Goal: Task Accomplishment & Management: Manage account settings

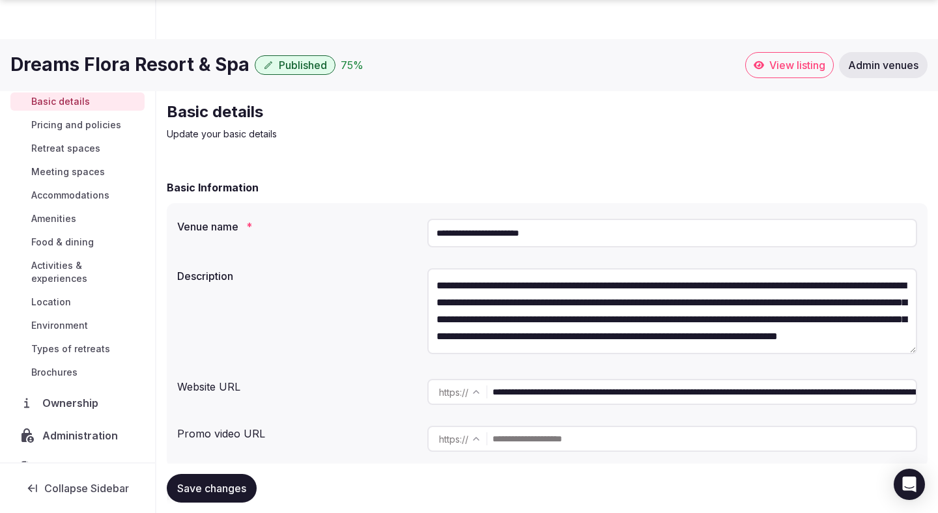
scroll to position [1442, 0]
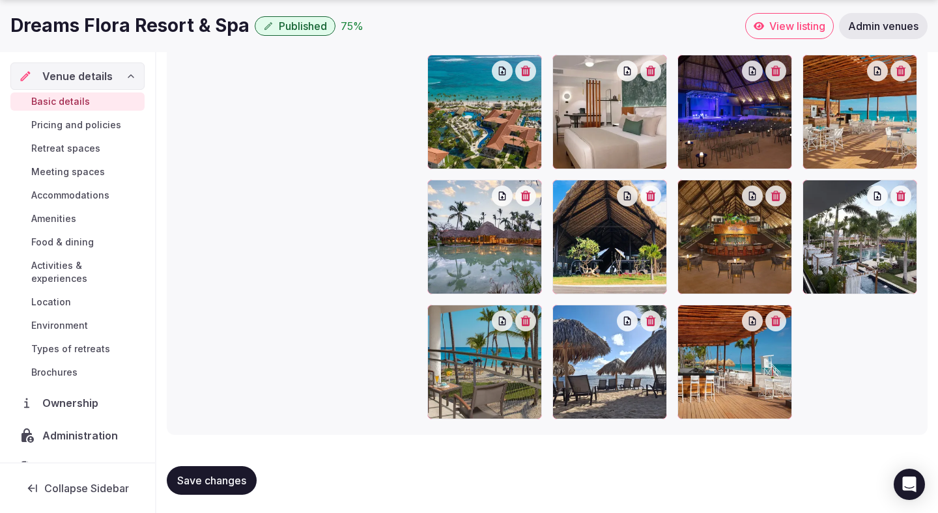
click at [221, 482] on span "Save changes" at bounding box center [211, 480] width 69 height 13
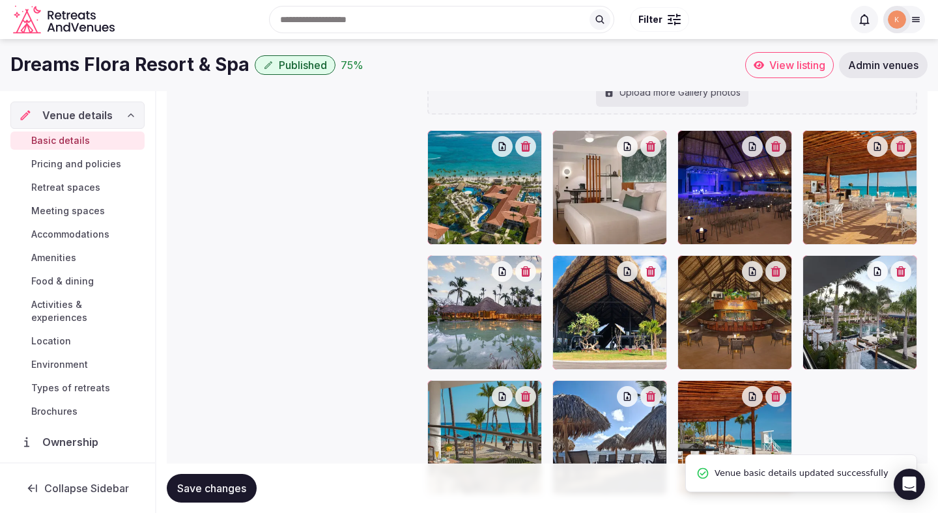
scroll to position [1362, 0]
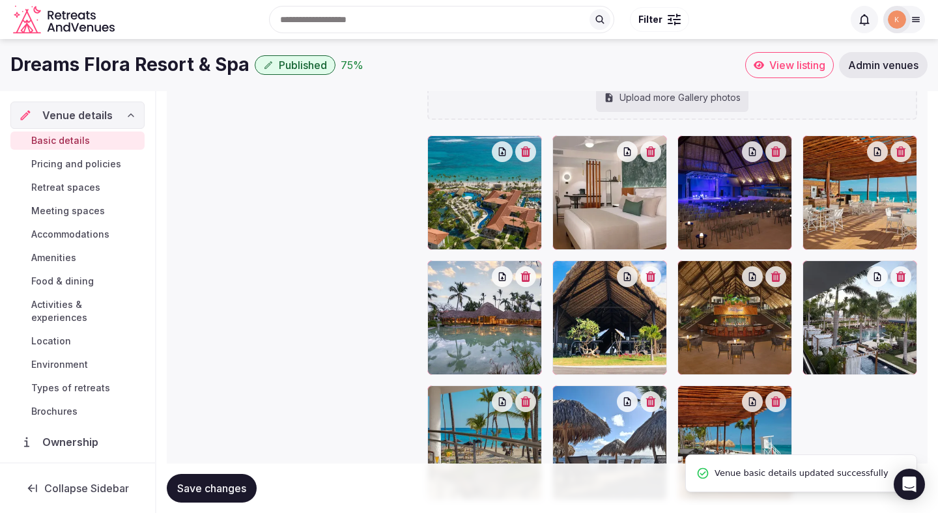
click at [111, 162] on span "Pricing and policies" at bounding box center [76, 164] width 90 height 13
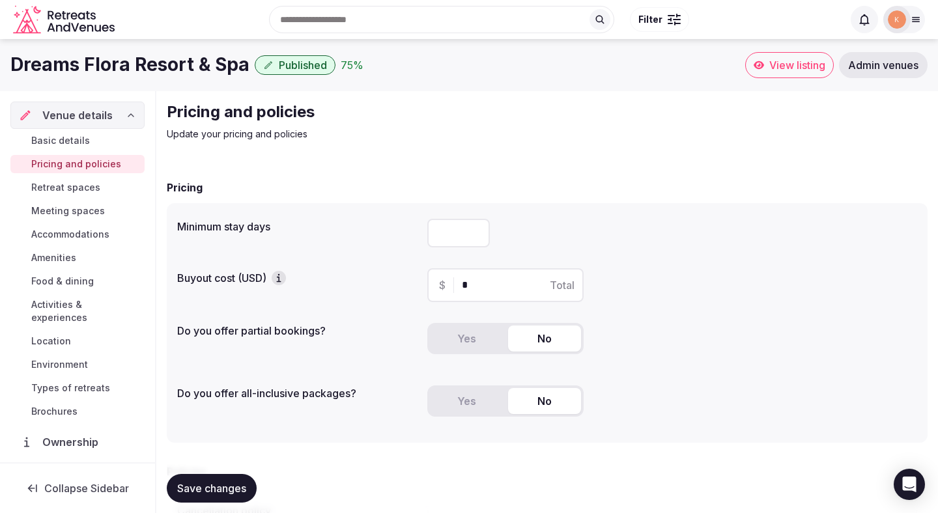
click at [89, 191] on span "Retreat spaces" at bounding box center [65, 187] width 69 height 13
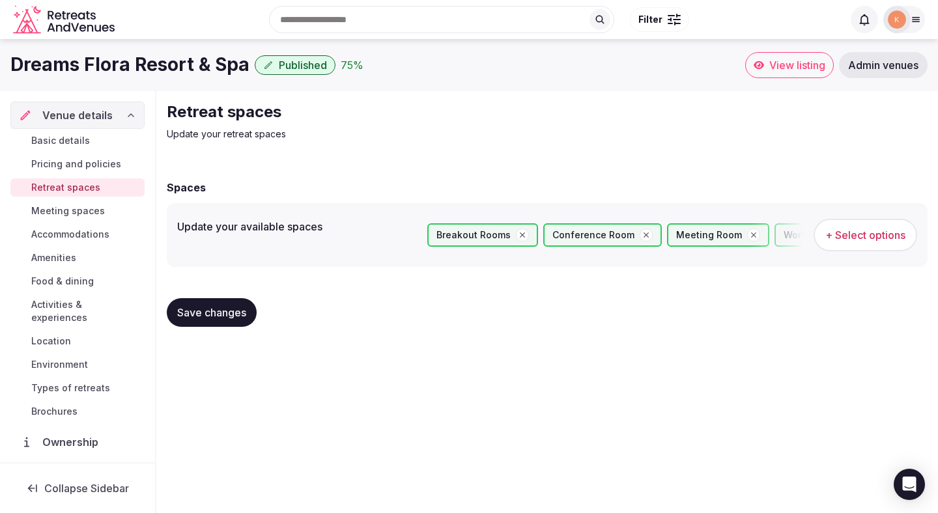
click at [91, 214] on span "Meeting spaces" at bounding box center [68, 210] width 74 height 13
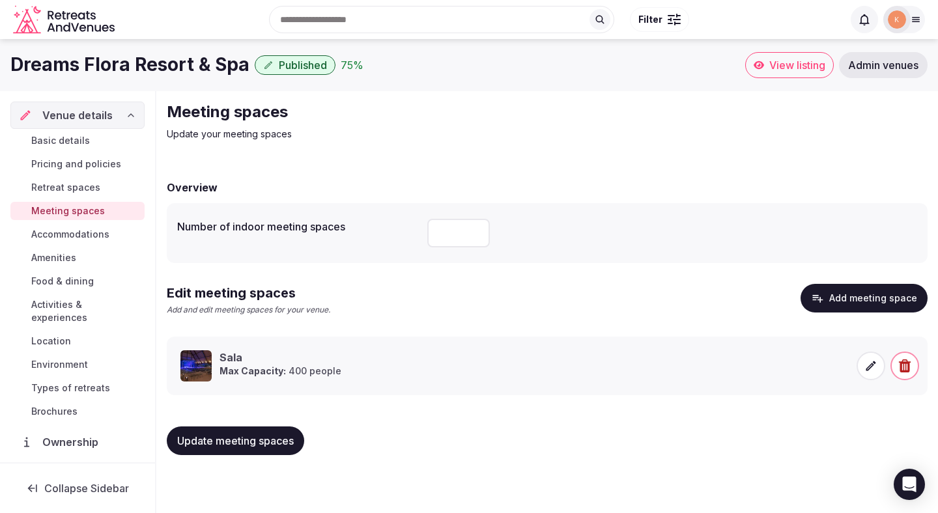
click at [85, 234] on span "Accommodations" at bounding box center [70, 234] width 78 height 13
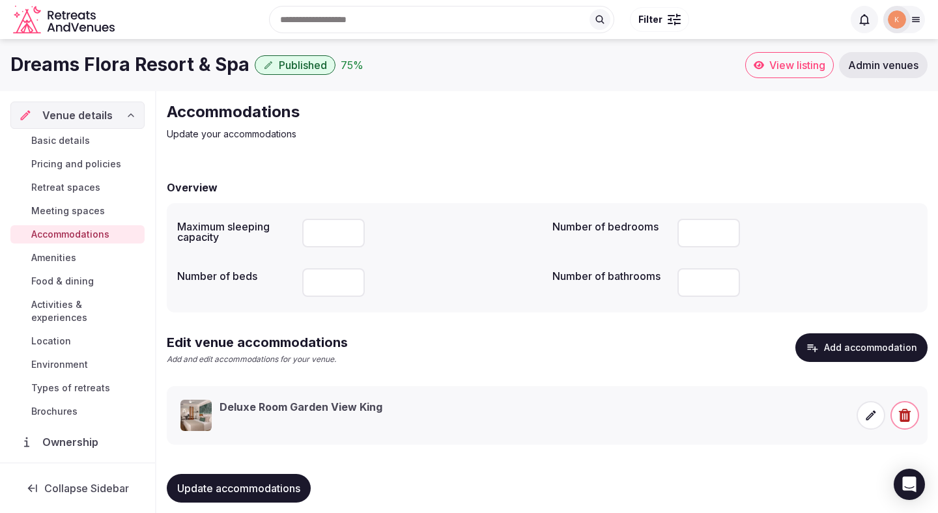
click at [70, 258] on span "Amenities" at bounding box center [53, 257] width 45 height 13
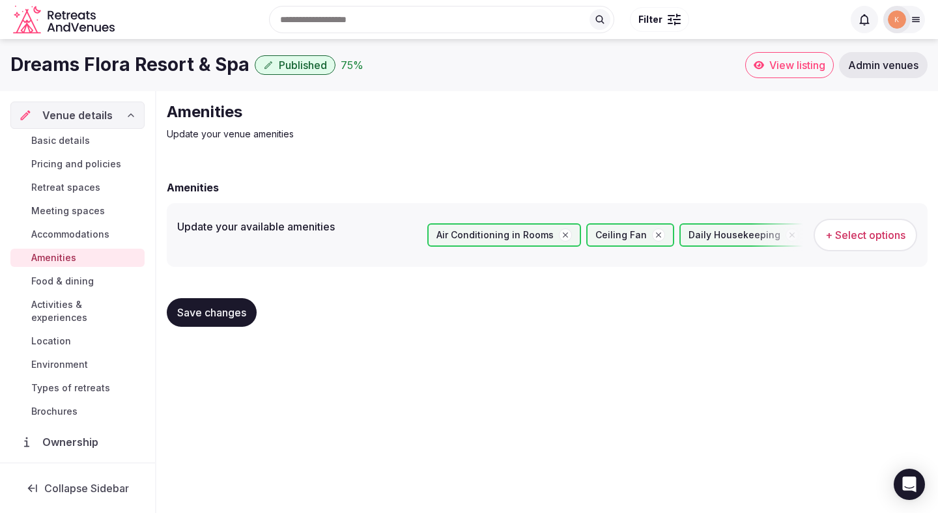
click at [71, 278] on span "Food & dining" at bounding box center [62, 281] width 63 height 13
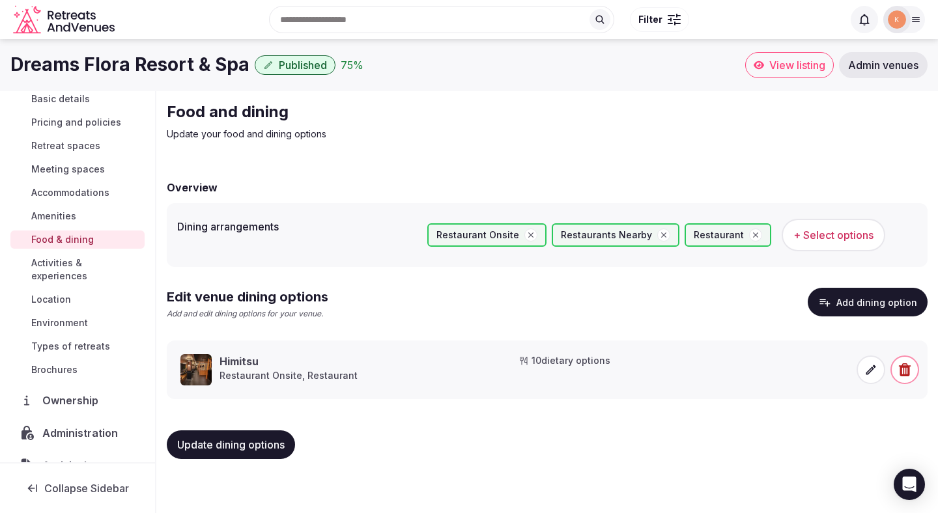
scroll to position [53, 0]
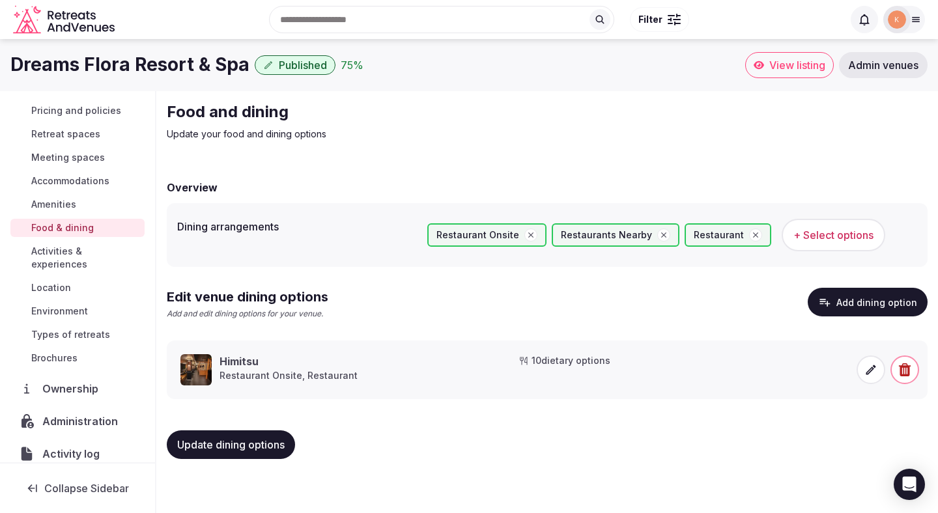
click at [76, 255] on span "Activities & experiences" at bounding box center [85, 258] width 108 height 26
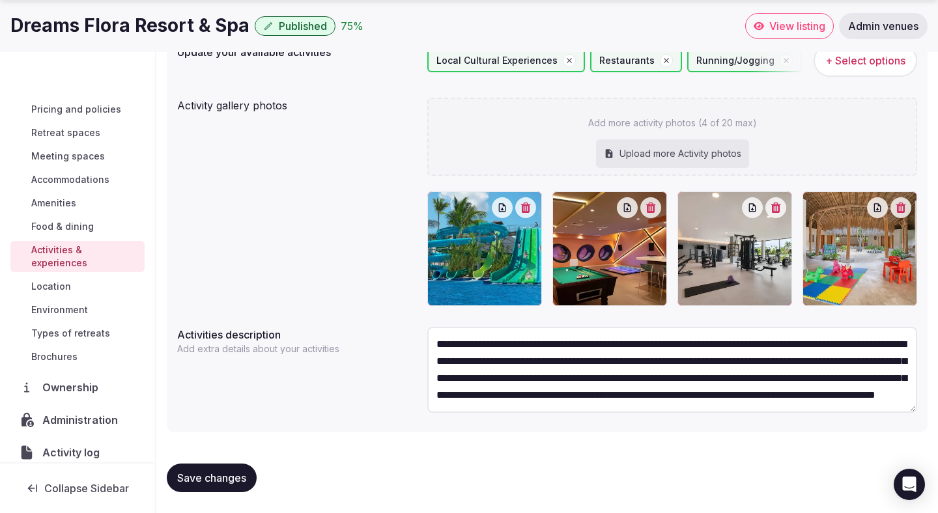
scroll to position [49, 0]
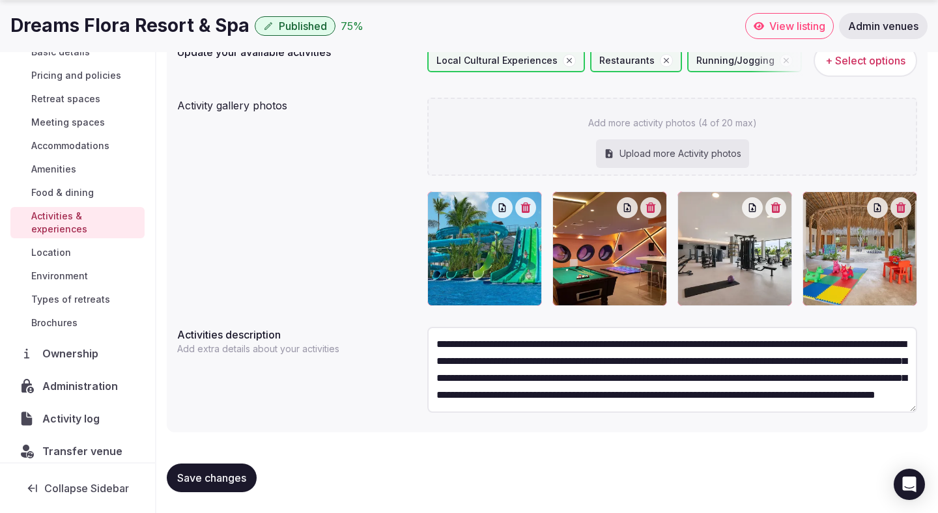
click at [67, 246] on span "Location" at bounding box center [51, 252] width 40 height 13
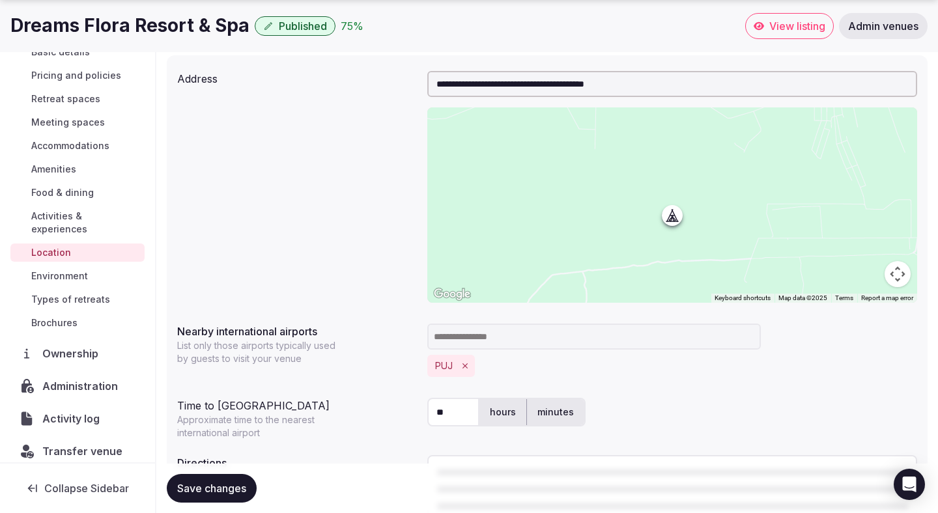
scroll to position [276, 0]
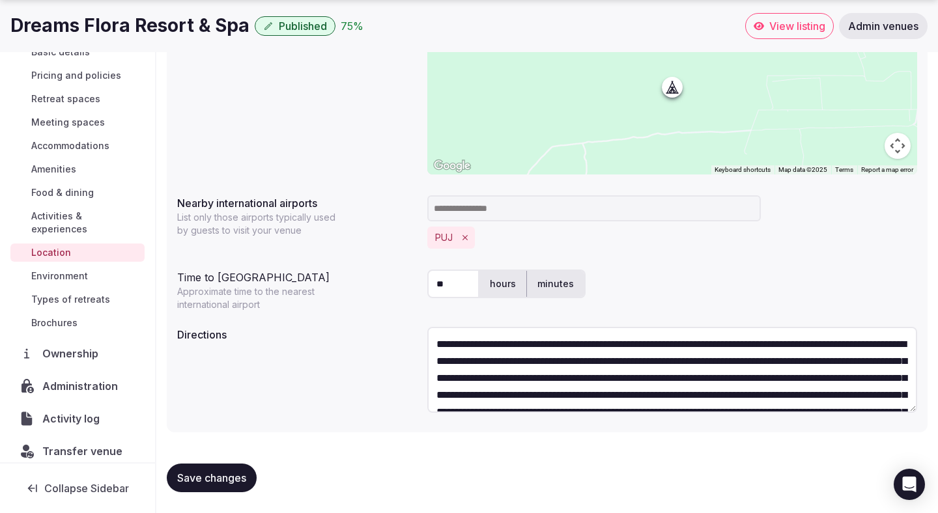
click at [475, 346] on textarea "**********" at bounding box center [672, 370] width 490 height 86
click at [662, 343] on textarea "**********" at bounding box center [672, 370] width 490 height 86
click at [724, 345] on textarea "**********" at bounding box center [672, 370] width 490 height 86
click at [850, 346] on textarea "**********" at bounding box center [672, 370] width 490 height 86
click at [611, 363] on textarea "**********" at bounding box center [672, 370] width 490 height 86
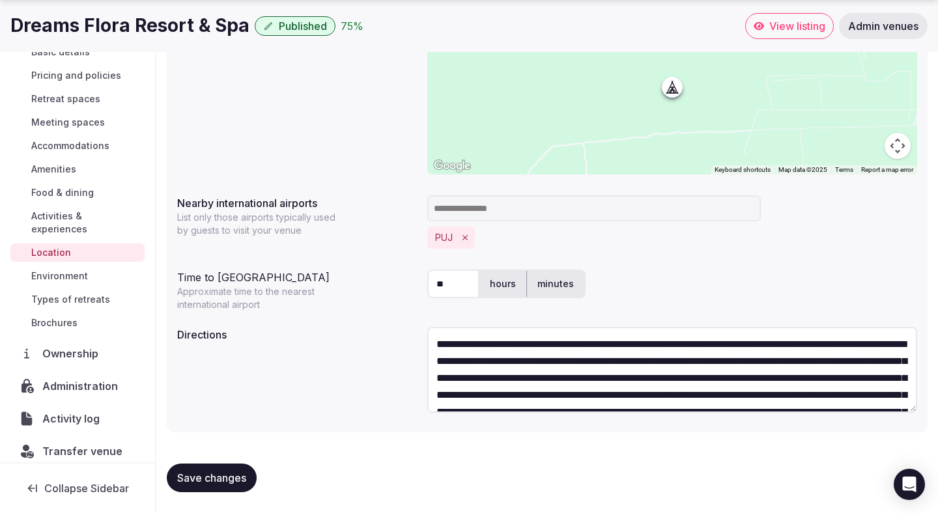
click at [688, 357] on textarea "**********" at bounding box center [672, 370] width 490 height 86
type textarea "**********"
click at [455, 290] on input "**" at bounding box center [453, 284] width 52 height 29
type input "*"
type input "**"
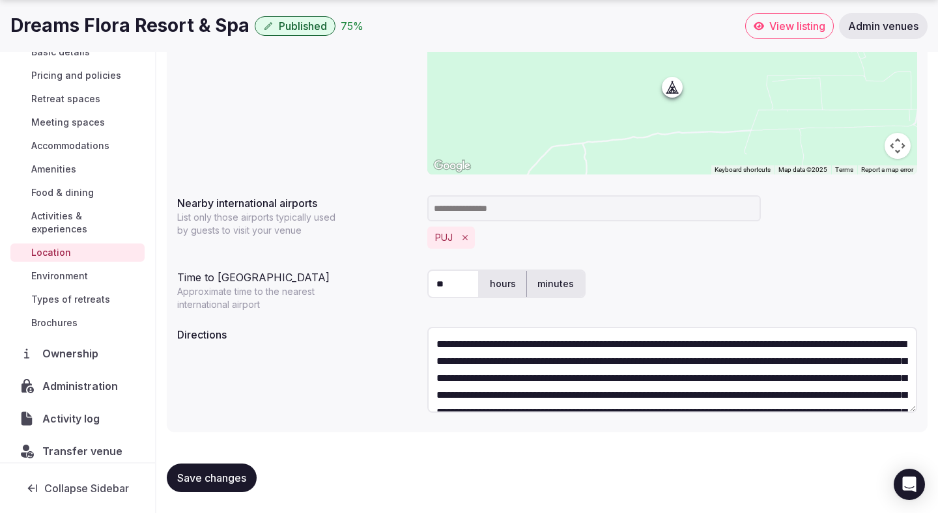
click at [399, 346] on div "**********" at bounding box center [547, 372] width 740 height 100
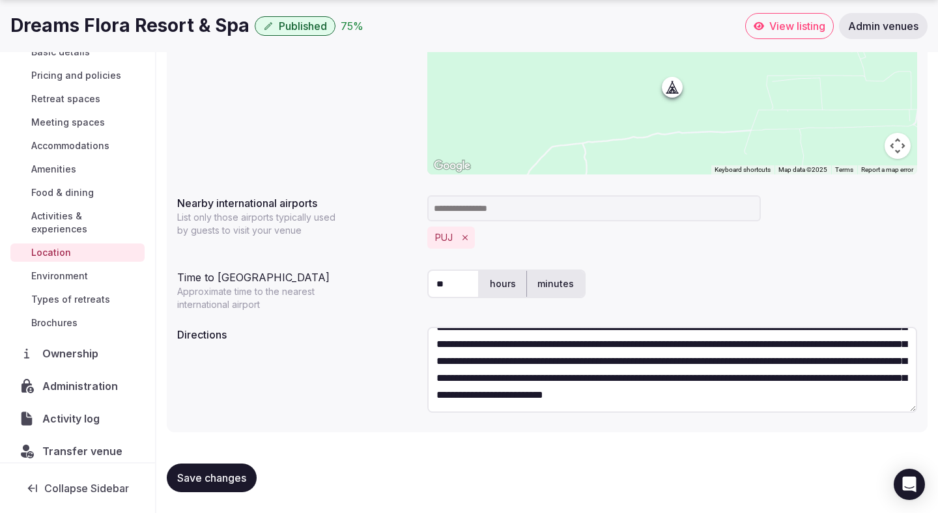
scroll to position [68, 0]
click at [570, 402] on textarea "**********" at bounding box center [672, 370] width 490 height 86
type textarea "**********"
click at [238, 473] on span "Save changes" at bounding box center [211, 477] width 69 height 13
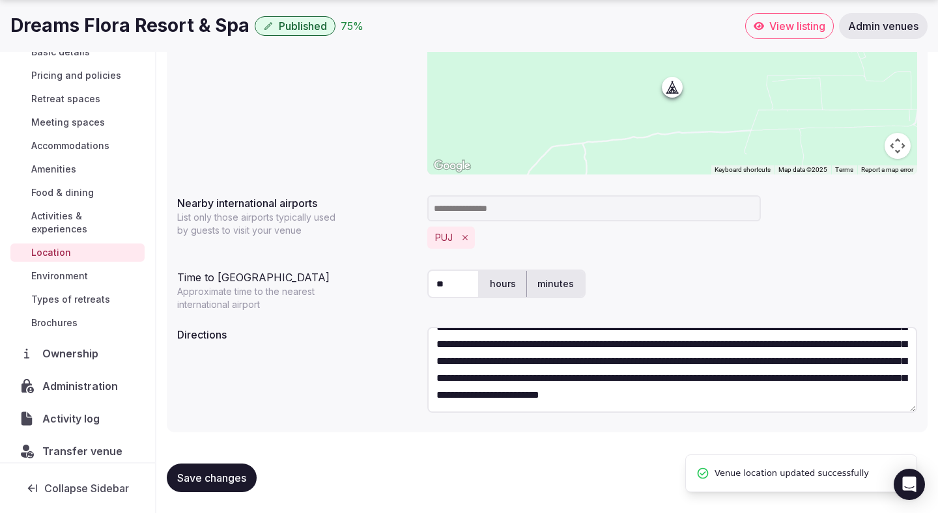
click at [83, 270] on span "Environment" at bounding box center [59, 276] width 57 height 13
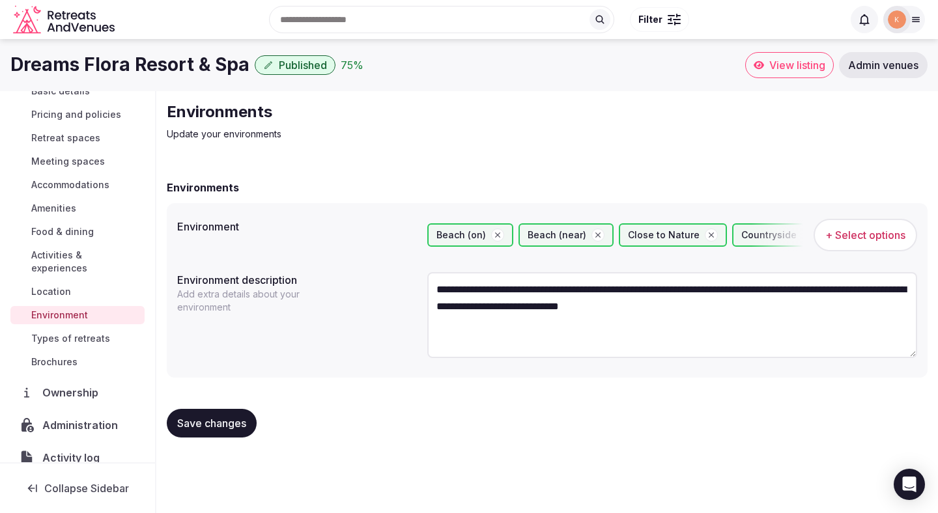
click at [100, 332] on span "Types of retreats" at bounding box center [70, 338] width 79 height 13
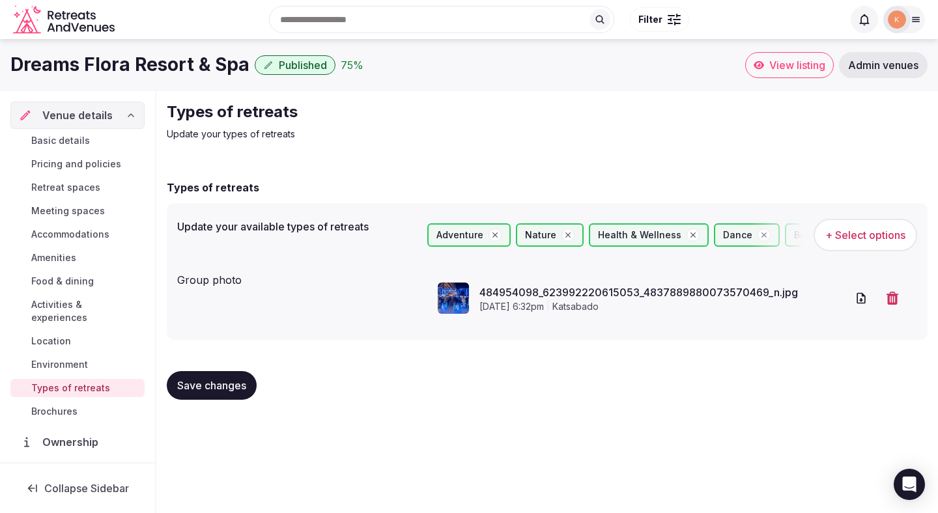
click at [765, 71] on link "View listing" at bounding box center [789, 65] width 89 height 26
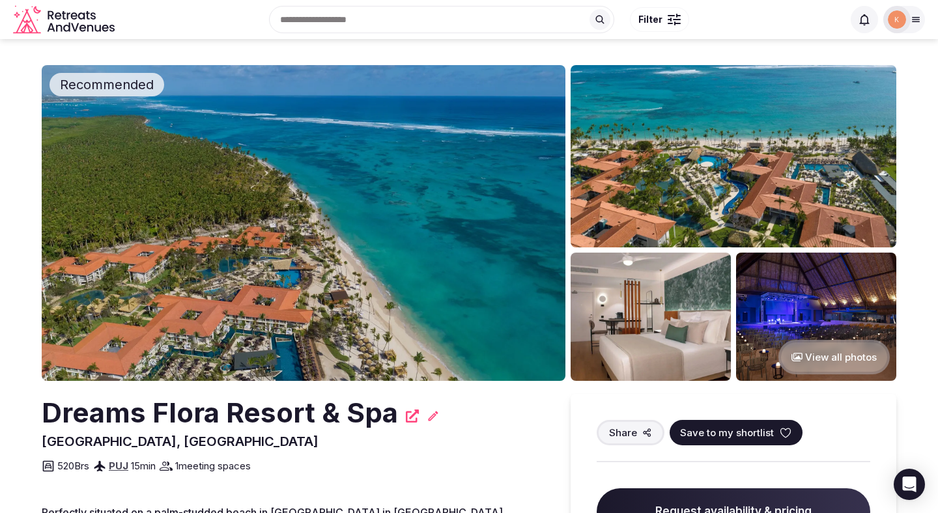
click at [916, 24] on icon at bounding box center [915, 19] width 10 height 10
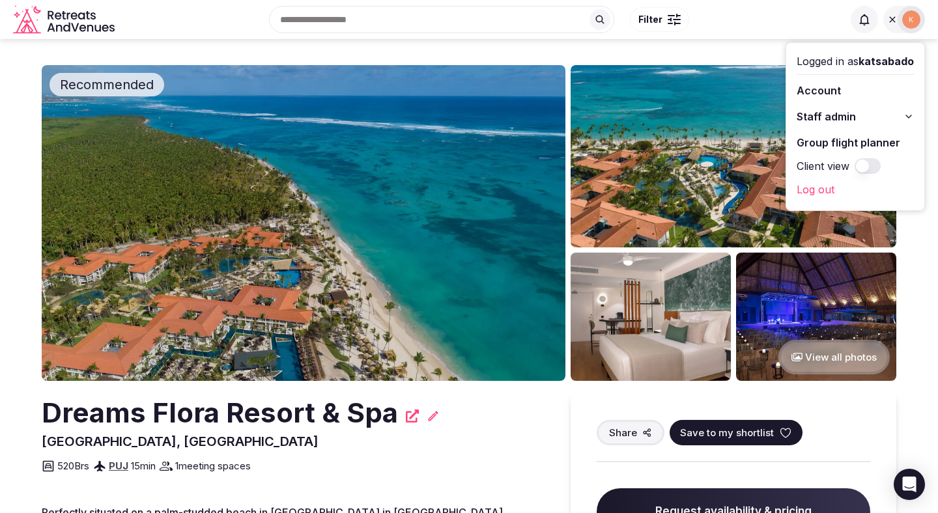
click at [830, 119] on span "Staff admin" at bounding box center [825, 117] width 59 height 16
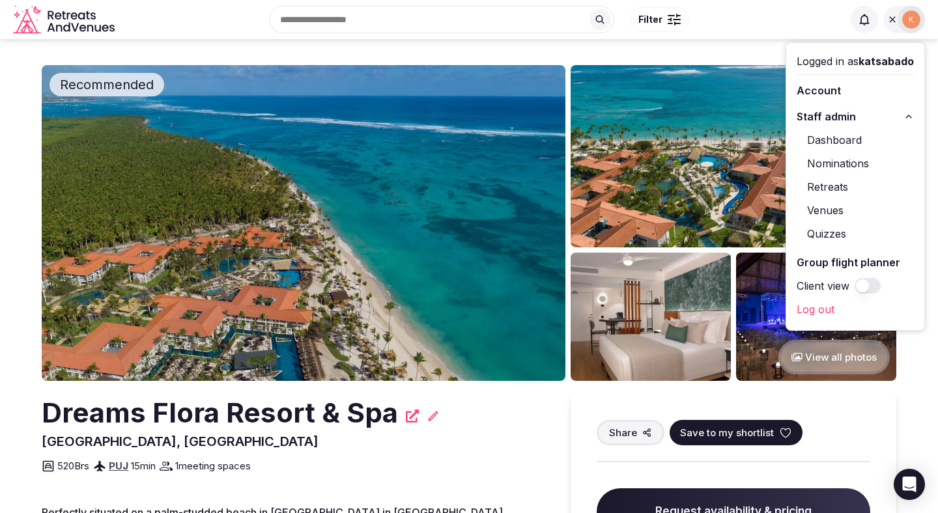
click at [820, 211] on link "Venues" at bounding box center [854, 210] width 117 height 21
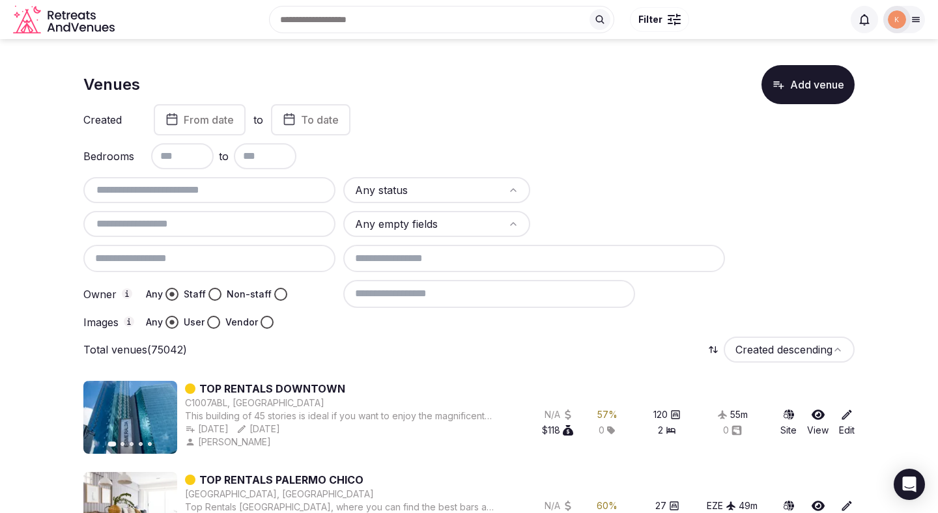
click at [287, 191] on input "text" at bounding box center [210, 190] width 242 height 16
paste input "**********"
type input "**********"
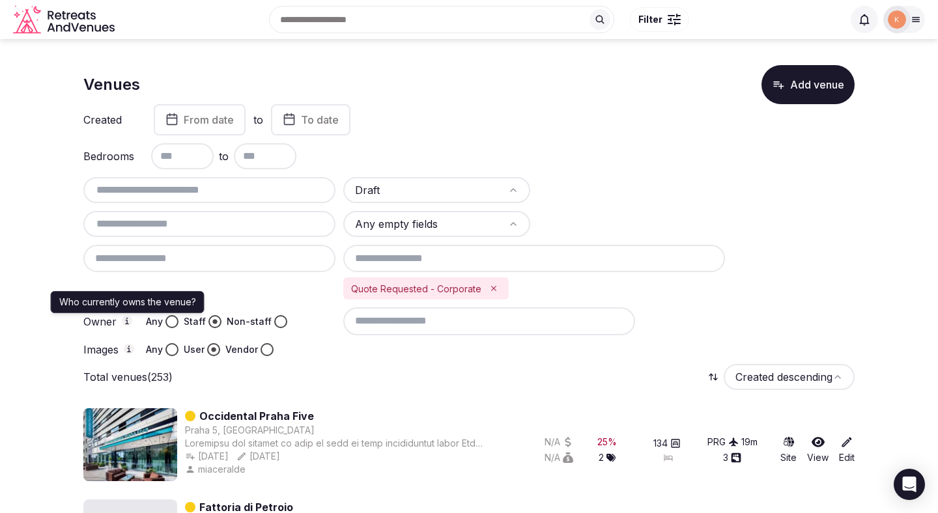
click at [172, 319] on button "Any" at bounding box center [171, 321] width 13 height 13
click at [274, 319] on button "Non-staff" at bounding box center [280, 321] width 13 height 13
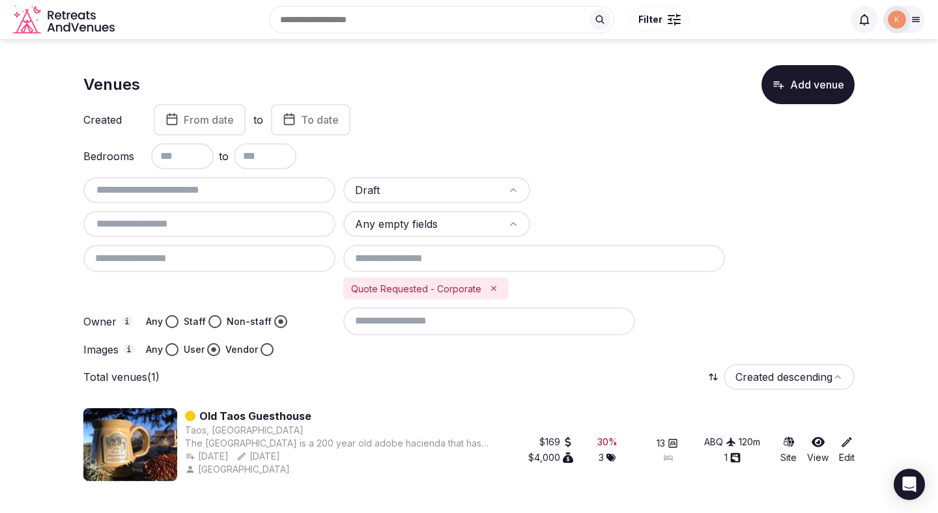
click at [176, 320] on button "Any" at bounding box center [171, 321] width 13 height 13
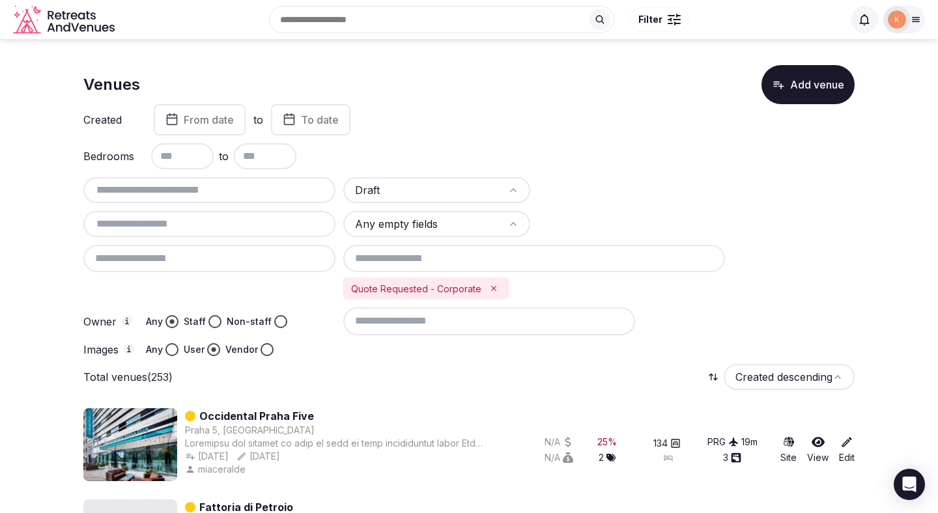
click at [214, 326] on button "Staff" at bounding box center [214, 321] width 13 height 13
click at [487, 324] on input at bounding box center [489, 320] width 292 height 27
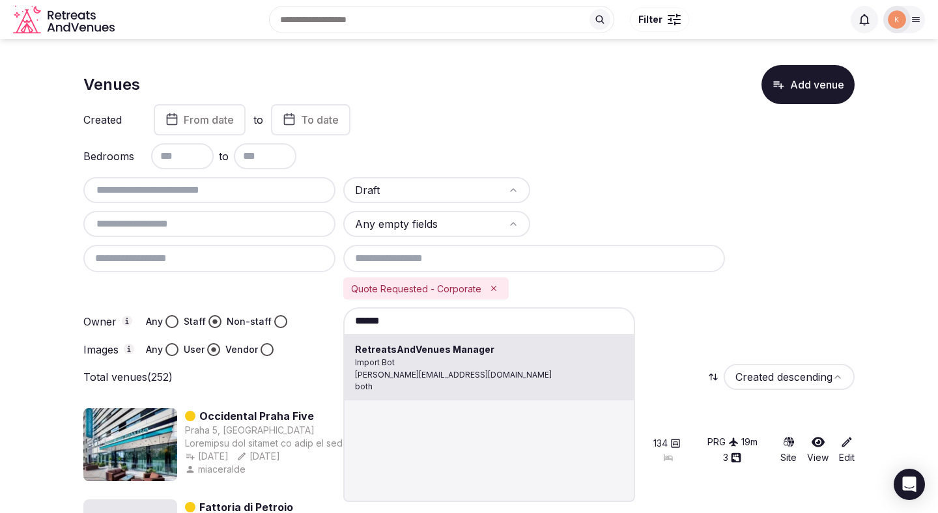
type input "**********"
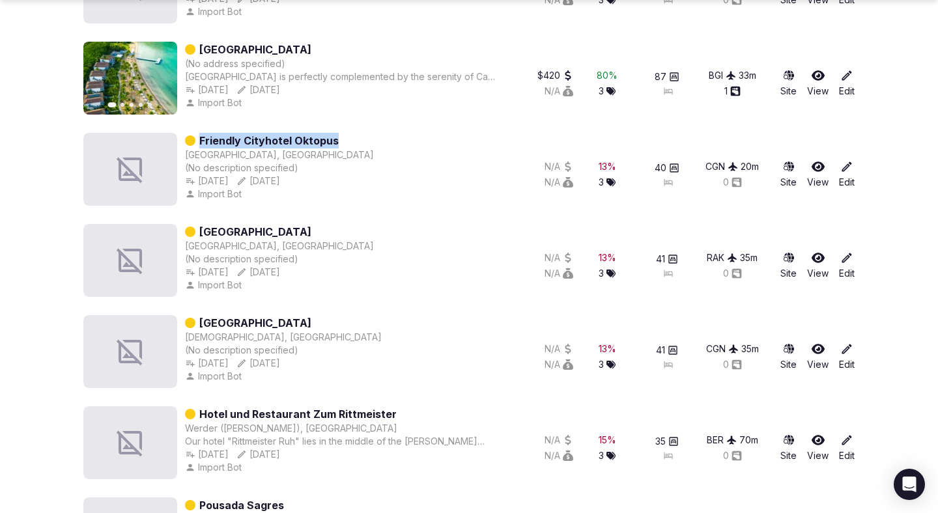
scroll to position [1280, 0]
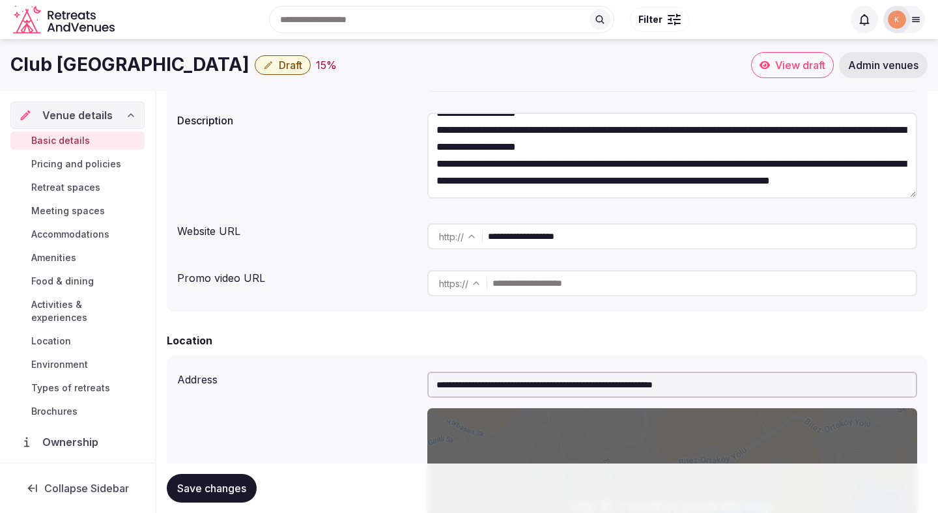
scroll to position [145, 0]
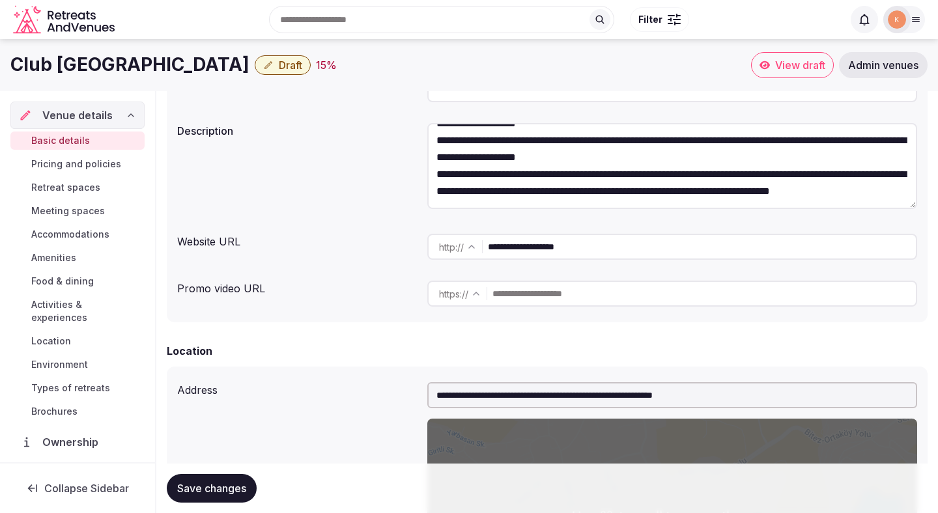
click at [593, 253] on input "**********" at bounding box center [702, 247] width 428 height 26
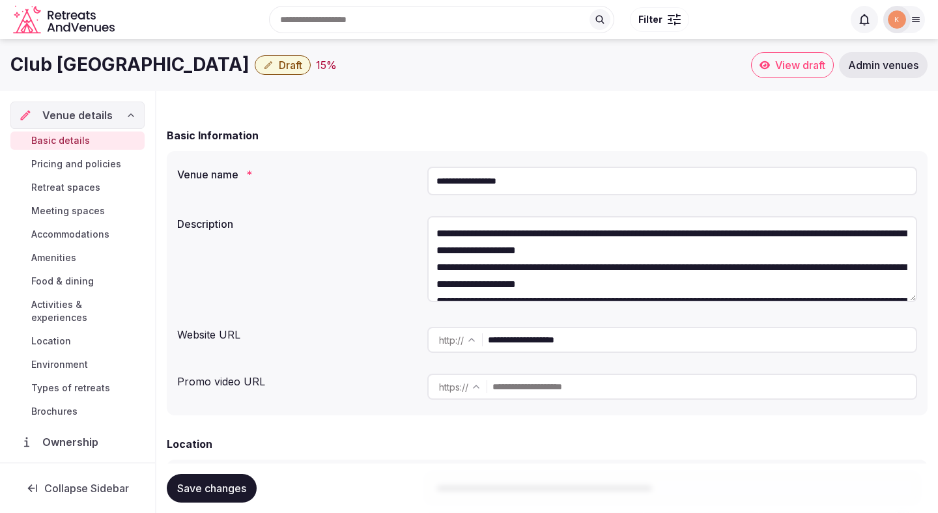
scroll to position [0, 0]
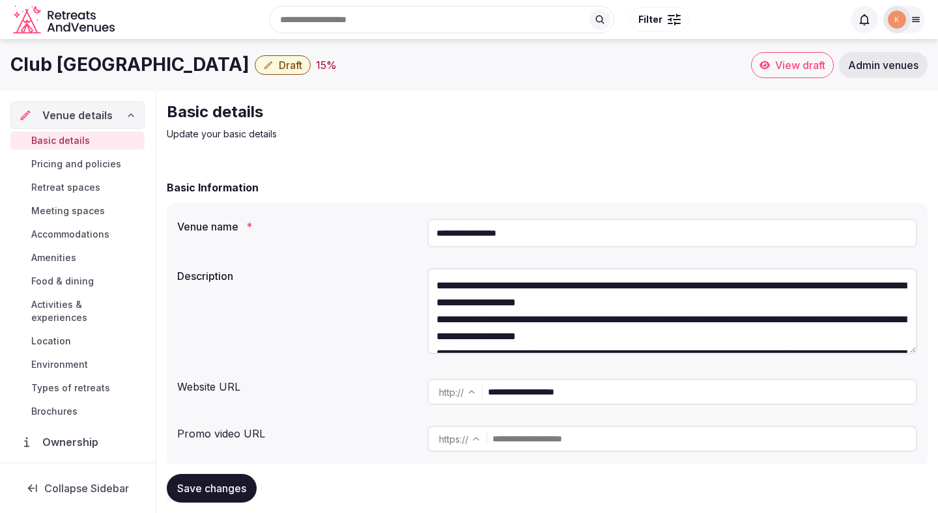
click at [516, 231] on input "**********" at bounding box center [672, 233] width 490 height 29
click at [880, 63] on span "Admin venues" at bounding box center [883, 65] width 70 height 13
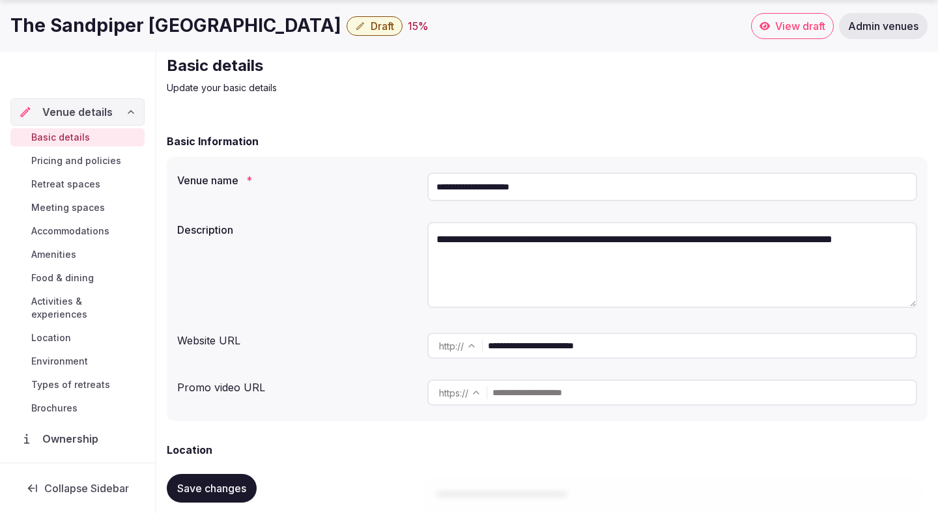
scroll to position [75, 0]
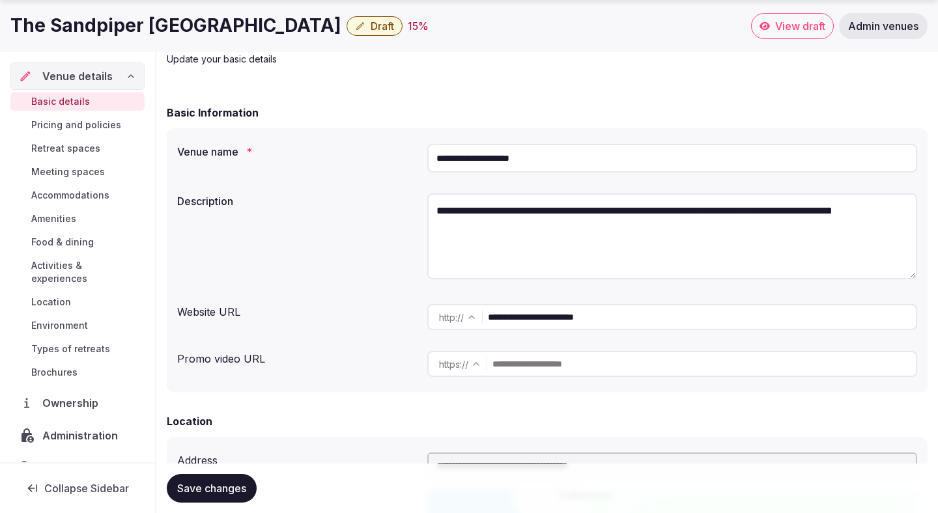
click at [535, 317] on input "**********" at bounding box center [702, 317] width 428 height 26
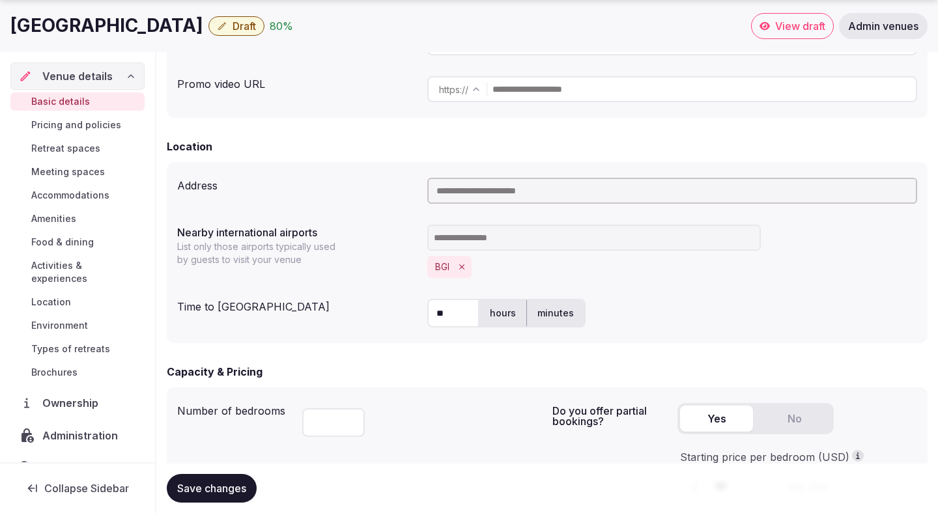
scroll to position [371, 0]
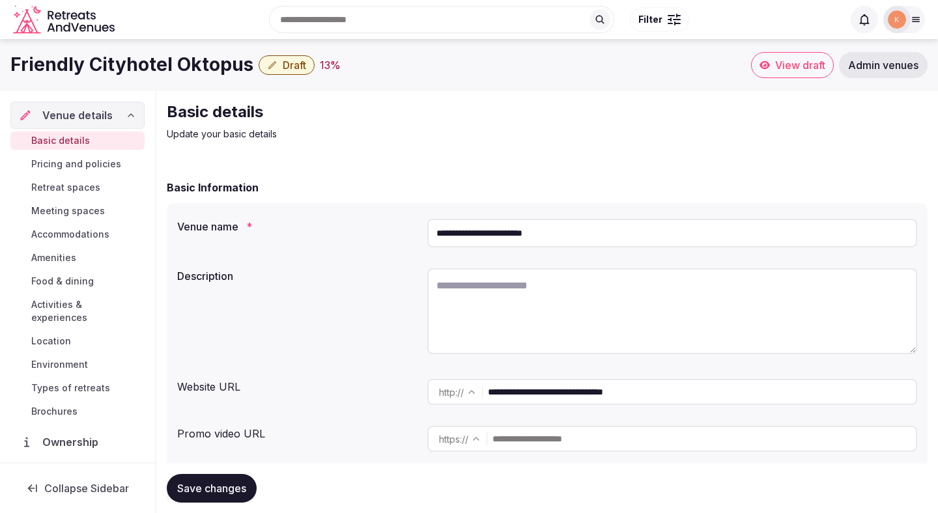
click at [569, 390] on input "**********" at bounding box center [702, 392] width 428 height 26
click at [489, 234] on input "**********" at bounding box center [672, 233] width 490 height 29
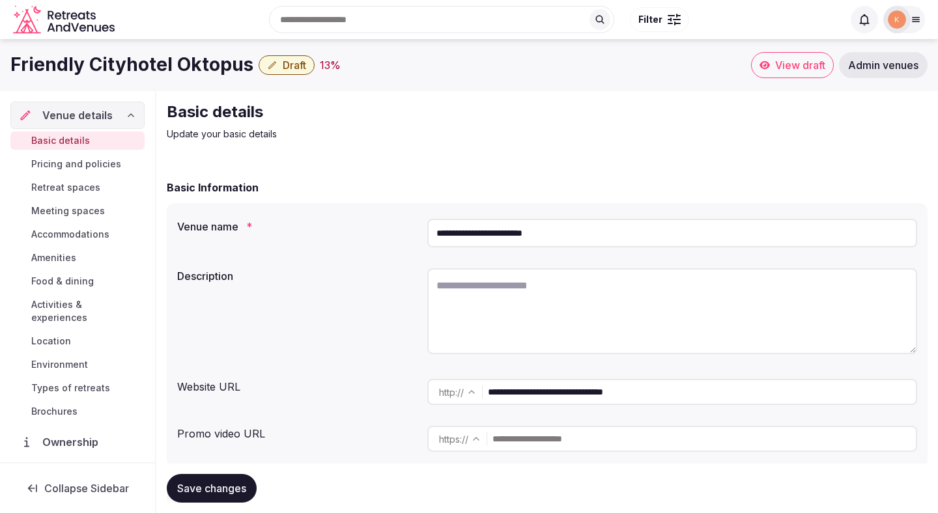
click at [489, 234] on input "**********" at bounding box center [672, 233] width 490 height 29
click at [877, 67] on span "Admin venues" at bounding box center [883, 65] width 70 height 13
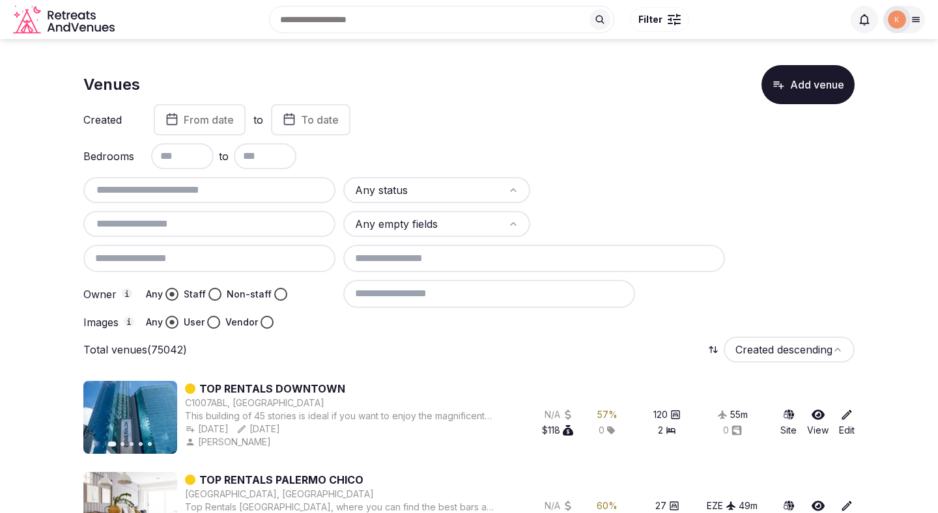
click at [296, 193] on input "text" at bounding box center [210, 190] width 242 height 16
paste input "**********"
type input "**********"
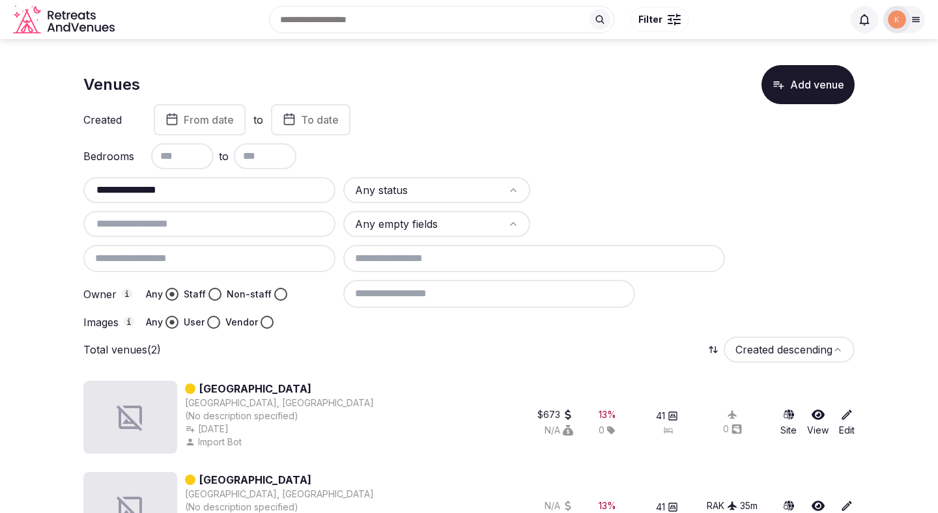
scroll to position [53, 0]
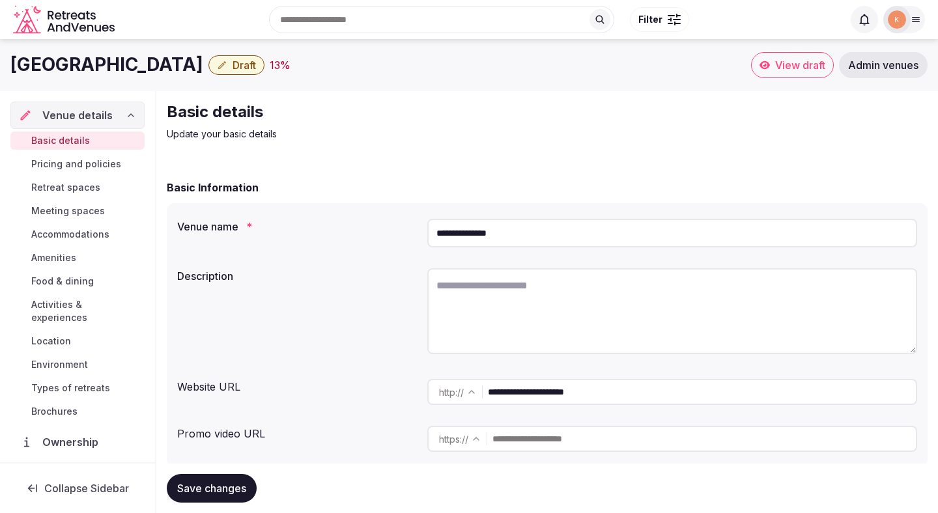
click at [496, 227] on input "**********" at bounding box center [672, 233] width 490 height 29
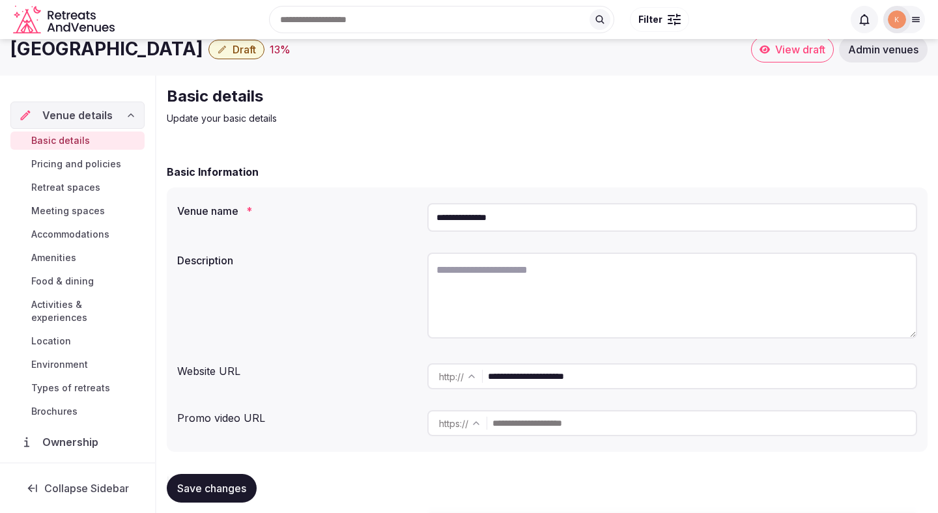
scroll to position [89, 0]
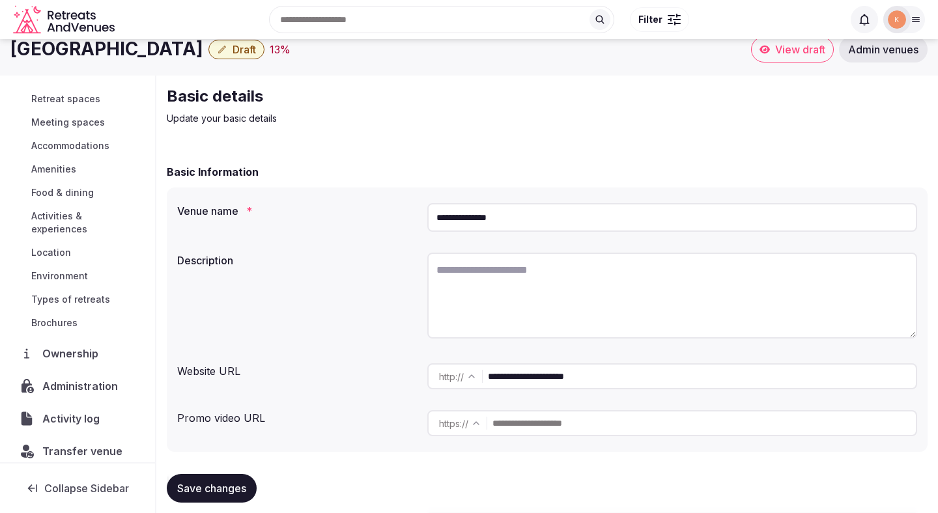
click at [63, 378] on span "Administration" at bounding box center [82, 386] width 81 height 16
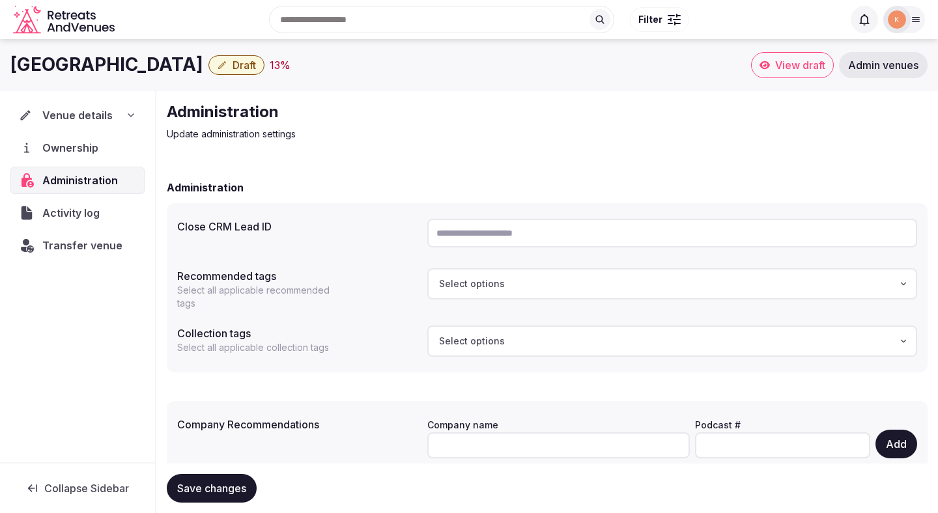
click at [76, 119] on span "Venue details" at bounding box center [77, 115] width 70 height 16
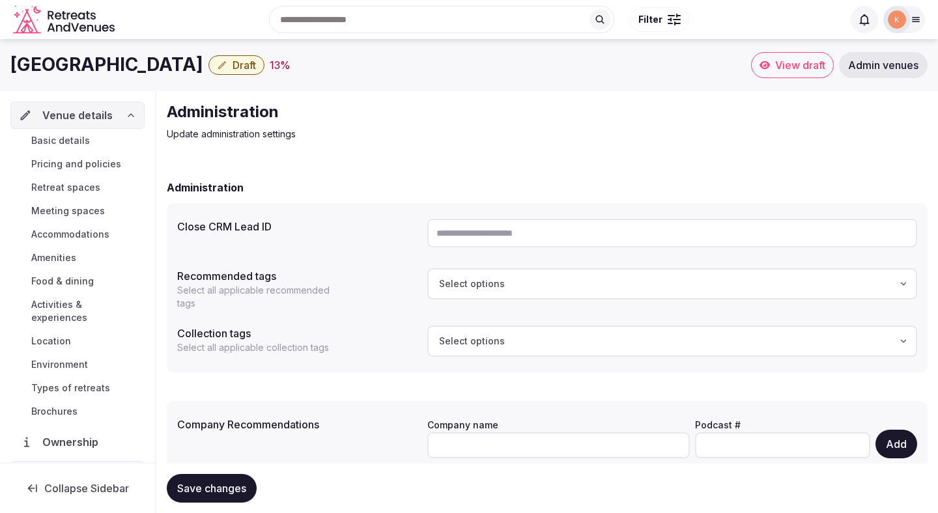
click at [74, 144] on span "Basic details" at bounding box center [60, 140] width 59 height 13
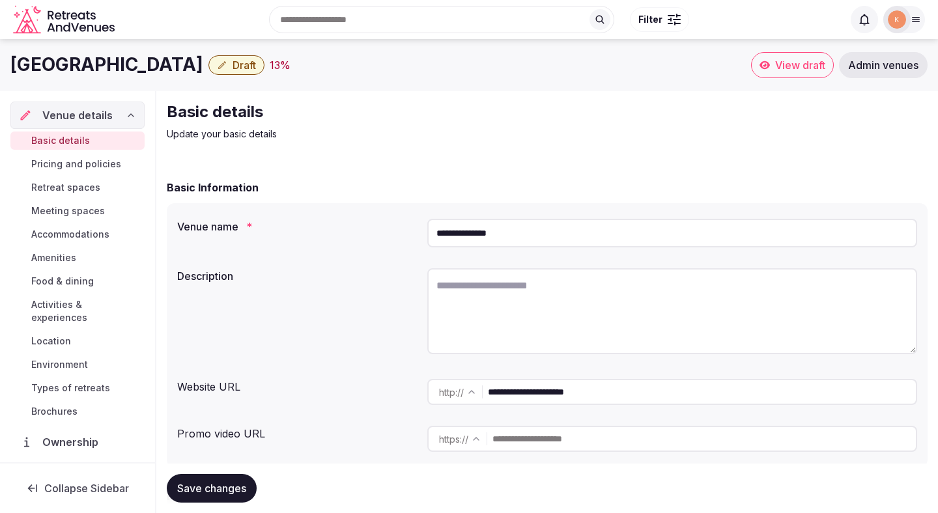
click at [449, 231] on input "**********" at bounding box center [672, 233] width 490 height 29
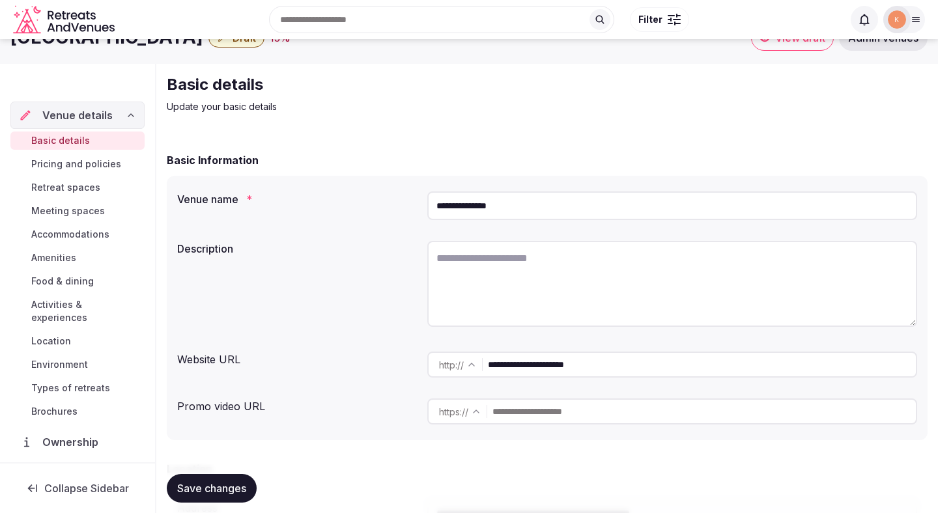
scroll to position [55, 0]
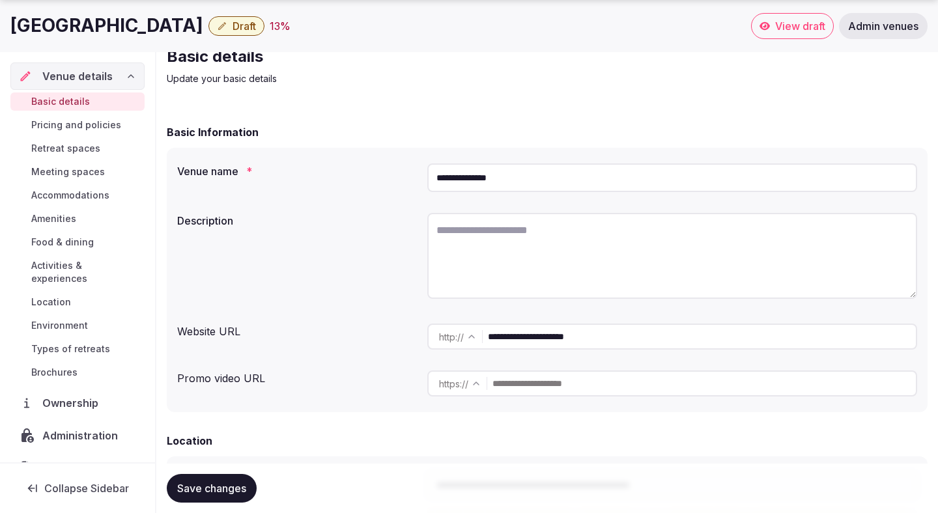
click at [562, 335] on input "**********" at bounding box center [702, 337] width 428 height 26
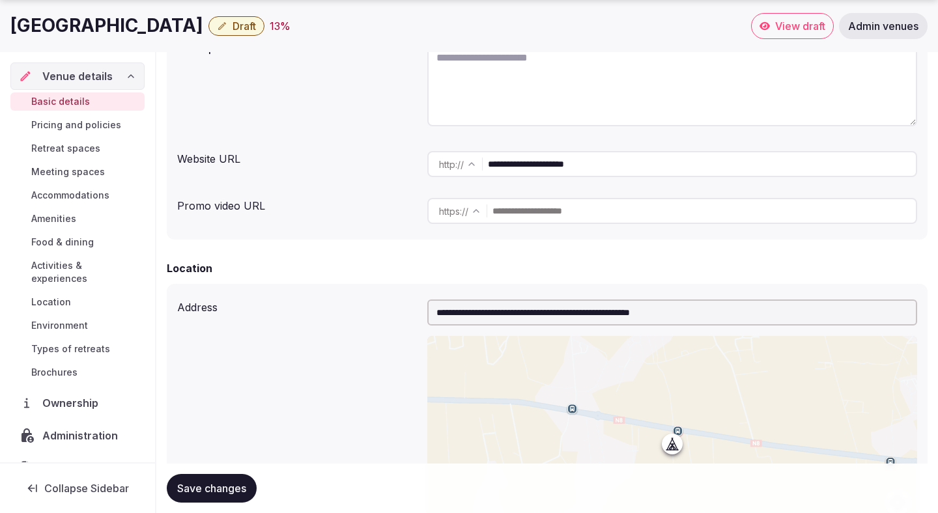
scroll to position [14, 0]
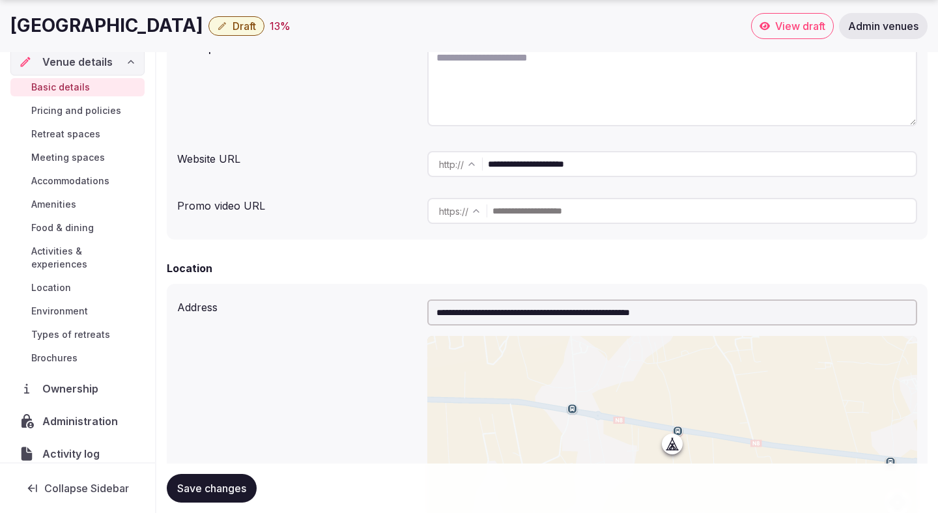
click at [208, 35] on button "Draft" at bounding box center [236, 26] width 56 height 20
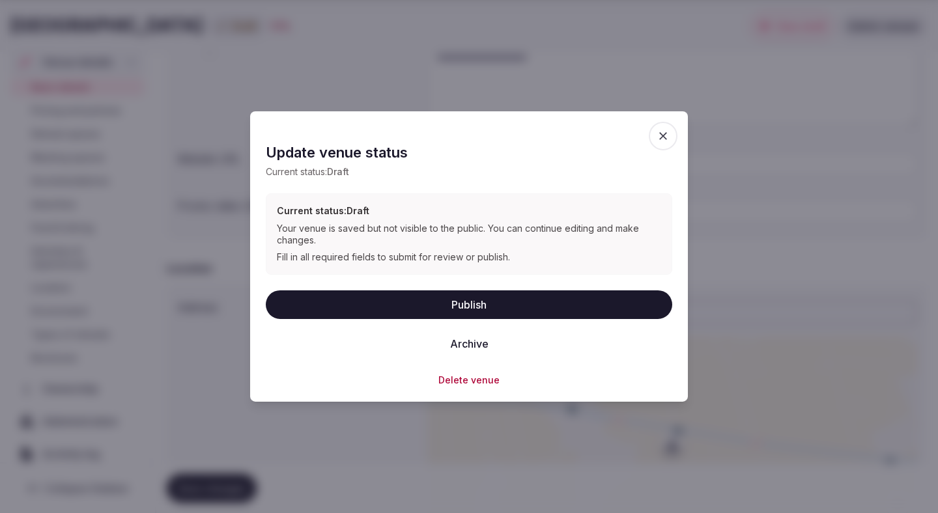
click at [450, 386] on button "Delete venue" at bounding box center [468, 379] width 61 height 13
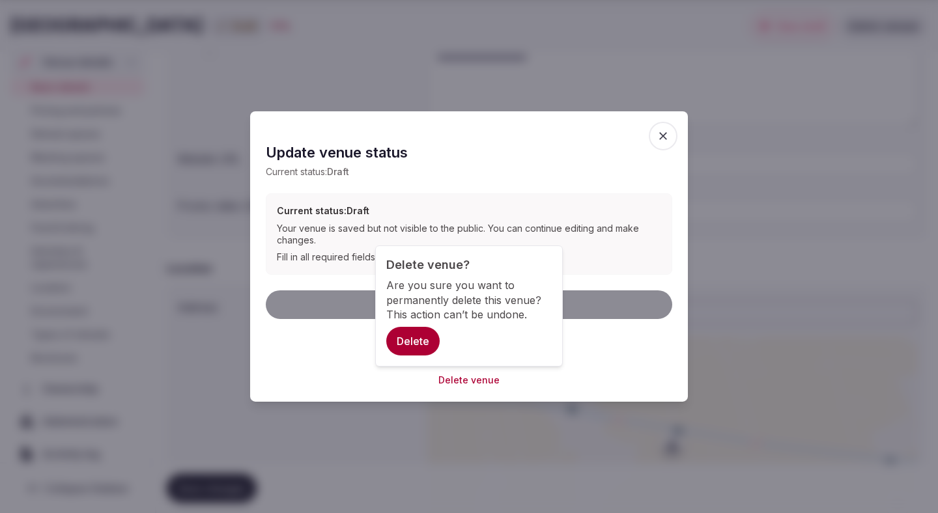
click at [421, 340] on button "Delete" at bounding box center [412, 341] width 53 height 29
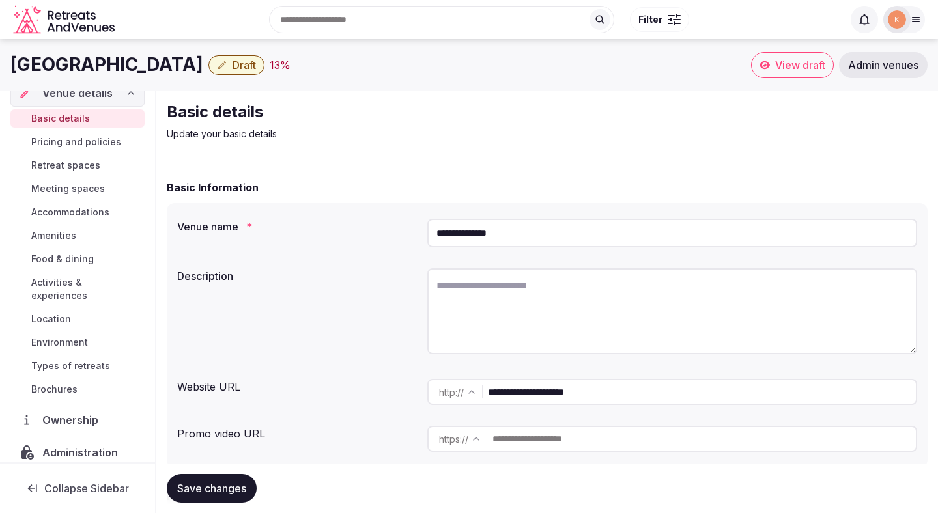
scroll to position [35, 0]
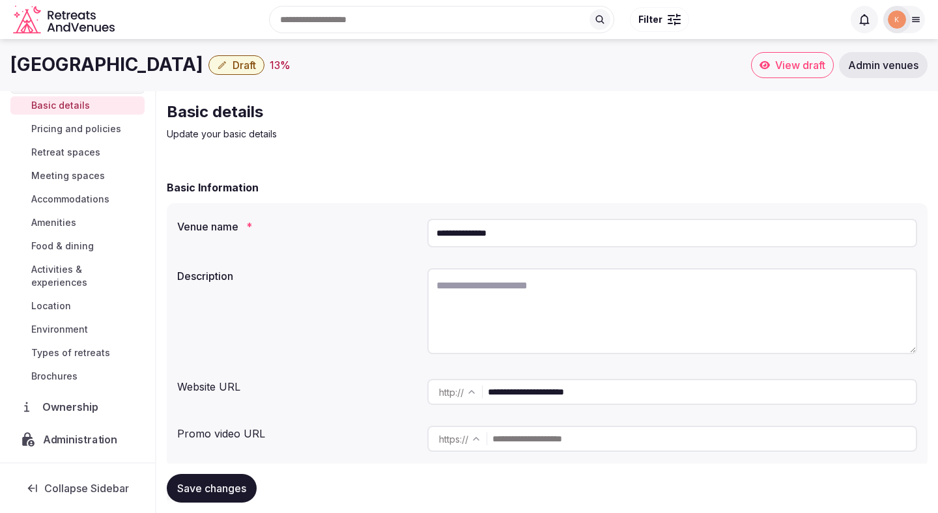
click at [79, 432] on span "Administration" at bounding box center [82, 440] width 79 height 16
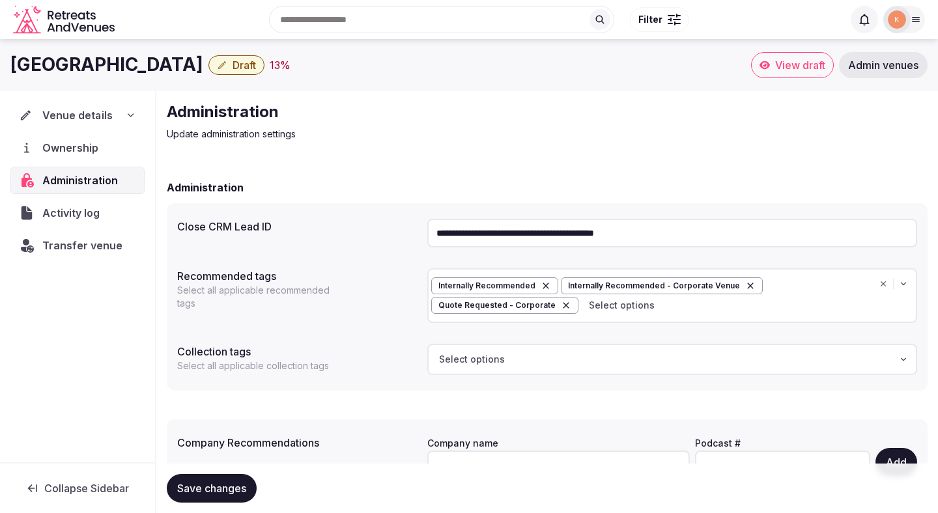
click at [98, 115] on span "Venue details" at bounding box center [77, 115] width 70 height 16
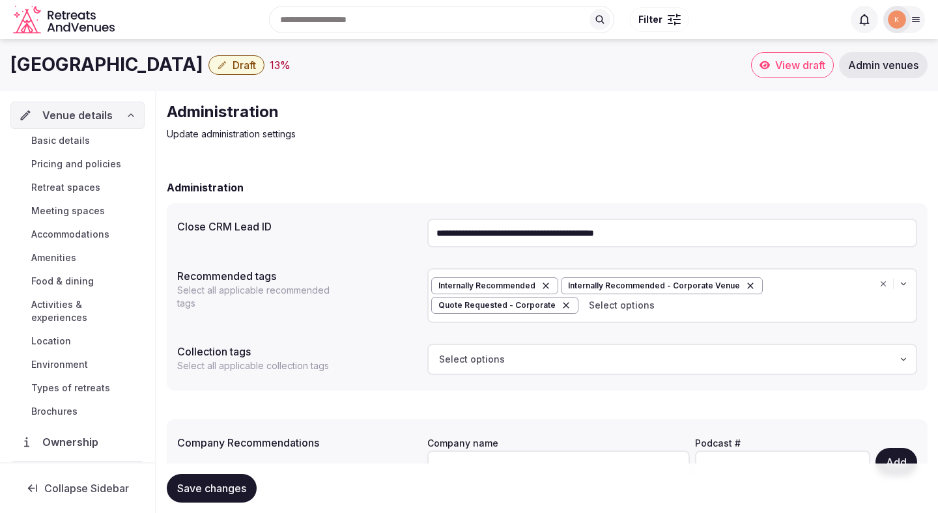
click at [488, 233] on input "**********" at bounding box center [672, 233] width 490 height 29
click at [77, 139] on span "Basic details" at bounding box center [60, 140] width 59 height 13
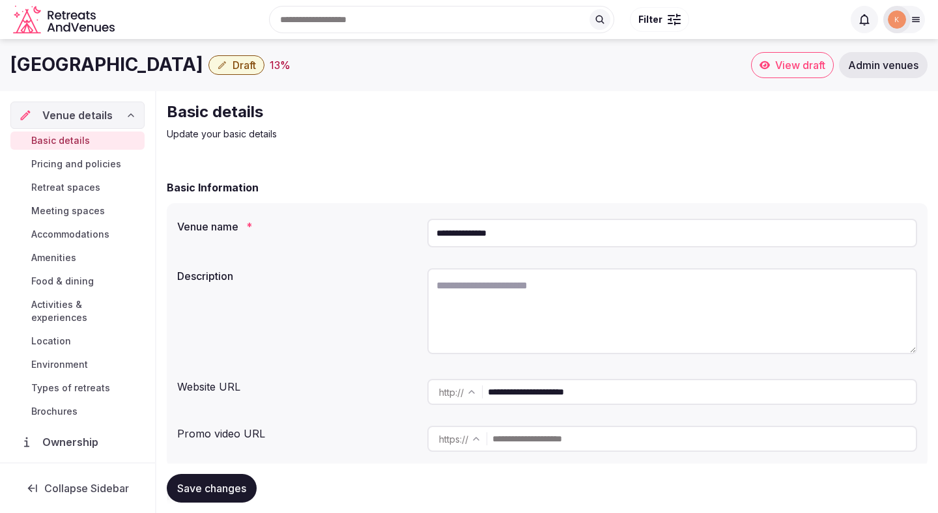
click at [69, 144] on span "Basic details" at bounding box center [60, 140] width 59 height 13
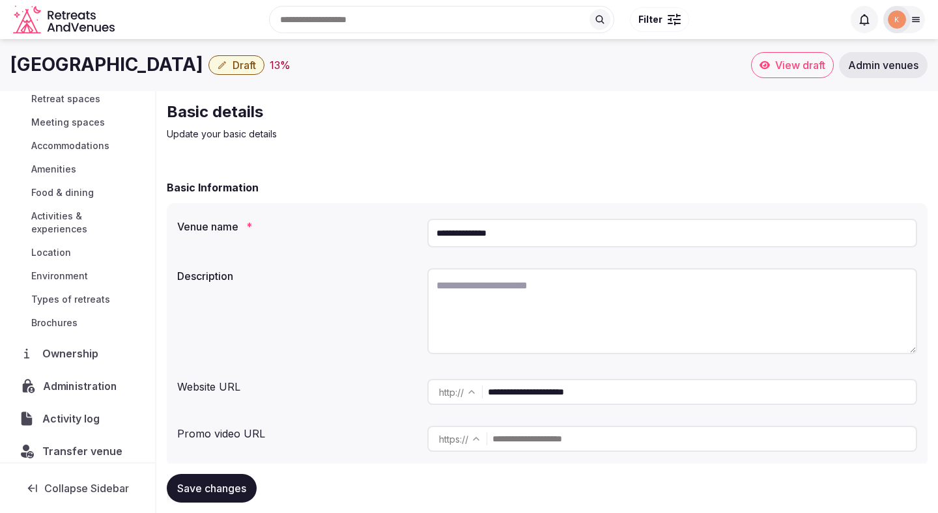
click at [81, 378] on span "Administration" at bounding box center [82, 386] width 79 height 16
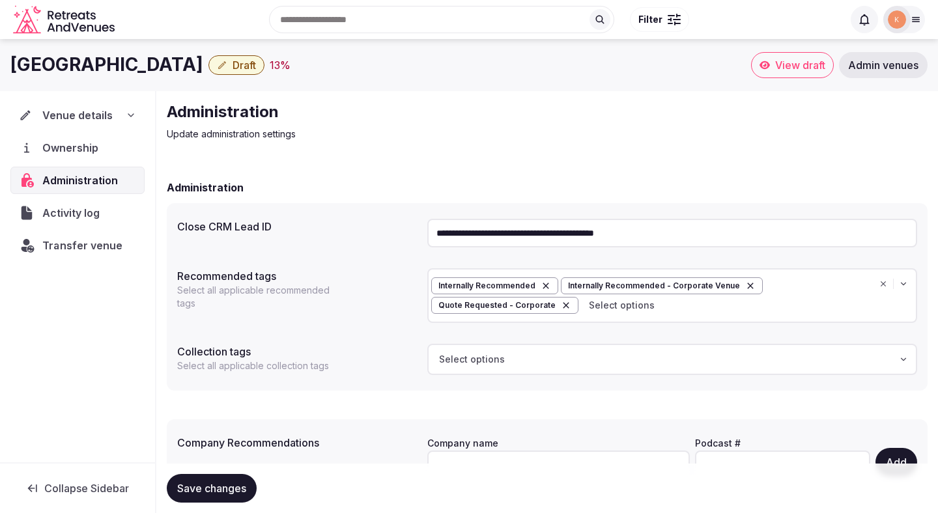
click at [77, 247] on span "Transfer venue" at bounding box center [81, 246] width 79 height 16
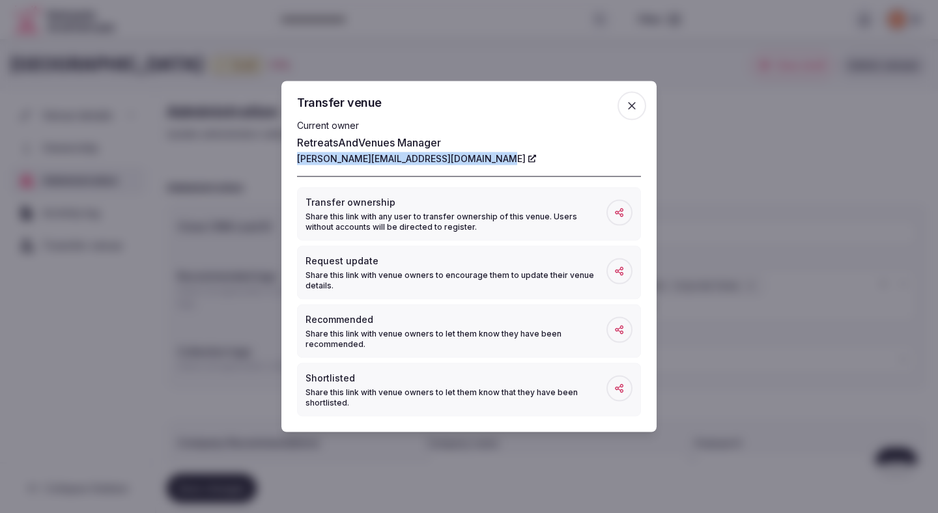
click at [634, 105] on icon "button" at bounding box center [631, 106] width 13 height 13
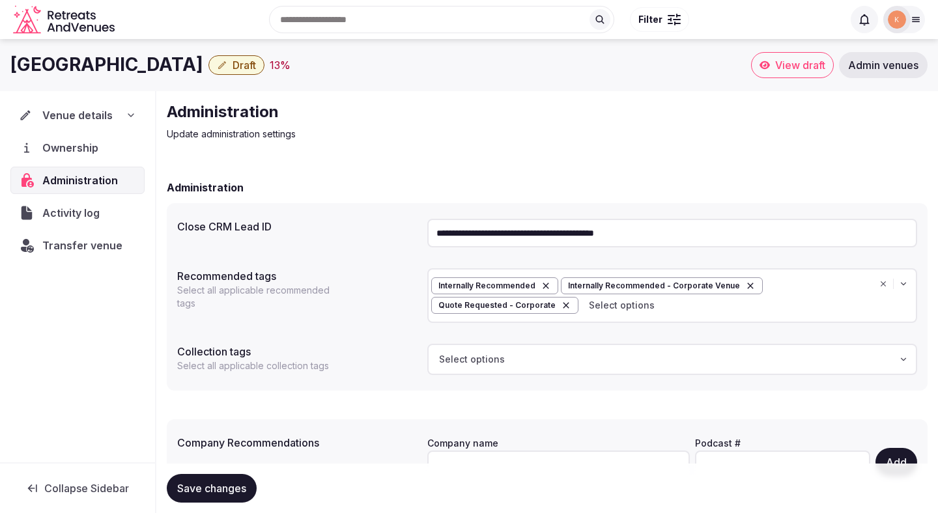
scroll to position [76, 0]
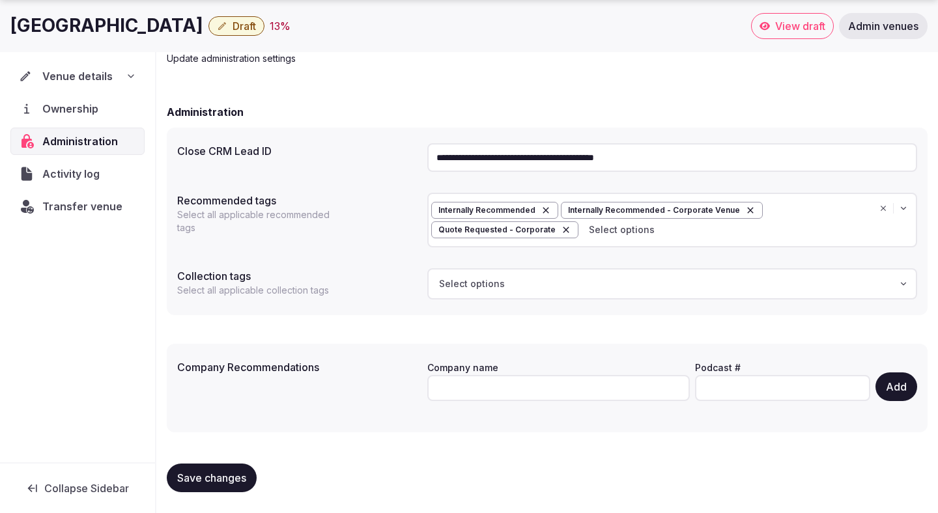
click at [82, 75] on span "Venue details" at bounding box center [77, 76] width 70 height 16
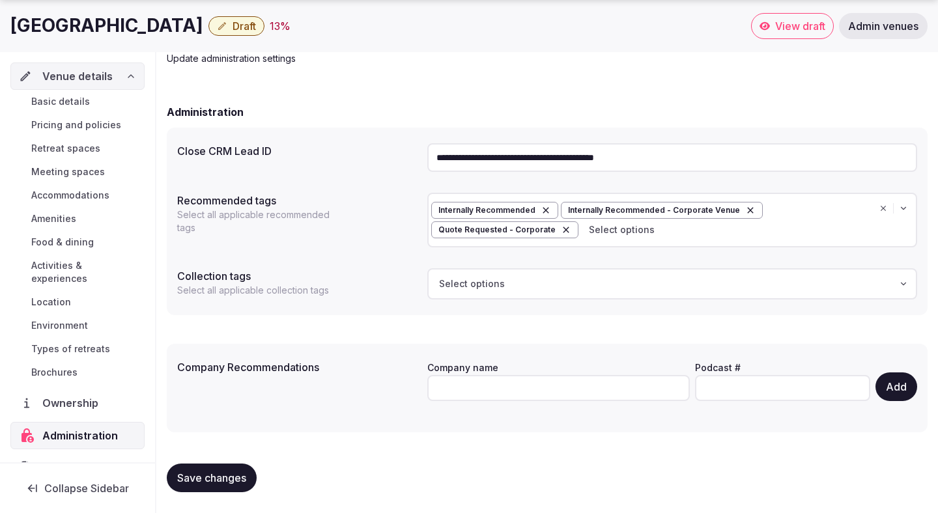
click at [78, 110] on link "Basic details" at bounding box center [77, 101] width 134 height 18
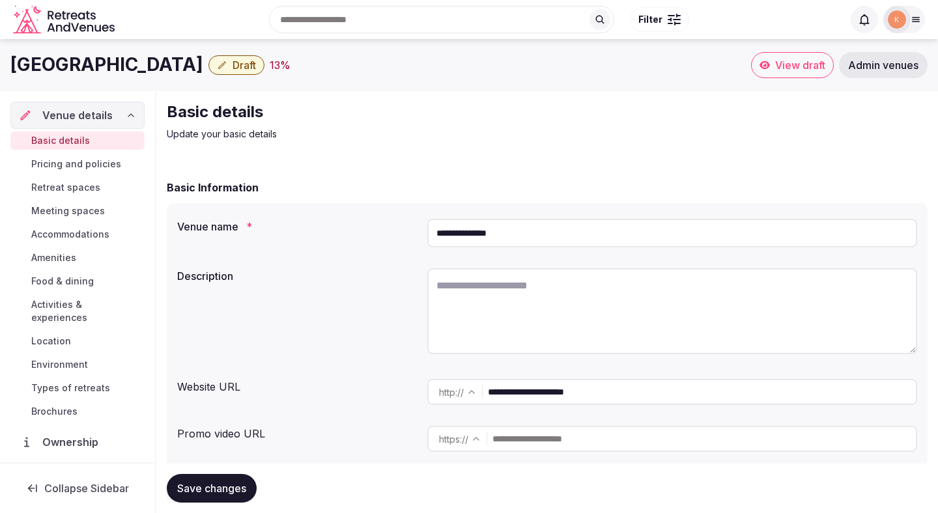
click at [584, 392] on input "**********" at bounding box center [702, 392] width 428 height 26
click at [464, 234] on input "**********" at bounding box center [672, 233] width 490 height 29
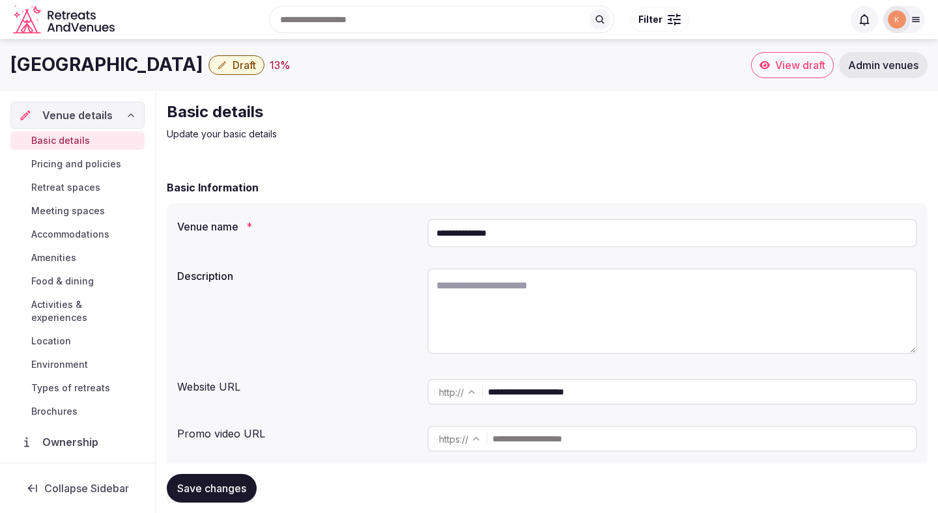
click at [464, 234] on input "**********" at bounding box center [672, 233] width 490 height 29
click at [479, 236] on input "**********" at bounding box center [672, 233] width 490 height 29
click at [534, 395] on input "**********" at bounding box center [702, 392] width 428 height 26
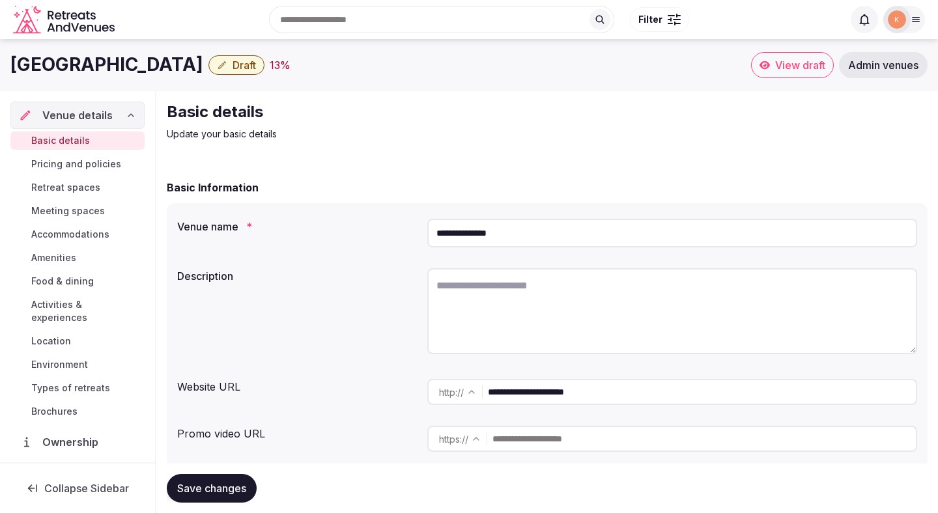
click at [534, 395] on input "**********" at bounding box center [702, 392] width 428 height 26
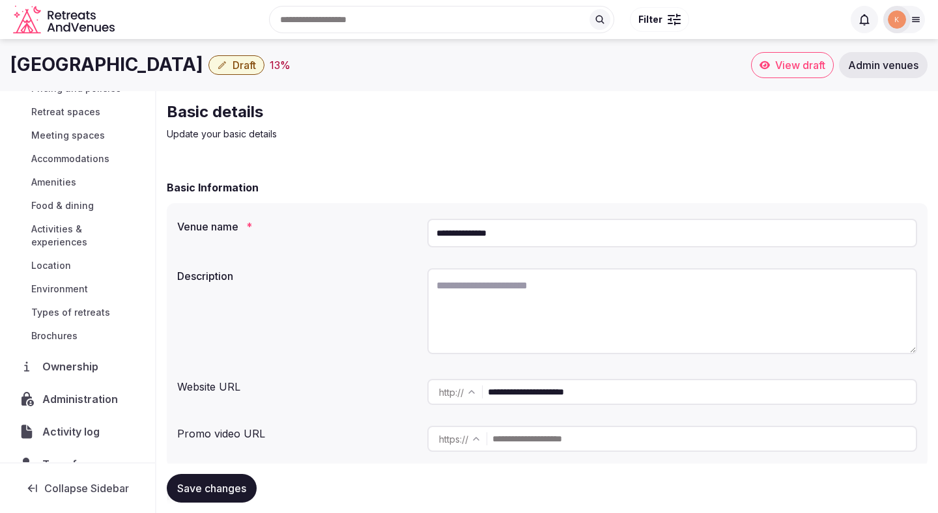
scroll to position [89, 0]
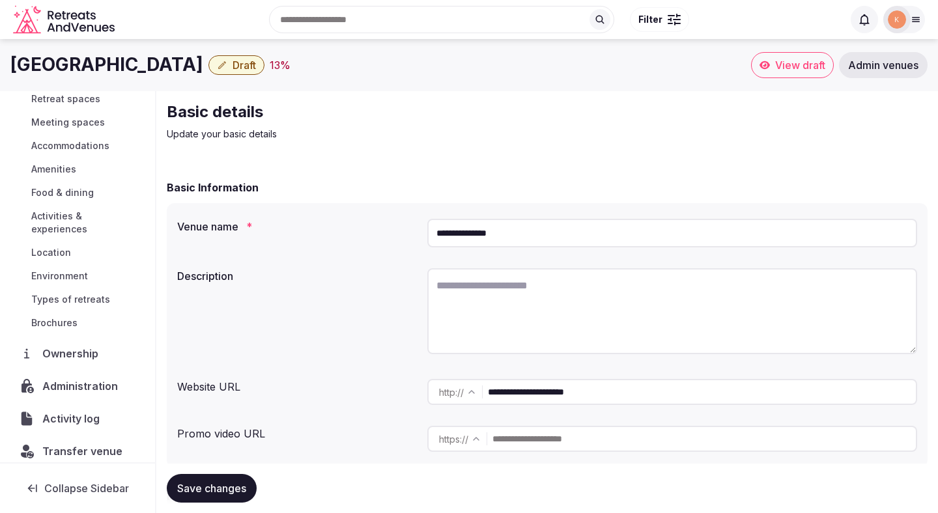
click at [83, 270] on span "Environment" at bounding box center [59, 276] width 57 height 13
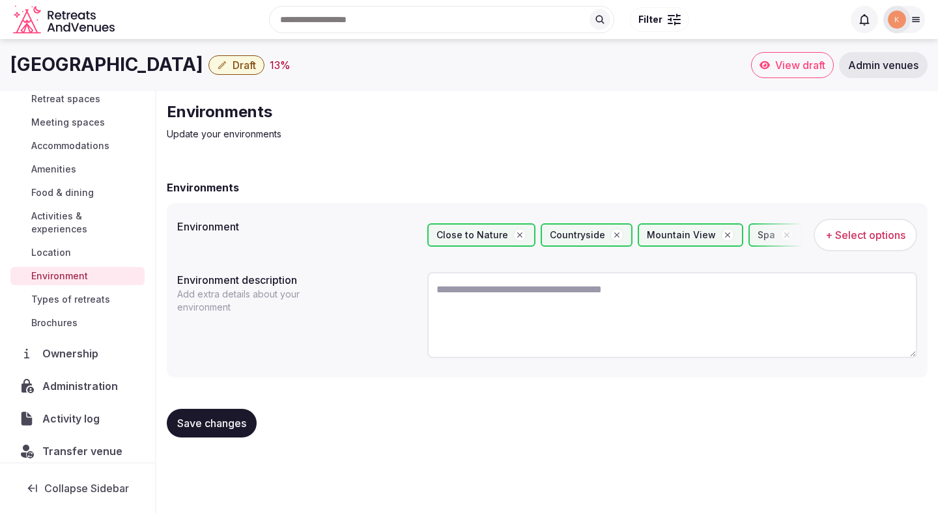
click at [486, 325] on textarea at bounding box center [672, 315] width 490 height 86
paste textarea "**********"
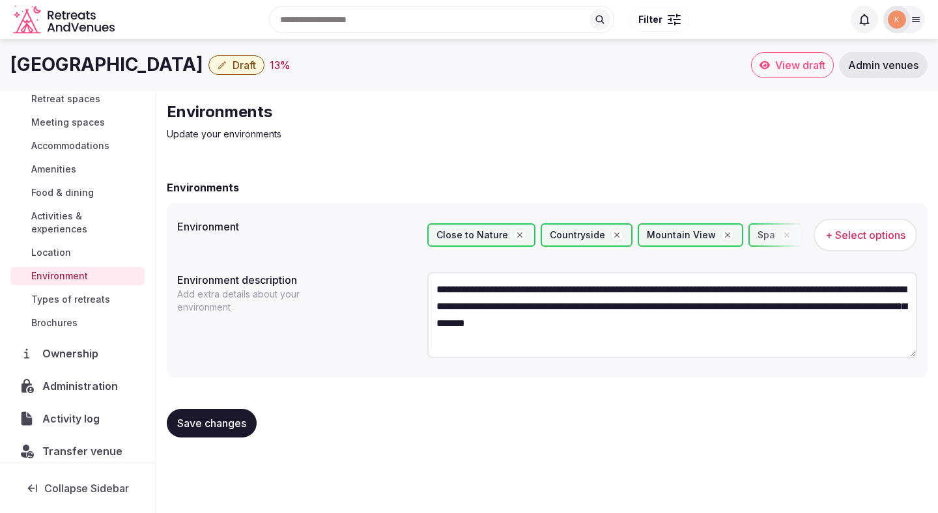
type textarea "**********"
click at [223, 421] on span "Save changes" at bounding box center [211, 423] width 69 height 13
click at [115, 244] on link "Location" at bounding box center [77, 253] width 134 height 18
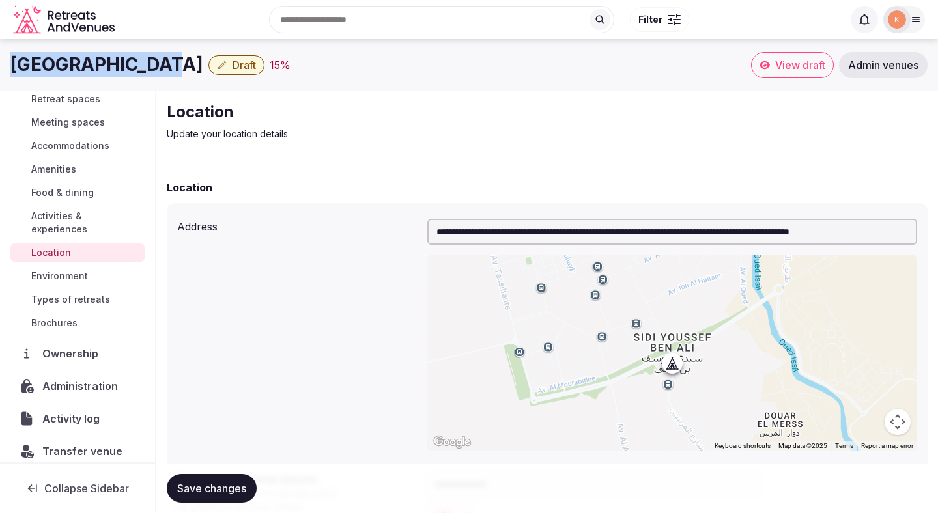
drag, startPoint x: 158, startPoint y: 66, endPoint x: 9, endPoint y: 76, distance: 149.5
click at [8, 76] on div "Palais Namaskar Draft 15 % View draft Admin venues" at bounding box center [469, 65] width 938 height 26
copy h1 "Palais Namaskar"
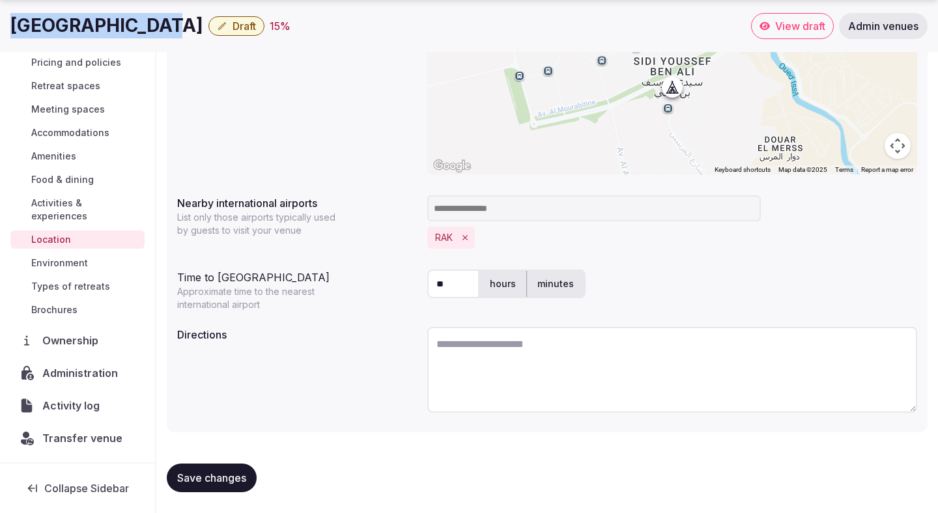
scroll to position [49, 0]
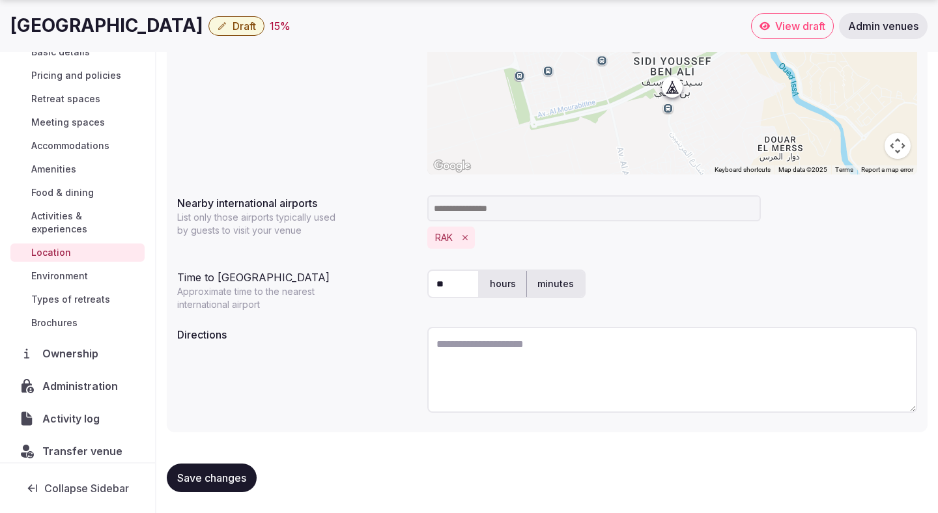
click at [456, 338] on textarea at bounding box center [672, 370] width 490 height 86
paste textarea "**********"
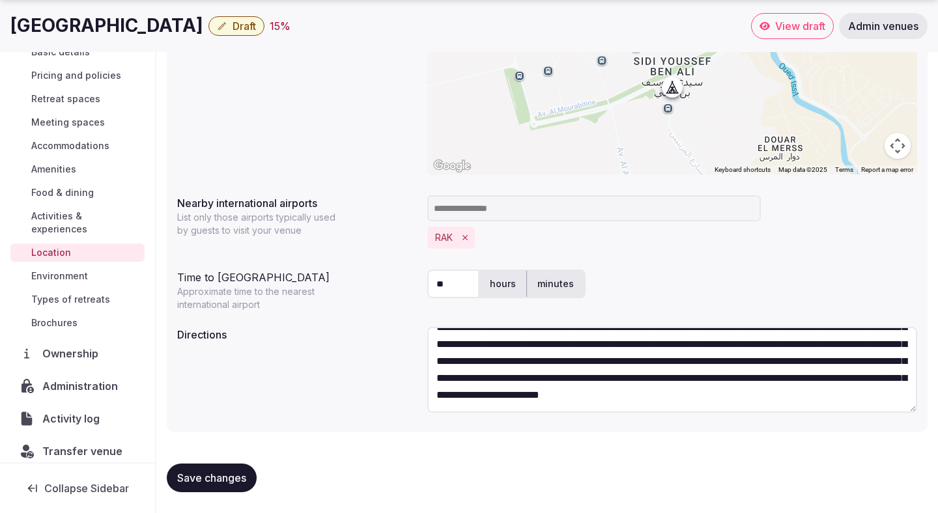
scroll to position [0, 0]
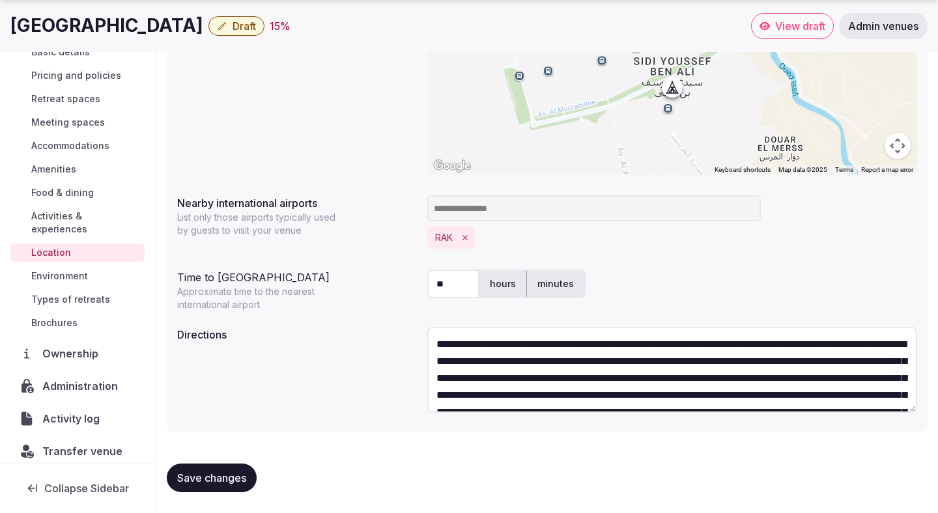
drag, startPoint x: 477, startPoint y: 342, endPoint x: 463, endPoint y: 342, distance: 13.7
click at [463, 342] on textarea "**********" at bounding box center [672, 370] width 490 height 86
click at [637, 346] on textarea "**********" at bounding box center [672, 370] width 490 height 86
click at [688, 344] on textarea "**********" at bounding box center [672, 370] width 490 height 86
click at [763, 344] on textarea "**********" at bounding box center [672, 370] width 490 height 86
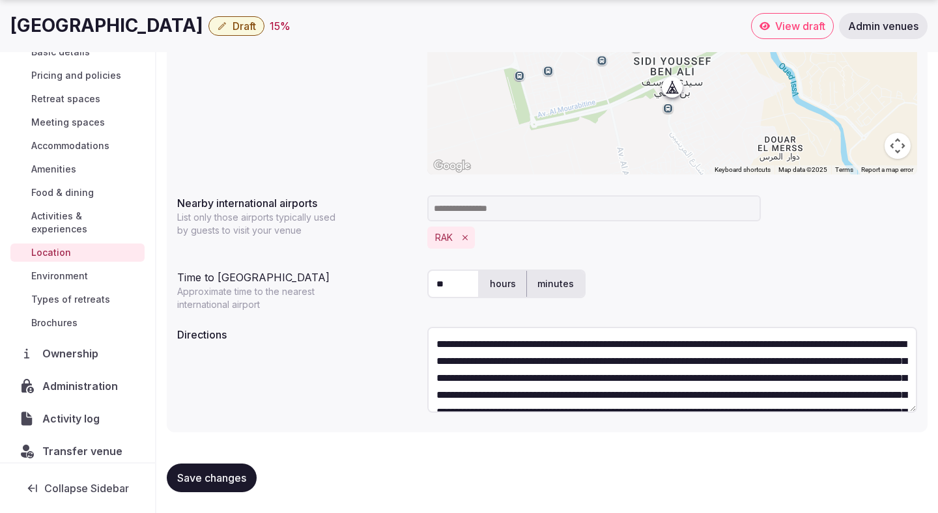
click at [834, 341] on textarea "**********" at bounding box center [672, 370] width 490 height 86
click at [475, 363] on textarea "**********" at bounding box center [672, 370] width 490 height 86
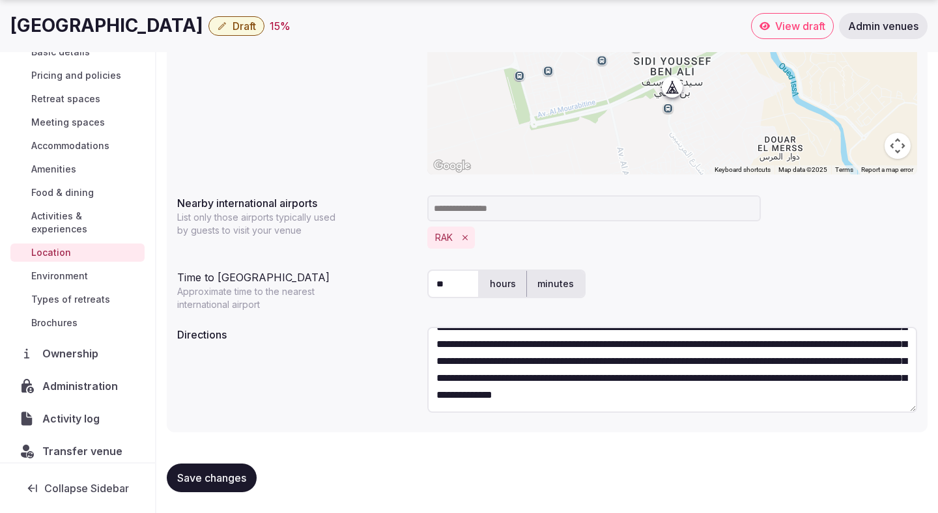
scroll to position [68, 0]
click at [595, 395] on textarea "**********" at bounding box center [672, 370] width 490 height 86
type textarea "**********"
click at [241, 480] on span "Save changes" at bounding box center [211, 477] width 69 height 13
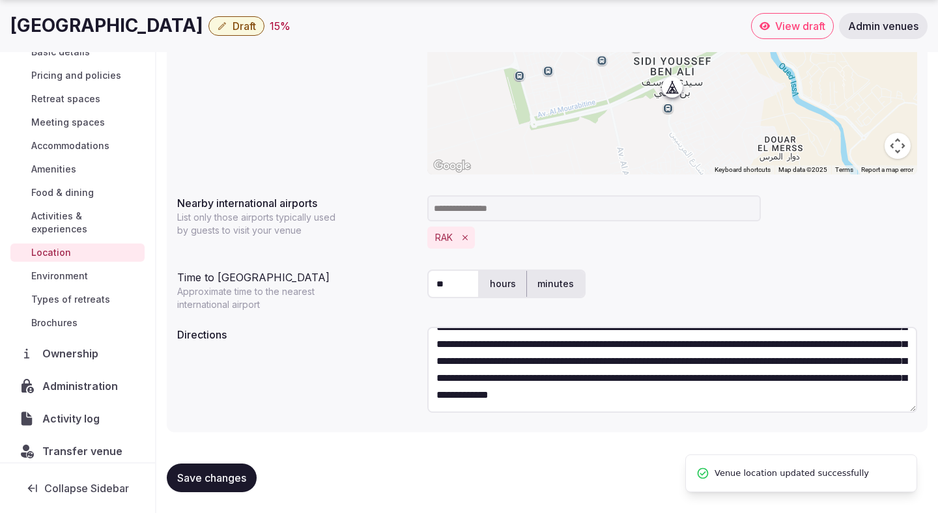
click at [241, 480] on span "Save changes" at bounding box center [211, 477] width 69 height 13
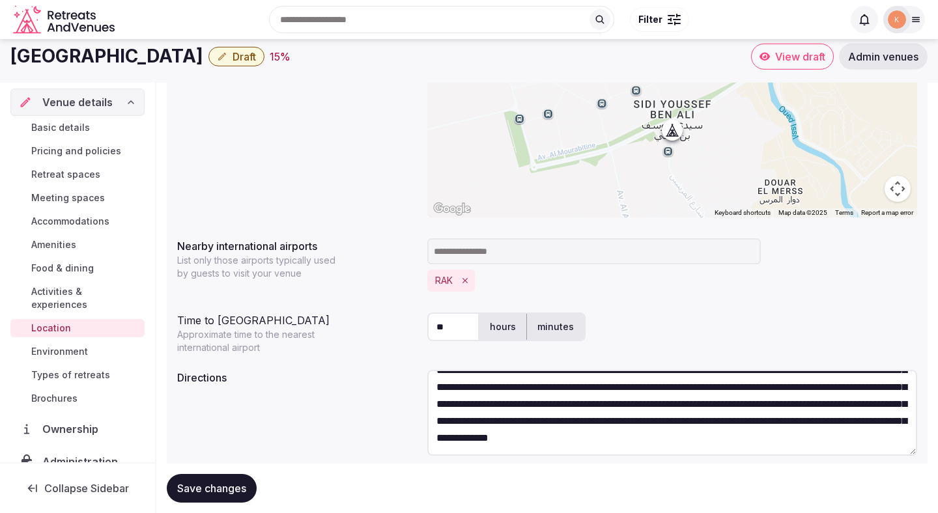
scroll to position [182, 0]
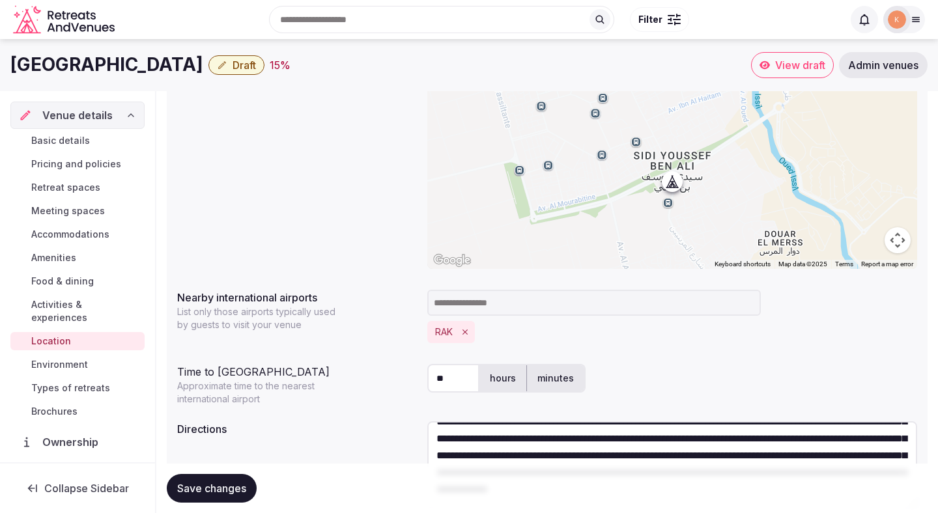
click at [77, 132] on link "Basic details" at bounding box center [77, 141] width 134 height 18
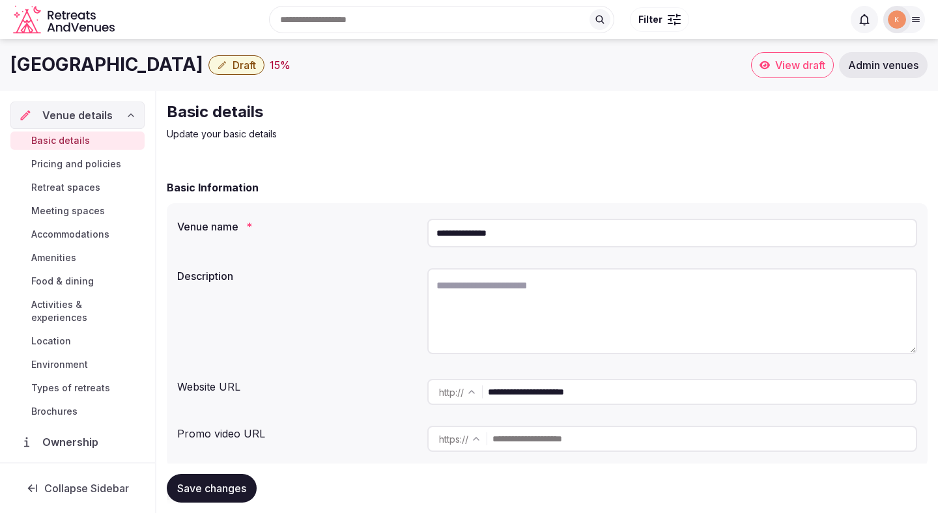
click at [451, 300] on textarea at bounding box center [672, 311] width 490 height 86
paste textarea "**********"
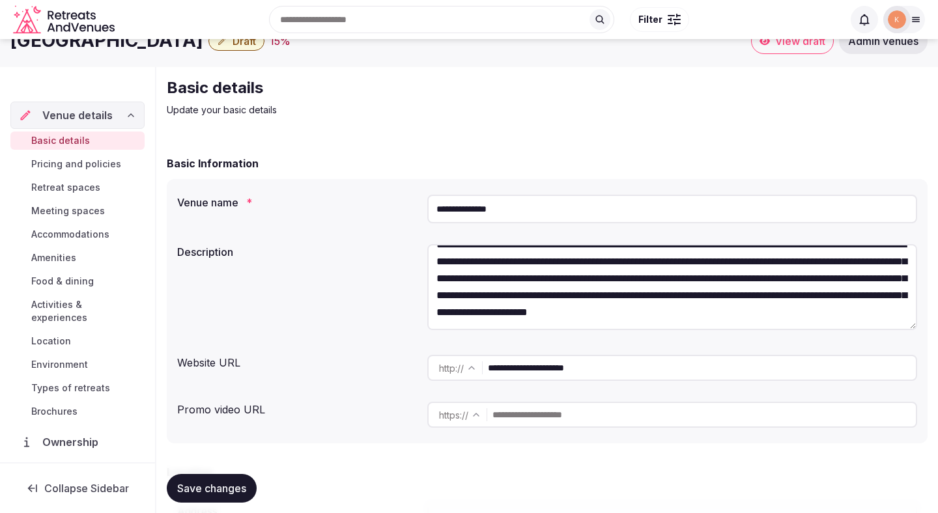
scroll to position [43, 0]
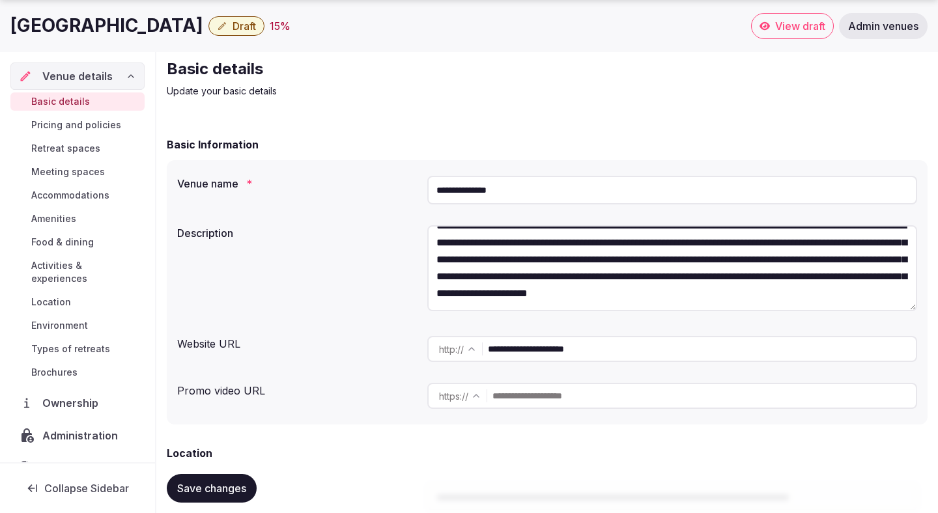
type textarea "**********"
click at [218, 494] on span "Save changes" at bounding box center [211, 488] width 69 height 13
click at [60, 296] on span "Location" at bounding box center [51, 302] width 40 height 13
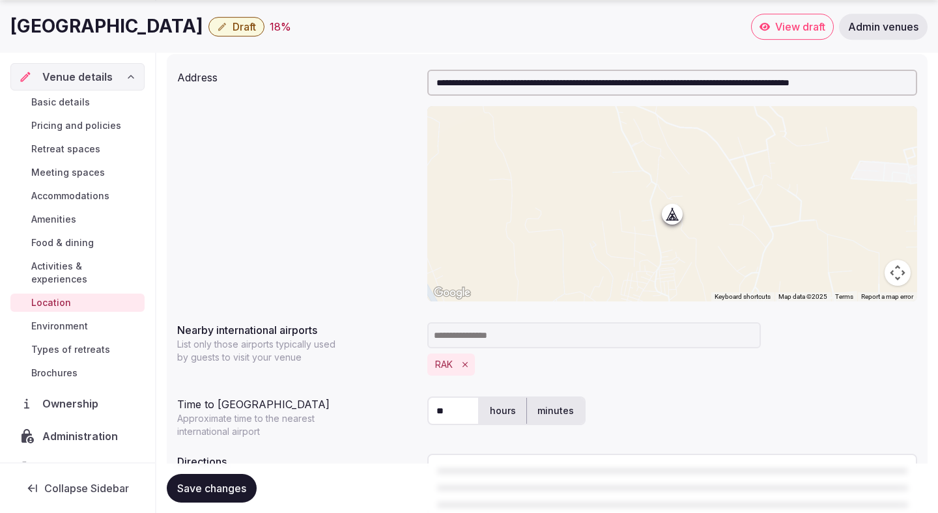
scroll to position [276, 0]
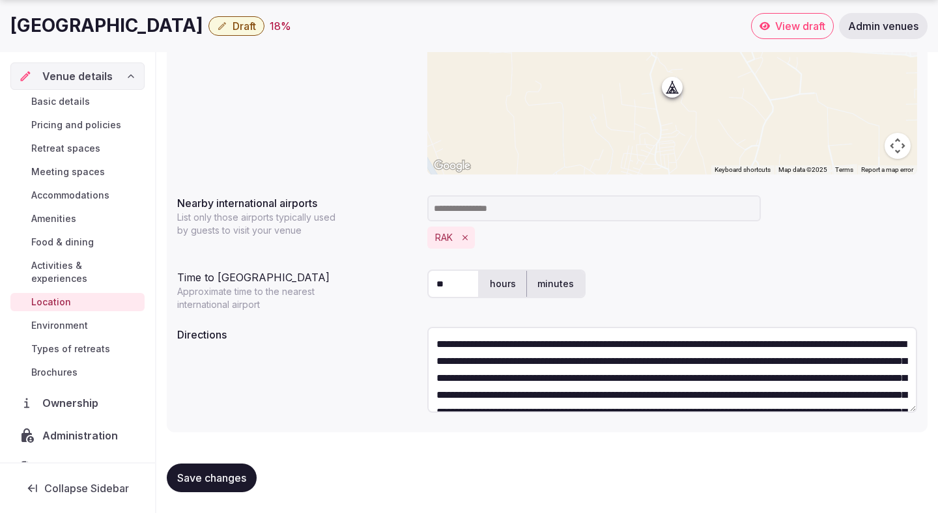
click at [78, 96] on span "Basic details" at bounding box center [60, 101] width 59 height 13
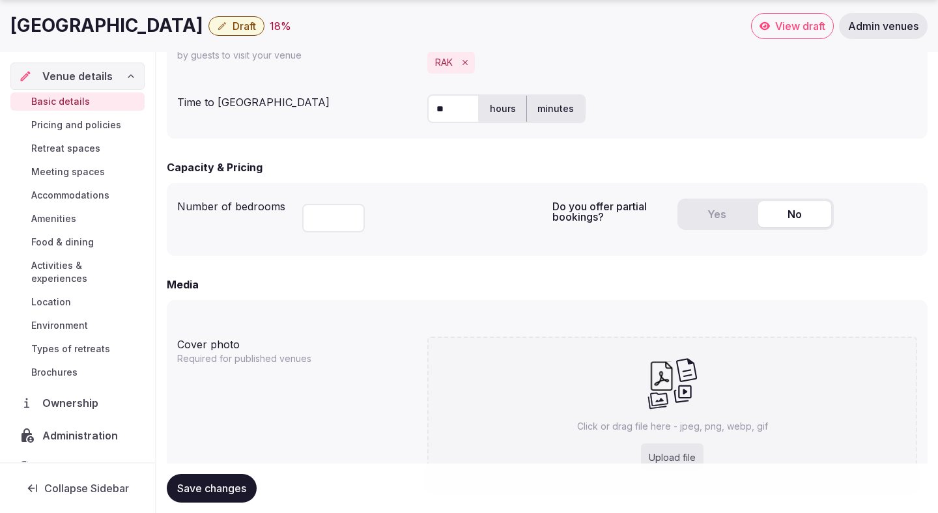
scroll to position [761, 0]
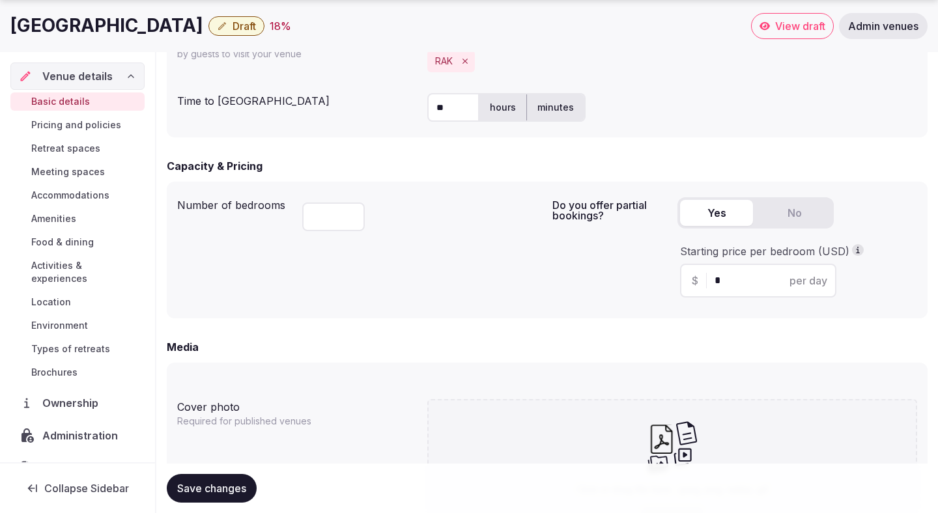
click at [716, 218] on button "Yes" at bounding box center [716, 213] width 73 height 26
click at [714, 279] on div "$ * per day" at bounding box center [758, 281] width 156 height 34
type input "***"
click at [525, 311] on div "Number of bedrooms ** Do you offer partial bookings? Yes No Starting price per …" at bounding box center [547, 250] width 761 height 137
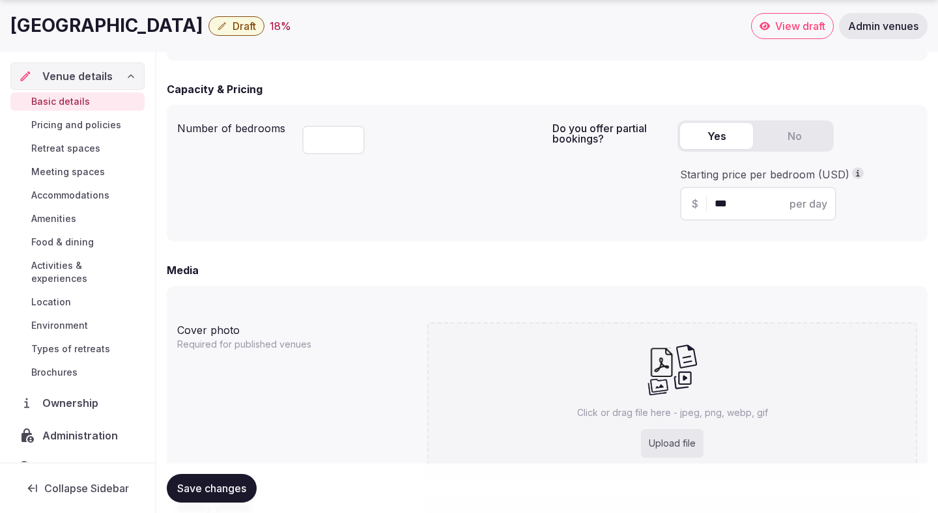
scroll to position [938, 0]
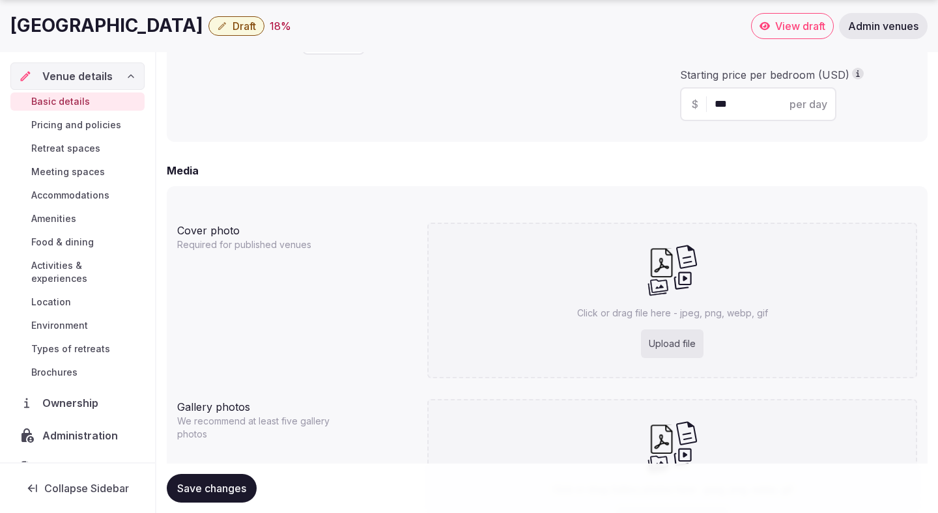
click at [201, 486] on span "Save changes" at bounding box center [211, 488] width 69 height 13
click at [657, 338] on div "Upload file" at bounding box center [672, 344] width 63 height 29
type input "**********"
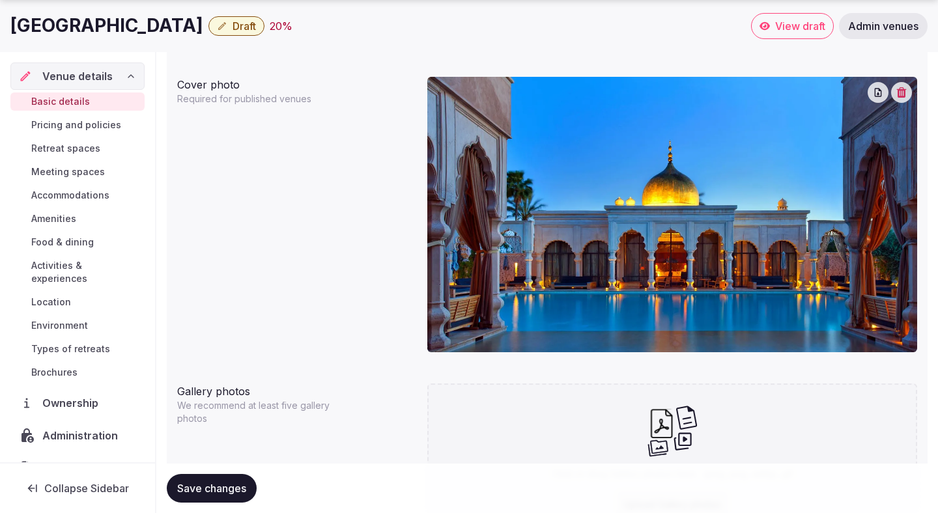
scroll to position [1126, 0]
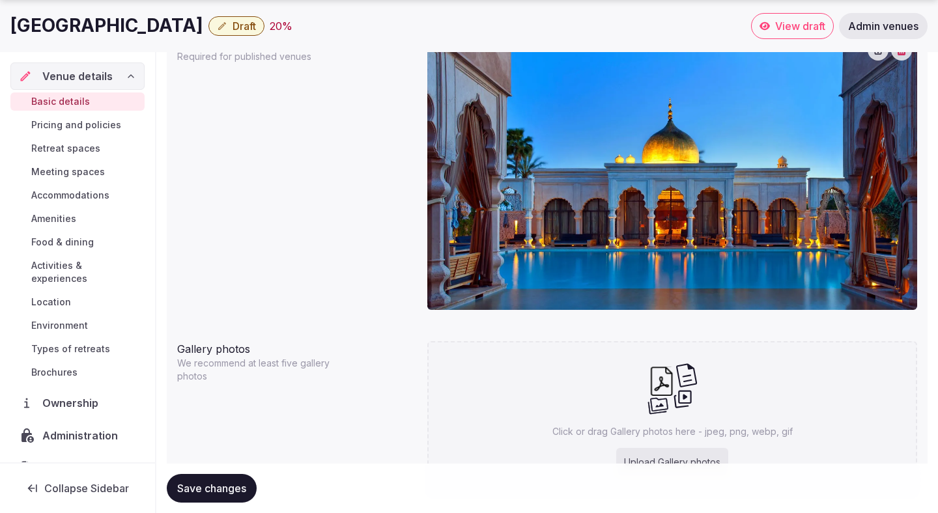
click at [229, 492] on span "Save changes" at bounding box center [211, 488] width 69 height 13
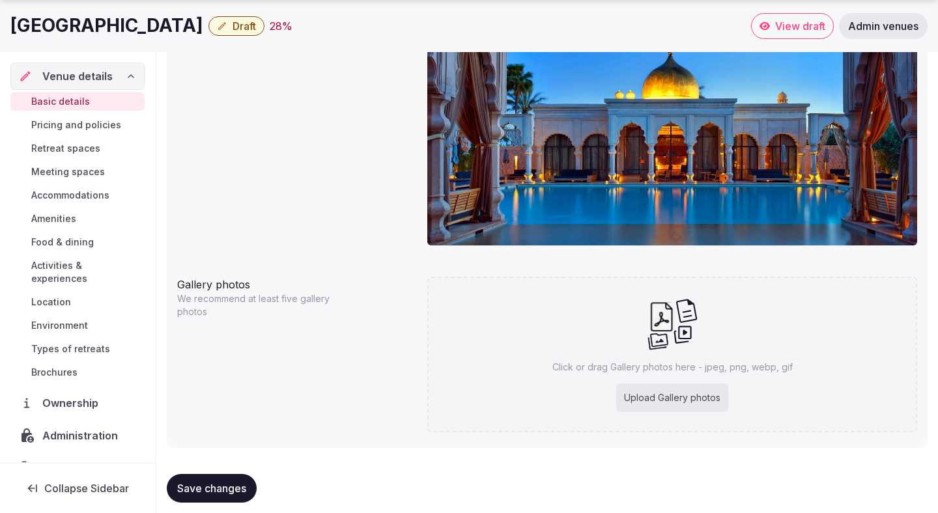
scroll to position [1207, 0]
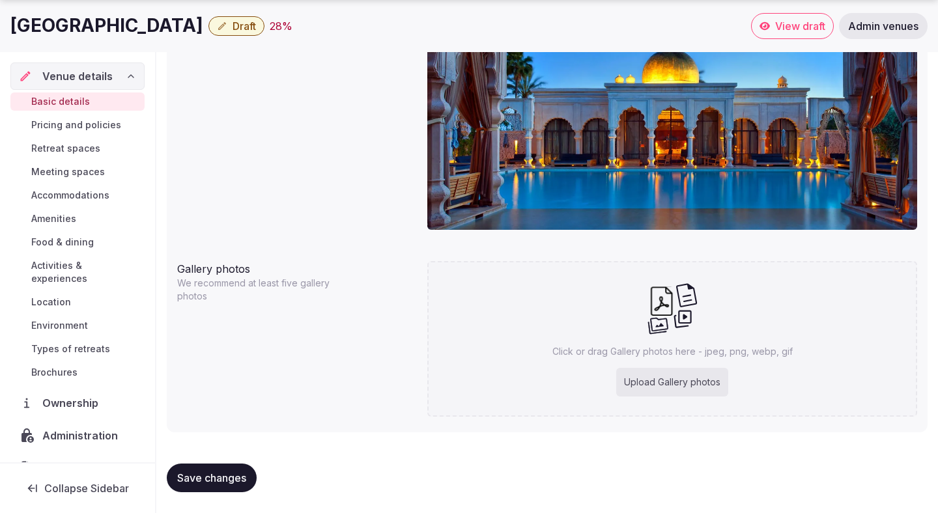
click at [624, 371] on div "Upload Gallery photos" at bounding box center [672, 382] width 112 height 29
type input "**********"
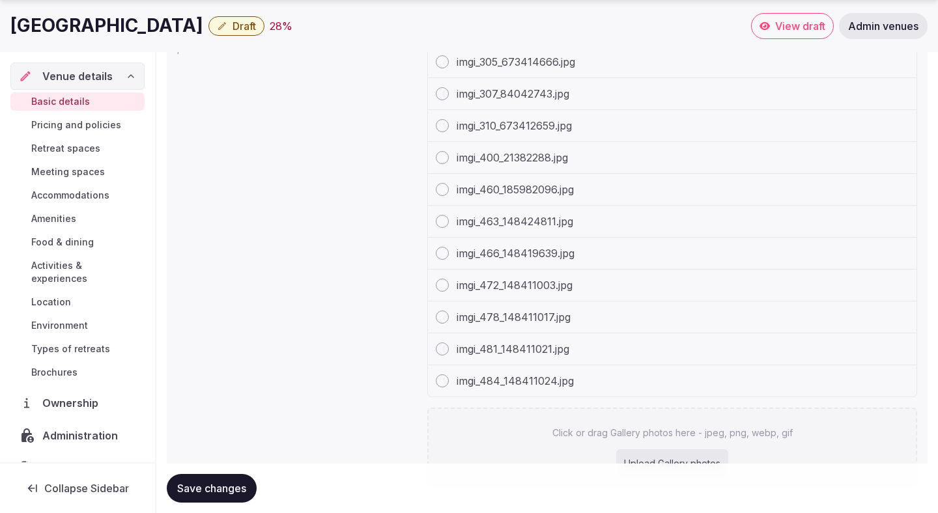
scroll to position [1523, 0]
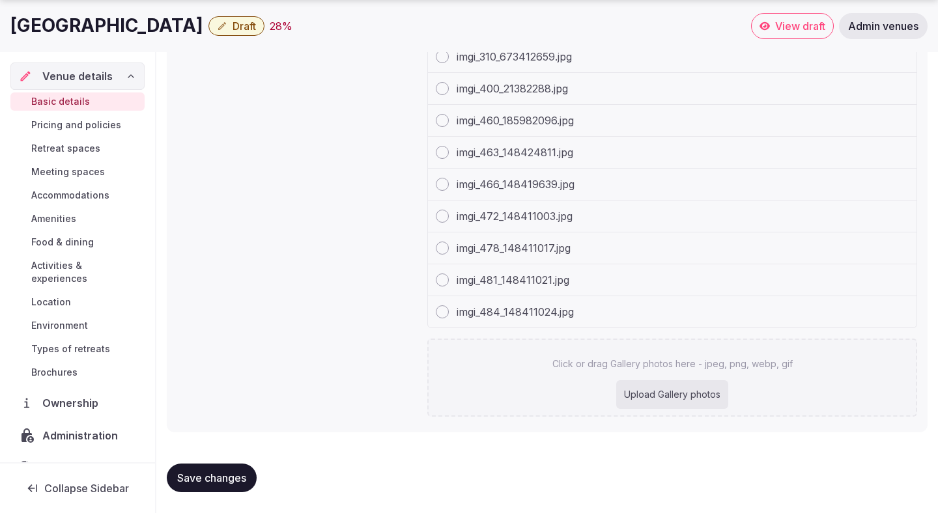
click at [627, 391] on div "Upload Gallery photos" at bounding box center [672, 394] width 112 height 29
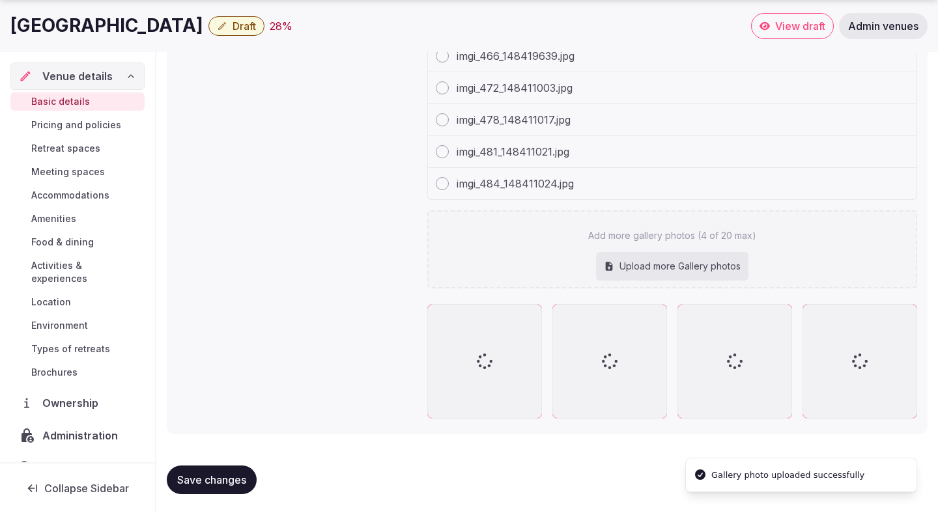
type input "**********"
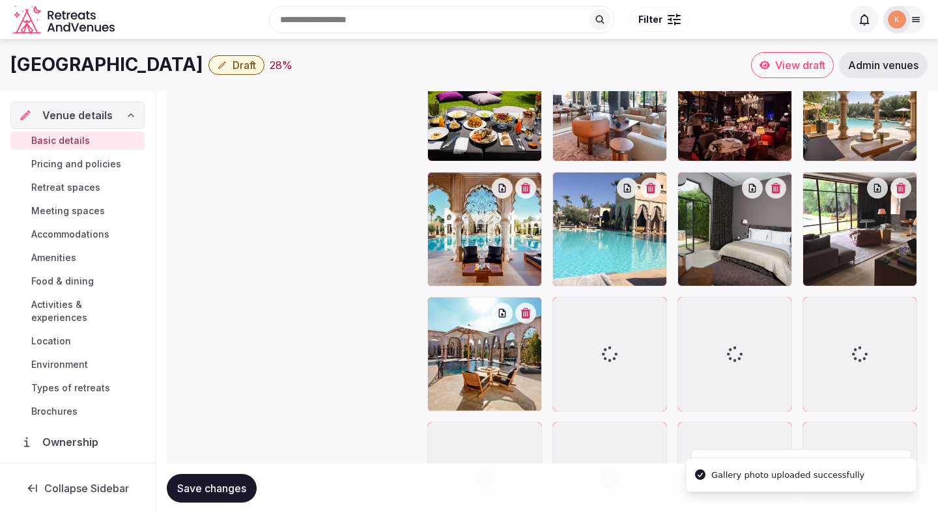
scroll to position [1515, 0]
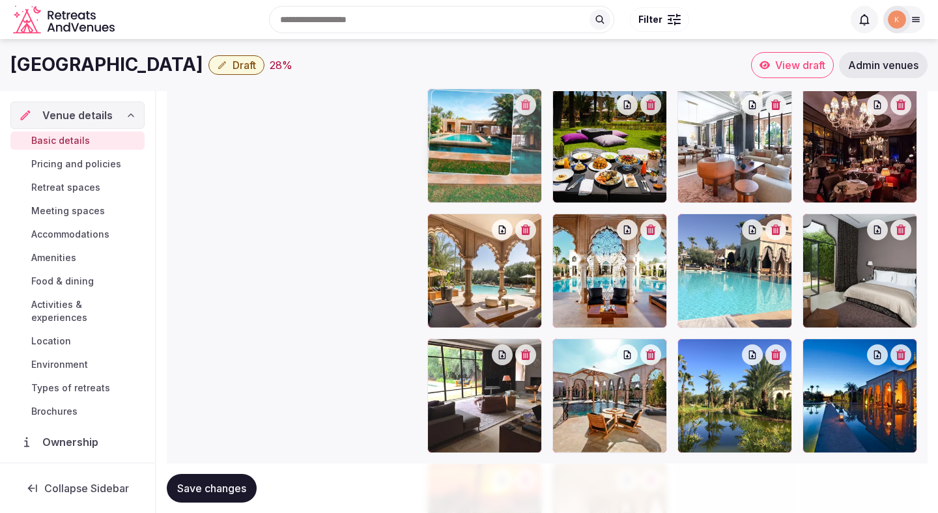
drag, startPoint x: 705, startPoint y: 380, endPoint x: 490, endPoint y: 163, distance: 305.8
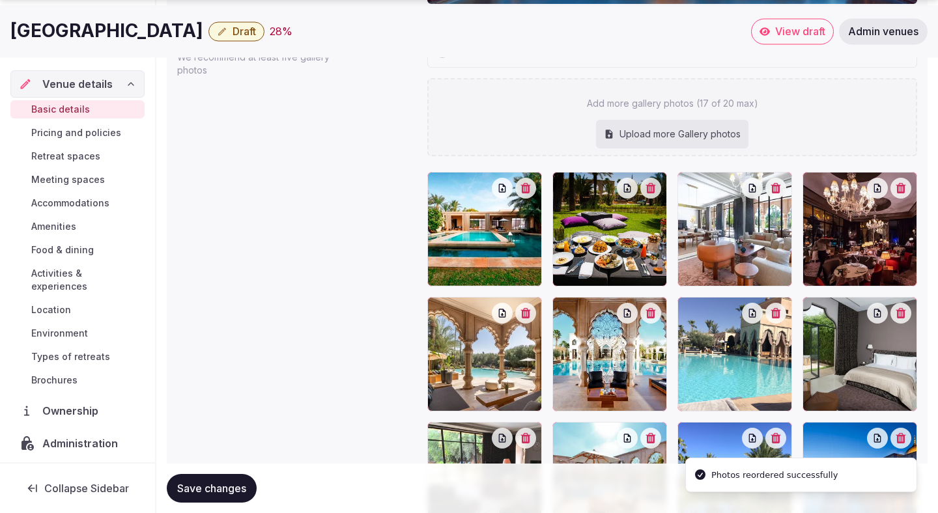
scroll to position [1439, 0]
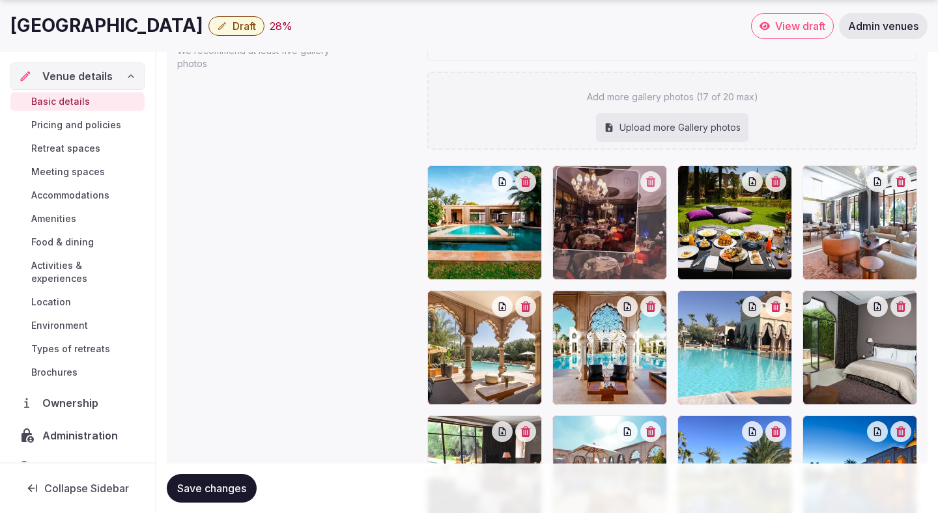
drag, startPoint x: 856, startPoint y: 253, endPoint x: 638, endPoint y: 247, distance: 218.9
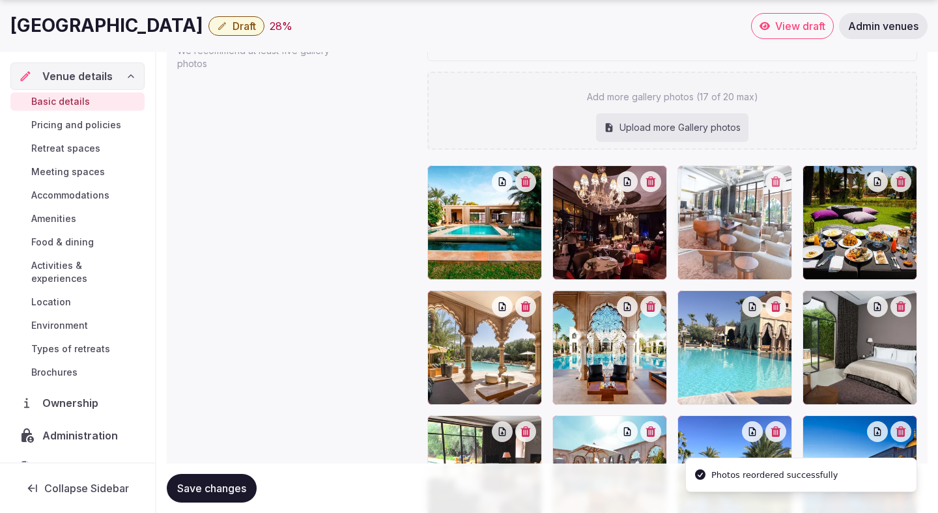
drag, startPoint x: 831, startPoint y: 247, endPoint x: 727, endPoint y: 247, distance: 104.2
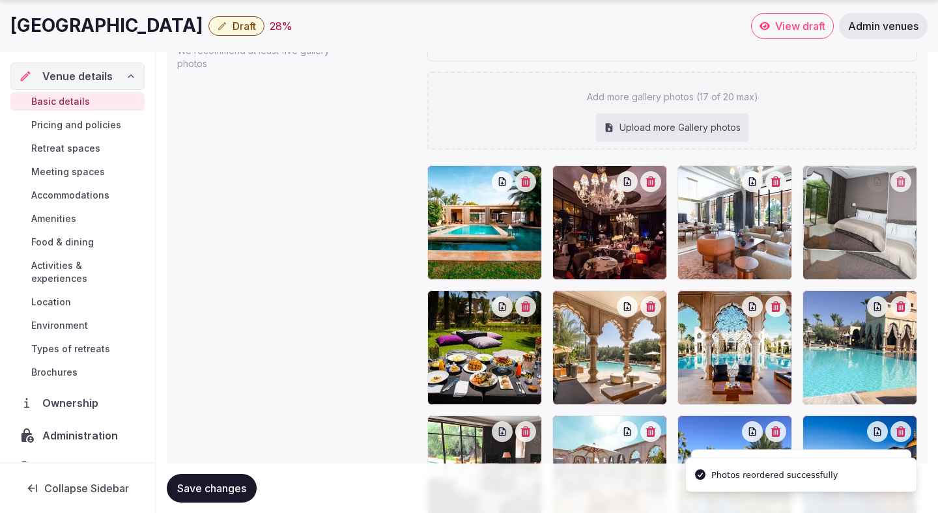
drag, startPoint x: 840, startPoint y: 356, endPoint x: 821, endPoint y: 258, distance: 100.3
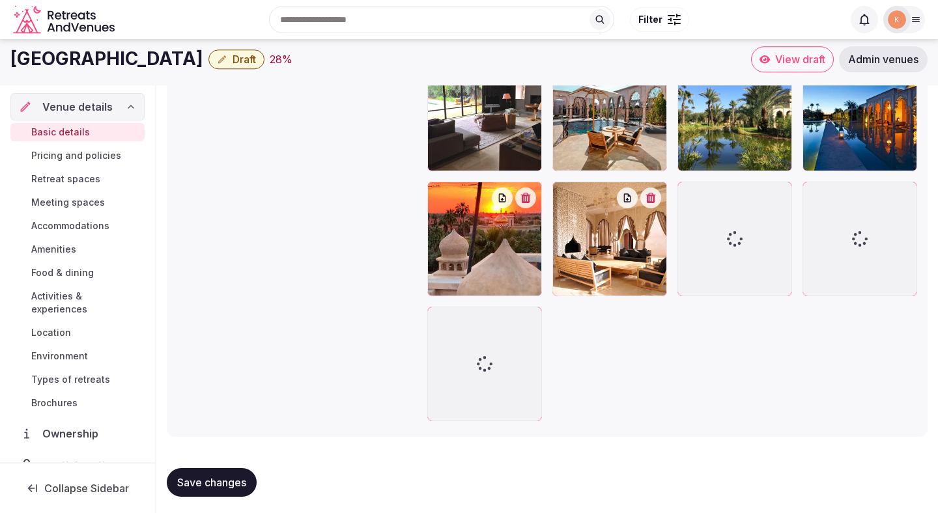
scroll to position [1788, 0]
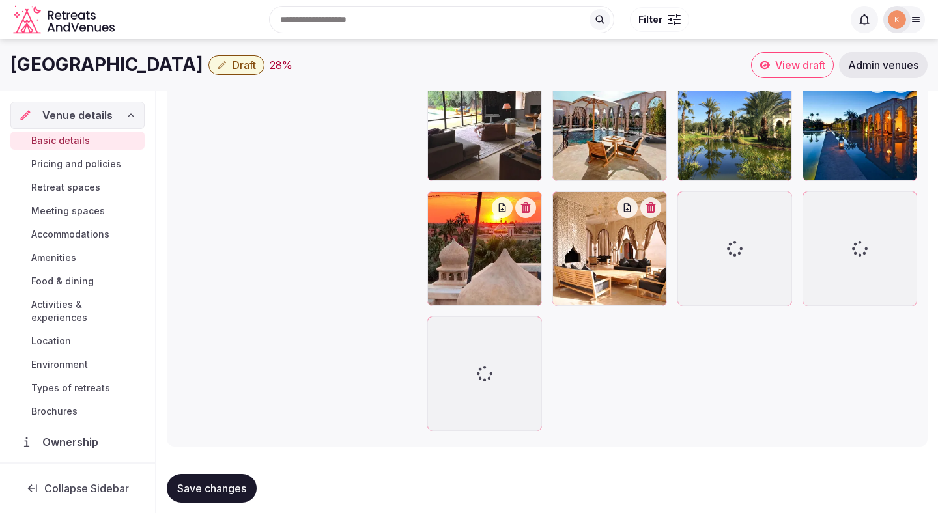
click at [249, 494] on button "Save changes" at bounding box center [212, 488] width 90 height 29
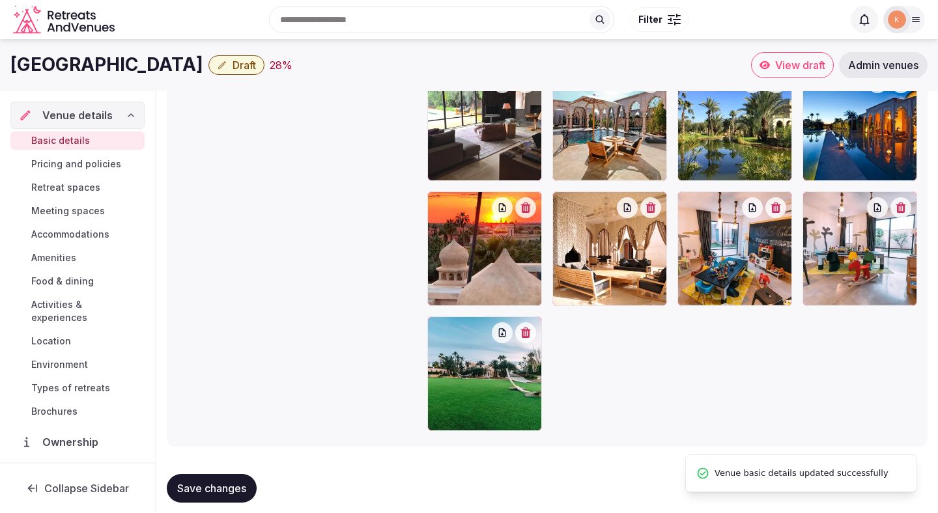
click at [223, 489] on span "Save changes" at bounding box center [211, 488] width 69 height 13
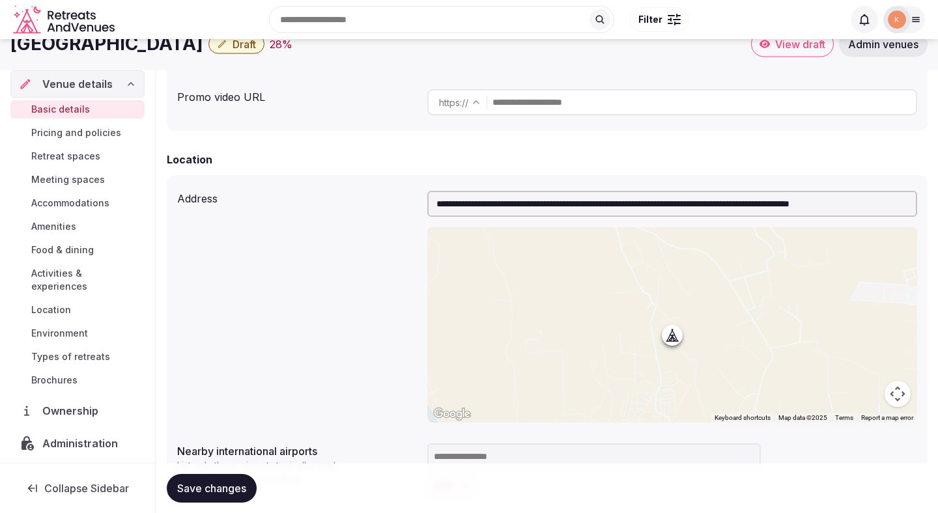
scroll to position [334, 0]
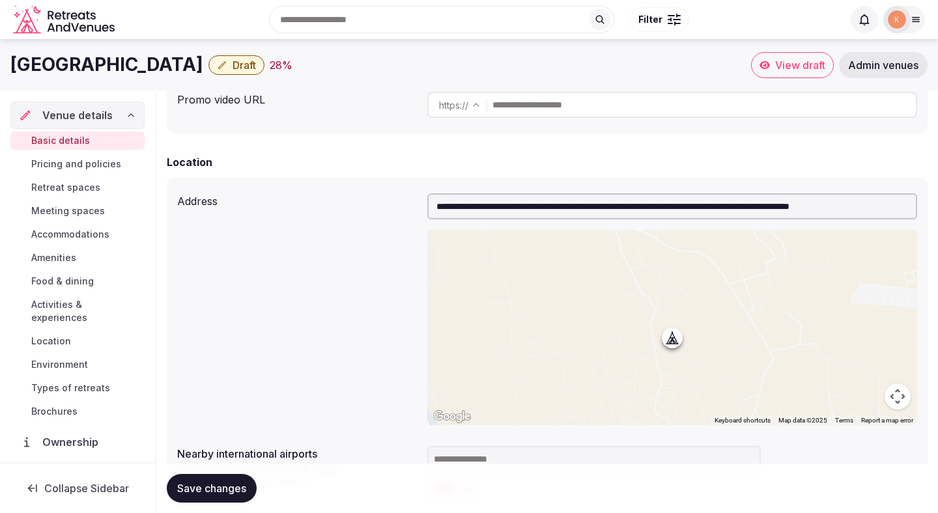
click at [232, 68] on span "Draft" at bounding box center [243, 65] width 23 height 13
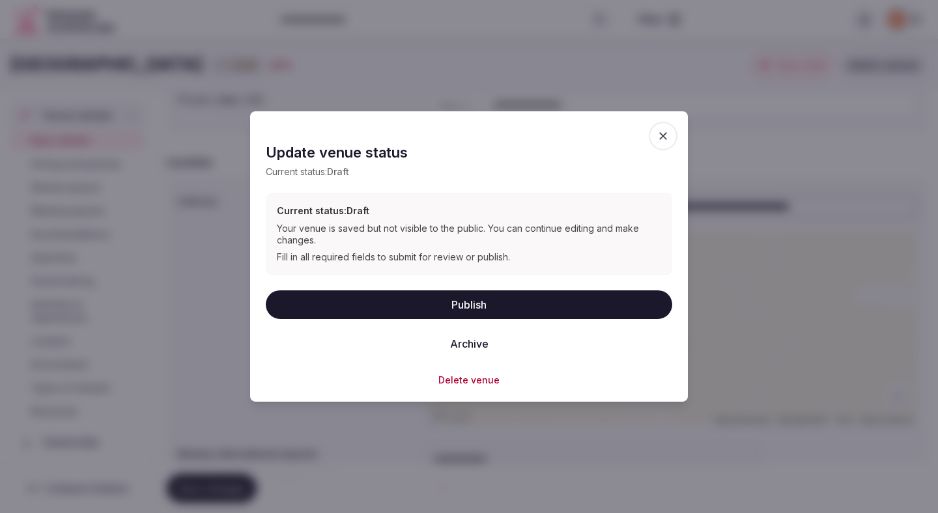
click at [374, 307] on button "Publish" at bounding box center [469, 304] width 406 height 29
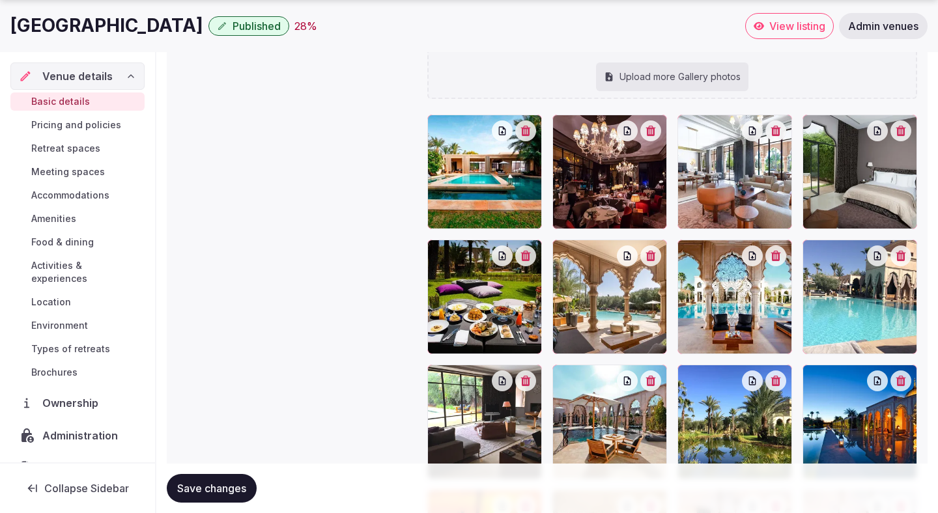
scroll to position [1803, 0]
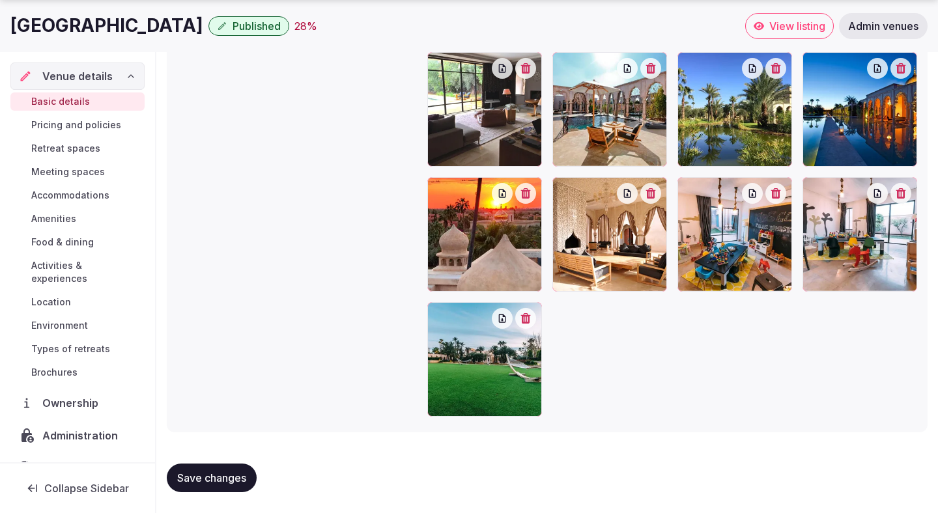
click at [227, 476] on span "Save changes" at bounding box center [211, 477] width 69 height 13
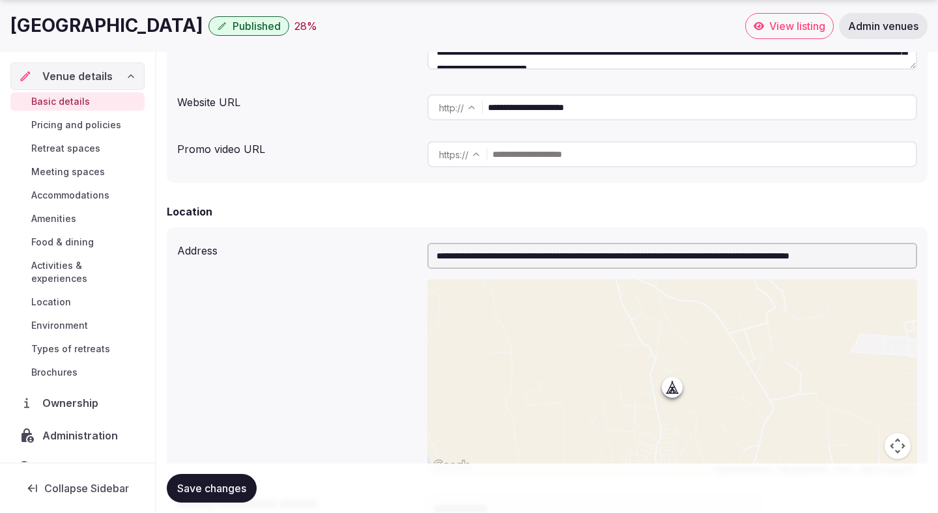
scroll to position [288, 0]
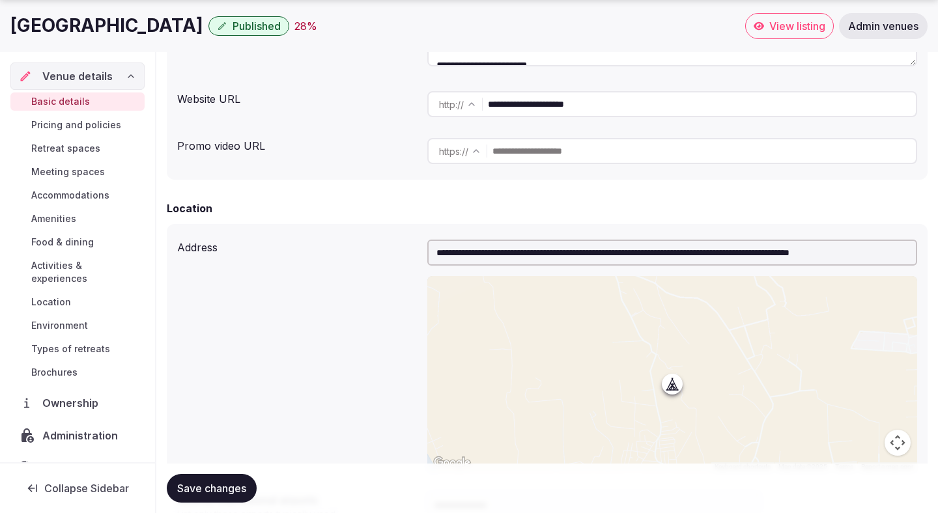
click at [59, 124] on span "Pricing and policies" at bounding box center [76, 125] width 90 height 13
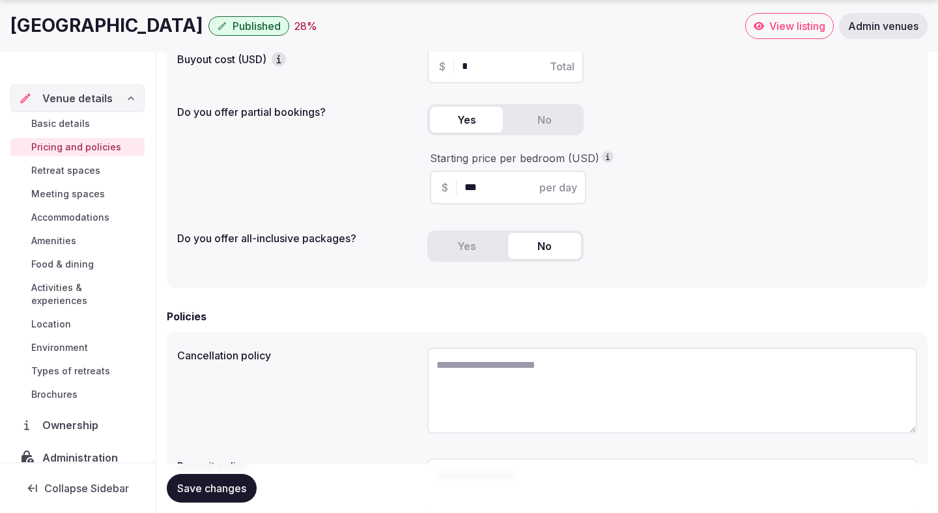
scroll to position [352, 0]
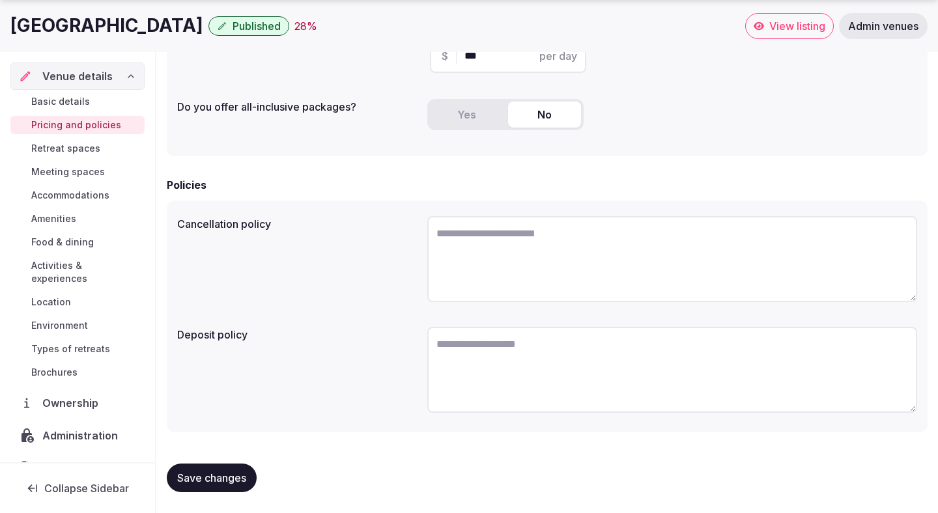
click at [57, 145] on span "Retreat spaces" at bounding box center [65, 148] width 69 height 13
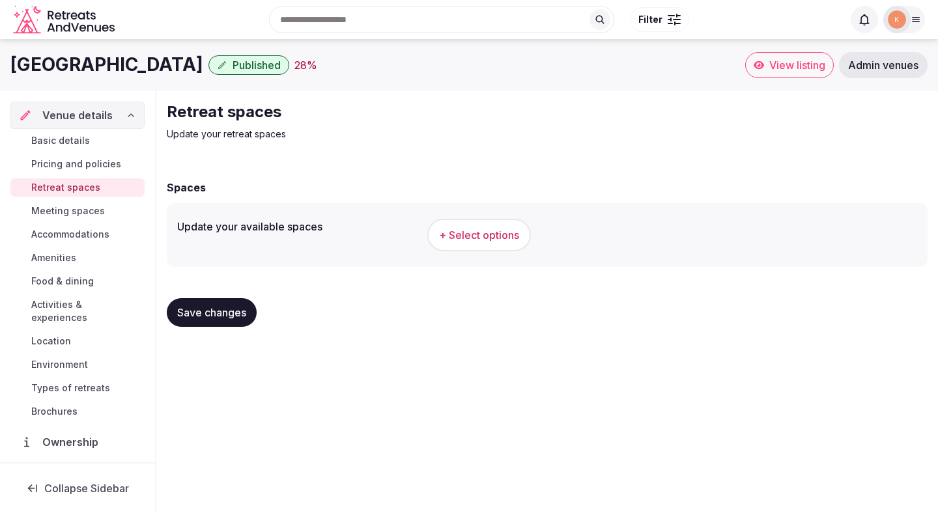
click at [455, 233] on span "+ Select options" at bounding box center [479, 235] width 80 height 14
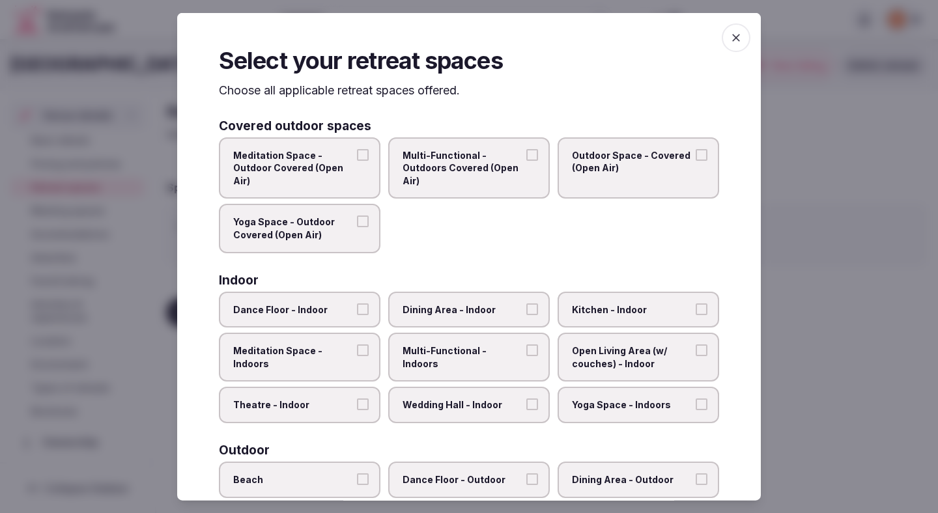
click at [357, 185] on label "Meditation Space - Outdoor Covered (Open Air)" at bounding box center [300, 168] width 162 height 62
click at [357, 160] on button "Meditation Space - Outdoor Covered (Open Air)" at bounding box center [363, 154] width 12 height 12
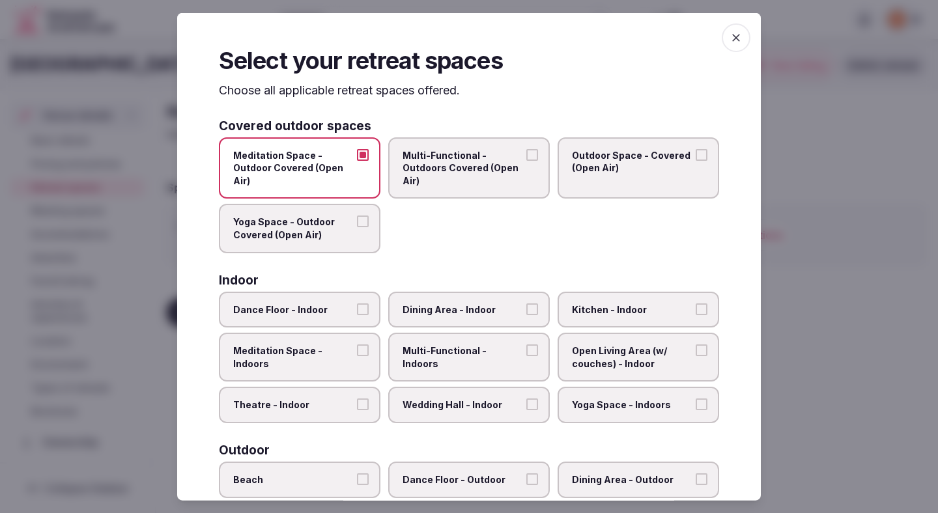
click at [422, 191] on label "Multi-Functional - Outdoors Covered (Open Air)" at bounding box center [469, 168] width 162 height 62
click at [526, 160] on button "Multi-Functional - Outdoors Covered (Open Air)" at bounding box center [532, 154] width 12 height 12
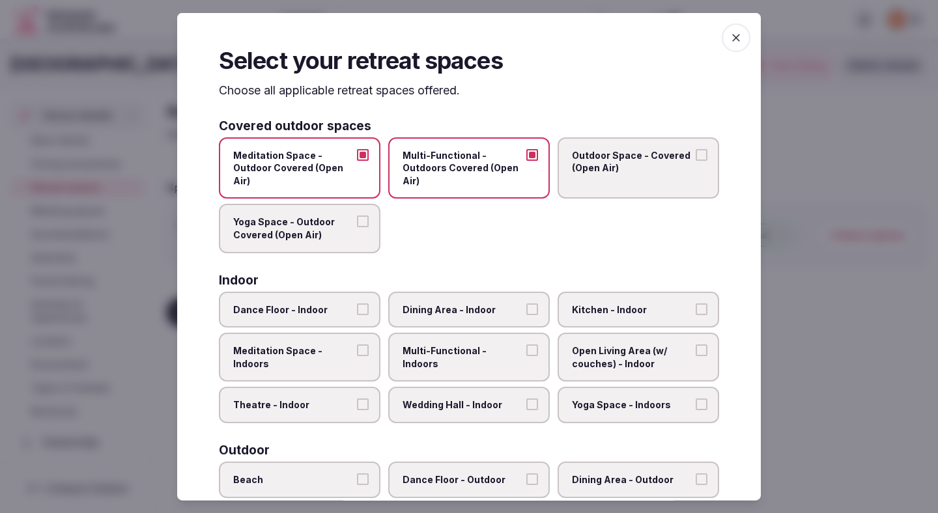
click at [576, 181] on label "Outdoor Space - Covered (Open Air)" at bounding box center [638, 168] width 162 height 62
click at [696, 160] on button "Outdoor Space - Covered (Open Air)" at bounding box center [702, 154] width 12 height 12
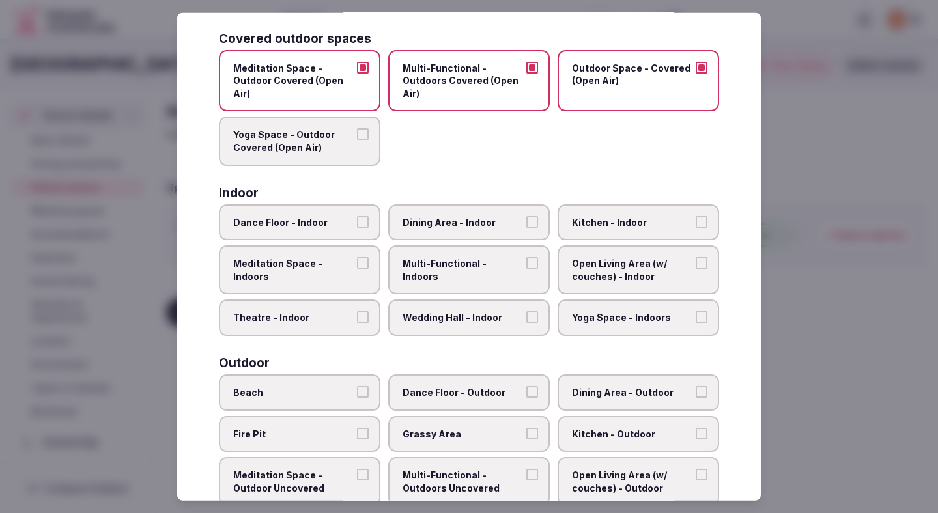
scroll to position [100, 0]
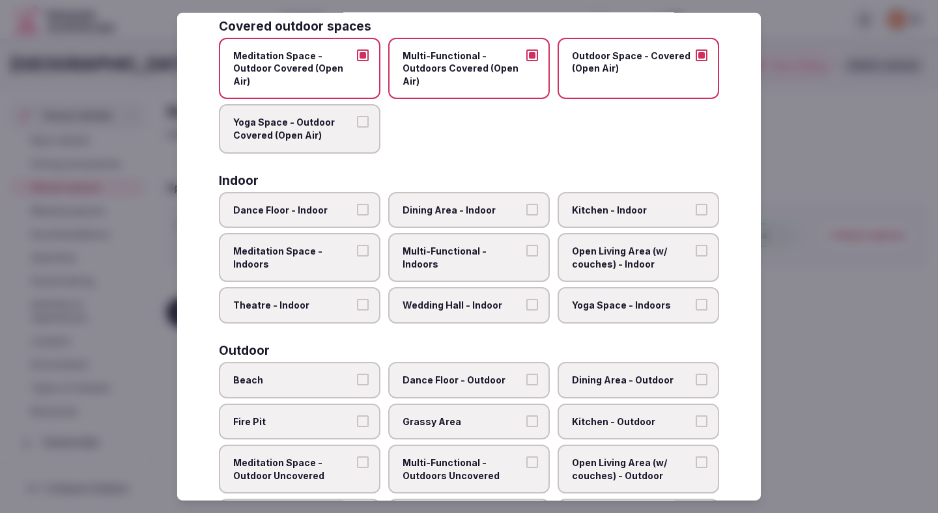
click at [361, 263] on label "Meditation Space - Indoors" at bounding box center [300, 257] width 162 height 49
click at [361, 257] on button "Meditation Space - Indoors" at bounding box center [363, 251] width 12 height 12
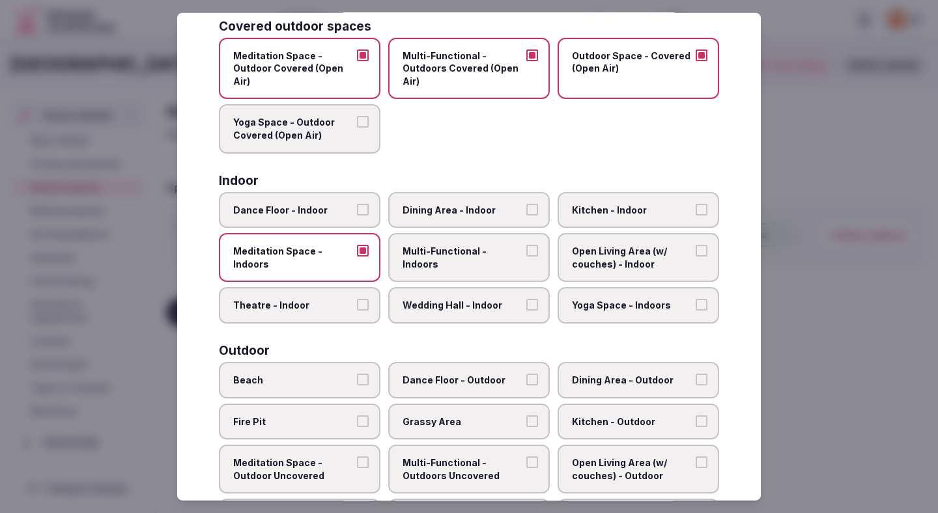
click at [354, 298] on label "Theatre - Indoor" at bounding box center [300, 305] width 162 height 36
click at [357, 299] on button "Theatre - Indoor" at bounding box center [363, 305] width 12 height 12
click at [440, 253] on span "Multi-Functional - Indoors" at bounding box center [462, 257] width 120 height 25
click at [526, 253] on button "Multi-Functional - Indoors" at bounding box center [532, 251] width 12 height 12
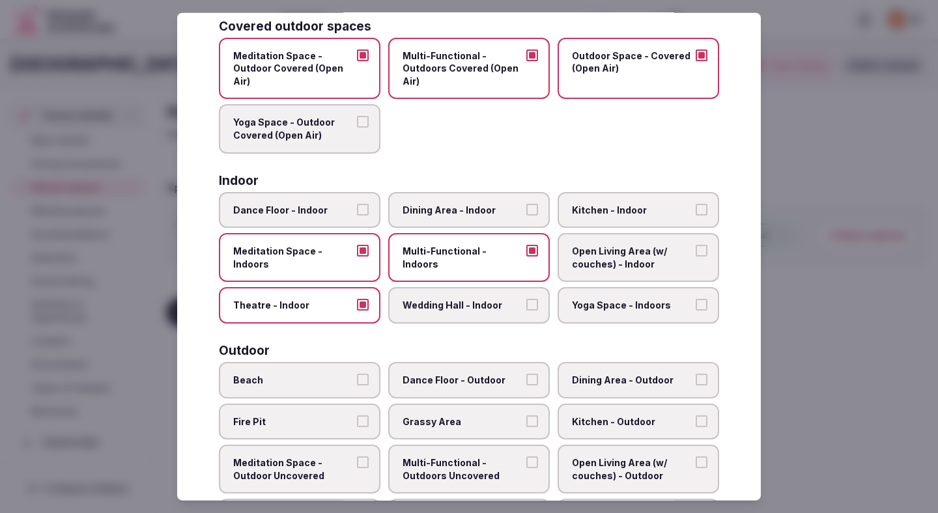
click at [458, 225] on label "Dining Area - Indoor" at bounding box center [469, 209] width 162 height 36
click at [526, 215] on button "Dining Area - Indoor" at bounding box center [532, 209] width 12 height 12
click at [473, 314] on label "Wedding Hall - Indoor" at bounding box center [469, 305] width 162 height 36
click at [526, 311] on button "Wedding Hall - Indoor" at bounding box center [532, 305] width 12 height 12
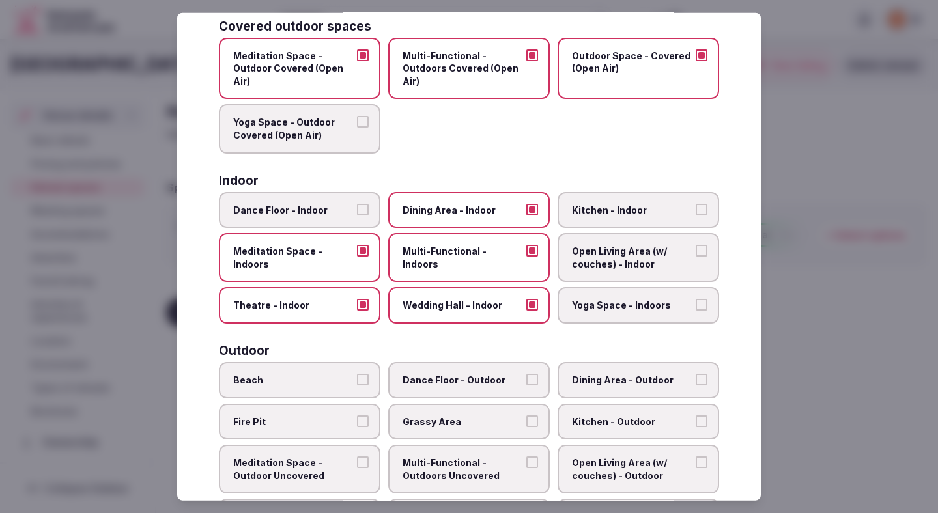
click at [617, 268] on span "Open Living Area (w/ couches) - Indoor" at bounding box center [632, 257] width 120 height 25
click at [696, 257] on button "Open Living Area (w/ couches) - Indoor" at bounding box center [702, 251] width 12 height 12
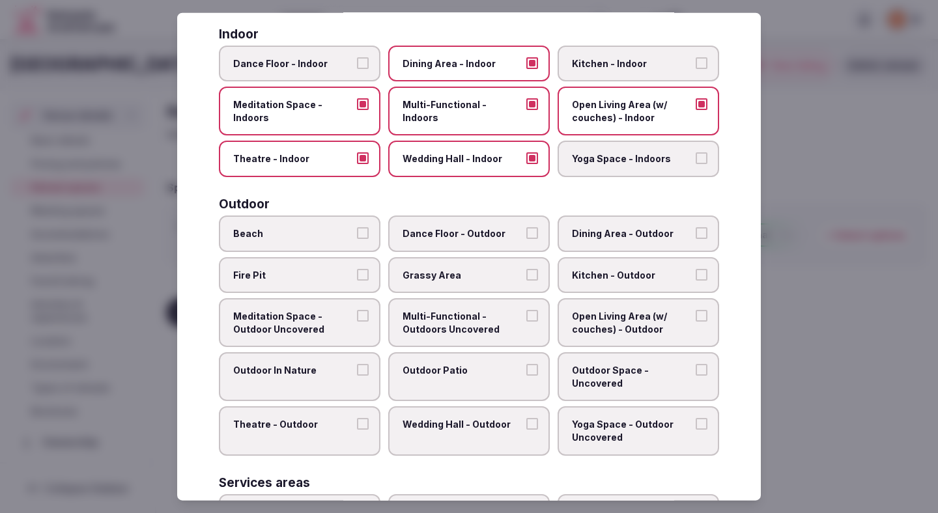
scroll to position [247, 0]
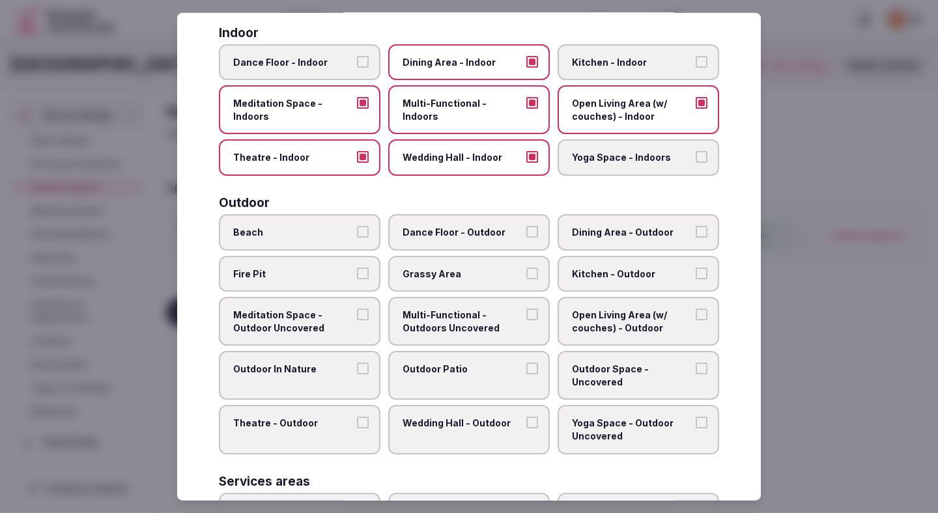
click at [320, 366] on span "Outdoor In Nature" at bounding box center [293, 369] width 120 height 13
click at [357, 366] on button "Outdoor In Nature" at bounding box center [363, 369] width 12 height 12
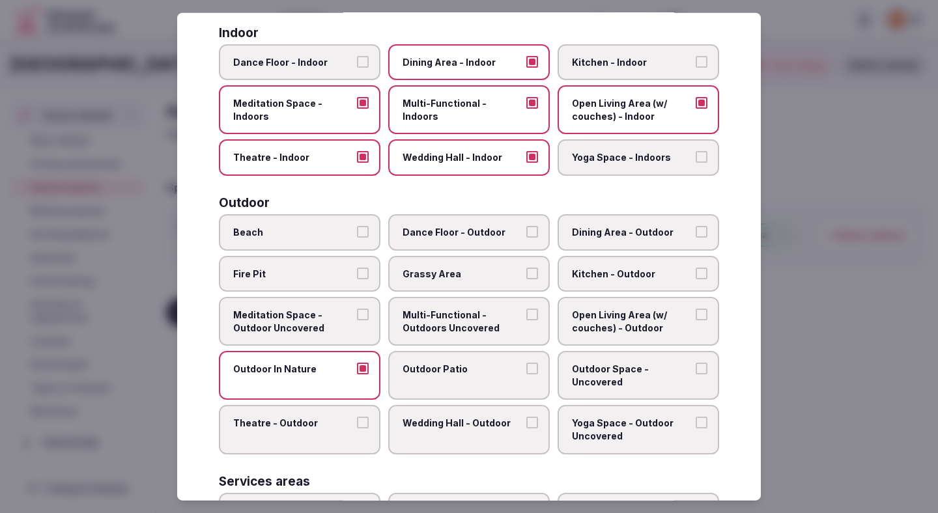
click at [437, 425] on span "Wedding Hall - Outdoor" at bounding box center [462, 423] width 120 height 13
click at [526, 425] on button "Wedding Hall - Outdoor" at bounding box center [532, 423] width 12 height 12
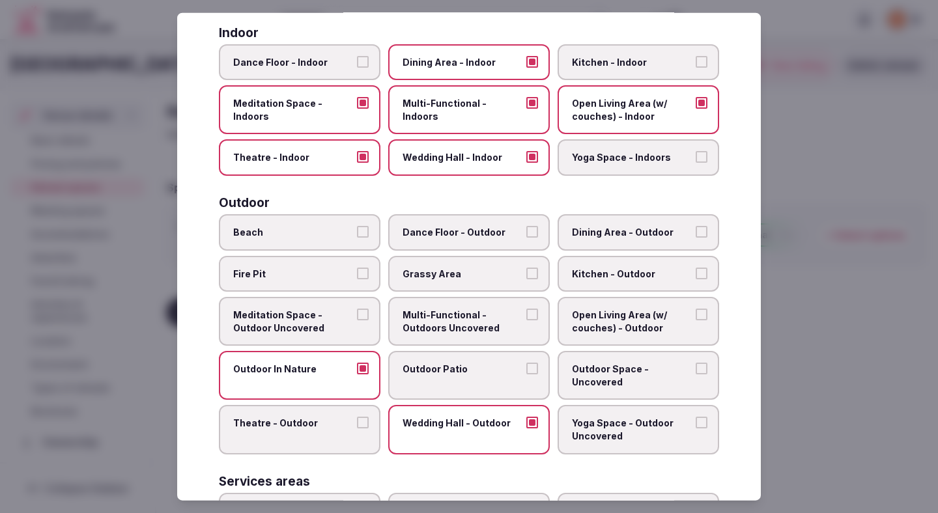
click at [445, 387] on label "Outdoor Patio" at bounding box center [469, 375] width 162 height 49
click at [526, 374] on button "Outdoor Patio" at bounding box center [532, 369] width 12 height 12
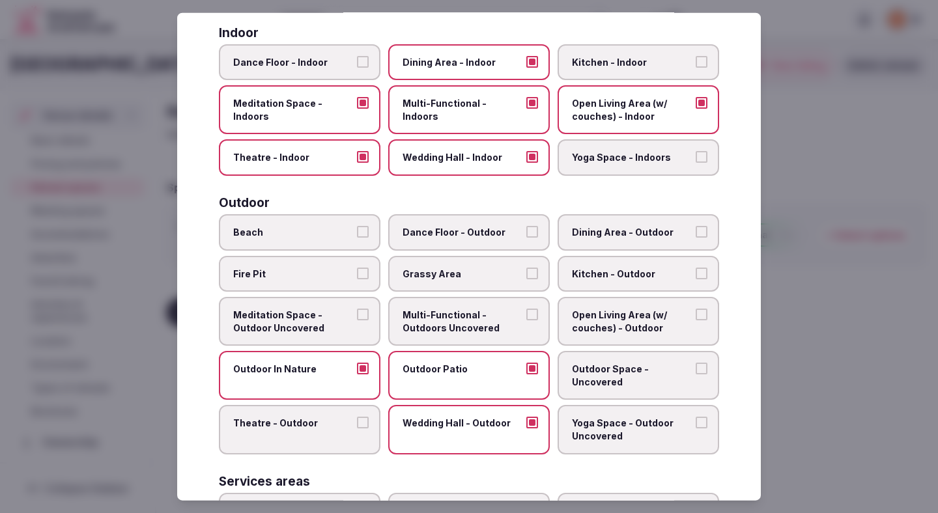
click at [479, 278] on span "Grassy Area" at bounding box center [462, 273] width 120 height 13
click at [526, 278] on button "Grassy Area" at bounding box center [532, 273] width 12 height 12
click at [606, 239] on label "Dining Area - Outdoor" at bounding box center [638, 232] width 162 height 36
click at [696, 238] on button "Dining Area - Outdoor" at bounding box center [702, 232] width 12 height 12
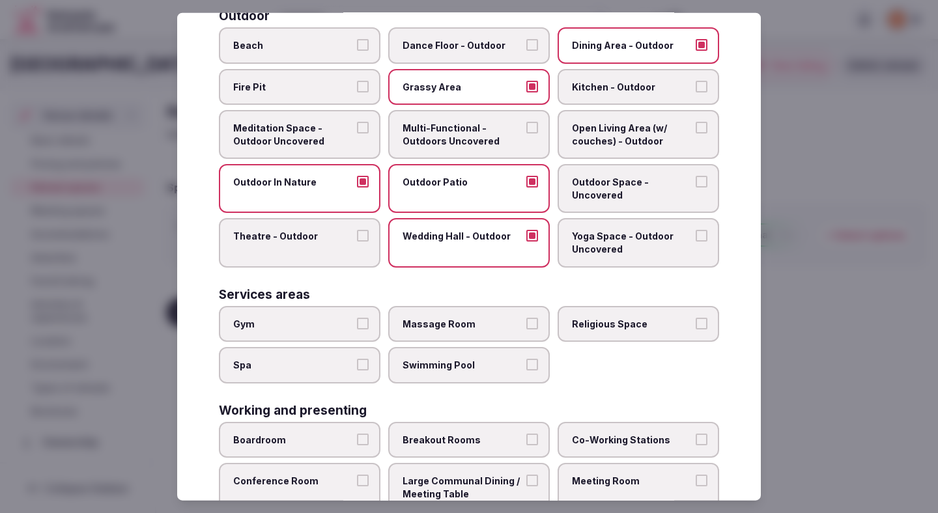
scroll to position [441, 0]
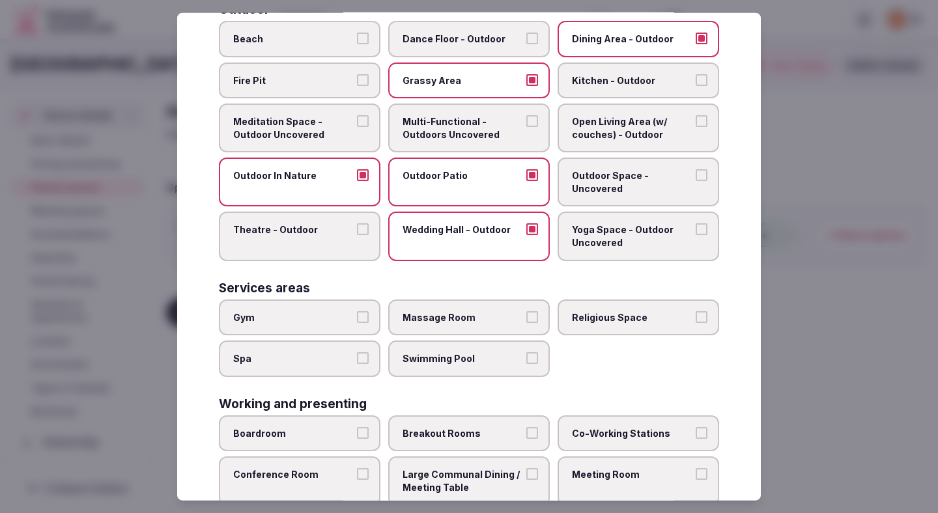
click at [305, 318] on span "Gym" at bounding box center [293, 317] width 120 height 13
click at [357, 318] on button "Gym" at bounding box center [363, 317] width 12 height 12
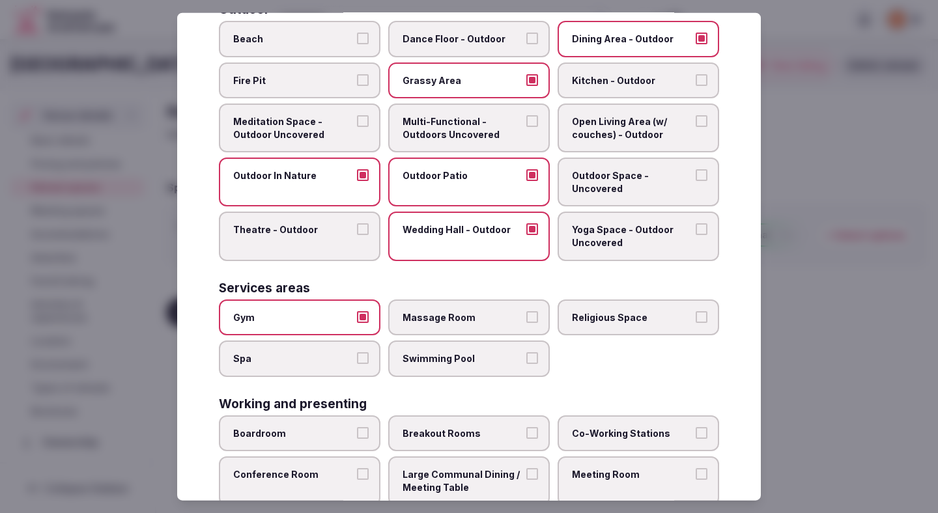
click at [318, 371] on label "Spa" at bounding box center [300, 359] width 162 height 36
click at [357, 364] on button "Spa" at bounding box center [363, 358] width 12 height 12
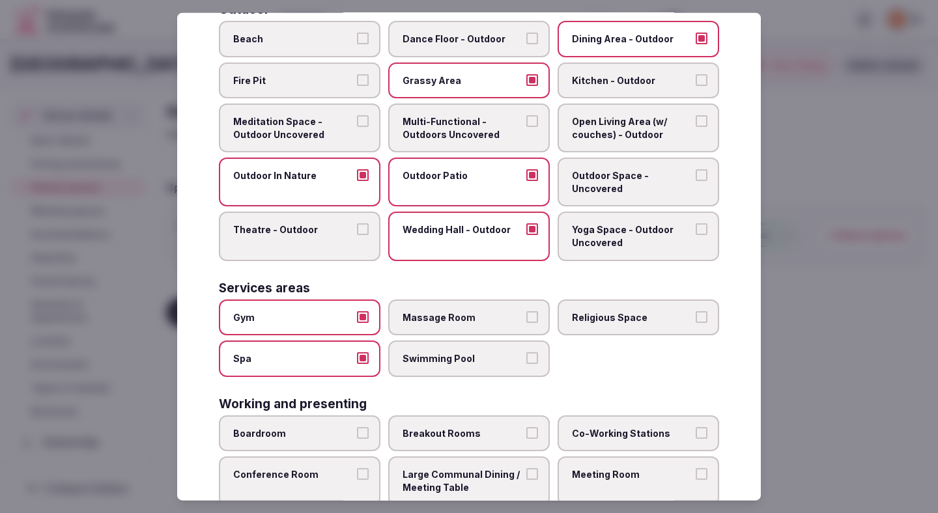
click at [438, 377] on div "Covered outdoor spaces Meditation Space - Outdoor Covered (Open Air) Multi-Func…" at bounding box center [469, 112] width 500 height 869
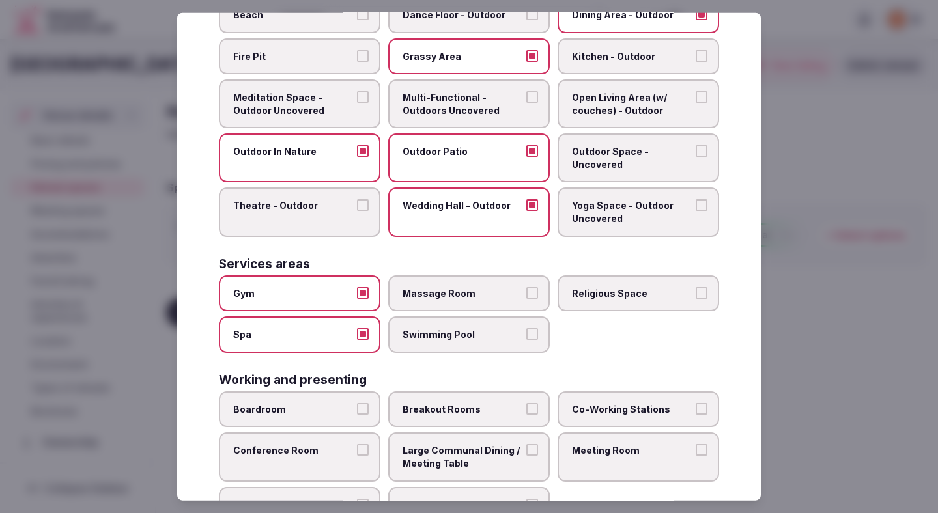
click at [442, 350] on label "Swimming Pool" at bounding box center [469, 334] width 162 height 36
click at [526, 340] on button "Swimming Pool" at bounding box center [532, 334] width 12 height 12
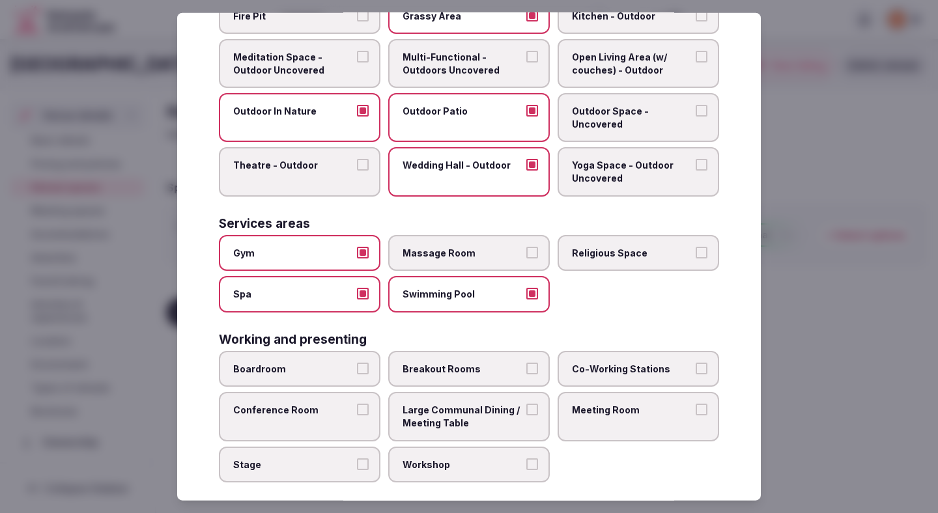
scroll to position [519, 0]
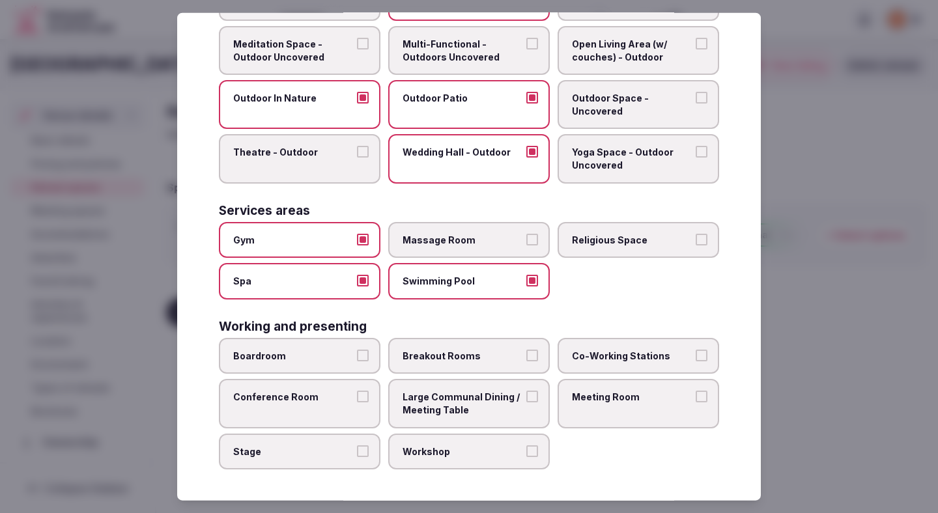
click at [343, 363] on label "Boardroom" at bounding box center [300, 356] width 162 height 36
click at [357, 361] on button "Boardroom" at bounding box center [363, 356] width 12 height 12
click at [342, 402] on span "Conference Room" at bounding box center [293, 397] width 120 height 13
click at [357, 402] on button "Conference Room" at bounding box center [363, 397] width 12 height 12
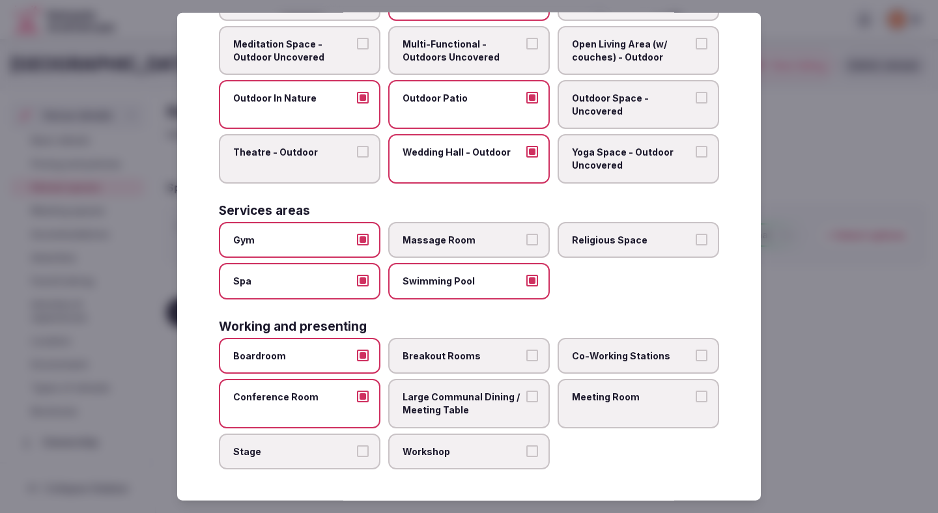
click at [460, 442] on label "Workshop" at bounding box center [469, 451] width 162 height 36
click at [526, 445] on button "Workshop" at bounding box center [532, 451] width 12 height 12
click at [606, 408] on label "Meeting Room" at bounding box center [638, 403] width 162 height 49
click at [696, 402] on button "Meeting Room" at bounding box center [702, 397] width 12 height 12
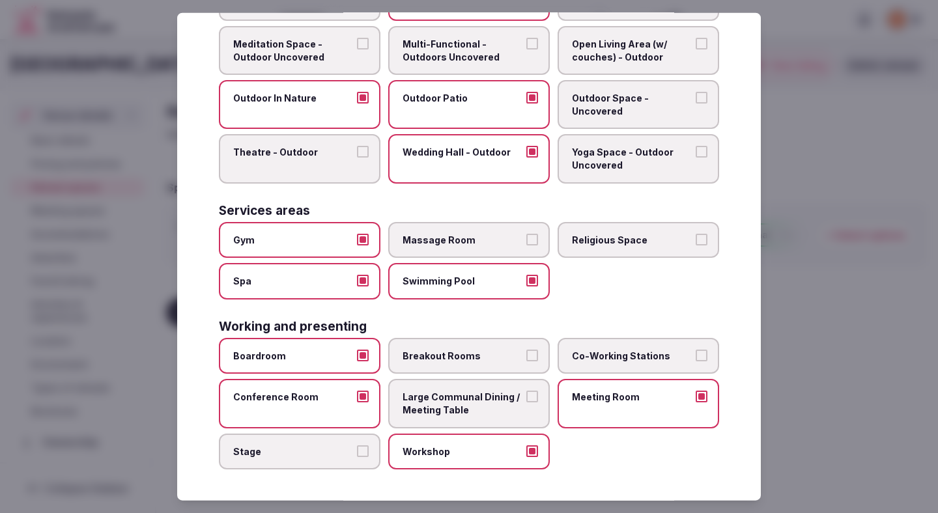
click at [509, 332] on div "Working and presenting Boardroom Breakout Rooms Co-Working Stations Conference …" at bounding box center [469, 394] width 500 height 149
click at [506, 348] on label "Breakout Rooms" at bounding box center [469, 356] width 162 height 36
click at [526, 350] on button "Breakout Rooms" at bounding box center [532, 356] width 12 height 12
click at [511, 389] on label "Large Communal Dining / Meeting Table" at bounding box center [469, 403] width 162 height 49
click at [526, 391] on button "Large Communal Dining / Meeting Table" at bounding box center [532, 397] width 12 height 12
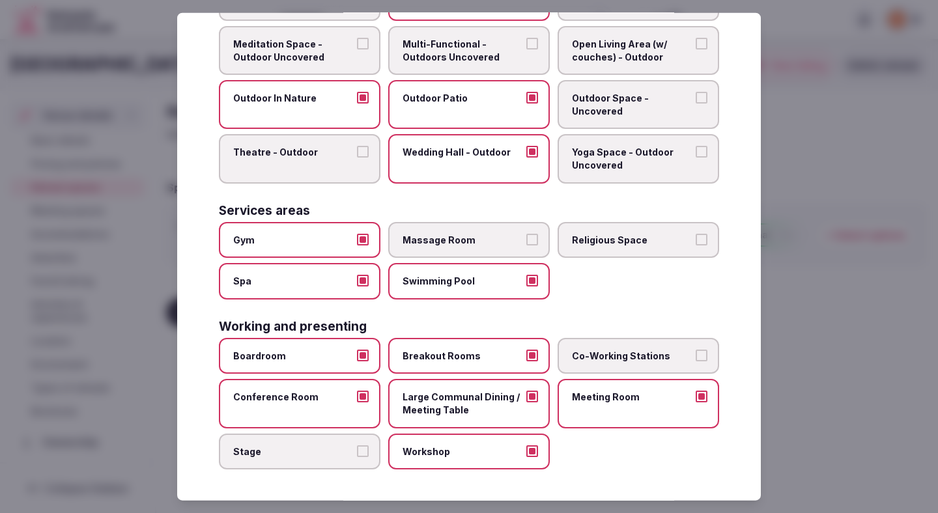
click at [783, 335] on div at bounding box center [469, 256] width 938 height 513
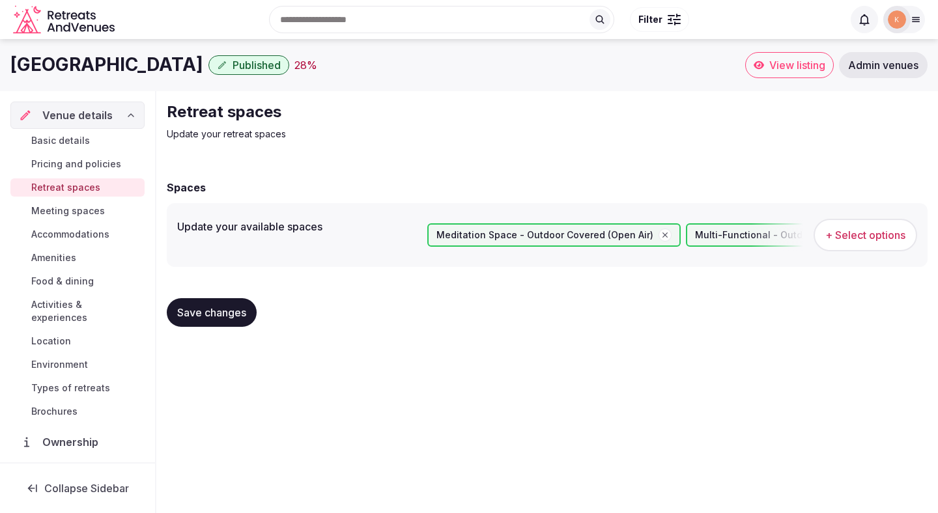
click at [229, 316] on span "Save changes" at bounding box center [211, 312] width 69 height 13
click at [56, 211] on span "Meeting spaces" at bounding box center [68, 210] width 74 height 13
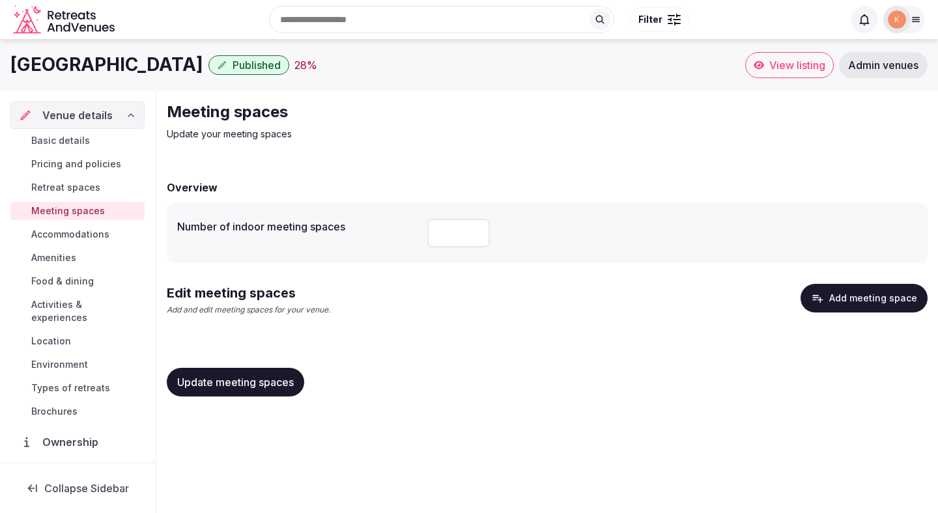
click at [445, 227] on input "number" at bounding box center [458, 233] width 63 height 29
type input "*"
click at [270, 376] on span "Update meeting spaces" at bounding box center [235, 382] width 117 height 13
click at [275, 377] on span "Update meeting spaces" at bounding box center [235, 382] width 117 height 13
click at [449, 246] on input "*" at bounding box center [458, 233] width 63 height 29
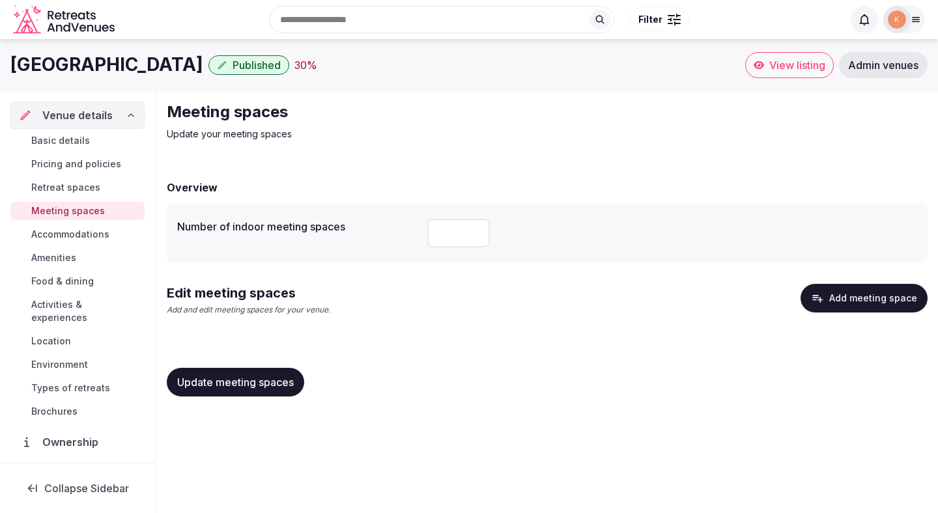
type input "*"
click at [264, 377] on span "Update meeting spaces" at bounding box center [235, 382] width 117 height 13
click at [836, 308] on button "Add meeting space" at bounding box center [863, 298] width 127 height 29
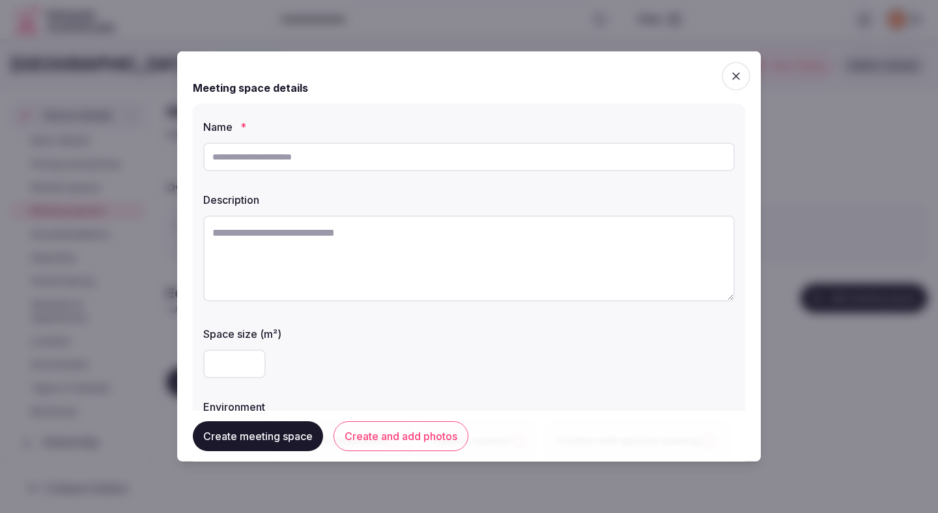
click at [524, 162] on input "text" at bounding box center [468, 157] width 531 height 29
type input "**********"
click at [557, 362] on div at bounding box center [468, 364] width 531 height 29
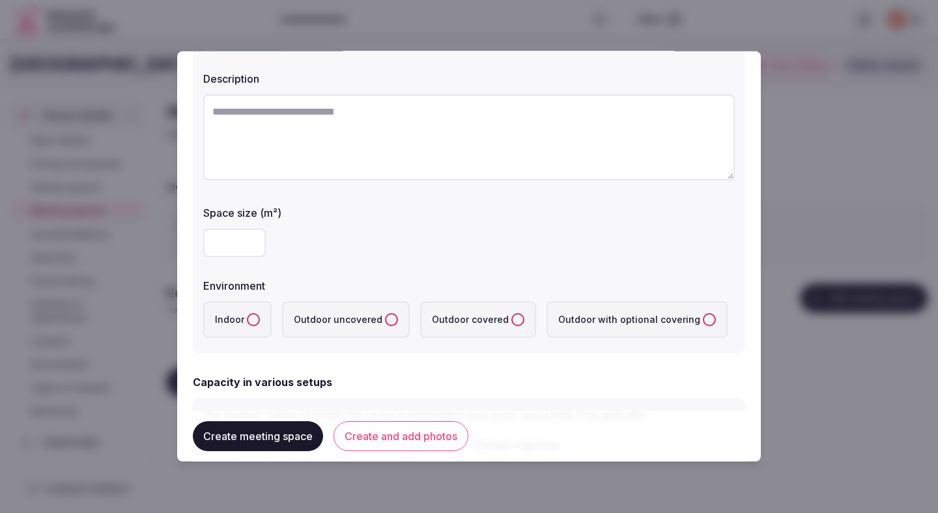
scroll to position [122, 0]
click at [243, 315] on label "Indoor" at bounding box center [237, 318] width 68 height 36
click at [247, 315] on button "Indoor" at bounding box center [253, 318] width 13 height 13
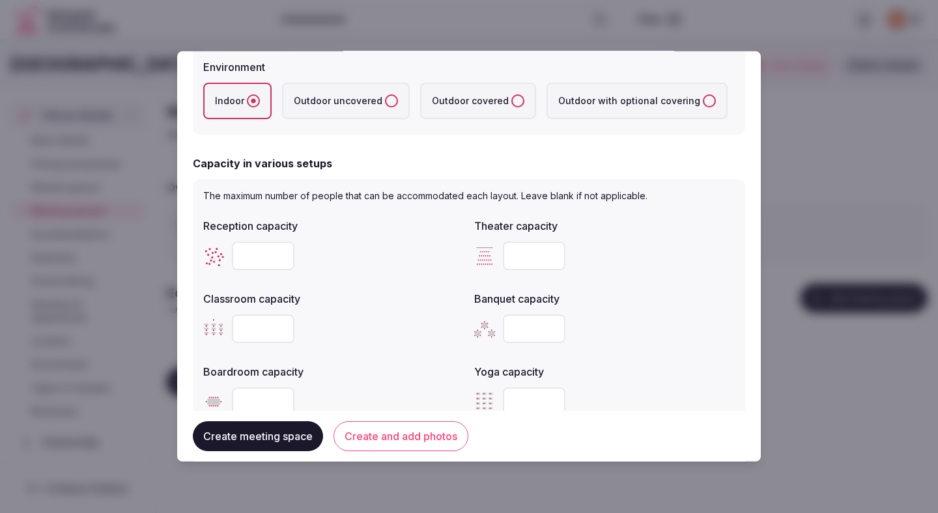
scroll to position [342, 0]
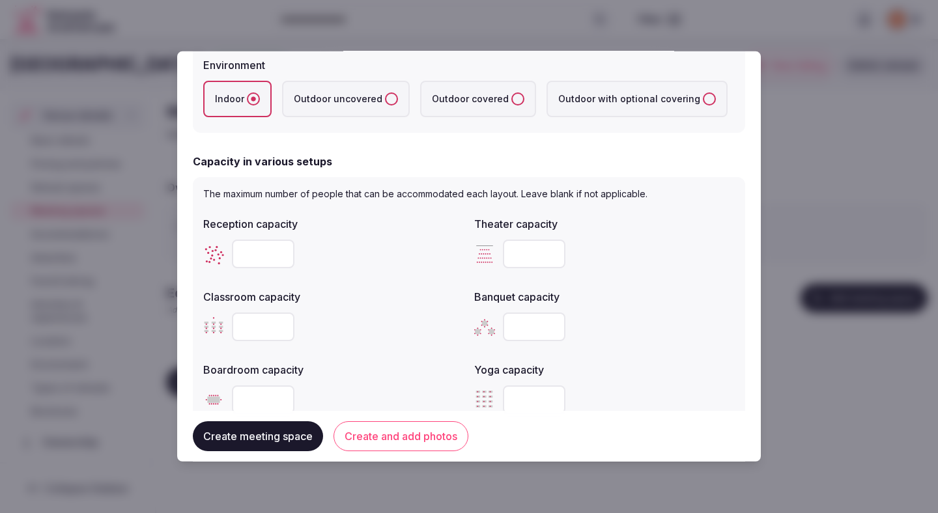
click at [263, 255] on input "number" at bounding box center [263, 254] width 63 height 29
click at [521, 255] on input "number" at bounding box center [534, 254] width 63 height 29
click at [524, 255] on input "number" at bounding box center [534, 254] width 63 height 29
type input "**"
click at [455, 269] on div at bounding box center [333, 253] width 260 height 39
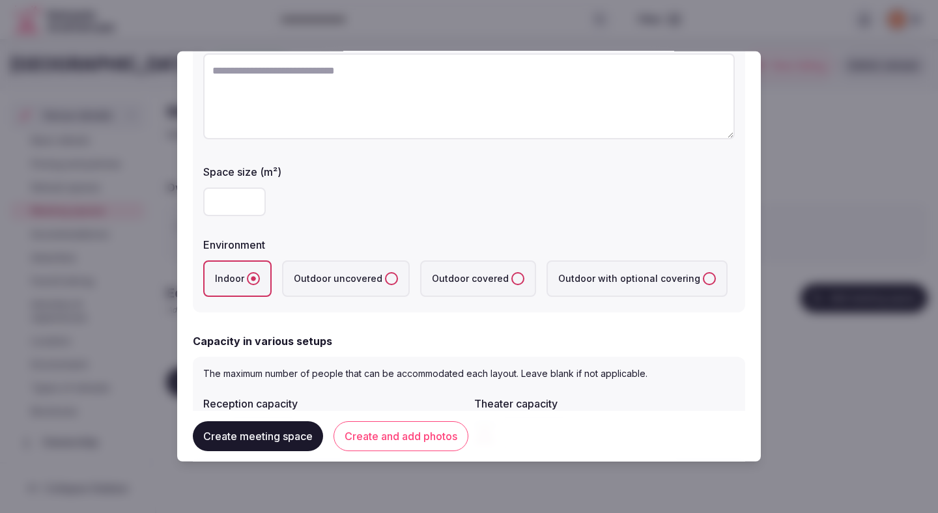
scroll to position [0, 0]
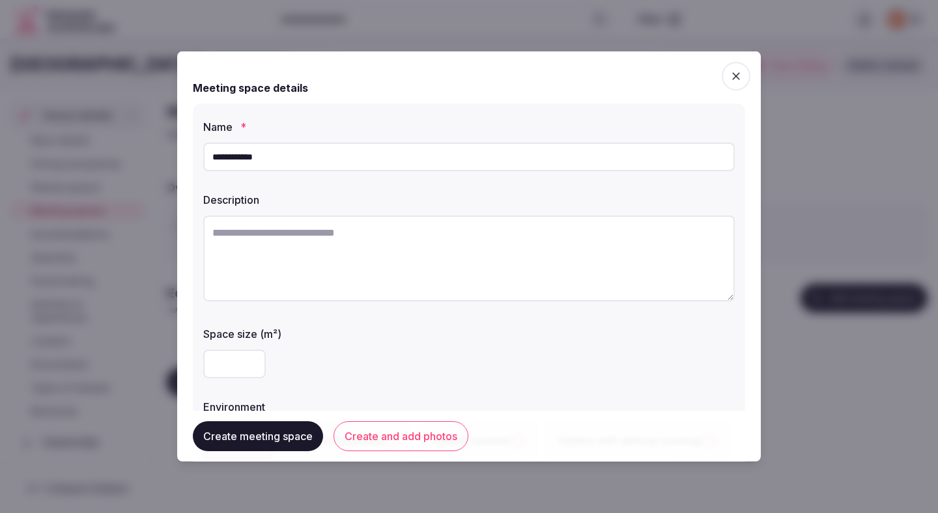
click at [380, 259] on textarea at bounding box center [468, 259] width 531 height 86
paste textarea "**********"
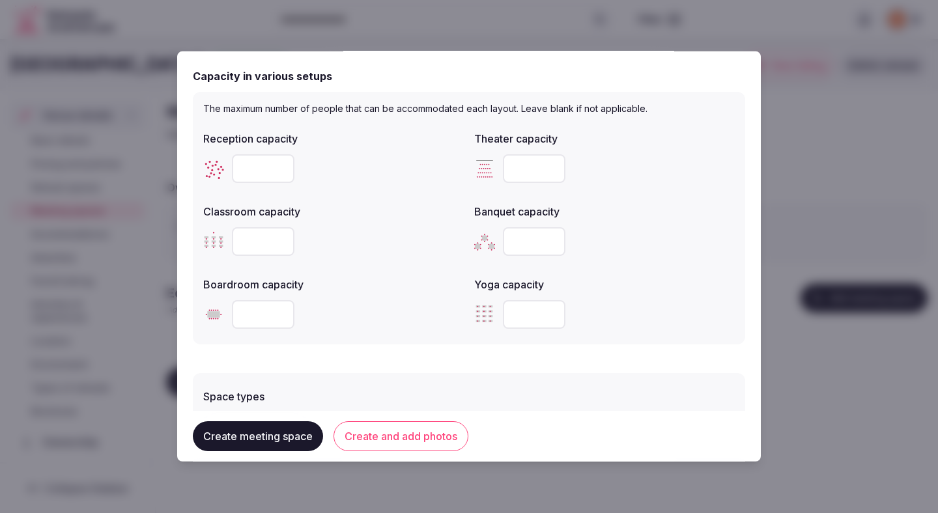
scroll to position [421, 0]
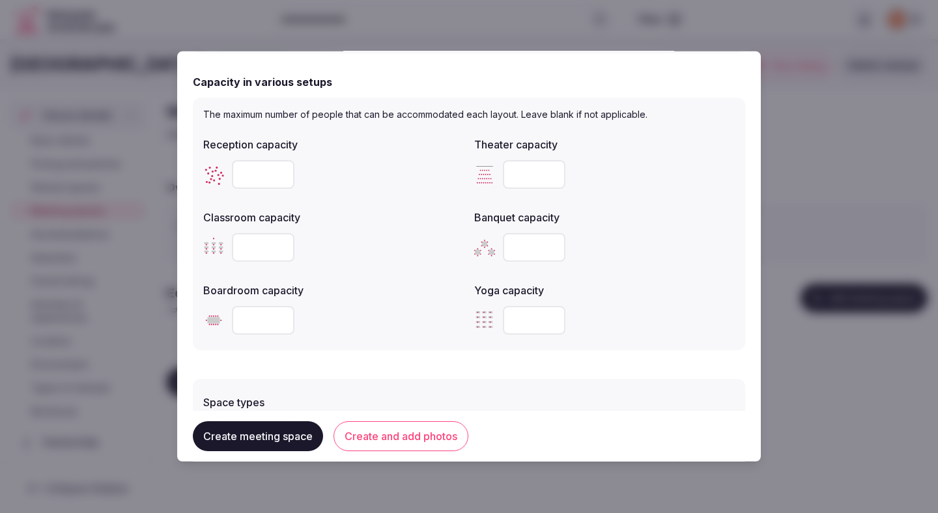
type textarea "**********"
click at [256, 181] on input "number" at bounding box center [263, 174] width 63 height 29
type input "**"
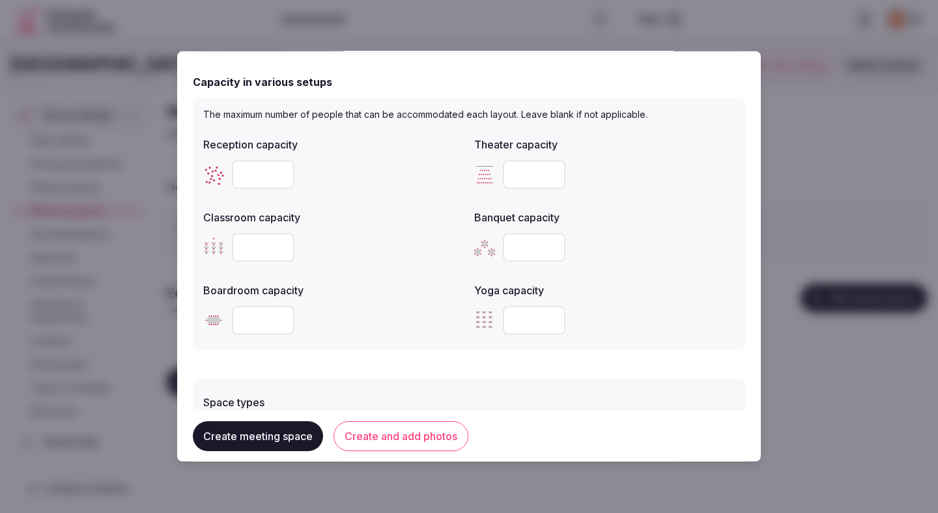
click at [533, 253] on input "number" at bounding box center [534, 247] width 63 height 29
type input "**"
click at [419, 386] on div "Space types + Select options Features and equipment + Select options" at bounding box center [469, 461] width 552 height 165
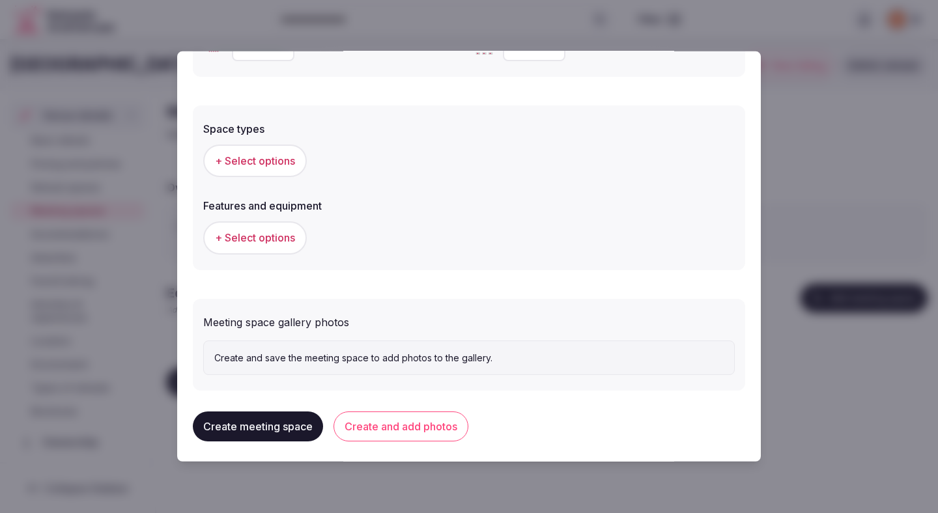
scroll to position [701, 0]
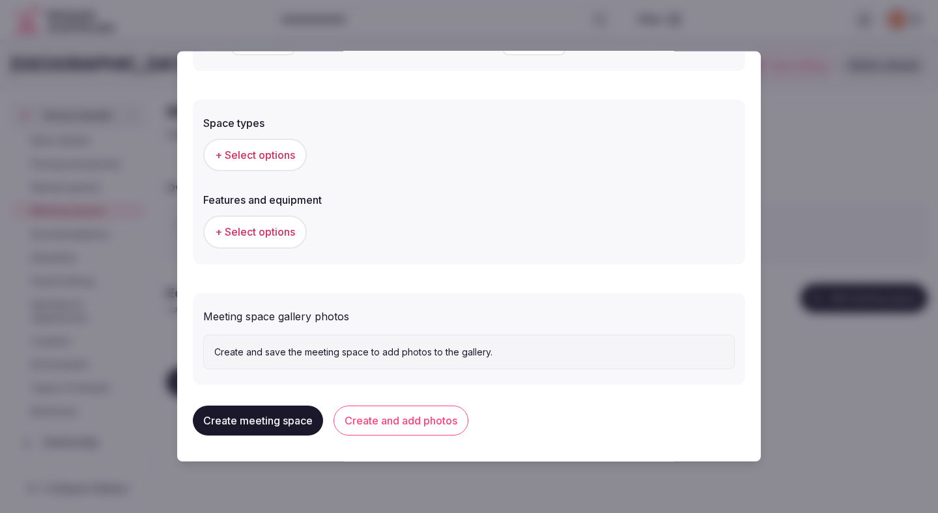
click at [268, 175] on div "+ Select options" at bounding box center [468, 155] width 531 height 43
click at [279, 160] on span "+ Select options" at bounding box center [255, 155] width 80 height 14
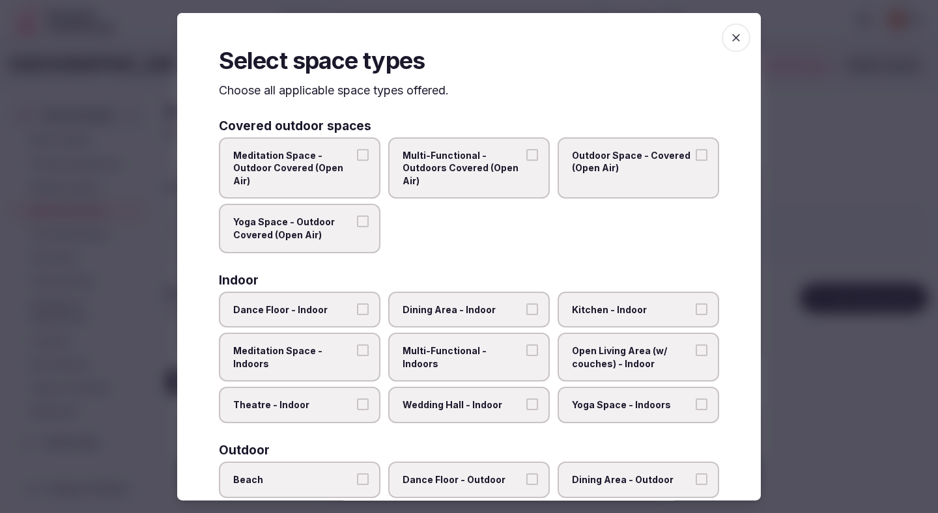
click at [342, 408] on span "Theatre - Indoor" at bounding box center [293, 405] width 120 height 13
click at [357, 408] on button "Theatre - Indoor" at bounding box center [363, 405] width 12 height 12
click at [501, 315] on span "Dining Area - Indoor" at bounding box center [462, 309] width 120 height 13
click at [526, 315] on button "Dining Area - Indoor" at bounding box center [532, 309] width 12 height 12
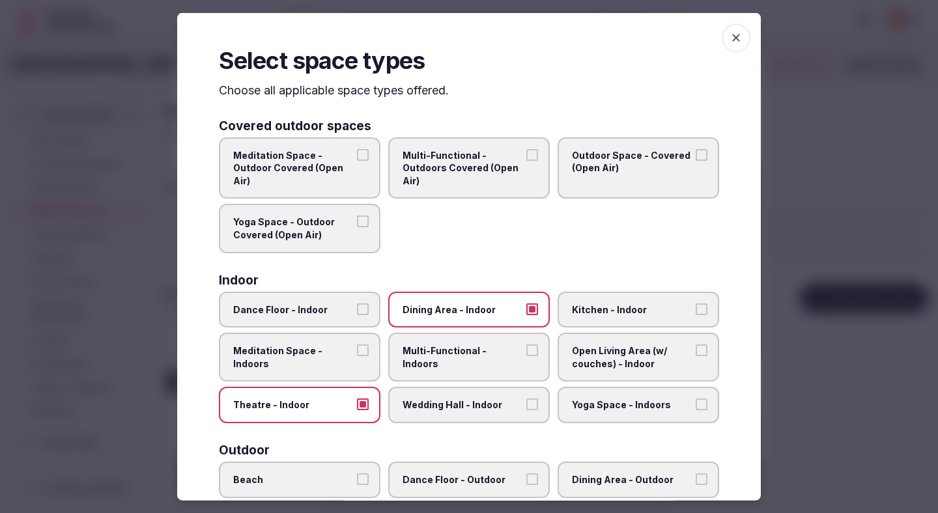
click at [502, 350] on span "Multi-Functional - Indoors" at bounding box center [462, 356] width 120 height 25
click at [526, 350] on button "Multi-Functional - Indoors" at bounding box center [532, 350] width 12 height 12
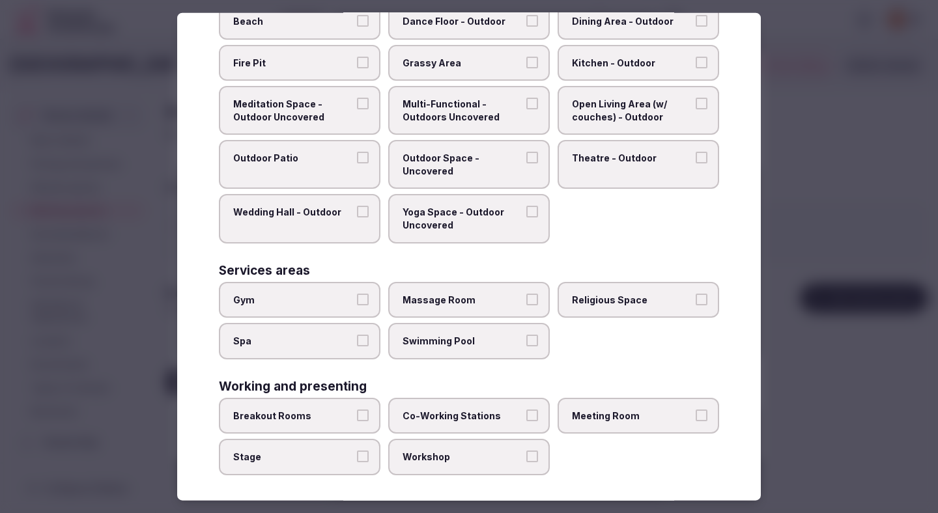
scroll to position [464, 0]
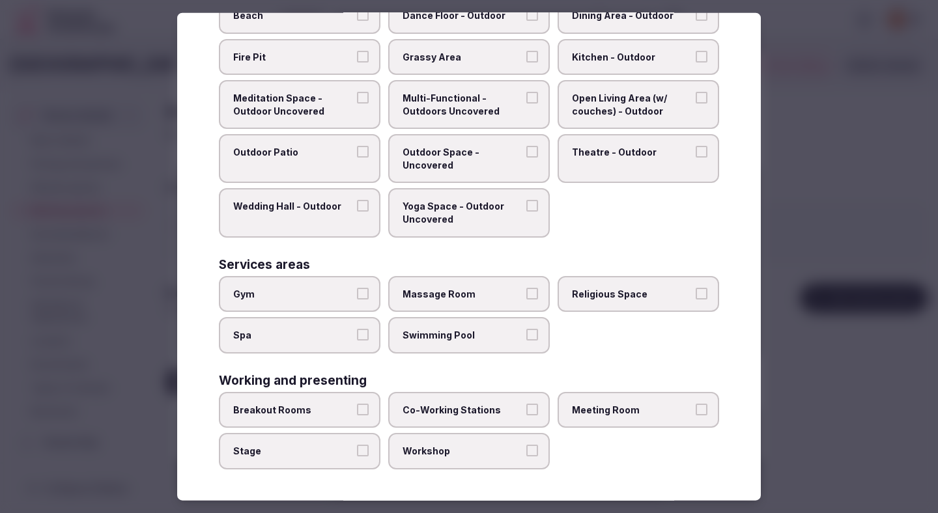
click at [294, 414] on span "Breakout Rooms" at bounding box center [293, 410] width 120 height 13
click at [357, 414] on button "Breakout Rooms" at bounding box center [363, 410] width 12 height 12
click at [606, 406] on span "Meeting Room" at bounding box center [632, 410] width 120 height 13
click at [696, 406] on button "Meeting Room" at bounding box center [702, 410] width 12 height 12
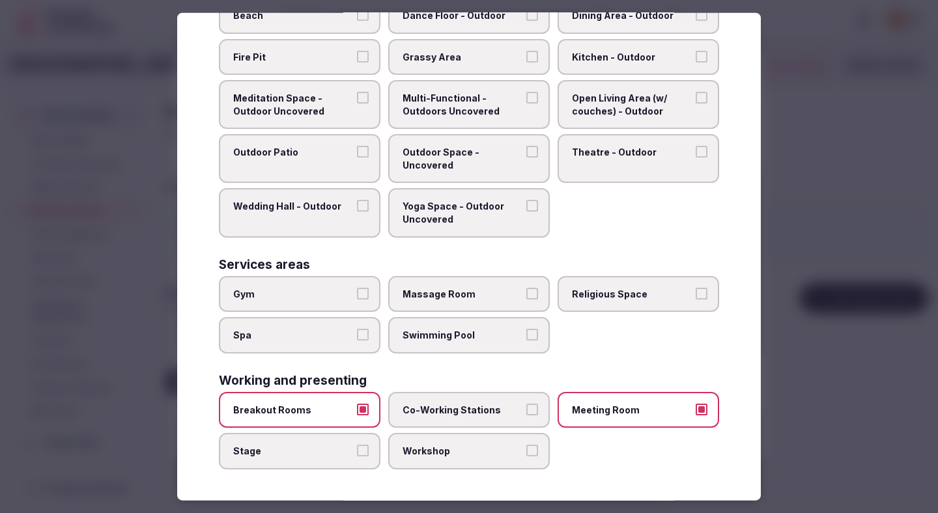
click at [477, 413] on span "Co-Working Stations" at bounding box center [462, 410] width 120 height 13
click at [526, 413] on button "Co-Working Stations" at bounding box center [532, 410] width 12 height 12
click at [845, 394] on div at bounding box center [469, 256] width 938 height 513
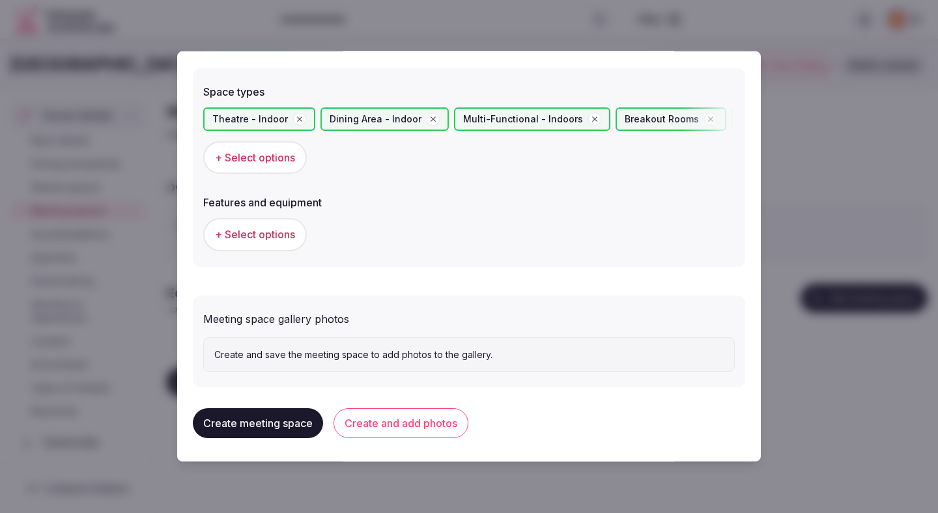
scroll to position [735, 0]
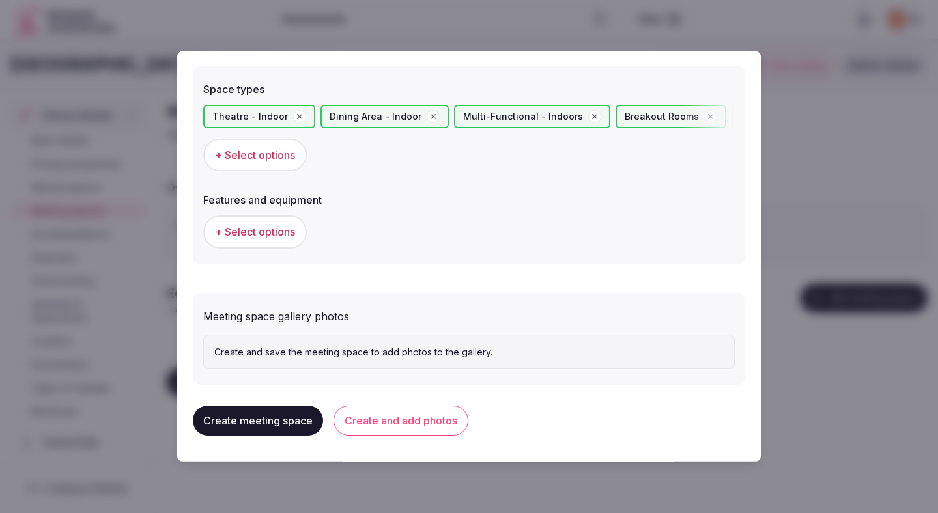
click at [456, 421] on button "Create and add photos" at bounding box center [400, 421] width 135 height 30
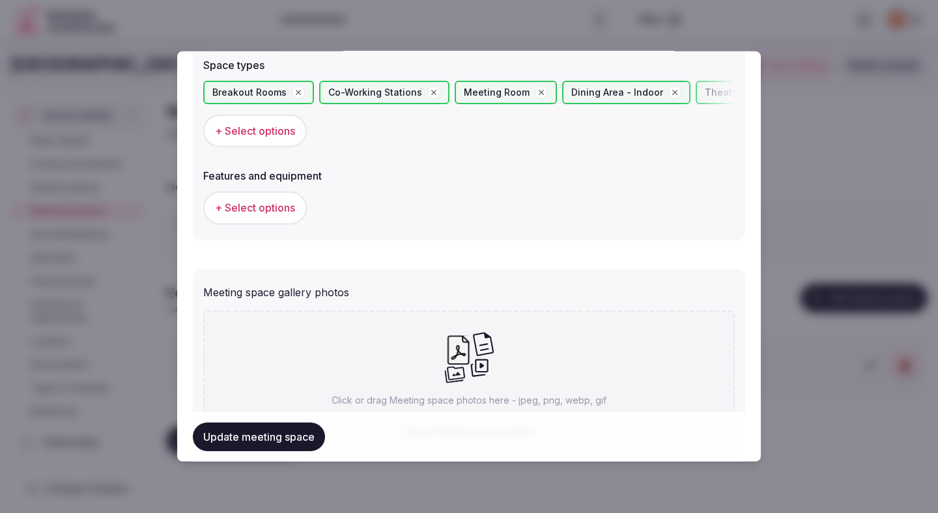
scroll to position [854, 0]
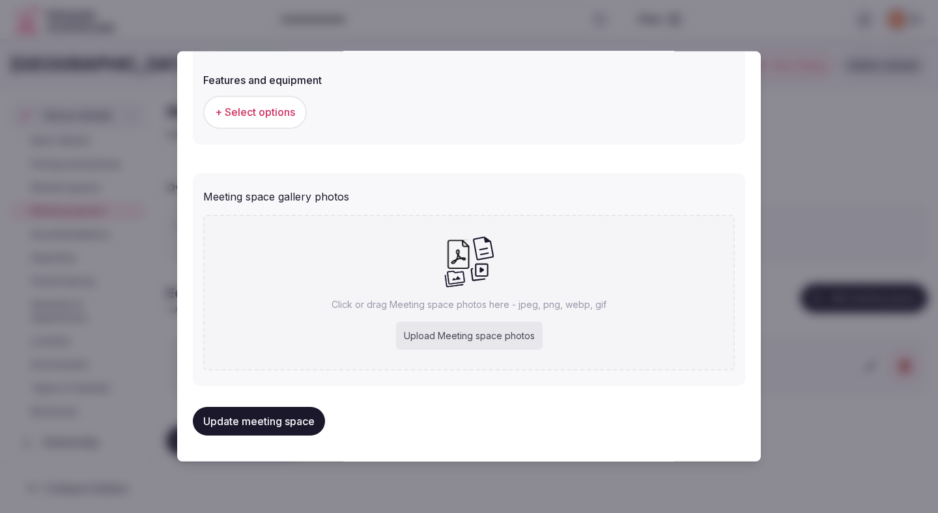
click at [293, 114] on span "+ Select options" at bounding box center [255, 112] width 80 height 14
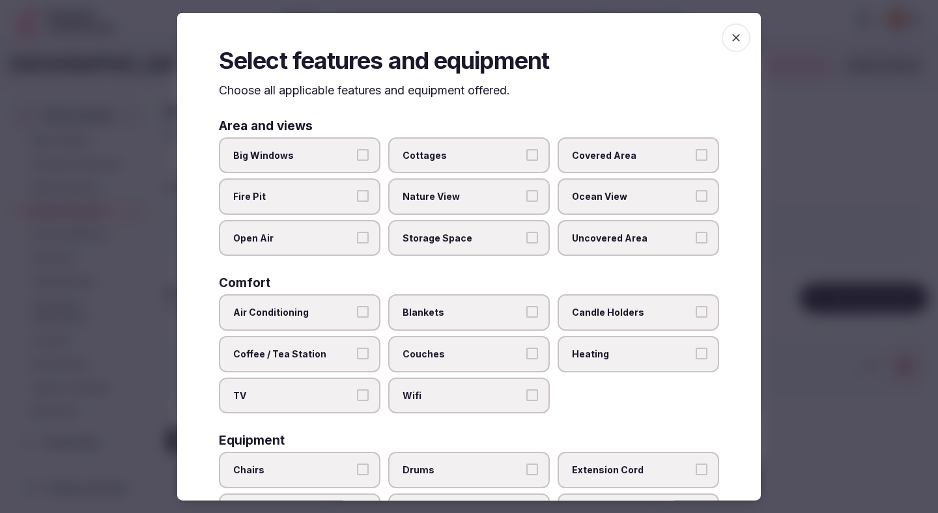
click at [334, 151] on span "Big Windows" at bounding box center [293, 154] width 120 height 13
click at [357, 151] on button "Big Windows" at bounding box center [363, 154] width 12 height 12
click at [326, 313] on span "Air Conditioning" at bounding box center [293, 312] width 120 height 13
click at [357, 313] on button "Air Conditioning" at bounding box center [363, 312] width 12 height 12
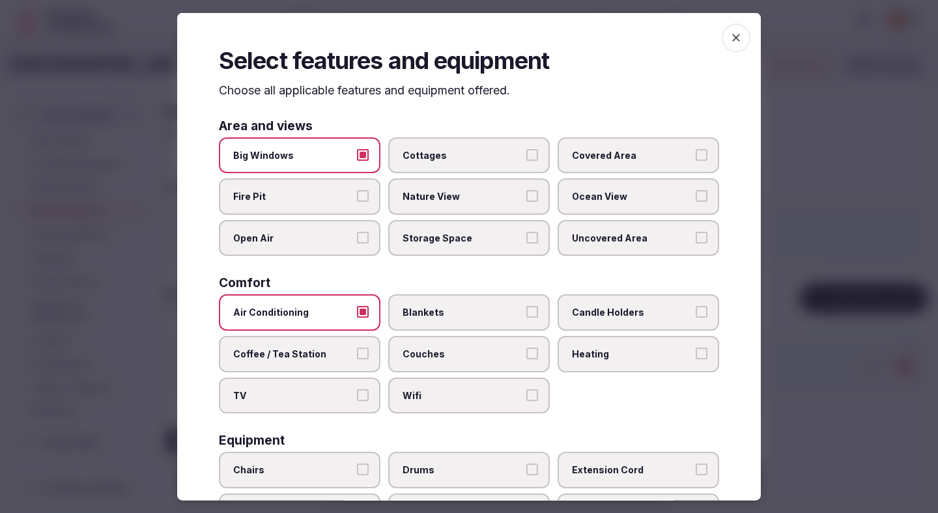
click at [320, 356] on span "Coffee / Tea Station" at bounding box center [293, 354] width 120 height 13
click at [357, 356] on button "Coffee / Tea Station" at bounding box center [363, 354] width 12 height 12
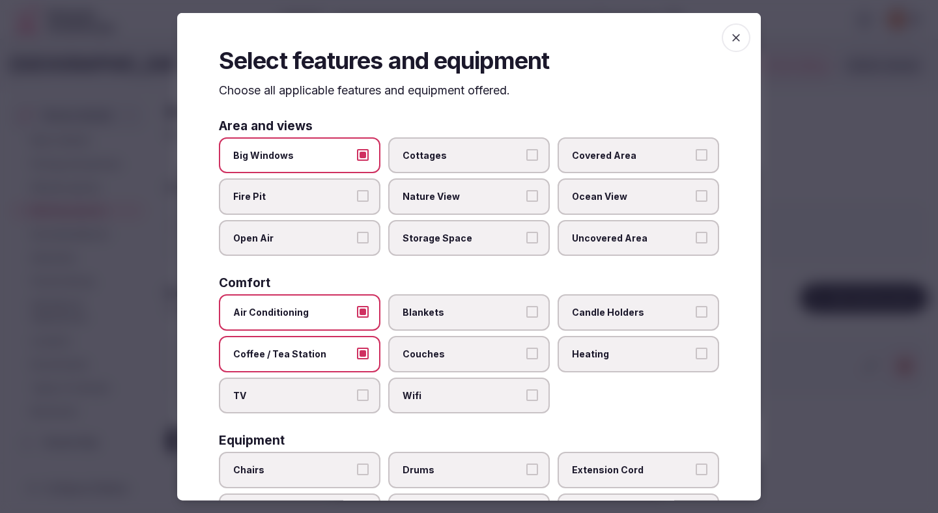
click at [322, 394] on span "TV" at bounding box center [293, 395] width 120 height 13
click at [357, 394] on button "TV" at bounding box center [363, 395] width 12 height 12
click at [428, 392] on span "Wifi" at bounding box center [462, 395] width 120 height 13
click at [526, 392] on button "Wifi" at bounding box center [532, 395] width 12 height 12
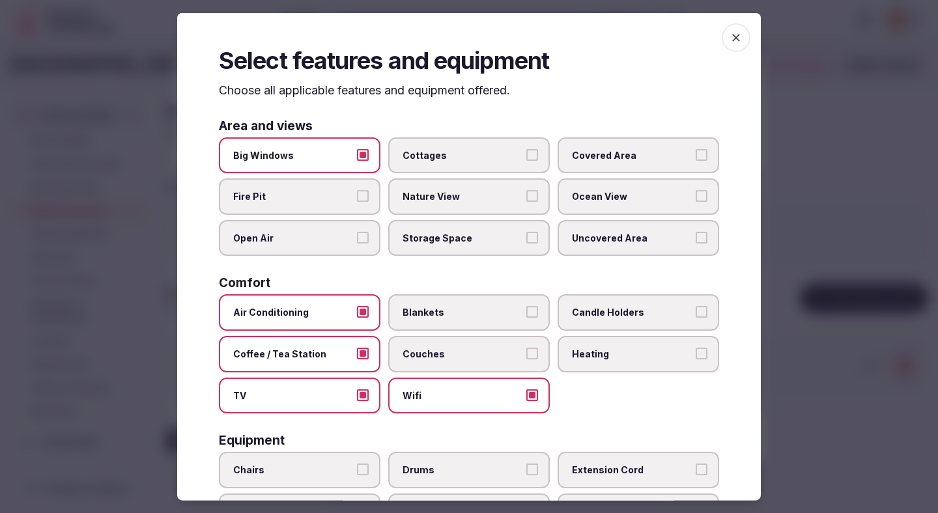
click at [432, 360] on span "Couches" at bounding box center [462, 354] width 120 height 13
click at [526, 359] on button "Couches" at bounding box center [532, 354] width 12 height 12
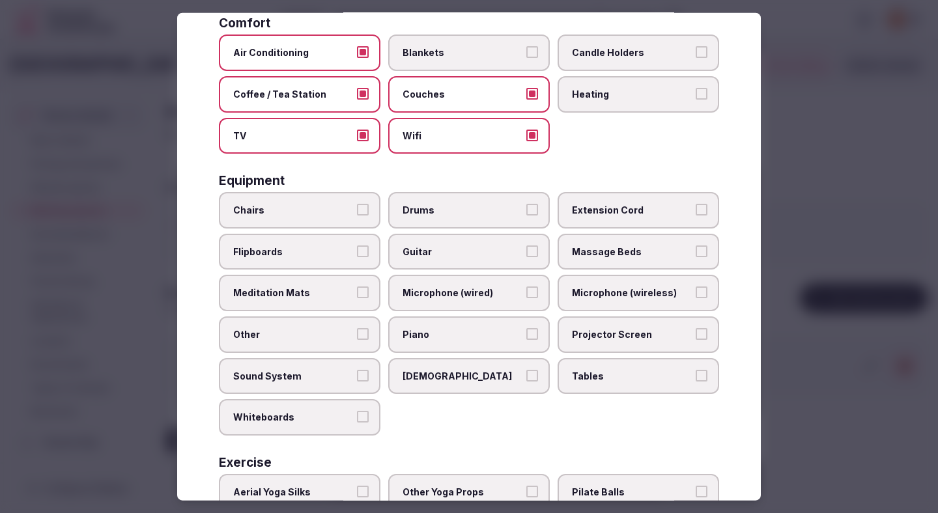
scroll to position [315, 0]
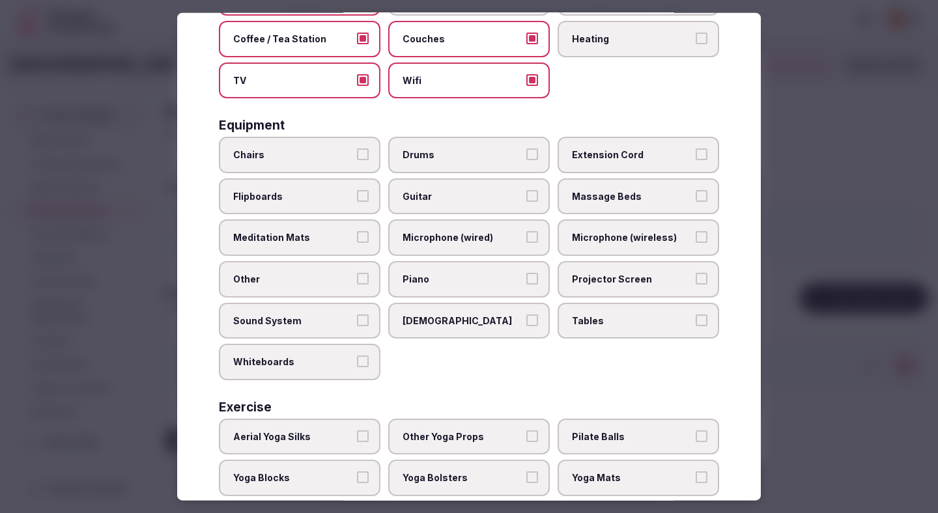
click at [322, 148] on span "Chairs" at bounding box center [293, 154] width 120 height 13
click at [357, 148] on button "Chairs" at bounding box center [363, 154] width 12 height 12
click at [598, 274] on span "Projector Screen" at bounding box center [632, 279] width 120 height 13
click at [696, 274] on button "Projector Screen" at bounding box center [702, 279] width 12 height 12
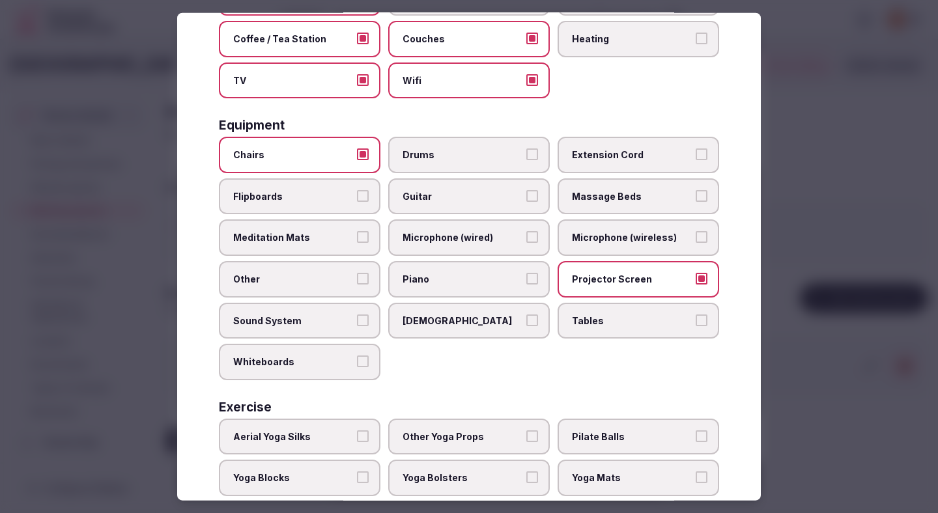
click at [602, 326] on span "Tables" at bounding box center [632, 320] width 120 height 13
click at [696, 326] on button "Tables" at bounding box center [702, 320] width 12 height 12
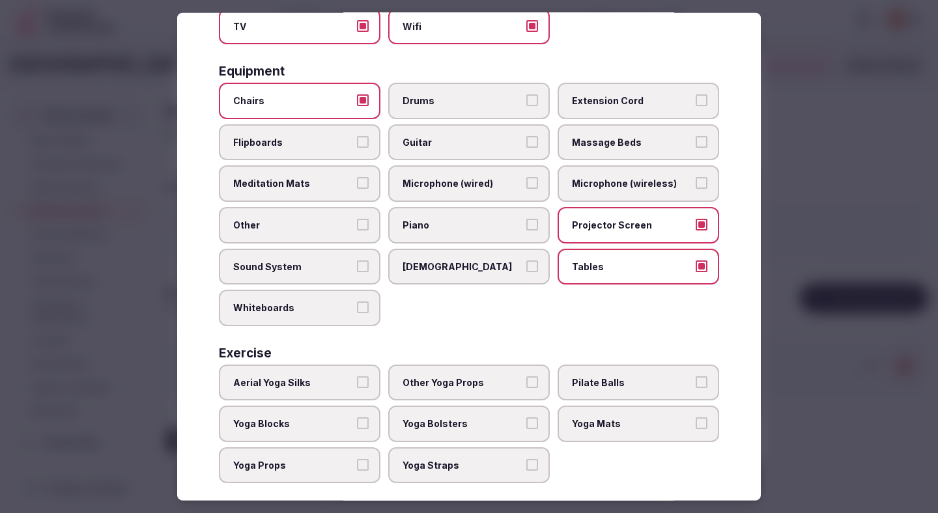
scroll to position [384, 0]
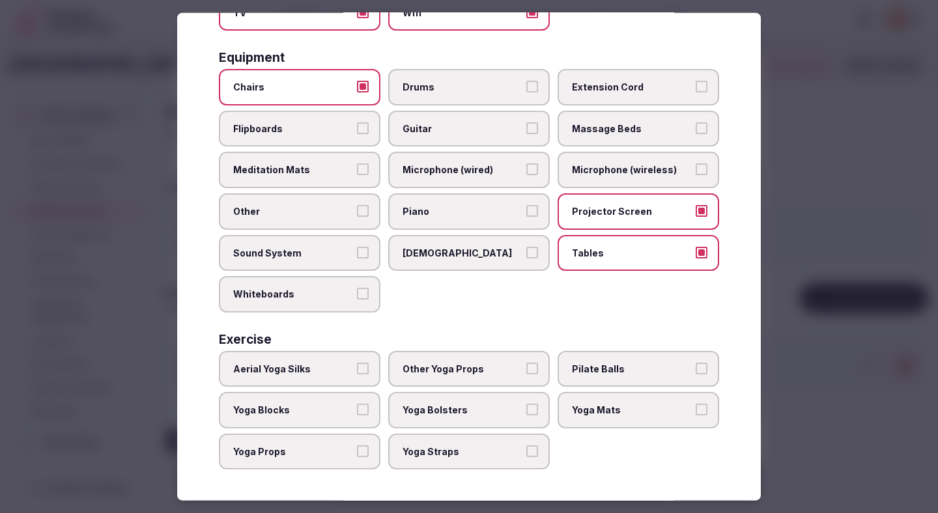
click at [791, 234] on div at bounding box center [469, 256] width 938 height 513
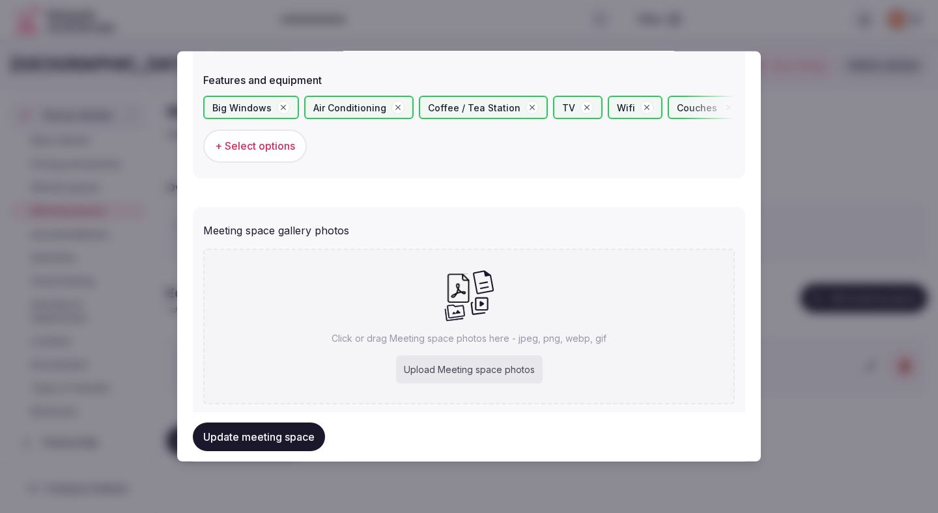
scroll to position [888, 0]
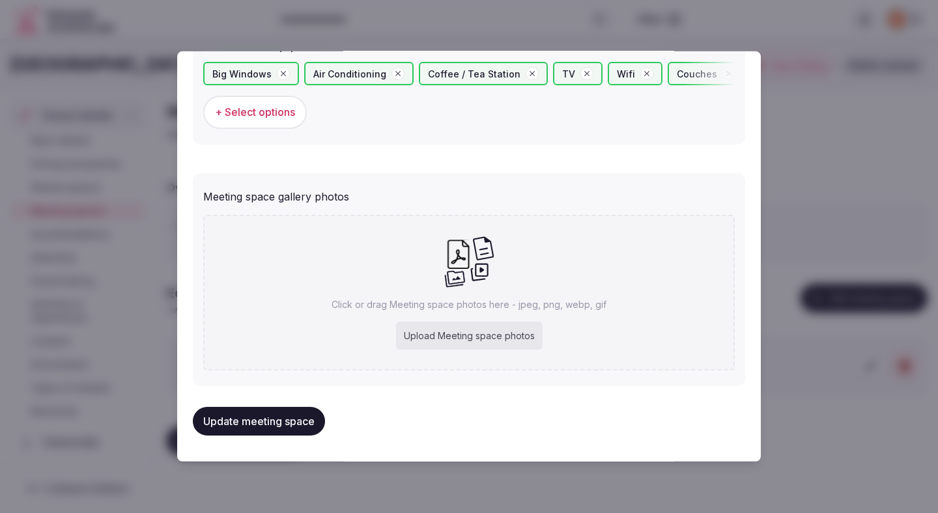
click at [514, 334] on div "Upload Meeting space photos" at bounding box center [469, 336] width 147 height 29
type input "**********"
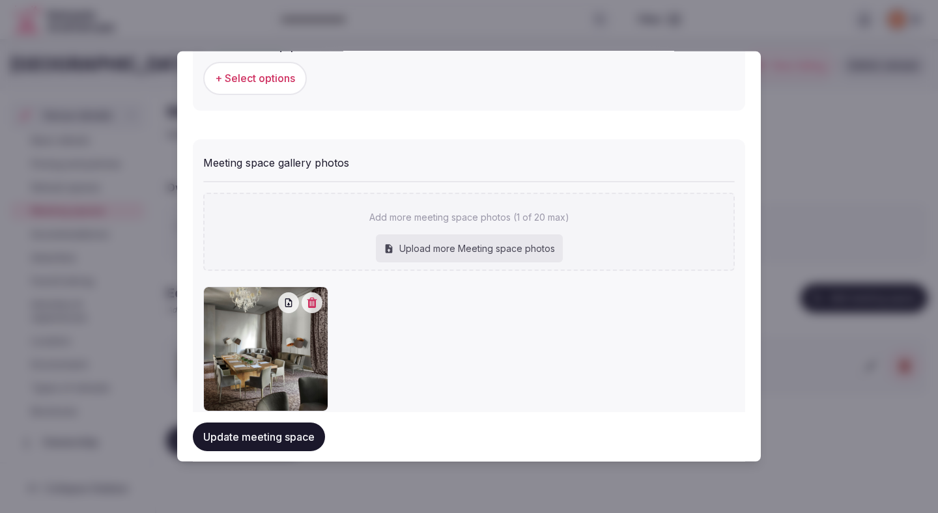
click at [310, 440] on button "Update meeting space" at bounding box center [259, 437] width 132 height 29
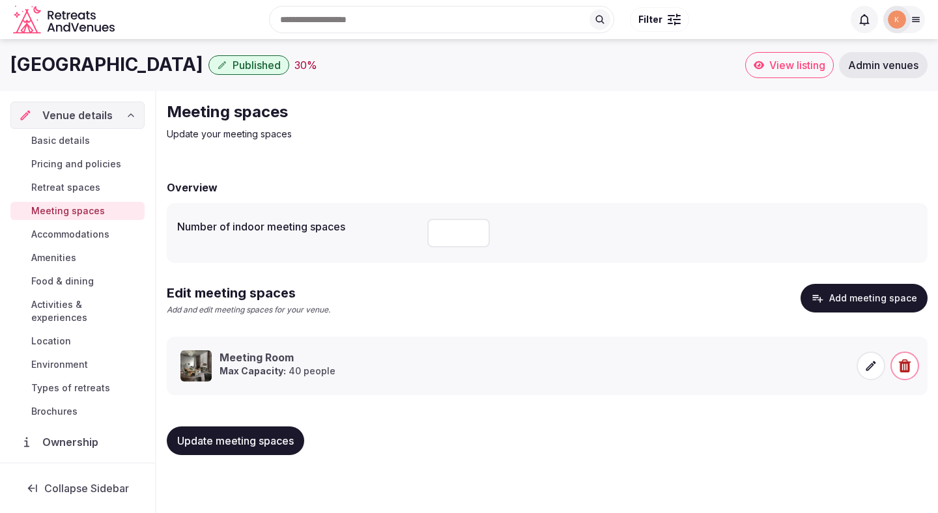
click at [250, 435] on span "Update meeting spaces" at bounding box center [235, 440] width 117 height 13
click at [97, 235] on span "Accommodations" at bounding box center [70, 234] width 78 height 13
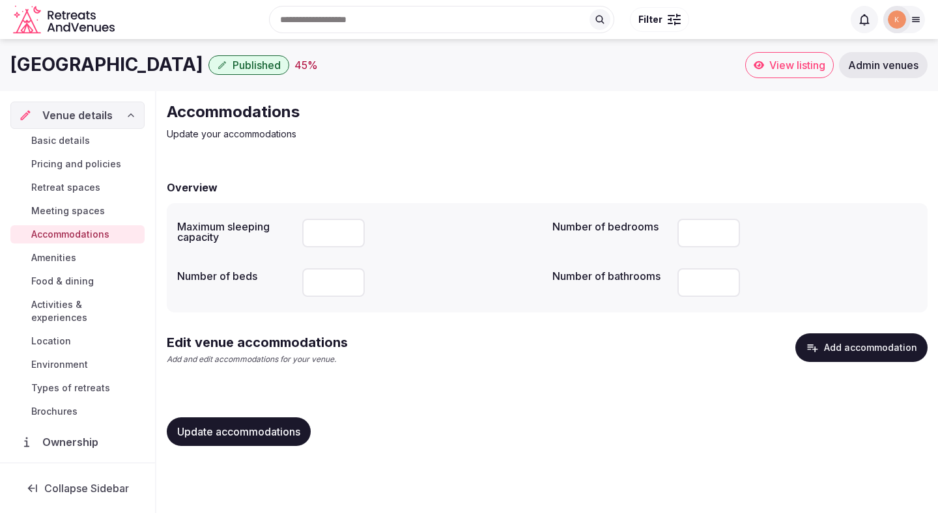
click at [858, 340] on button "Add accommodation" at bounding box center [861, 347] width 132 height 29
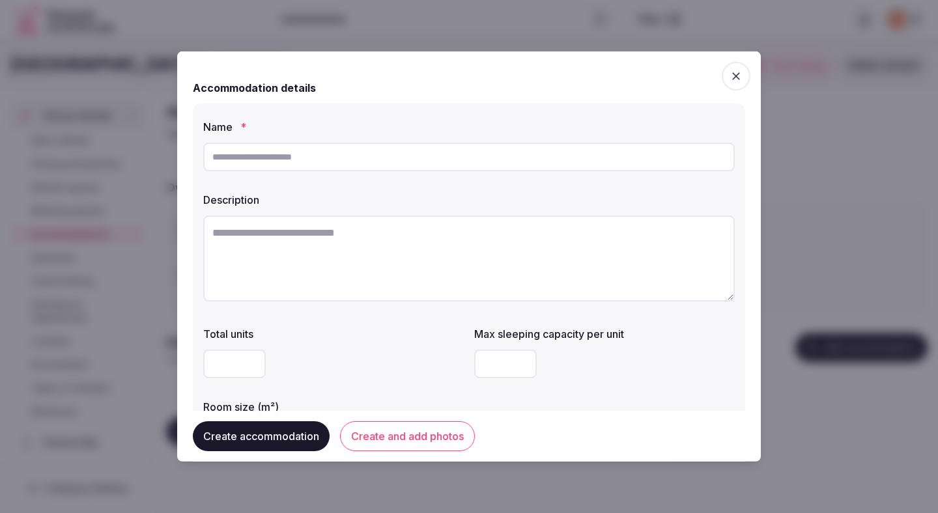
click at [342, 160] on input "text" at bounding box center [468, 157] width 531 height 29
paste input "**********"
type input "**********"
click at [428, 268] on textarea at bounding box center [468, 259] width 531 height 86
paste textarea "**********"
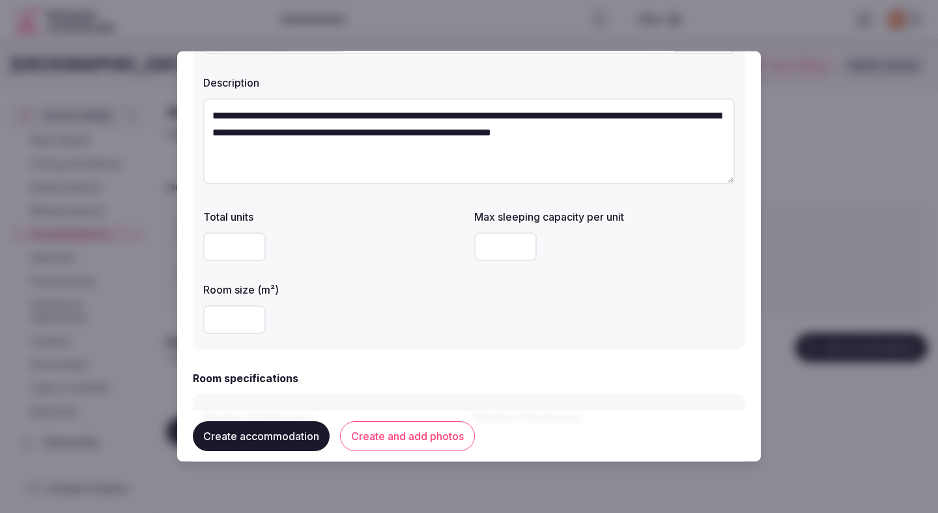
scroll to position [193, 0]
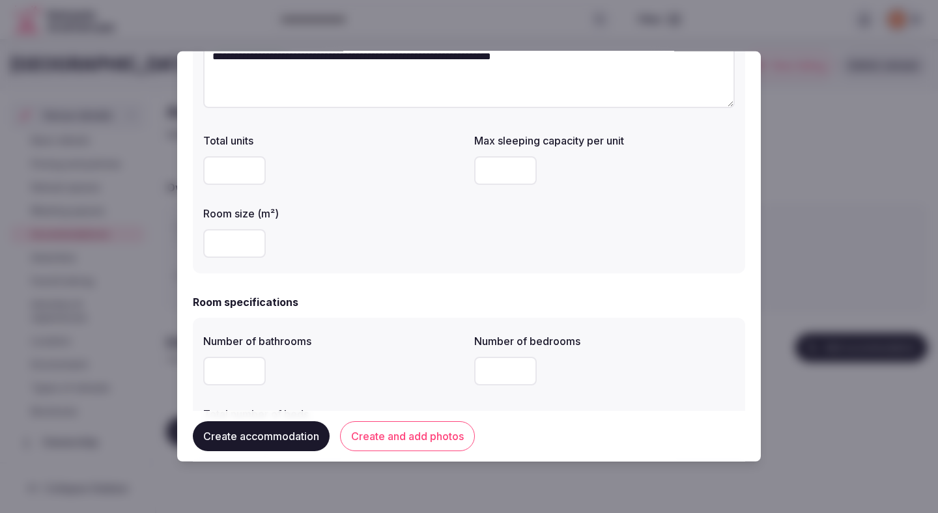
type textarea "**********"
click at [511, 169] on input "number" at bounding box center [505, 170] width 63 height 29
type input "*"
click at [433, 257] on div at bounding box center [333, 243] width 260 height 29
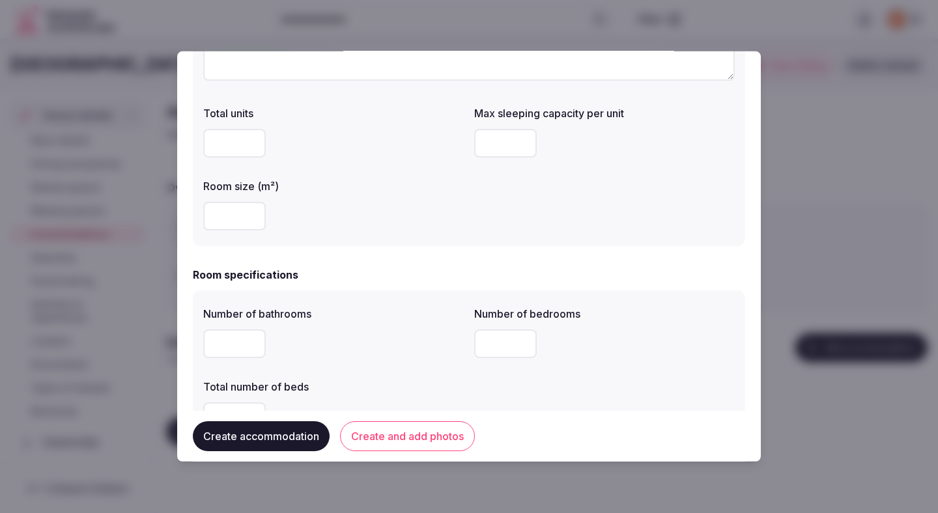
scroll to position [244, 0]
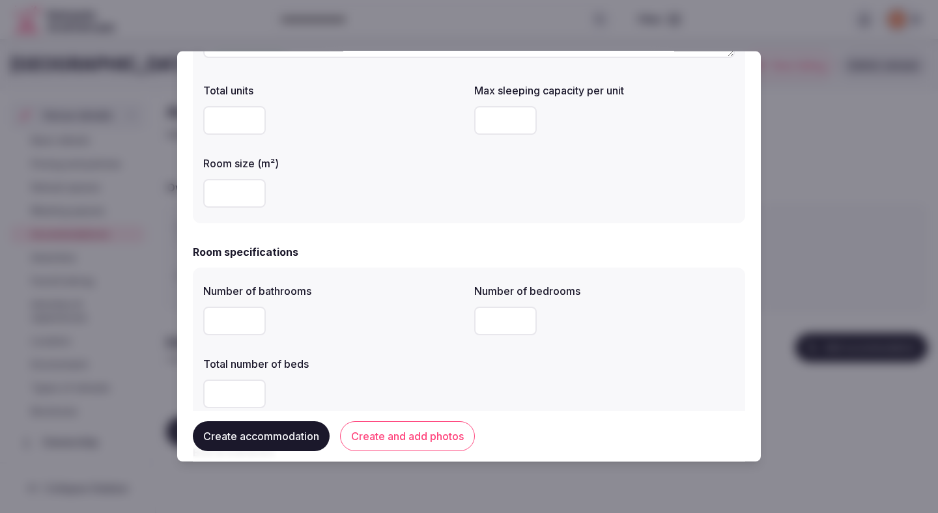
click at [242, 320] on input "number" at bounding box center [234, 321] width 63 height 29
type input "*"
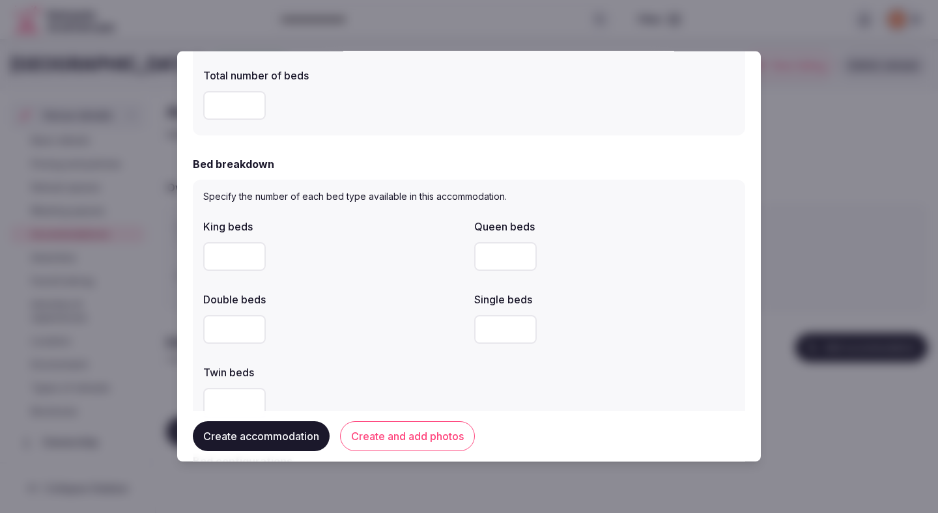
type input "*"
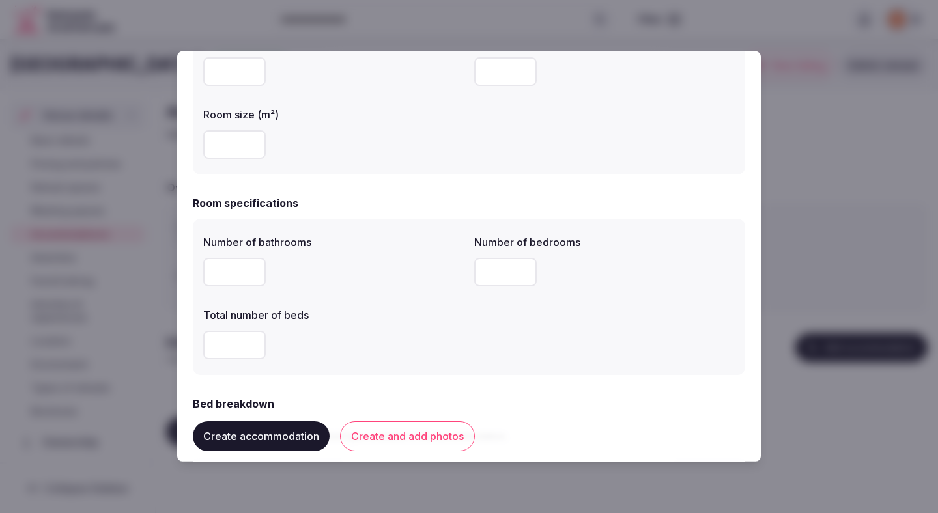
scroll to position [206, 0]
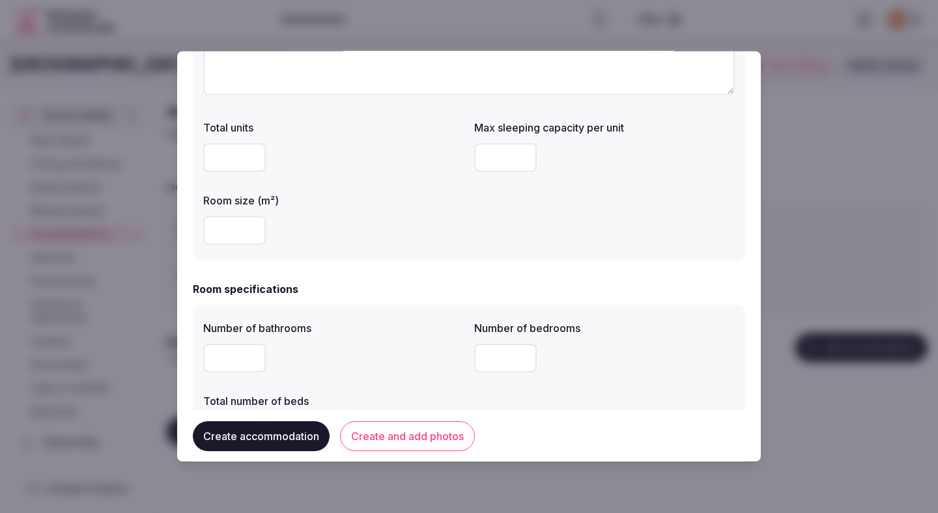
click at [242, 147] on input "number" at bounding box center [234, 157] width 63 height 29
click at [350, 156] on div at bounding box center [333, 157] width 260 height 29
click at [218, 251] on div "**********" at bounding box center [469, 78] width 552 height 363
click at [221, 242] on input "number" at bounding box center [234, 230] width 63 height 29
type input "***"
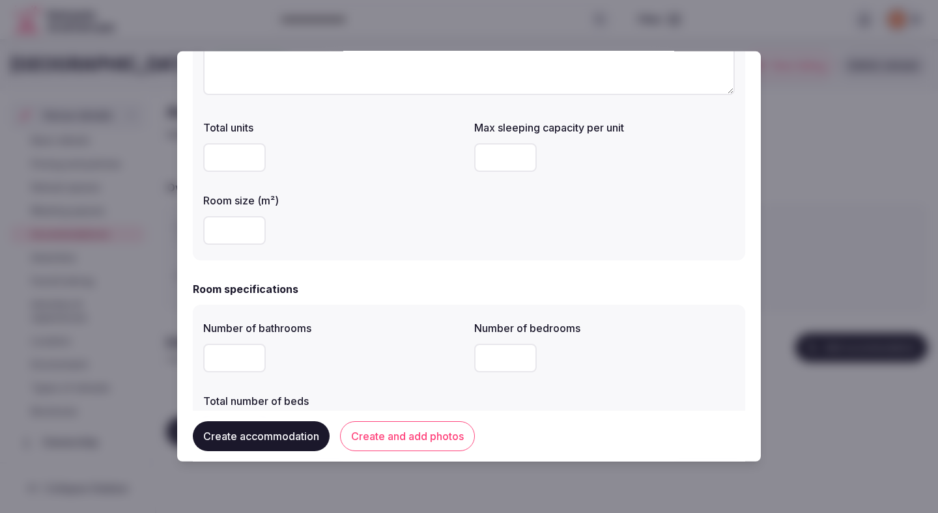
click at [341, 244] on div "***" at bounding box center [333, 230] width 260 height 39
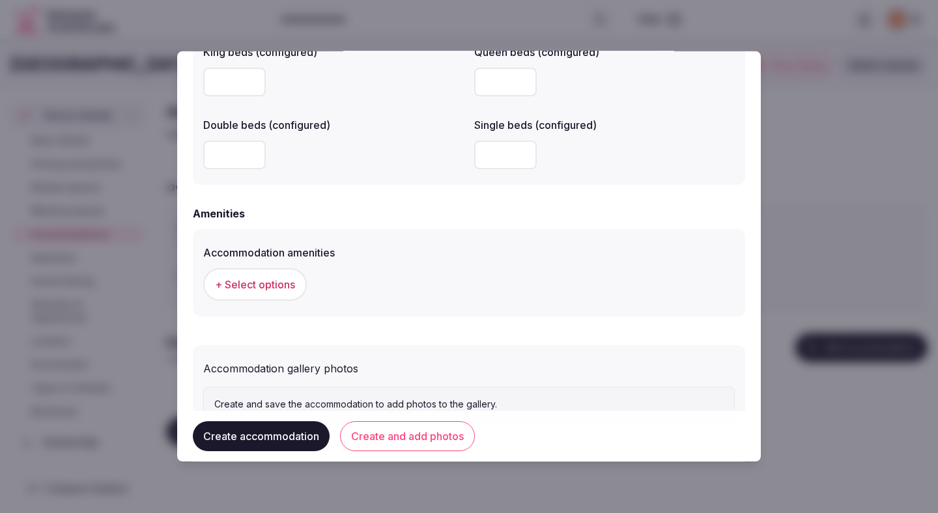
scroll to position [1167, 0]
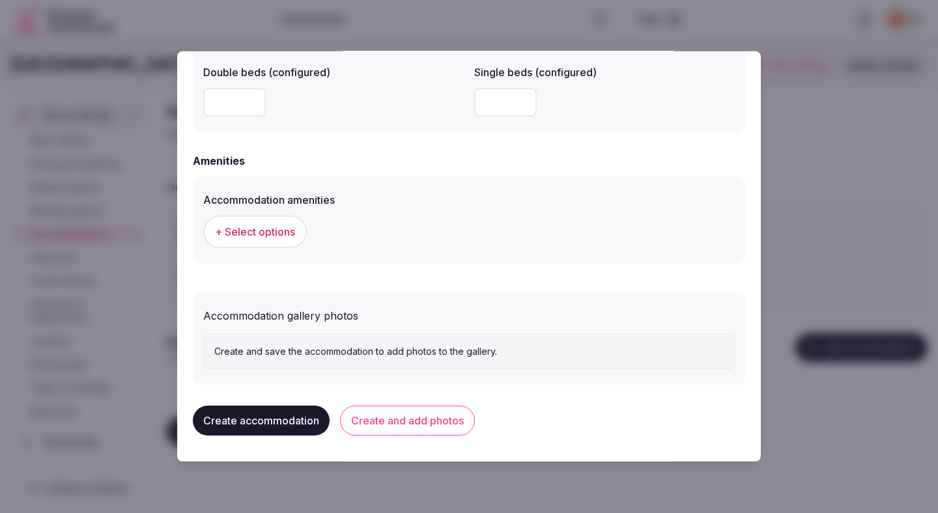
click at [284, 221] on button "+ Select options" at bounding box center [255, 232] width 104 height 33
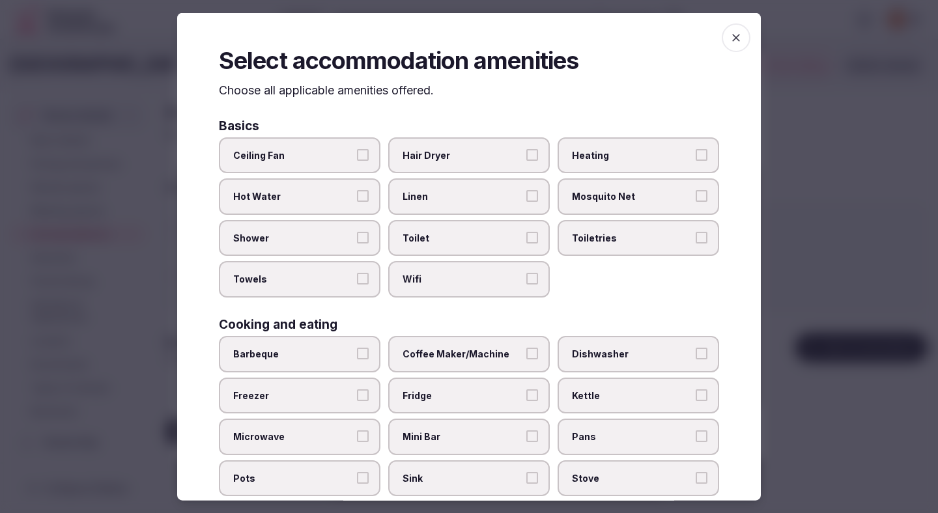
click at [312, 160] on span "Ceiling Fan" at bounding box center [293, 154] width 120 height 13
click at [357, 160] on button "Ceiling Fan" at bounding box center [363, 154] width 12 height 12
click at [309, 199] on span "Hot Water" at bounding box center [293, 196] width 120 height 13
click at [357, 199] on button "Hot Water" at bounding box center [363, 196] width 12 height 12
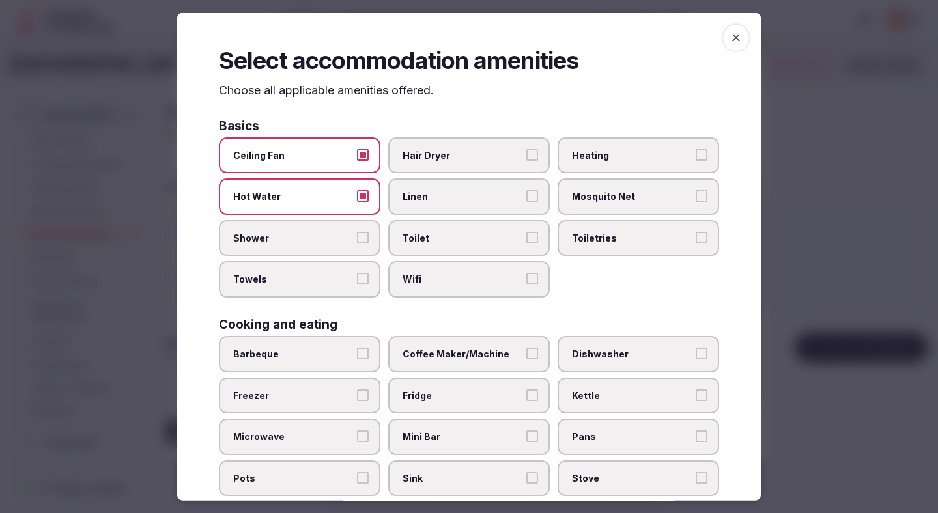
click at [309, 229] on label "Shower" at bounding box center [300, 237] width 162 height 36
click at [357, 231] on button "Shower" at bounding box center [363, 237] width 12 height 12
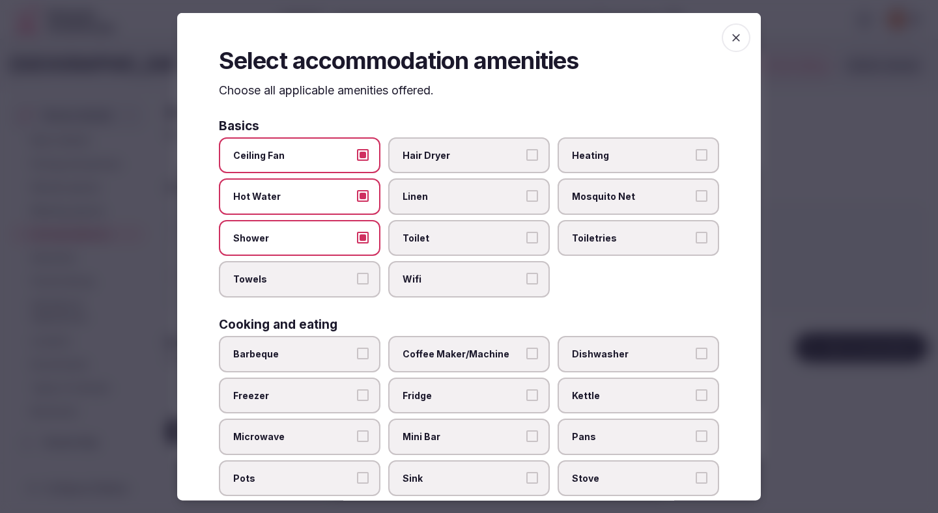
click at [309, 254] on label "Shower" at bounding box center [300, 237] width 162 height 36
click at [357, 243] on button "Shower" at bounding box center [363, 237] width 12 height 12
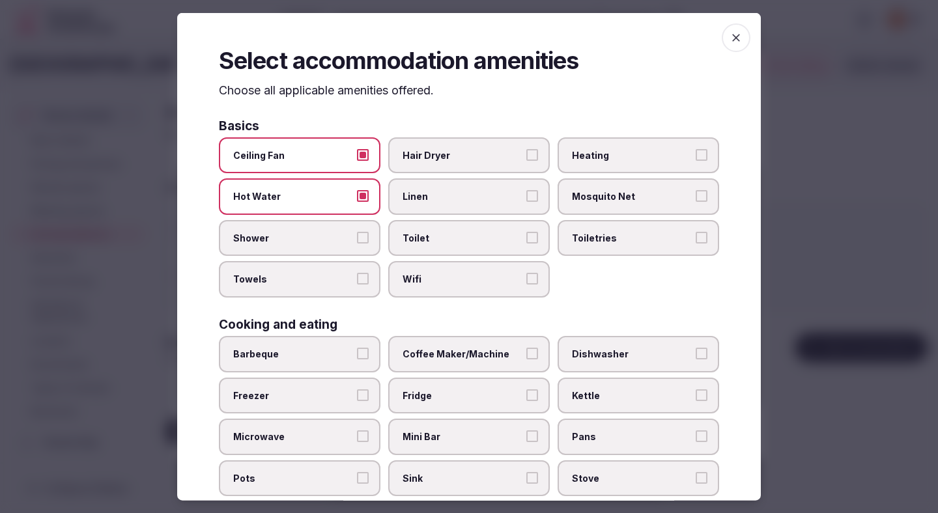
click at [309, 278] on span "Towels" at bounding box center [293, 279] width 120 height 13
click at [357, 278] on button "Towels" at bounding box center [363, 279] width 12 height 12
click at [323, 247] on label "Shower" at bounding box center [300, 237] width 162 height 36
click at [357, 243] on button "Shower" at bounding box center [363, 237] width 12 height 12
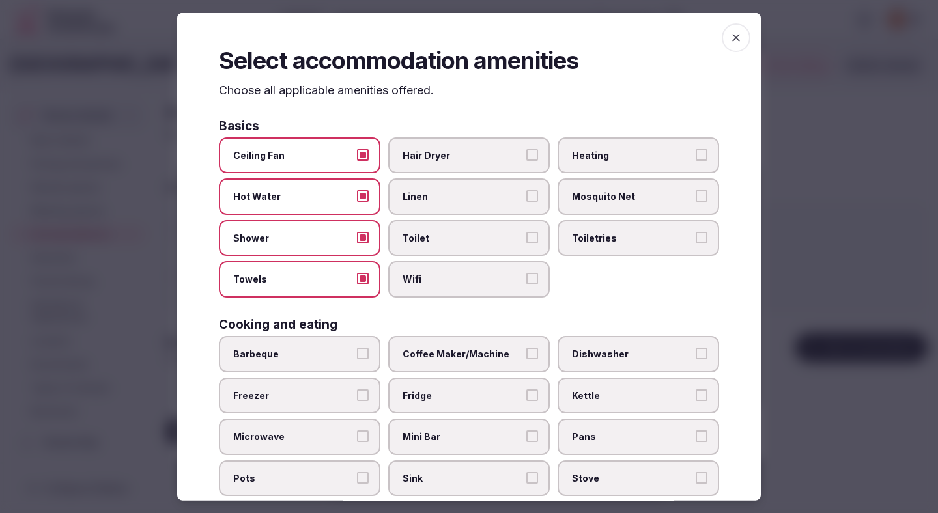
click at [432, 162] on label "Hair Dryer" at bounding box center [469, 155] width 162 height 36
click at [526, 160] on button "Hair Dryer" at bounding box center [532, 154] width 12 height 12
click at [427, 202] on span "Linen" at bounding box center [462, 196] width 120 height 13
click at [526, 202] on button "Linen" at bounding box center [532, 196] width 12 height 12
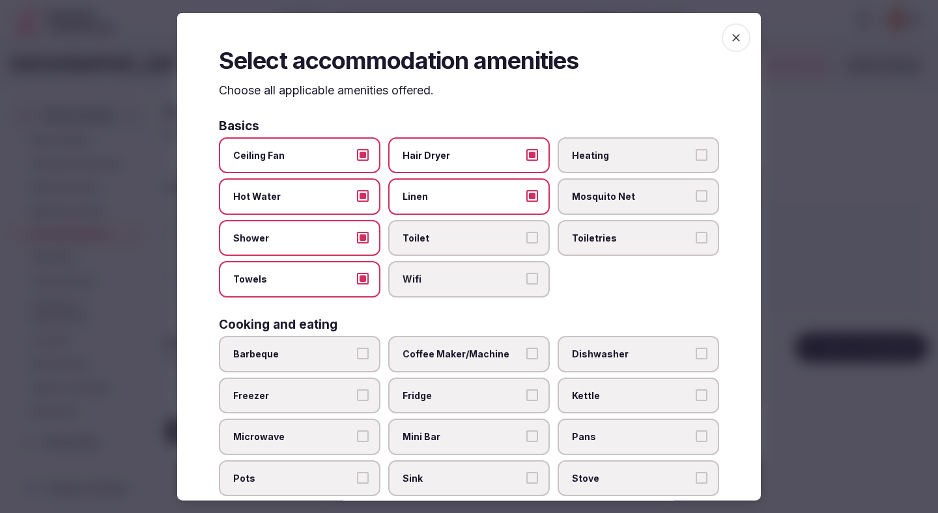
click at [427, 239] on span "Toilet" at bounding box center [462, 237] width 120 height 13
click at [526, 239] on button "Toilet" at bounding box center [532, 237] width 12 height 12
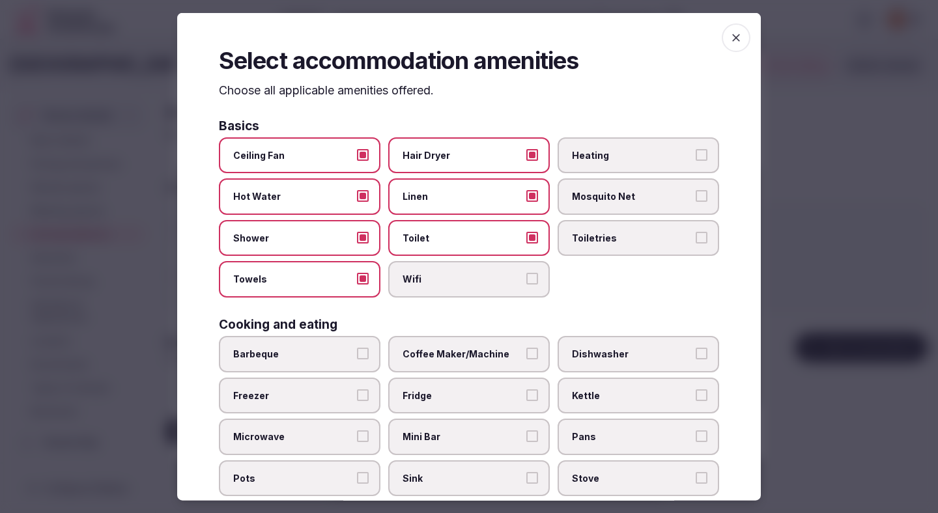
click at [427, 288] on label "Wifi" at bounding box center [469, 279] width 162 height 36
click at [526, 285] on button "Wifi" at bounding box center [532, 279] width 12 height 12
click at [591, 242] on span "Toiletries" at bounding box center [632, 237] width 120 height 13
click at [696, 242] on button "Toiletries" at bounding box center [702, 237] width 12 height 12
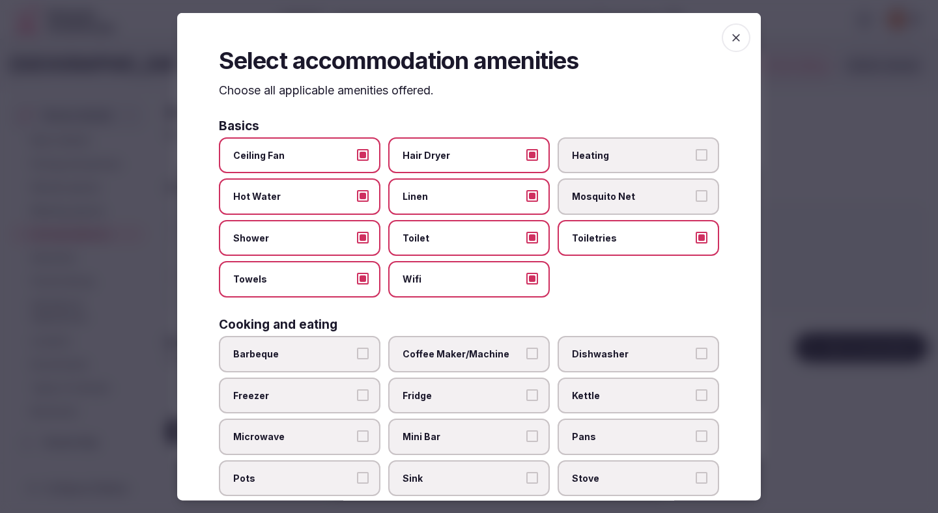
scroll to position [144, 0]
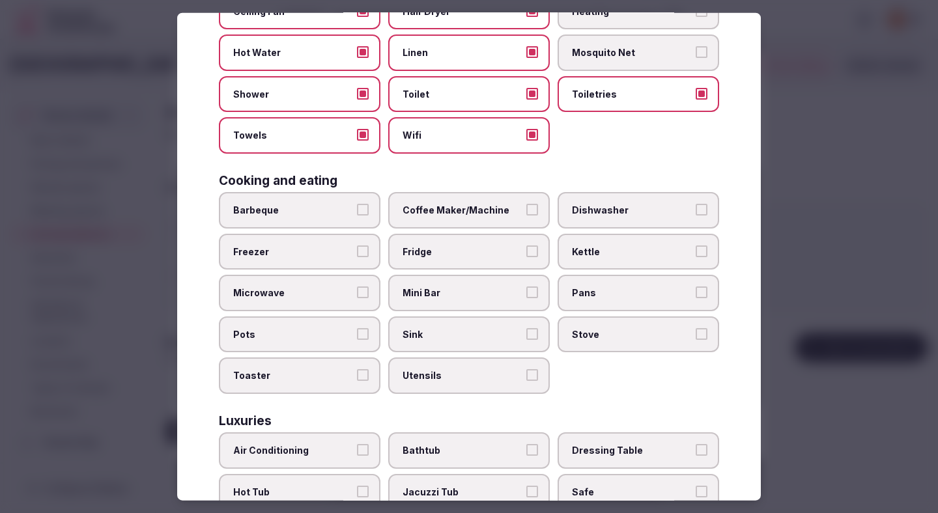
click at [423, 216] on span "Coffee Maker/Machine" at bounding box center [462, 210] width 120 height 13
click at [526, 216] on button "Coffee Maker/Machine" at bounding box center [532, 210] width 12 height 12
click at [423, 247] on span "Fridge" at bounding box center [462, 251] width 120 height 13
click at [526, 247] on button "Fridge" at bounding box center [532, 251] width 12 height 12
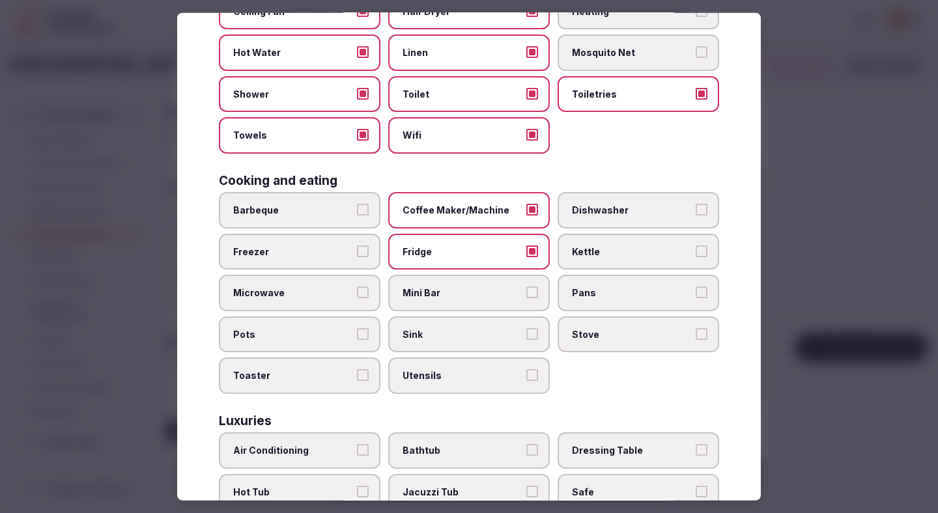
click at [423, 288] on span "Mini Bar" at bounding box center [462, 293] width 120 height 13
click at [526, 288] on button "Mini Bar" at bounding box center [532, 293] width 12 height 12
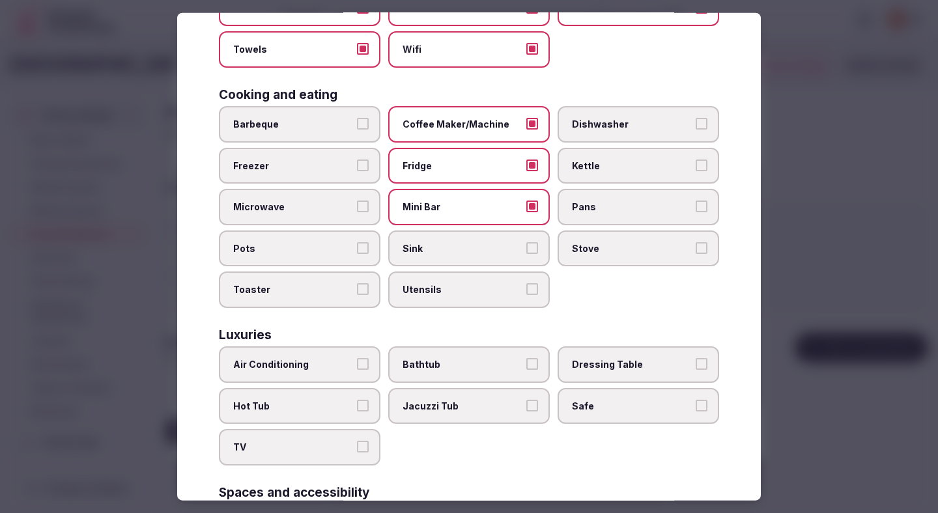
scroll to position [238, 0]
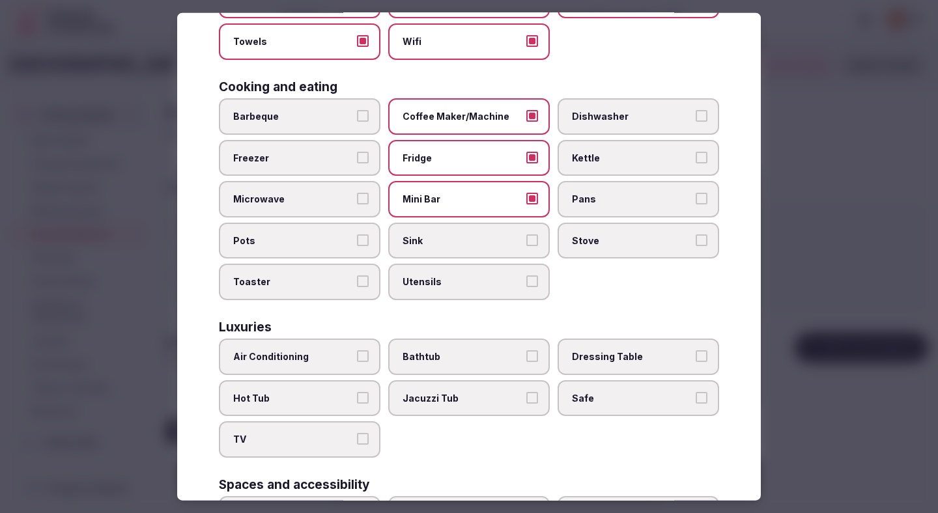
click at [434, 247] on label "Sink" at bounding box center [469, 240] width 162 height 36
click at [526, 246] on button "Sink" at bounding box center [532, 240] width 12 height 12
click at [354, 341] on label "Air Conditioning" at bounding box center [300, 357] width 162 height 36
click at [357, 350] on button "Air Conditioning" at bounding box center [363, 356] width 12 height 12
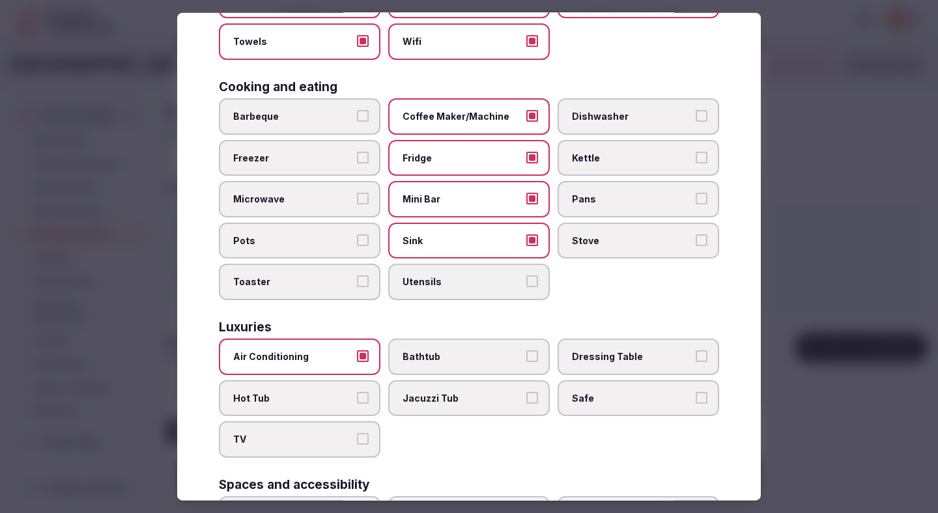
click at [330, 442] on span "TV" at bounding box center [293, 439] width 120 height 13
click at [357, 442] on button "TV" at bounding box center [363, 439] width 12 height 12
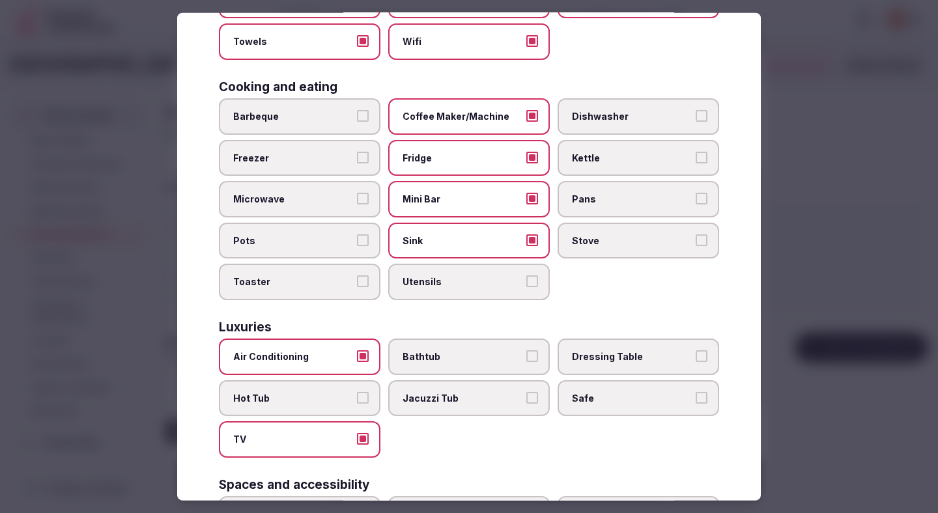
click at [600, 389] on label "Safe" at bounding box center [638, 398] width 162 height 36
click at [696, 391] on button "Safe" at bounding box center [702, 397] width 12 height 12
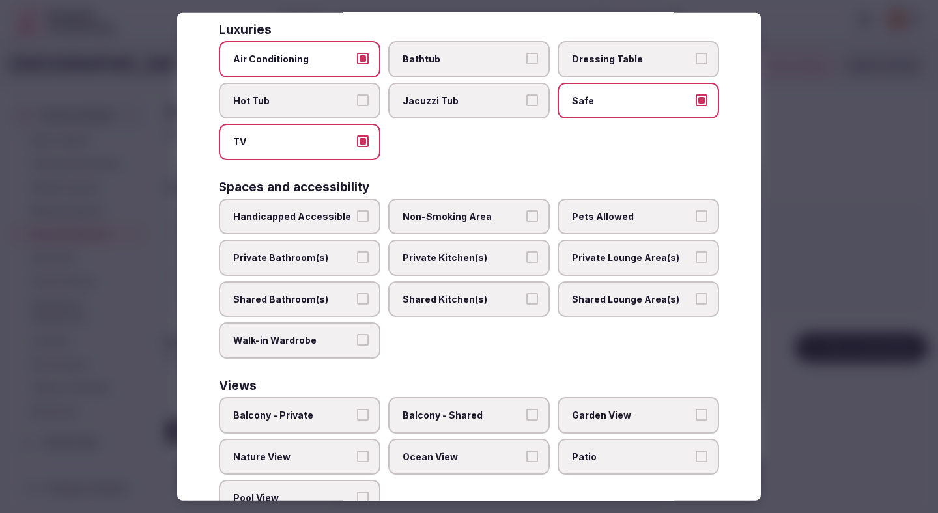
scroll to position [550, 0]
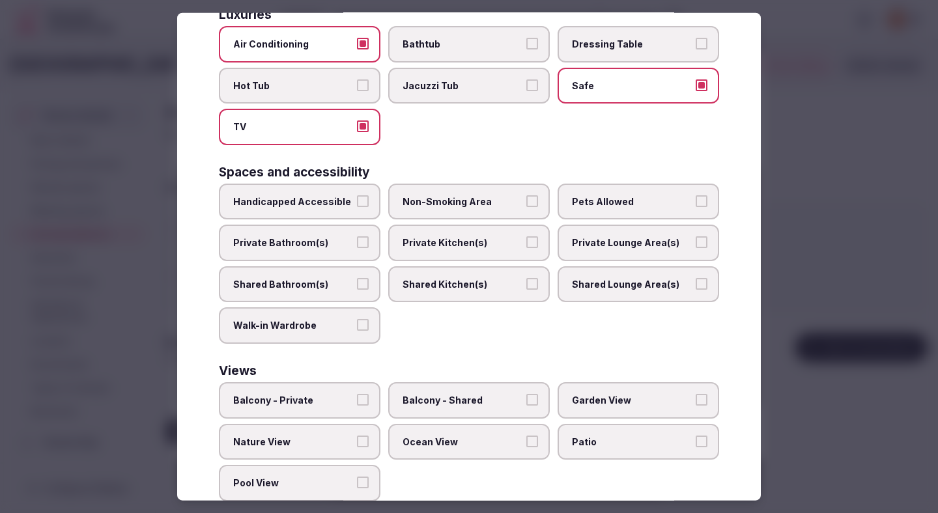
click at [358, 238] on button "Private Bathroom(s)" at bounding box center [363, 242] width 12 height 12
click at [490, 203] on span "Non-Smoking Area" at bounding box center [462, 201] width 120 height 13
click at [526, 203] on button "Non-Smoking Area" at bounding box center [532, 201] width 12 height 12
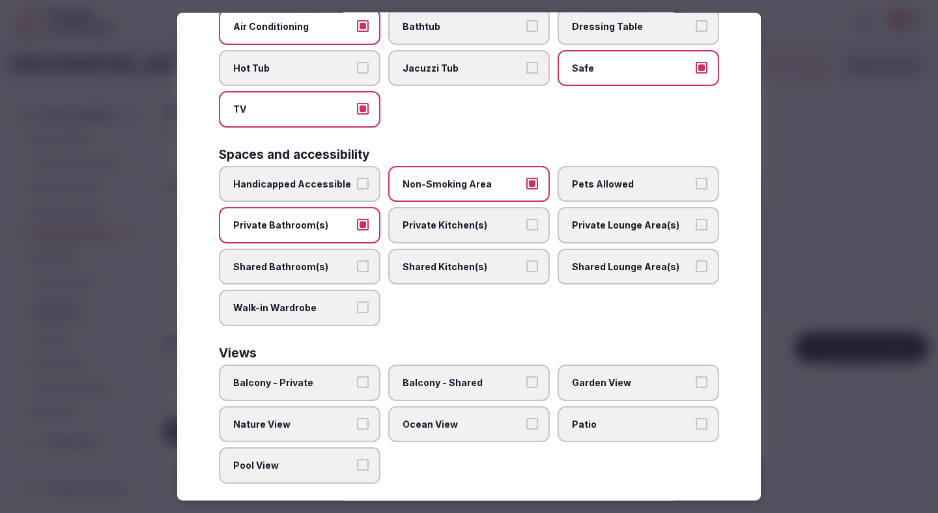
scroll to position [582, 0]
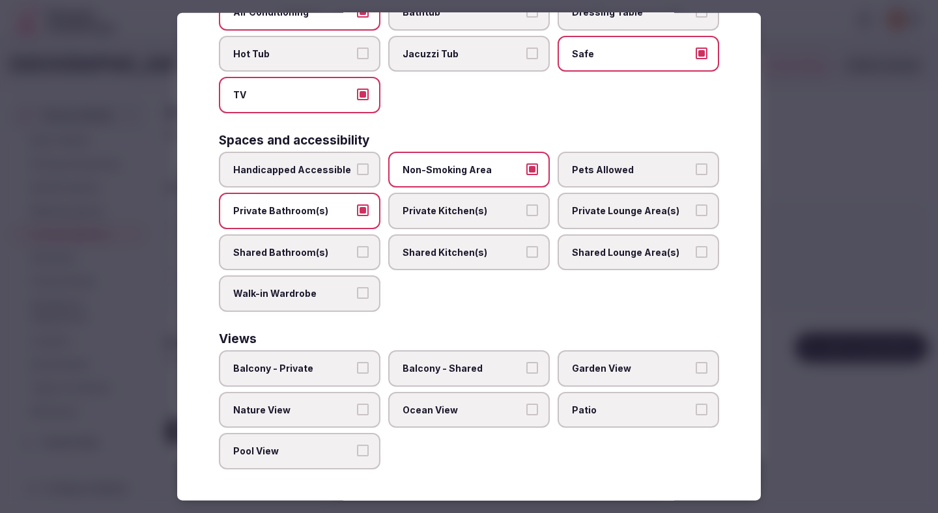
click at [330, 464] on label "Pool View" at bounding box center [300, 451] width 162 height 36
click at [357, 457] on button "Pool View" at bounding box center [363, 451] width 12 height 12
click at [781, 212] on div at bounding box center [469, 256] width 938 height 513
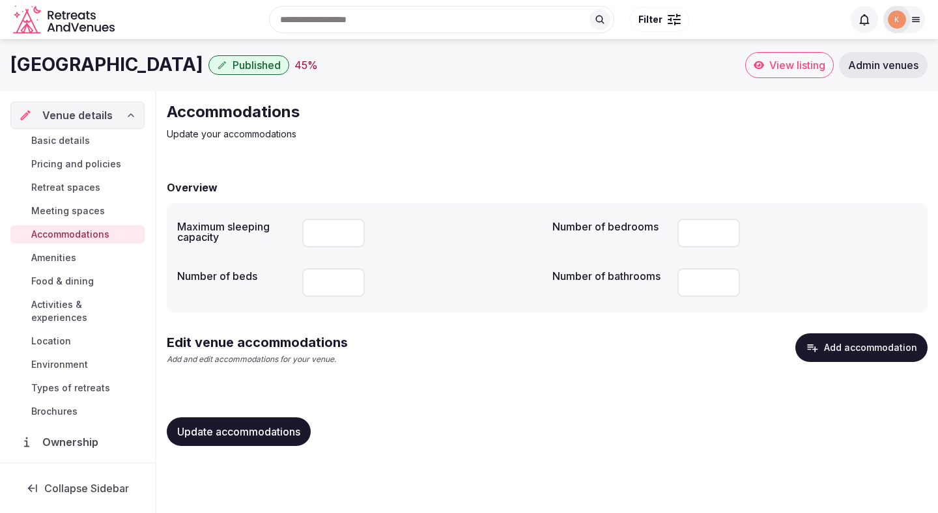
click at [854, 337] on button "Add accommodation" at bounding box center [861, 347] width 132 height 29
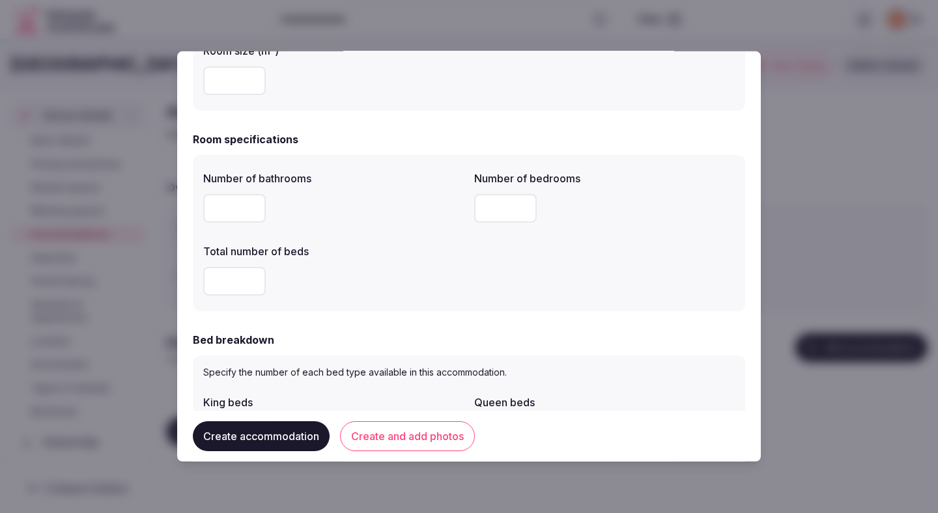
scroll to position [0, 0]
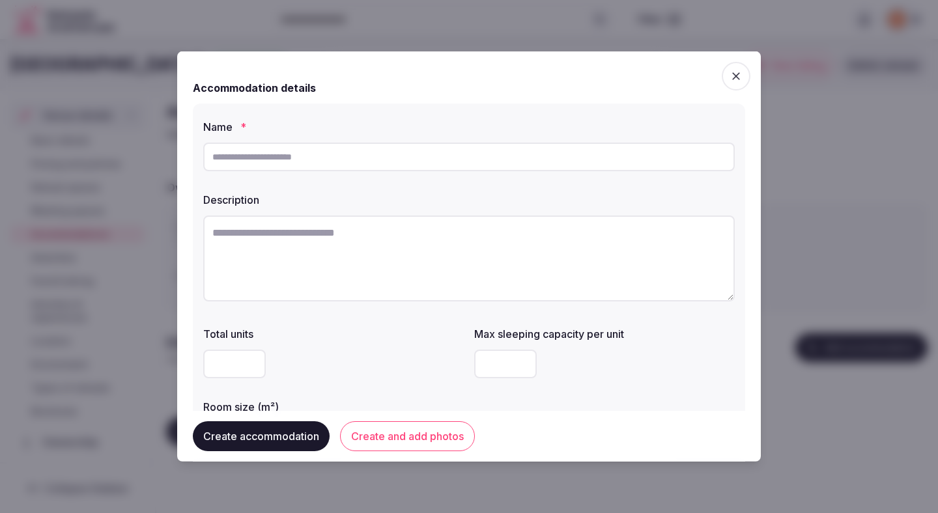
click at [535, 169] on input "text" at bounding box center [468, 157] width 531 height 29
paste input "**********"
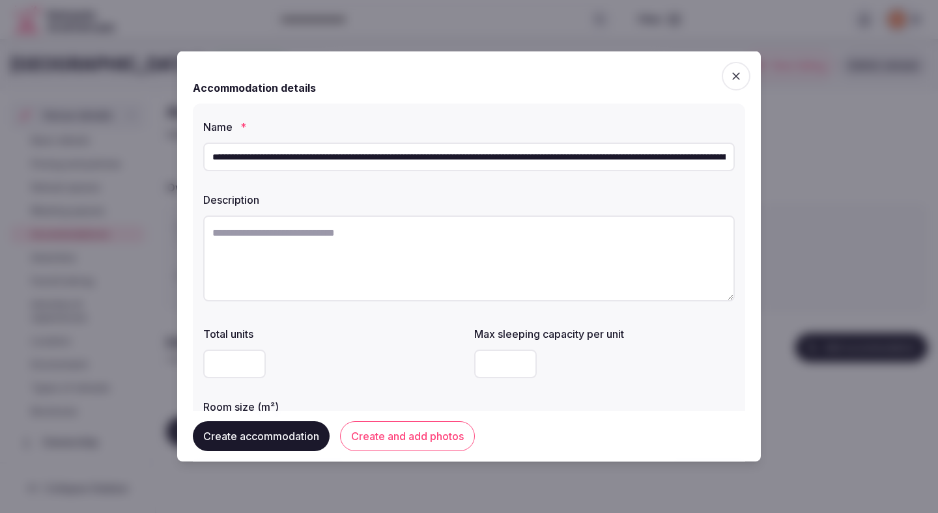
scroll to position [0, 334]
type input "**********"
click at [515, 220] on textarea at bounding box center [468, 259] width 531 height 86
paste textarea "**********"
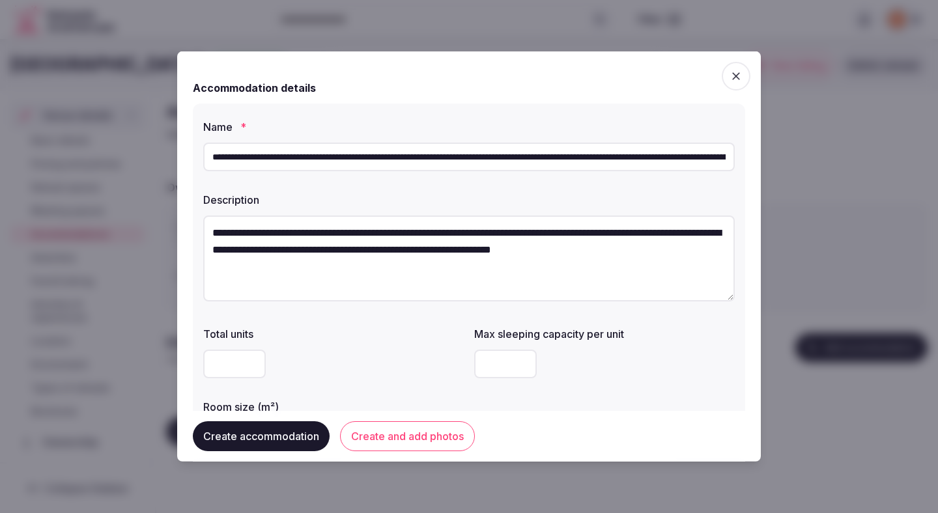
type textarea "**********"
click at [524, 153] on input "**********" at bounding box center [468, 157] width 531 height 29
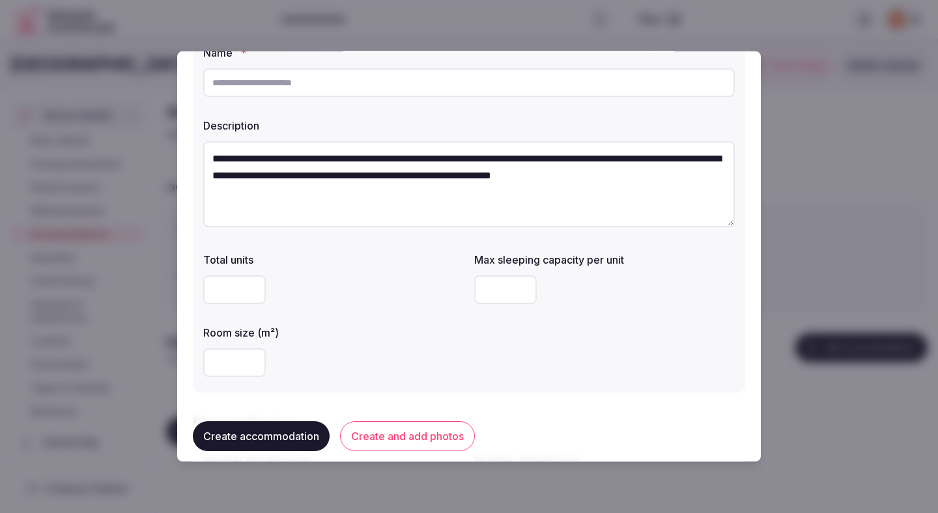
scroll to position [150, 0]
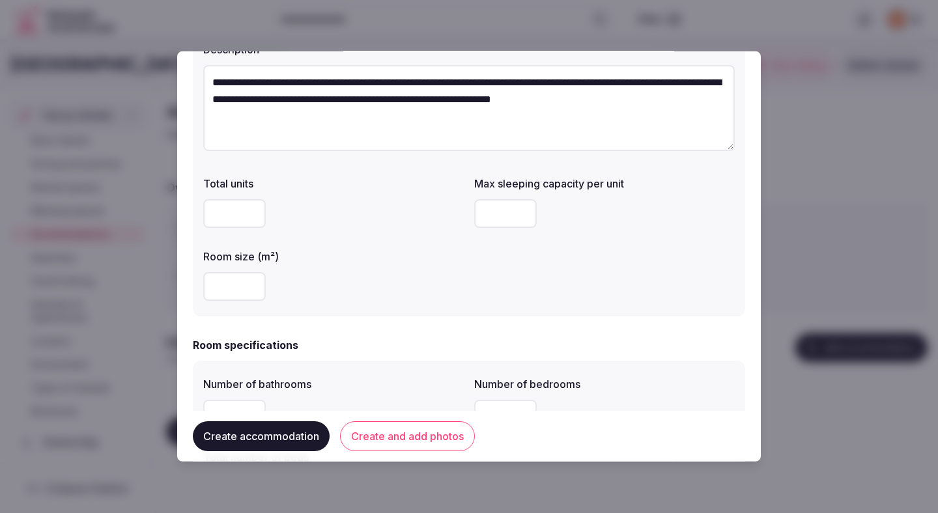
click at [238, 296] on input "number" at bounding box center [234, 286] width 63 height 29
type input "***"
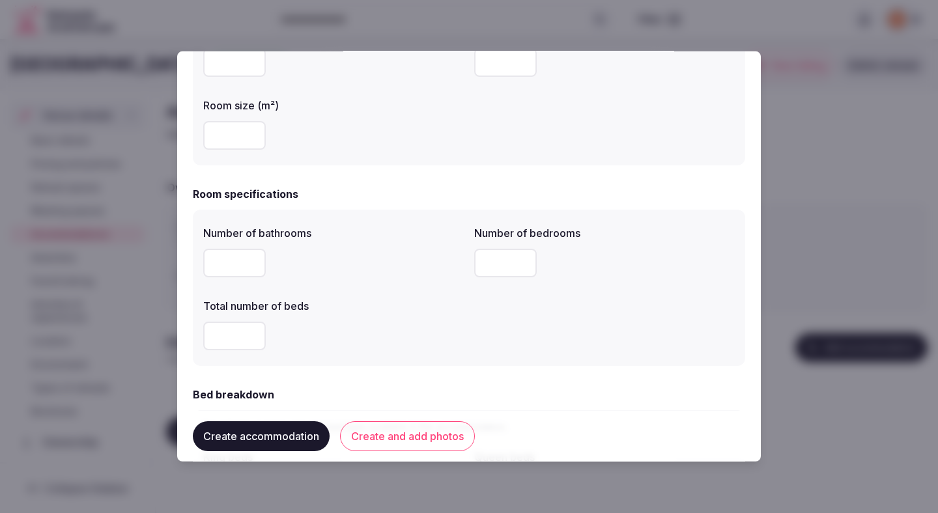
scroll to position [323, 0]
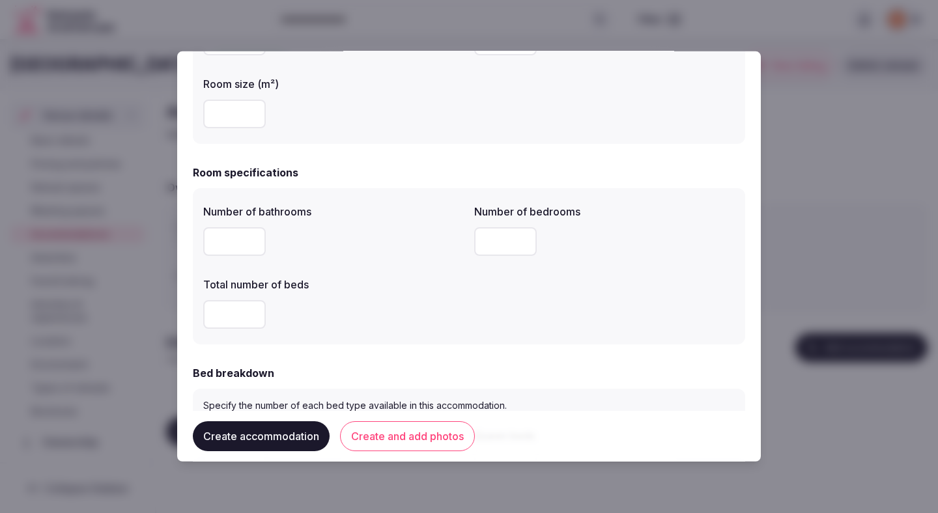
type input "*"
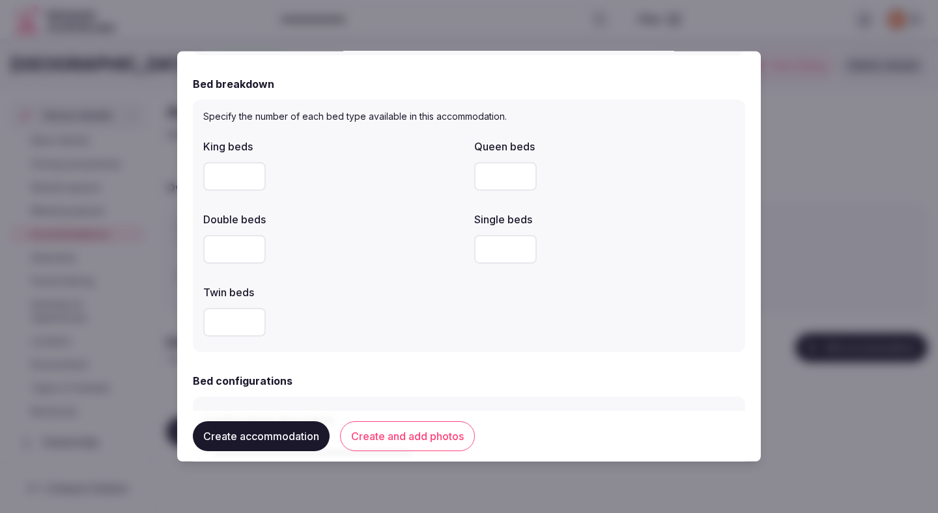
scroll to position [614, 0]
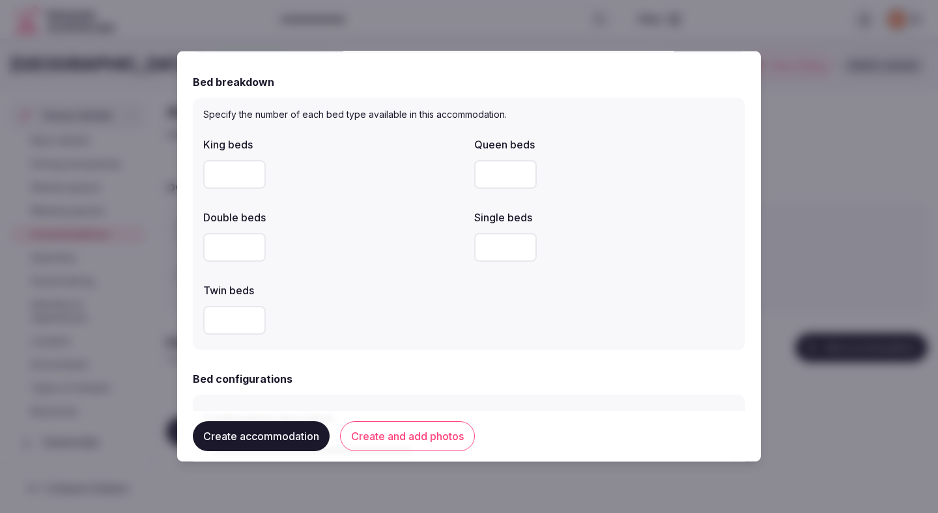
type input "*"
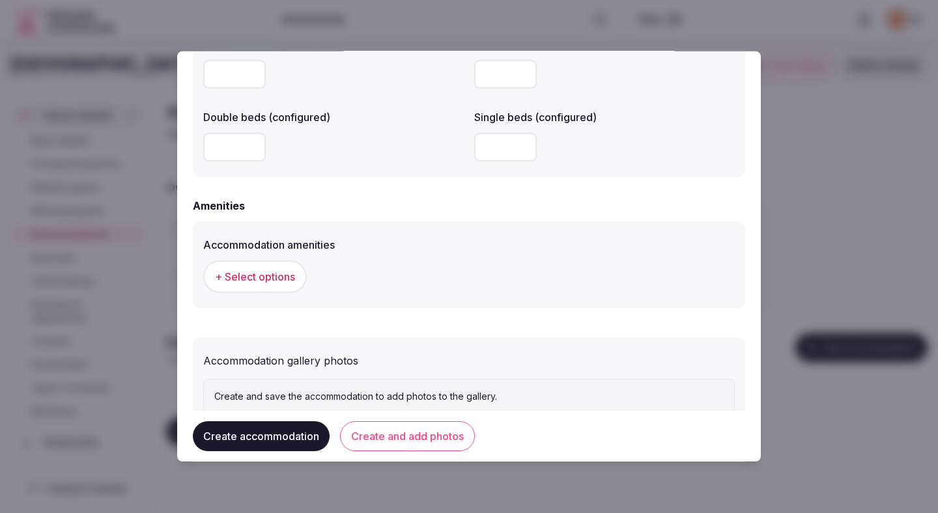
scroll to position [1129, 0]
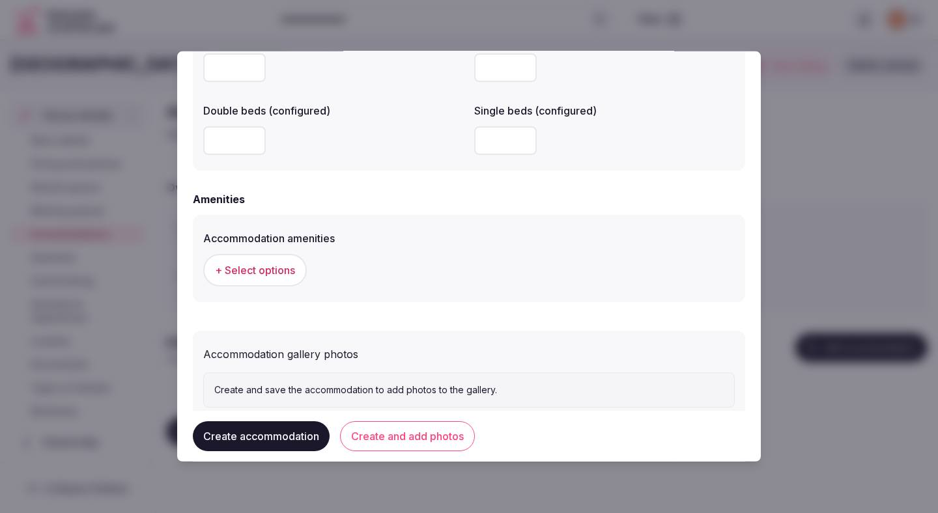
click at [275, 271] on span "+ Select options" at bounding box center [255, 270] width 80 height 14
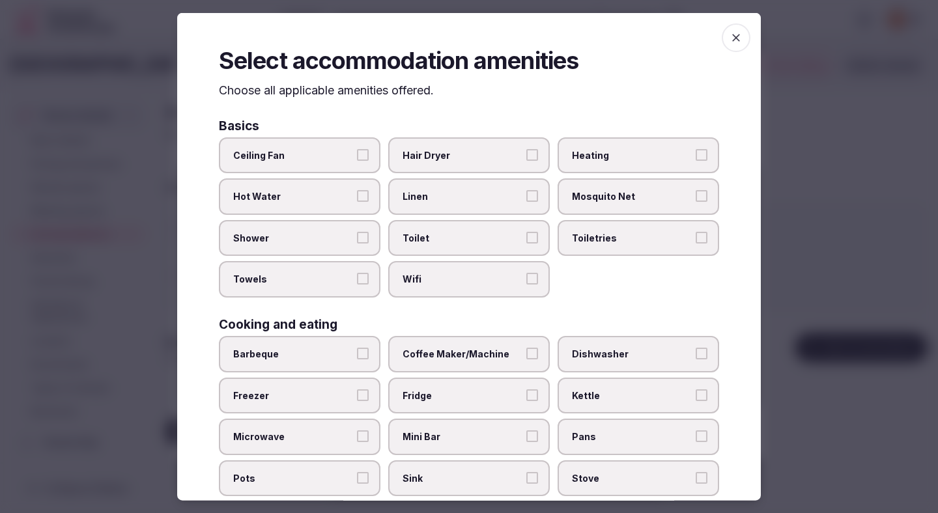
click at [313, 158] on span "Ceiling Fan" at bounding box center [293, 154] width 120 height 13
click at [357, 158] on button "Ceiling Fan" at bounding box center [363, 154] width 12 height 12
click at [305, 204] on label "Hot Water" at bounding box center [300, 196] width 162 height 36
click at [357, 202] on button "Hot Water" at bounding box center [363, 196] width 12 height 12
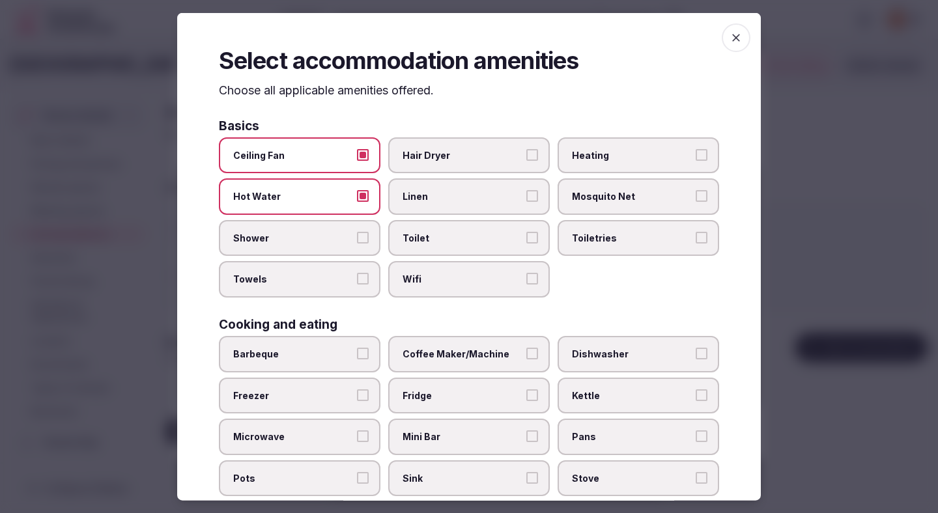
click at [305, 236] on span "Shower" at bounding box center [293, 237] width 120 height 13
click at [357, 236] on button "Shower" at bounding box center [363, 237] width 12 height 12
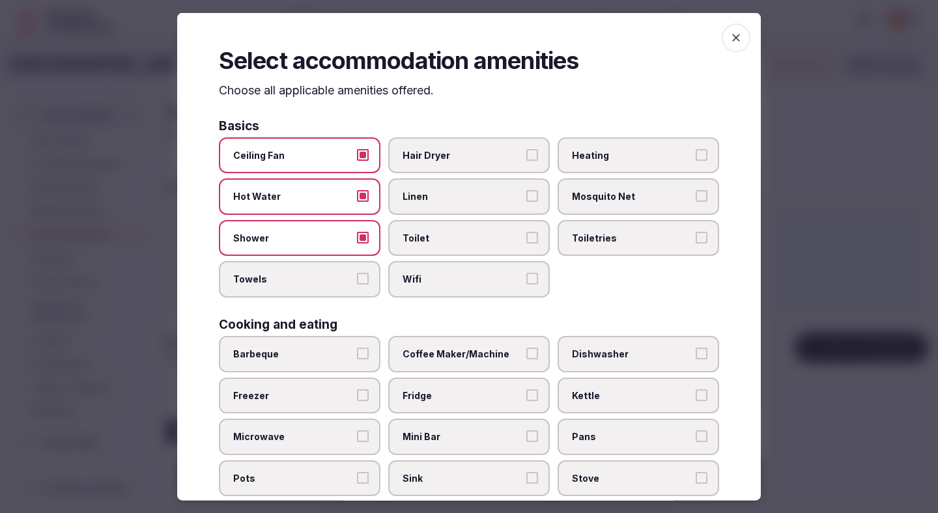
click at [307, 282] on span "Towels" at bounding box center [293, 279] width 120 height 13
click at [357, 282] on button "Towels" at bounding box center [363, 279] width 12 height 12
click at [439, 163] on label "Hair Dryer" at bounding box center [469, 155] width 162 height 36
click at [526, 160] on button "Hair Dryer" at bounding box center [532, 154] width 12 height 12
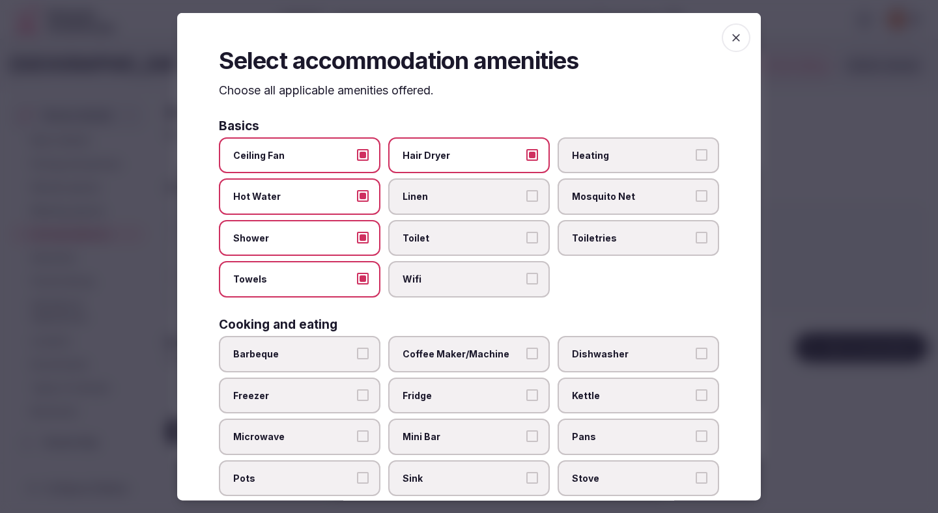
click at [439, 200] on span "Linen" at bounding box center [462, 196] width 120 height 13
click at [526, 200] on button "Linen" at bounding box center [532, 196] width 12 height 12
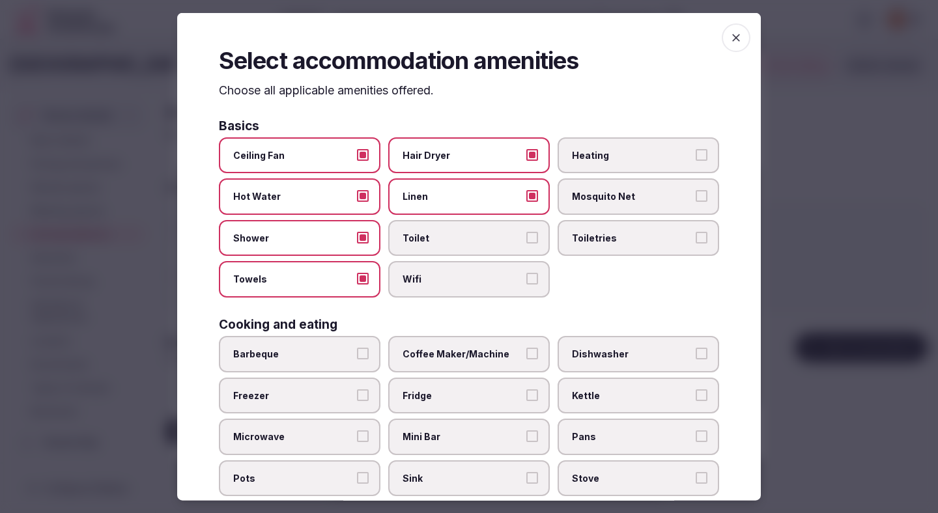
click at [439, 238] on span "Toilet" at bounding box center [462, 237] width 120 height 13
click at [526, 238] on button "Toilet" at bounding box center [532, 237] width 12 height 12
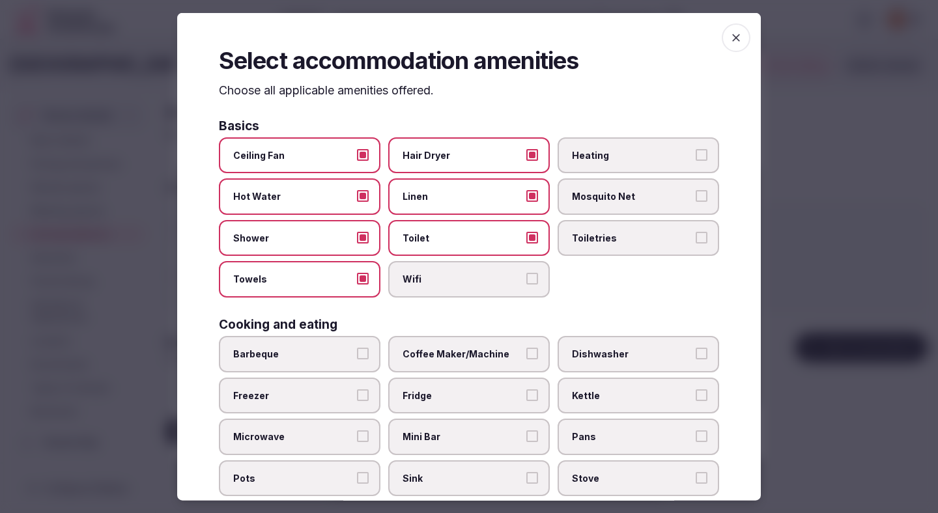
click at [441, 264] on label "Wifi" at bounding box center [469, 279] width 162 height 36
click at [526, 273] on button "Wifi" at bounding box center [532, 279] width 12 height 12
click at [569, 227] on label "Toiletries" at bounding box center [638, 237] width 162 height 36
click at [696, 231] on button "Toiletries" at bounding box center [702, 237] width 12 height 12
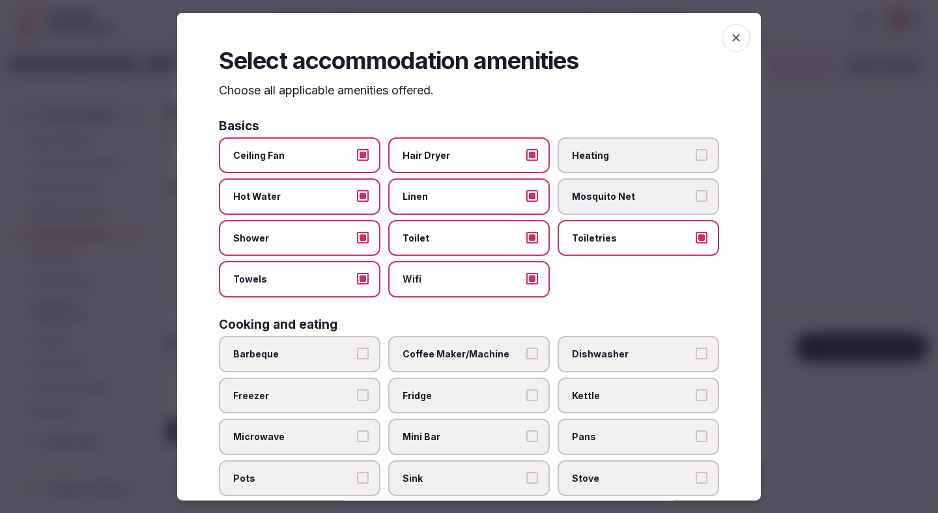
click at [580, 155] on span "Heating" at bounding box center [632, 154] width 120 height 13
click at [696, 155] on button "Heating" at bounding box center [702, 154] width 12 height 12
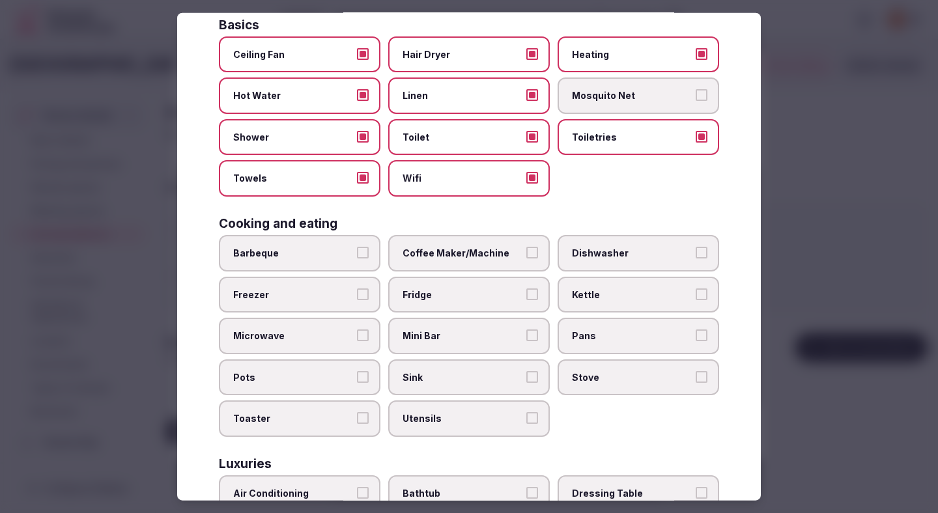
click at [455, 263] on label "Coffee Maker/Machine" at bounding box center [469, 253] width 162 height 36
click at [526, 259] on button "Coffee Maker/Machine" at bounding box center [532, 253] width 12 height 12
click at [451, 300] on span "Fridge" at bounding box center [462, 294] width 120 height 13
click at [526, 300] on button "Fridge" at bounding box center [532, 294] width 12 height 12
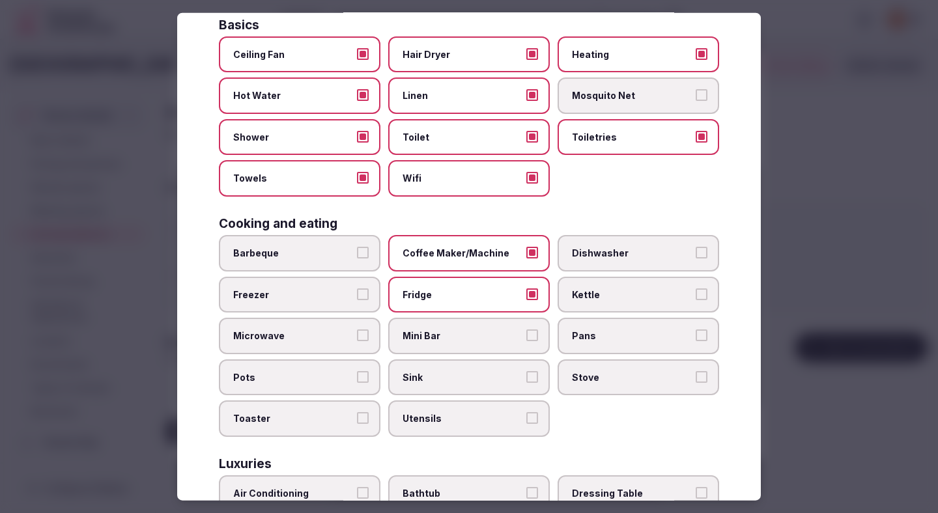
click at [451, 331] on span "Mini Bar" at bounding box center [462, 336] width 120 height 13
click at [526, 331] on button "Mini Bar" at bounding box center [532, 336] width 12 height 12
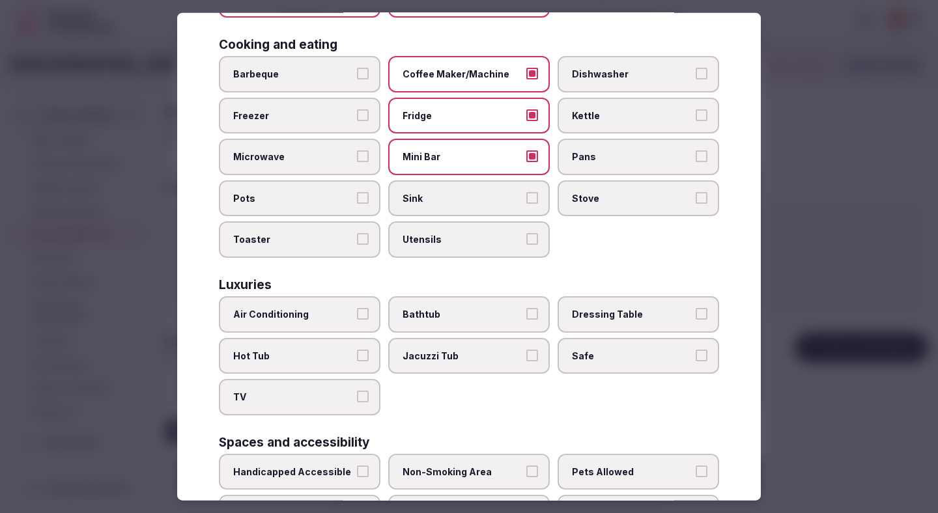
scroll to position [295, 0]
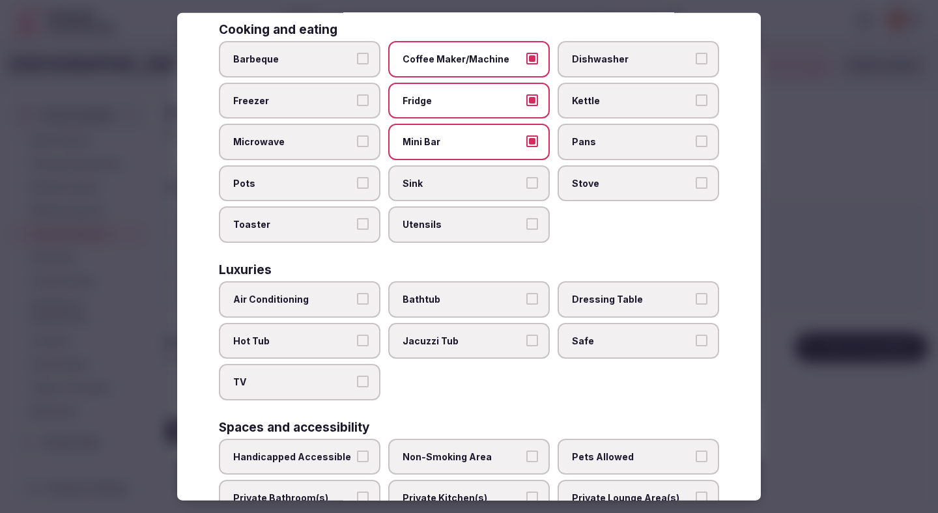
click at [337, 306] on label "Air Conditioning" at bounding box center [300, 299] width 162 height 36
click at [357, 305] on button "Air Conditioning" at bounding box center [363, 299] width 12 height 12
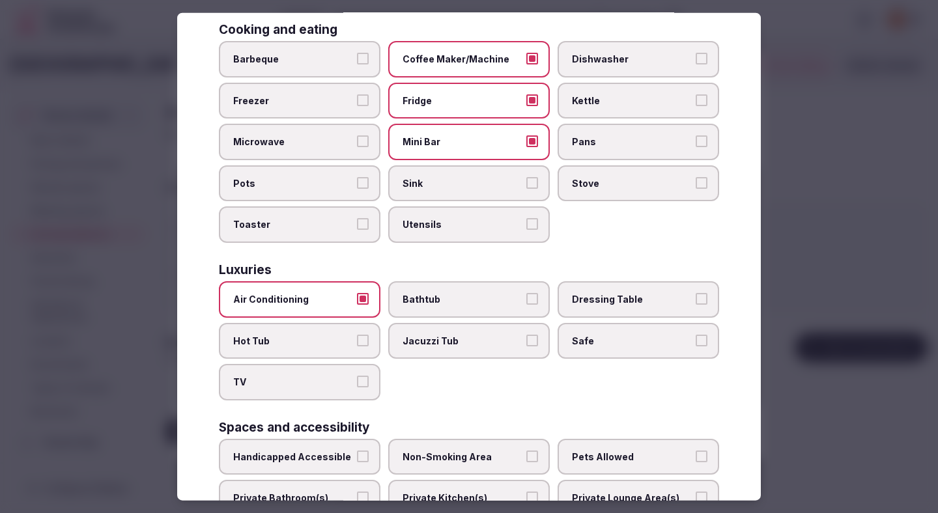
click at [331, 392] on label "TV" at bounding box center [300, 382] width 162 height 36
click at [357, 387] on button "TV" at bounding box center [363, 382] width 12 height 12
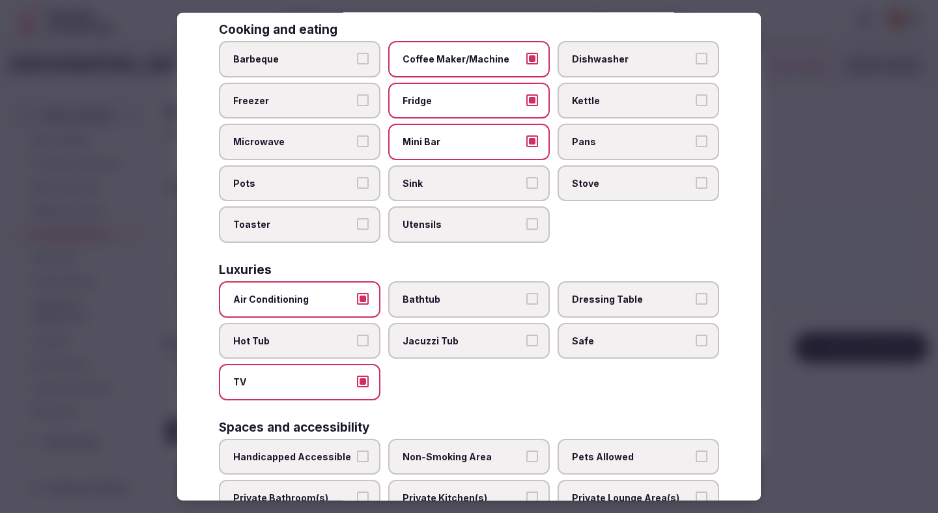
click at [607, 331] on label "Safe" at bounding box center [638, 340] width 162 height 36
click at [696, 334] on button "Safe" at bounding box center [702, 340] width 12 height 12
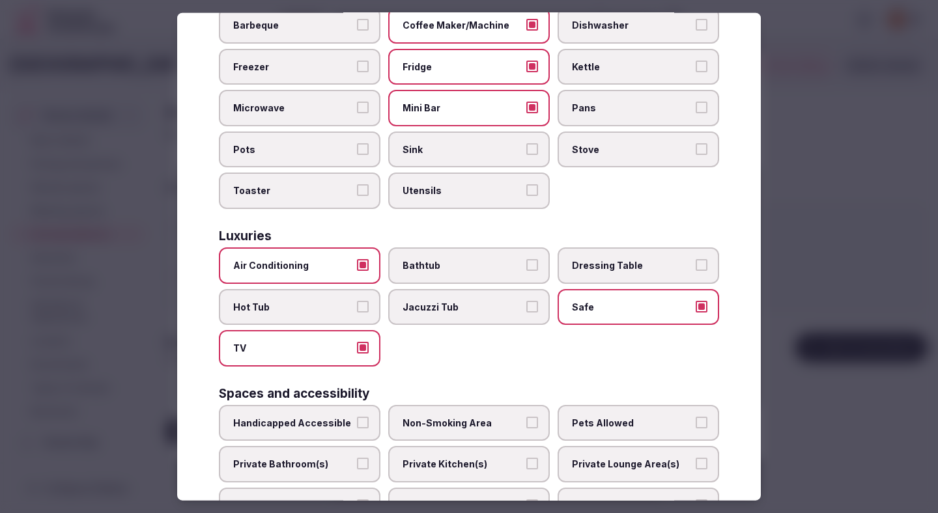
click at [491, 405] on label "Non-Smoking Area" at bounding box center [469, 422] width 162 height 36
click at [526, 416] on button "Non-Smoking Area" at bounding box center [532, 422] width 12 height 12
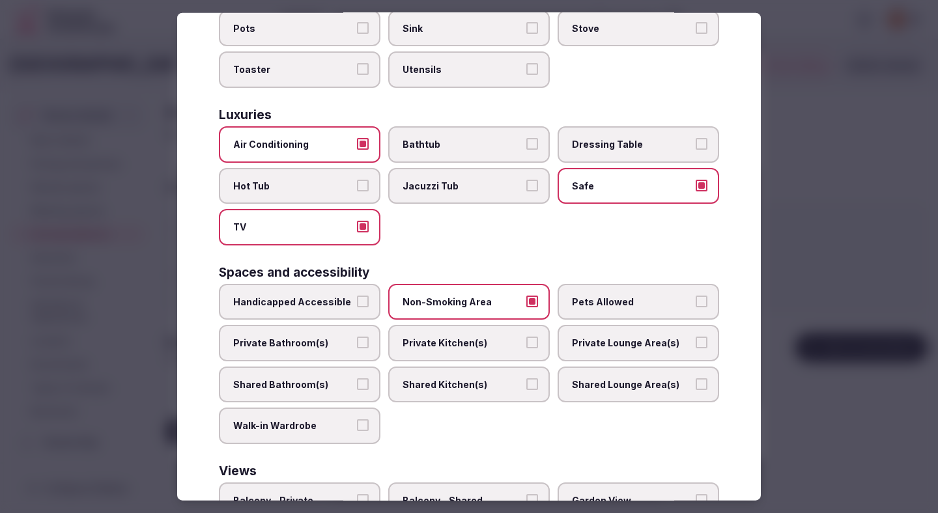
scroll to position [497, 0]
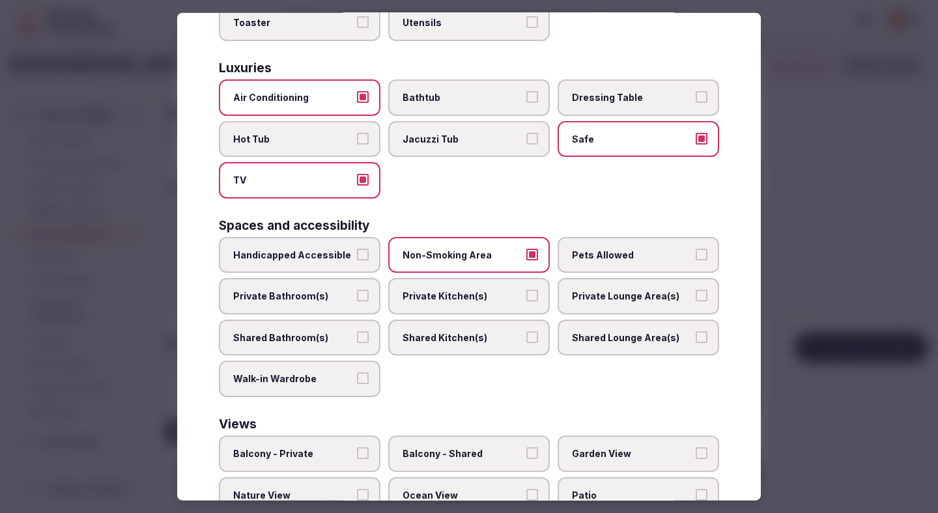
click at [350, 305] on label "Private Bathroom(s)" at bounding box center [300, 296] width 162 height 36
click at [357, 302] on button "Private Bathroom(s)" at bounding box center [363, 296] width 12 height 12
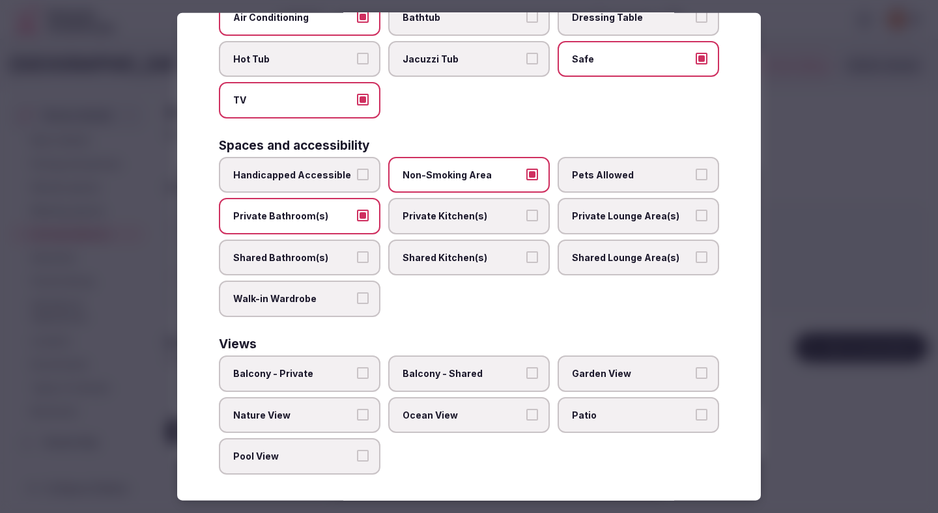
scroll to position [582, 0]
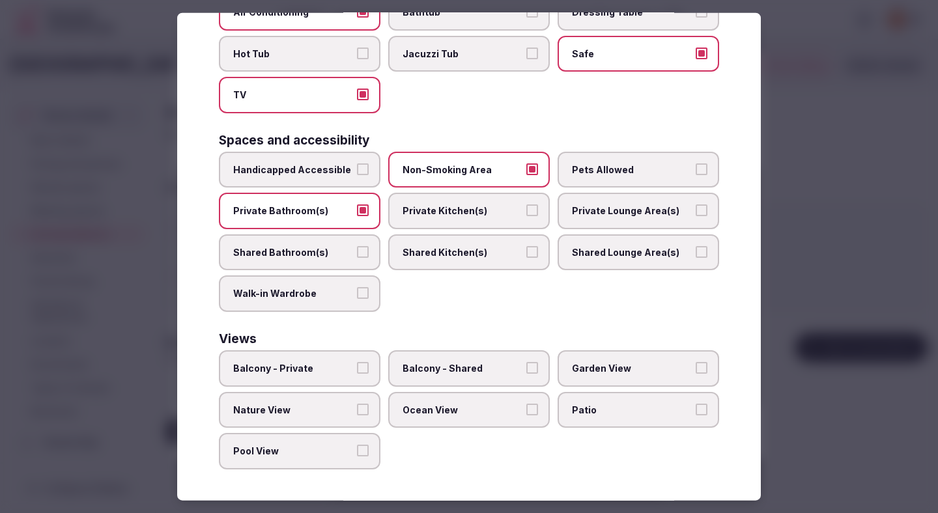
click at [327, 454] on span "Pool View" at bounding box center [293, 451] width 120 height 13
click at [357, 454] on button "Pool View" at bounding box center [363, 451] width 12 height 12
click at [820, 261] on div at bounding box center [469, 256] width 938 height 513
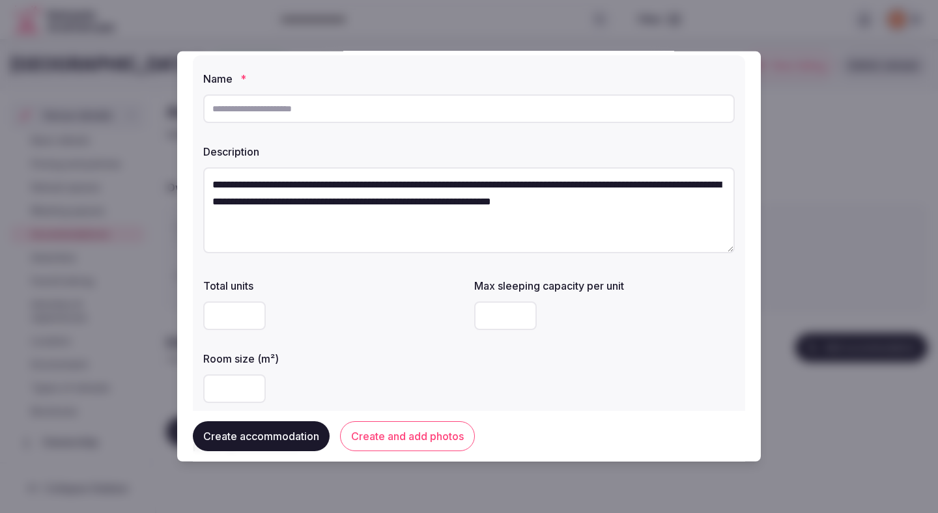
scroll to position [0, 0]
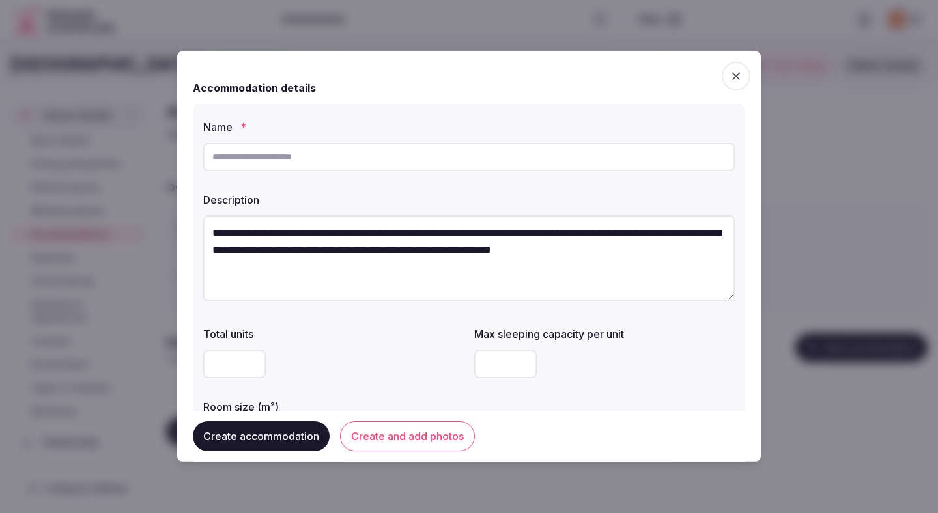
click at [350, 160] on input "text" at bounding box center [468, 157] width 531 height 29
paste input "**********"
type input "**********"
click at [421, 444] on button "Create and add photos" at bounding box center [407, 436] width 135 height 30
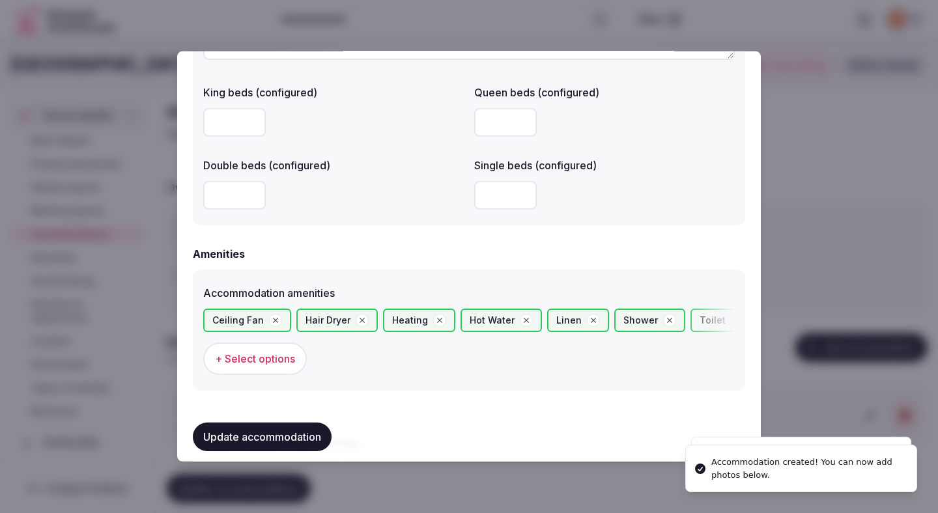
scroll to position [1321, 0]
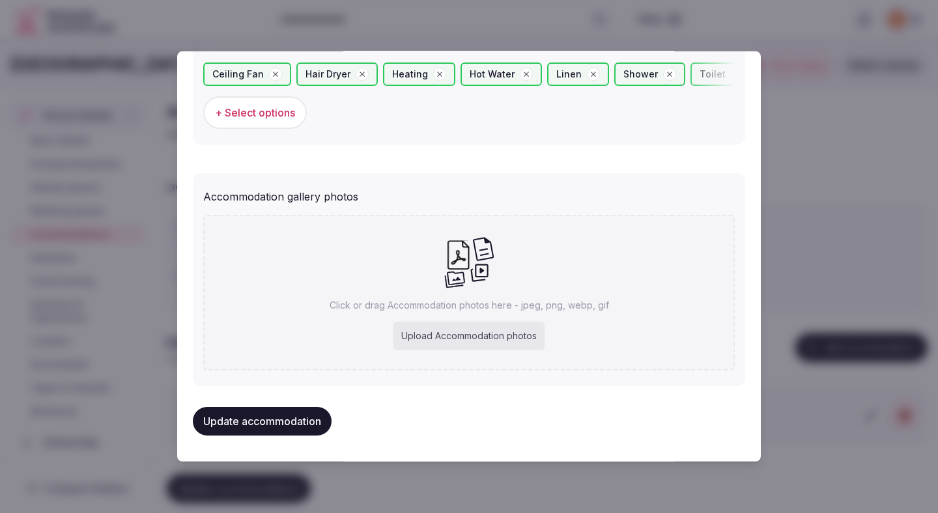
click at [469, 331] on div "Upload Accommodation photos" at bounding box center [468, 336] width 151 height 29
type input "**********"
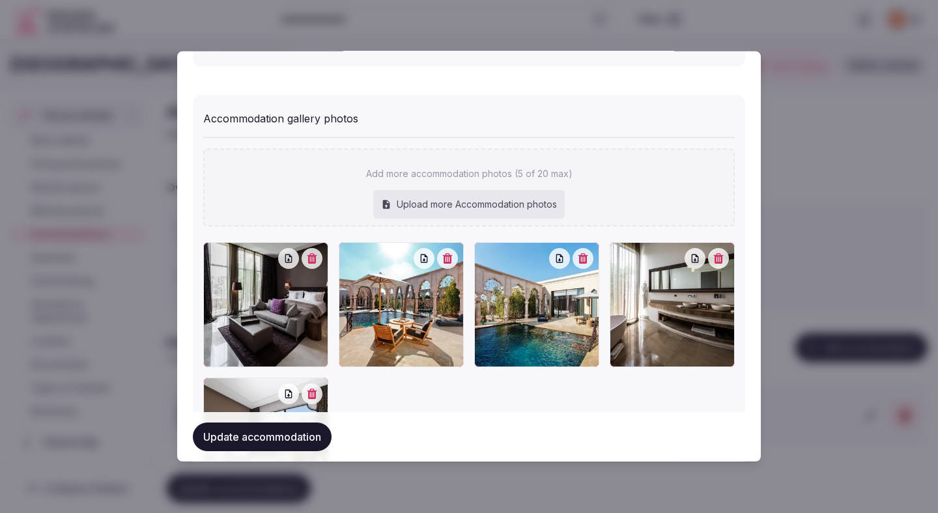
scroll to position [1418, 0]
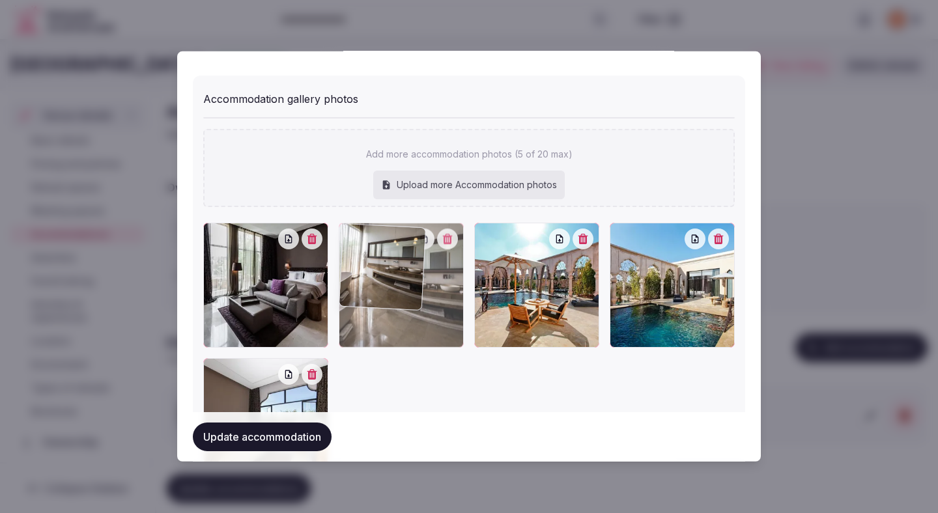
drag, startPoint x: 695, startPoint y: 300, endPoint x: 459, endPoint y: 287, distance: 236.1
click at [459, 287] on div at bounding box center [401, 285] width 125 height 125
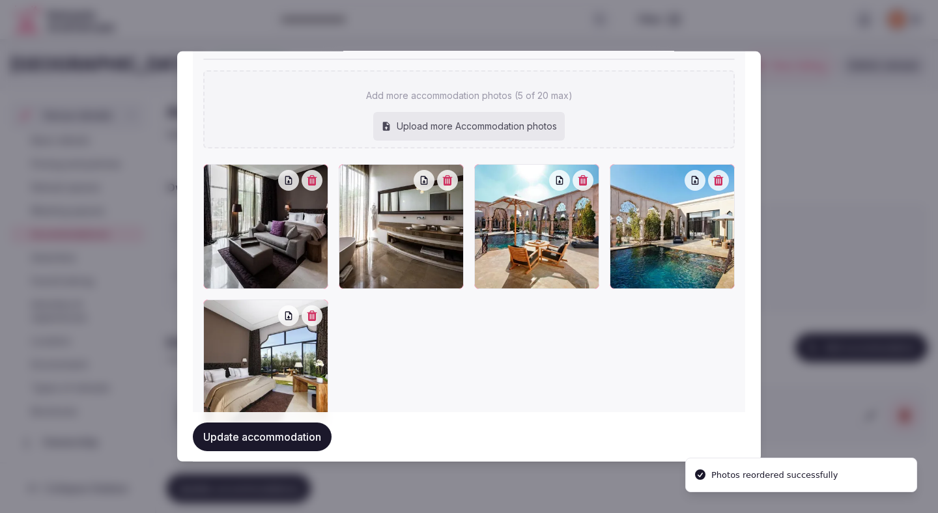
scroll to position [1494, 0]
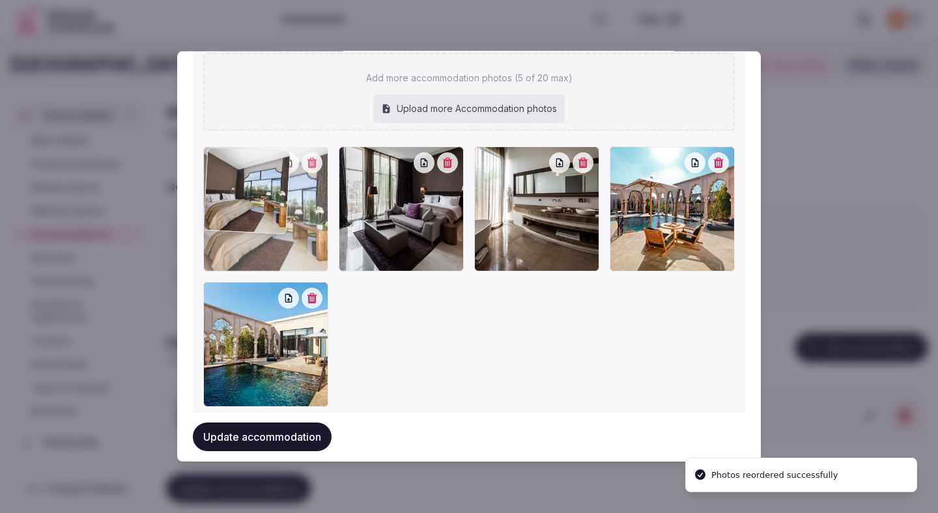
drag, startPoint x: 295, startPoint y: 358, endPoint x: 355, endPoint y: 239, distance: 132.8
click at [355, 239] on div at bounding box center [468, 277] width 531 height 260
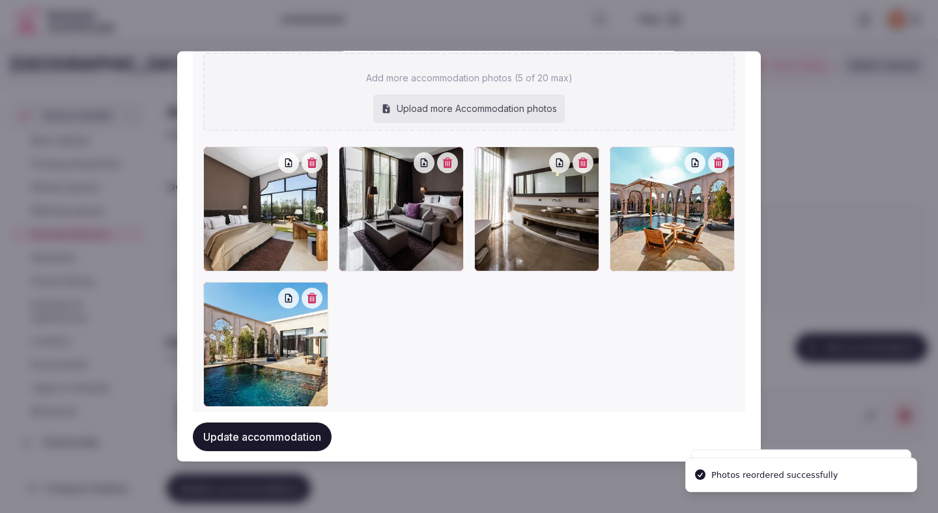
click at [283, 438] on button "Update accommodation" at bounding box center [262, 437] width 139 height 29
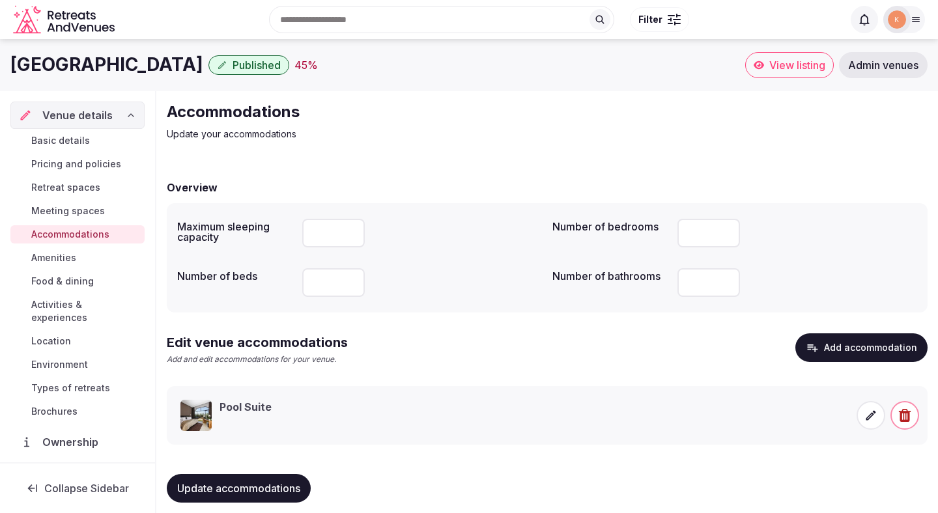
scroll to position [12, 0]
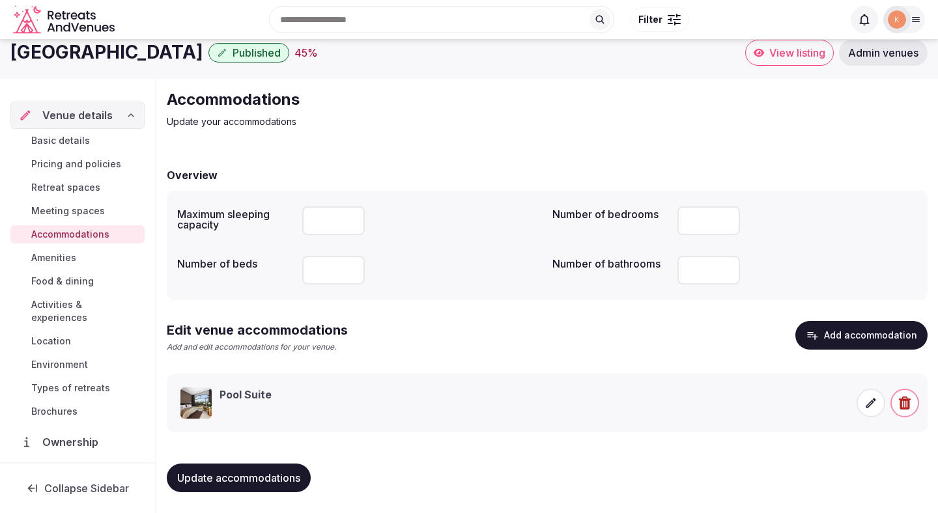
click at [60, 259] on span "Amenities" at bounding box center [53, 257] width 45 height 13
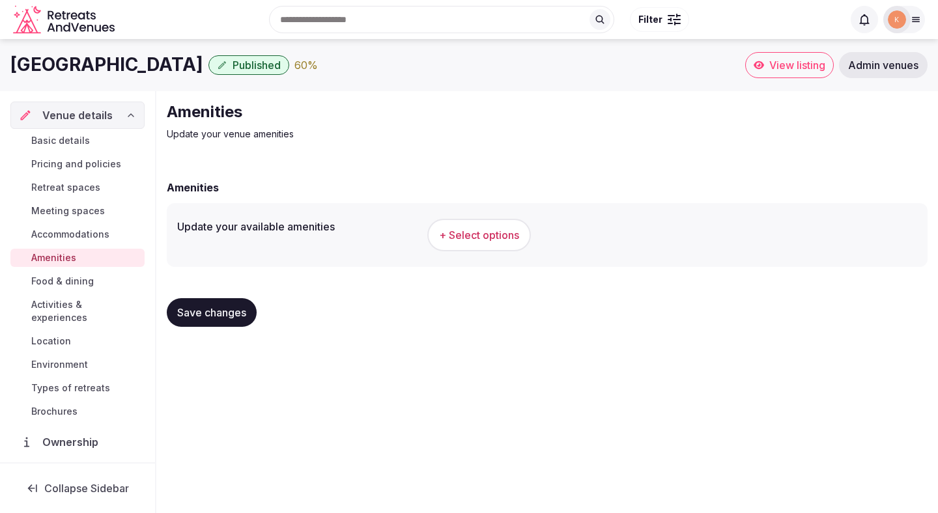
click at [467, 229] on span "+ Select options" at bounding box center [479, 235] width 80 height 14
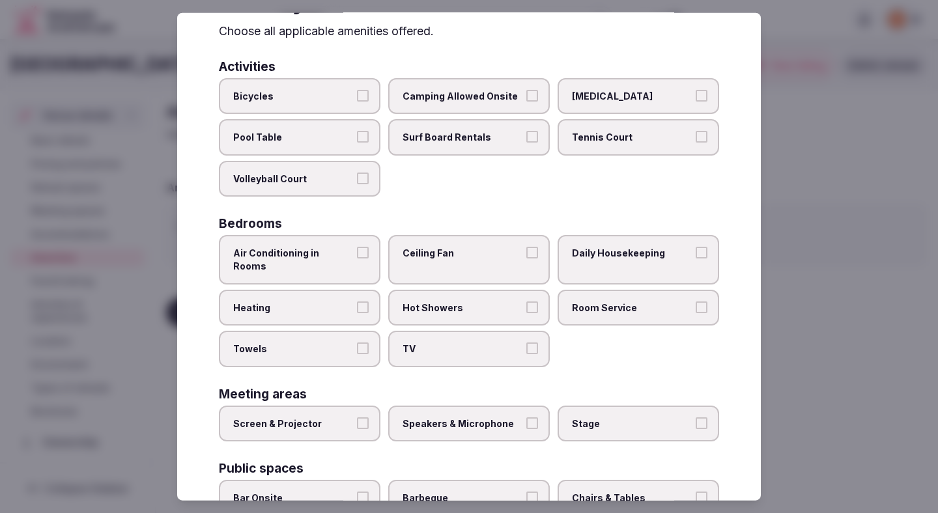
scroll to position [62, 0]
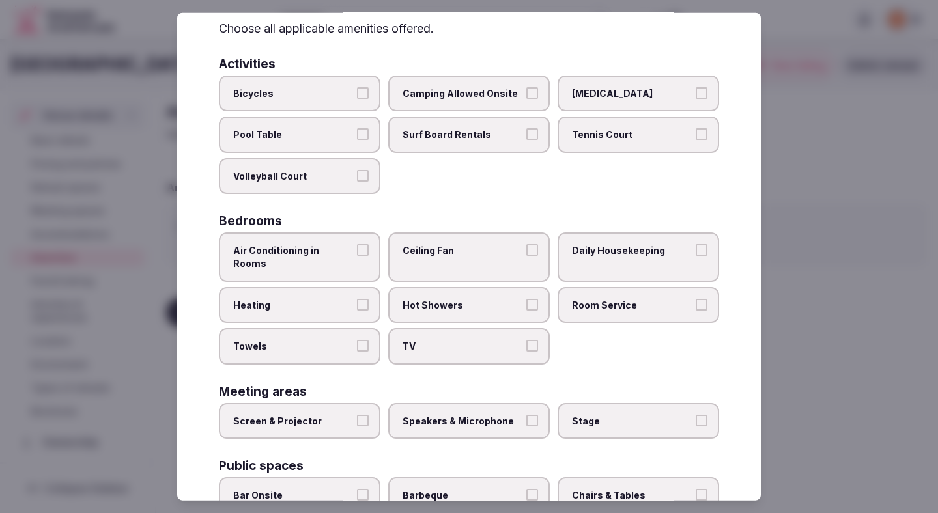
click at [335, 257] on label "Air Conditioning in Rooms" at bounding box center [300, 256] width 162 height 49
click at [357, 256] on button "Air Conditioning in Rooms" at bounding box center [363, 250] width 12 height 12
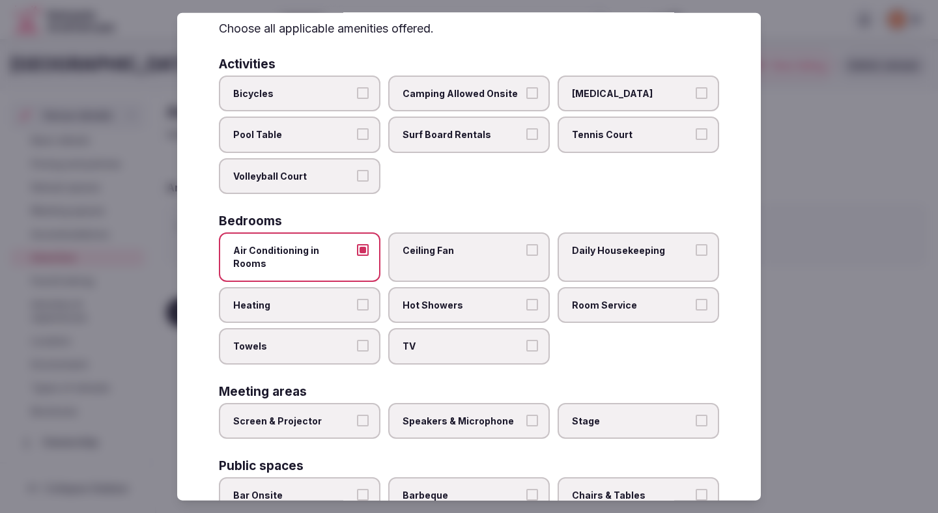
click at [330, 298] on span "Heating" at bounding box center [293, 304] width 120 height 13
click at [357, 298] on button "Heating" at bounding box center [363, 304] width 12 height 12
click at [329, 340] on span "Towels" at bounding box center [293, 346] width 120 height 13
click at [357, 340] on button "Towels" at bounding box center [363, 346] width 12 height 12
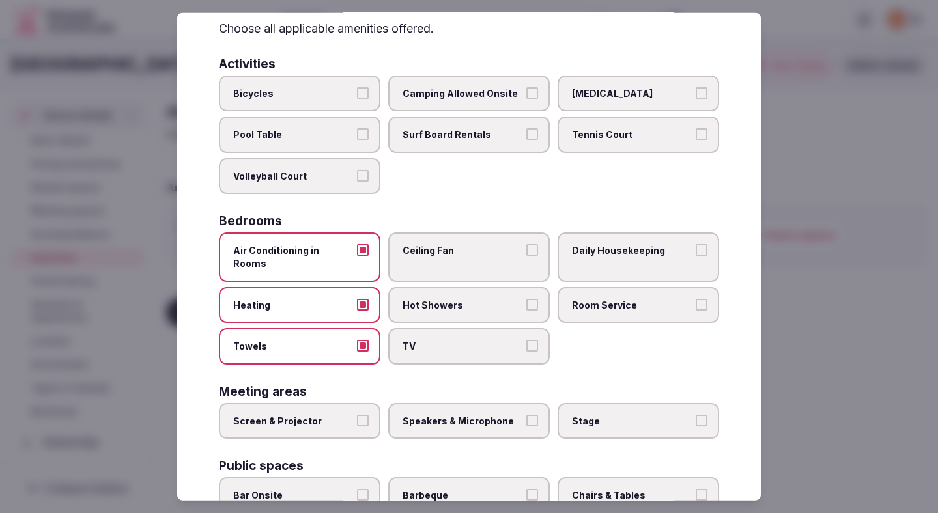
click at [458, 254] on span "Ceiling Fan" at bounding box center [462, 250] width 120 height 13
click at [526, 254] on button "Ceiling Fan" at bounding box center [532, 250] width 12 height 12
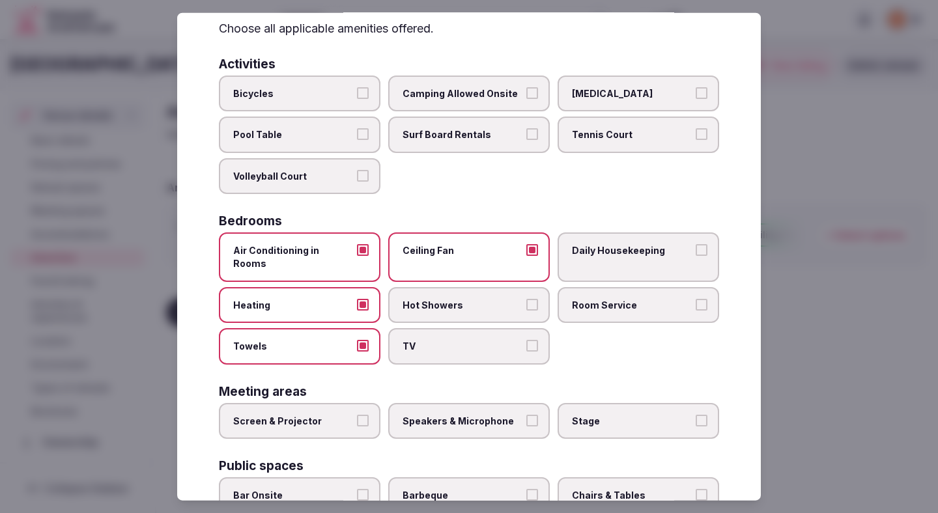
click at [455, 298] on span "Hot Showers" at bounding box center [462, 304] width 120 height 13
click at [526, 298] on button "Hot Showers" at bounding box center [532, 304] width 12 height 12
click at [453, 328] on label "TV" at bounding box center [469, 346] width 162 height 36
click at [526, 340] on button "TV" at bounding box center [532, 346] width 12 height 12
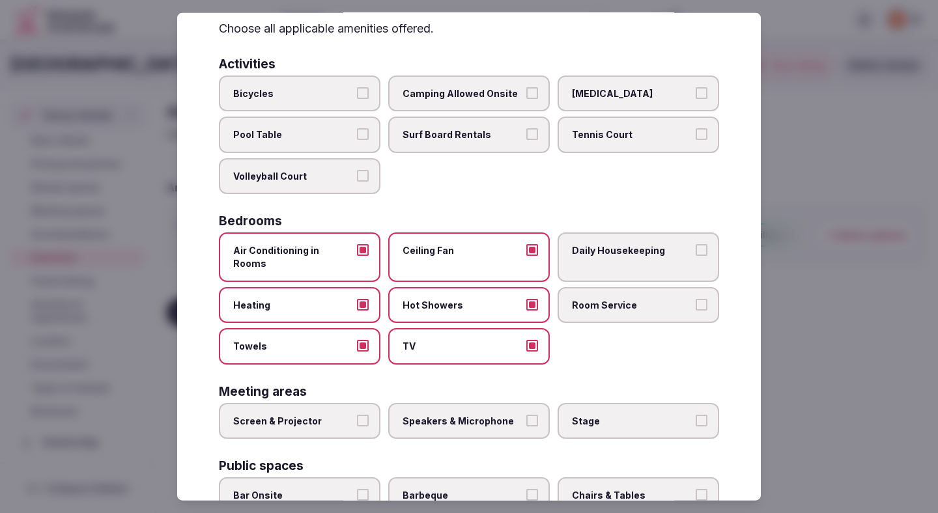
click at [628, 254] on span "Daily Housekeeping" at bounding box center [632, 250] width 120 height 13
click at [696, 254] on button "Daily Housekeeping" at bounding box center [702, 250] width 12 height 12
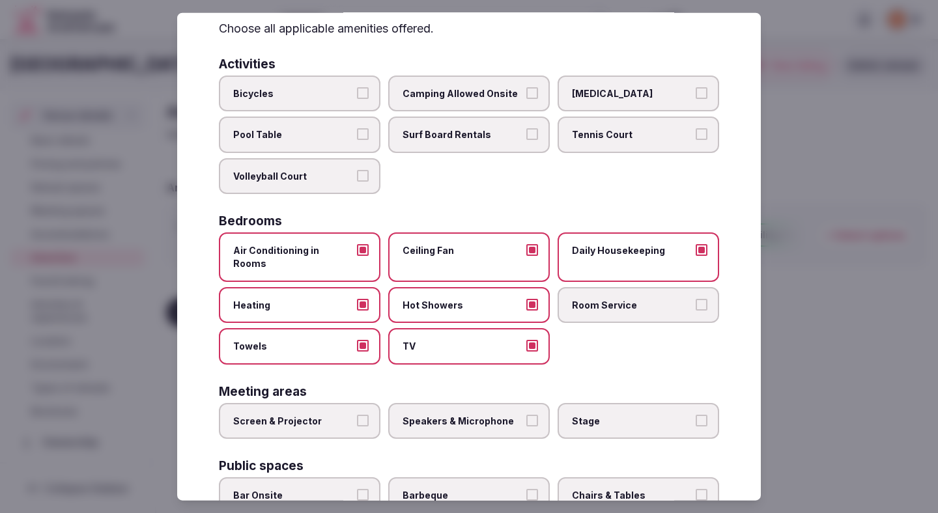
click at [623, 302] on label "Room Service" at bounding box center [638, 305] width 162 height 36
click at [696, 302] on button "Room Service" at bounding box center [702, 304] width 12 height 12
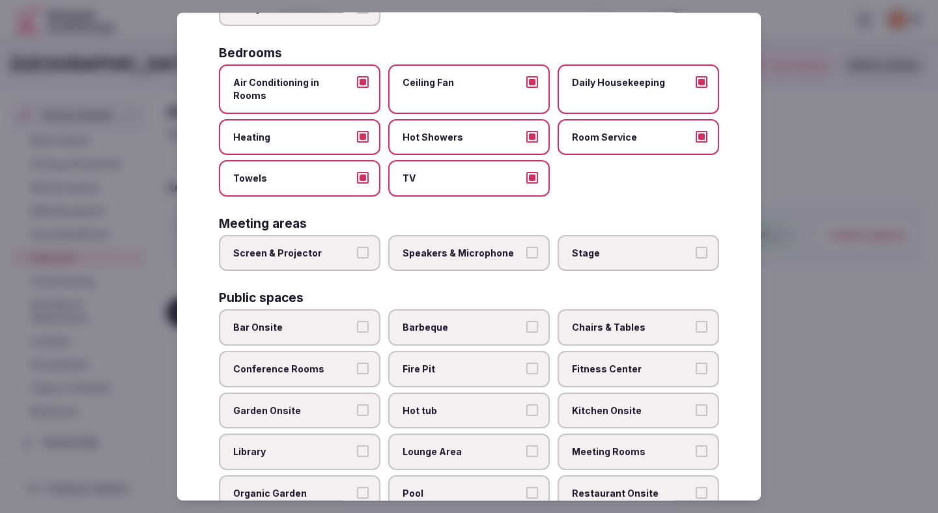
scroll to position [234, 0]
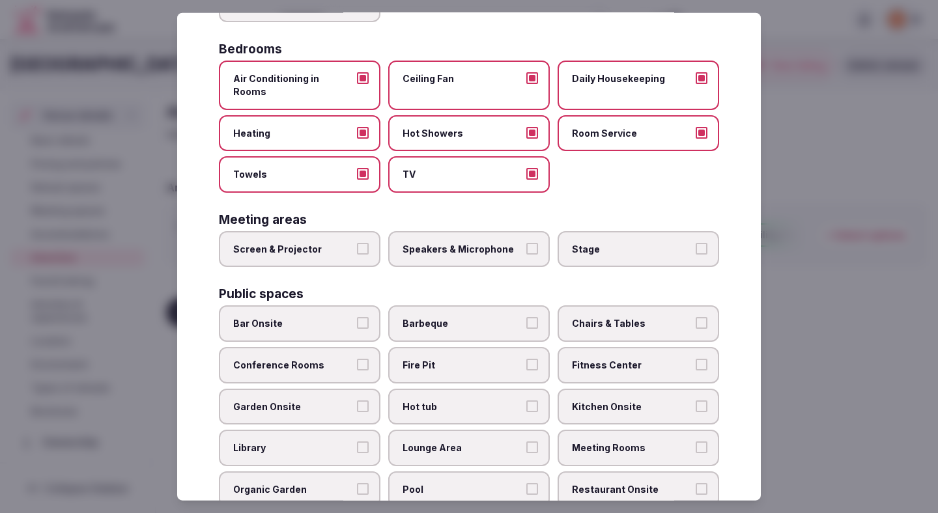
click at [364, 242] on button "Screen & Projector" at bounding box center [363, 248] width 12 height 12
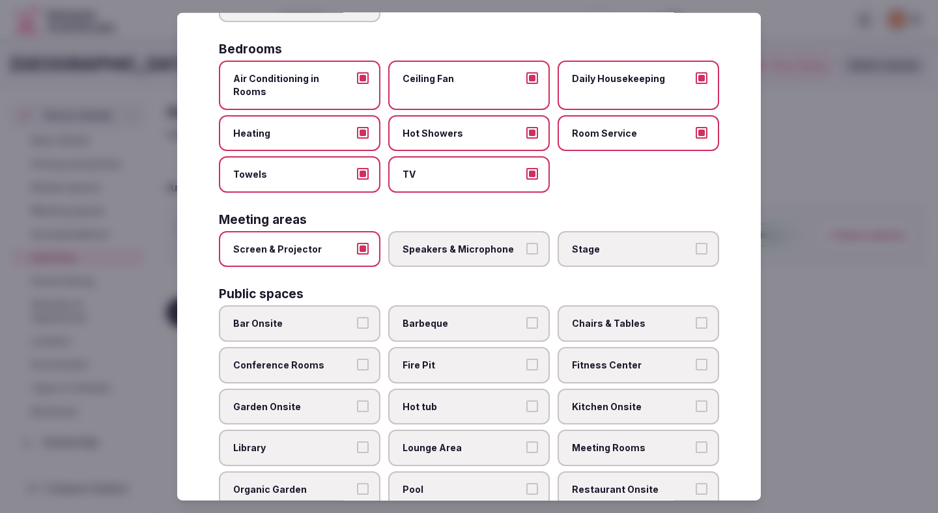
click at [423, 242] on span "Speakers & Microphone" at bounding box center [462, 248] width 120 height 13
click at [526, 242] on button "Speakers & Microphone" at bounding box center [532, 248] width 12 height 12
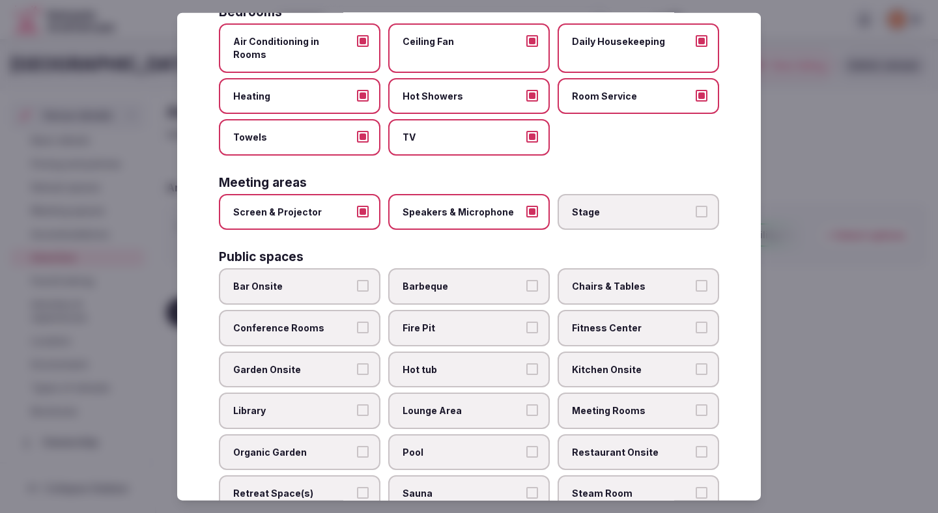
scroll to position [285, 0]
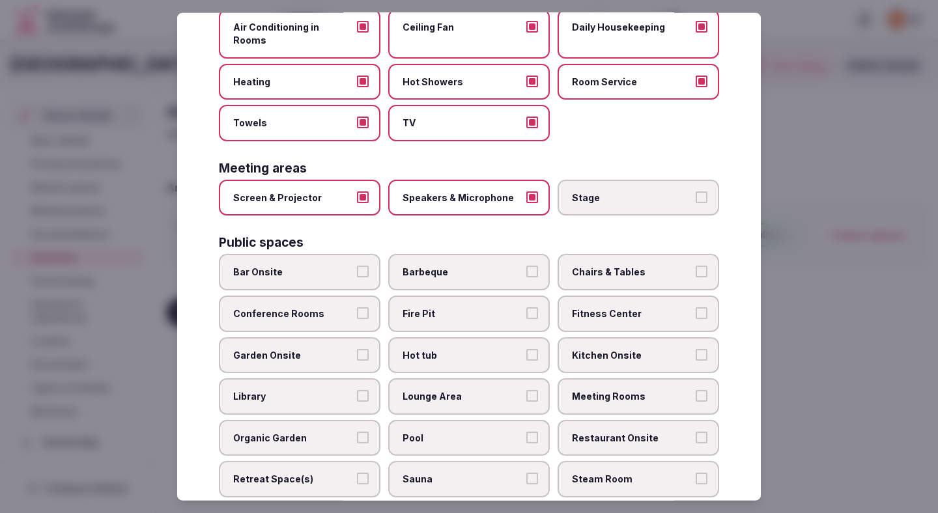
click at [344, 307] on span "Conference Rooms" at bounding box center [293, 313] width 120 height 13
click at [357, 307] on button "Conference Rooms" at bounding box center [363, 313] width 12 height 12
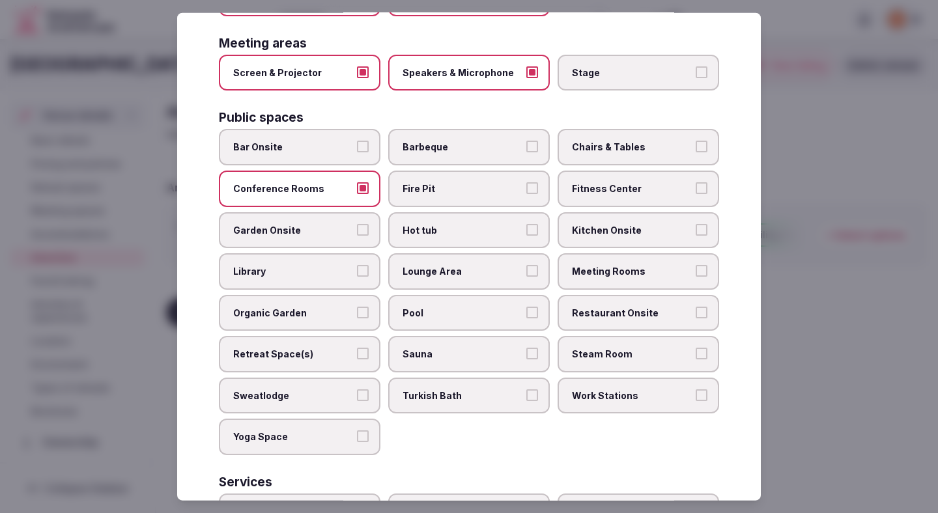
scroll to position [412, 0]
click at [449, 305] on span "Pool" at bounding box center [462, 311] width 120 height 13
click at [526, 305] on button "Pool" at bounding box center [532, 311] width 12 height 12
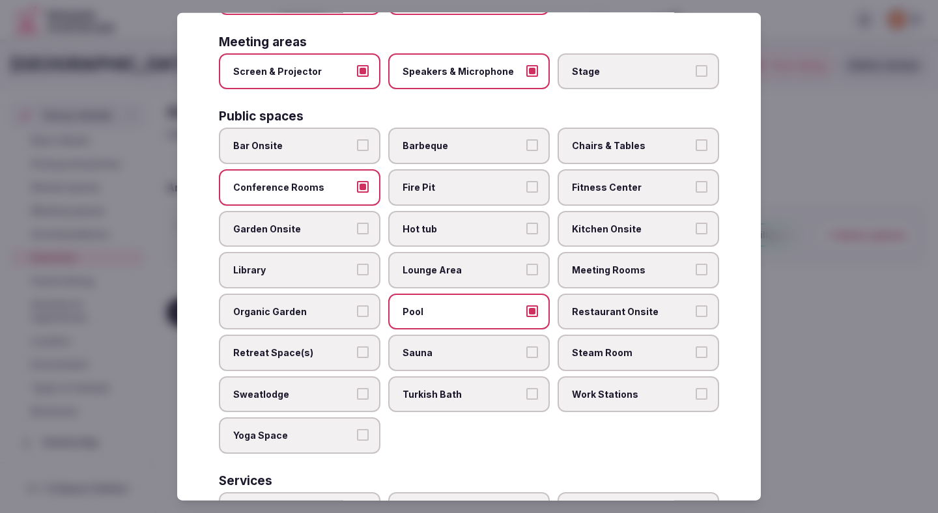
click at [584, 305] on span "Restaurant Onsite" at bounding box center [632, 311] width 120 height 13
click at [696, 305] on button "Restaurant Onsite" at bounding box center [702, 311] width 12 height 12
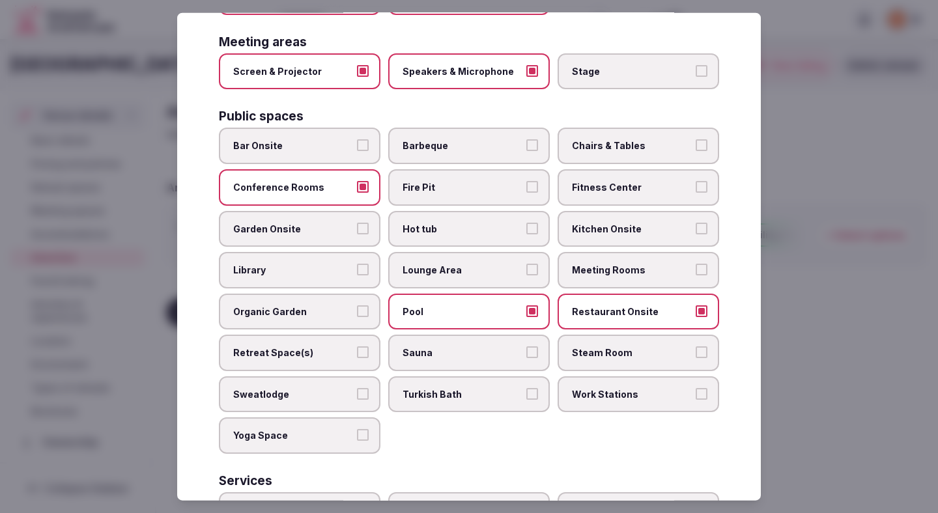
click at [589, 265] on label "Meeting Rooms" at bounding box center [638, 270] width 162 height 36
click at [696, 265] on button "Meeting Rooms" at bounding box center [702, 270] width 12 height 12
click at [595, 191] on label "Fitness Center" at bounding box center [638, 187] width 162 height 36
click at [696, 191] on button "Fitness Center" at bounding box center [702, 187] width 12 height 12
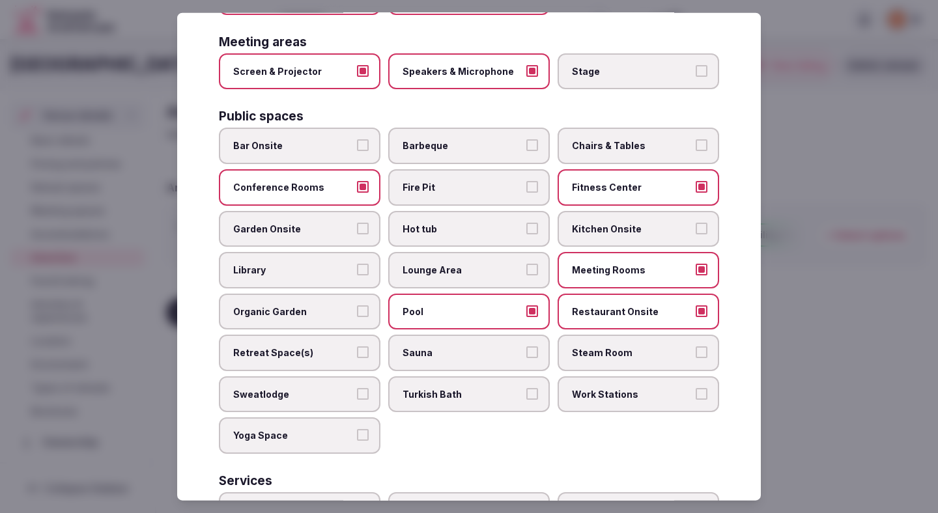
click at [596, 128] on label "Chairs & Tables" at bounding box center [638, 146] width 162 height 36
click at [696, 139] on button "Chairs & Tables" at bounding box center [702, 145] width 12 height 12
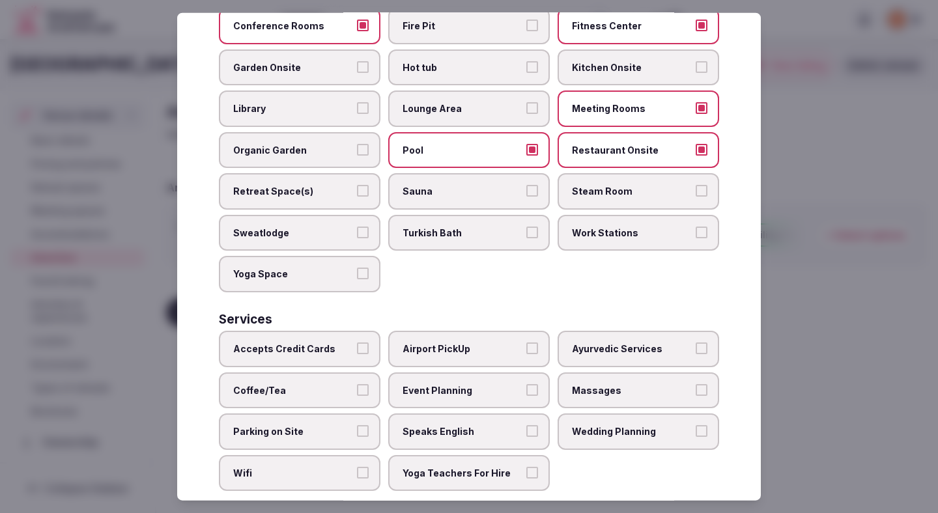
scroll to position [582, 0]
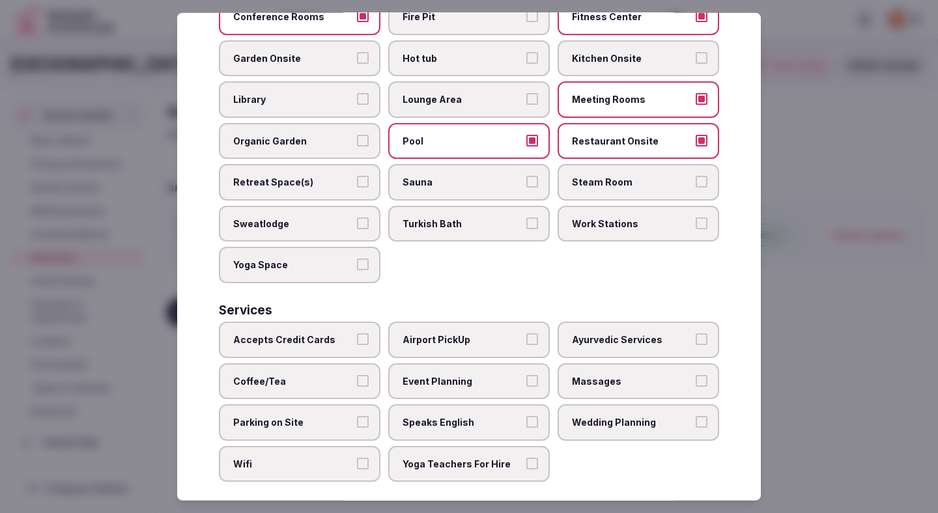
click at [365, 322] on label "Accepts Credit Cards" at bounding box center [300, 340] width 162 height 36
click at [365, 333] on button "Accepts Credit Cards" at bounding box center [363, 339] width 12 height 12
click at [343, 363] on label "Coffee/Tea" at bounding box center [300, 381] width 162 height 36
click at [357, 374] on button "Coffee/Tea" at bounding box center [363, 380] width 12 height 12
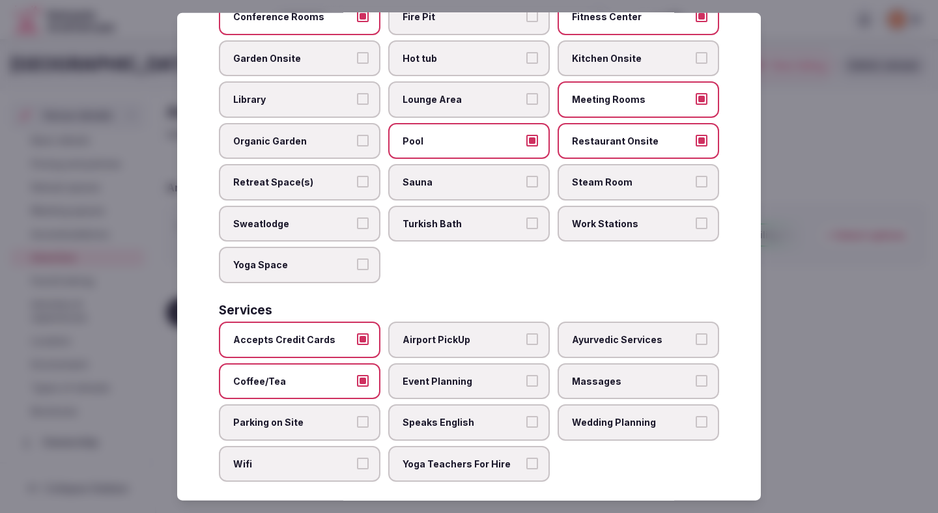
click at [339, 416] on span "Parking on Site" at bounding box center [293, 422] width 120 height 13
click at [357, 416] on button "Parking on Site" at bounding box center [363, 422] width 12 height 12
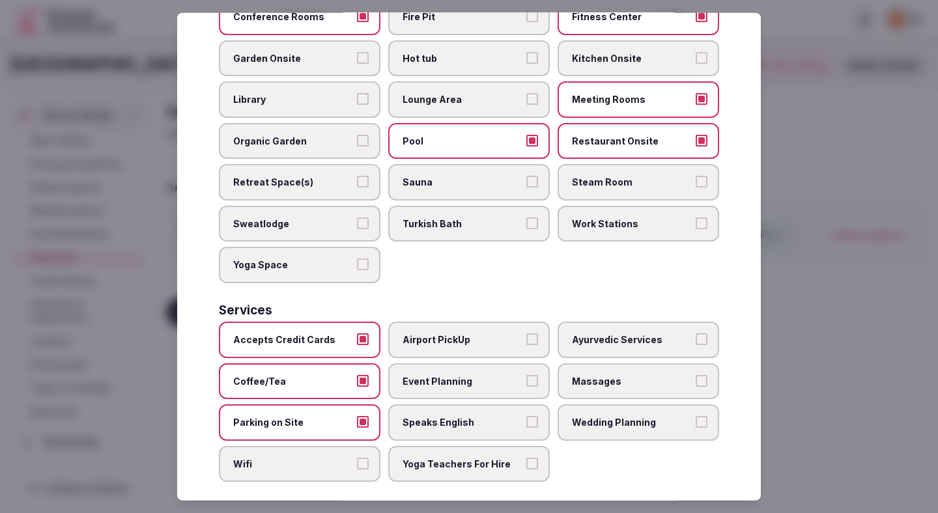
click at [341, 460] on label "Wifi" at bounding box center [300, 464] width 162 height 36
click at [357, 460] on button "Wifi" at bounding box center [363, 464] width 12 height 12
click at [449, 374] on span "Event Planning" at bounding box center [462, 380] width 120 height 13
click at [526, 374] on button "Event Planning" at bounding box center [532, 380] width 12 height 12
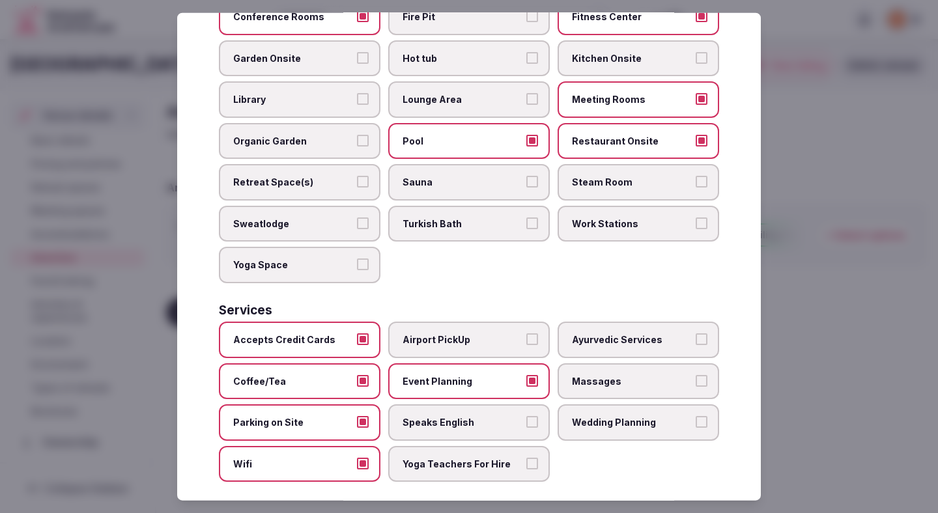
click at [458, 416] on span "Speaks English" at bounding box center [462, 422] width 120 height 13
click at [526, 416] on button "Speaks English" at bounding box center [532, 422] width 12 height 12
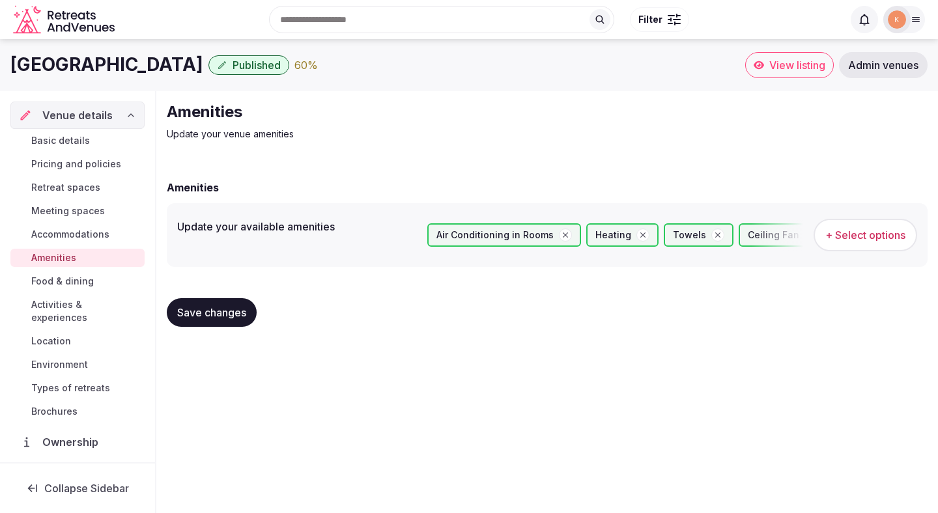
click at [184, 315] on span "Save changes" at bounding box center [211, 312] width 69 height 13
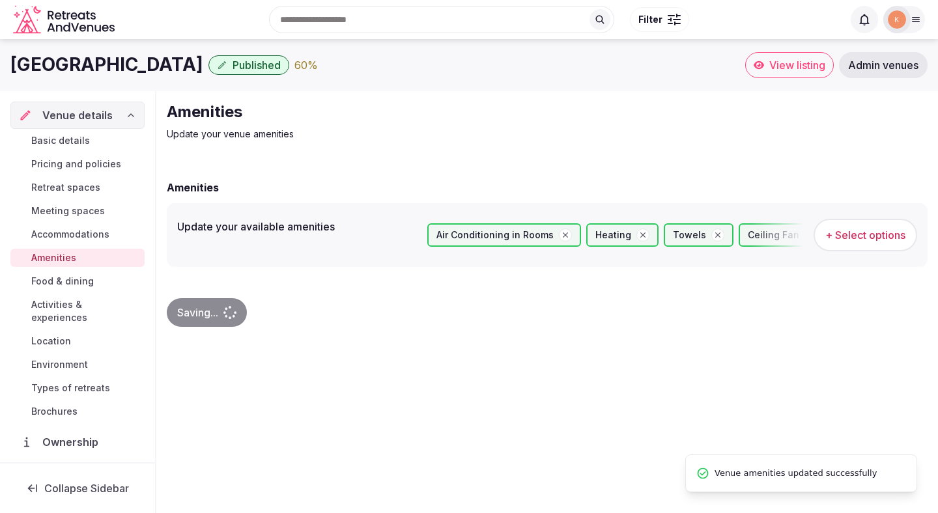
click at [184, 315] on div "Saving..." at bounding box center [207, 312] width 80 height 29
click at [85, 282] on span "Food & dining" at bounding box center [62, 281] width 63 height 13
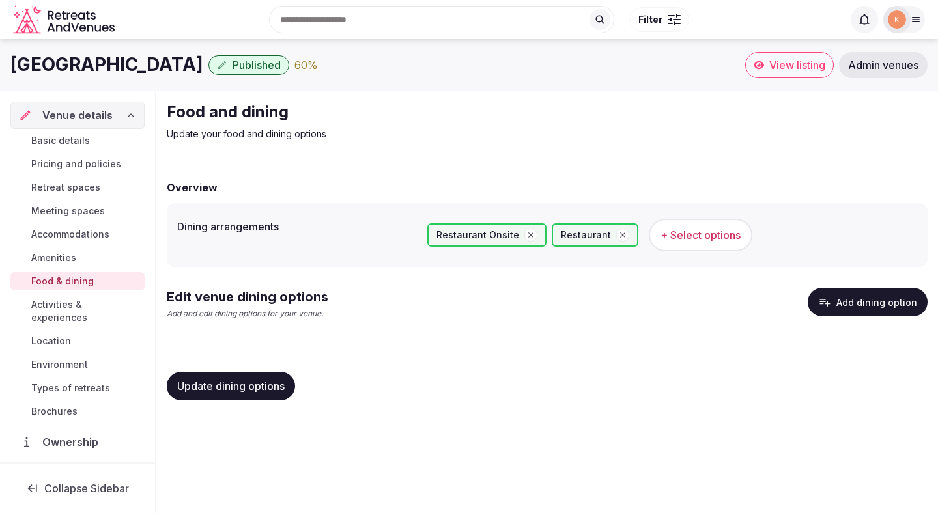
click at [846, 308] on button "Add dining option" at bounding box center [868, 302] width 120 height 29
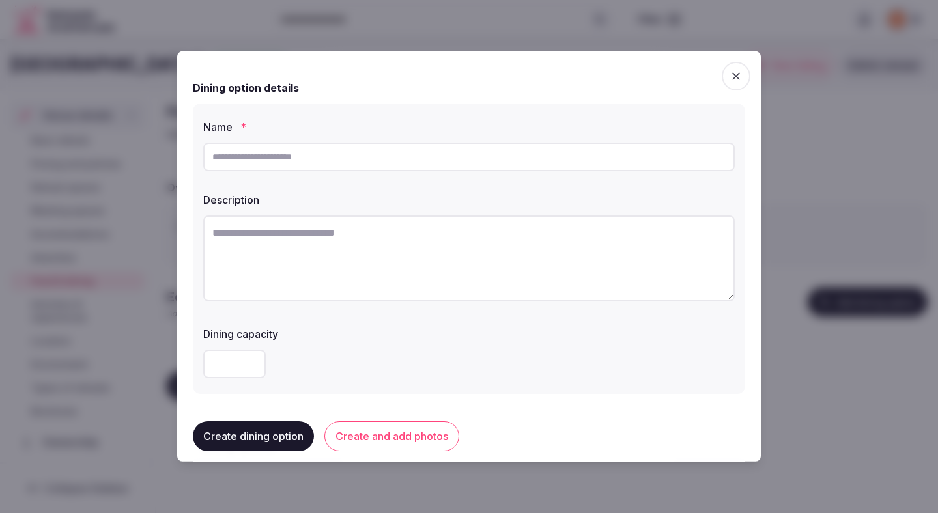
click at [468, 257] on textarea at bounding box center [468, 259] width 531 height 86
paste textarea "**********"
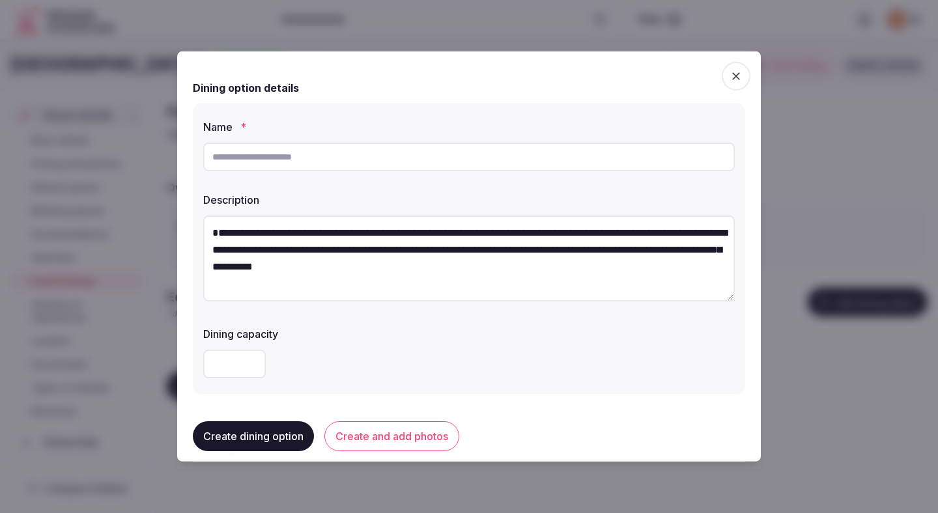
click at [217, 251] on textarea "**********" at bounding box center [468, 259] width 531 height 86
type textarea "**********"
click at [283, 158] on input "text" at bounding box center [468, 157] width 531 height 29
type input "**********"
click at [210, 234] on textarea "**********" at bounding box center [468, 259] width 531 height 86
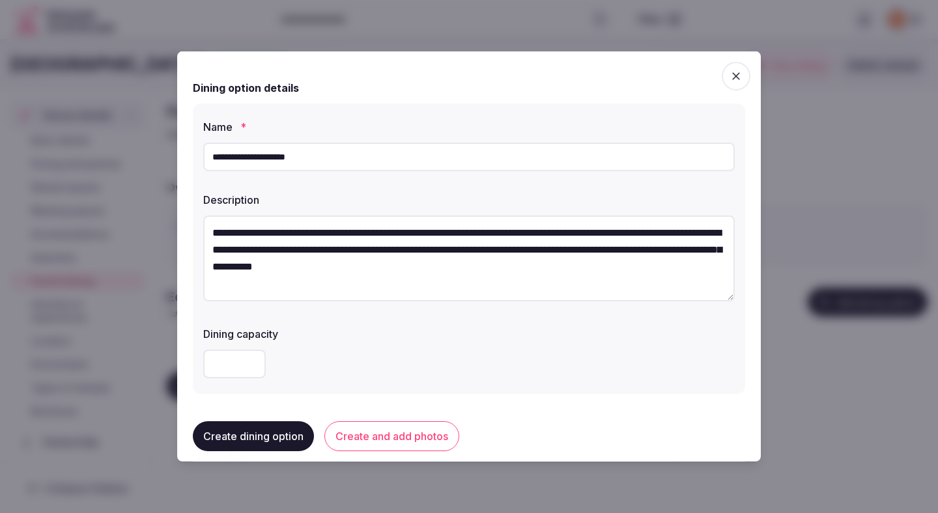
paste textarea "**********"
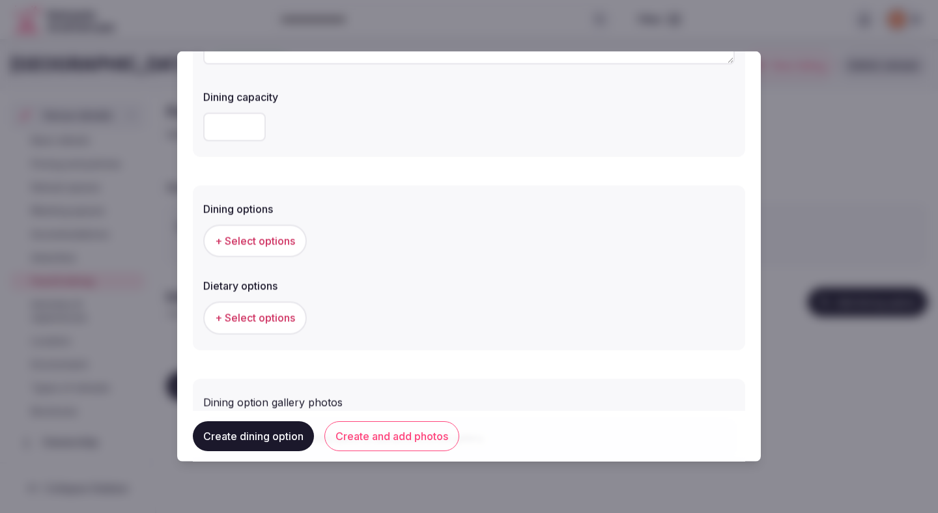
scroll to position [323, 0]
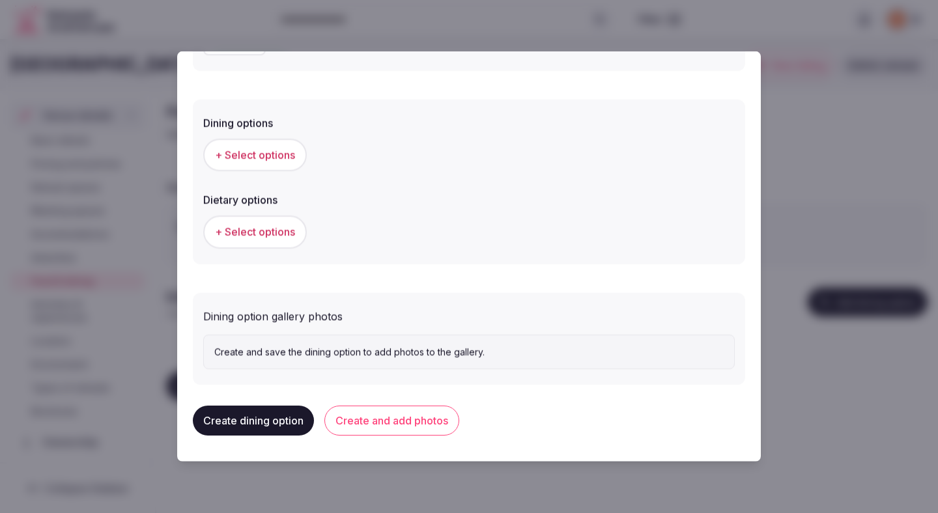
type textarea "**********"
click at [260, 149] on span "+ Select options" at bounding box center [255, 155] width 80 height 14
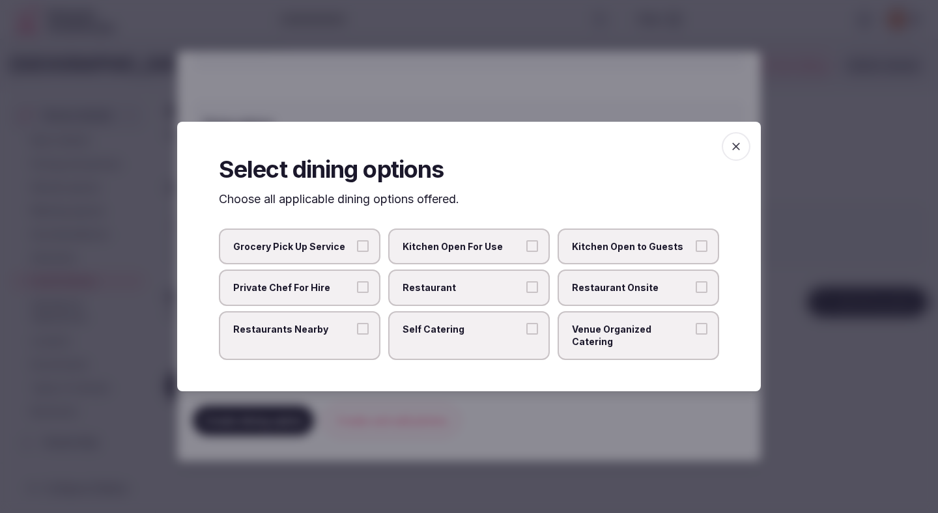
click at [458, 294] on span "Restaurant" at bounding box center [462, 287] width 120 height 13
click at [526, 293] on button "Restaurant" at bounding box center [532, 287] width 12 height 12
click at [589, 294] on span "Restaurant Onsite" at bounding box center [632, 287] width 120 height 13
click at [696, 293] on button "Restaurant Onsite" at bounding box center [702, 287] width 12 height 12
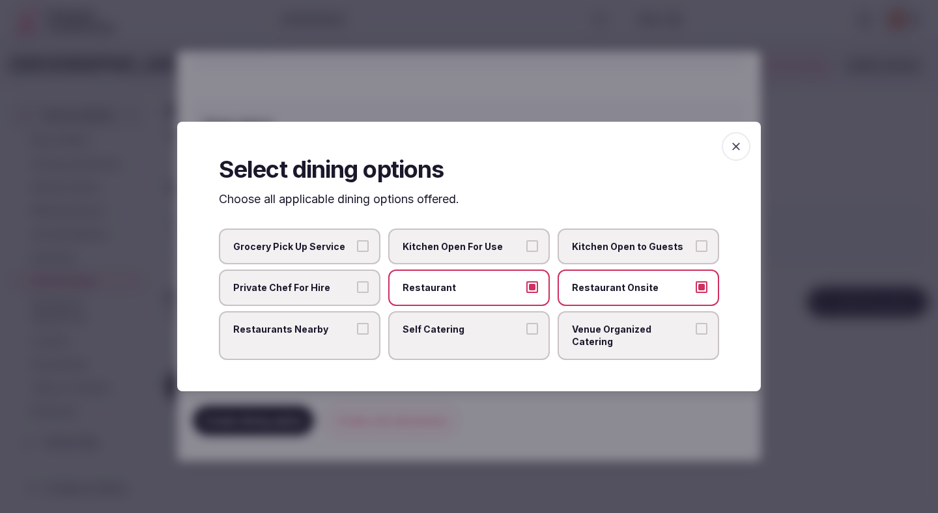
click at [688, 102] on div at bounding box center [469, 256] width 938 height 513
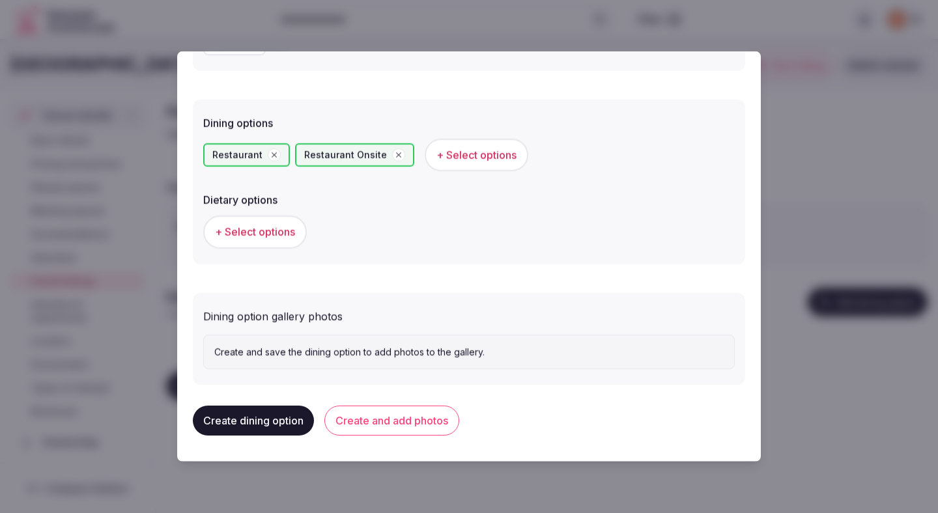
click at [265, 236] on span "+ Select options" at bounding box center [255, 232] width 80 height 14
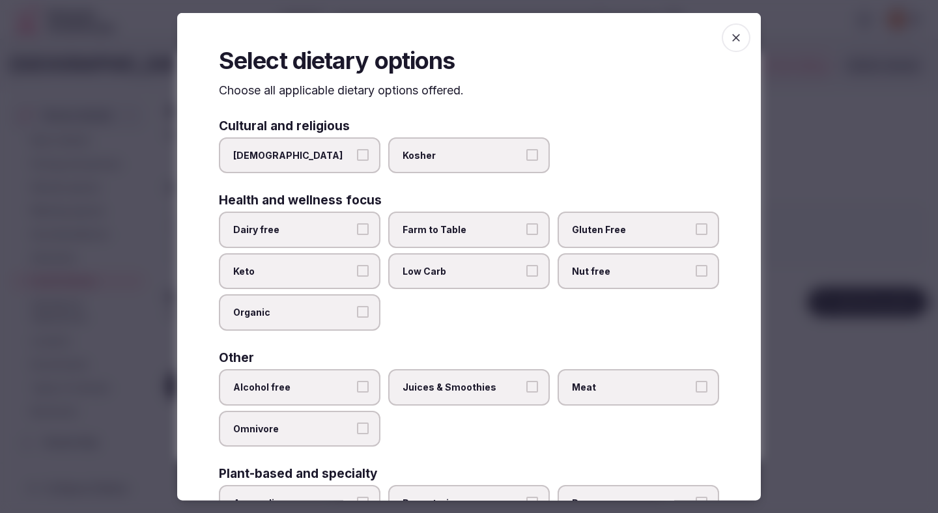
click at [358, 225] on button "Dairy free" at bounding box center [363, 229] width 12 height 12
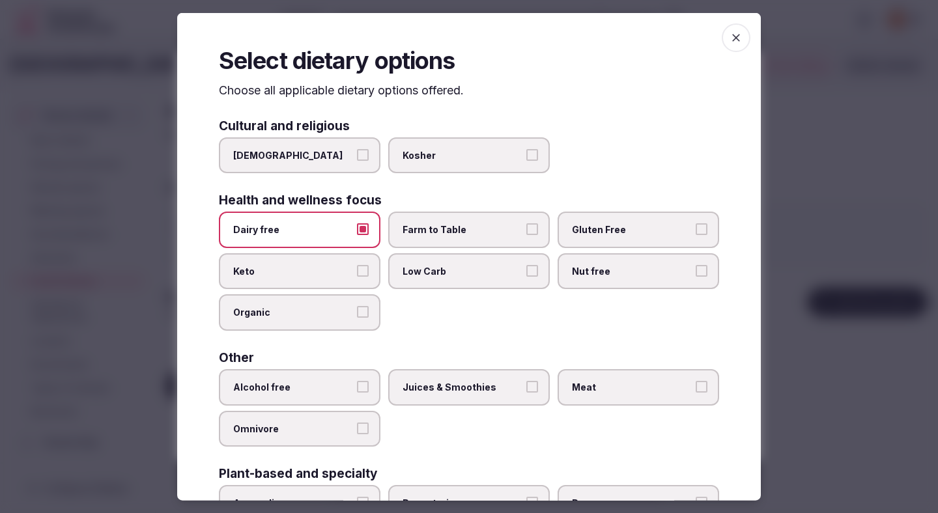
click at [450, 232] on span "Farm to Table" at bounding box center [462, 229] width 120 height 13
click at [526, 232] on button "Farm to Table" at bounding box center [532, 229] width 12 height 12
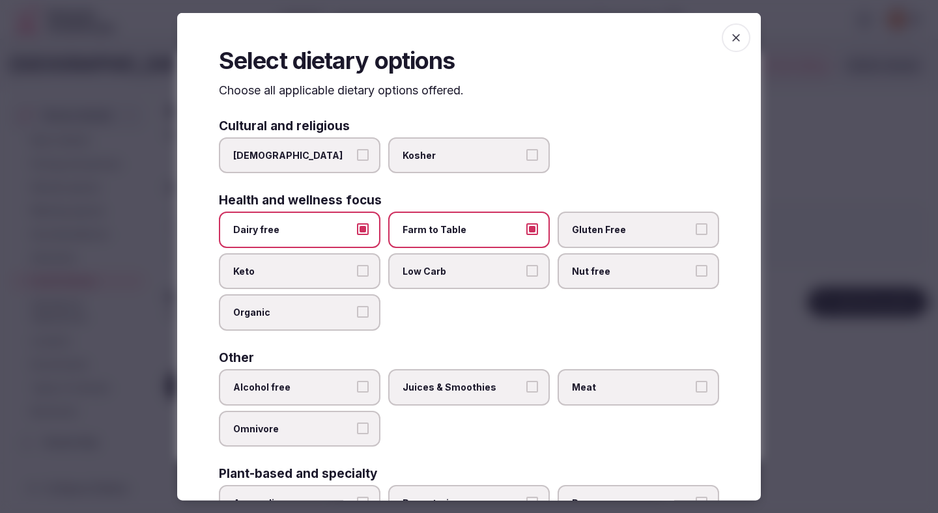
click at [619, 225] on span "Gluten Free" at bounding box center [632, 229] width 120 height 13
click at [696, 225] on button "Gluten Free" at bounding box center [702, 229] width 12 height 12
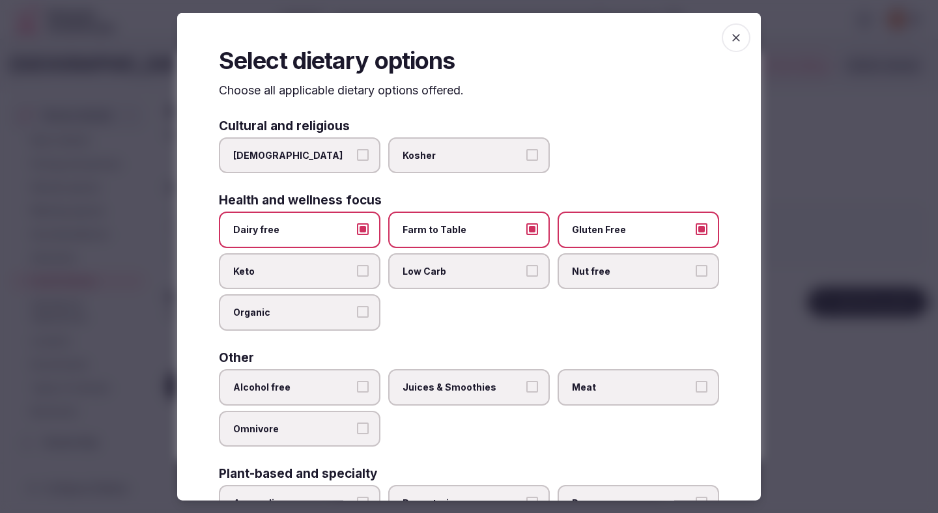
click at [603, 270] on span "Nut free" at bounding box center [632, 270] width 120 height 13
click at [696, 270] on button "Nut free" at bounding box center [702, 270] width 12 height 12
click at [310, 330] on label "Organic" at bounding box center [300, 312] width 162 height 36
click at [357, 318] on button "Organic" at bounding box center [363, 312] width 12 height 12
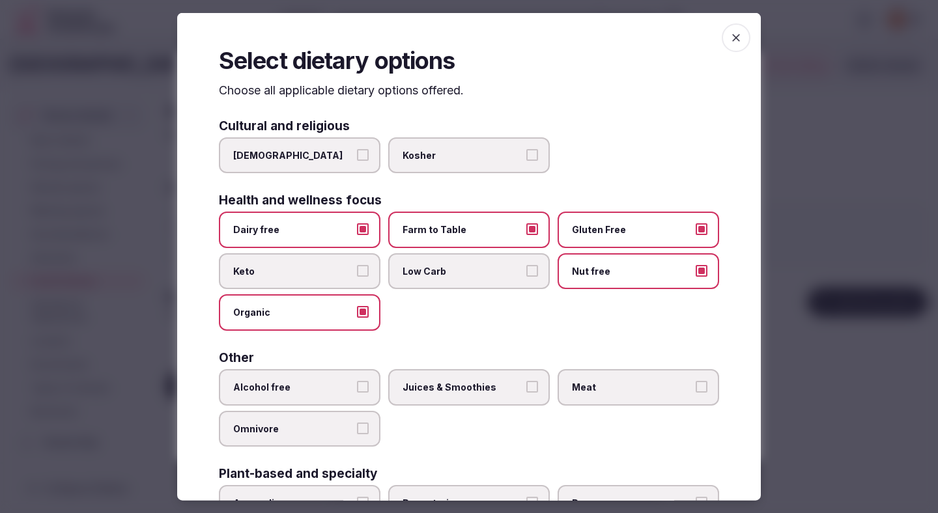
click at [313, 395] on label "Alcohol free" at bounding box center [300, 387] width 162 height 36
click at [357, 393] on button "Alcohol free" at bounding box center [363, 387] width 12 height 12
click at [452, 397] on label "Juices & Smoothies" at bounding box center [469, 387] width 162 height 36
click at [526, 393] on button "Juices & Smoothies" at bounding box center [532, 387] width 12 height 12
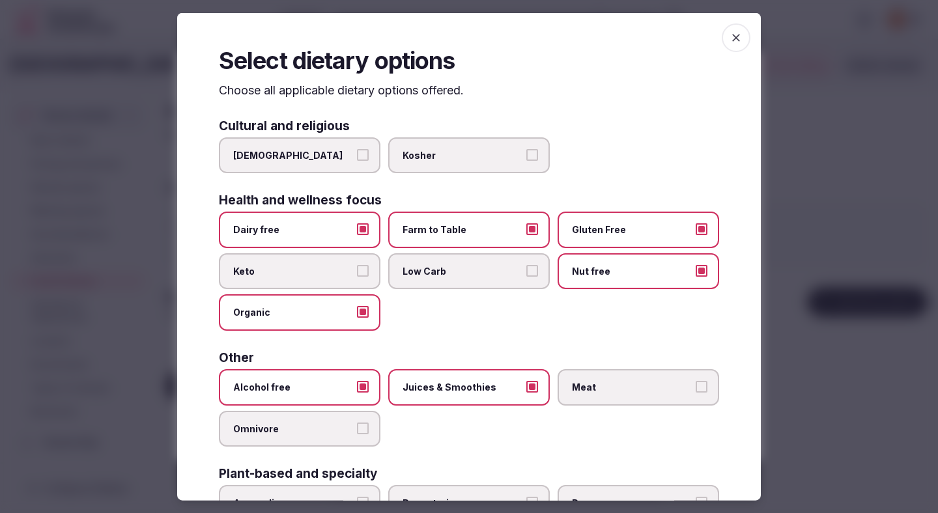
click at [593, 389] on span "Meat" at bounding box center [632, 387] width 120 height 13
click at [696, 389] on button "Meat" at bounding box center [702, 387] width 12 height 12
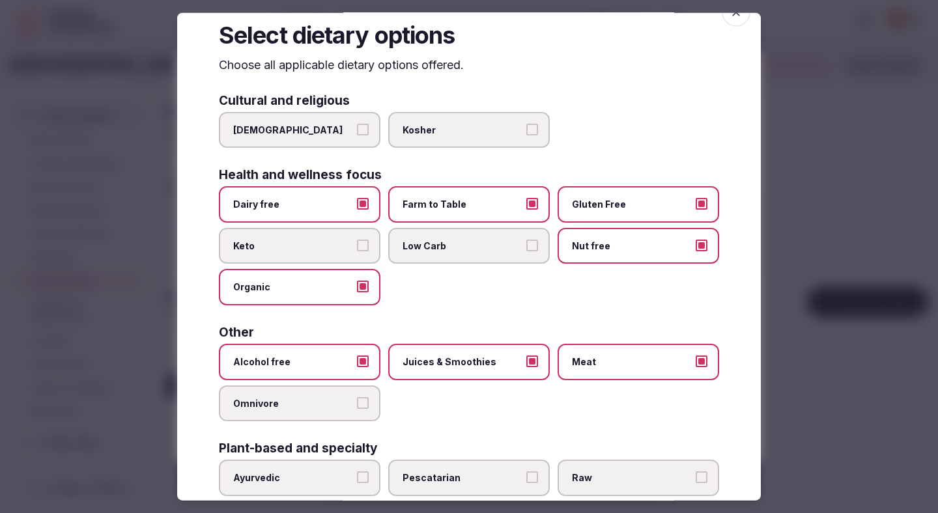
scroll to position [94, 0]
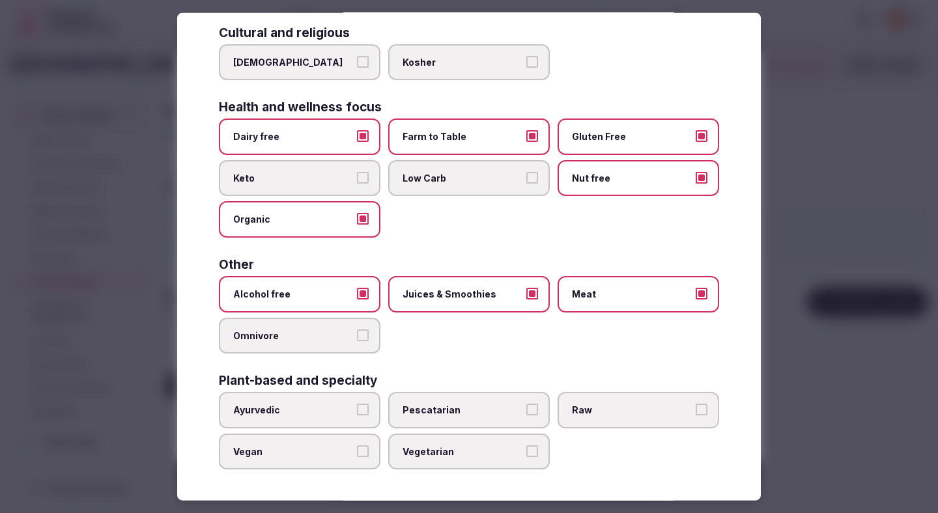
click at [457, 458] on label "Vegetarian" at bounding box center [469, 451] width 162 height 36
click at [526, 457] on button "Vegetarian" at bounding box center [532, 451] width 12 height 12
click at [299, 447] on span "Vegan" at bounding box center [293, 451] width 120 height 13
click at [357, 447] on button "Vegan" at bounding box center [363, 451] width 12 height 12
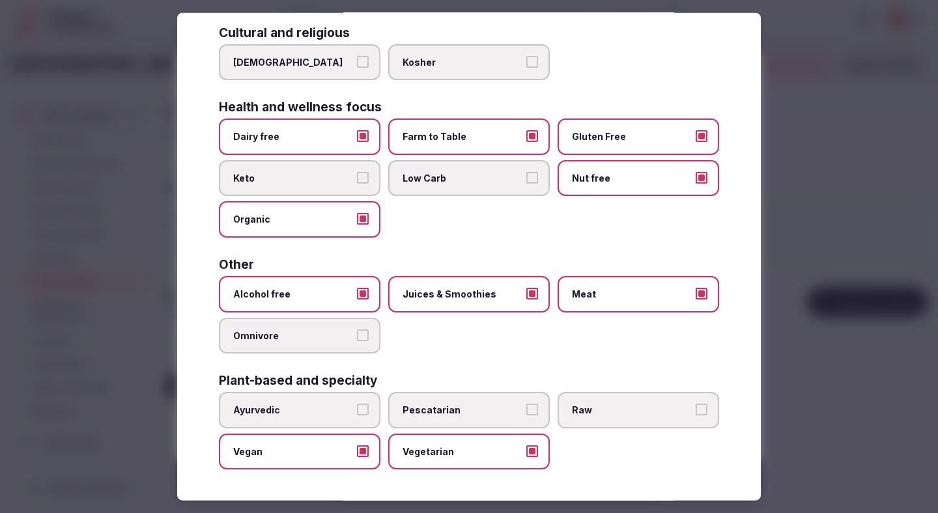
click at [824, 228] on div at bounding box center [469, 256] width 938 height 513
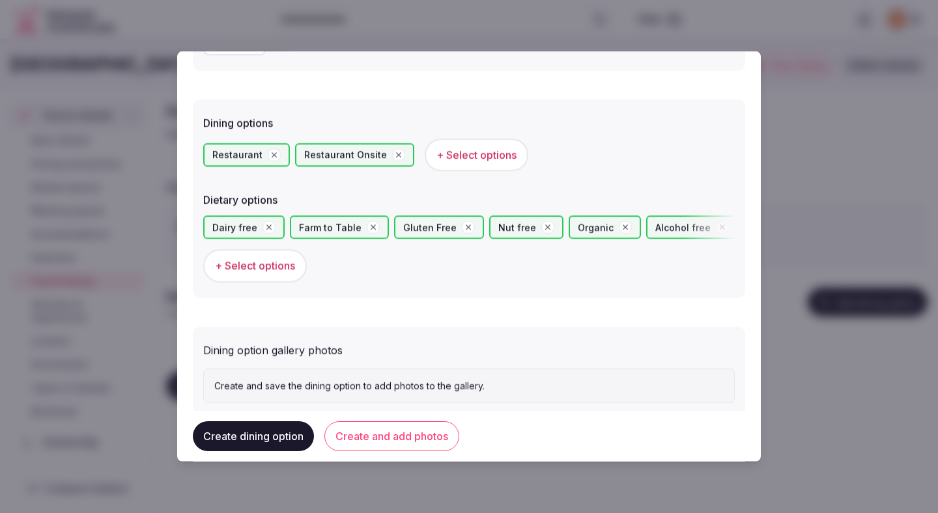
scroll to position [357, 0]
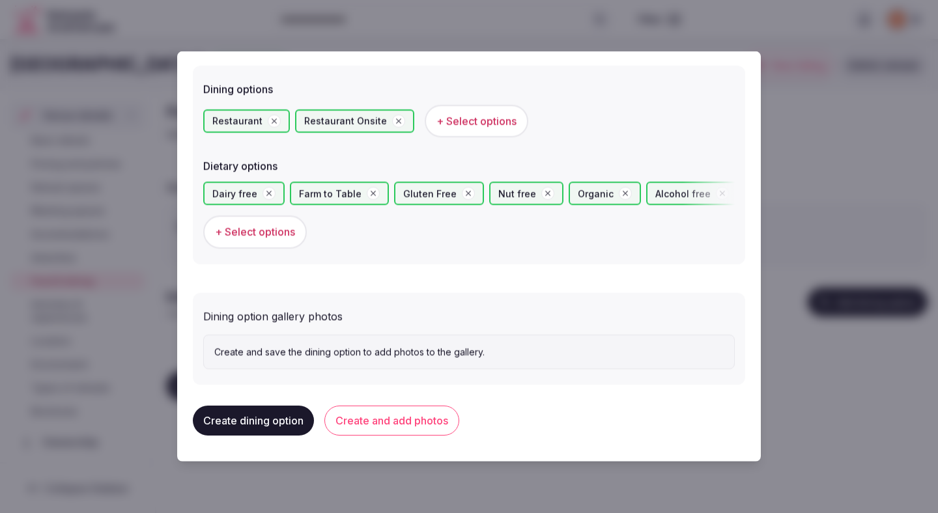
click at [410, 421] on button "Create and add photos" at bounding box center [391, 421] width 135 height 30
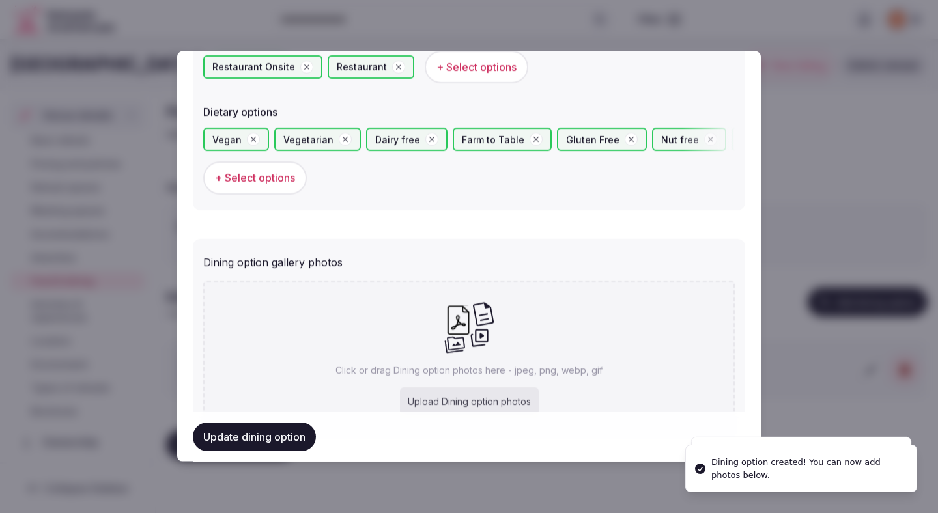
scroll to position [477, 0]
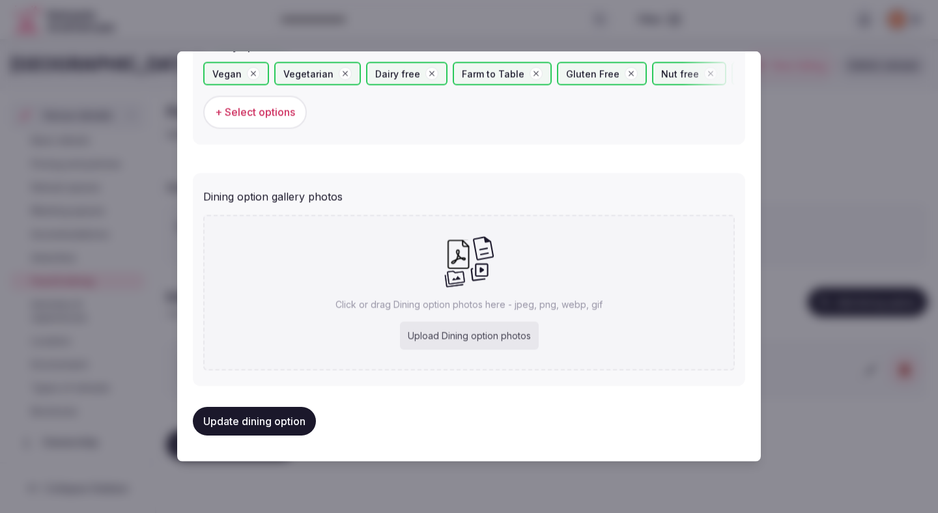
click at [469, 346] on div "Upload Dining option photos" at bounding box center [469, 336] width 139 height 29
type input "**********"
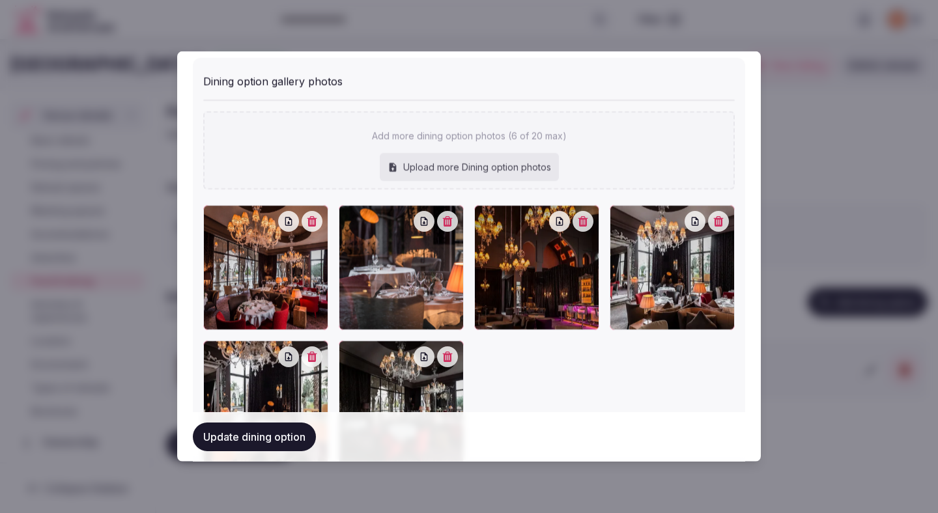
scroll to position [687, 0]
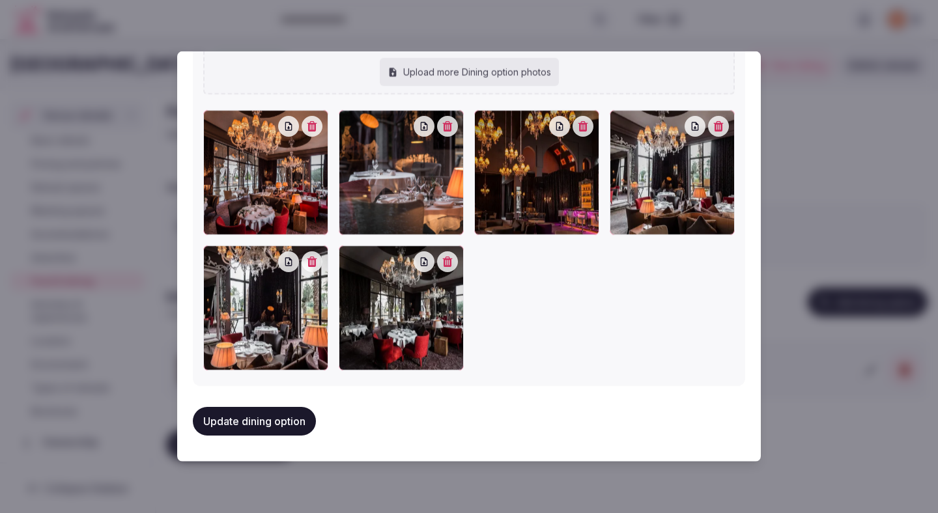
click at [289, 430] on button "Update dining option" at bounding box center [254, 421] width 123 height 29
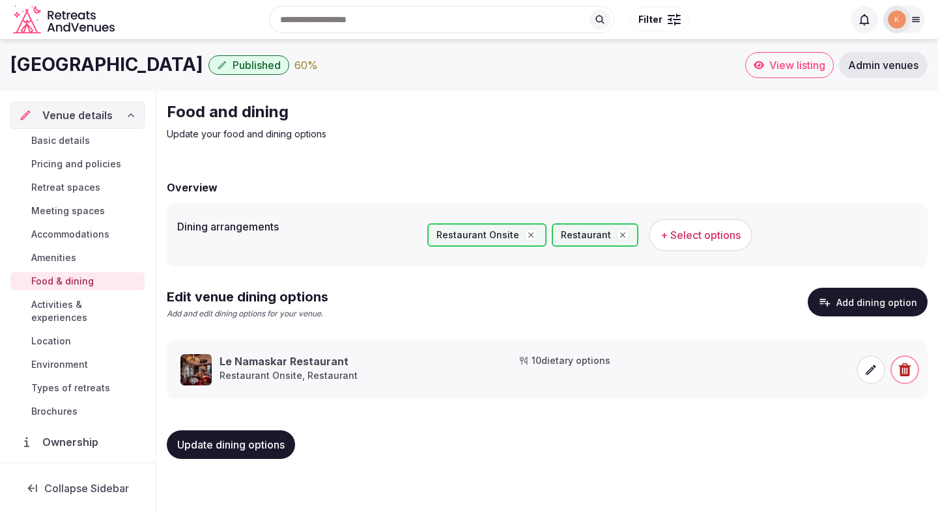
click at [115, 310] on span "Activities & experiences" at bounding box center [85, 311] width 108 height 26
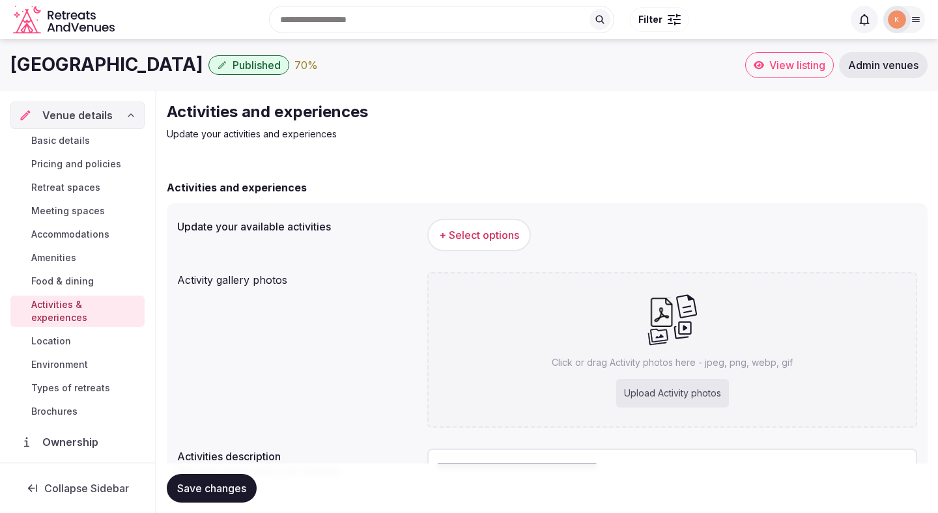
click at [501, 244] on button "+ Select options" at bounding box center [479, 235] width 104 height 33
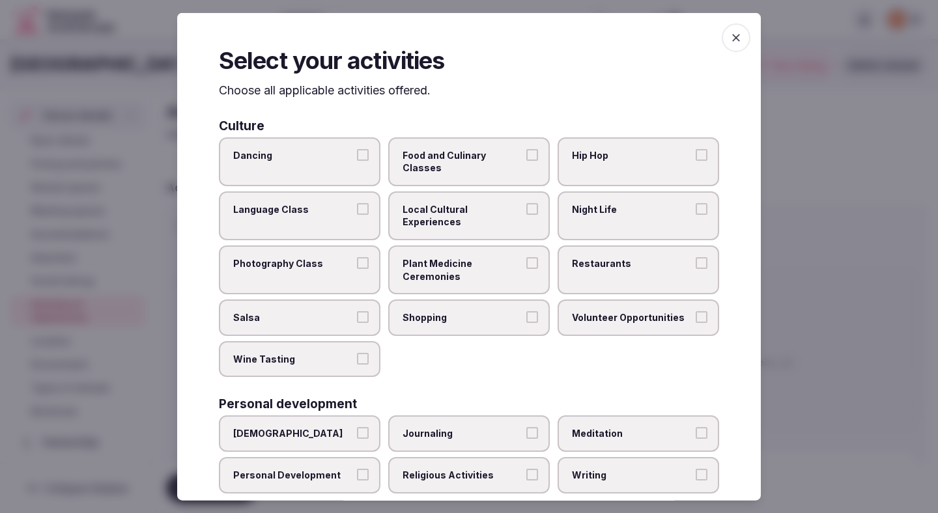
click at [326, 158] on span "Dancing" at bounding box center [293, 154] width 120 height 13
click at [357, 158] on button "Dancing" at bounding box center [363, 154] width 12 height 12
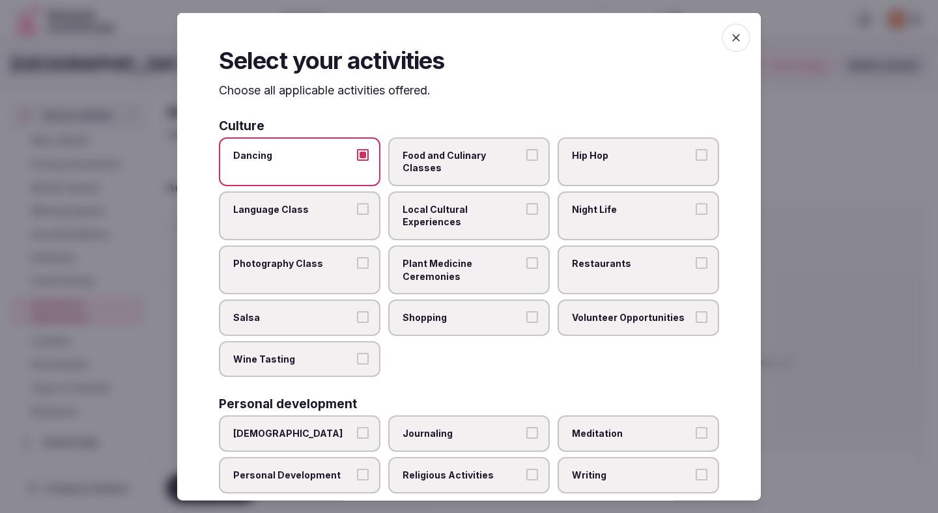
click at [346, 257] on label "Photography Class" at bounding box center [300, 270] width 162 height 49
click at [357, 257] on button "Photography Class" at bounding box center [363, 263] width 12 height 12
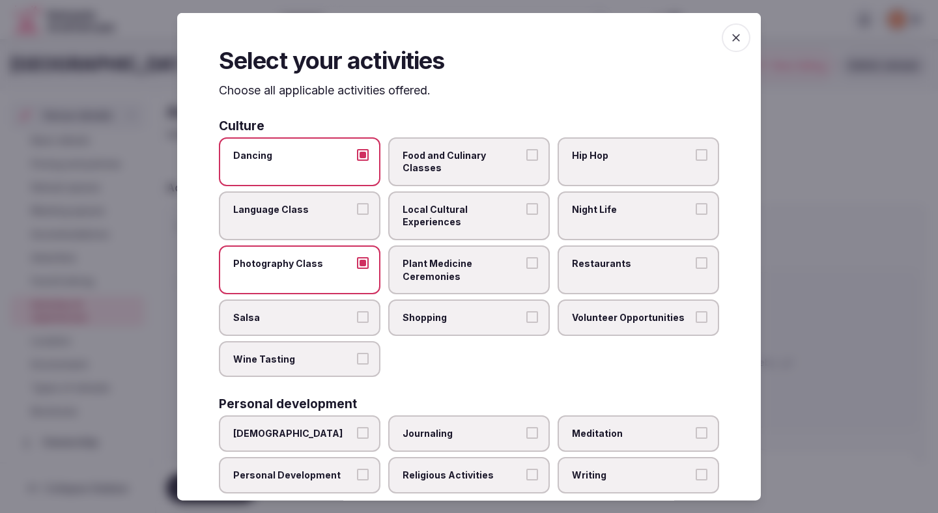
click at [411, 311] on span "Shopping" at bounding box center [462, 317] width 120 height 13
click at [526, 311] on button "Shopping" at bounding box center [532, 317] width 12 height 12
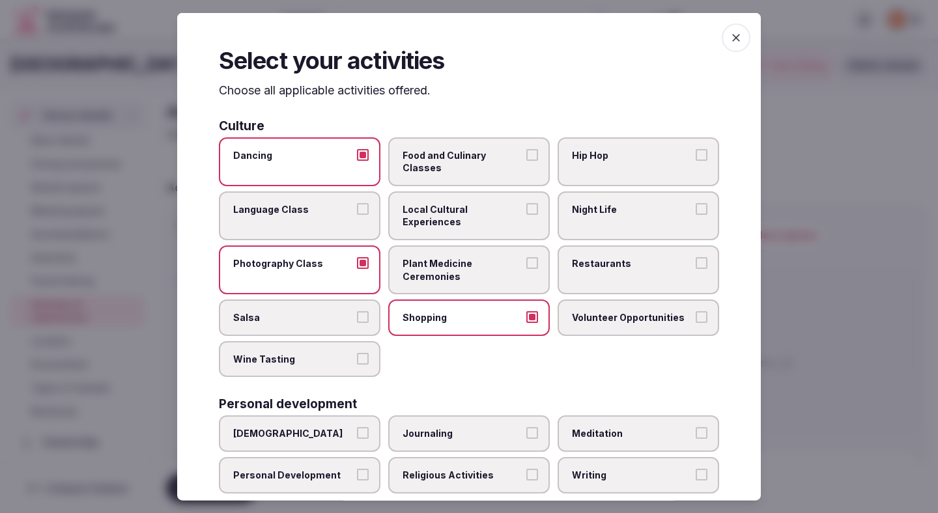
click at [473, 160] on span "Food and Culinary Classes" at bounding box center [462, 160] width 120 height 25
click at [526, 160] on button "Food and Culinary Classes" at bounding box center [532, 154] width 12 height 12
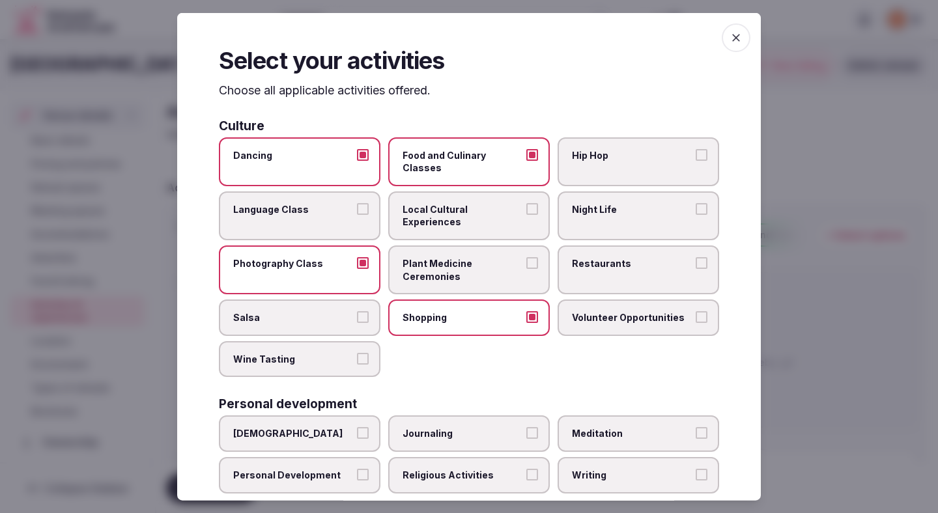
click at [496, 203] on span "Local Cultural Experiences" at bounding box center [462, 215] width 120 height 25
click at [526, 203] on button "Local Cultural Experiences" at bounding box center [532, 209] width 12 height 12
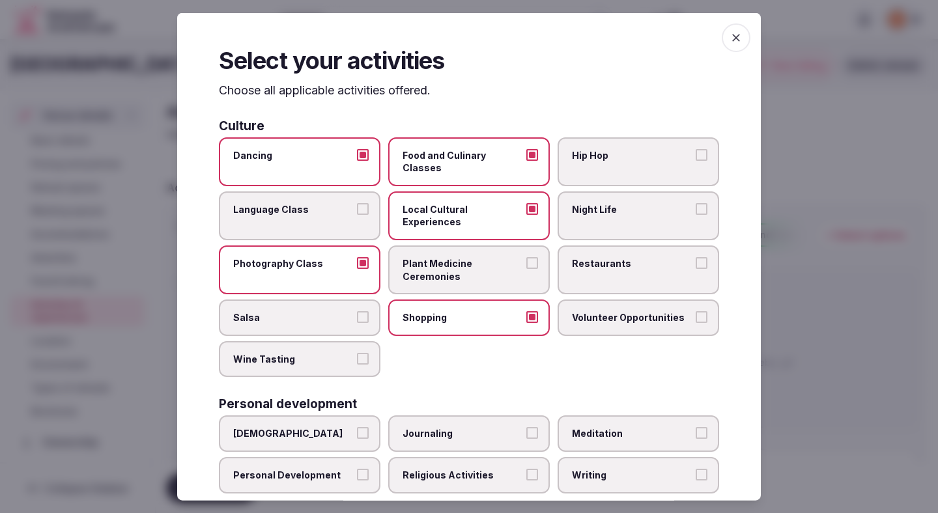
click at [604, 253] on label "Restaurants" at bounding box center [638, 270] width 162 height 49
click at [696, 257] on button "Restaurants" at bounding box center [702, 263] width 12 height 12
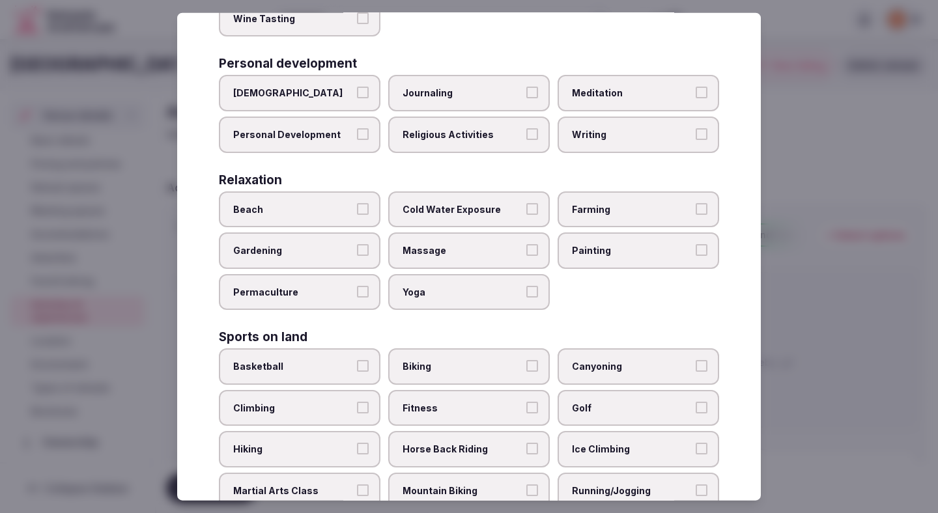
scroll to position [395, 0]
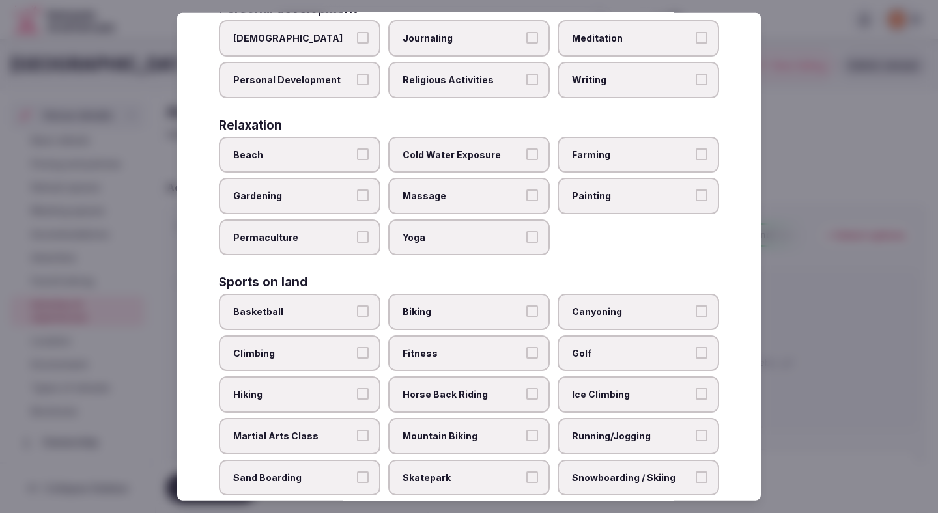
click at [445, 347] on span "Fitness" at bounding box center [462, 353] width 120 height 13
click at [526, 347] on button "Fitness" at bounding box center [532, 353] width 12 height 12
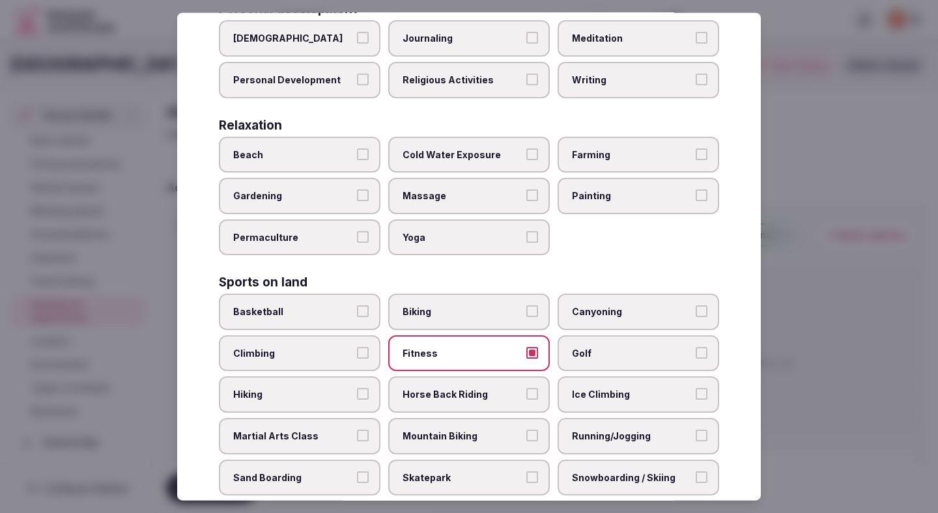
click at [615, 430] on span "Running/Jogging" at bounding box center [632, 436] width 120 height 13
click at [696, 430] on button "Running/Jogging" at bounding box center [702, 436] width 12 height 12
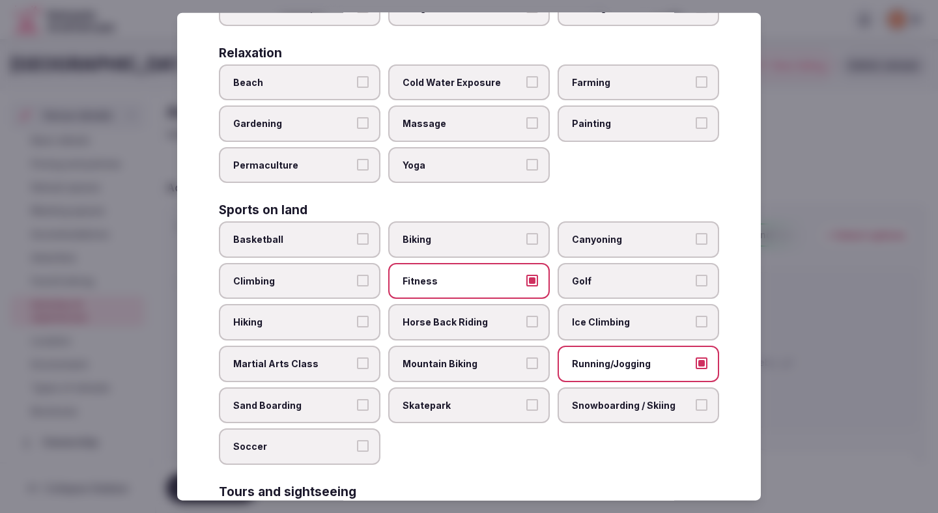
scroll to position [517, 0]
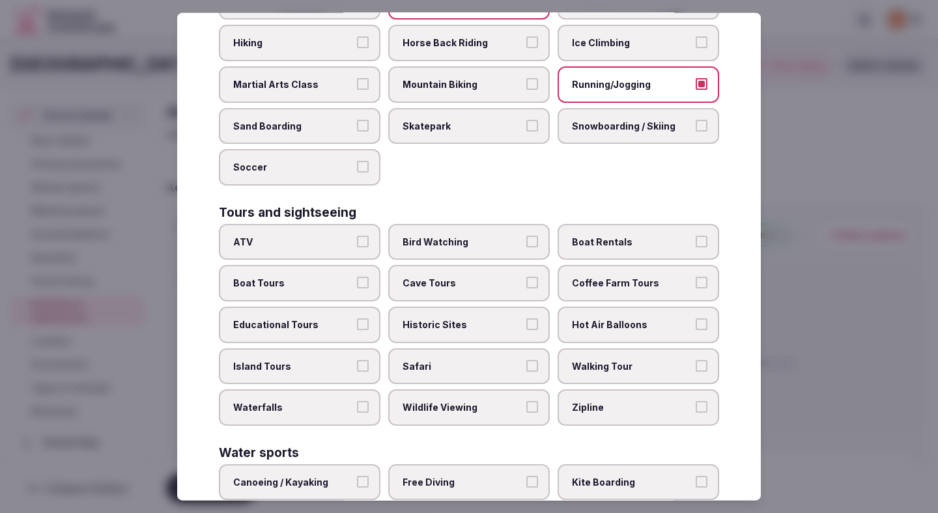
click at [587, 359] on span "Walking Tour" at bounding box center [632, 365] width 120 height 13
click at [696, 359] on button "Walking Tour" at bounding box center [702, 365] width 12 height 12
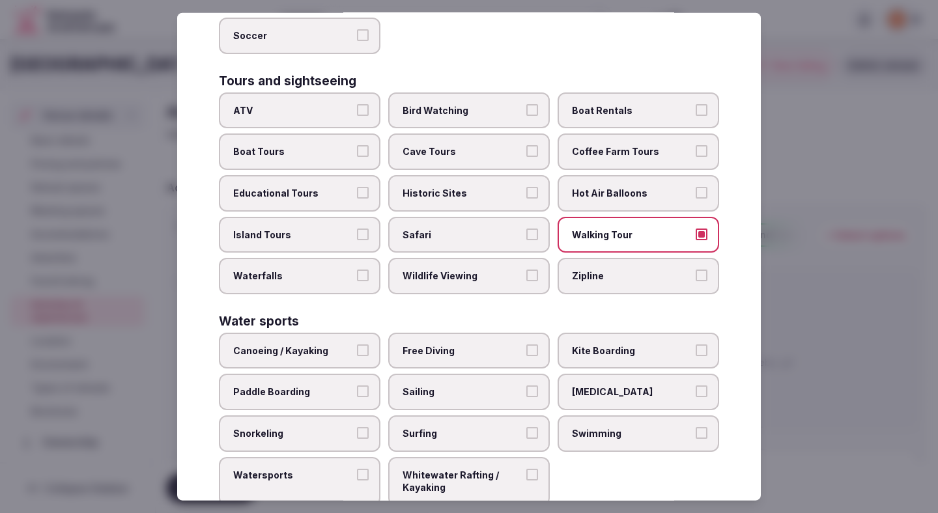
scroll to position [890, 0]
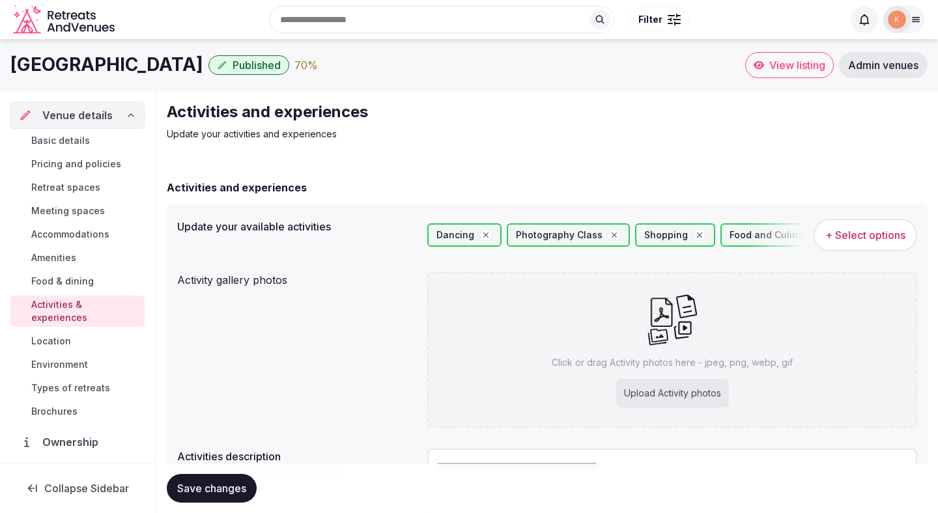
click at [841, 239] on span "+ Select options" at bounding box center [865, 235] width 80 height 14
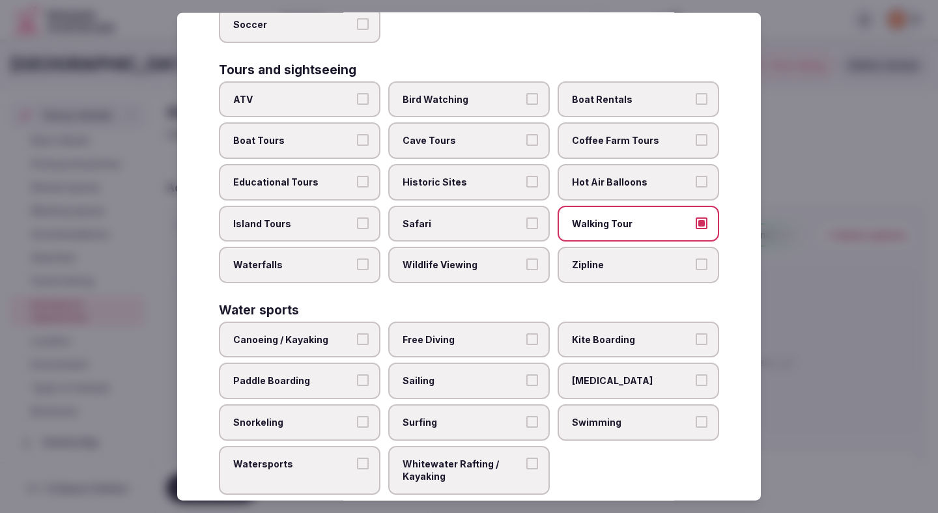
click at [617, 416] on span "Swimming" at bounding box center [632, 422] width 120 height 13
click at [696, 416] on button "Swimming" at bounding box center [702, 422] width 12 height 12
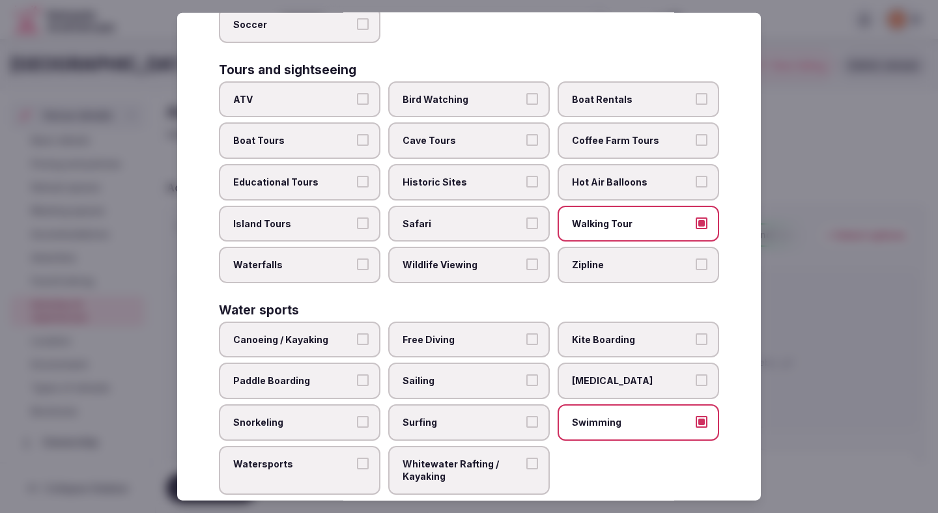
click at [840, 296] on div at bounding box center [469, 256] width 938 height 513
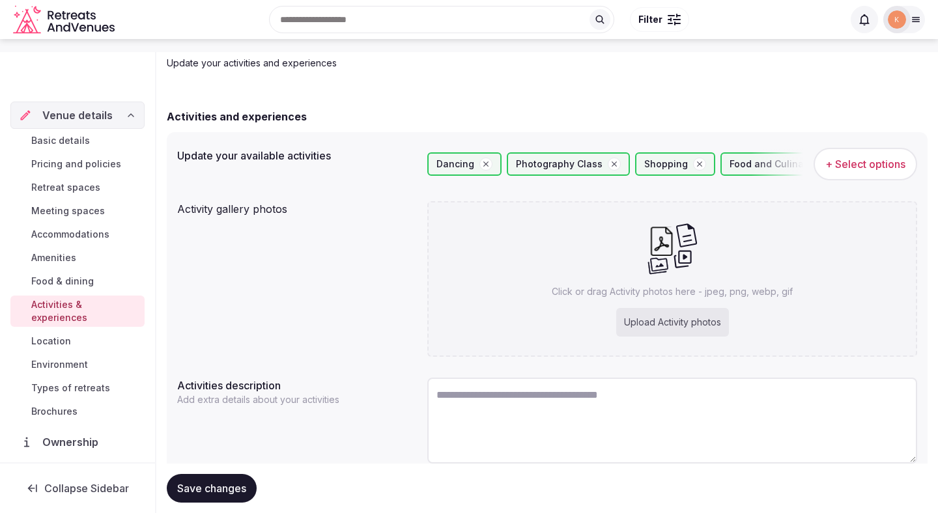
scroll to position [122, 0]
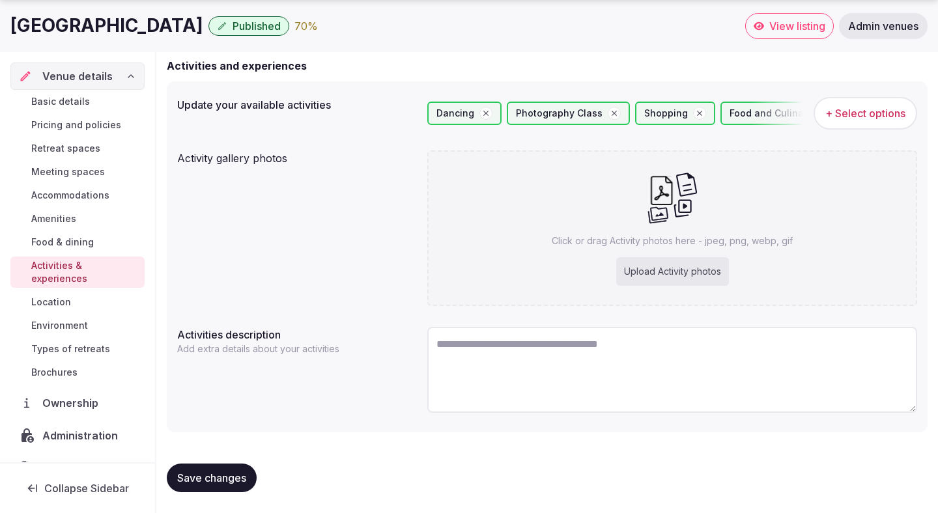
click at [551, 355] on textarea at bounding box center [672, 370] width 490 height 86
paste textarea "**********"
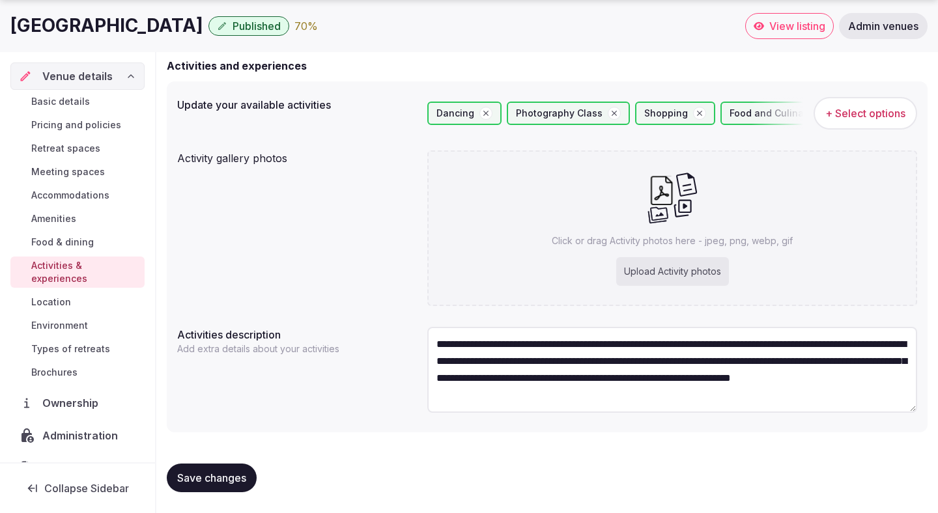
type textarea "**********"
click at [201, 477] on span "Save changes" at bounding box center [211, 477] width 69 height 13
click at [648, 268] on div "Upload Activity photos" at bounding box center [672, 271] width 113 height 29
type input "**********"
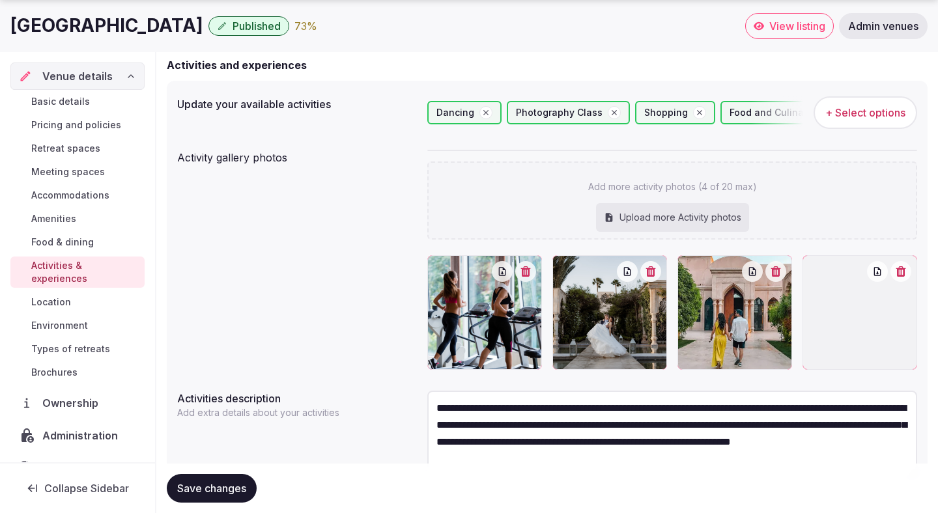
scroll to position [187, 0]
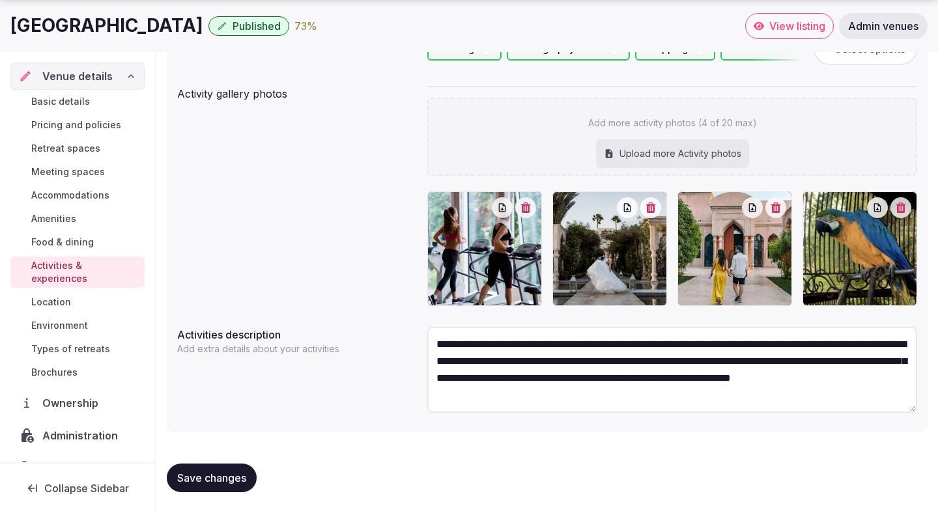
click at [249, 468] on button "Save changes" at bounding box center [212, 478] width 90 height 29
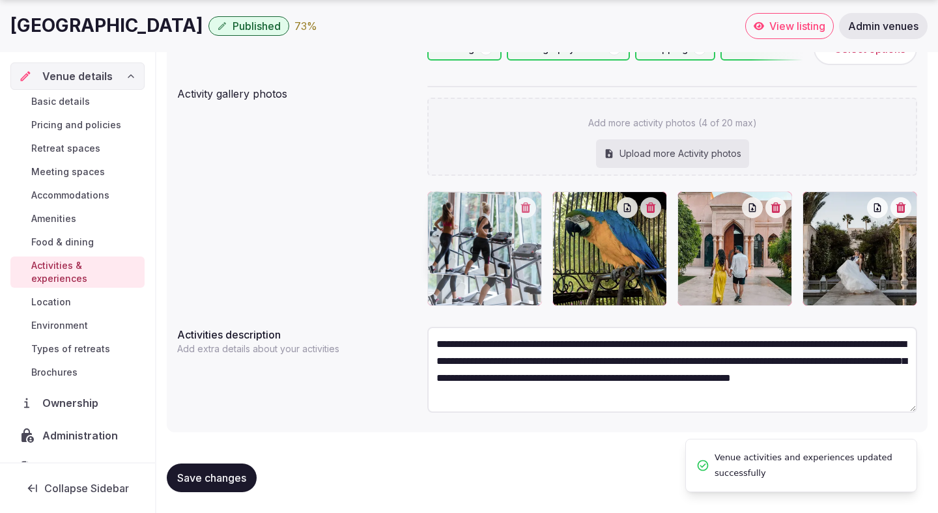
drag, startPoint x: 849, startPoint y: 288, endPoint x: 506, endPoint y: 273, distance: 342.9
click at [506, 273] on body "Search Popular Destinations Toscana, Italy Riviera Maya, Mexico Indonesia, Bali…" at bounding box center [469, 163] width 938 height 699
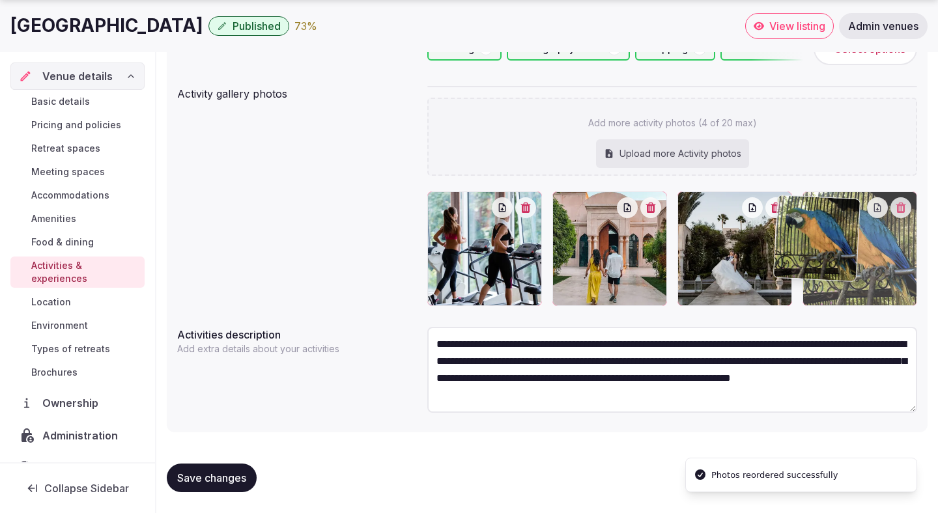
drag, startPoint x: 576, startPoint y: 262, endPoint x: 808, endPoint y: 270, distance: 232.0
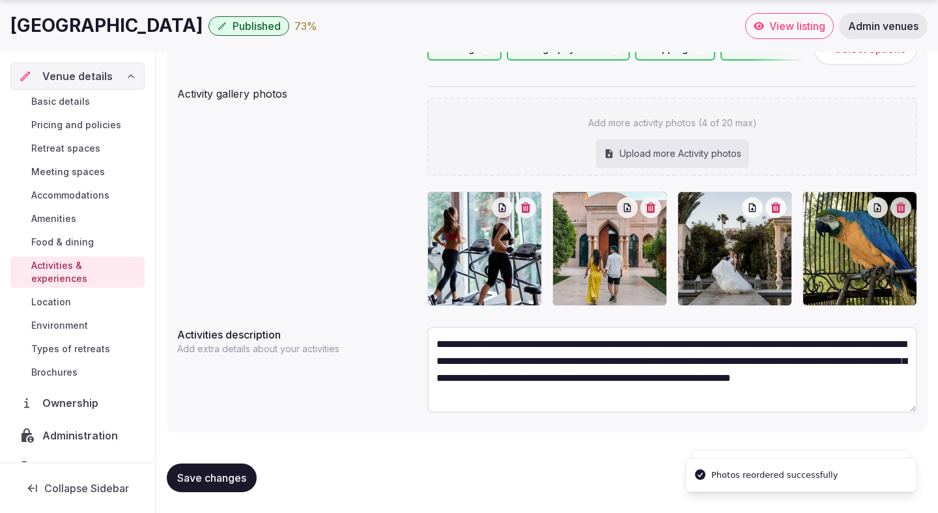
click at [212, 479] on span "Save changes" at bounding box center [211, 477] width 69 height 13
click at [63, 296] on span "Location" at bounding box center [51, 302] width 40 height 13
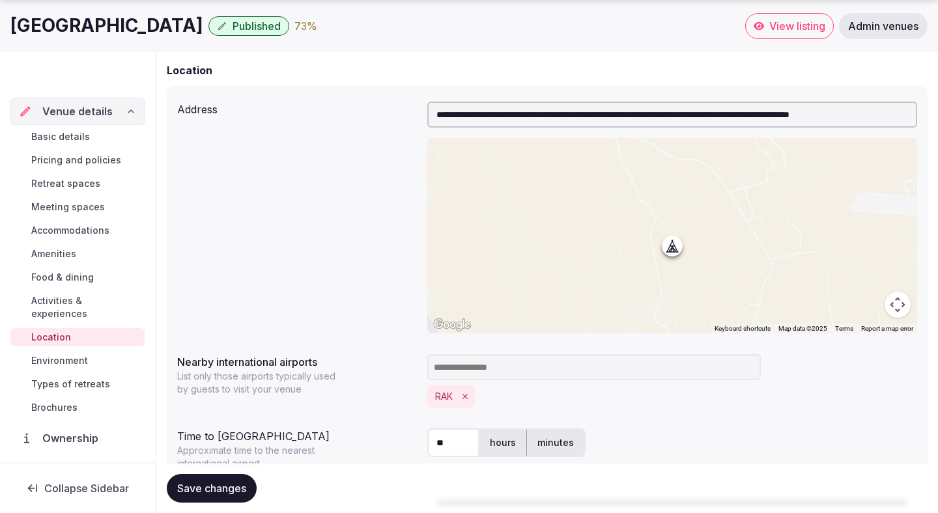
scroll to position [276, 0]
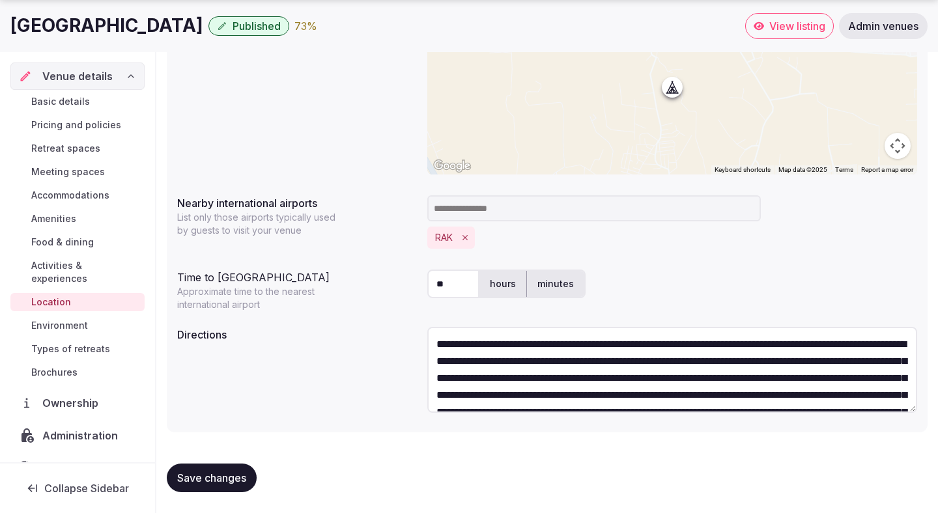
click at [61, 319] on span "Environment" at bounding box center [59, 325] width 57 height 13
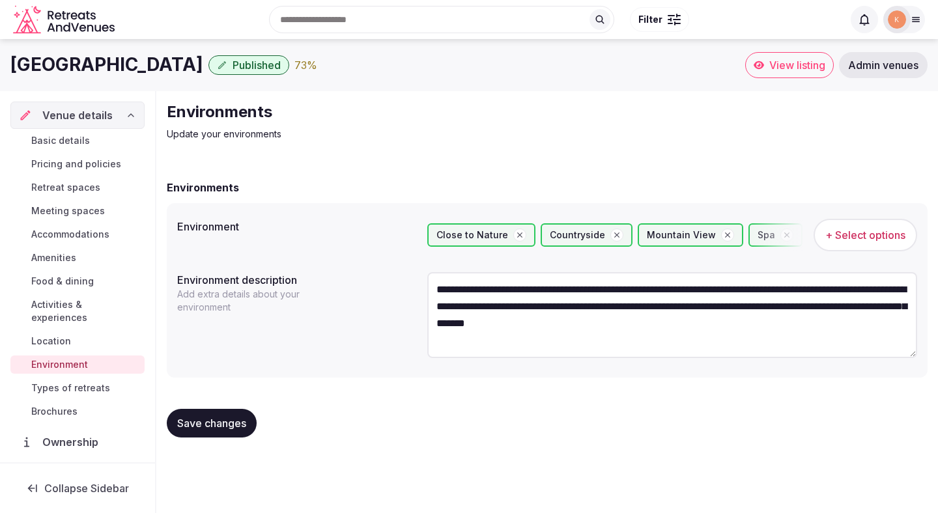
click at [77, 382] on span "Types of retreats" at bounding box center [70, 388] width 79 height 13
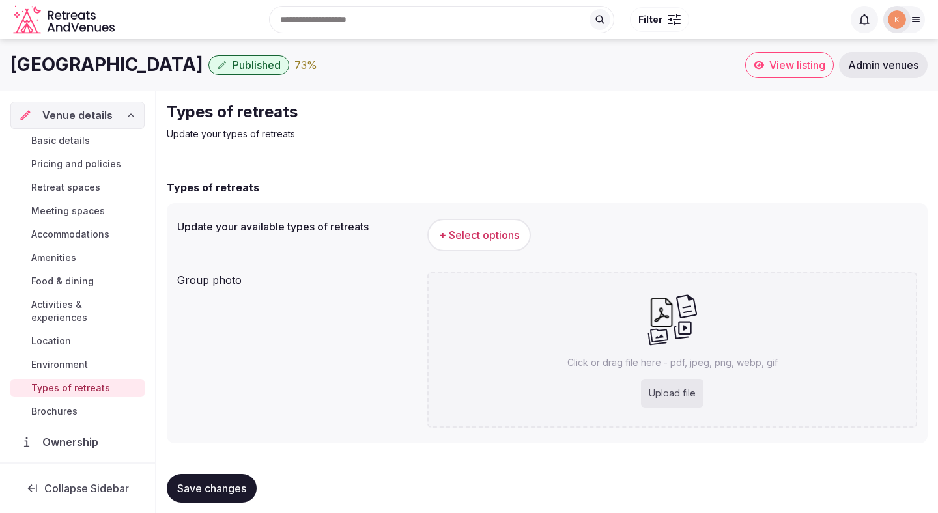
click at [462, 234] on span "+ Select options" at bounding box center [479, 235] width 80 height 14
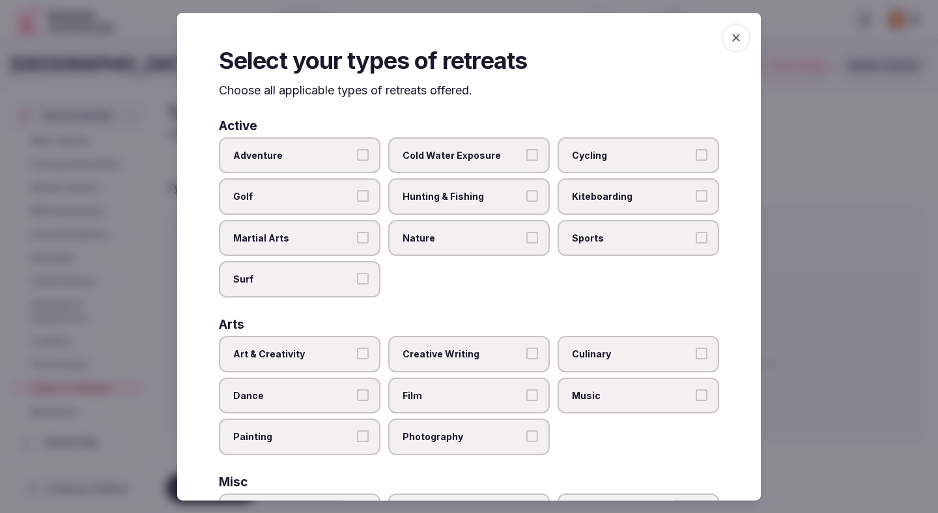
click at [356, 160] on label "Adventure" at bounding box center [300, 155] width 162 height 36
click at [357, 160] on button "Adventure" at bounding box center [363, 154] width 12 height 12
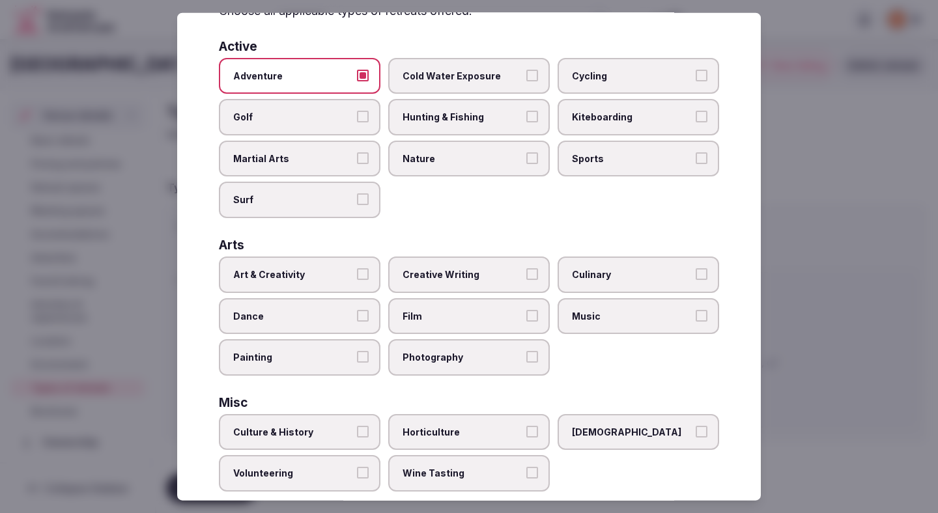
scroll to position [81, 0]
click at [355, 279] on label "Art & Creativity" at bounding box center [300, 273] width 162 height 36
click at [357, 279] on button "Art & Creativity" at bounding box center [363, 273] width 12 height 12
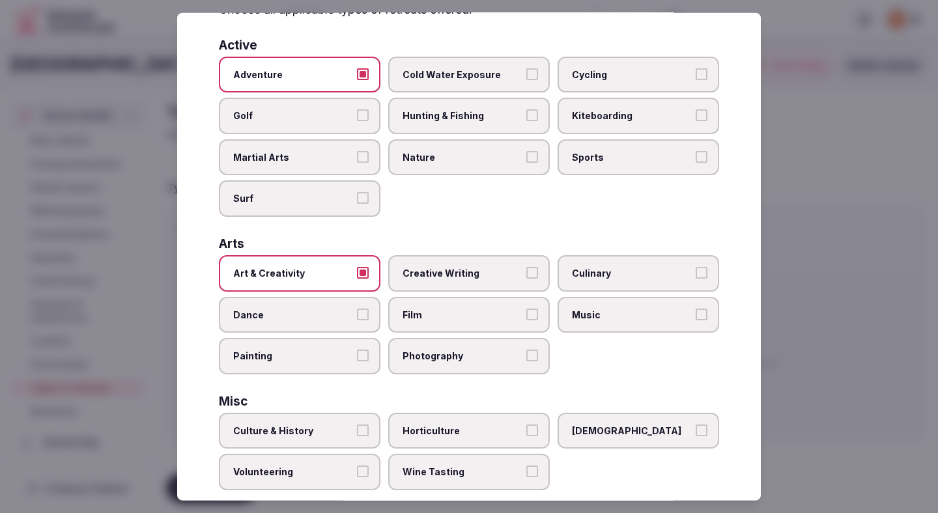
click at [443, 350] on span "Photography" at bounding box center [462, 356] width 120 height 13
click at [526, 350] on button "Photography" at bounding box center [532, 356] width 12 height 12
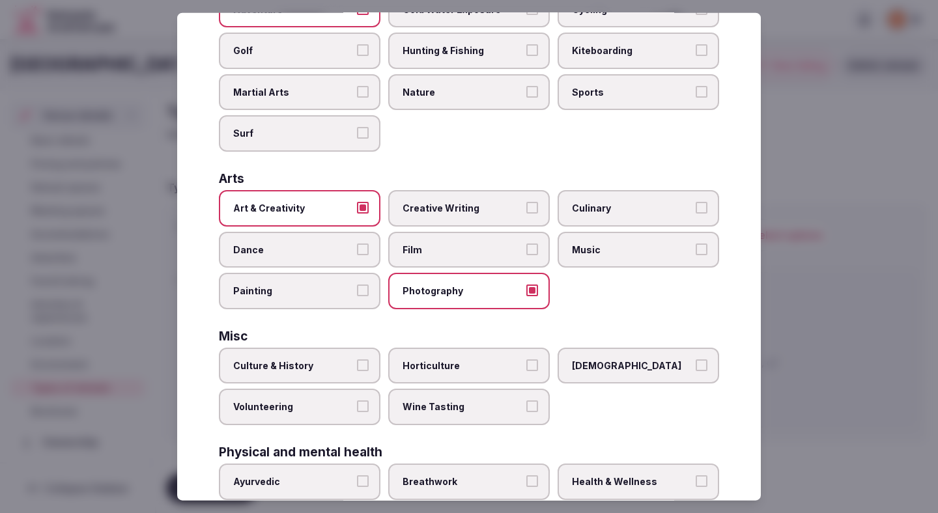
scroll to position [176, 0]
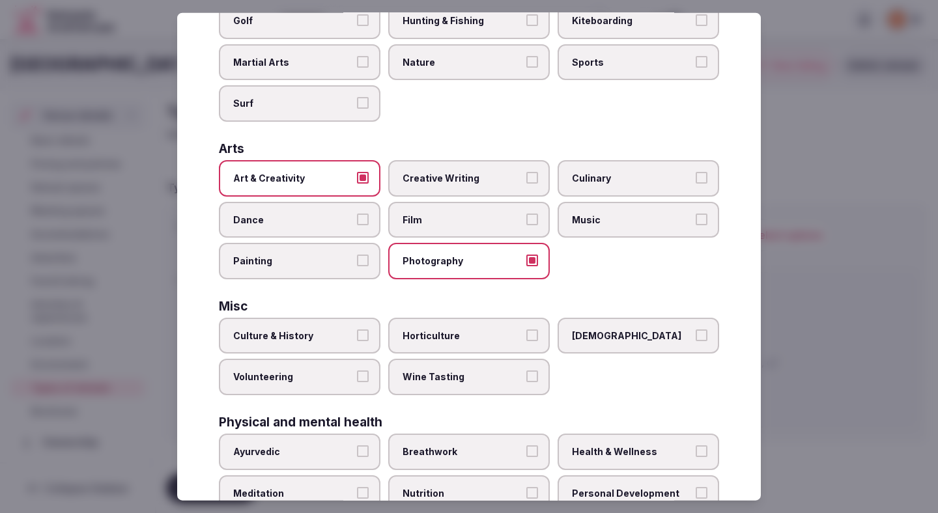
click at [348, 337] on span "Culture & History" at bounding box center [293, 335] width 120 height 13
click at [357, 337] on button "Culture & History" at bounding box center [363, 335] width 12 height 12
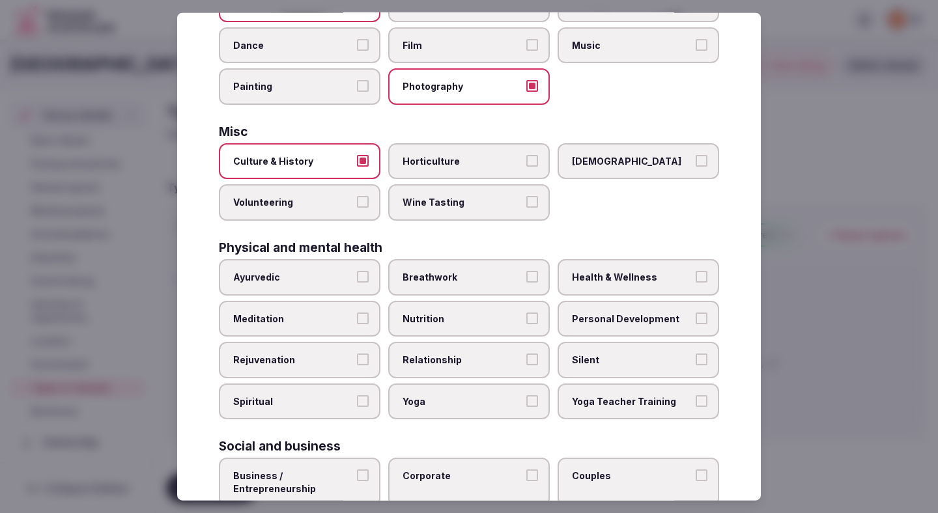
scroll to position [365, 0]
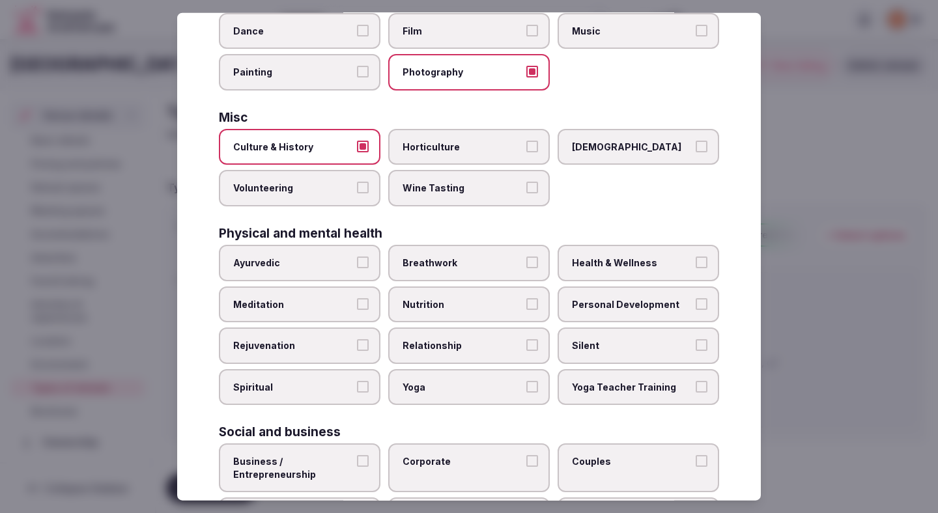
click at [471, 348] on span "Relationship" at bounding box center [462, 345] width 120 height 13
click at [526, 348] on button "Relationship" at bounding box center [532, 345] width 12 height 12
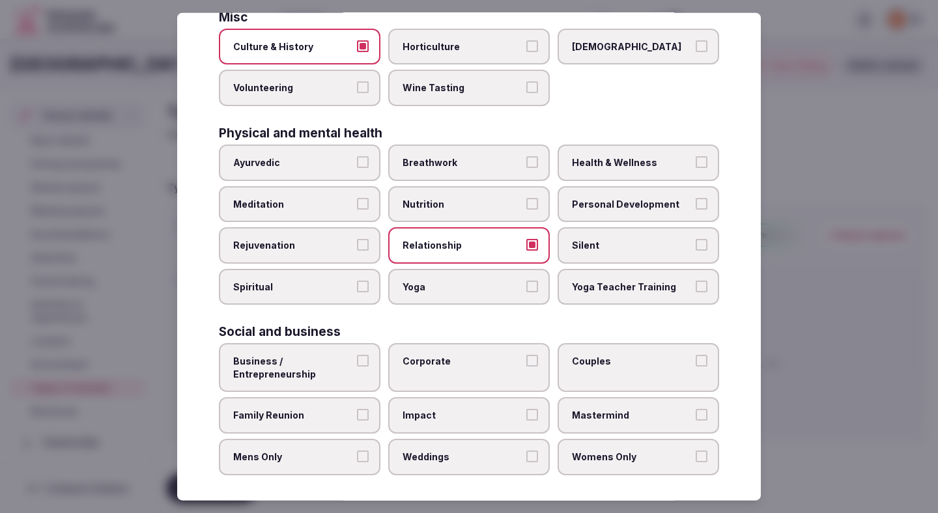
scroll to position [471, 0]
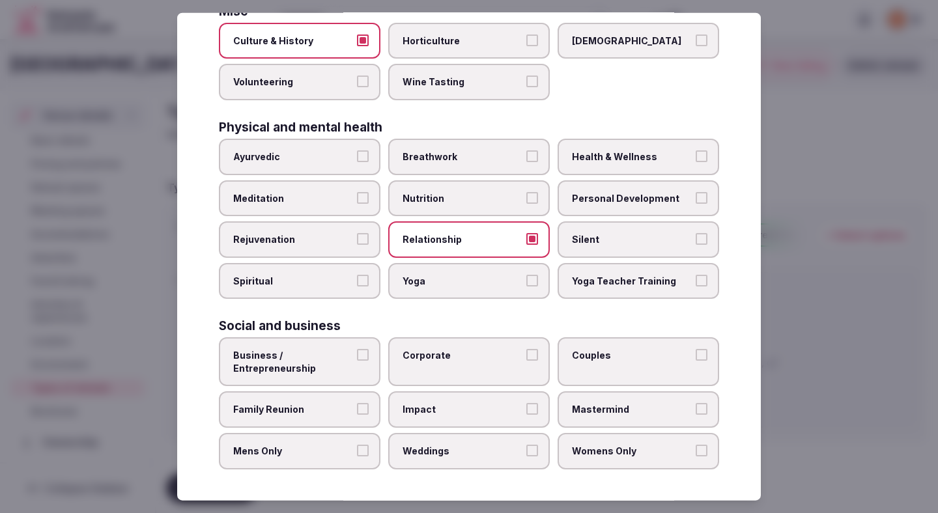
click at [629, 163] on label "Health & Wellness" at bounding box center [638, 157] width 162 height 36
click at [696, 162] on button "Health & Wellness" at bounding box center [702, 156] width 12 height 12
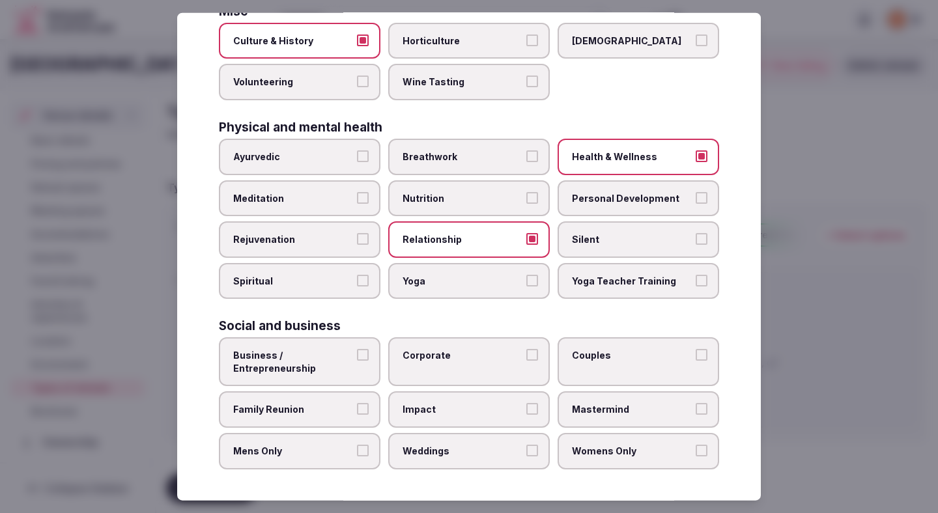
click at [418, 361] on span "Corporate" at bounding box center [462, 355] width 120 height 13
click at [526, 361] on button "Corporate" at bounding box center [532, 355] width 12 height 12
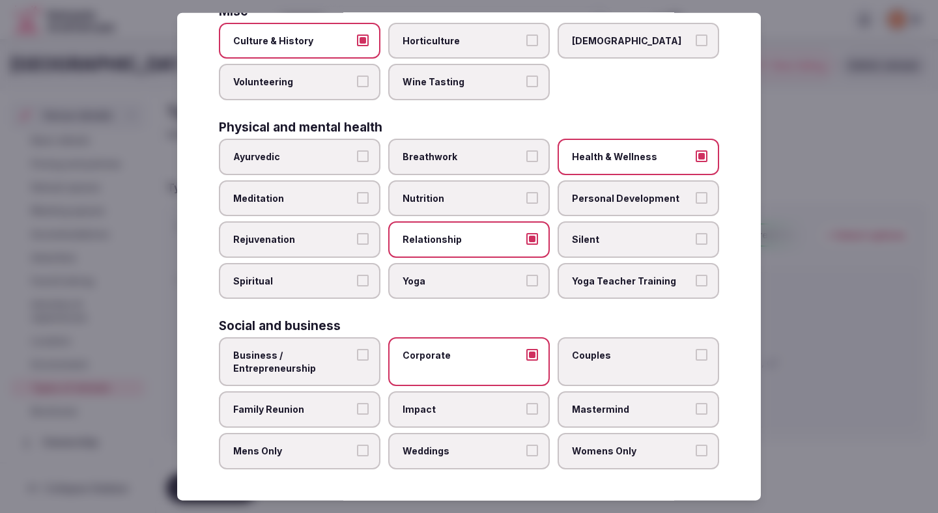
click at [354, 410] on label "Family Reunion" at bounding box center [300, 409] width 162 height 36
click at [357, 410] on button "Family Reunion" at bounding box center [363, 409] width 12 height 12
click at [466, 453] on span "Weddings" at bounding box center [462, 451] width 120 height 13
click at [526, 453] on button "Weddings" at bounding box center [532, 451] width 12 height 12
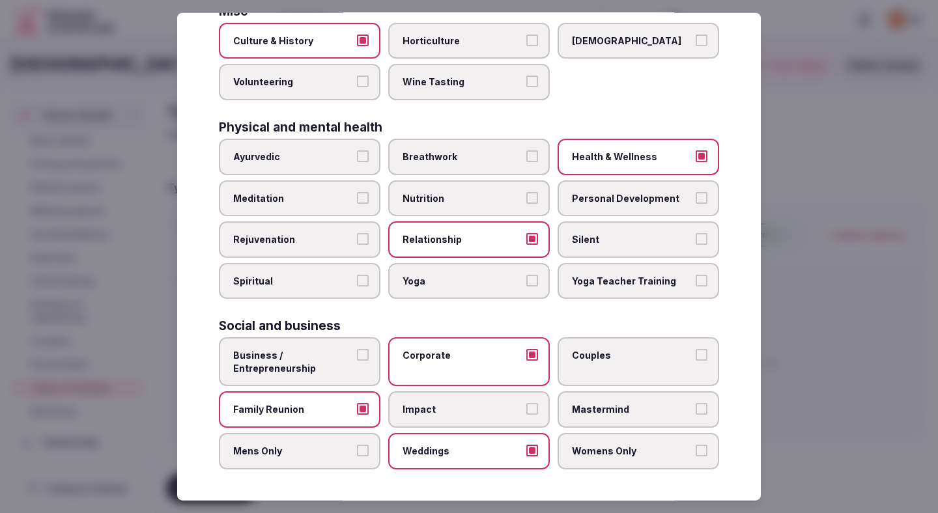
click at [585, 463] on label "Womens Only" at bounding box center [638, 451] width 162 height 36
click at [696, 457] on button "Womens Only" at bounding box center [702, 451] width 12 height 12
click at [326, 466] on label "Mens Only" at bounding box center [300, 451] width 162 height 36
click at [357, 457] on button "Mens Only" at bounding box center [363, 451] width 12 height 12
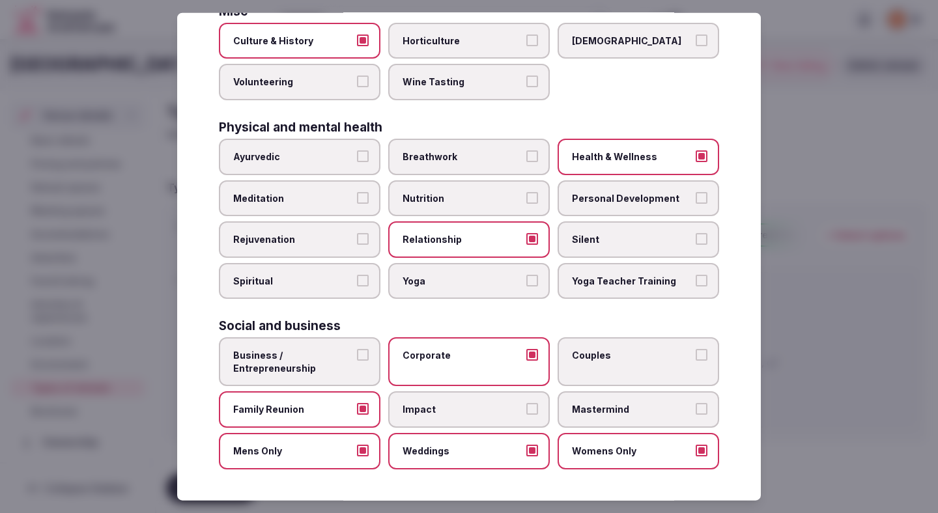
click at [598, 363] on label "Couples" at bounding box center [638, 361] width 162 height 49
click at [696, 361] on button "Couples" at bounding box center [702, 355] width 12 height 12
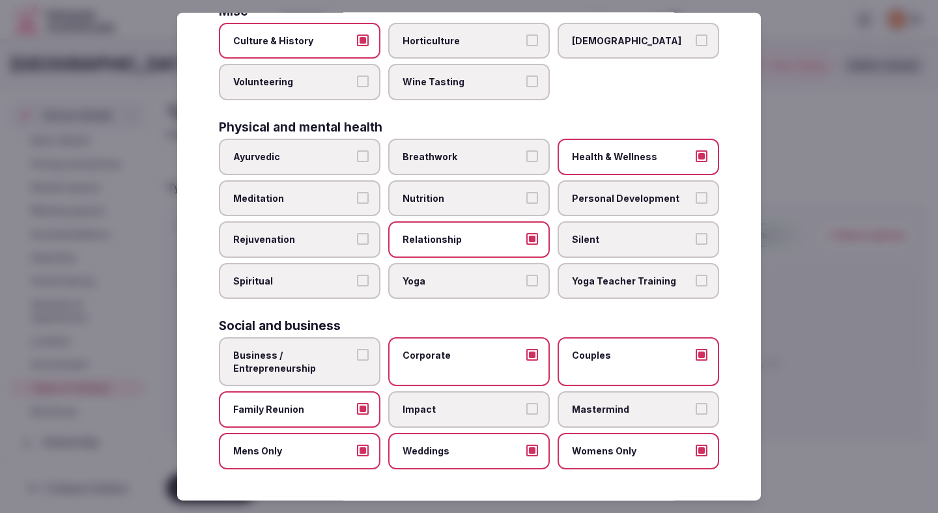
click at [339, 361] on span "Business / Entrepreneurship" at bounding box center [293, 361] width 120 height 25
click at [357, 361] on button "Business / Entrepreneurship" at bounding box center [363, 355] width 12 height 12
click at [824, 313] on div at bounding box center [469, 256] width 938 height 513
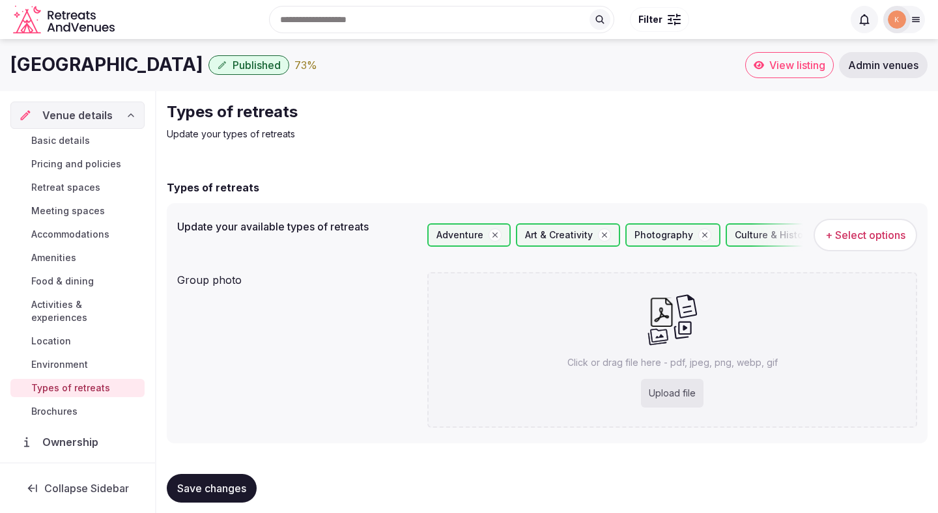
scroll to position [11, 0]
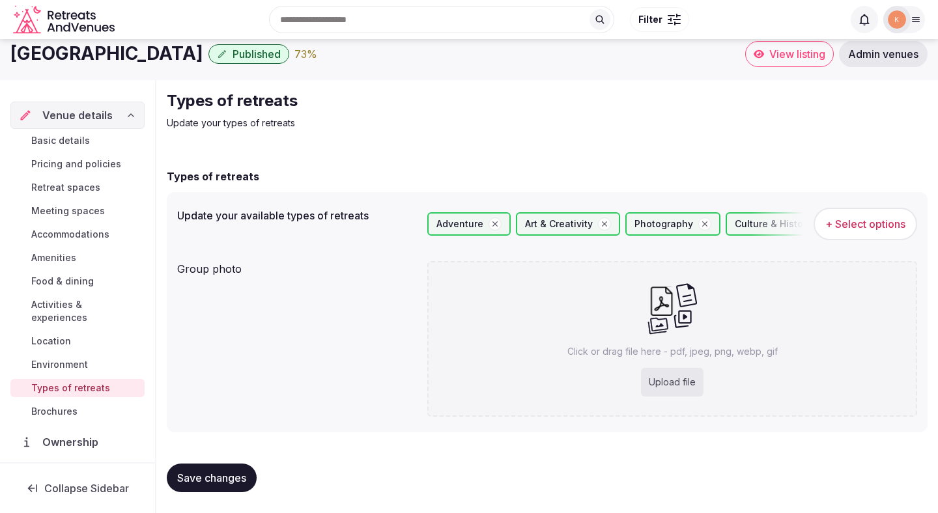
click at [659, 376] on div "Upload file" at bounding box center [672, 382] width 63 height 29
type input "**********"
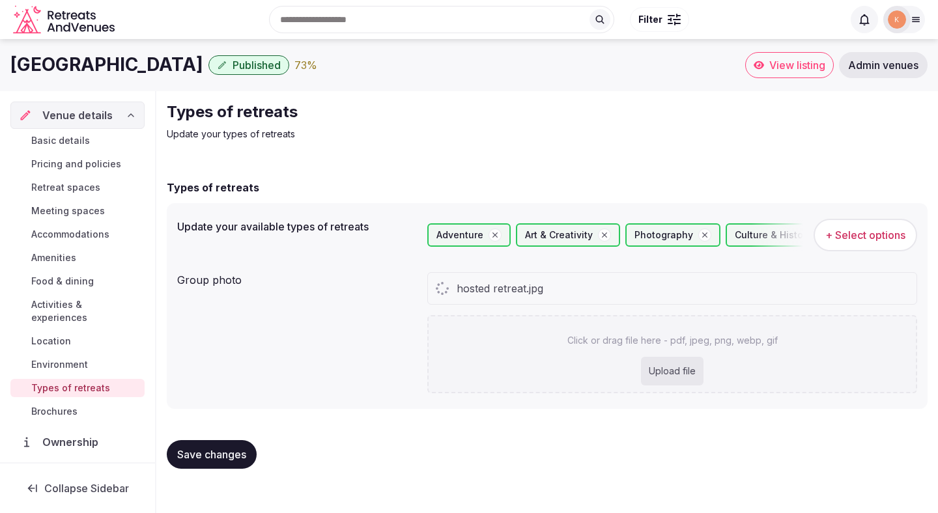
scroll to position [0, 0]
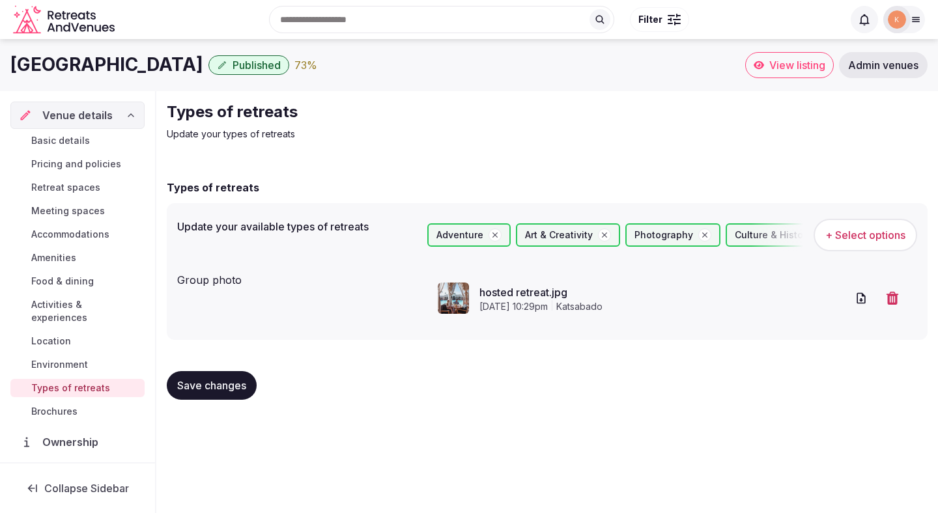
click at [219, 378] on button "Save changes" at bounding box center [212, 385] width 90 height 29
click at [784, 67] on span "View listing" at bounding box center [797, 65] width 56 height 13
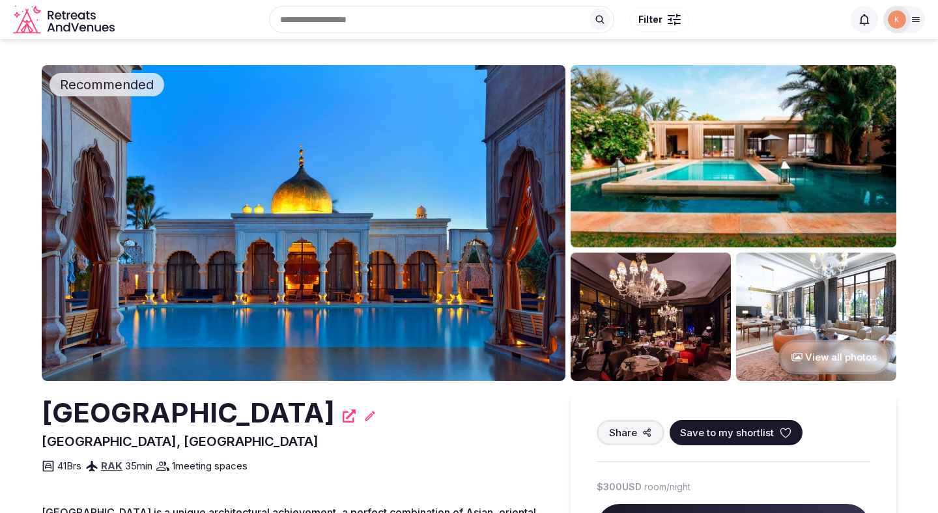
click at [912, 23] on icon at bounding box center [915, 19] width 10 height 10
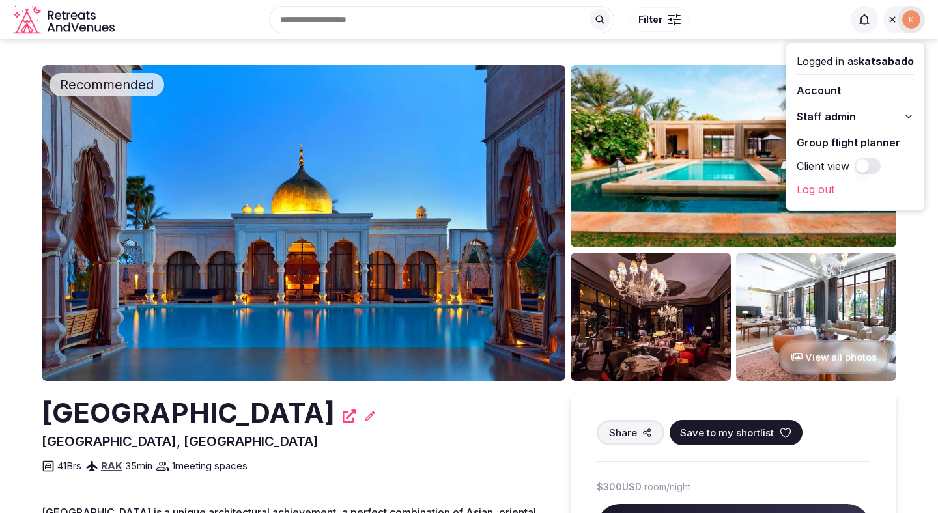
click at [865, 117] on button "Staff admin" at bounding box center [854, 116] width 117 height 21
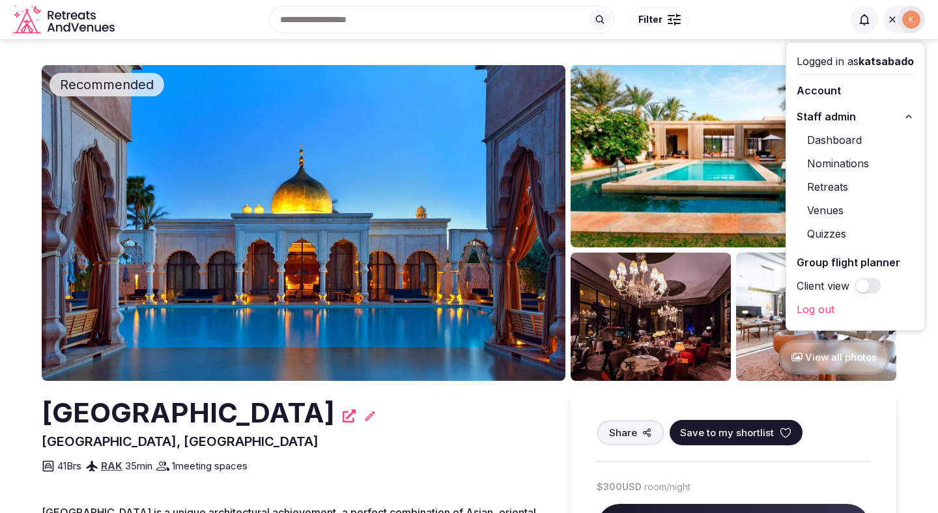
click at [834, 212] on link "Venues" at bounding box center [854, 210] width 117 height 21
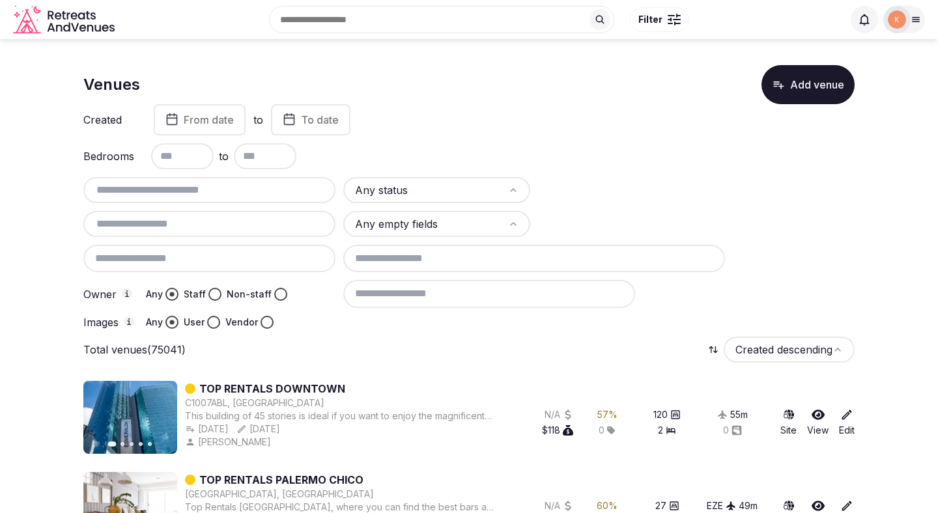
click at [276, 184] on input "text" at bounding box center [210, 190] width 242 height 16
paste input "**********"
type input "**********"
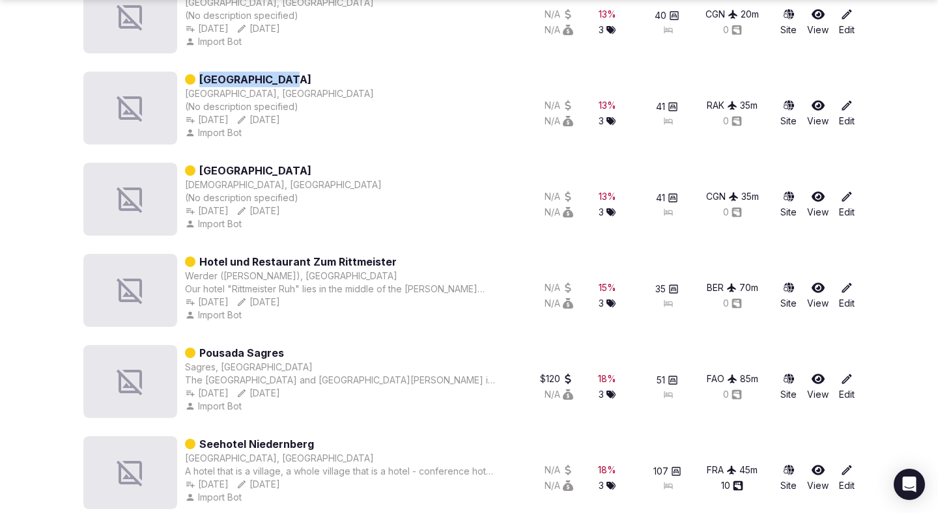
scroll to position [1441, 0]
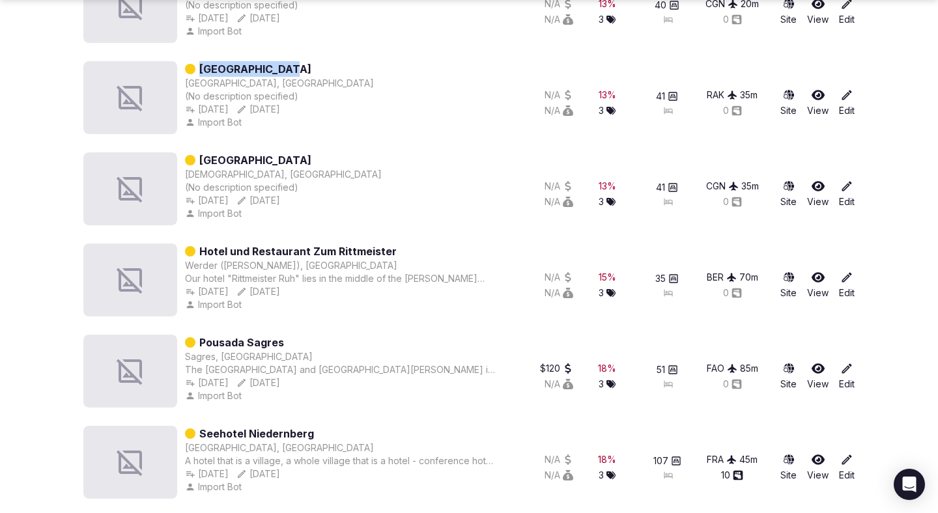
click at [351, 251] on link "Hotel und Restaurant Zum Rittmeister" at bounding box center [297, 252] width 197 height 16
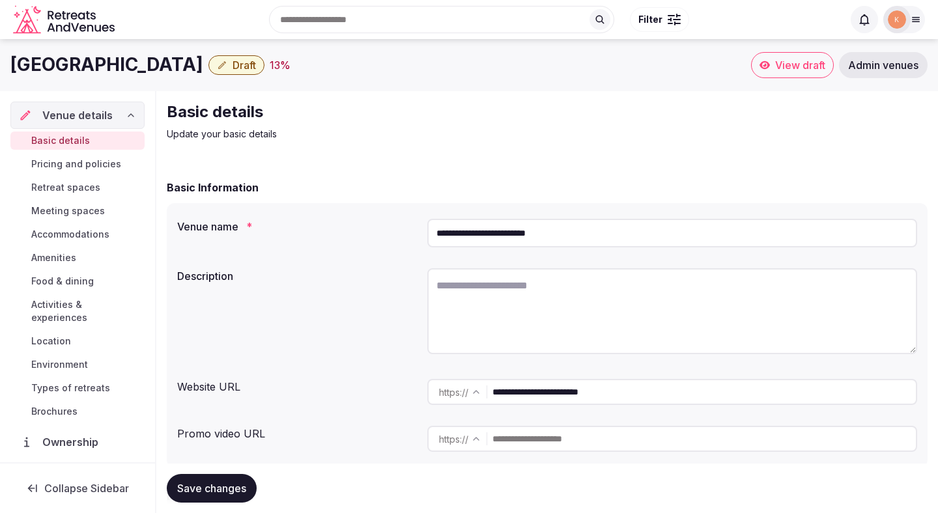
click at [474, 231] on input "**********" at bounding box center [672, 233] width 490 height 29
click at [524, 396] on input "**********" at bounding box center [703, 392] width 423 height 26
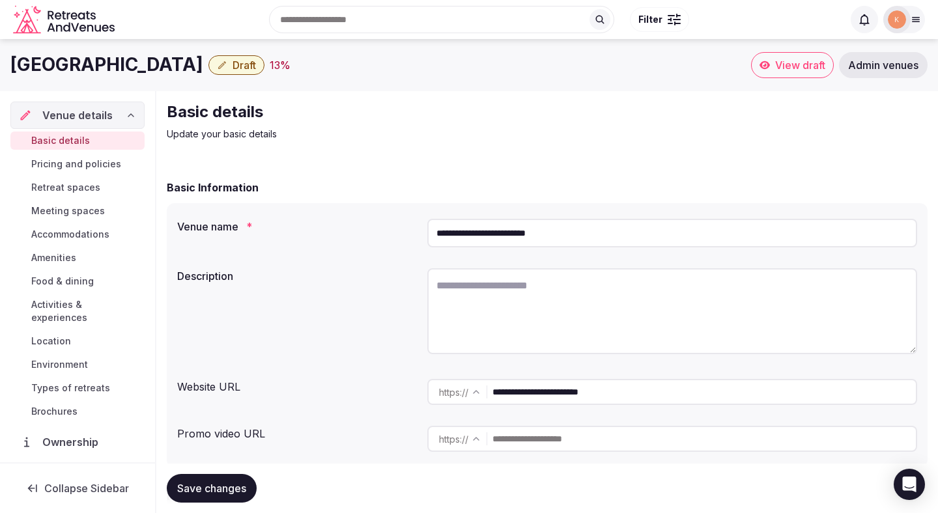
click at [524, 396] on input "**********" at bounding box center [703, 392] width 423 height 26
click at [867, 64] on span "Admin venues" at bounding box center [883, 65] width 70 height 13
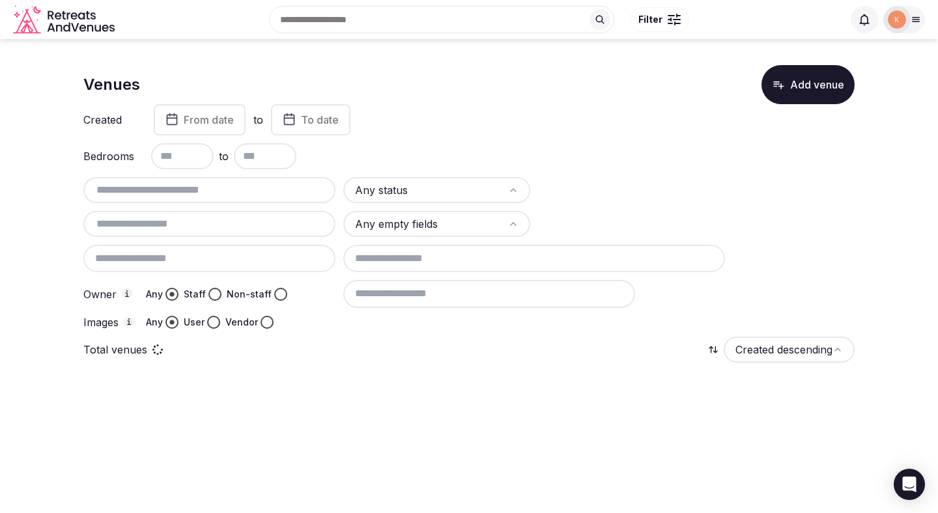
click at [272, 191] on input "text" at bounding box center [210, 190] width 242 height 16
paste input "**********"
type input "**********"
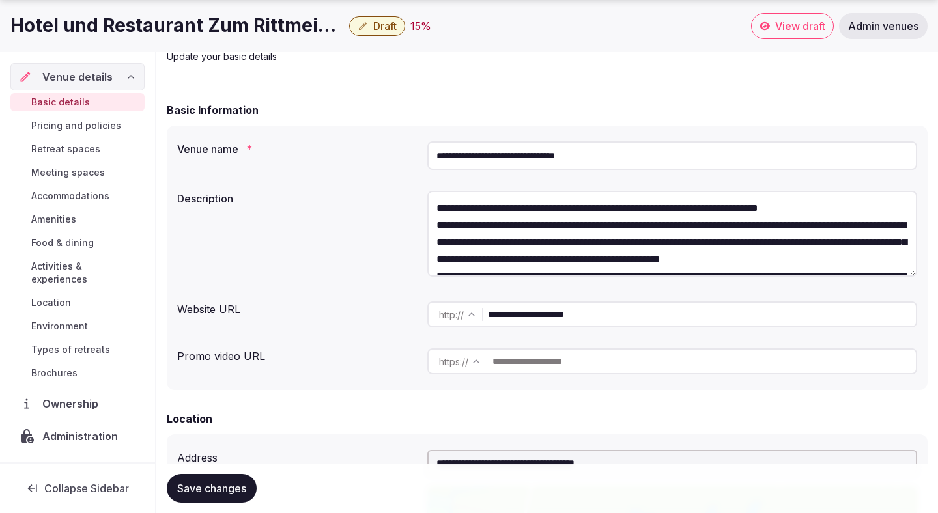
scroll to position [109, 0]
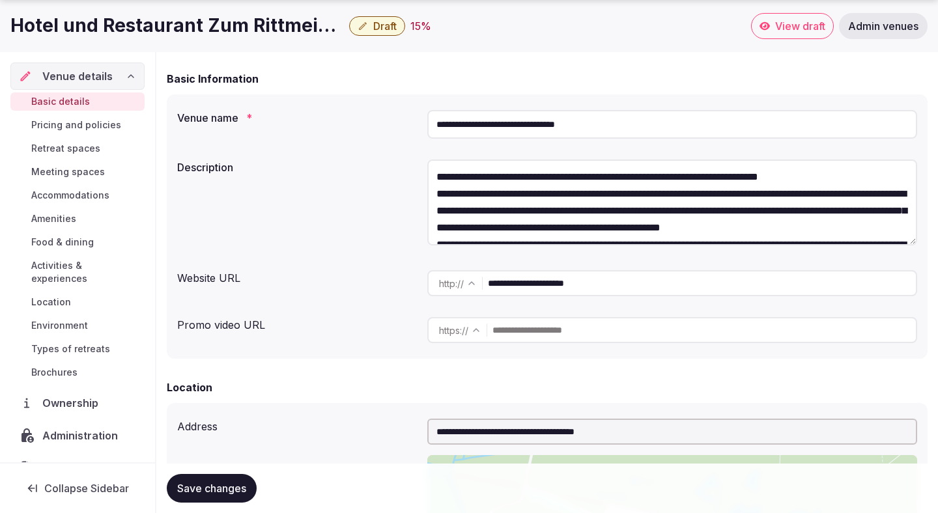
click at [591, 119] on input "**********" at bounding box center [672, 124] width 490 height 29
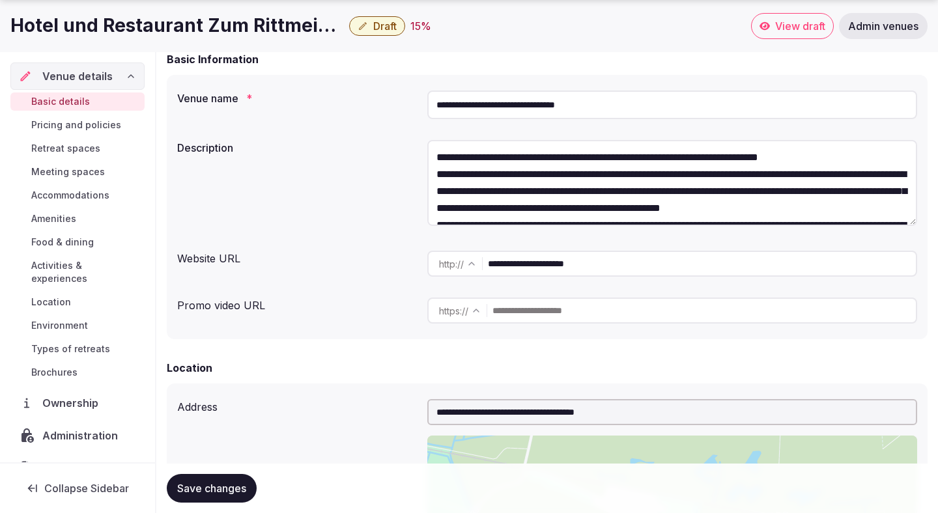
scroll to position [131, 0]
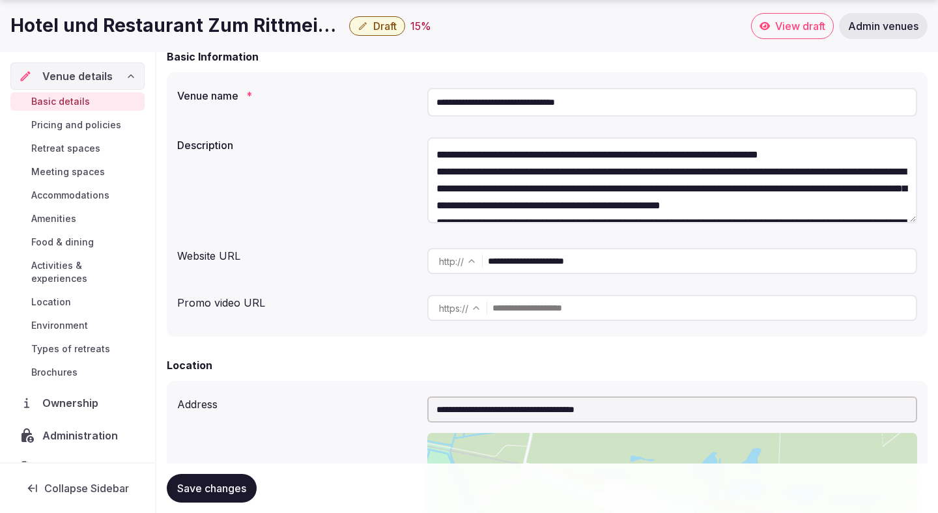
click at [612, 263] on input "**********" at bounding box center [702, 261] width 428 height 26
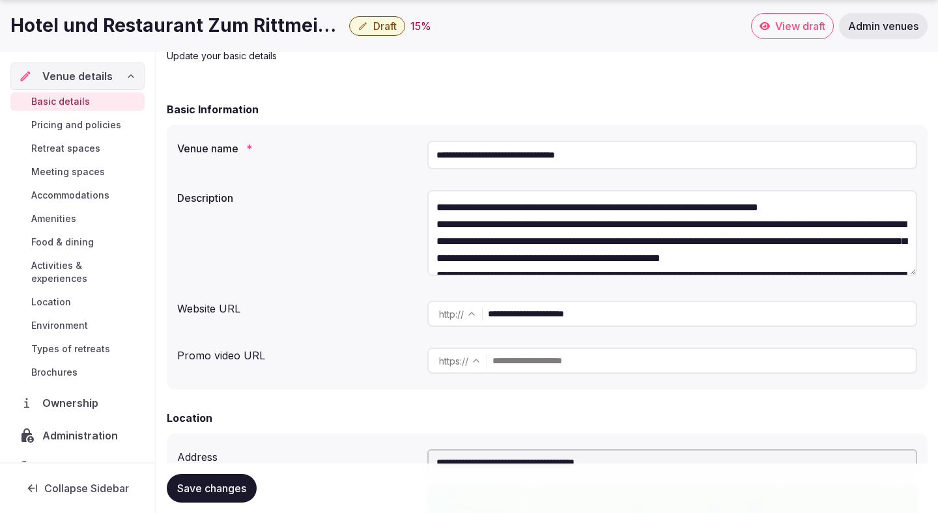
scroll to position [79, 0]
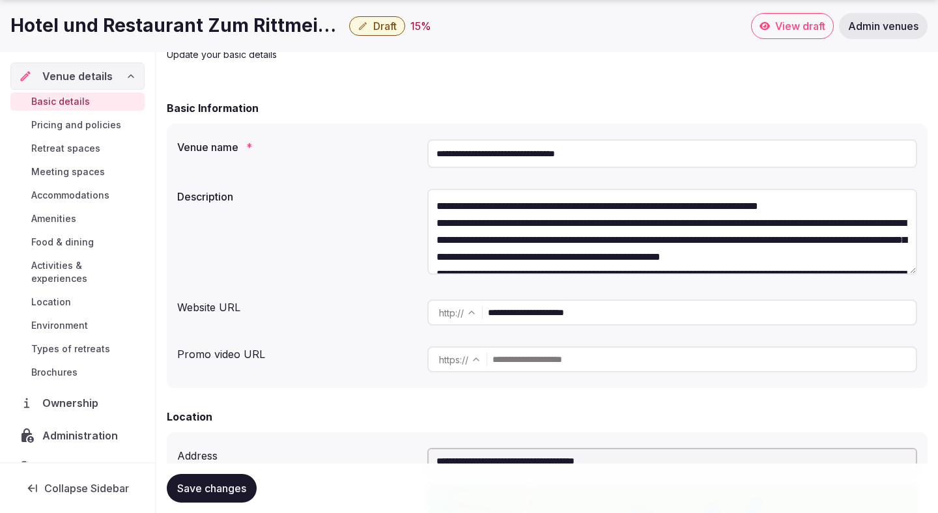
click at [582, 150] on input "**********" at bounding box center [672, 153] width 490 height 29
click at [502, 156] on input "**********" at bounding box center [672, 153] width 490 height 29
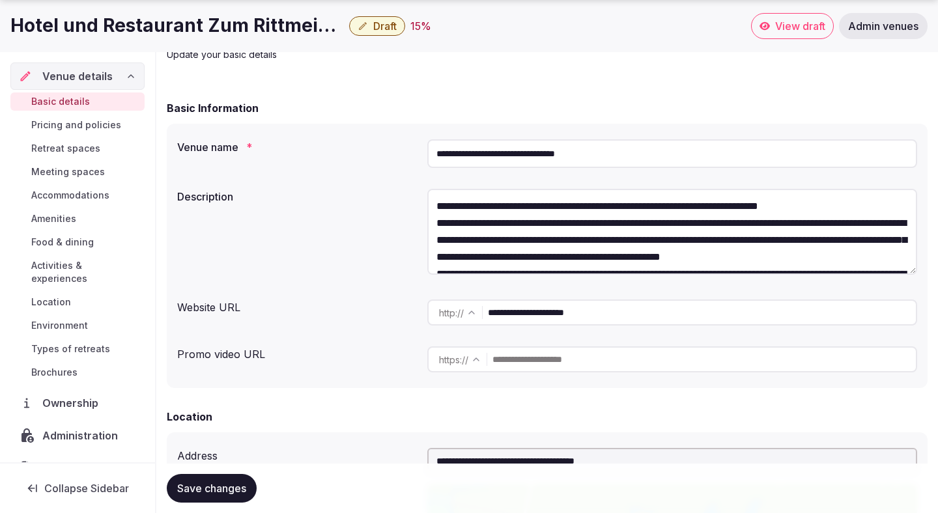
click at [502, 156] on input "**********" at bounding box center [672, 153] width 490 height 29
click at [550, 320] on input "**********" at bounding box center [702, 313] width 428 height 26
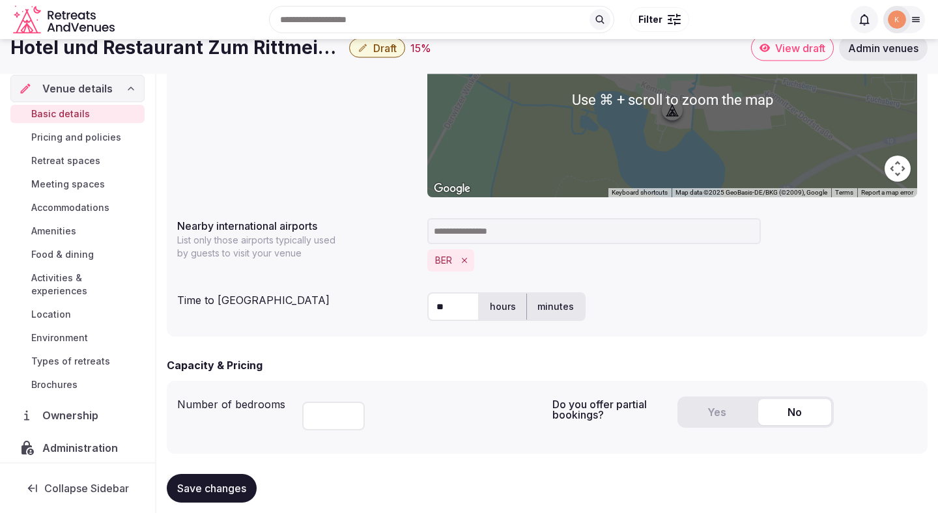
scroll to position [0, 0]
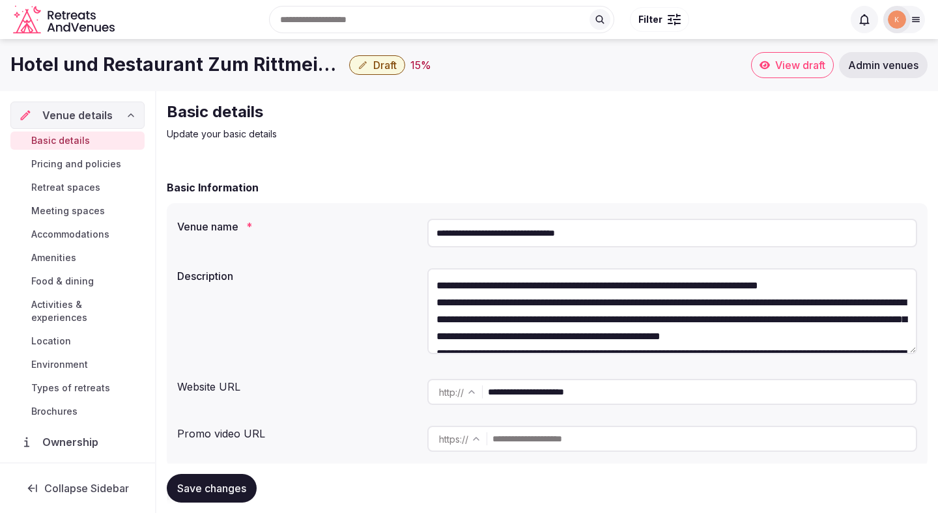
click at [486, 235] on input "**********" at bounding box center [672, 233] width 490 height 29
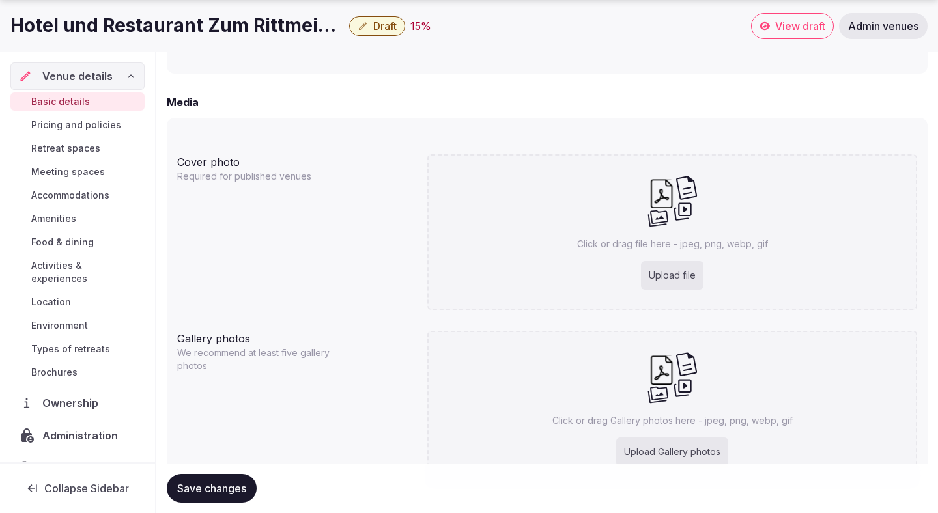
scroll to position [1012, 0]
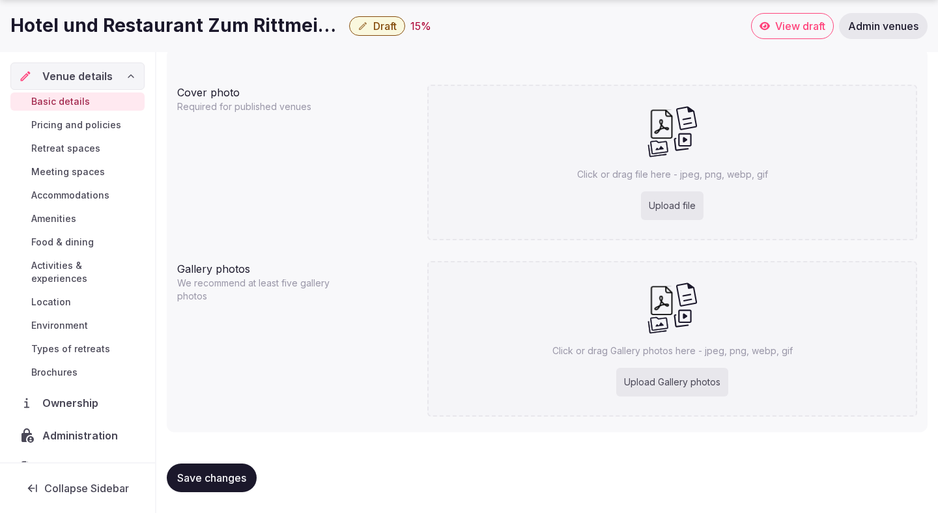
click at [682, 208] on div "Upload file" at bounding box center [672, 205] width 63 height 29
type input "**********"
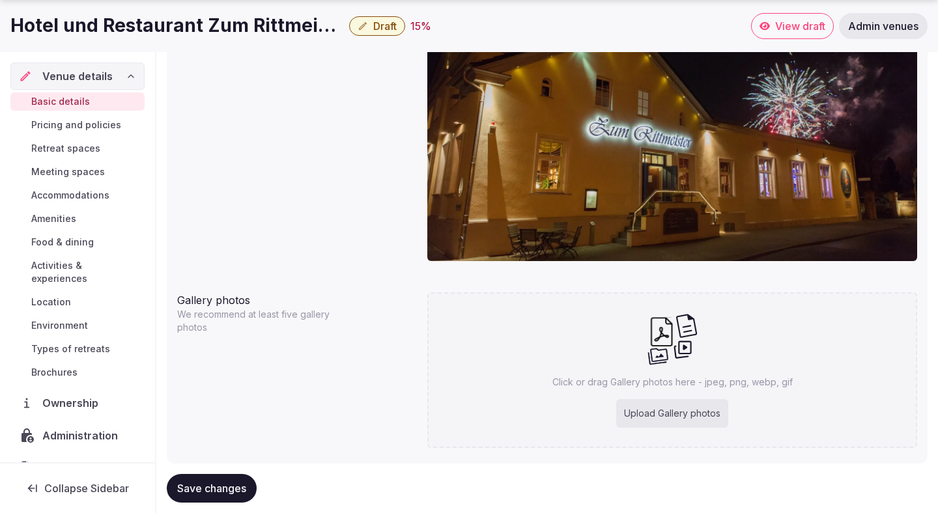
scroll to position [1142, 0]
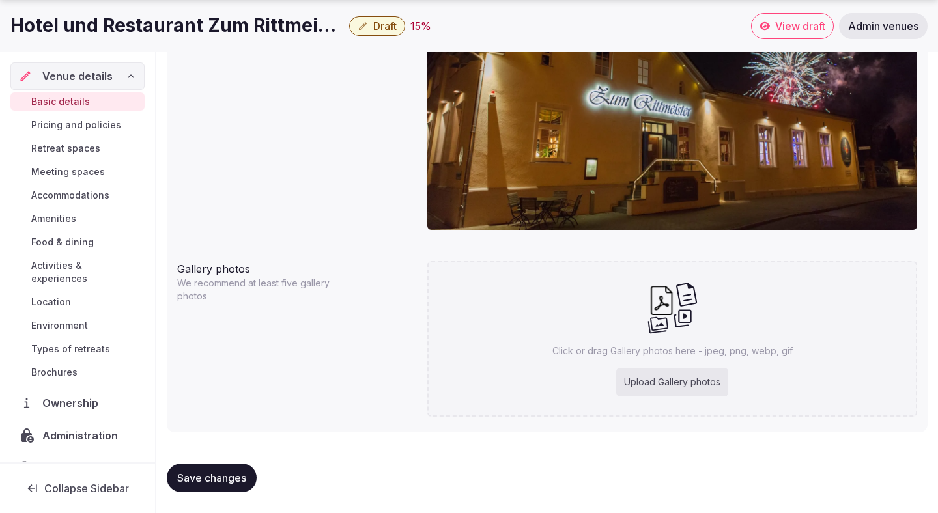
click at [201, 482] on span "Save changes" at bounding box center [211, 477] width 69 height 13
click at [641, 378] on div "Upload Gallery photos" at bounding box center [672, 382] width 112 height 29
type input "**********"
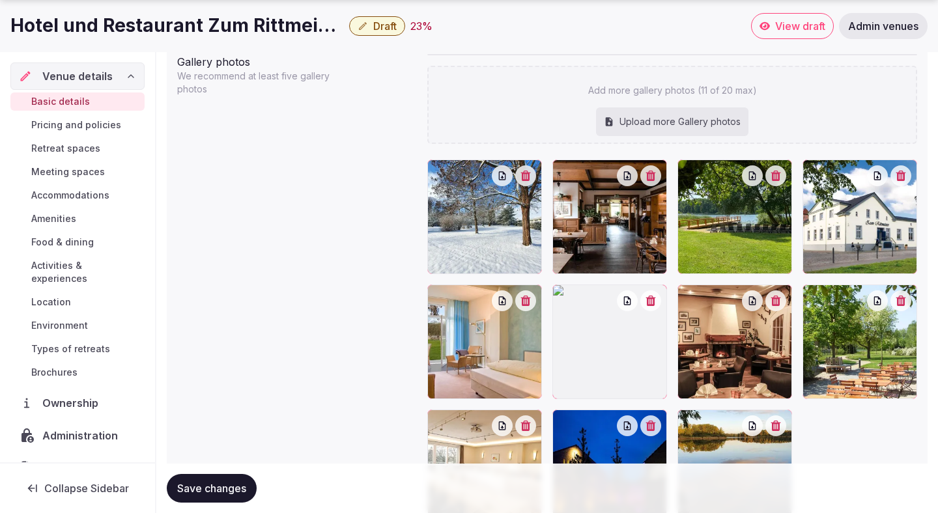
scroll to position [1356, 0]
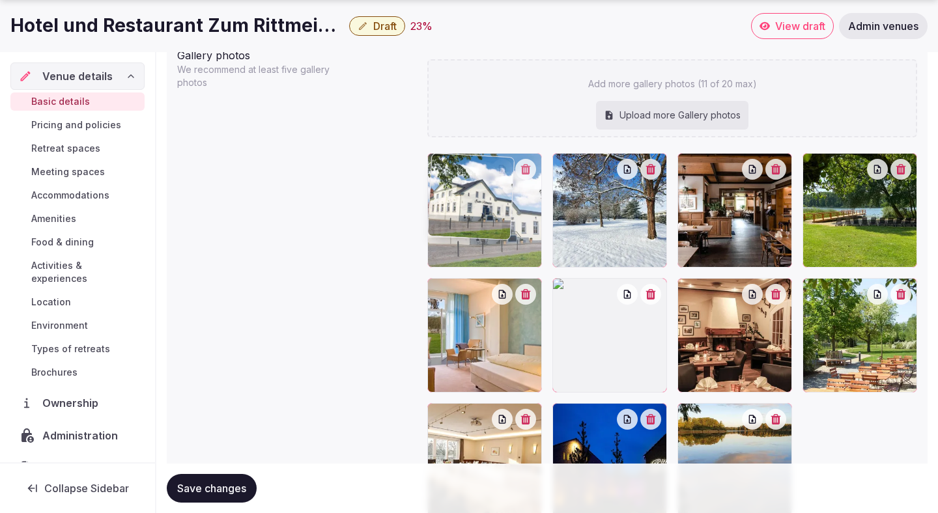
drag, startPoint x: 856, startPoint y: 216, endPoint x: 526, endPoint y: 230, distance: 329.8
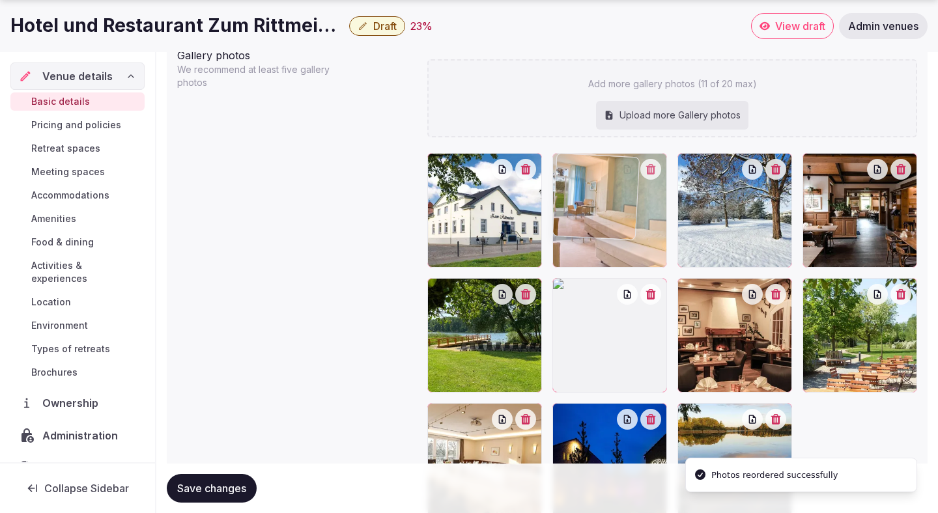
drag, startPoint x: 503, startPoint y: 351, endPoint x: 588, endPoint y: 227, distance: 150.5
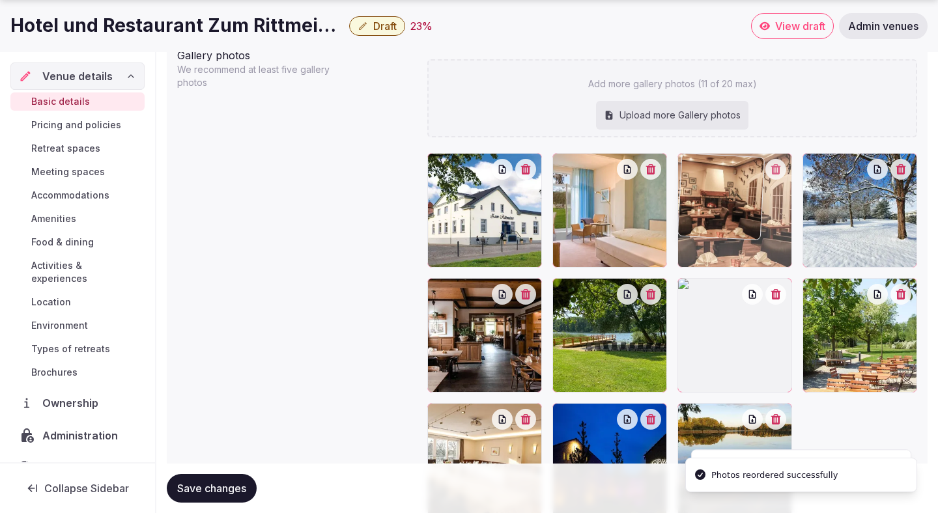
drag, startPoint x: 723, startPoint y: 309, endPoint x: 729, endPoint y: 221, distance: 88.8
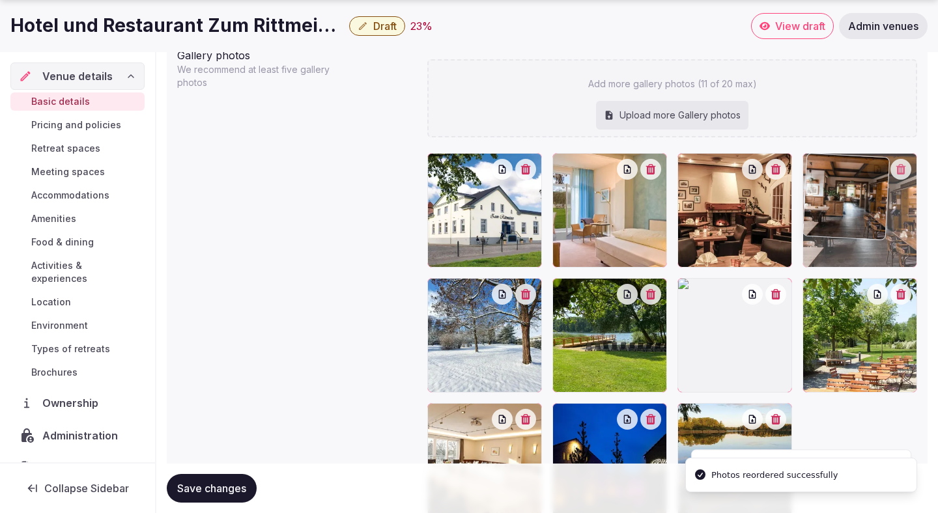
drag, startPoint x: 511, startPoint y: 362, endPoint x: 877, endPoint y: 221, distance: 392.1
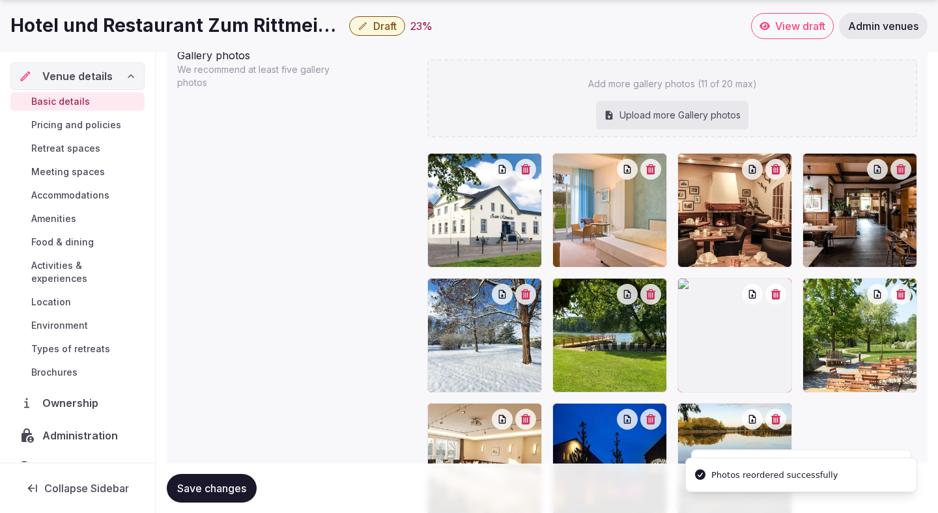
click at [783, 296] on button "button" at bounding box center [775, 294] width 21 height 21
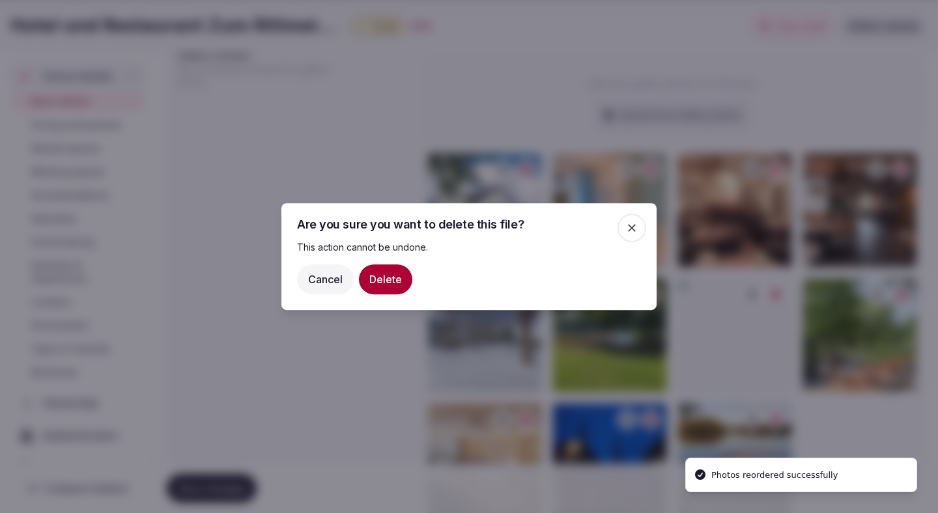
click at [390, 277] on button "Delete" at bounding box center [385, 279] width 53 height 30
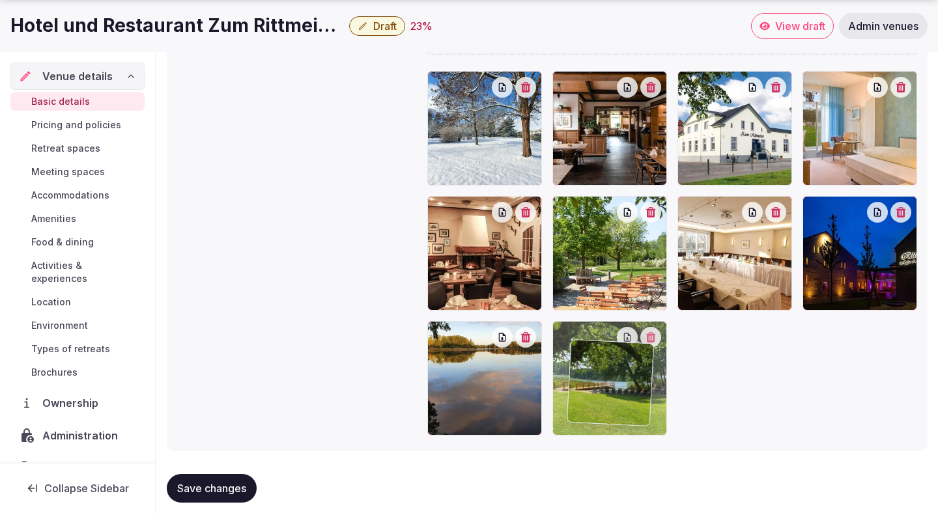
scroll to position [1457, 0]
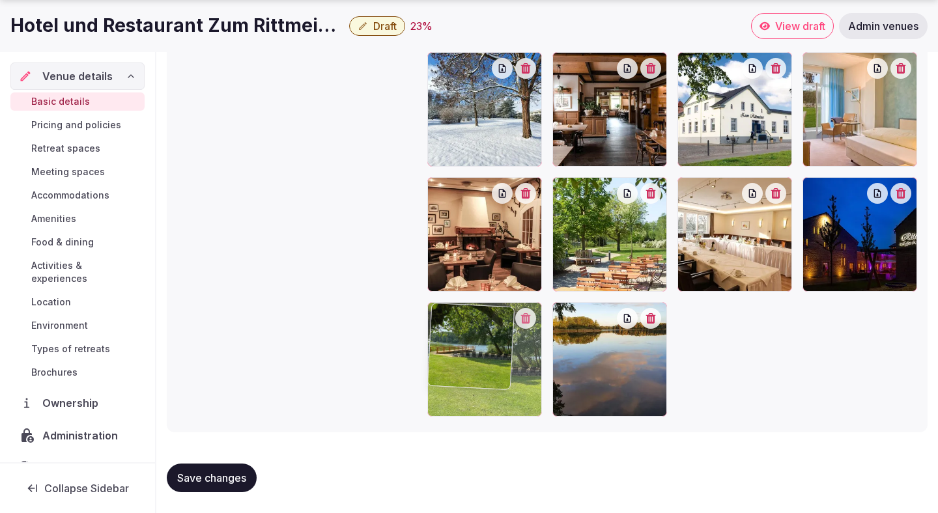
drag, startPoint x: 726, startPoint y: 262, endPoint x: 549, endPoint y: 405, distance: 227.8
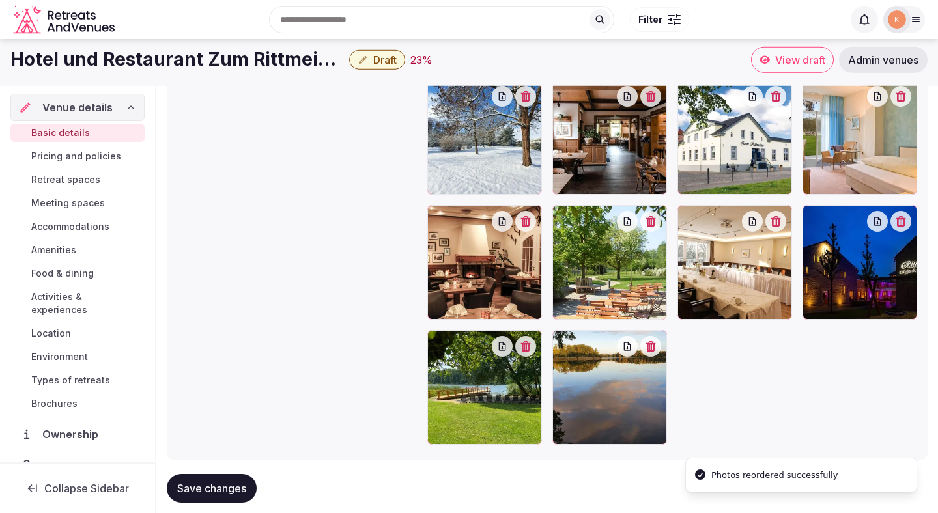
scroll to position [1403, 0]
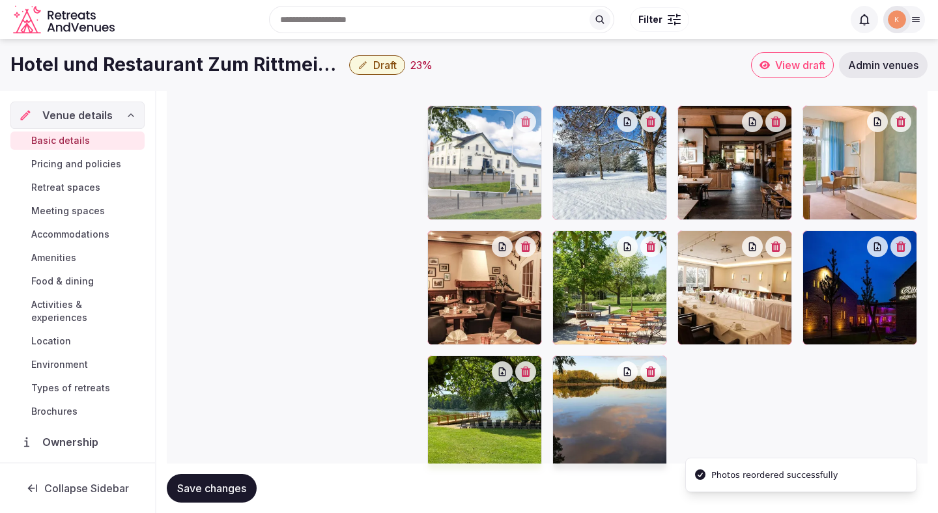
drag, startPoint x: 748, startPoint y: 193, endPoint x: 523, endPoint y: 192, distance: 224.7
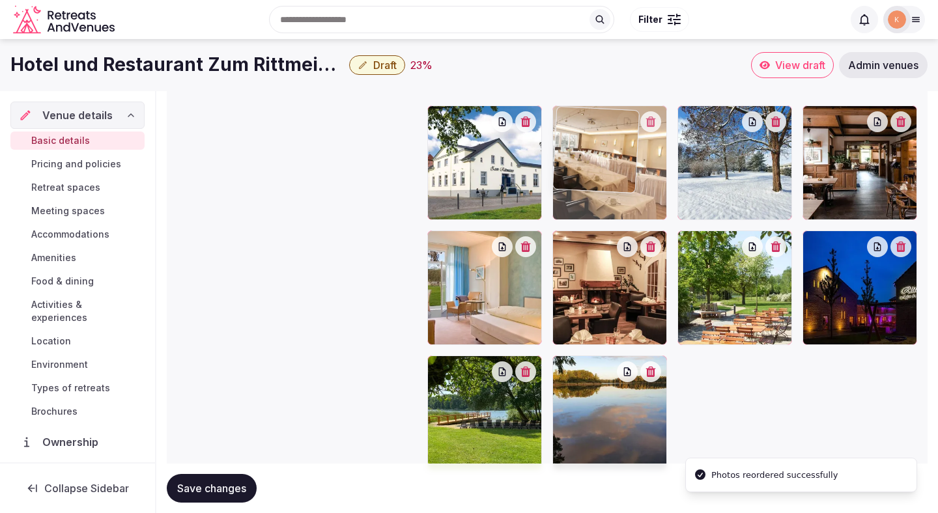
drag, startPoint x: 732, startPoint y: 296, endPoint x: 629, endPoint y: 195, distance: 144.6
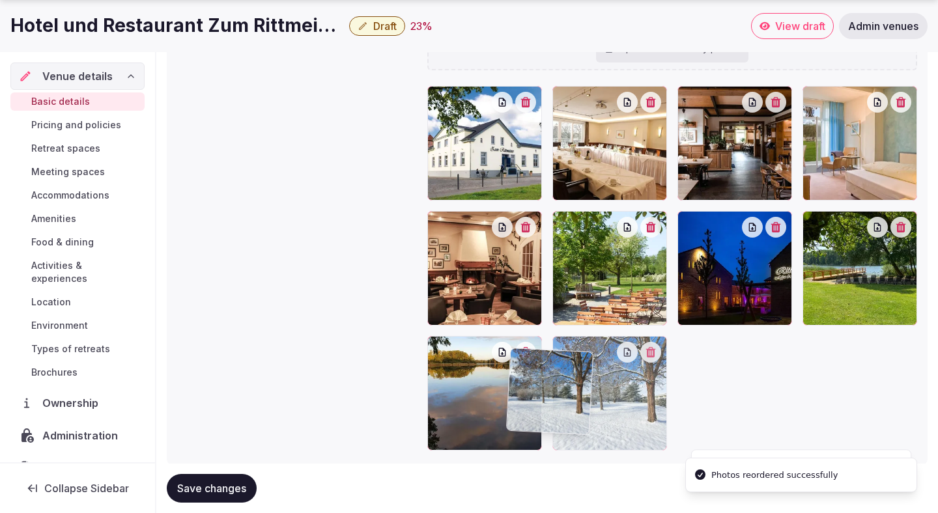
scroll to position [1457, 0]
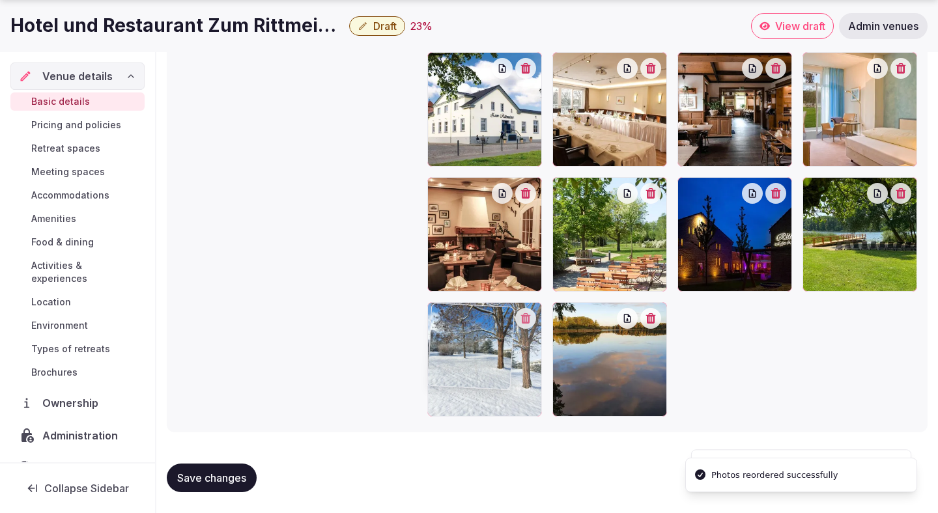
drag, startPoint x: 696, startPoint y: 188, endPoint x: 483, endPoint y: 385, distance: 289.9
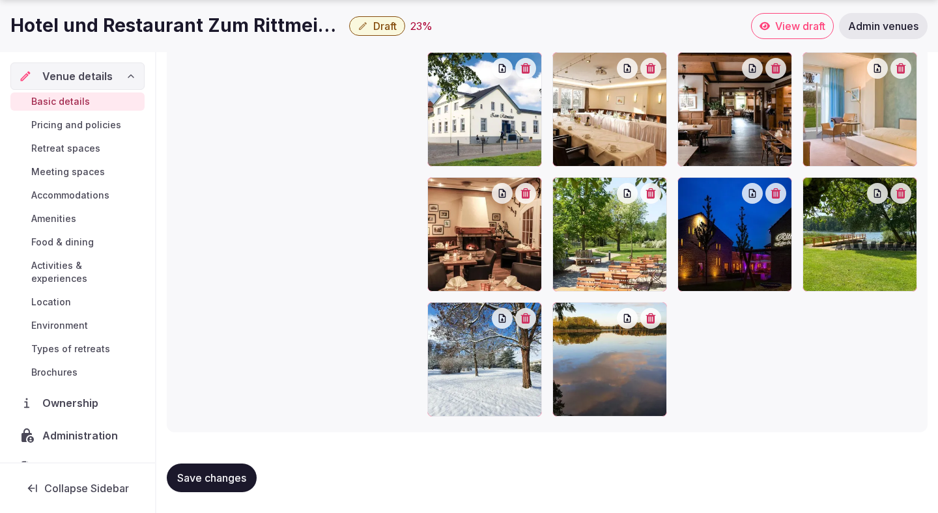
click at [240, 479] on span "Save changes" at bounding box center [211, 477] width 69 height 13
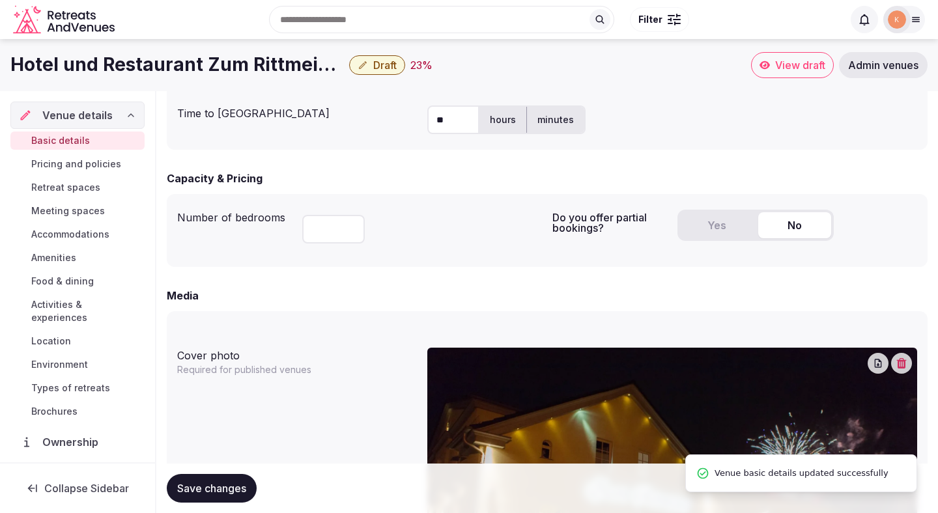
scroll to position [739, 0]
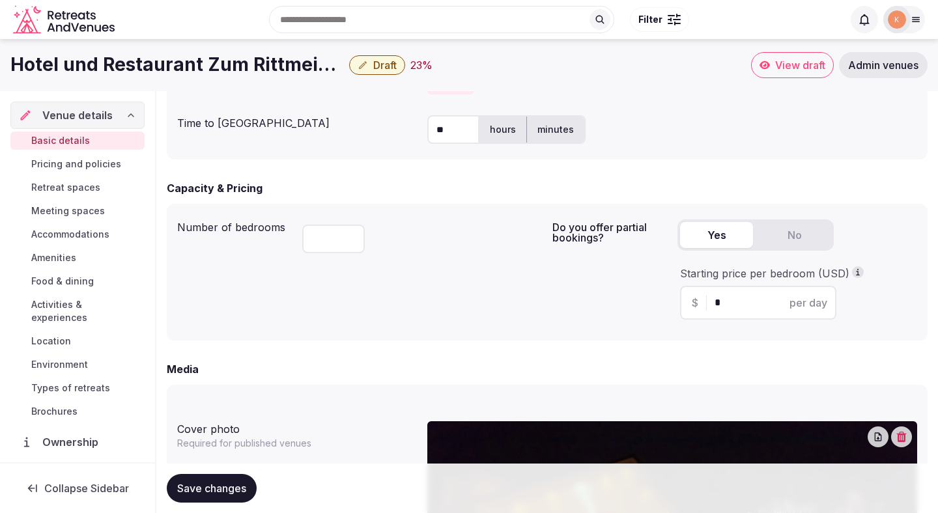
click at [692, 236] on button "Yes" at bounding box center [716, 235] width 73 height 26
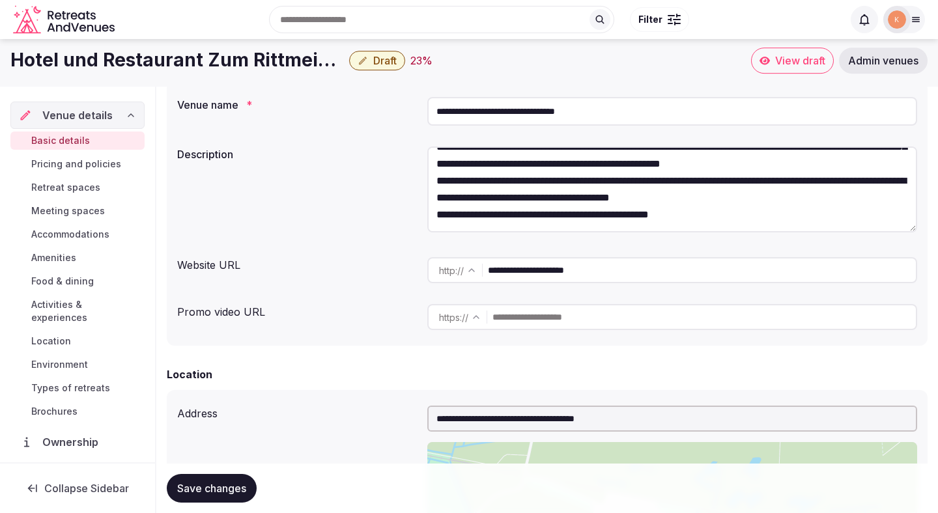
scroll to position [0, 0]
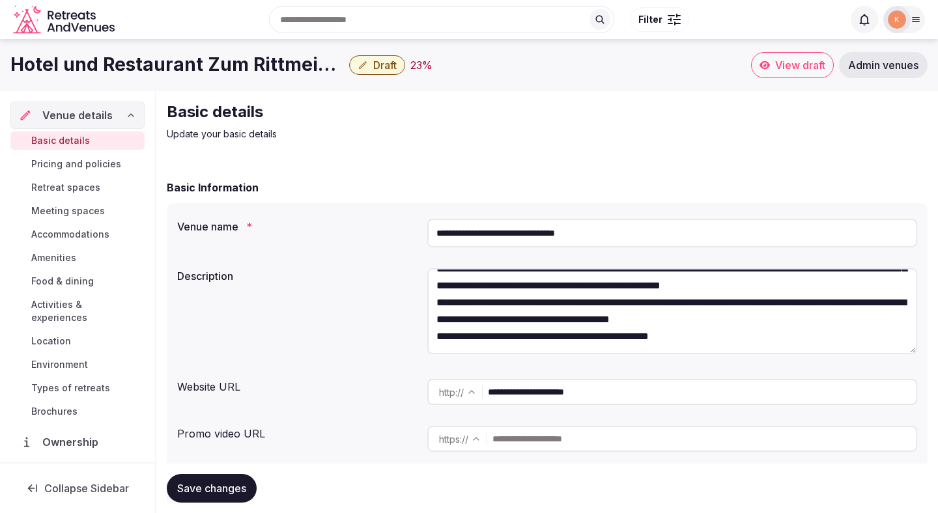
click at [557, 232] on input "**********" at bounding box center [672, 233] width 490 height 29
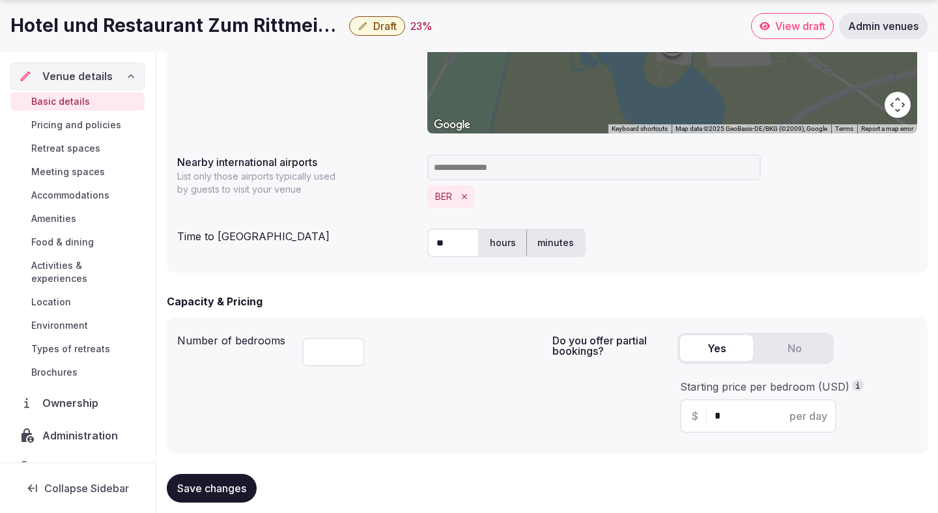
scroll to position [637, 0]
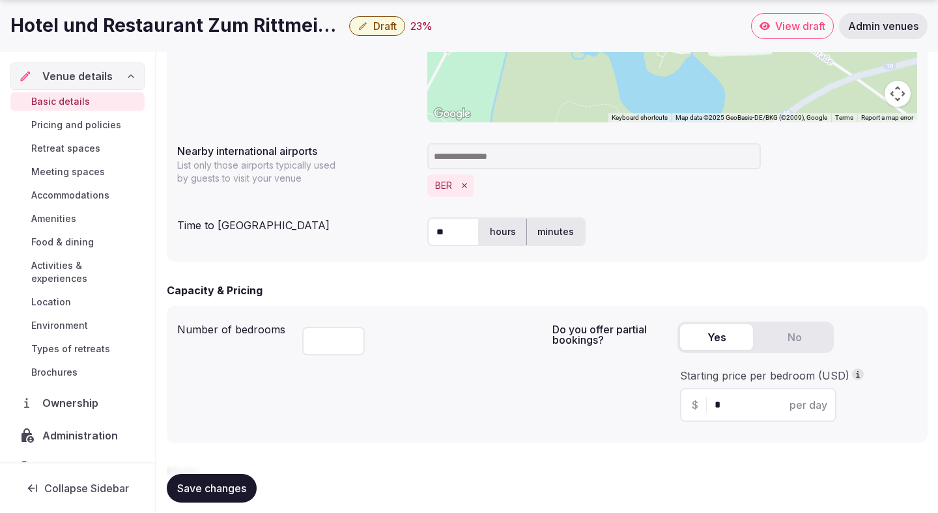
click at [736, 405] on input "*" at bounding box center [769, 405] width 110 height 16
type input "***"
click at [640, 370] on div "Do you offer partial bookings? Yes No Starting price per bedroom (USD) $ *** pe…" at bounding box center [734, 374] width 365 height 116
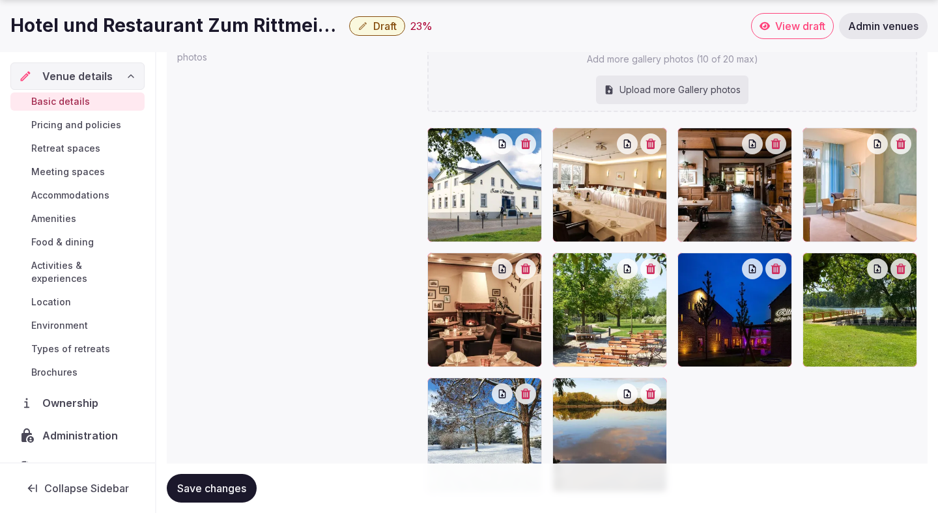
scroll to position [1521, 0]
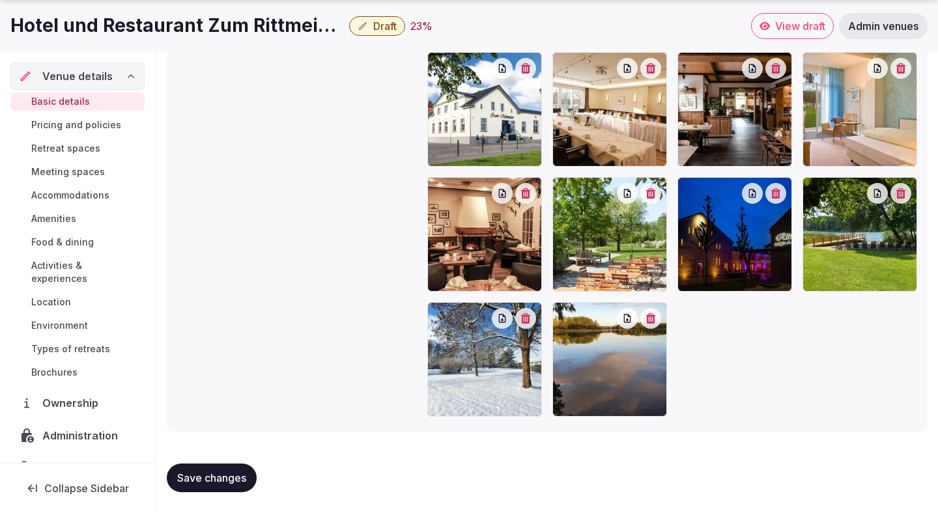
click at [237, 479] on span "Save changes" at bounding box center [211, 477] width 69 height 13
click at [95, 124] on span "Pricing and policies" at bounding box center [76, 125] width 90 height 13
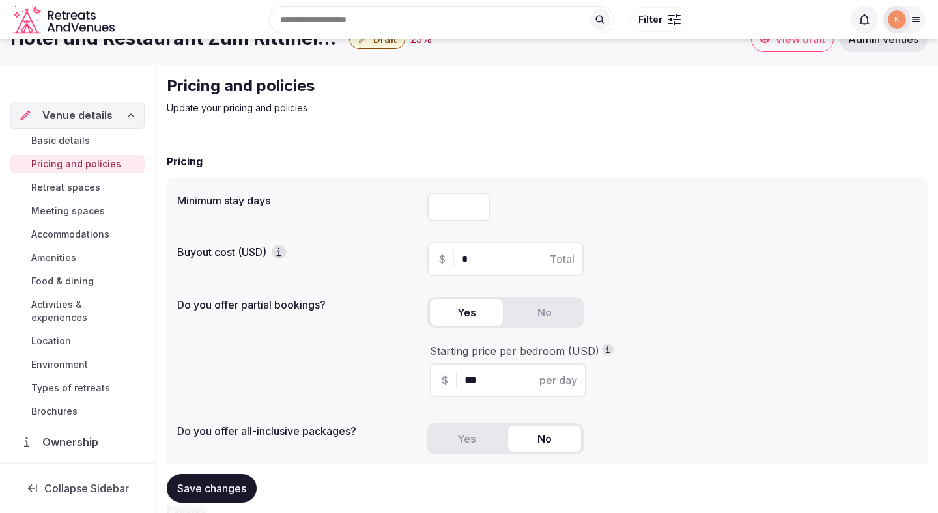
scroll to position [30, 0]
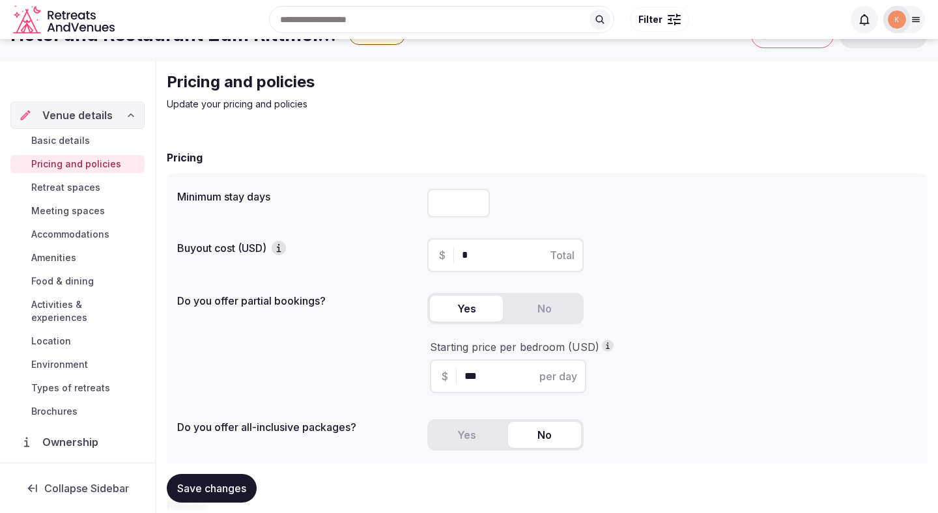
click at [445, 206] on input "number" at bounding box center [458, 203] width 63 height 29
type input "*"
click at [257, 365] on div "Do you offer partial bookings? Yes No Starting price per bedroom (USD) $ *** pe…" at bounding box center [547, 346] width 740 height 116
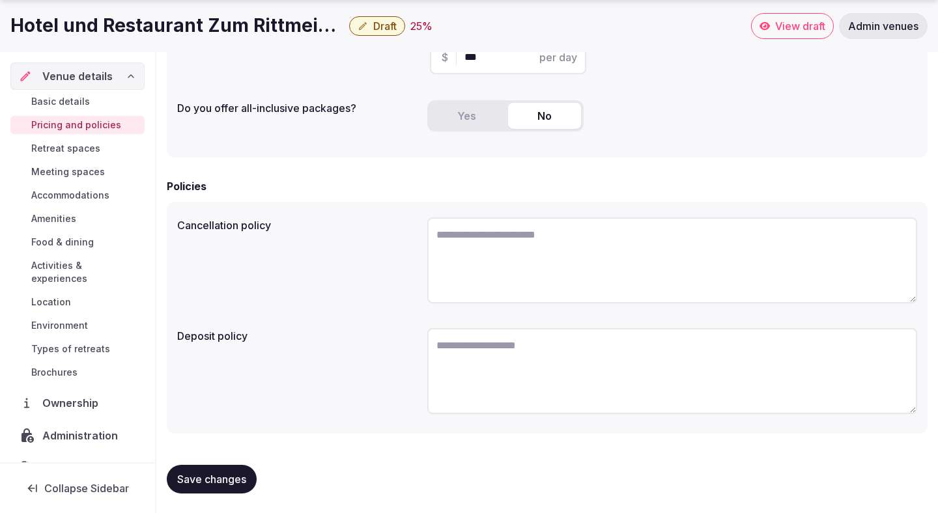
scroll to position [352, 0]
click at [204, 475] on span "Save changes" at bounding box center [211, 477] width 69 height 13
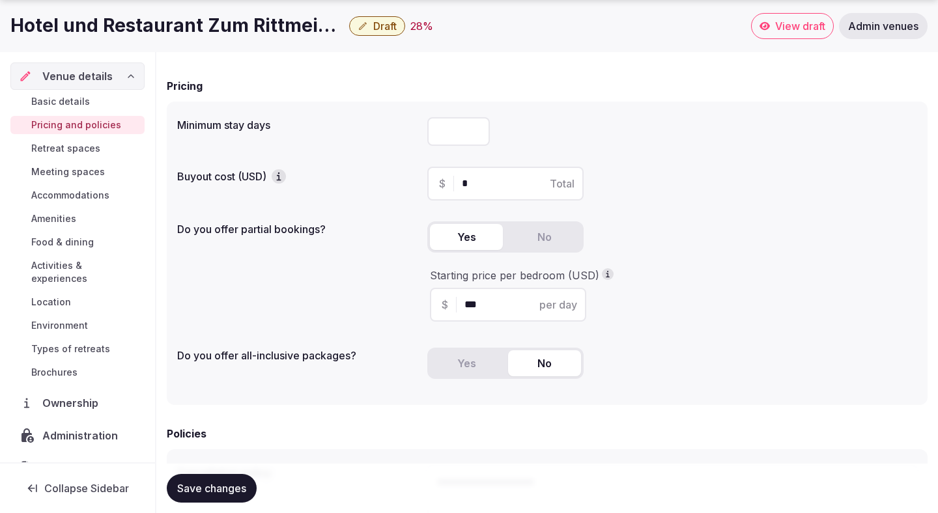
scroll to position [102, 0]
click at [55, 144] on span "Retreat spaces" at bounding box center [65, 148] width 69 height 13
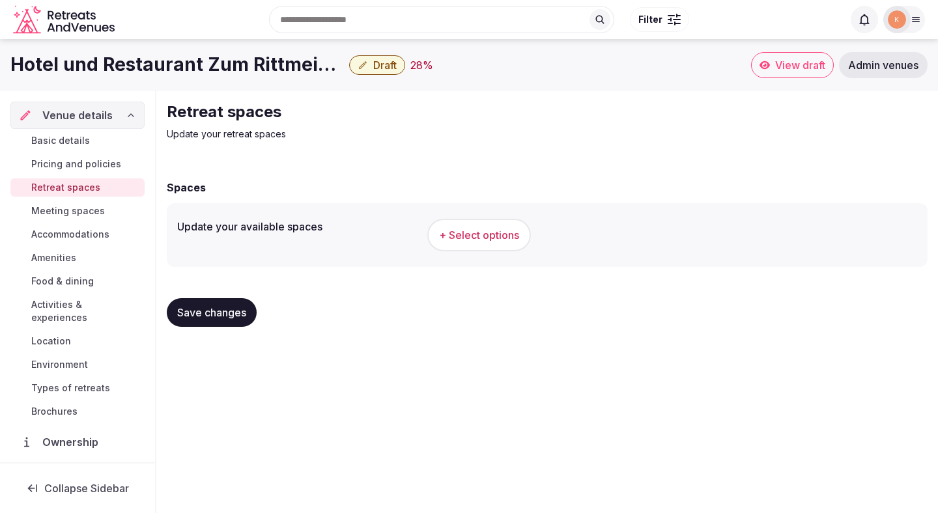
click at [477, 233] on span "+ Select options" at bounding box center [479, 235] width 80 height 14
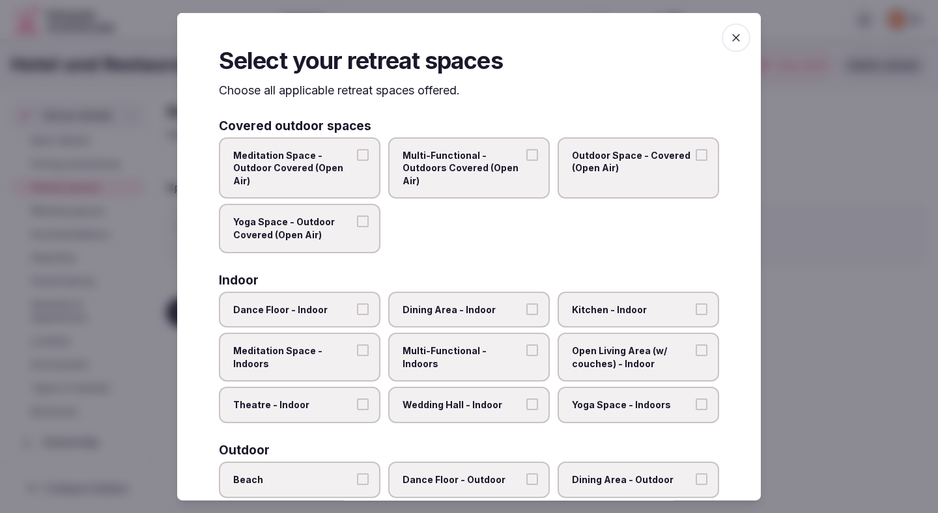
click at [365, 184] on label "Meditation Space - Outdoor Covered (Open Air)" at bounding box center [300, 168] width 162 height 62
click at [365, 160] on button "Meditation Space - Outdoor Covered (Open Air)" at bounding box center [363, 154] width 12 height 12
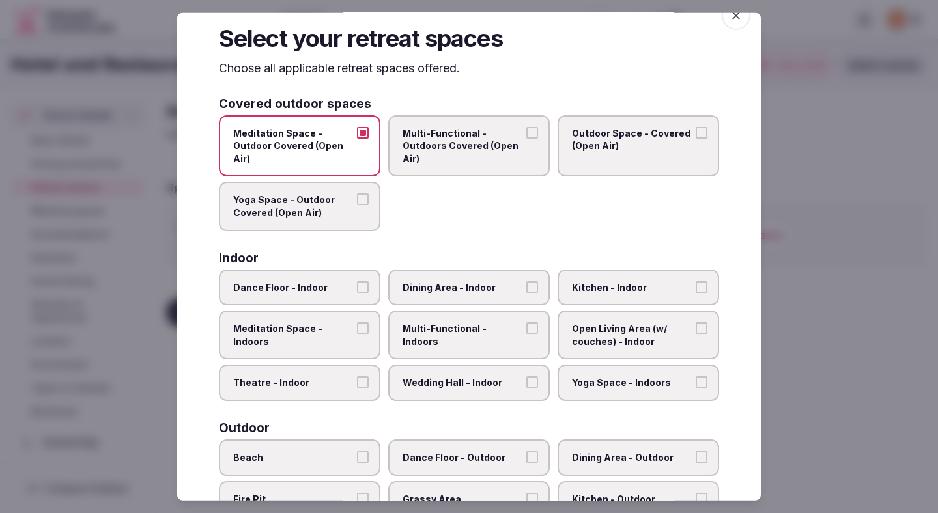
scroll to position [23, 0]
click at [361, 376] on button "Theatre - Indoor" at bounding box center [363, 382] width 12 height 12
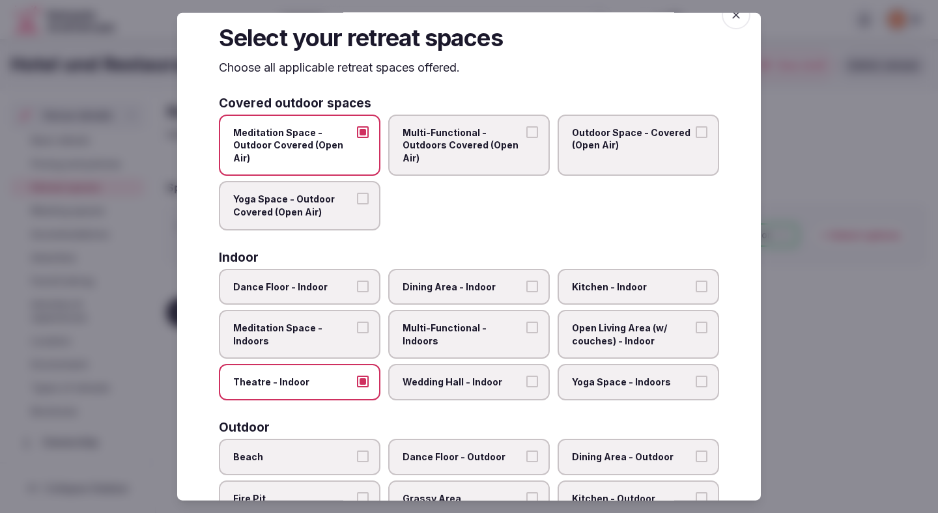
click at [447, 288] on span "Dining Area - Indoor" at bounding box center [462, 286] width 120 height 13
click at [526, 288] on button "Dining Area - Indoor" at bounding box center [532, 286] width 12 height 12
click at [447, 341] on label "Multi-Functional - Indoors" at bounding box center [469, 334] width 162 height 49
click at [526, 333] on button "Multi-Functional - Indoors" at bounding box center [532, 328] width 12 height 12
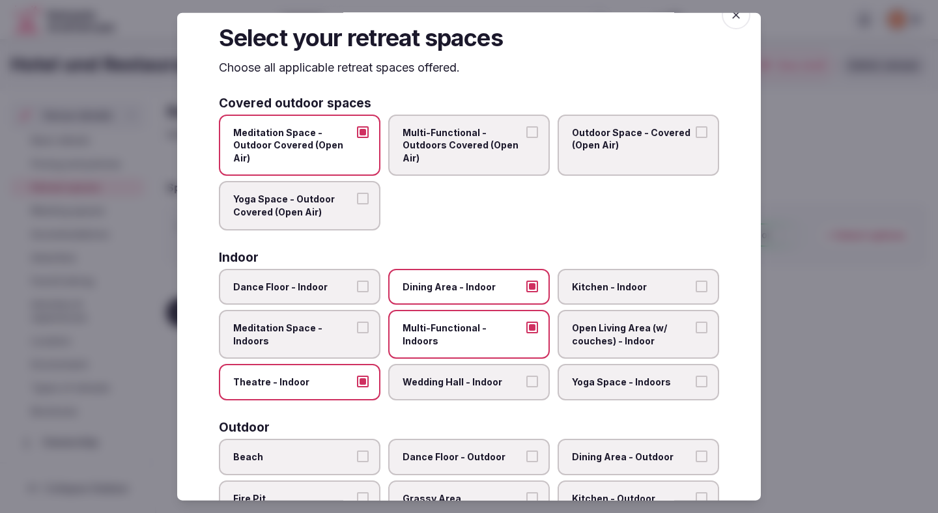
click at [449, 369] on label "Wedding Hall - Indoor" at bounding box center [469, 382] width 162 height 36
click at [526, 376] on button "Wedding Hall - Indoor" at bounding box center [532, 382] width 12 height 12
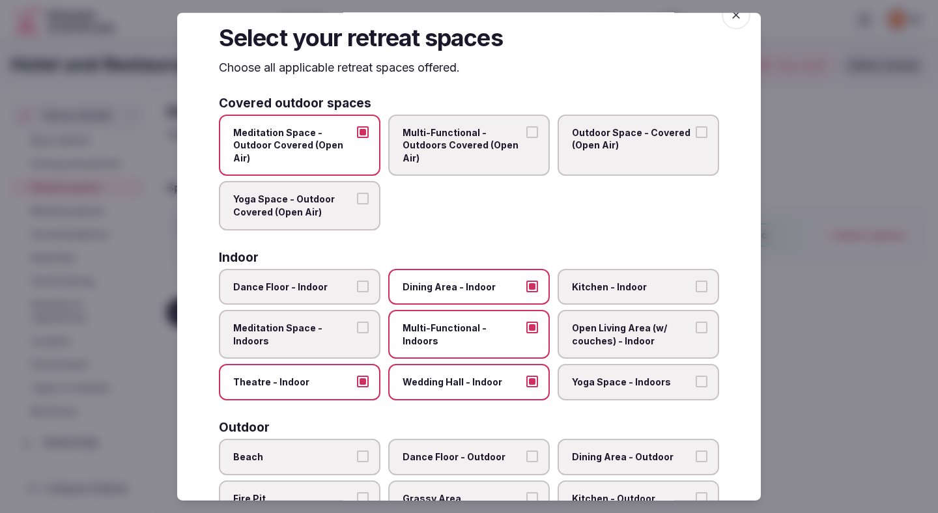
click at [602, 286] on span "Kitchen - Indoor" at bounding box center [632, 286] width 120 height 13
click at [696, 286] on button "Kitchen - Indoor" at bounding box center [702, 286] width 12 height 12
click at [602, 343] on span "Open Living Area (w/ couches) - Indoor" at bounding box center [632, 334] width 120 height 25
click at [696, 333] on button "Open Living Area (w/ couches) - Indoor" at bounding box center [702, 328] width 12 height 12
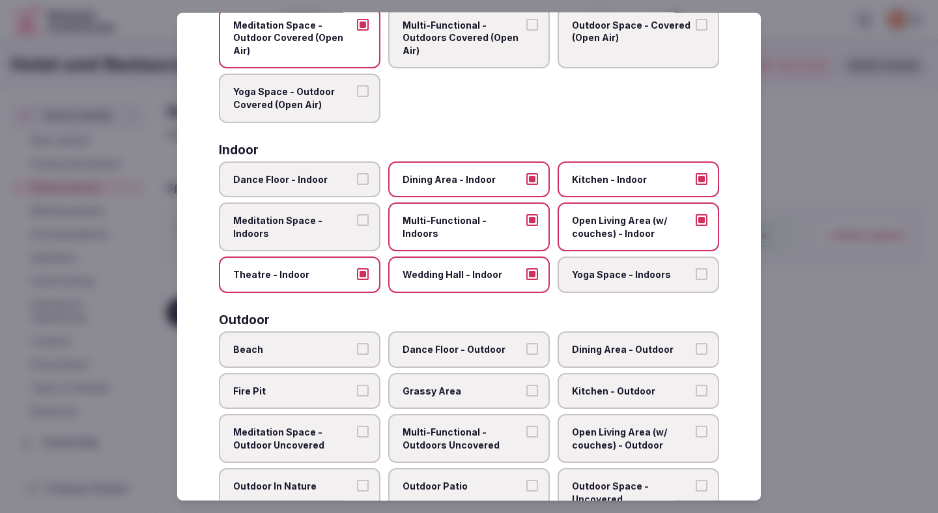
scroll to position [156, 0]
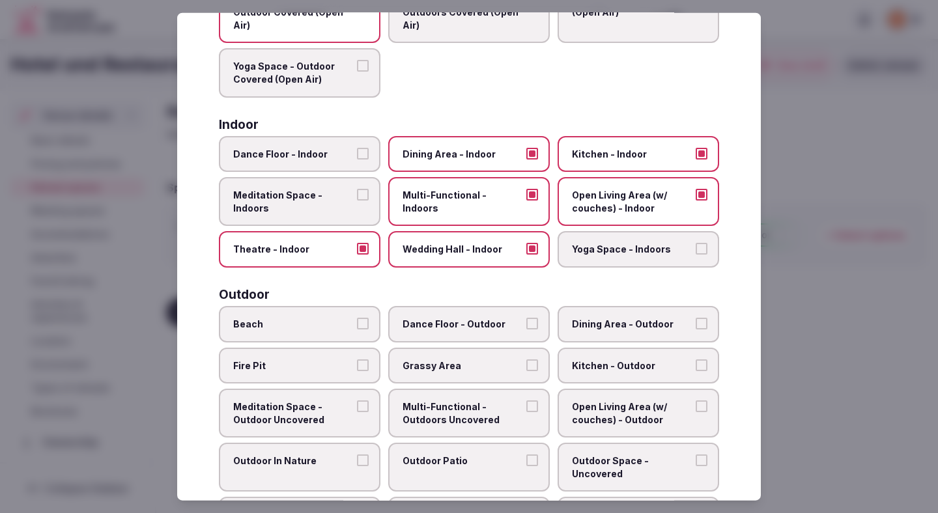
click at [350, 471] on label "Outdoor In Nature" at bounding box center [300, 467] width 162 height 49
click at [357, 466] on button "Outdoor In Nature" at bounding box center [363, 461] width 12 height 12
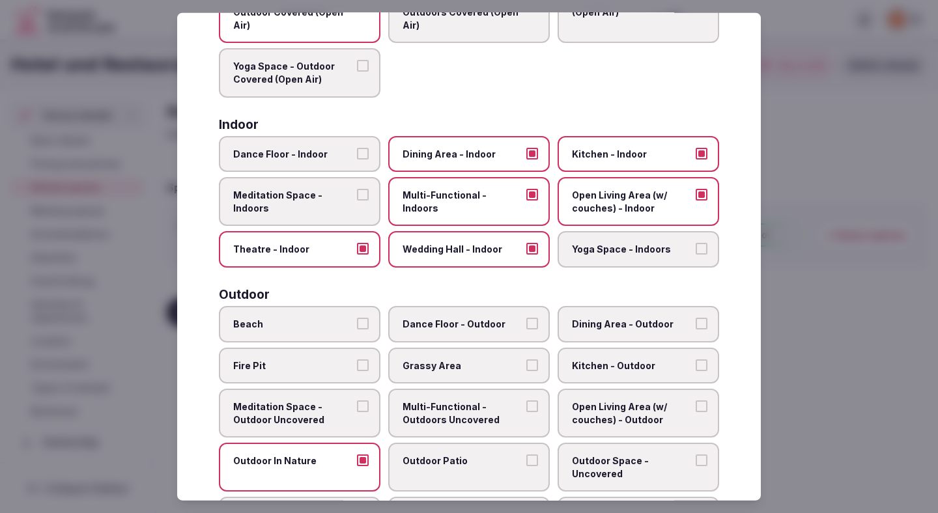
click at [433, 358] on label "Grassy Area" at bounding box center [469, 365] width 162 height 36
click at [526, 359] on button "Grassy Area" at bounding box center [532, 365] width 12 height 12
click at [427, 413] on span "Multi-Functional - Outdoors Uncovered" at bounding box center [462, 413] width 120 height 25
click at [526, 412] on button "Multi-Functional - Outdoors Uncovered" at bounding box center [532, 407] width 12 height 12
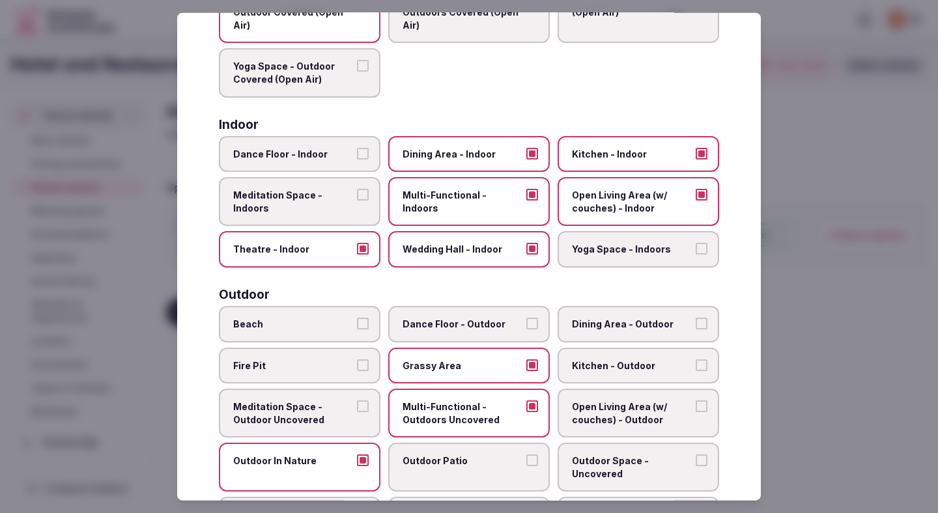
scroll to position [176, 0]
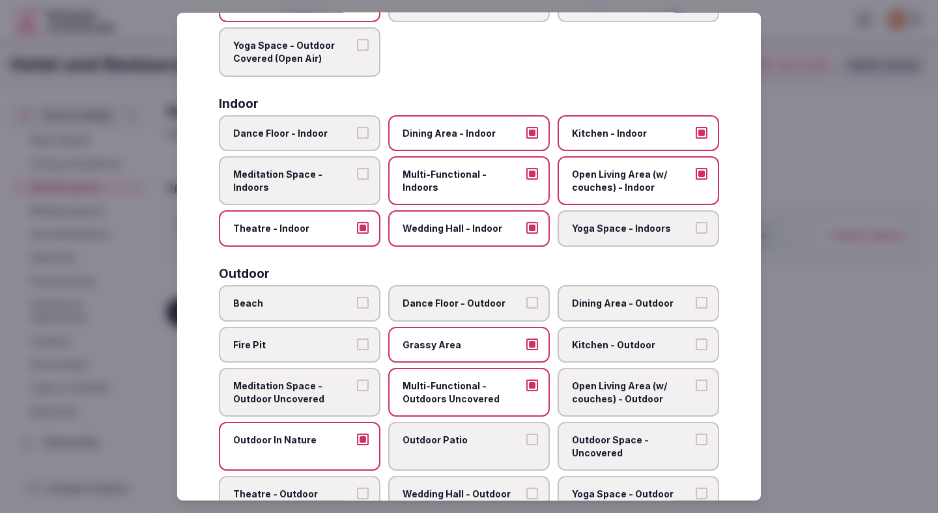
click at [632, 305] on span "Dining Area - Outdoor" at bounding box center [632, 303] width 120 height 13
click at [696, 305] on button "Dining Area - Outdoor" at bounding box center [702, 303] width 12 height 12
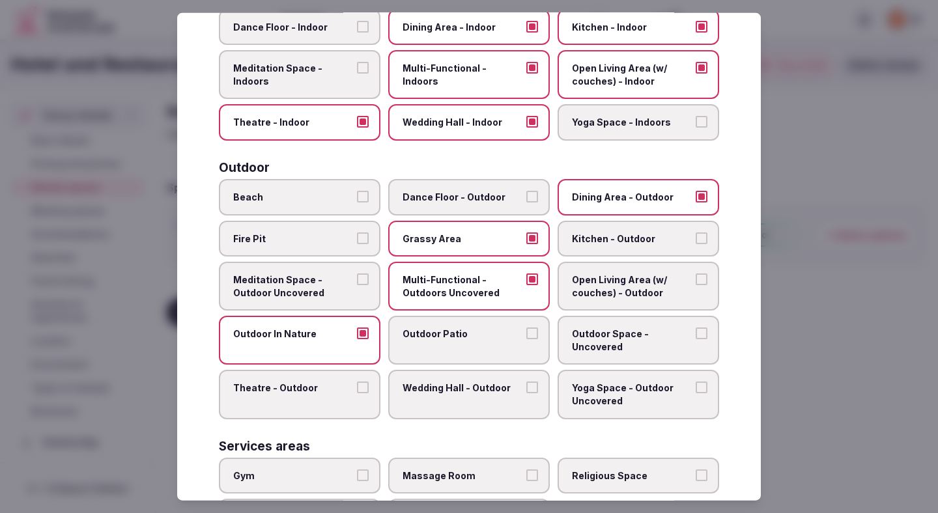
scroll to position [296, 0]
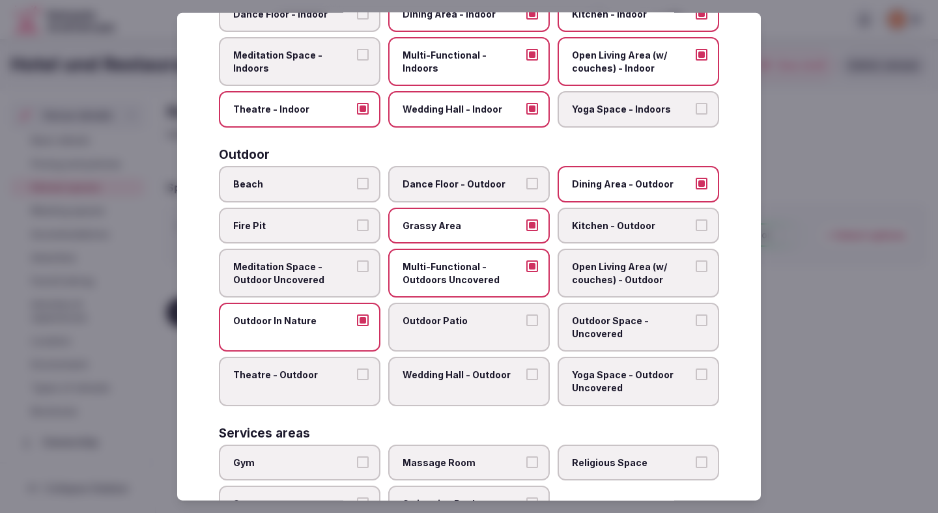
click at [516, 323] on span "Outdoor Patio" at bounding box center [462, 321] width 120 height 13
click at [526, 323] on button "Outdoor Patio" at bounding box center [532, 321] width 12 height 12
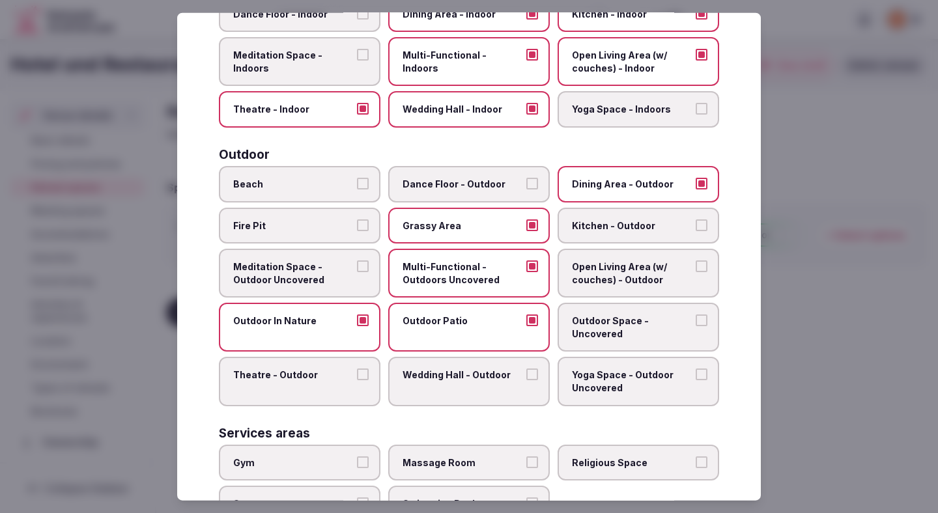
click at [506, 380] on span "Wedding Hall - Outdoor" at bounding box center [462, 375] width 120 height 13
click at [526, 380] on button "Wedding Hall - Outdoor" at bounding box center [532, 375] width 12 height 12
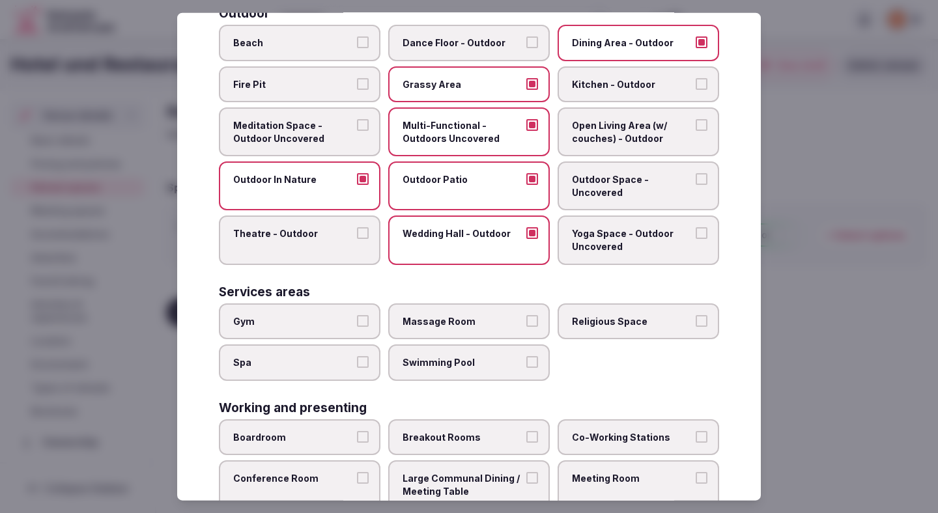
scroll to position [498, 0]
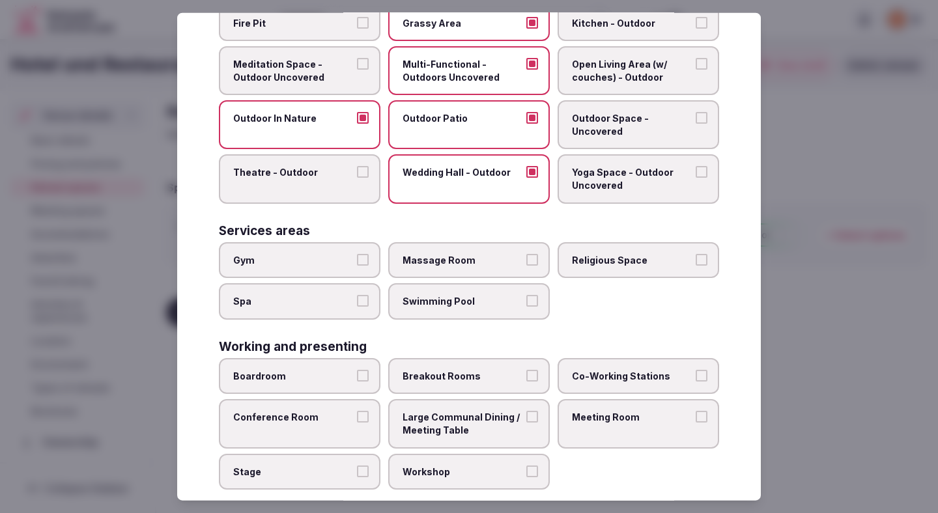
click at [356, 260] on label "Gym" at bounding box center [300, 260] width 162 height 36
click at [357, 260] on button "Gym" at bounding box center [363, 259] width 12 height 12
click at [457, 316] on label "Swimming Pool" at bounding box center [469, 301] width 162 height 36
click at [526, 307] on button "Swimming Pool" at bounding box center [532, 301] width 12 height 12
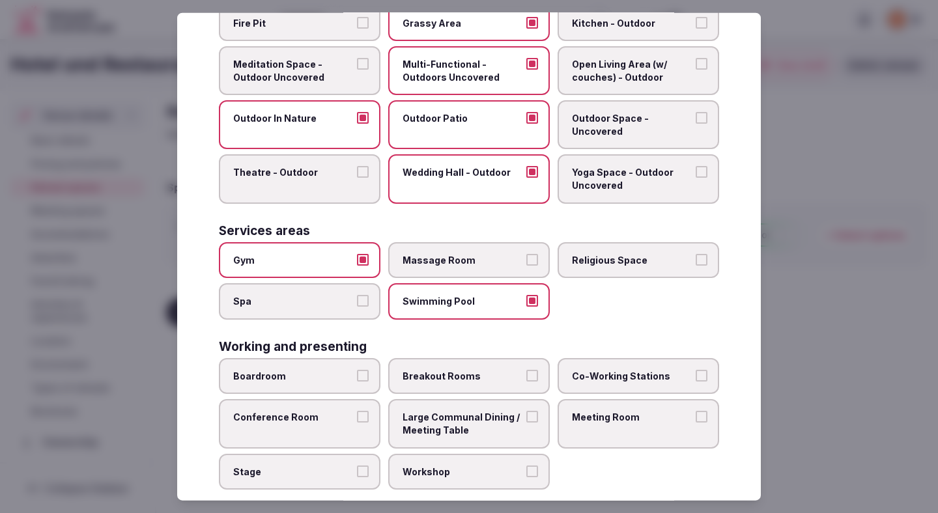
scroll to position [519, 0]
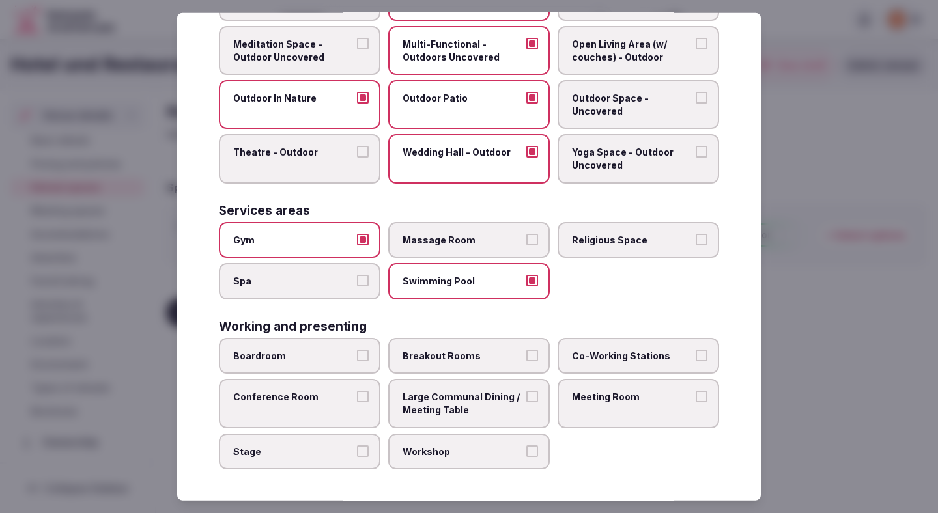
click at [335, 367] on label "Boardroom" at bounding box center [300, 356] width 162 height 36
click at [357, 361] on button "Boardroom" at bounding box center [363, 356] width 12 height 12
click at [330, 396] on span "Conference Room" at bounding box center [293, 397] width 120 height 13
click at [357, 396] on button "Conference Room" at bounding box center [363, 397] width 12 height 12
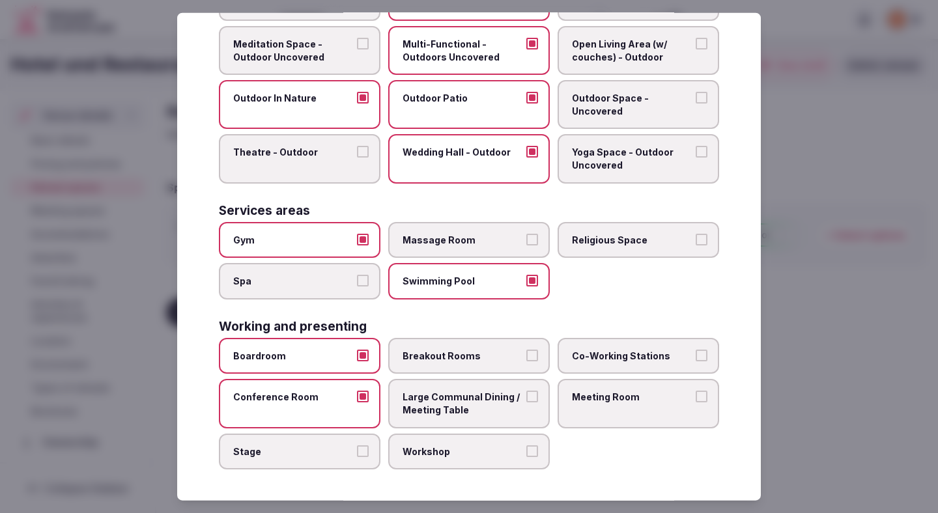
click at [438, 414] on span "Large Communal Dining / Meeting Table" at bounding box center [462, 403] width 120 height 25
click at [526, 402] on button "Large Communal Dining / Meeting Table" at bounding box center [532, 397] width 12 height 12
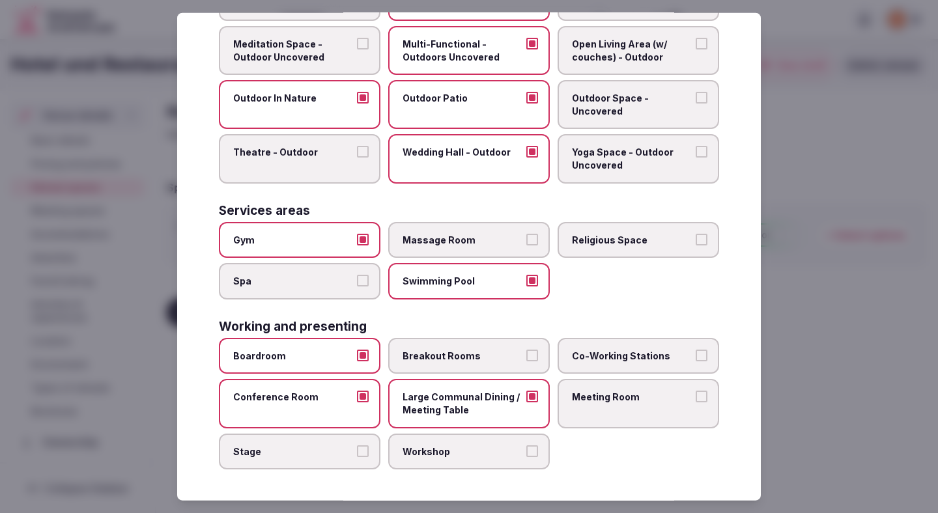
click at [613, 404] on label "Meeting Room" at bounding box center [638, 403] width 162 height 49
click at [696, 402] on button "Meeting Room" at bounding box center [702, 397] width 12 height 12
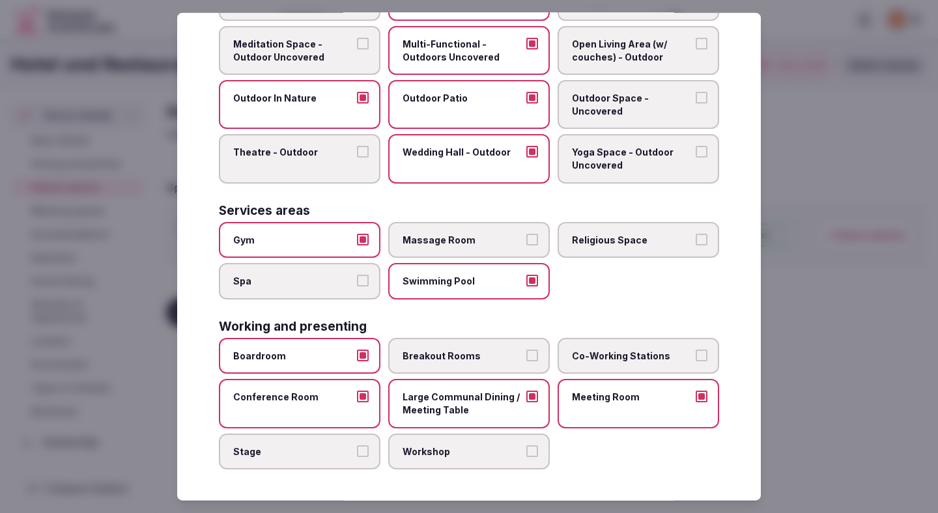
click at [505, 344] on label "Breakout Rooms" at bounding box center [469, 356] width 162 height 36
click at [526, 350] on button "Breakout Rooms" at bounding box center [532, 356] width 12 height 12
click at [490, 451] on span "Workshop" at bounding box center [462, 451] width 120 height 13
click at [526, 451] on button "Workshop" at bounding box center [532, 451] width 12 height 12
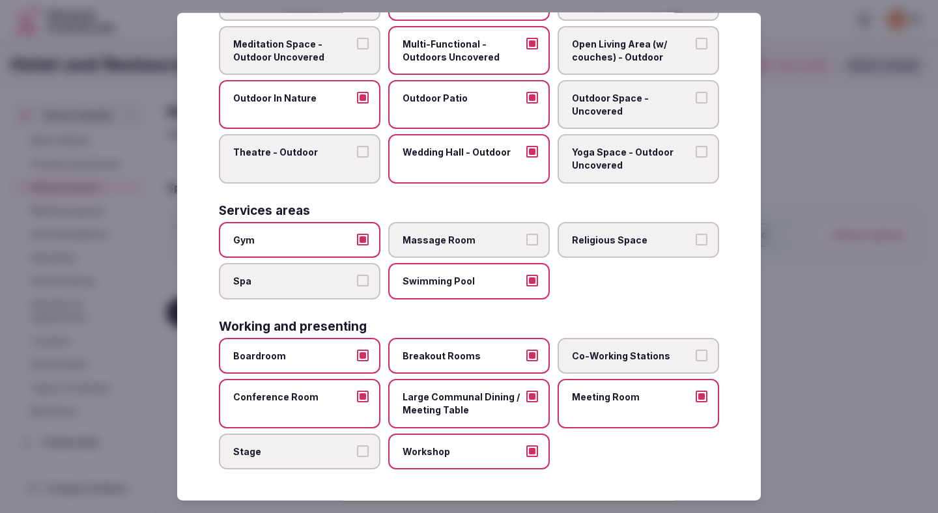
click at [862, 258] on div at bounding box center [469, 256] width 938 height 513
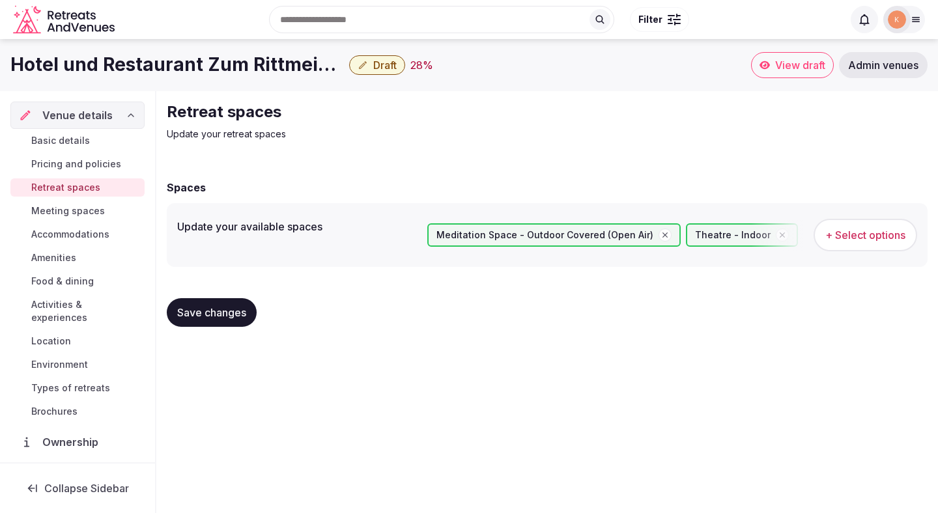
click at [234, 316] on span "Save changes" at bounding box center [211, 312] width 69 height 13
click at [201, 315] on span "Save changes" at bounding box center [211, 312] width 69 height 13
click at [90, 204] on span "Meeting spaces" at bounding box center [68, 210] width 74 height 13
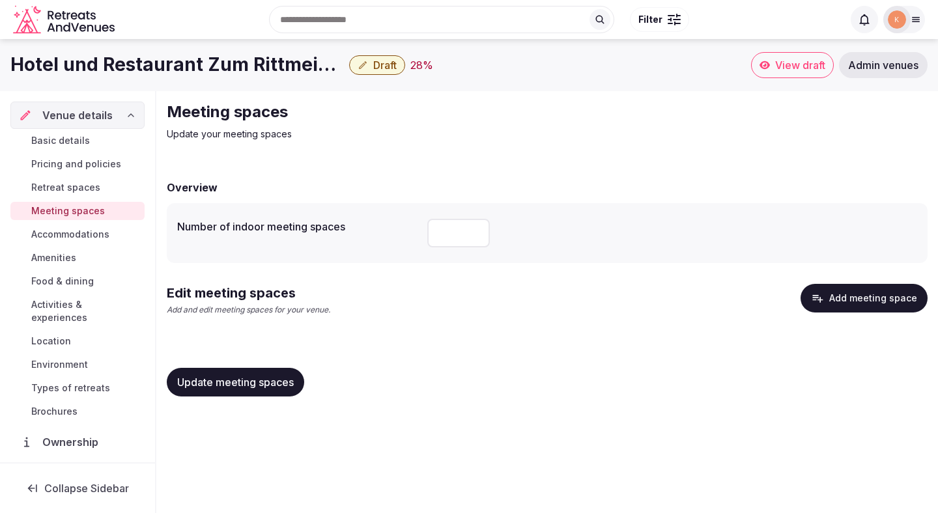
click at [457, 234] on input "number" at bounding box center [458, 233] width 63 height 29
type input "*"
click at [275, 386] on span "Update meeting spaces" at bounding box center [235, 382] width 117 height 13
click at [278, 391] on button "Update meeting spaces" at bounding box center [235, 382] width 137 height 29
click at [279, 390] on button "Update meeting spaces" at bounding box center [235, 382] width 137 height 29
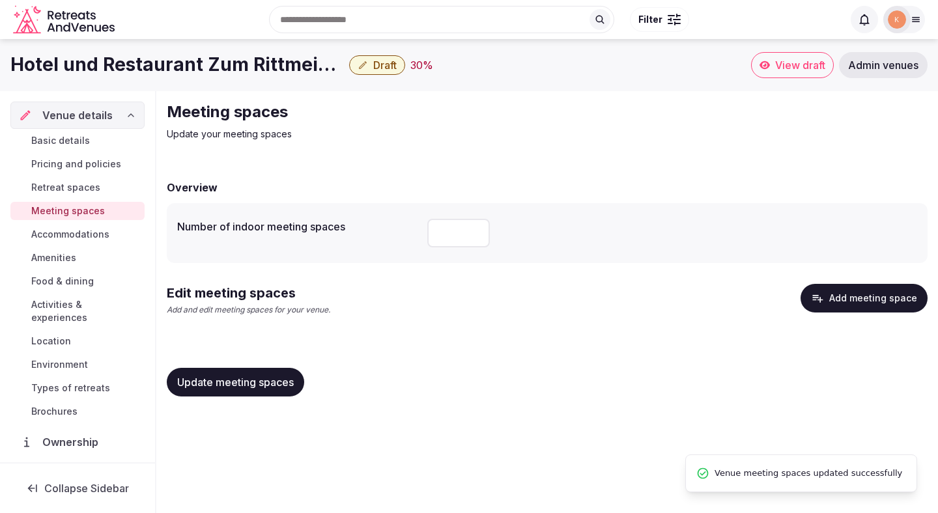
click at [836, 306] on button "Add meeting space" at bounding box center [863, 298] width 127 height 29
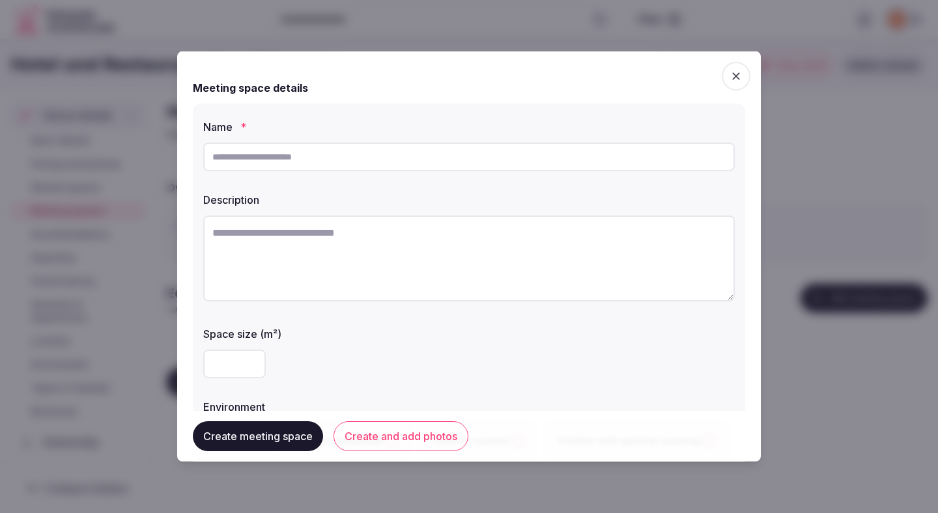
click at [365, 158] on input "text" at bounding box center [468, 157] width 531 height 29
paste input "**********"
type input "**********"
click at [363, 246] on textarea at bounding box center [468, 259] width 531 height 86
paste textarea "**********"
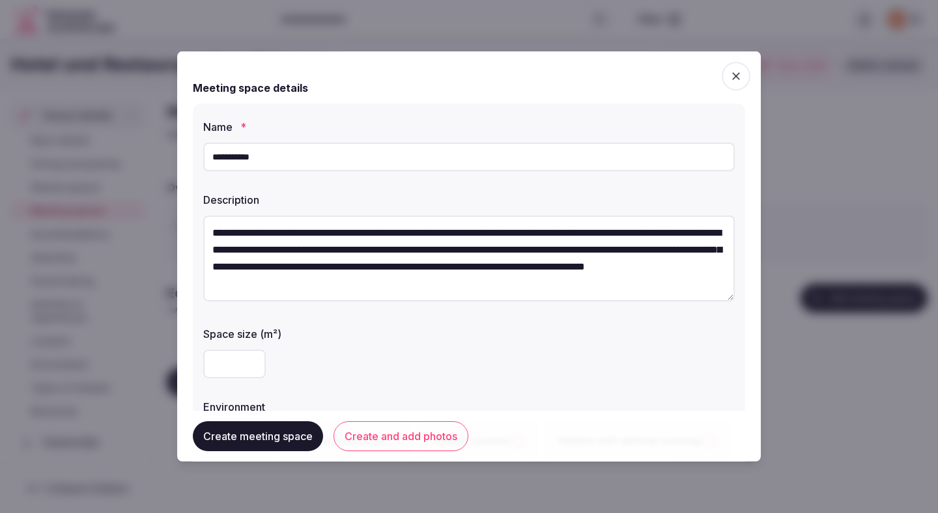
type textarea "**********"
click at [238, 363] on input "number" at bounding box center [234, 364] width 63 height 29
type input "**"
click at [364, 361] on div "**" at bounding box center [468, 364] width 531 height 29
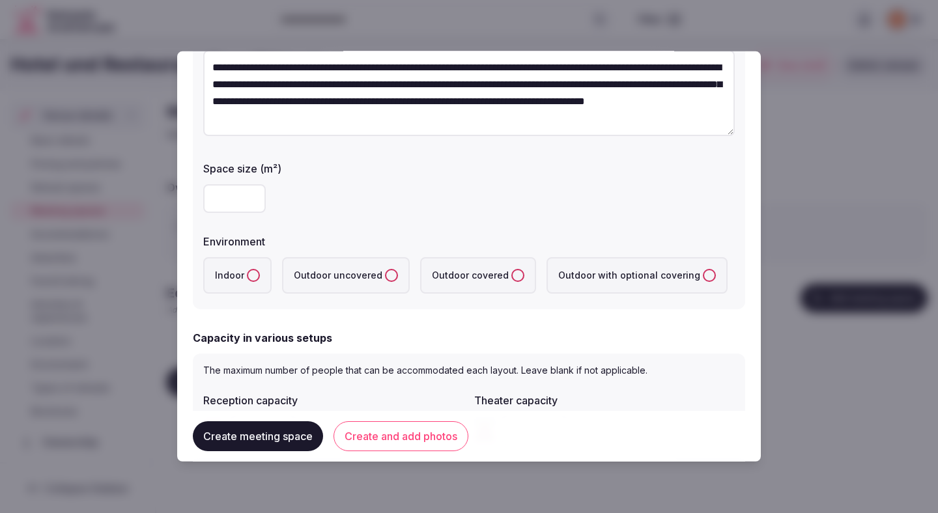
scroll to position [199, 0]
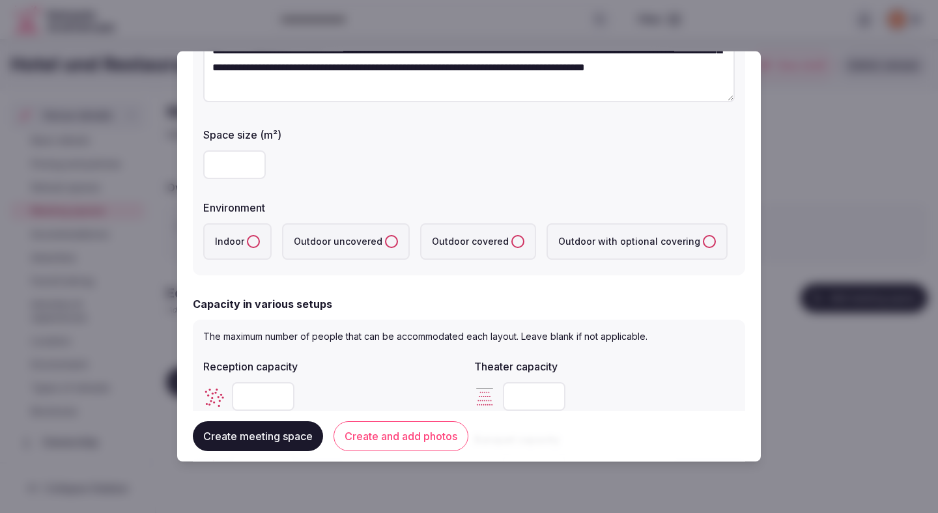
click at [239, 237] on label "Indoor" at bounding box center [237, 241] width 68 height 36
click at [247, 237] on button "Indoor" at bounding box center [253, 241] width 13 height 13
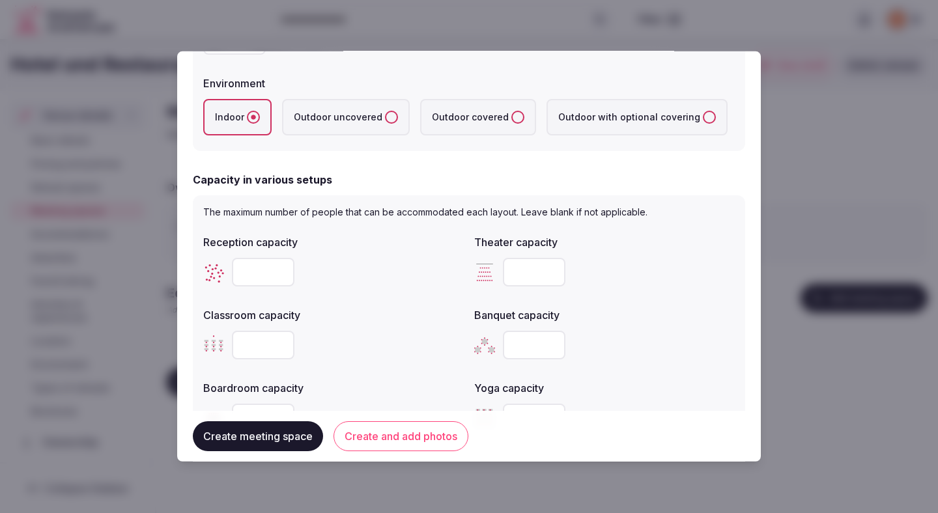
scroll to position [334, 0]
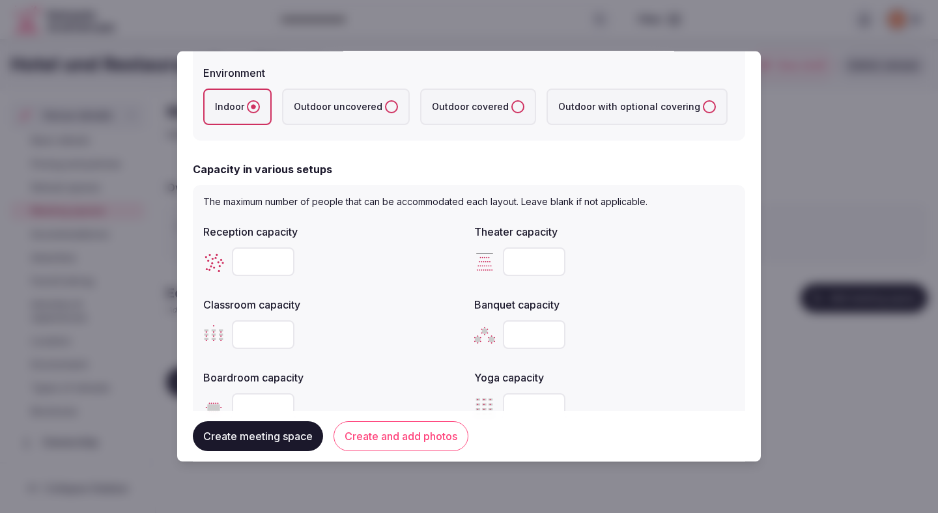
click at [257, 258] on input "number" at bounding box center [263, 261] width 63 height 29
type input "**"
click at [339, 290] on div "Reception capacity ** Theater capacity Classroom capacity Banquet capacity Boar…" at bounding box center [468, 323] width 531 height 208
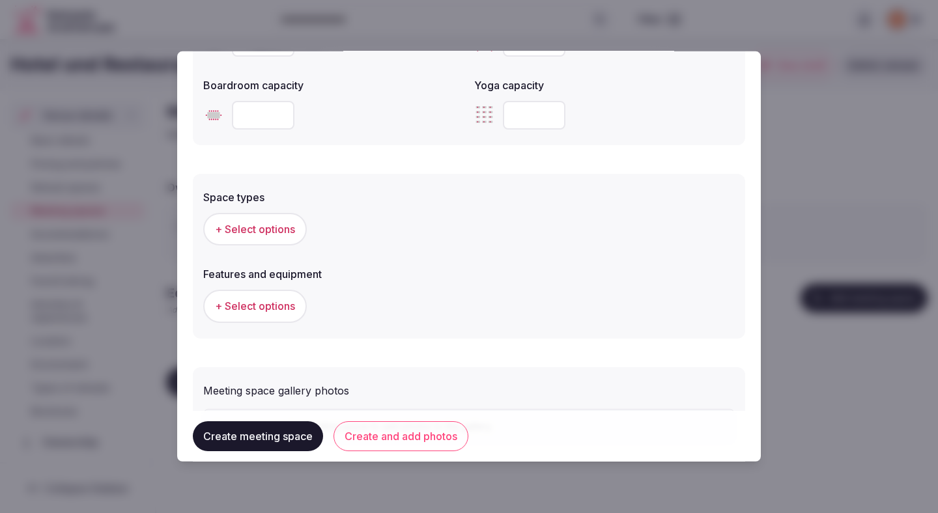
scroll to position [629, 0]
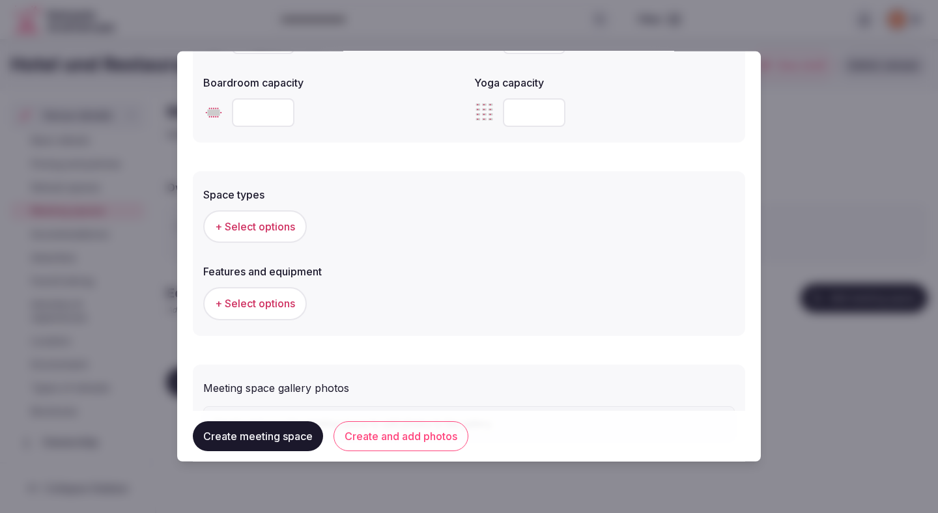
click at [281, 233] on span "+ Select options" at bounding box center [255, 226] width 80 height 14
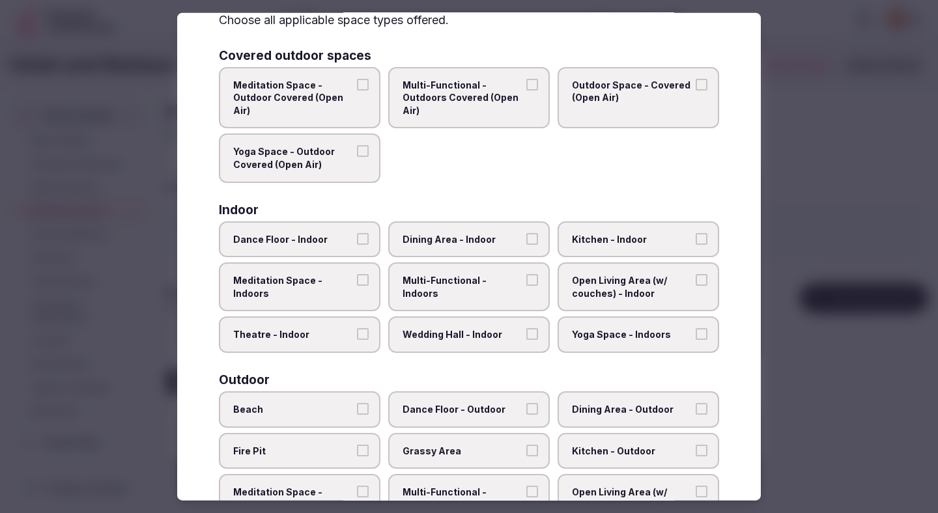
scroll to position [85, 0]
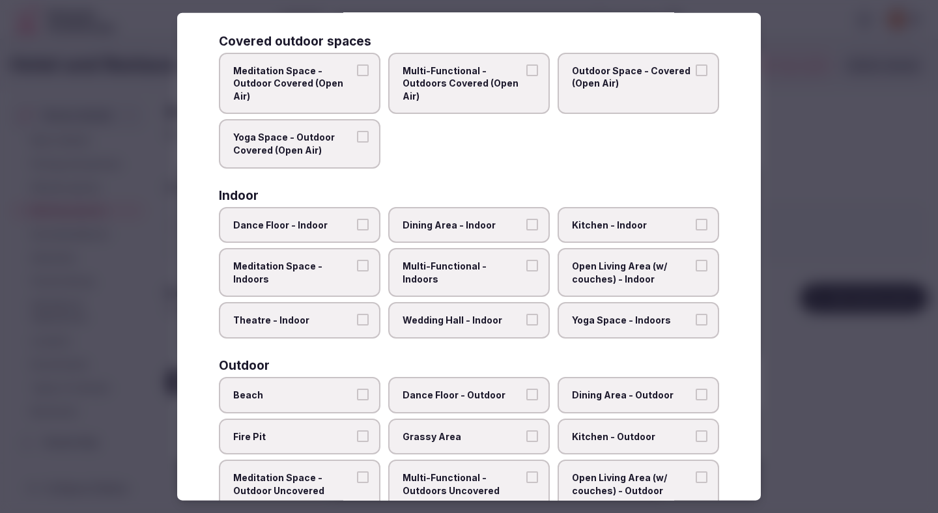
click at [442, 229] on span "Dining Area - Indoor" at bounding box center [462, 224] width 120 height 13
click at [526, 229] on button "Dining Area - Indoor" at bounding box center [532, 224] width 12 height 12
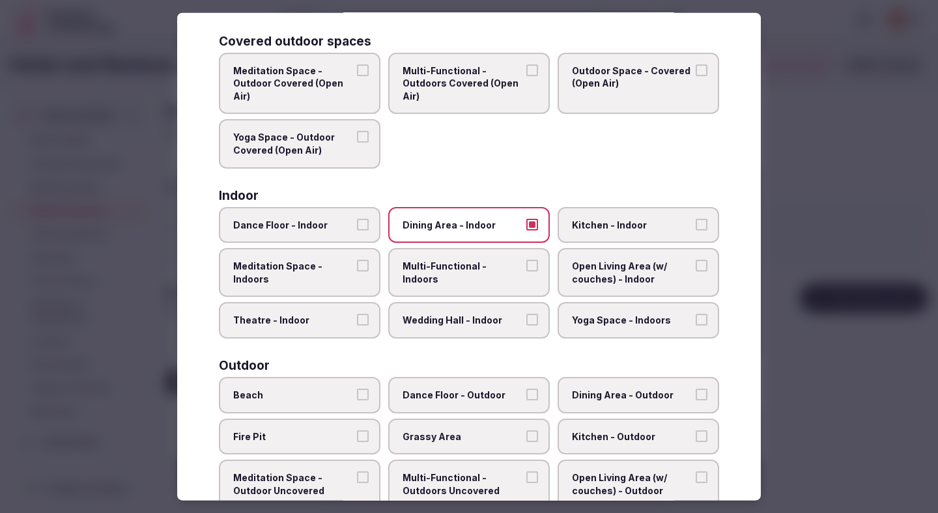
click at [442, 278] on label "Multi-Functional - Indoors" at bounding box center [469, 272] width 162 height 49
click at [526, 272] on button "Multi-Functional - Indoors" at bounding box center [532, 266] width 12 height 12
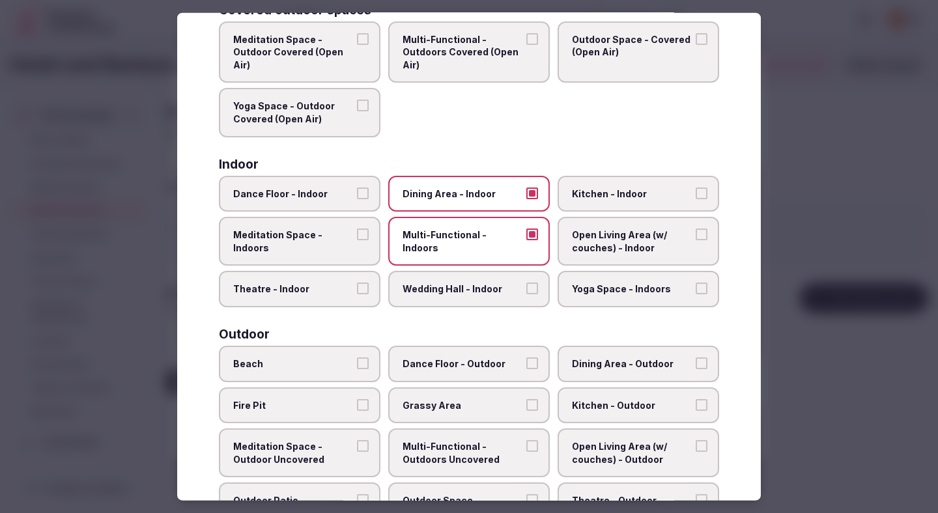
scroll to position [129, 0]
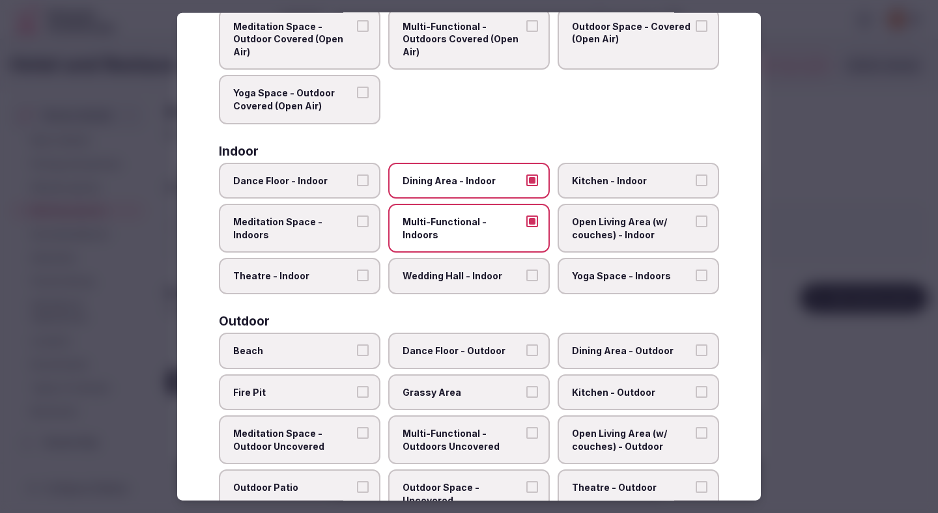
click at [363, 266] on label "Theatre - Indoor" at bounding box center [300, 276] width 162 height 36
click at [363, 270] on button "Theatre - Indoor" at bounding box center [363, 276] width 12 height 12
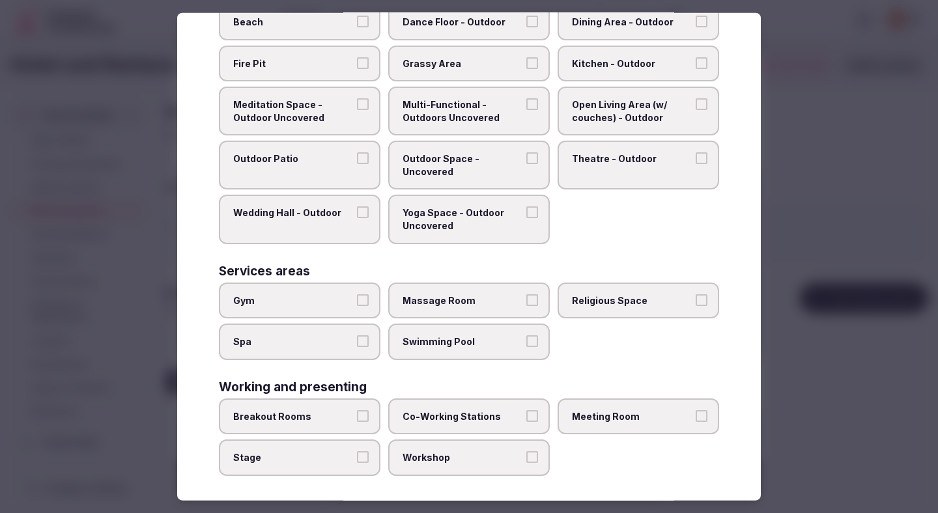
scroll to position [464, 0]
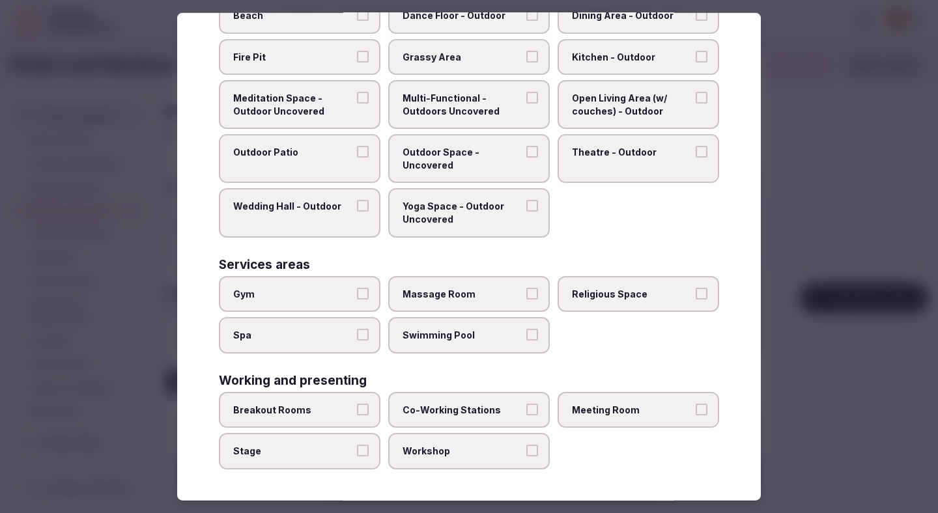
click at [349, 412] on span "Breakout Rooms" at bounding box center [293, 410] width 120 height 13
click at [357, 412] on button "Breakout Rooms" at bounding box center [363, 410] width 12 height 12
click at [422, 450] on span "Workshop" at bounding box center [462, 451] width 120 height 13
click at [526, 450] on button "Workshop" at bounding box center [532, 451] width 12 height 12
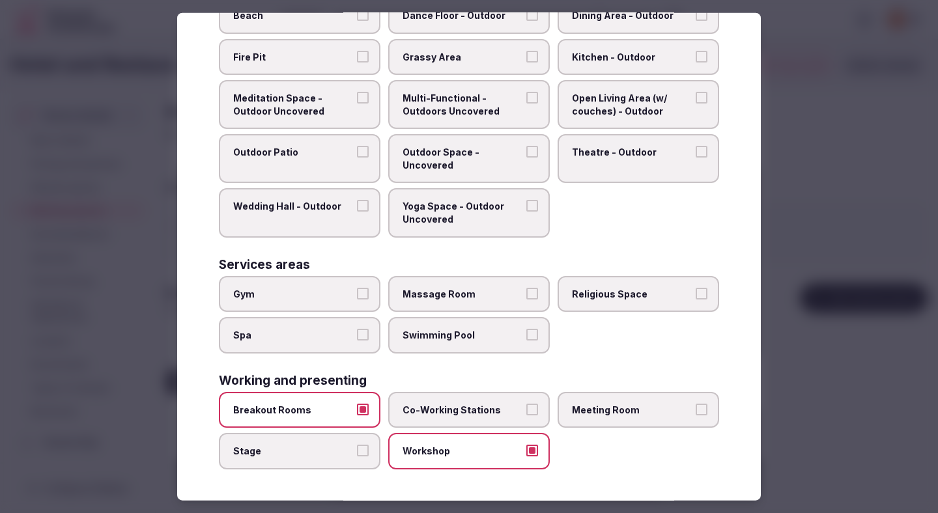
click at [595, 406] on span "Meeting Room" at bounding box center [632, 410] width 120 height 13
click at [696, 406] on button "Meeting Room" at bounding box center [702, 410] width 12 height 12
click at [520, 404] on span "Co-Working Stations" at bounding box center [462, 410] width 120 height 13
click at [526, 404] on button "Co-Working Stations" at bounding box center [532, 410] width 12 height 12
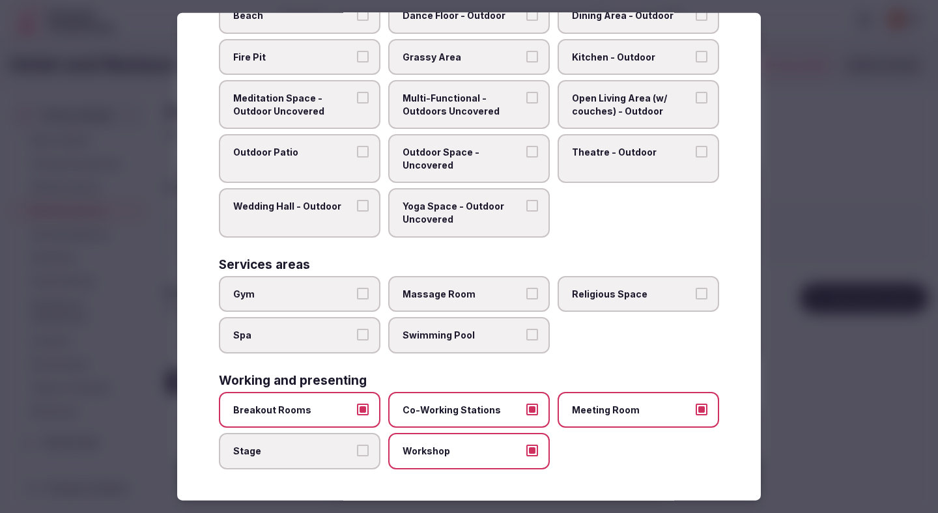
click at [871, 262] on div at bounding box center [469, 256] width 938 height 513
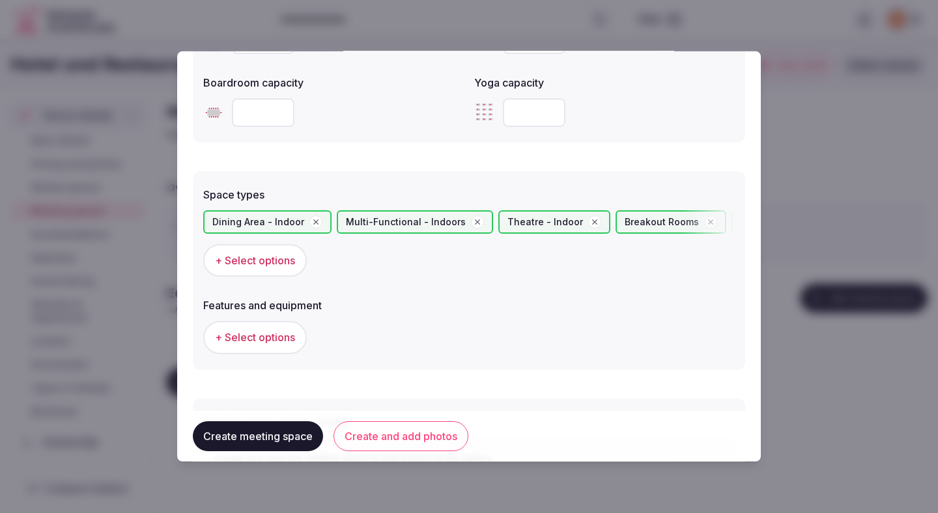
click at [256, 332] on span "+ Select options" at bounding box center [255, 337] width 80 height 14
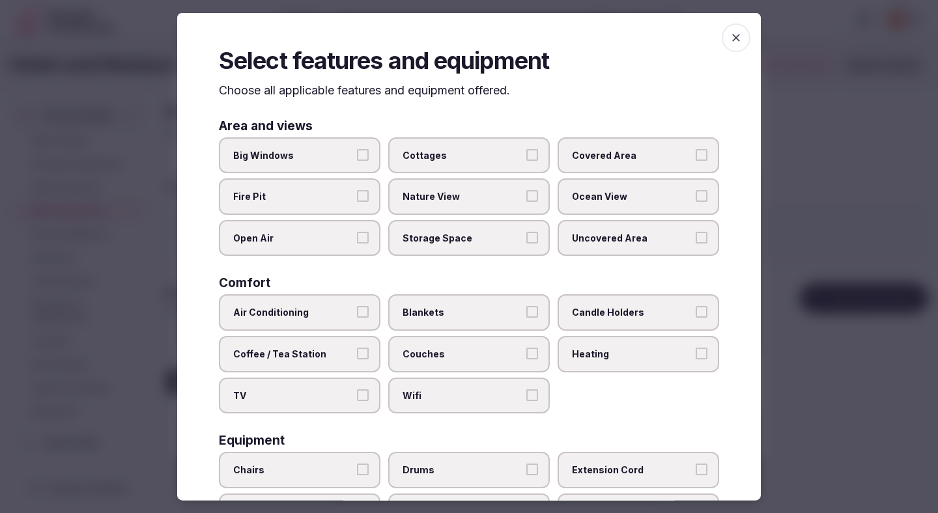
click at [345, 307] on span "Air Conditioning" at bounding box center [293, 312] width 120 height 13
click at [357, 307] on button "Air Conditioning" at bounding box center [363, 312] width 12 height 12
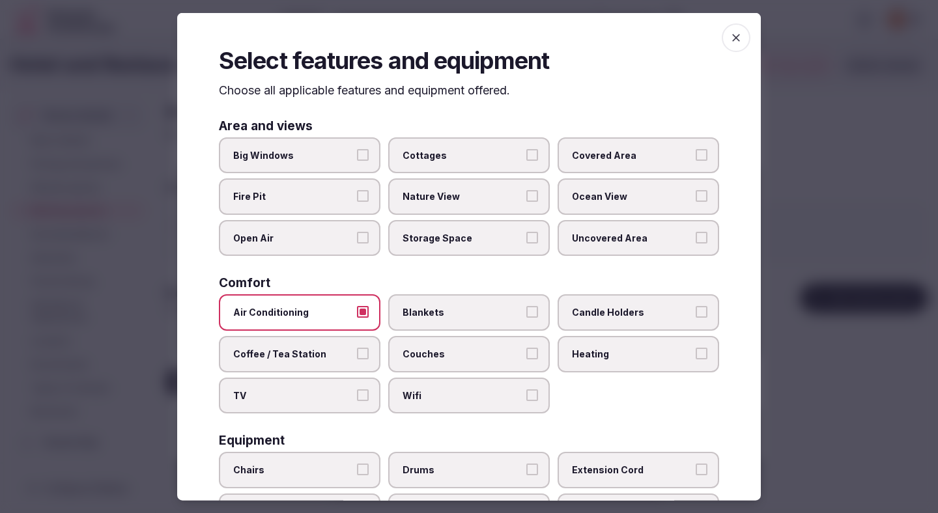
click at [344, 392] on span "TV" at bounding box center [293, 395] width 120 height 13
click at [357, 392] on button "TV" at bounding box center [363, 395] width 12 height 12
click at [354, 359] on label "Coffee / Tea Station" at bounding box center [300, 354] width 162 height 36
click at [357, 359] on button "Coffee / Tea Station" at bounding box center [363, 354] width 12 height 12
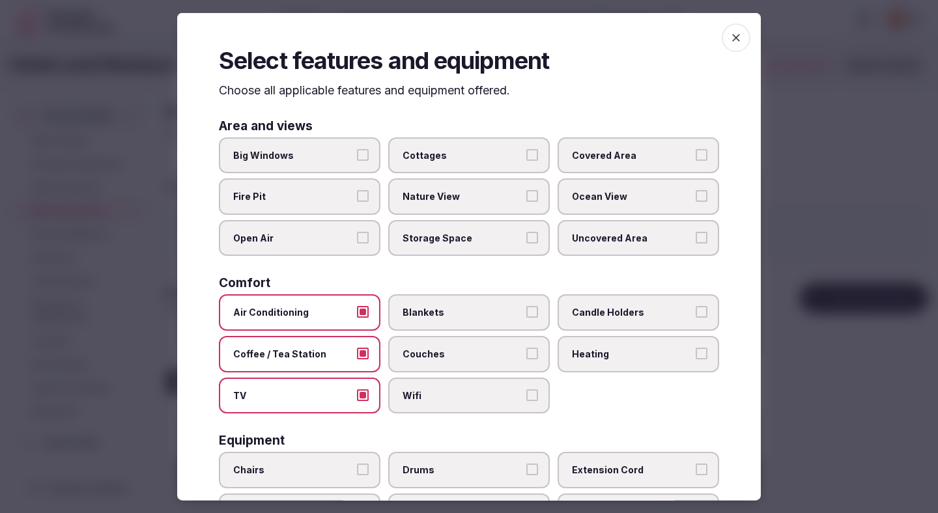
click at [455, 403] on label "Wifi" at bounding box center [469, 395] width 162 height 36
click at [526, 401] on button "Wifi" at bounding box center [532, 395] width 12 height 12
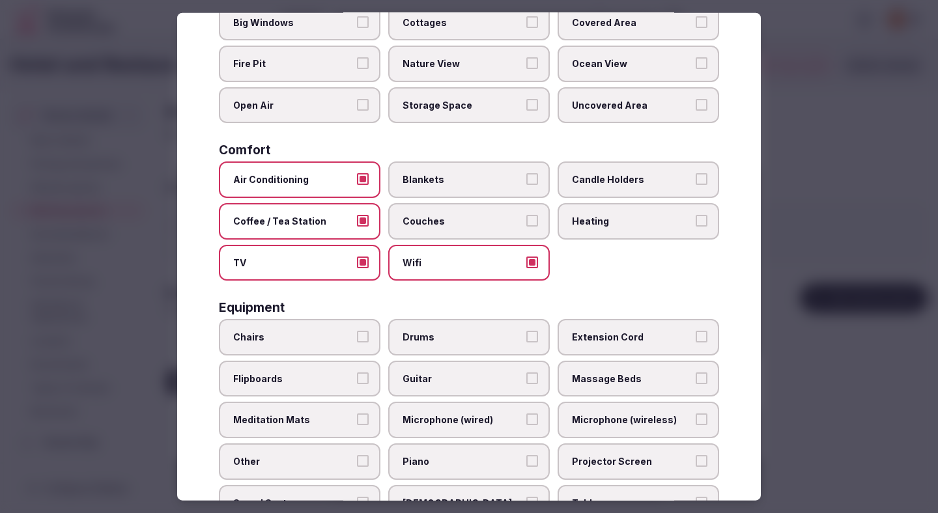
scroll to position [135, 0]
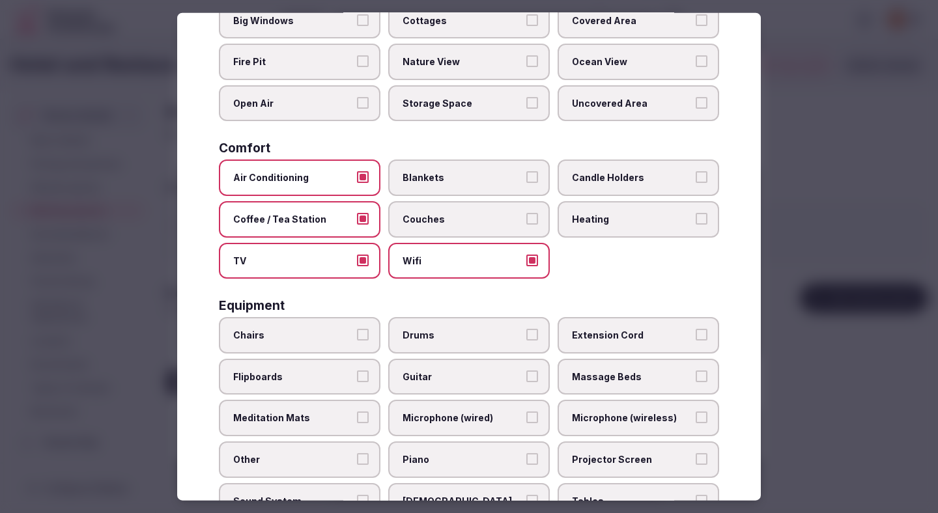
click at [356, 329] on label "Chairs" at bounding box center [300, 335] width 162 height 36
click at [357, 329] on button "Chairs" at bounding box center [363, 335] width 12 height 12
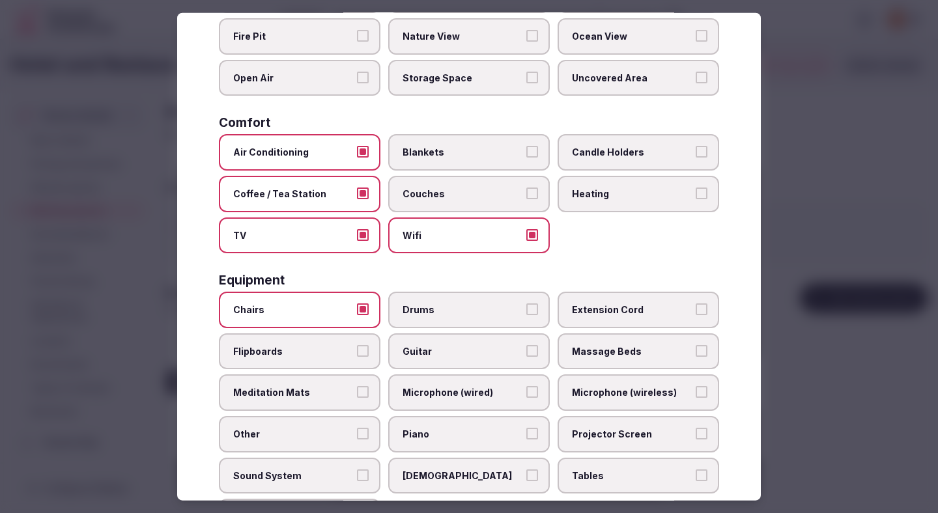
scroll to position [212, 0]
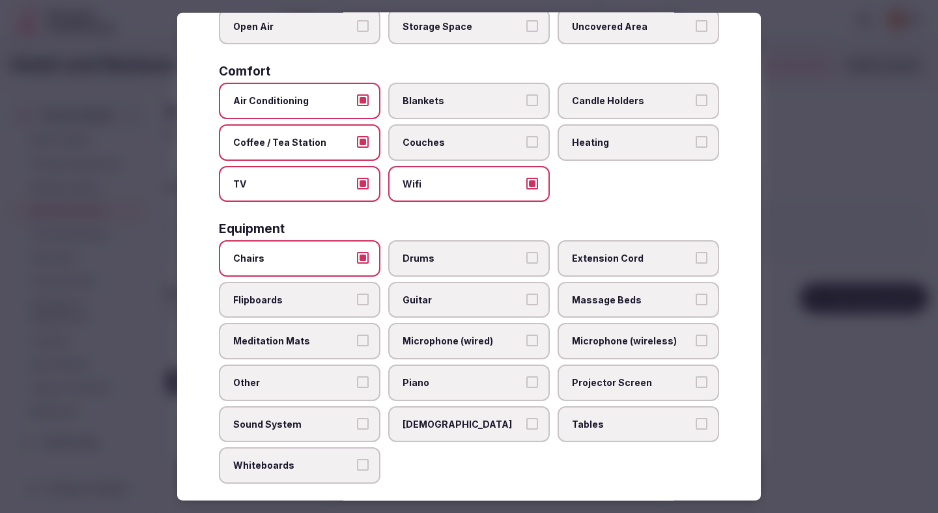
click at [593, 415] on label "Tables" at bounding box center [638, 424] width 162 height 36
click at [696, 417] on button "Tables" at bounding box center [702, 423] width 12 height 12
click at [592, 380] on span "Projector Screen" at bounding box center [632, 382] width 120 height 13
click at [696, 380] on button "Projector Screen" at bounding box center [702, 382] width 12 height 12
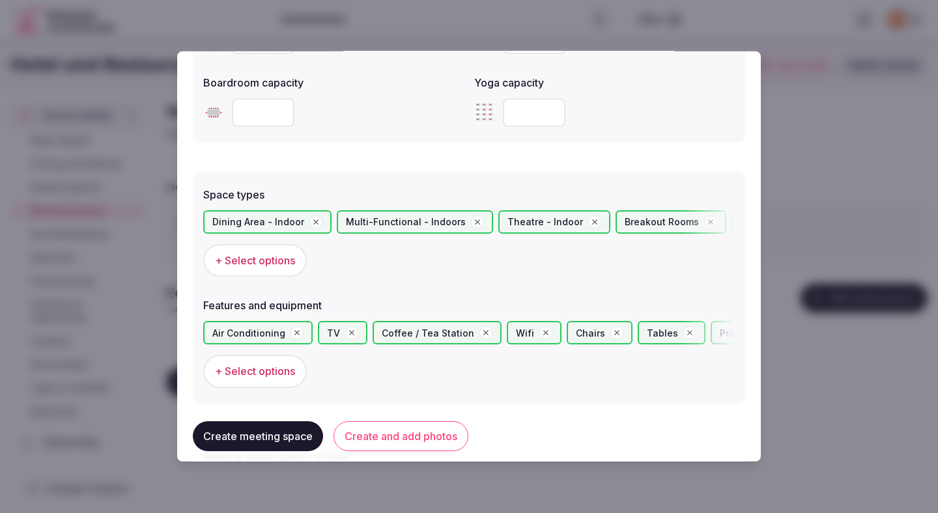
scroll to position [768, 0]
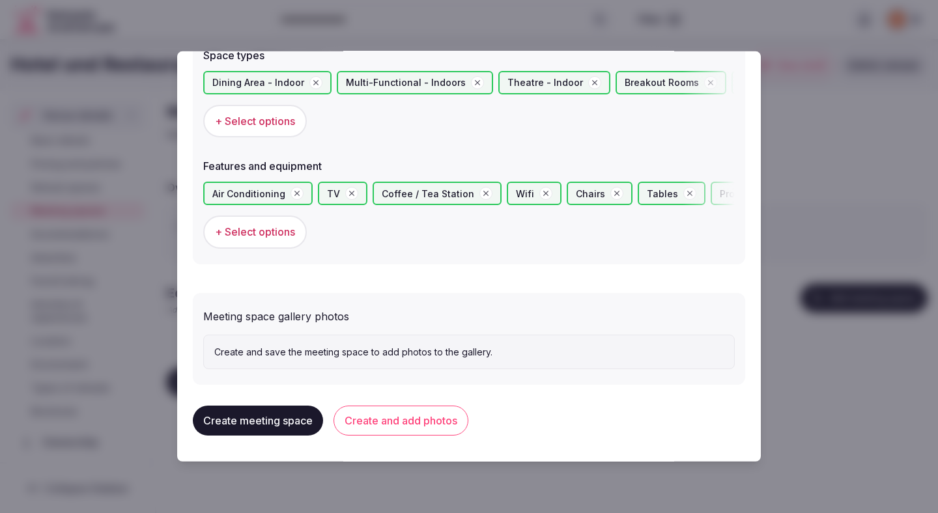
click at [423, 416] on button "Create and add photos" at bounding box center [400, 421] width 135 height 30
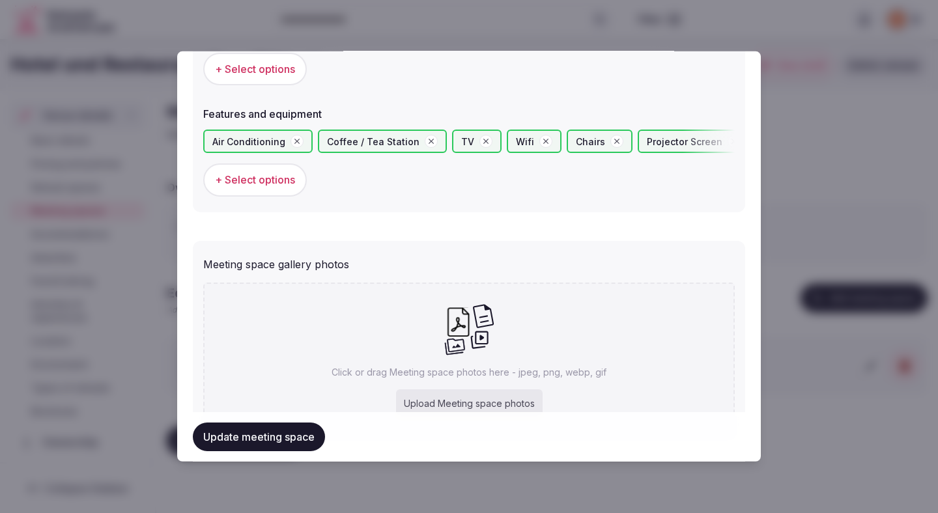
scroll to position [888, 0]
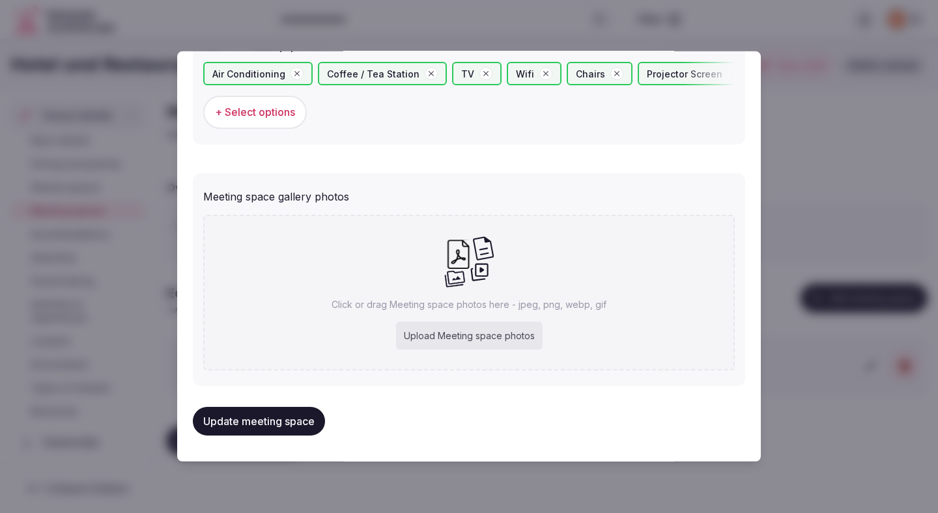
click at [447, 336] on div "Upload Meeting space photos" at bounding box center [469, 336] width 147 height 29
type input "**********"
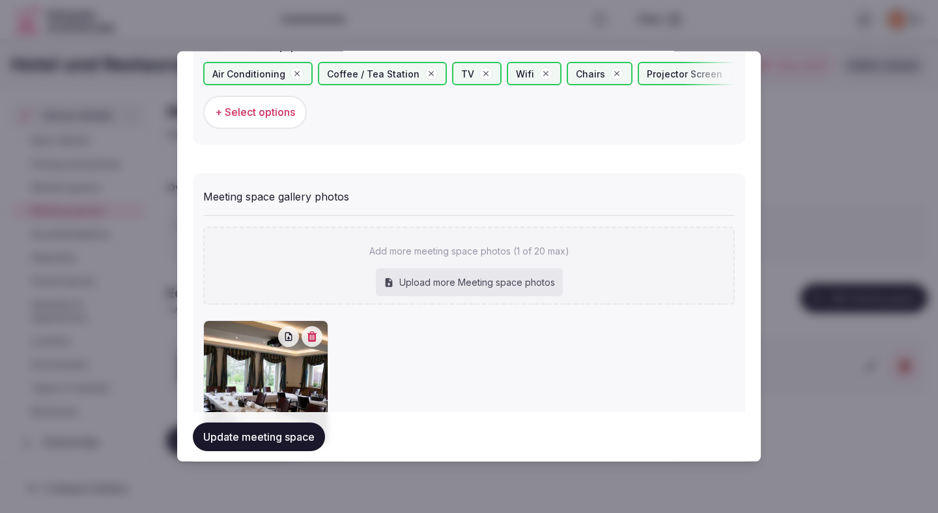
click at [298, 436] on button "Update meeting space" at bounding box center [259, 437] width 132 height 29
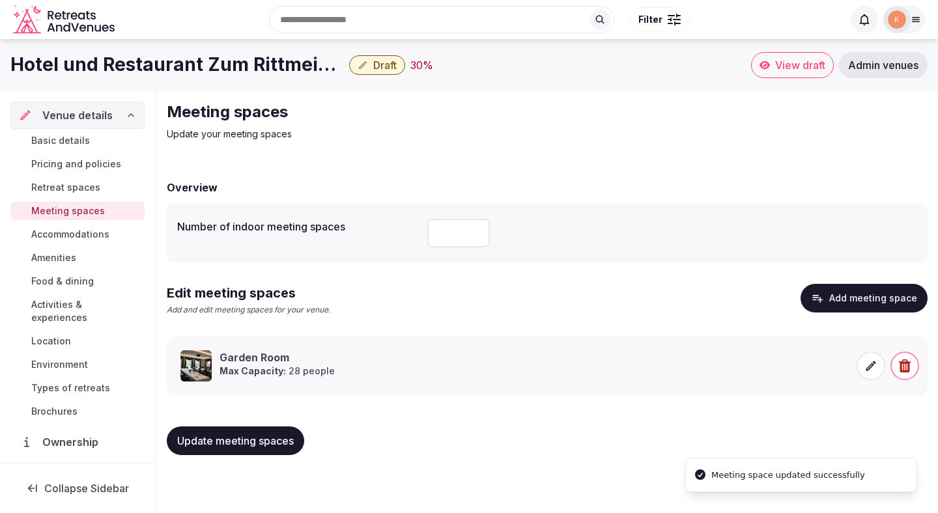
click at [258, 449] on button "Update meeting spaces" at bounding box center [235, 441] width 137 height 29
click at [77, 233] on span "Accommodations" at bounding box center [70, 234] width 78 height 13
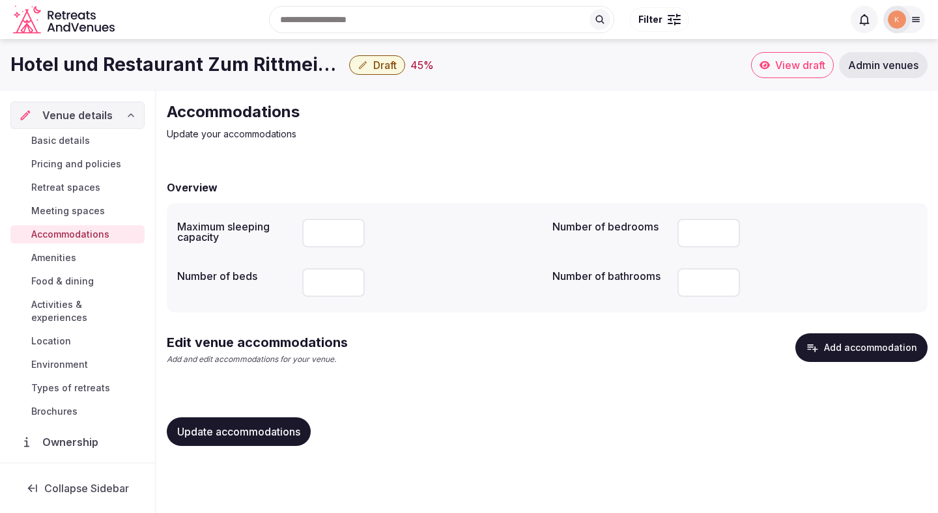
click at [869, 352] on button "Add accommodation" at bounding box center [861, 347] width 132 height 29
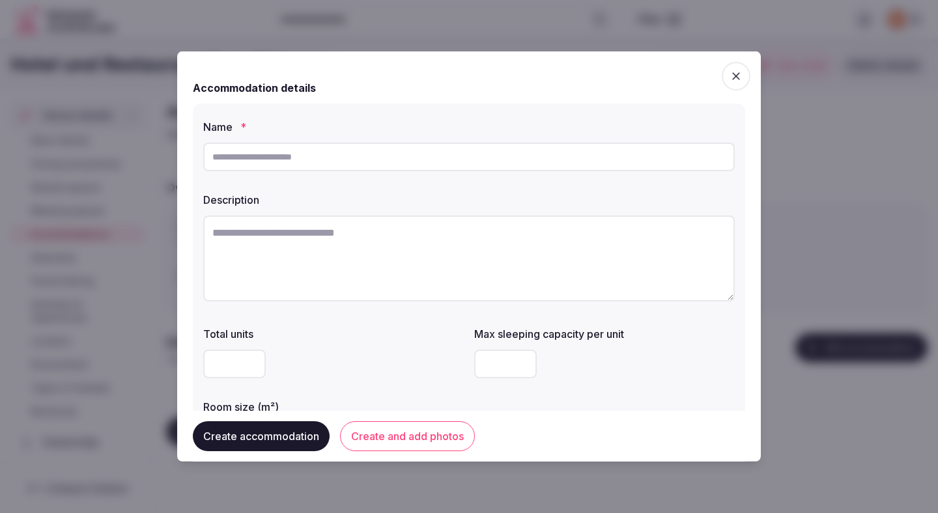
click at [421, 165] on input "text" at bounding box center [468, 157] width 531 height 29
paste input "**********"
type input "**********"
click at [414, 258] on textarea at bounding box center [468, 259] width 531 height 86
paste textarea "**********"
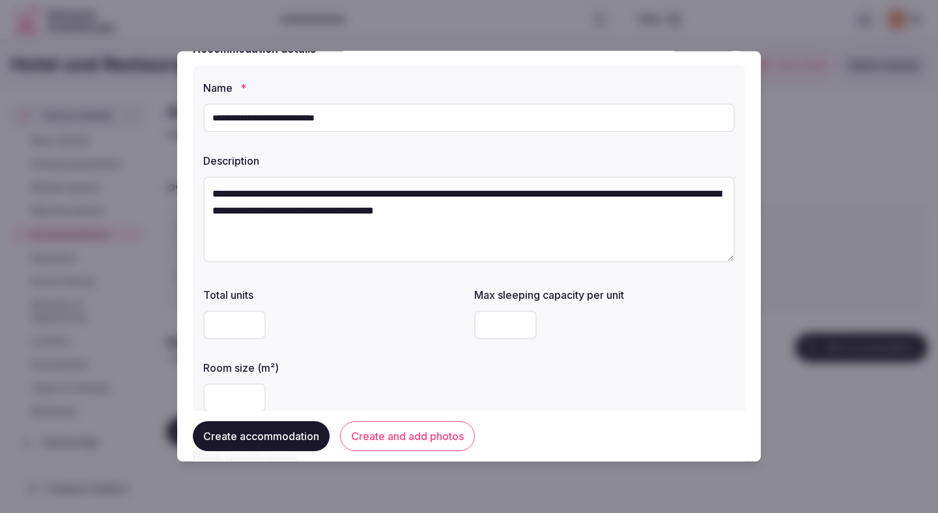
scroll to position [89, 0]
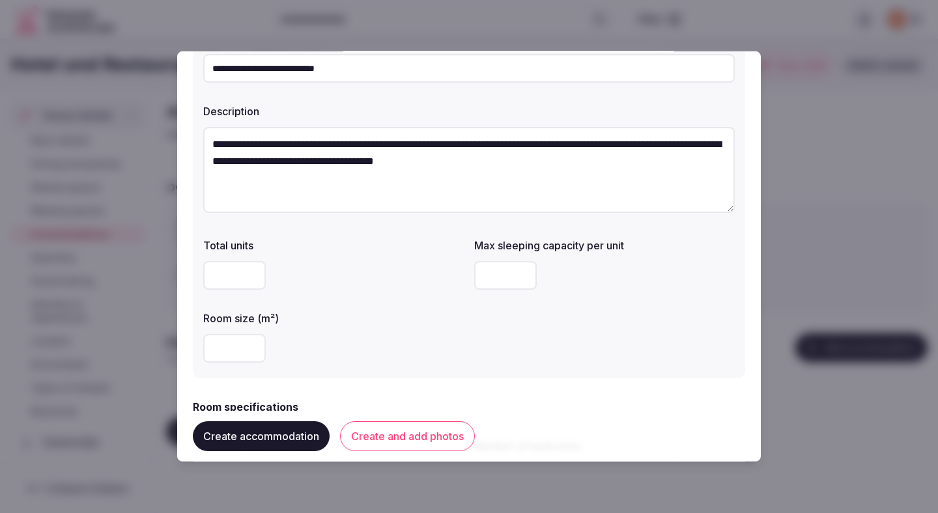
type textarea "**********"
click at [485, 285] on input "number" at bounding box center [505, 275] width 63 height 29
type input "*"
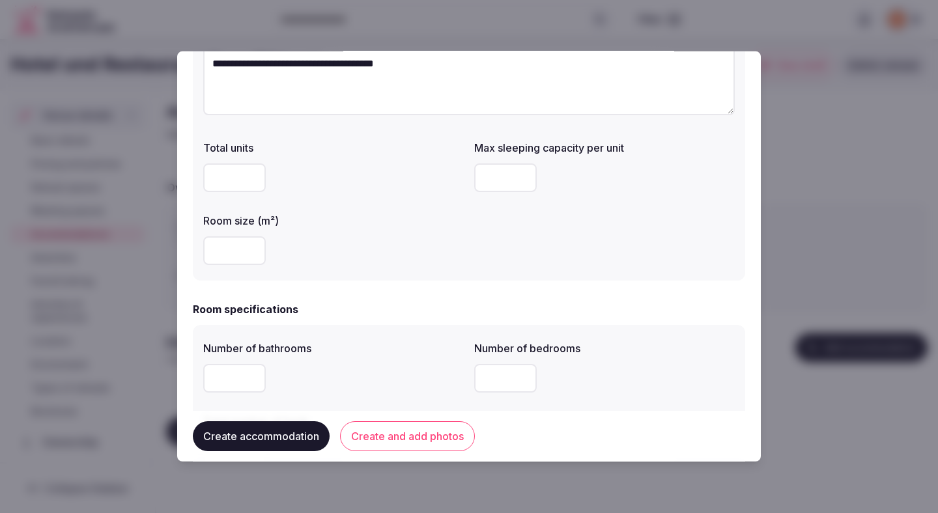
scroll to position [241, 0]
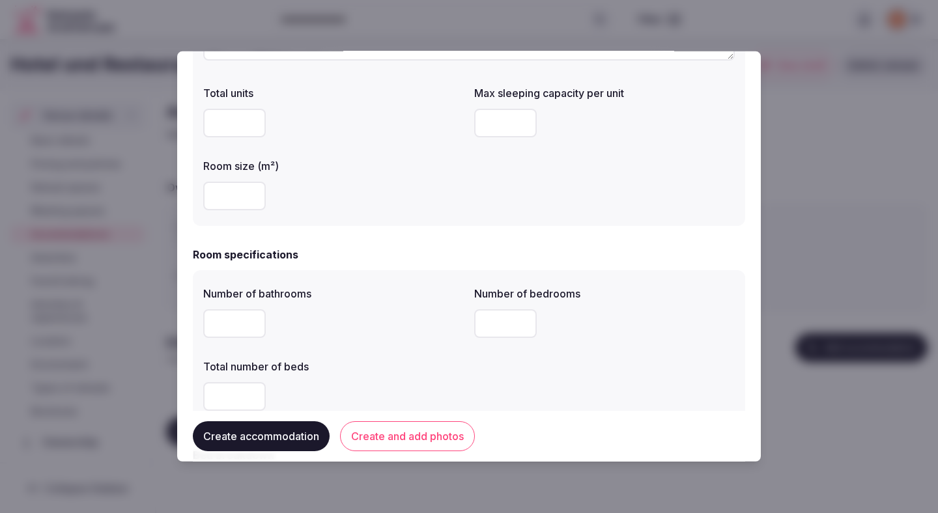
type input "**"
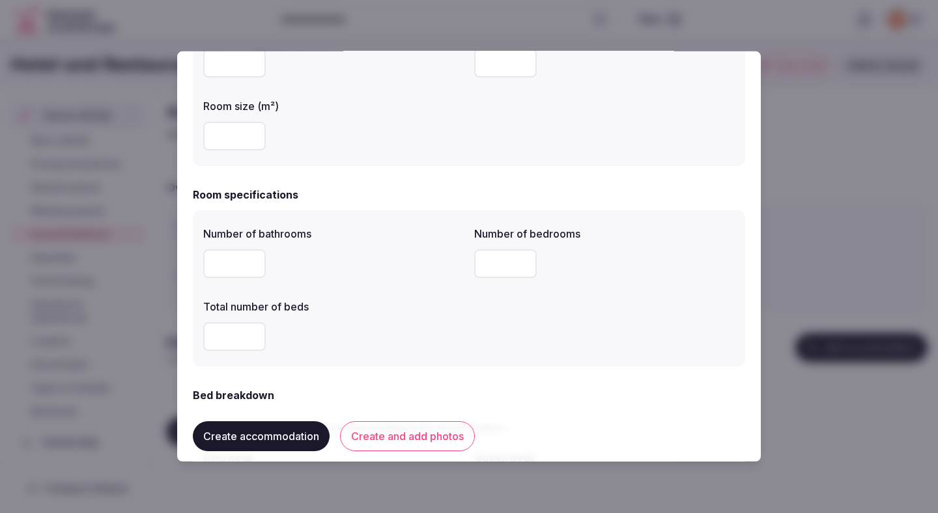
scroll to position [307, 0]
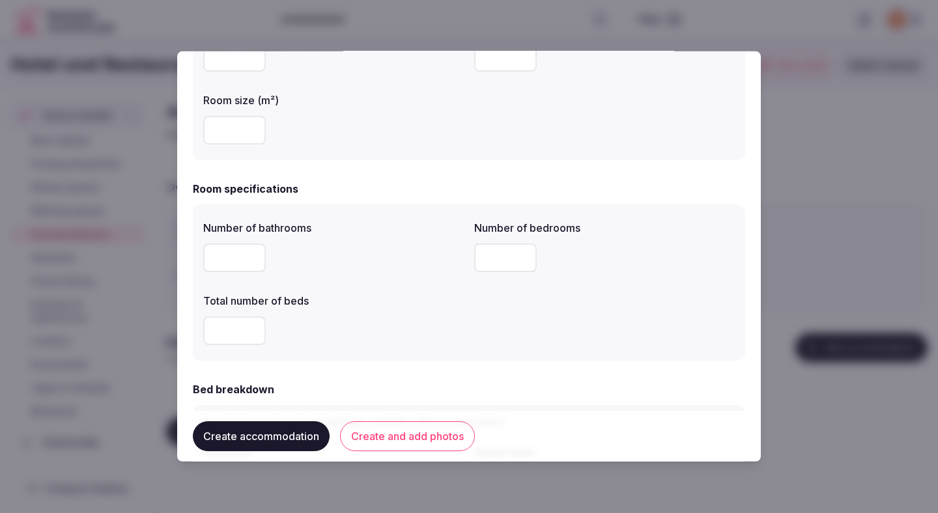
click at [201, 265] on div "Number of bathrooms Number of bedrooms Total number of beds" at bounding box center [469, 282] width 552 height 156
click at [231, 263] on input "number" at bounding box center [234, 258] width 63 height 29
type input "*"
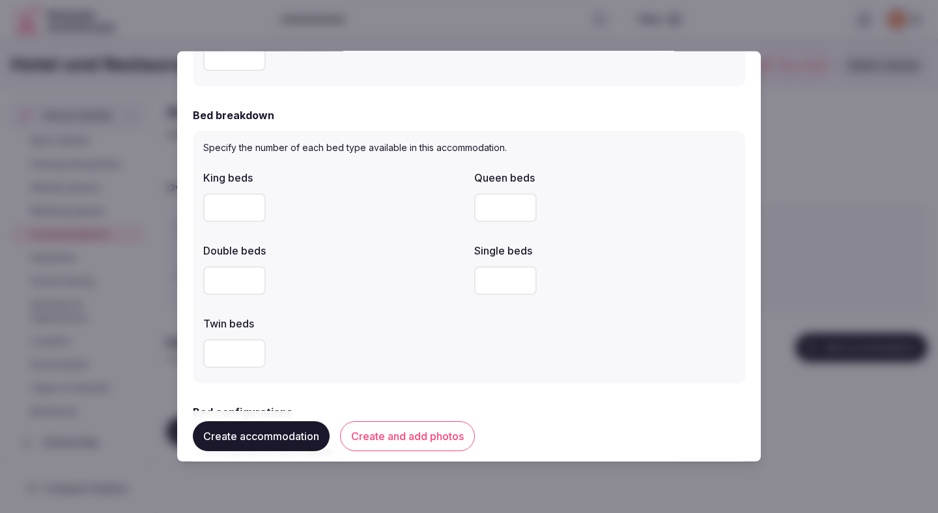
scroll to position [624, 0]
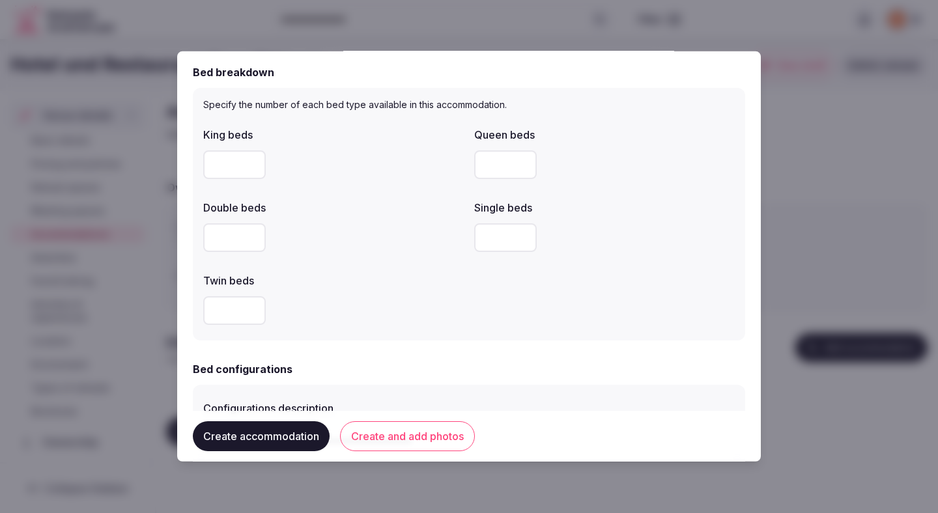
click at [486, 244] on input "number" at bounding box center [505, 237] width 63 height 29
type input "*"
click at [384, 301] on div at bounding box center [333, 310] width 260 height 29
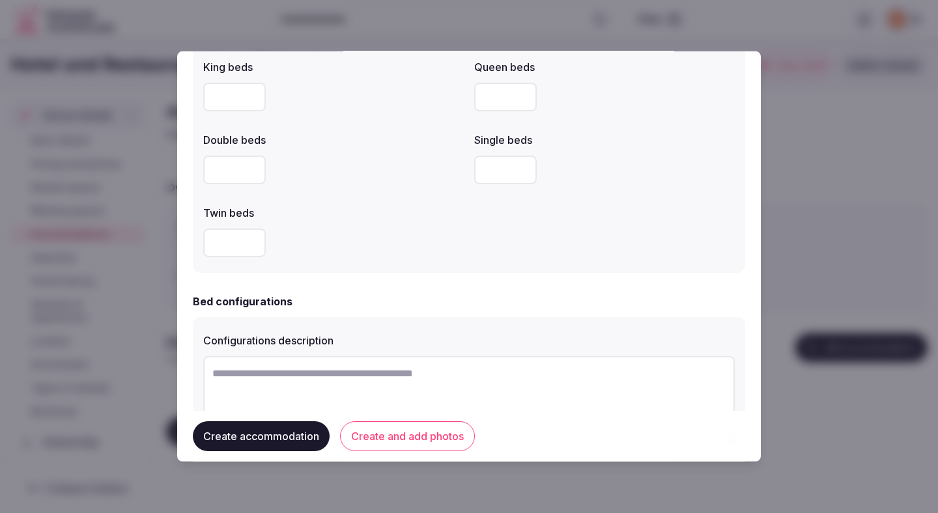
scroll to position [783, 0]
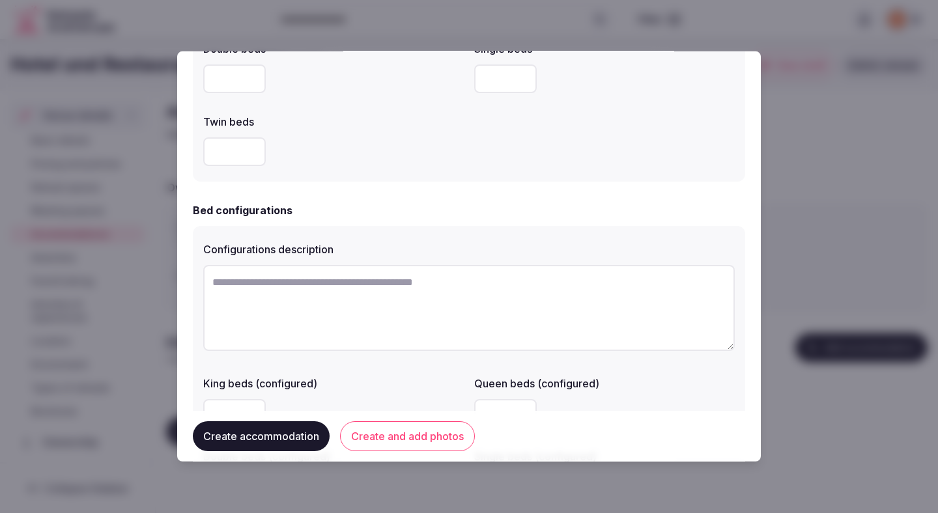
click at [359, 296] on textarea at bounding box center [468, 308] width 531 height 86
type textarea "*"
type textarea "**********"
click at [615, 228] on div "**********" at bounding box center [469, 371] width 552 height 290
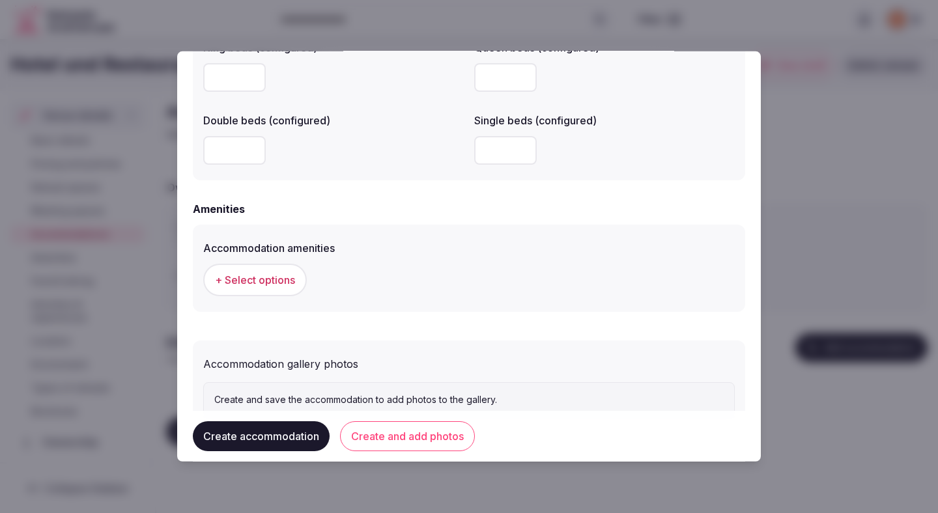
scroll to position [1123, 0]
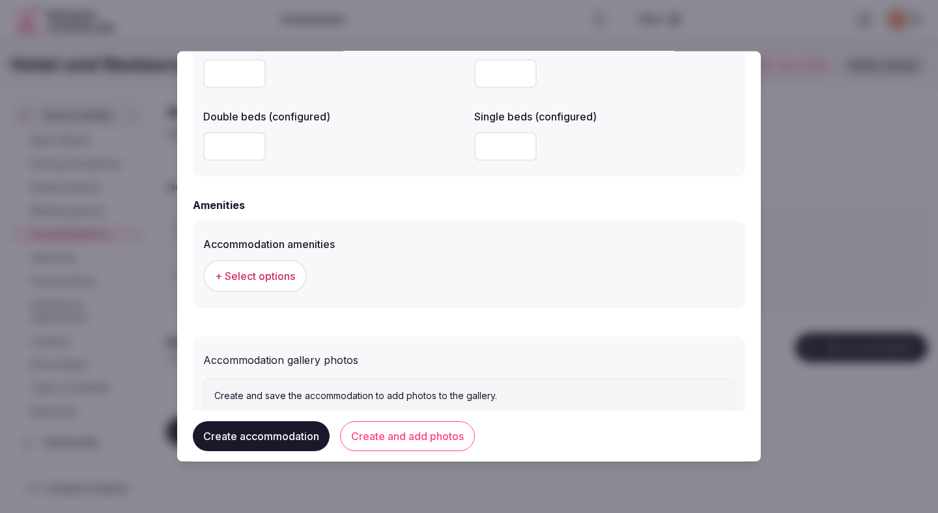
click at [255, 152] on input "number" at bounding box center [234, 146] width 63 height 29
type input "*"
click at [442, 212] on div "Amenities" at bounding box center [469, 205] width 552 height 16
click at [299, 268] on button "+ Select options" at bounding box center [255, 276] width 104 height 33
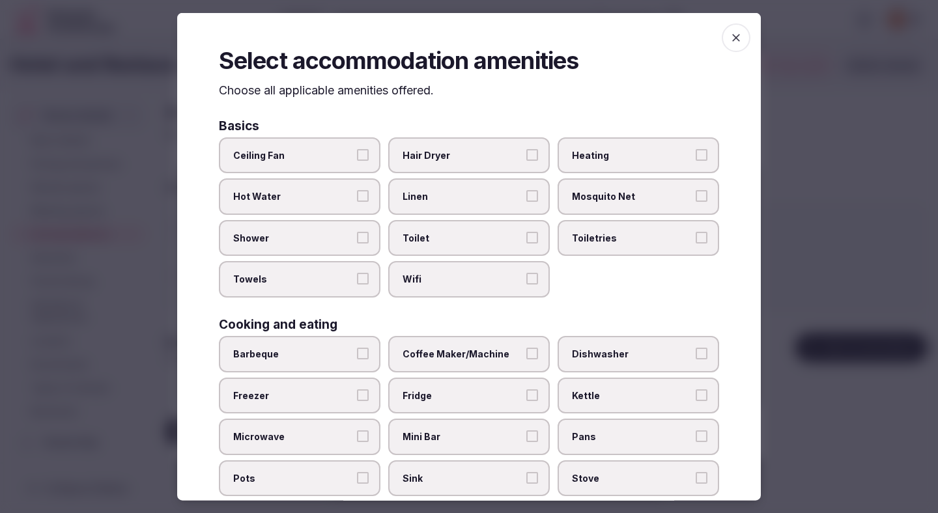
click at [325, 163] on label "Ceiling Fan" at bounding box center [300, 155] width 162 height 36
click at [357, 160] on button "Ceiling Fan" at bounding box center [363, 154] width 12 height 12
click at [322, 208] on label "Hot Water" at bounding box center [300, 196] width 162 height 36
click at [357, 202] on button "Hot Water" at bounding box center [363, 196] width 12 height 12
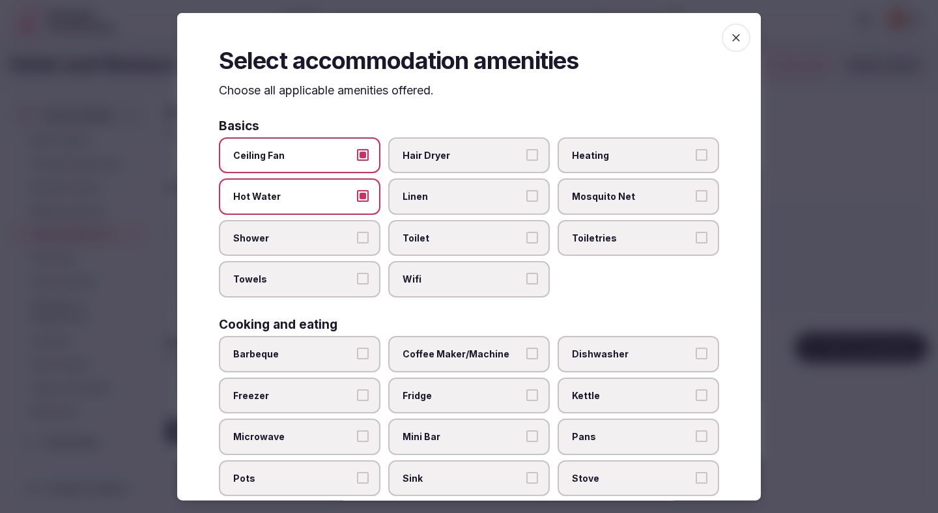
click at [320, 244] on label "Shower" at bounding box center [300, 237] width 162 height 36
click at [357, 243] on button "Shower" at bounding box center [363, 237] width 12 height 12
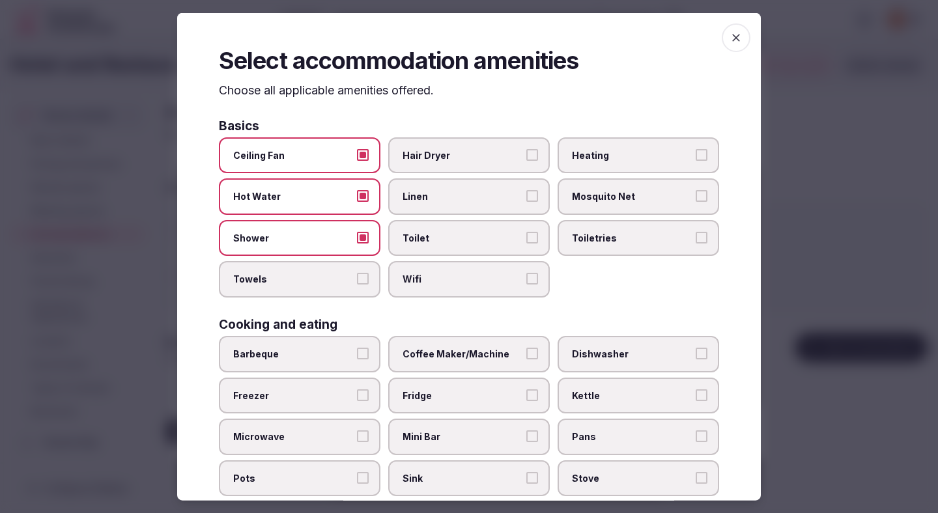
click at [320, 268] on label "Towels" at bounding box center [300, 279] width 162 height 36
click at [357, 273] on button "Towels" at bounding box center [363, 279] width 12 height 12
drag, startPoint x: 437, startPoint y: 160, endPoint x: 437, endPoint y: 182, distance: 22.1
click at [437, 160] on span "Hair Dryer" at bounding box center [462, 154] width 120 height 13
click at [526, 160] on button "Hair Dryer" at bounding box center [532, 154] width 12 height 12
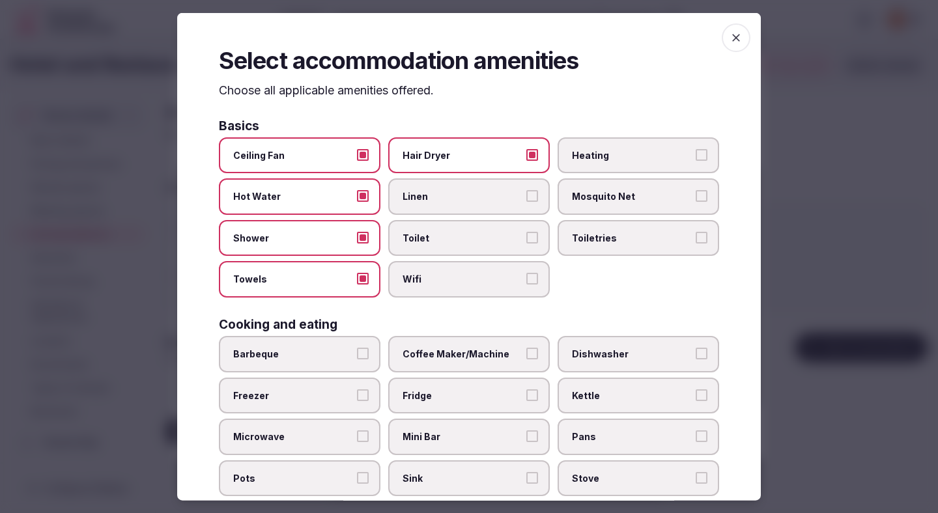
click at [437, 193] on span "Linen" at bounding box center [462, 196] width 120 height 13
click at [526, 193] on button "Linen" at bounding box center [532, 196] width 12 height 12
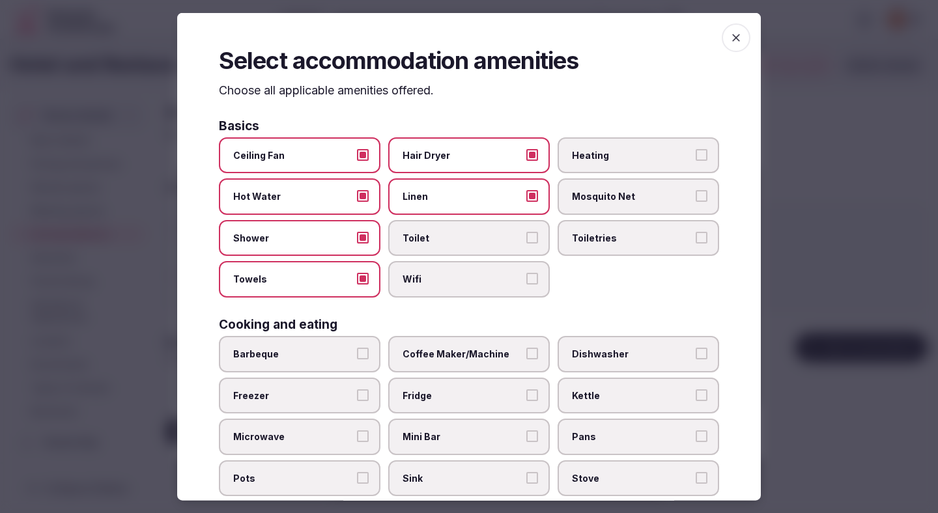
click at [437, 219] on div "Ceiling Fan Hair Dryer Heating Hot Water Linen Mosquito Net Shower Toilet Toile…" at bounding box center [469, 217] width 500 height 160
click at [438, 245] on label "Toilet" at bounding box center [469, 237] width 162 height 36
click at [526, 243] on button "Toilet" at bounding box center [532, 237] width 12 height 12
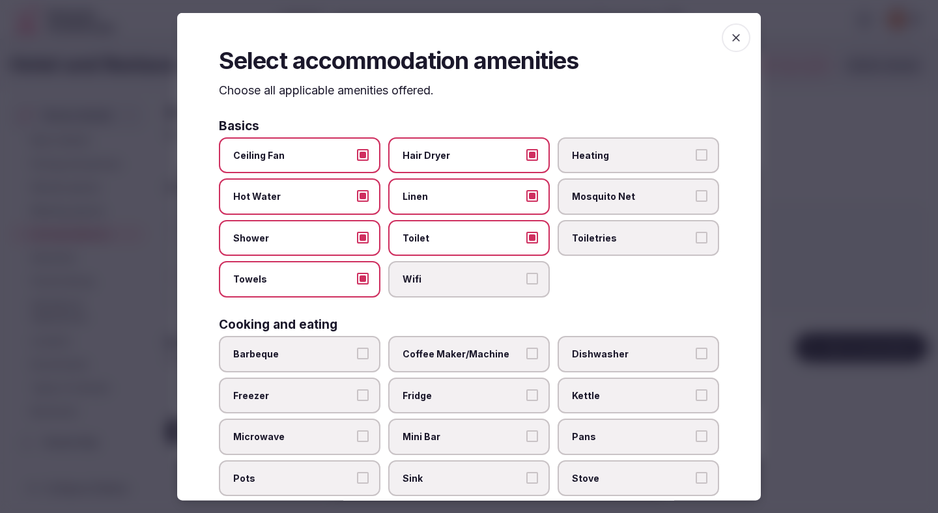
click at [438, 285] on label "Wifi" at bounding box center [469, 279] width 162 height 36
click at [526, 285] on button "Wifi" at bounding box center [532, 279] width 12 height 12
click at [582, 172] on label "Heating" at bounding box center [638, 155] width 162 height 36
click at [696, 160] on button "Heating" at bounding box center [702, 154] width 12 height 12
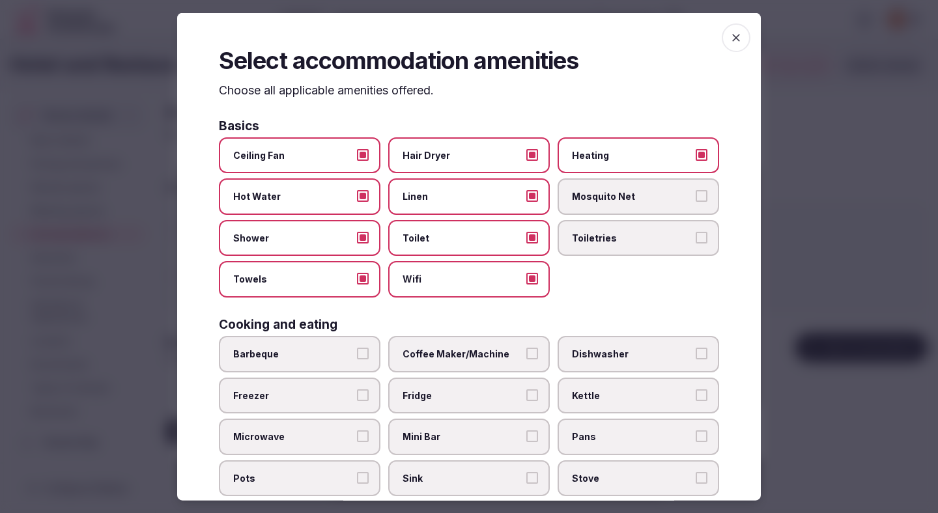
click at [586, 231] on label "Toiletries" at bounding box center [638, 237] width 162 height 36
click at [696, 231] on button "Toiletries" at bounding box center [702, 237] width 12 height 12
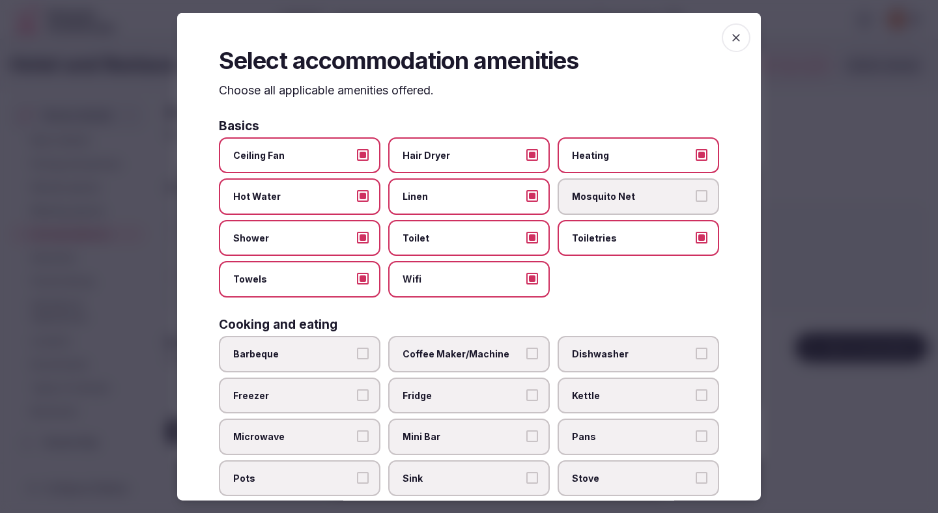
scroll to position [70, 0]
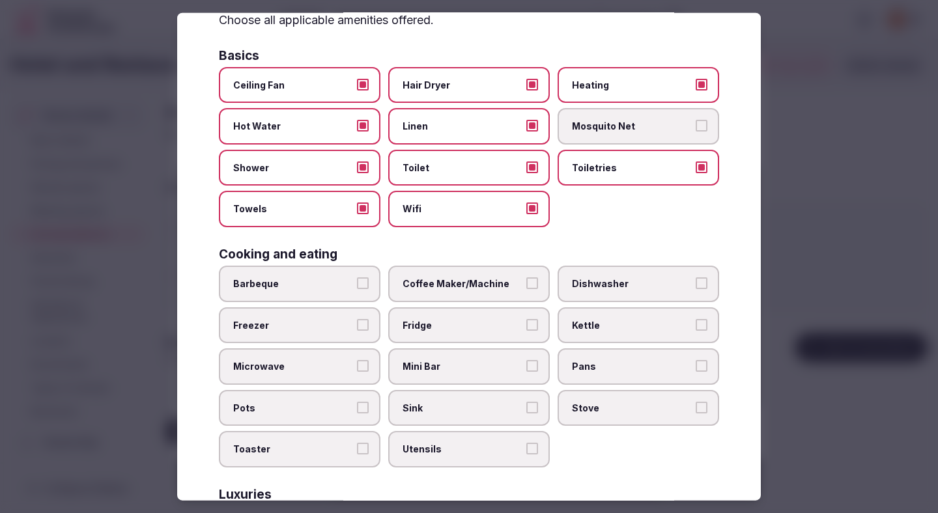
click at [482, 281] on span "Coffee Maker/Machine" at bounding box center [462, 283] width 120 height 13
click at [526, 281] on button "Coffee Maker/Machine" at bounding box center [532, 283] width 12 height 12
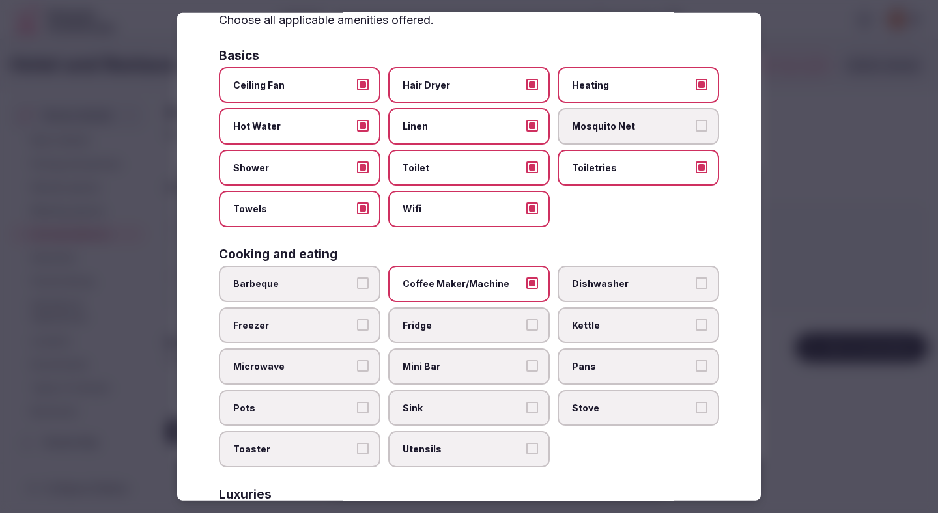
click at [466, 332] on label "Fridge" at bounding box center [469, 325] width 162 height 36
click at [526, 330] on button "Fridge" at bounding box center [532, 324] width 12 height 12
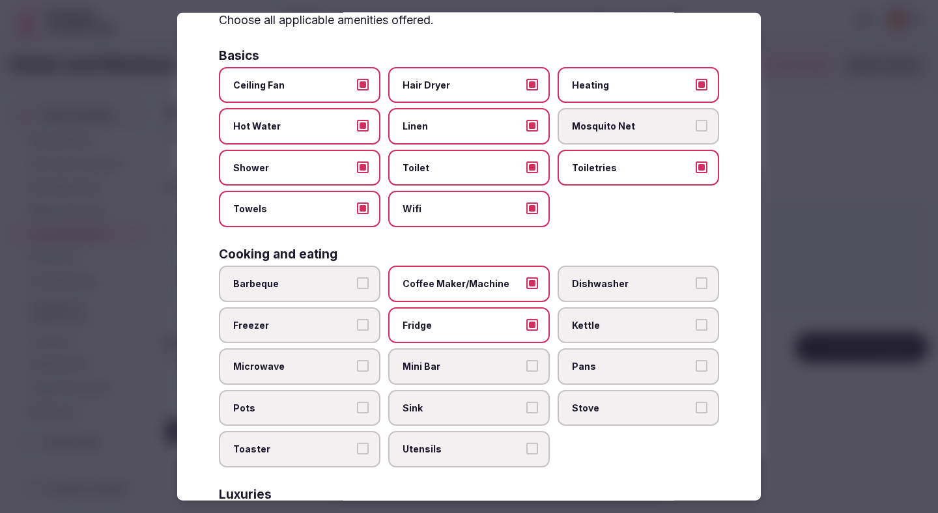
click at [466, 376] on label "Mini Bar" at bounding box center [469, 366] width 162 height 36
click at [526, 372] on button "Mini Bar" at bounding box center [532, 366] width 12 height 12
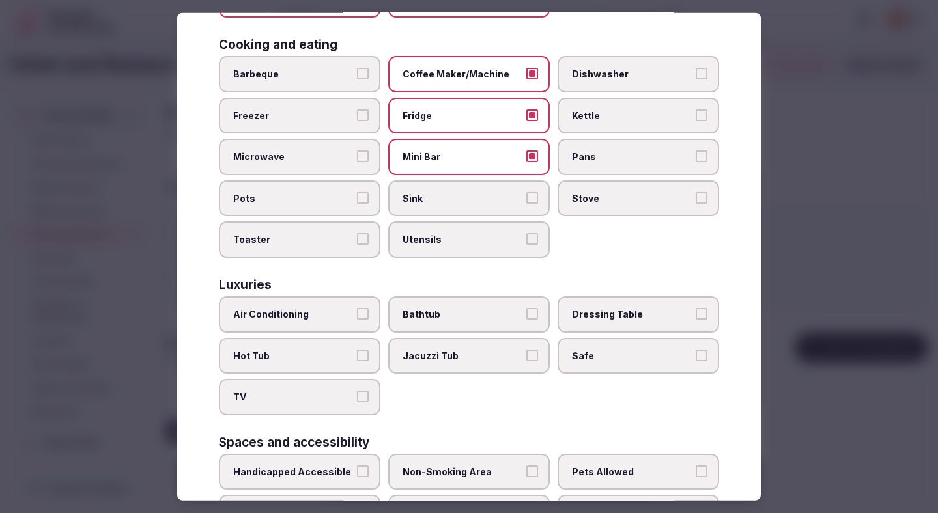
scroll to position [337, 0]
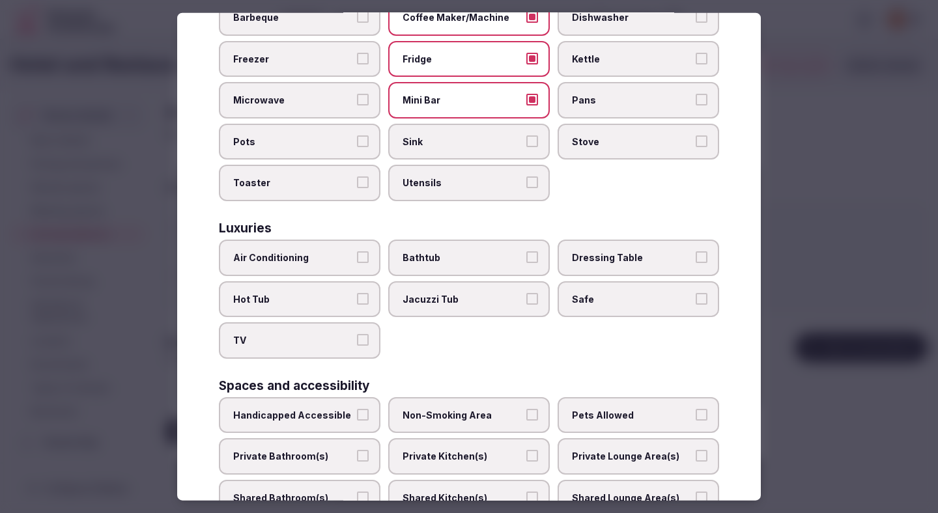
click at [325, 264] on label "Air Conditioning" at bounding box center [300, 258] width 162 height 36
click at [357, 263] on button "Air Conditioning" at bounding box center [363, 257] width 12 height 12
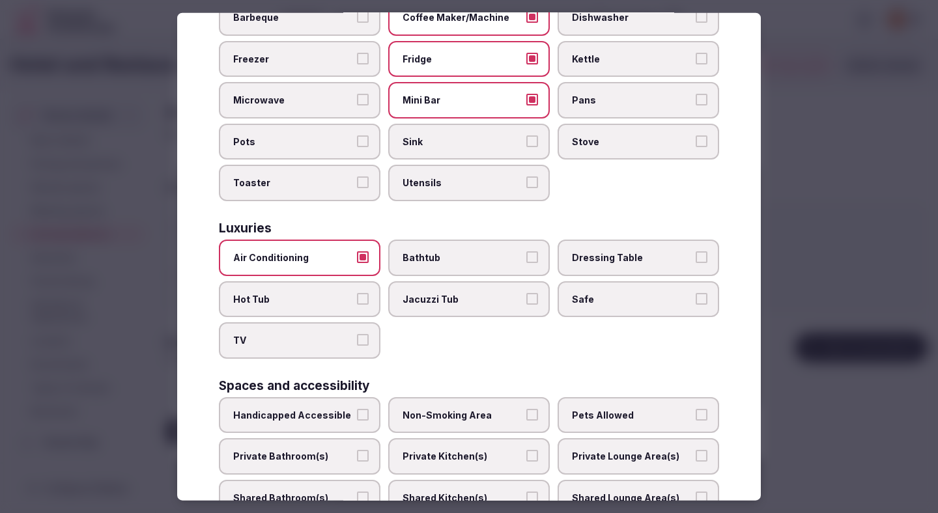
click at [325, 350] on label "TV" at bounding box center [300, 340] width 162 height 36
click at [357, 346] on button "TV" at bounding box center [363, 340] width 12 height 12
click at [594, 294] on span "Safe" at bounding box center [632, 298] width 120 height 13
click at [696, 294] on button "Safe" at bounding box center [702, 298] width 12 height 12
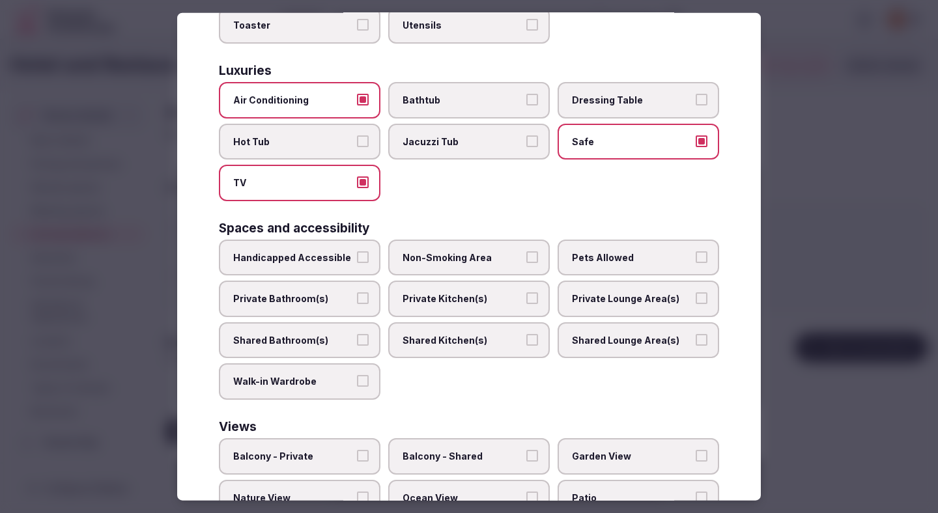
scroll to position [566, 0]
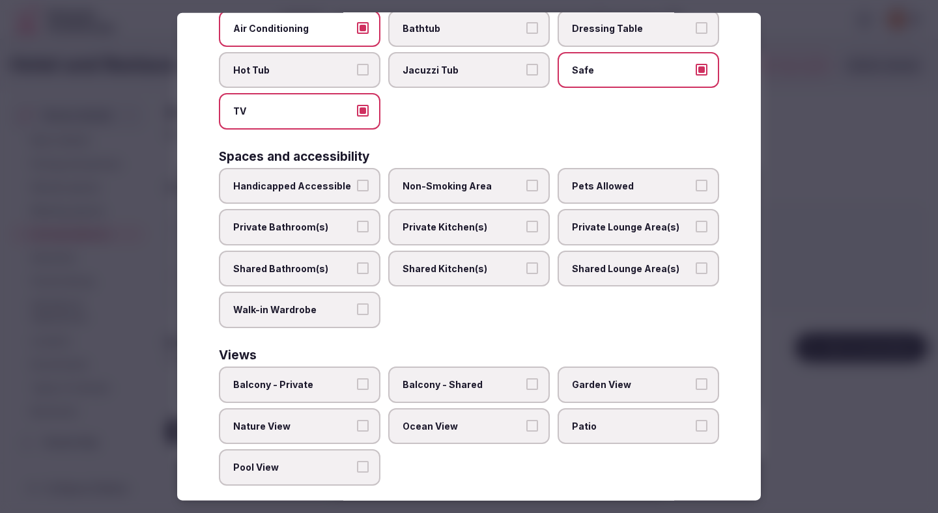
click at [333, 232] on span "Private Bathroom(s)" at bounding box center [293, 227] width 120 height 13
click at [357, 232] on button "Private Bathroom(s)" at bounding box center [363, 227] width 12 height 12
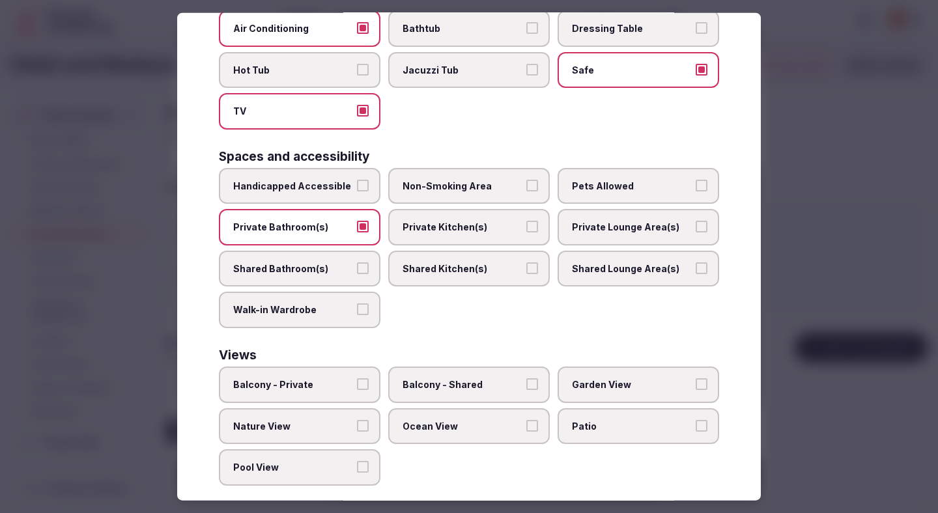
click at [454, 175] on label "Non-Smoking Area" at bounding box center [469, 185] width 162 height 36
click at [526, 179] on button "Non-Smoking Area" at bounding box center [532, 185] width 12 height 12
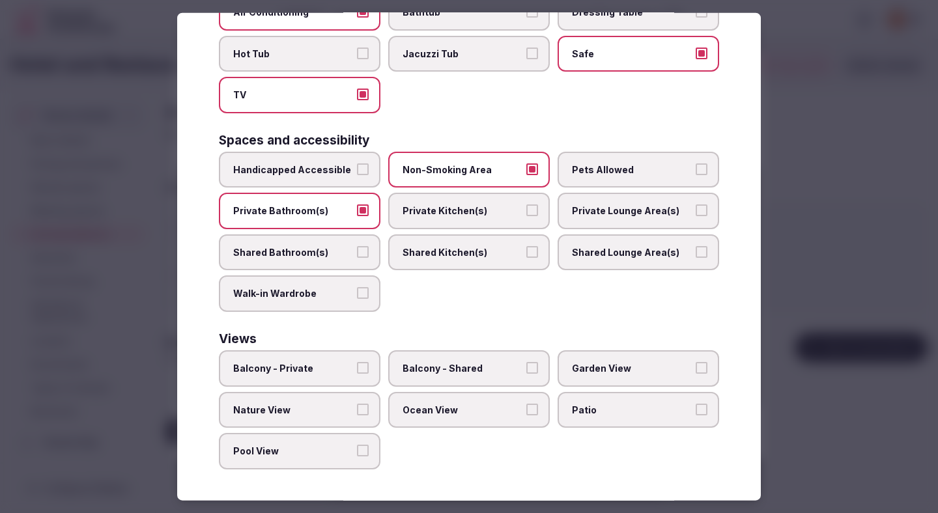
click at [331, 372] on span "Balcony - Private" at bounding box center [293, 368] width 120 height 13
click at [357, 372] on button "Balcony - Private" at bounding box center [363, 368] width 12 height 12
click at [582, 405] on span "Patio" at bounding box center [632, 409] width 120 height 13
click at [696, 405] on button "Patio" at bounding box center [702, 409] width 12 height 12
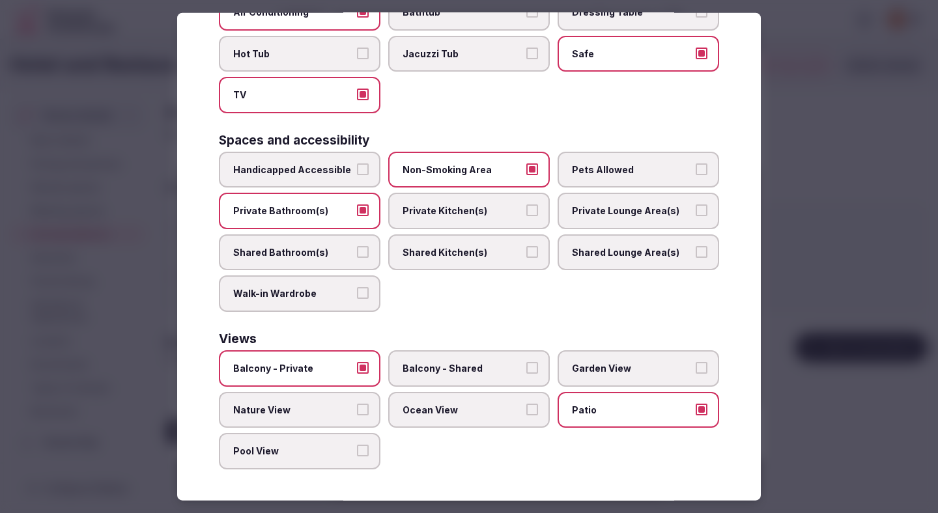
click at [582, 344] on div "Views" at bounding box center [469, 339] width 500 height 12
click at [582, 359] on label "Garden View" at bounding box center [638, 368] width 162 height 36
click at [696, 362] on button "Garden View" at bounding box center [702, 368] width 12 height 12
click at [318, 421] on label "Nature View" at bounding box center [300, 409] width 162 height 36
click at [357, 415] on button "Nature View" at bounding box center [363, 409] width 12 height 12
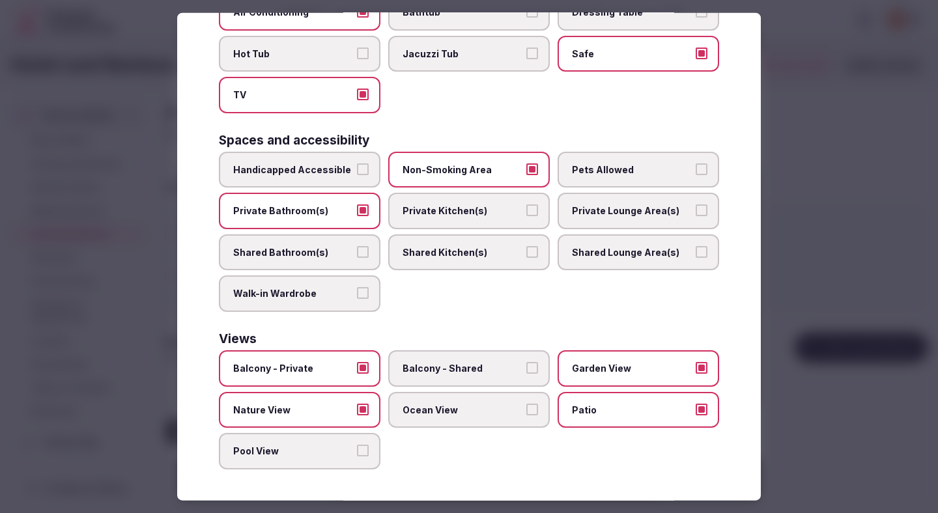
click at [817, 277] on div at bounding box center [469, 256] width 938 height 513
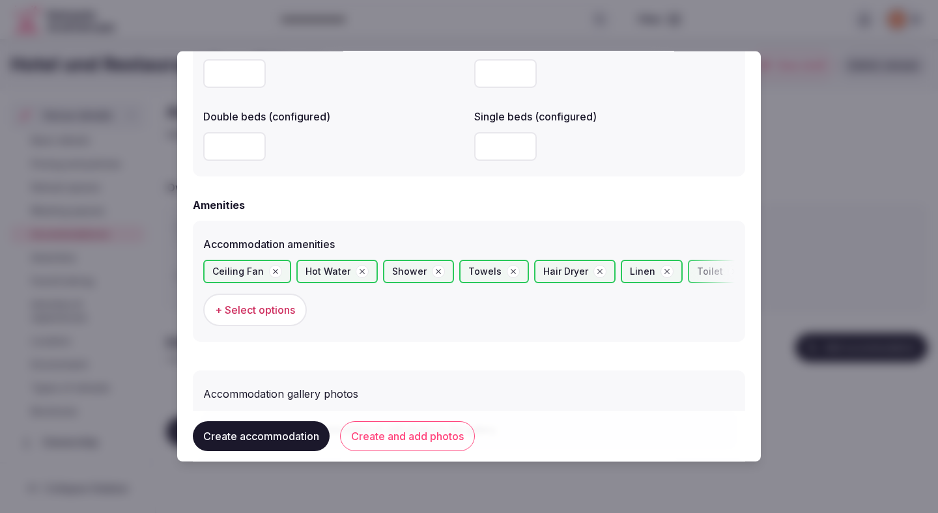
scroll to position [1201, 0]
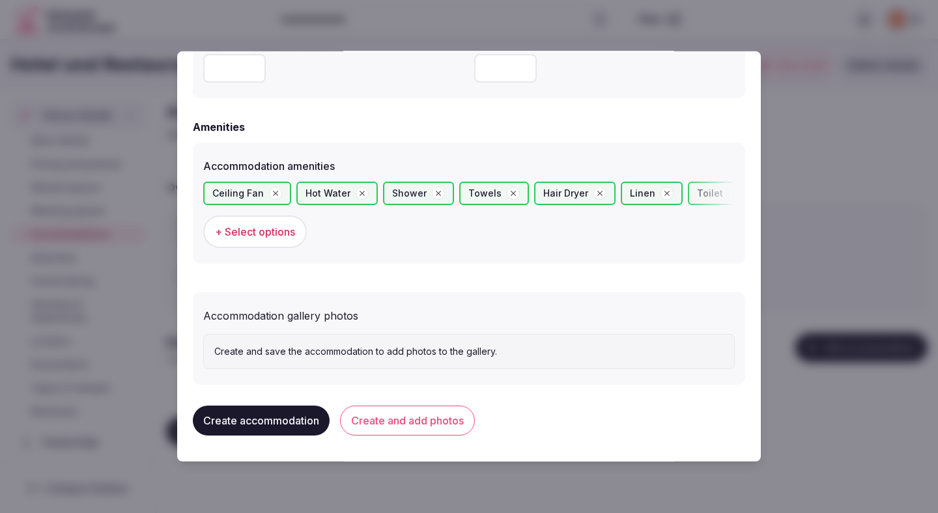
click at [420, 416] on button "Create and add photos" at bounding box center [407, 421] width 135 height 30
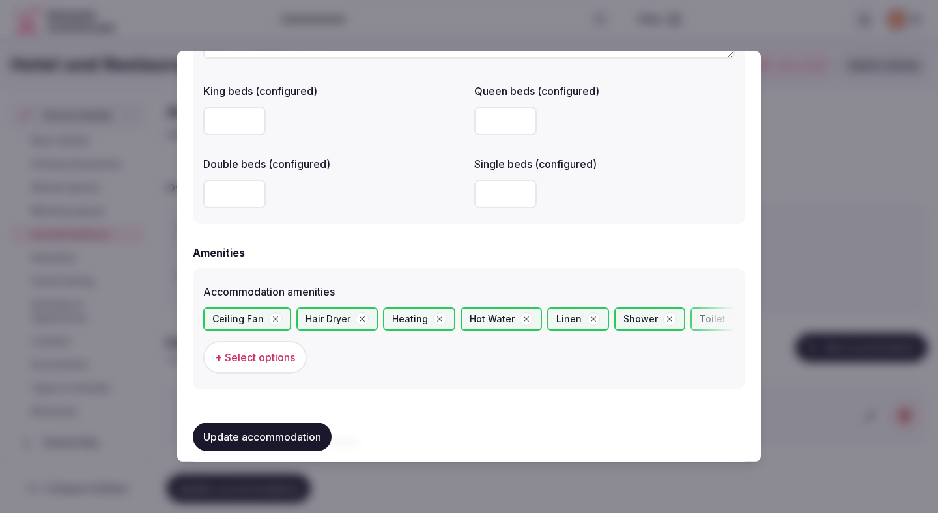
scroll to position [1290, 0]
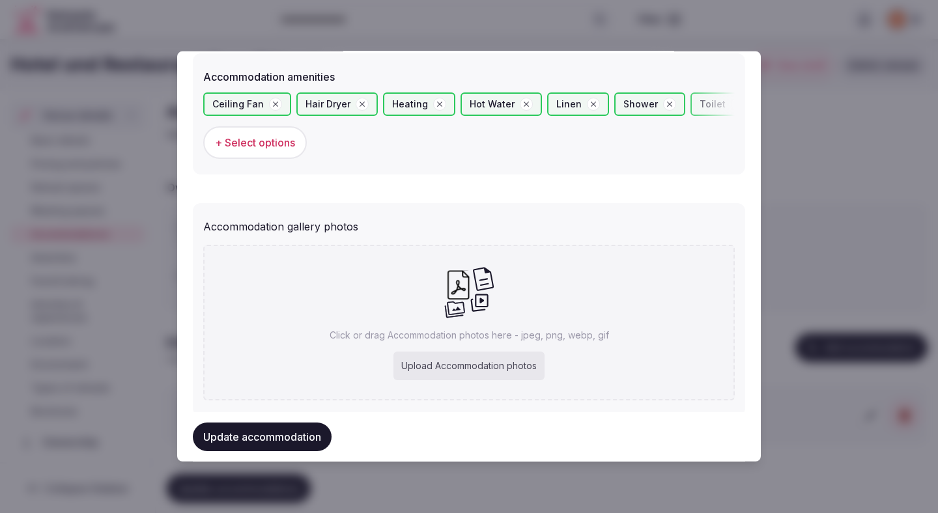
click at [441, 366] on div "Upload Accommodation photos" at bounding box center [468, 366] width 151 height 29
type input "**********"
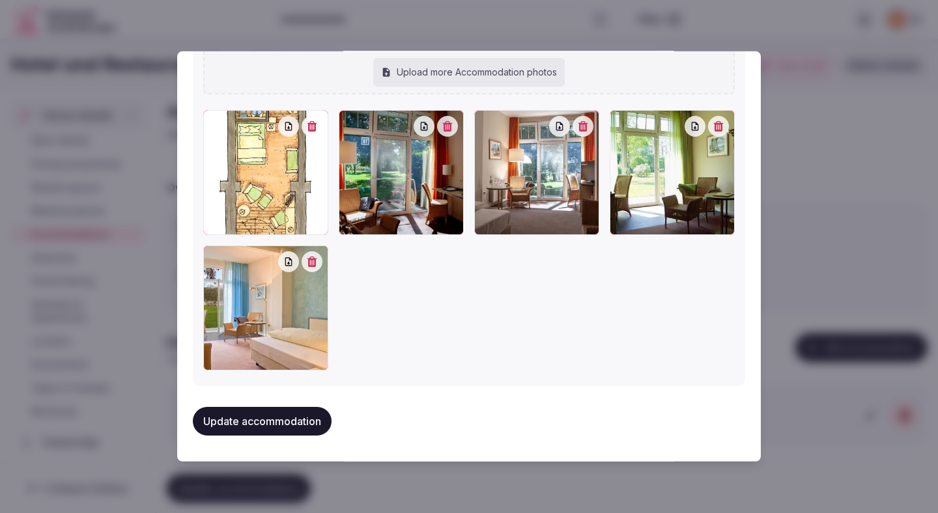
scroll to position [1527, 0]
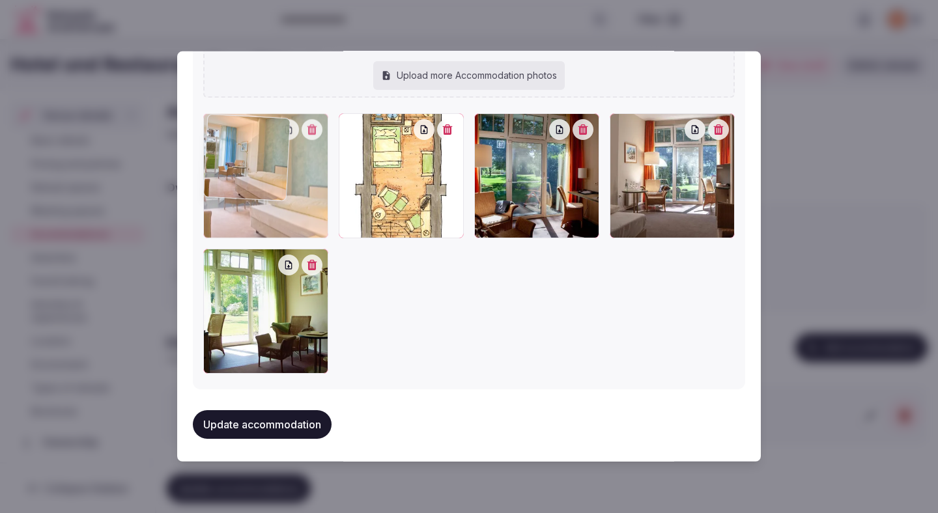
drag, startPoint x: 290, startPoint y: 332, endPoint x: 286, endPoint y: 201, distance: 131.6
click at [286, 201] on div at bounding box center [265, 175] width 125 height 125
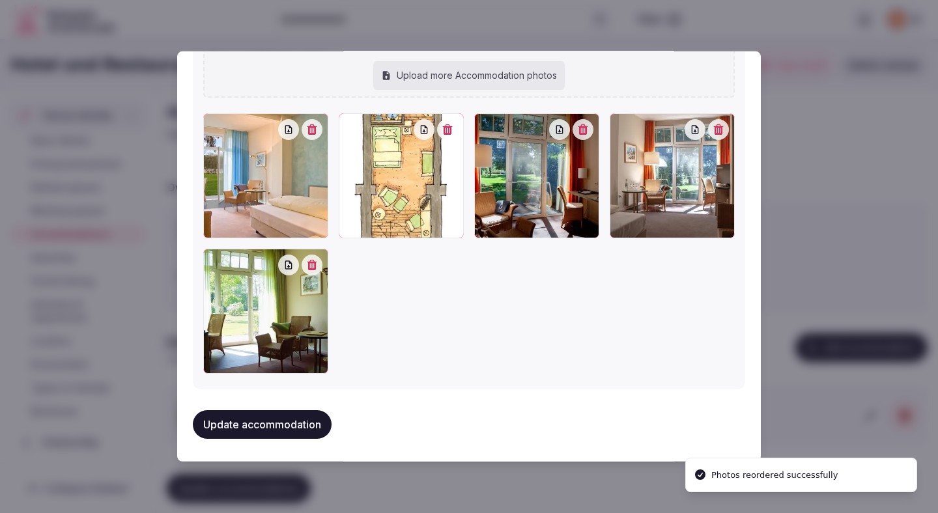
click at [287, 424] on button "Update accommodation" at bounding box center [262, 424] width 139 height 29
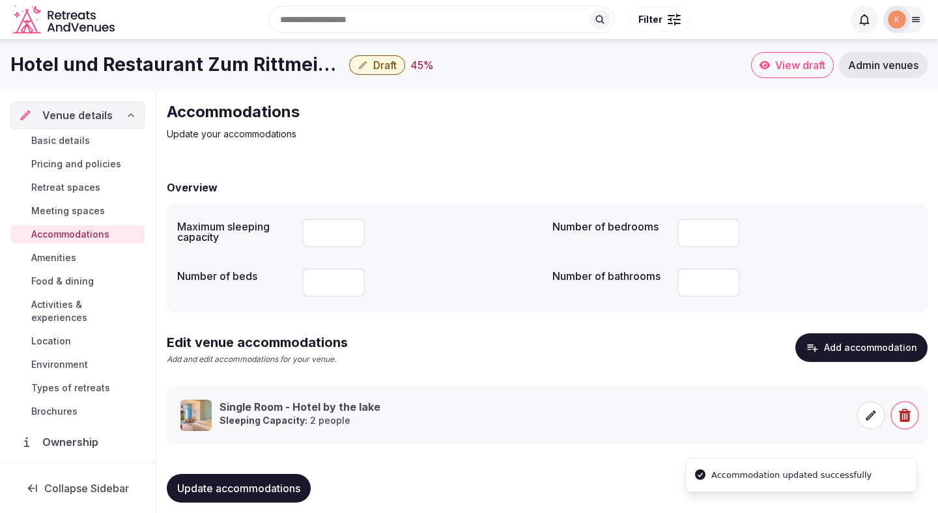
scroll to position [12, 0]
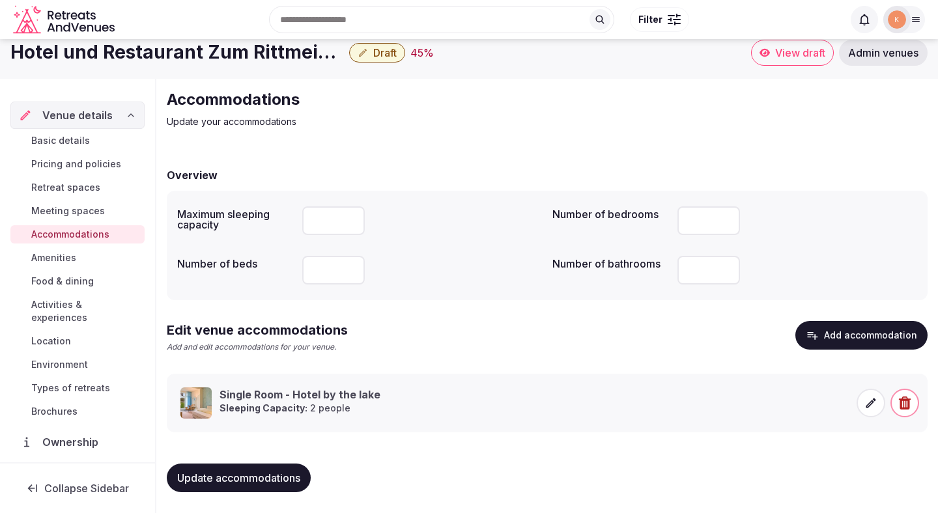
click at [407, 460] on div "Update accommodations" at bounding box center [547, 477] width 761 height 49
click at [292, 482] on span "Update accommodations" at bounding box center [238, 477] width 123 height 13
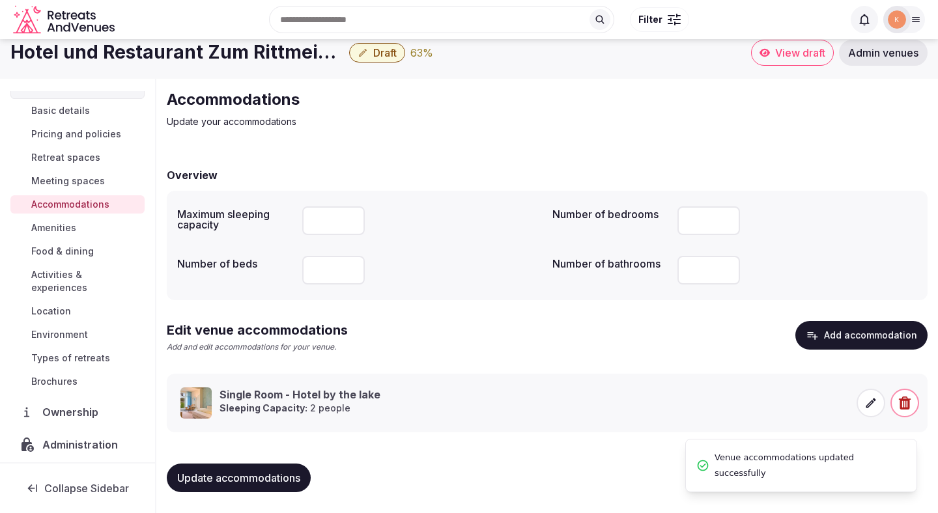
scroll to position [0, 0]
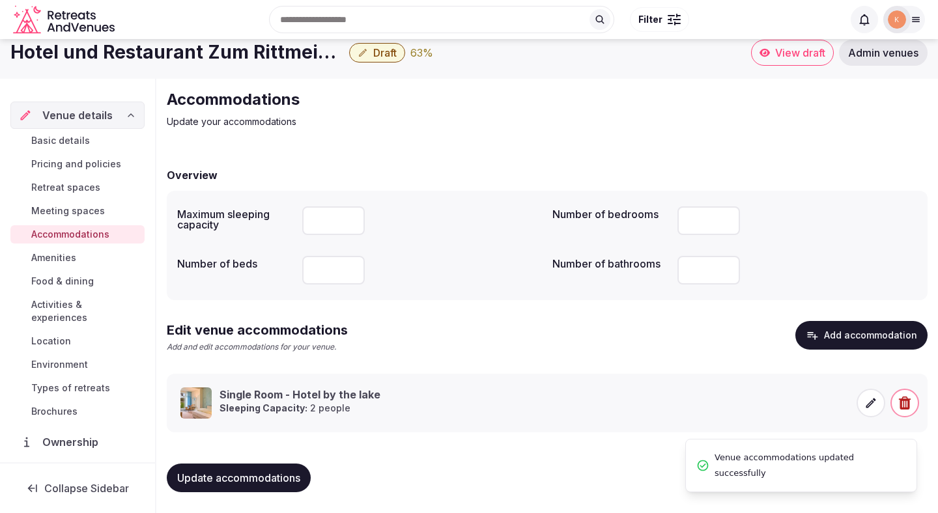
click at [70, 261] on span "Amenities" at bounding box center [53, 257] width 45 height 13
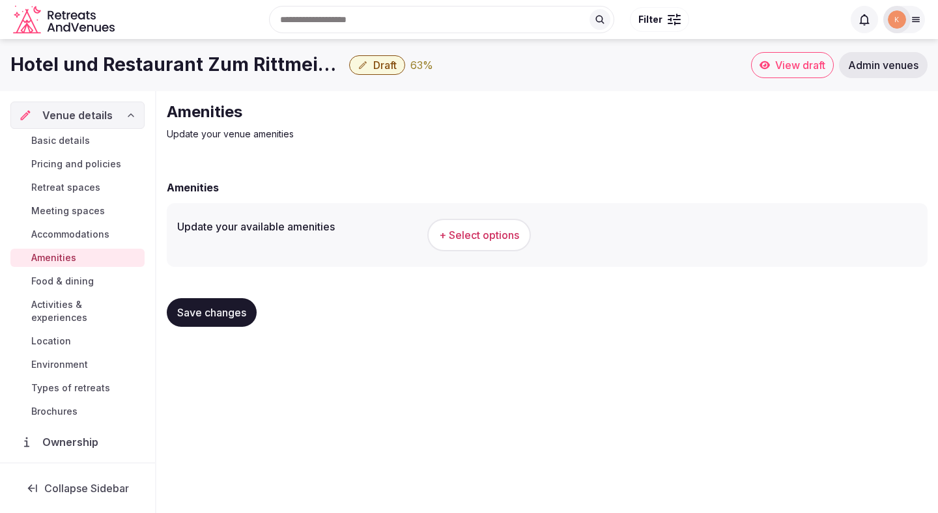
click at [492, 236] on span "+ Select options" at bounding box center [479, 235] width 80 height 14
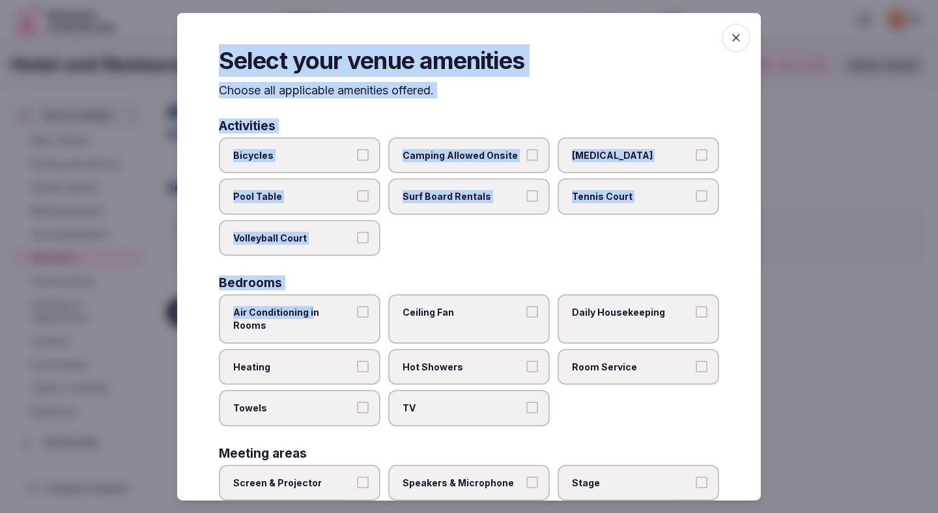
click at [310, 318] on span "Air Conditioning in Rooms" at bounding box center [293, 318] width 120 height 25
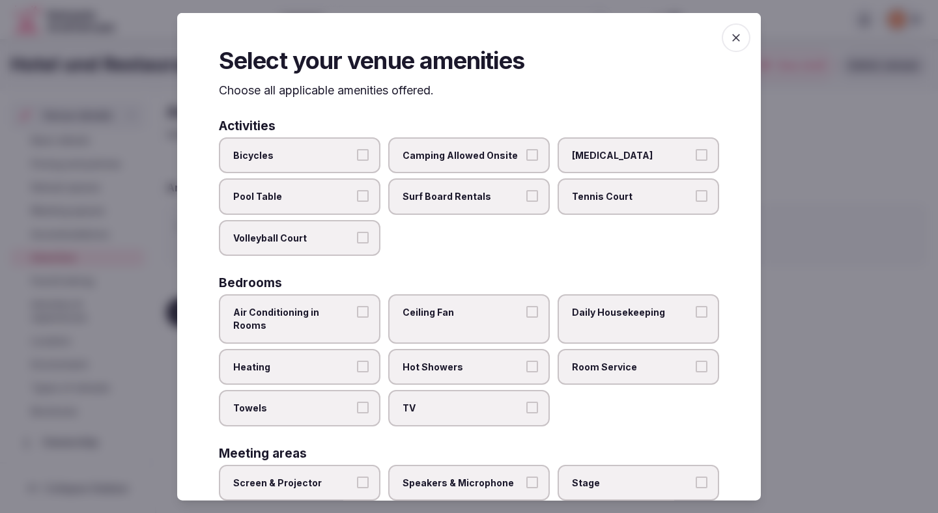
click at [318, 318] on span "Air Conditioning in Rooms" at bounding box center [293, 318] width 120 height 25
click at [357, 318] on button "Air Conditioning in Rooms" at bounding box center [363, 312] width 12 height 12
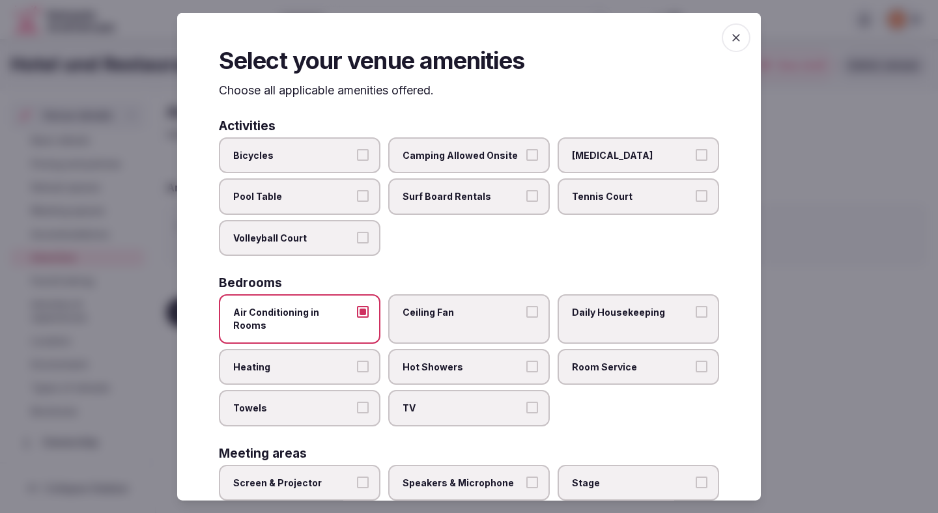
click at [311, 360] on span "Heating" at bounding box center [293, 366] width 120 height 13
click at [357, 360] on button "Heating" at bounding box center [363, 366] width 12 height 12
click at [311, 402] on span "Towels" at bounding box center [293, 408] width 120 height 13
click at [357, 402] on button "Towels" at bounding box center [363, 408] width 12 height 12
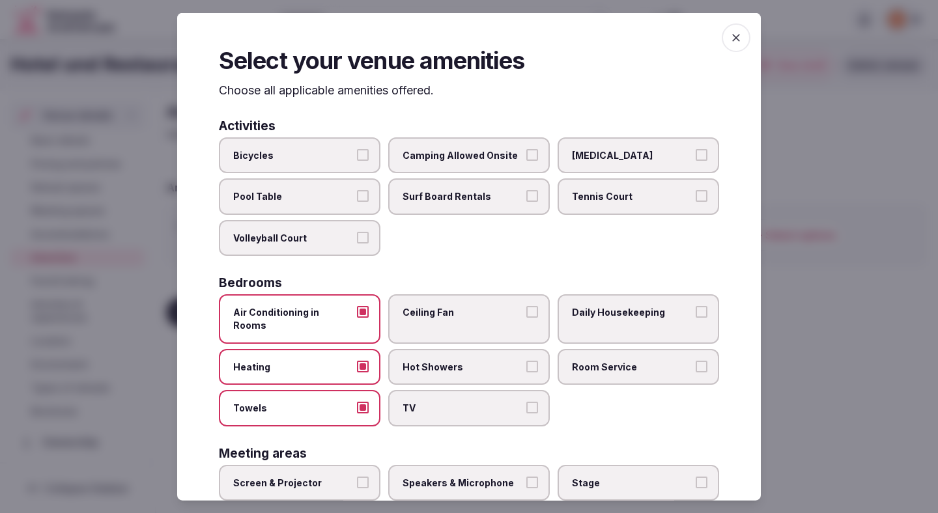
click at [424, 390] on label "TV" at bounding box center [469, 408] width 162 height 36
click at [526, 402] on button "TV" at bounding box center [532, 408] width 12 height 12
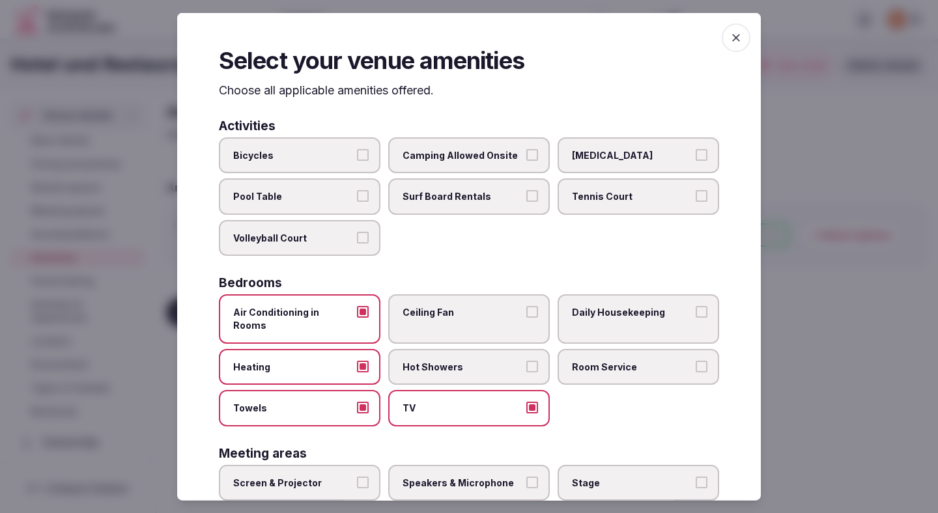
click at [448, 311] on span "Ceiling Fan" at bounding box center [462, 312] width 120 height 13
click at [526, 311] on button "Ceiling Fan" at bounding box center [532, 312] width 12 height 12
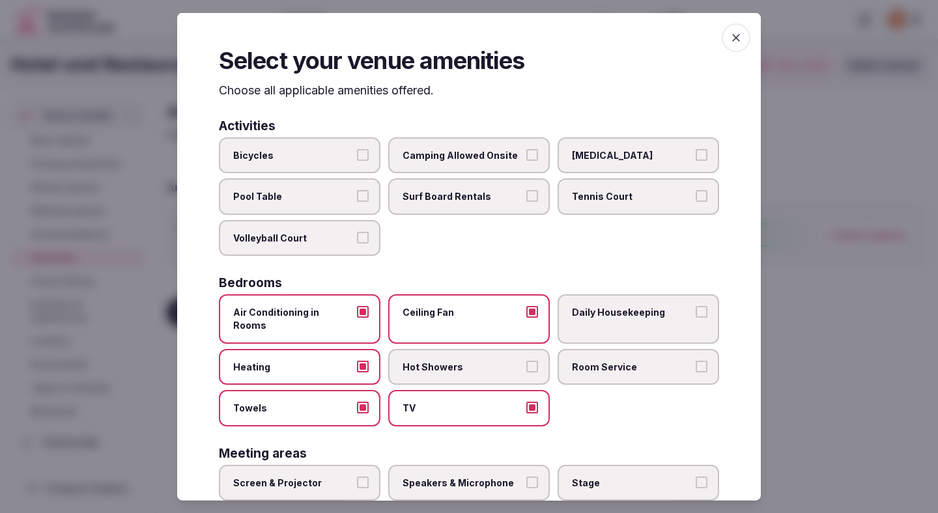
click at [593, 315] on span "Daily Housekeeping" at bounding box center [632, 312] width 120 height 13
click at [696, 315] on button "Daily Housekeeping" at bounding box center [702, 312] width 12 height 12
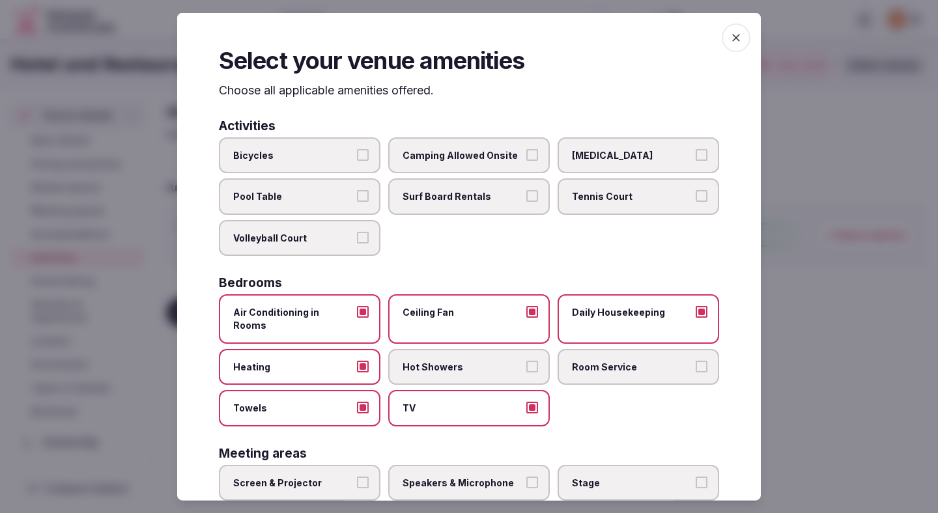
click at [593, 348] on label "Room Service" at bounding box center [638, 366] width 162 height 36
click at [696, 360] on button "Room Service" at bounding box center [702, 366] width 12 height 12
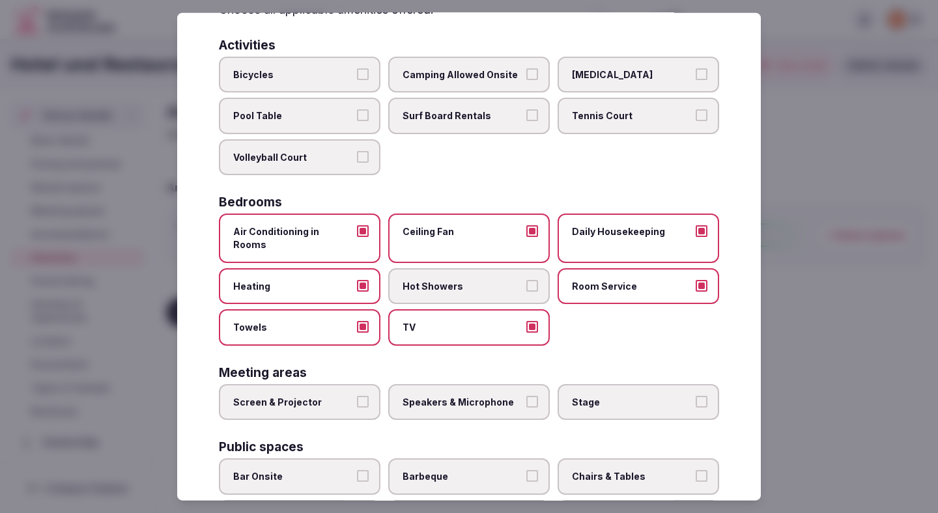
scroll to position [96, 0]
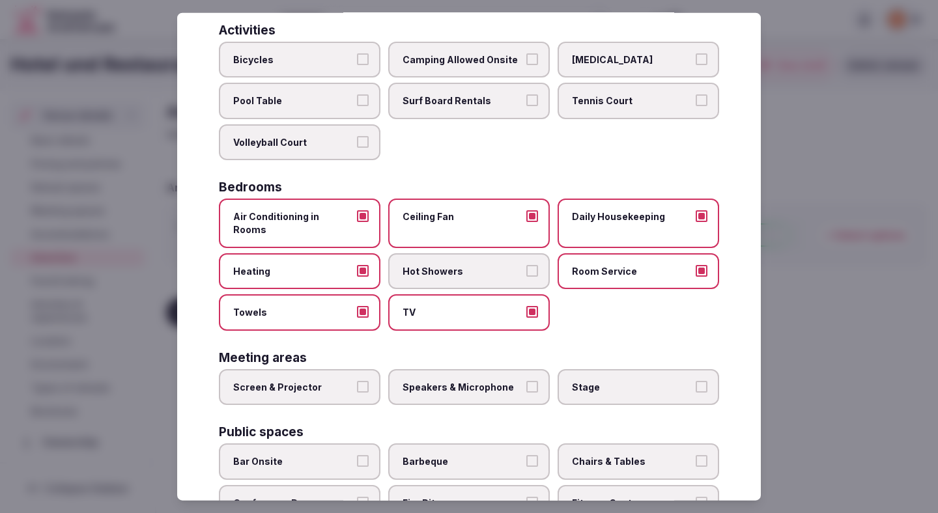
click at [509, 264] on span "Hot Showers" at bounding box center [462, 270] width 120 height 13
click at [526, 264] on button "Hot Showers" at bounding box center [532, 270] width 12 height 12
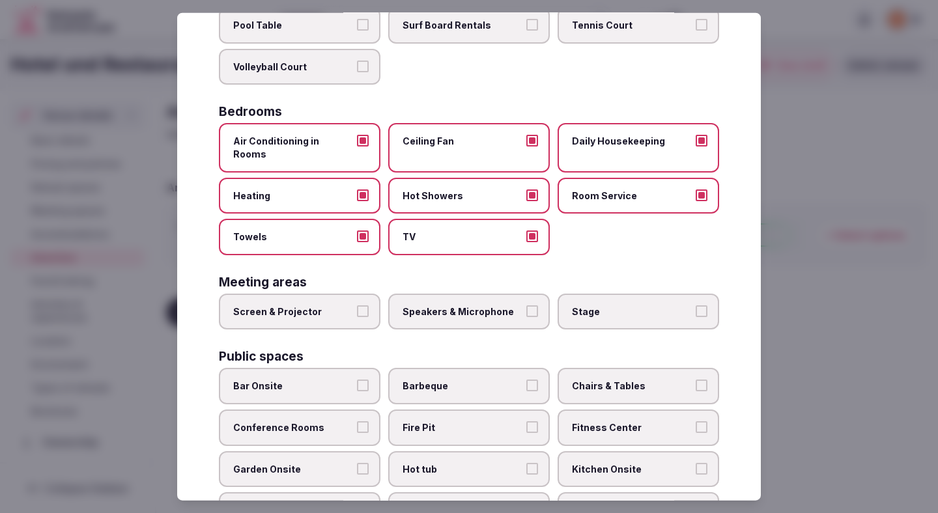
scroll to position [178, 0]
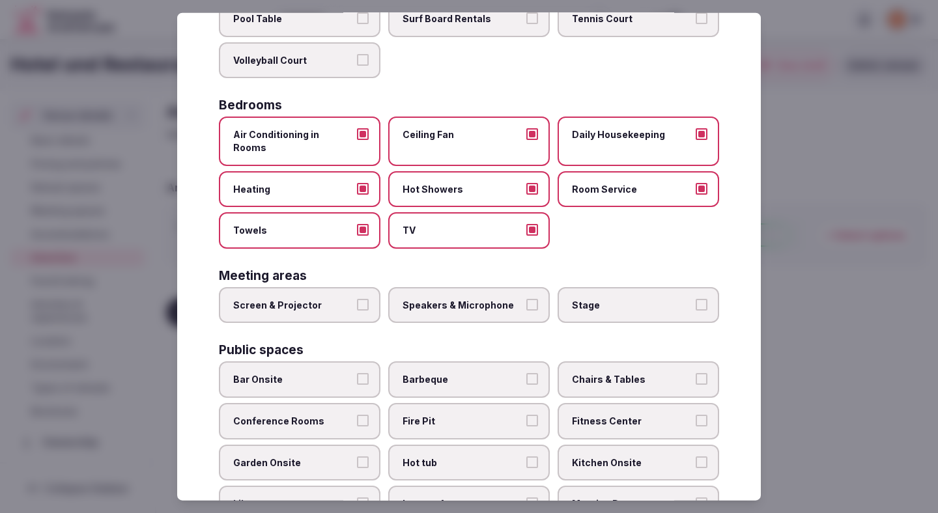
click at [438, 302] on label "Speakers & Microphone" at bounding box center [469, 305] width 162 height 36
click at [526, 302] on button "Speakers & Microphone" at bounding box center [532, 304] width 12 height 12
click at [303, 310] on div "Activities Bicycles Camping Allowed Onsite Ice Bath Pool Table Surf Board Renta…" at bounding box center [469, 413] width 500 height 945
click at [317, 306] on label "Screen & Projector" at bounding box center [300, 305] width 162 height 36
click at [357, 306] on button "Screen & Projector" at bounding box center [363, 304] width 12 height 12
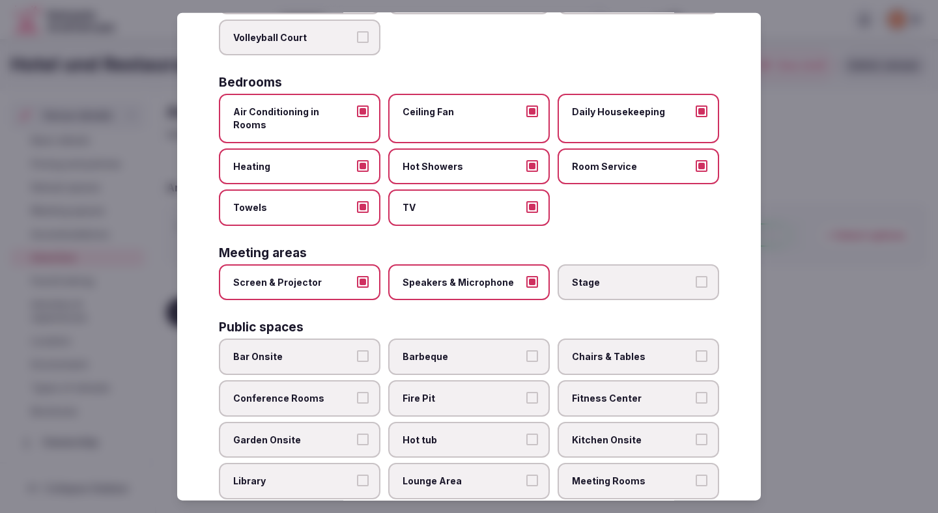
scroll to position [231, 0]
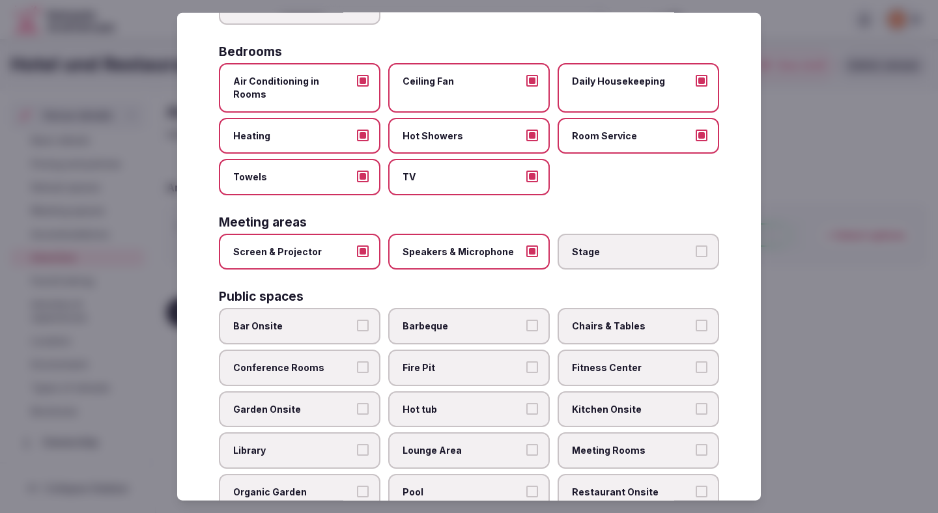
click at [330, 361] on span "Conference Rooms" at bounding box center [293, 367] width 120 height 13
click at [357, 361] on button "Conference Rooms" at bounding box center [363, 367] width 12 height 12
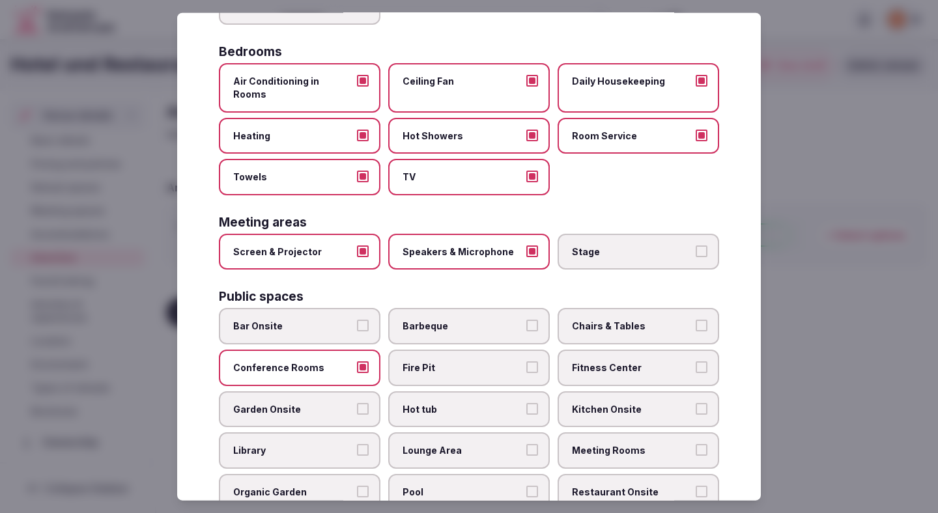
click at [328, 402] on span "Garden Onsite" at bounding box center [293, 408] width 120 height 13
click at [357, 402] on button "Garden Onsite" at bounding box center [363, 408] width 12 height 12
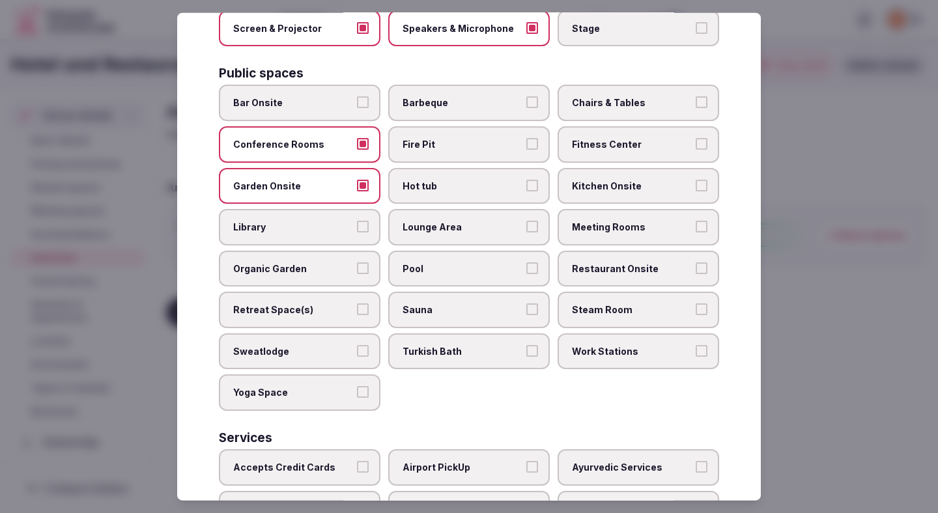
scroll to position [425, 0]
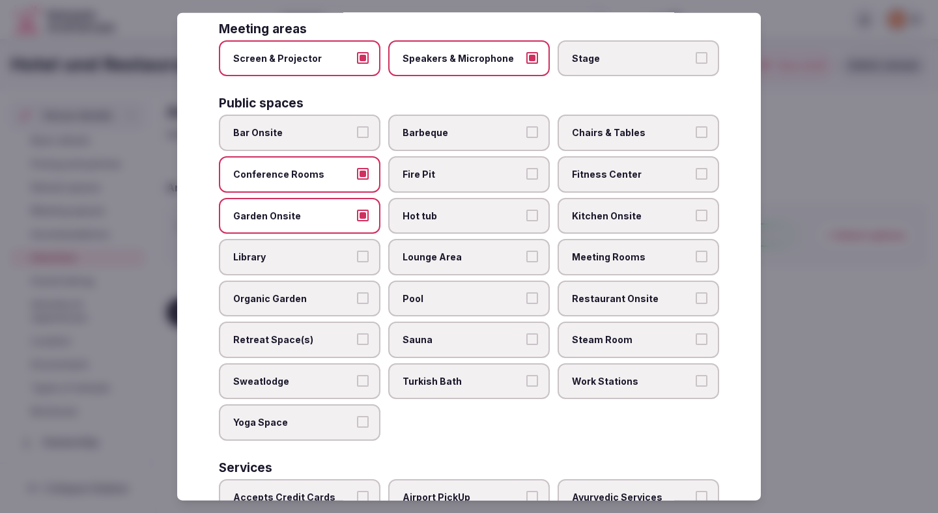
click at [464, 280] on label "Pool" at bounding box center [469, 298] width 162 height 36
click at [526, 292] on button "Pool" at bounding box center [532, 298] width 12 height 12
click at [468, 251] on span "Lounge Area" at bounding box center [462, 257] width 120 height 13
click at [526, 251] on button "Lounge Area" at bounding box center [532, 257] width 12 height 12
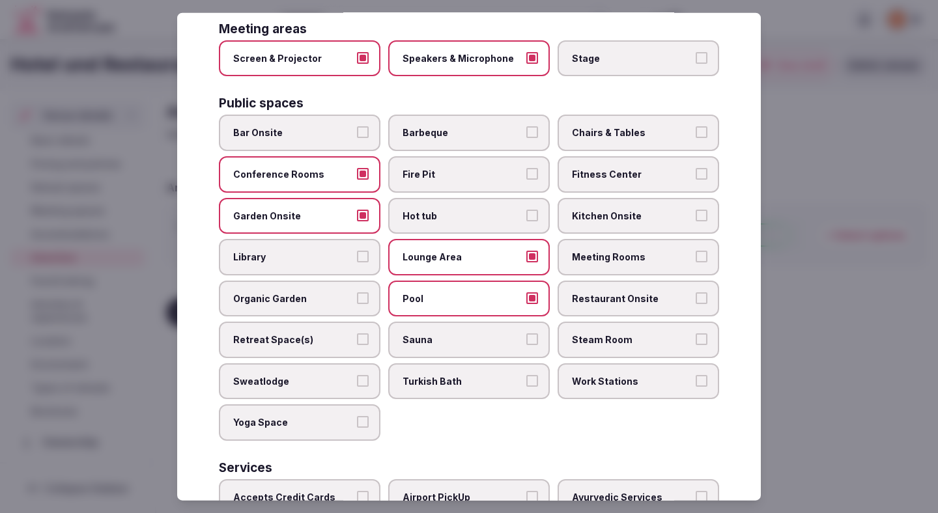
click at [593, 126] on span "Chairs & Tables" at bounding box center [632, 132] width 120 height 13
click at [696, 126] on button "Chairs & Tables" at bounding box center [702, 132] width 12 height 12
click at [593, 156] on label "Fitness Center" at bounding box center [638, 174] width 162 height 36
click at [696, 168] on button "Fitness Center" at bounding box center [702, 174] width 12 height 12
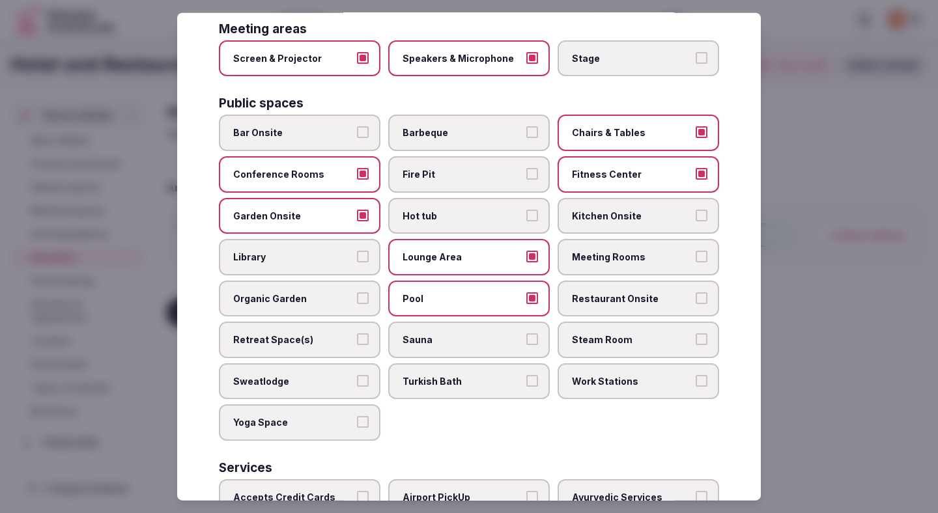
click at [602, 251] on span "Meeting Rooms" at bounding box center [632, 257] width 120 height 13
click at [696, 251] on button "Meeting Rooms" at bounding box center [702, 257] width 12 height 12
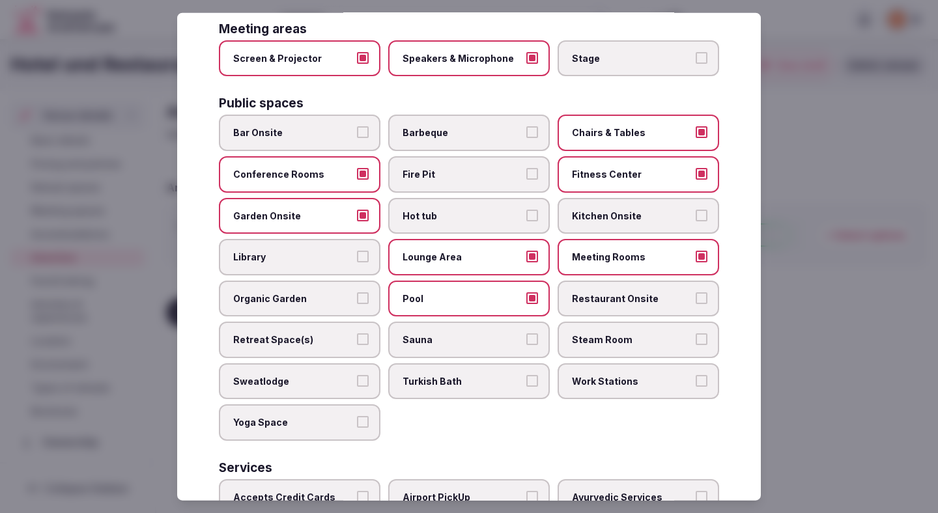
click at [606, 280] on label "Restaurant Onsite" at bounding box center [638, 298] width 162 height 36
click at [696, 292] on button "Restaurant Onsite" at bounding box center [702, 298] width 12 height 12
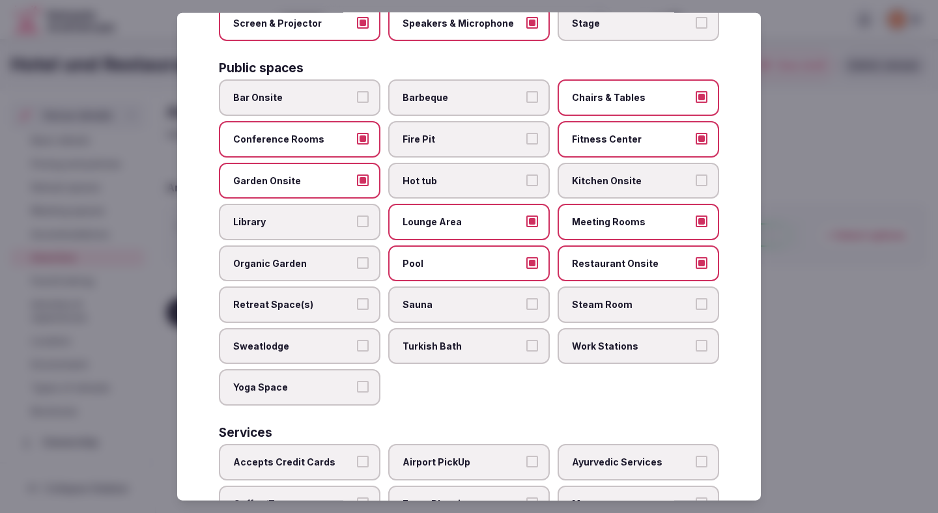
scroll to position [461, 0]
click at [610, 339] on span "Work Stations" at bounding box center [632, 345] width 120 height 13
click at [696, 339] on button "Work Stations" at bounding box center [702, 345] width 12 height 12
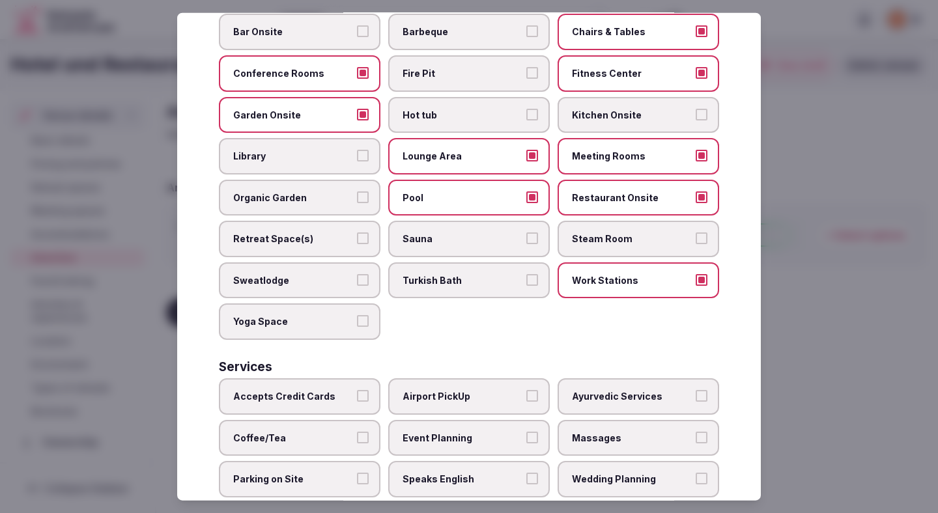
scroll to position [552, 0]
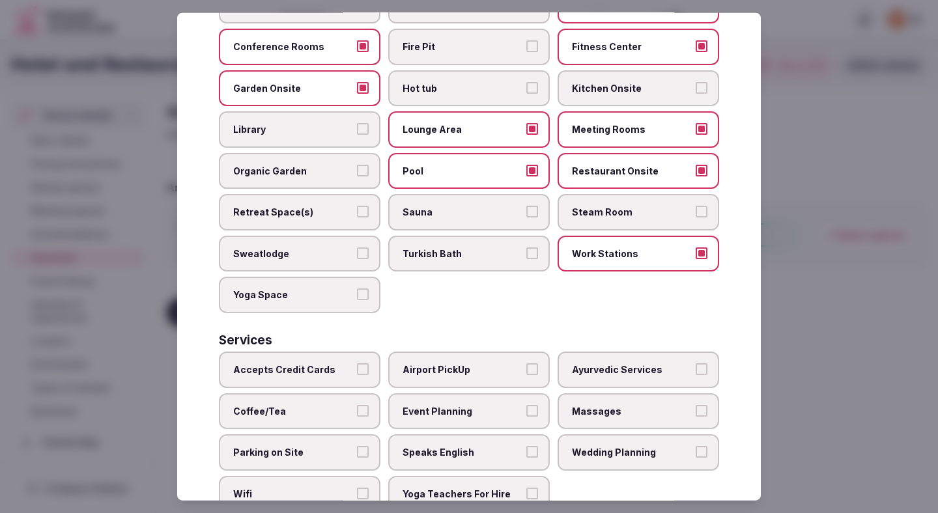
click at [318, 363] on span "Accepts Credit Cards" at bounding box center [293, 369] width 120 height 13
click at [357, 363] on button "Accepts Credit Cards" at bounding box center [363, 369] width 12 height 12
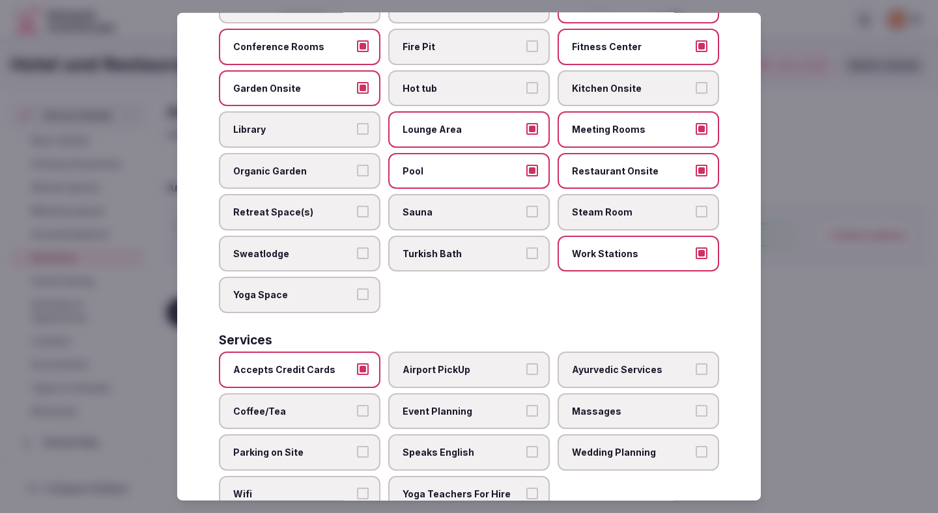
click at [316, 404] on span "Coffee/Tea" at bounding box center [293, 410] width 120 height 13
click at [357, 404] on button "Coffee/Tea" at bounding box center [363, 410] width 12 height 12
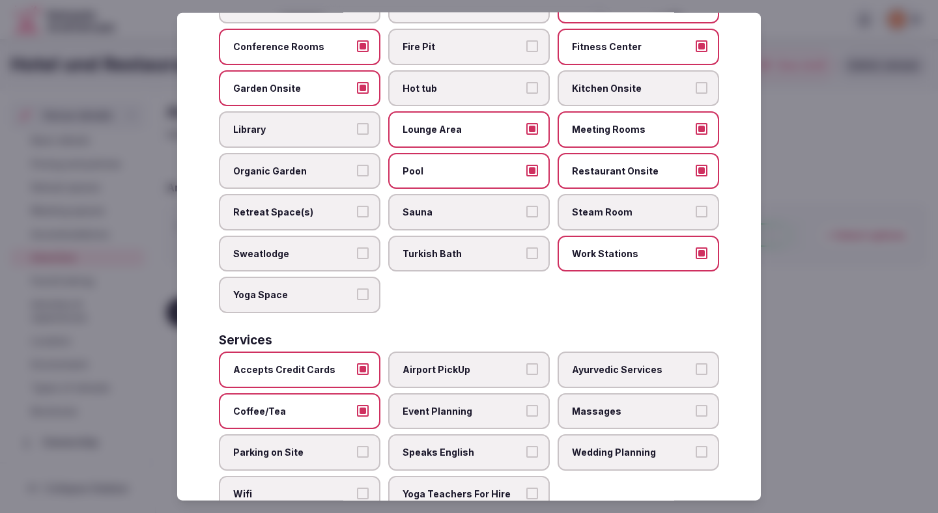
click at [311, 446] on span "Parking on Site" at bounding box center [293, 452] width 120 height 13
click at [357, 446] on button "Parking on Site" at bounding box center [363, 452] width 12 height 12
click at [309, 488] on span "Wifi" at bounding box center [293, 494] width 120 height 13
click at [357, 488] on button "Wifi" at bounding box center [363, 494] width 12 height 12
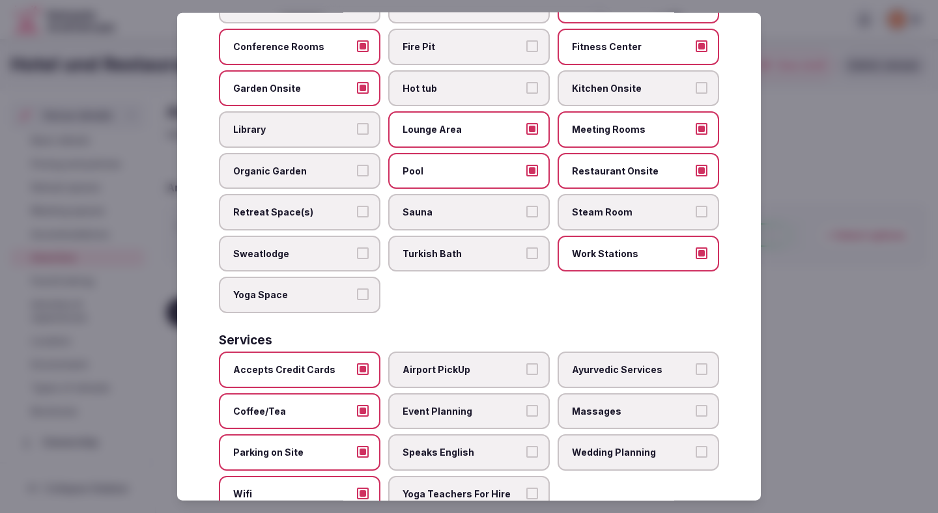
click at [442, 404] on span "Event Planning" at bounding box center [462, 410] width 120 height 13
click at [526, 404] on button "Event Planning" at bounding box center [532, 410] width 12 height 12
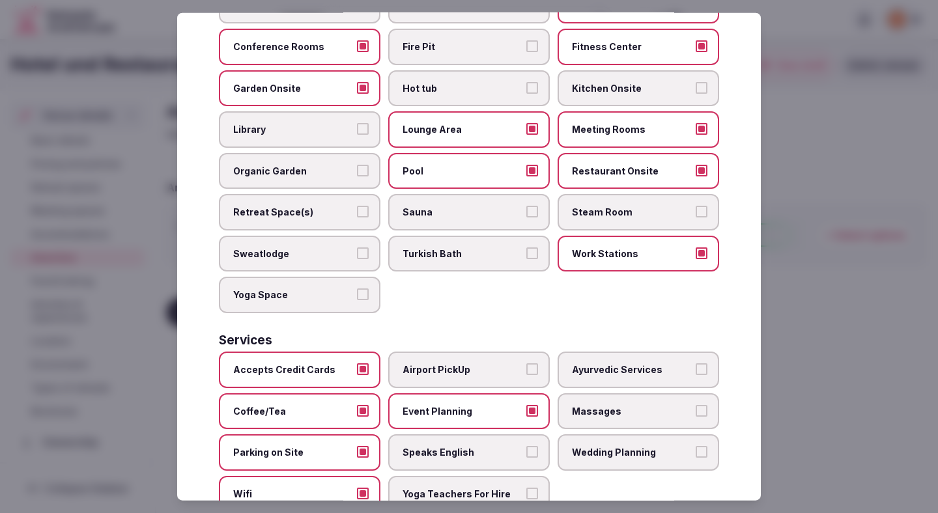
click at [442, 449] on label "Speaks English" at bounding box center [469, 452] width 162 height 36
click at [526, 449] on button "Speaks English" at bounding box center [532, 452] width 12 height 12
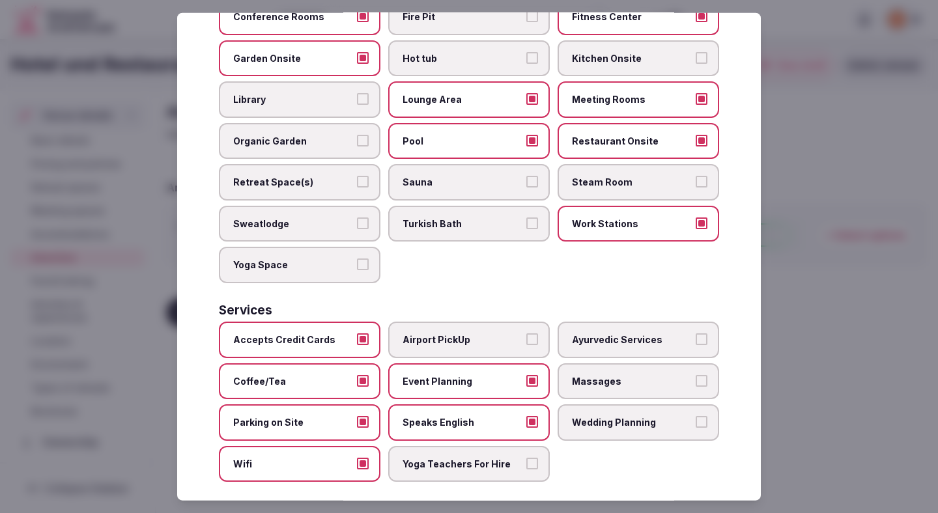
click at [774, 332] on div at bounding box center [469, 256] width 938 height 513
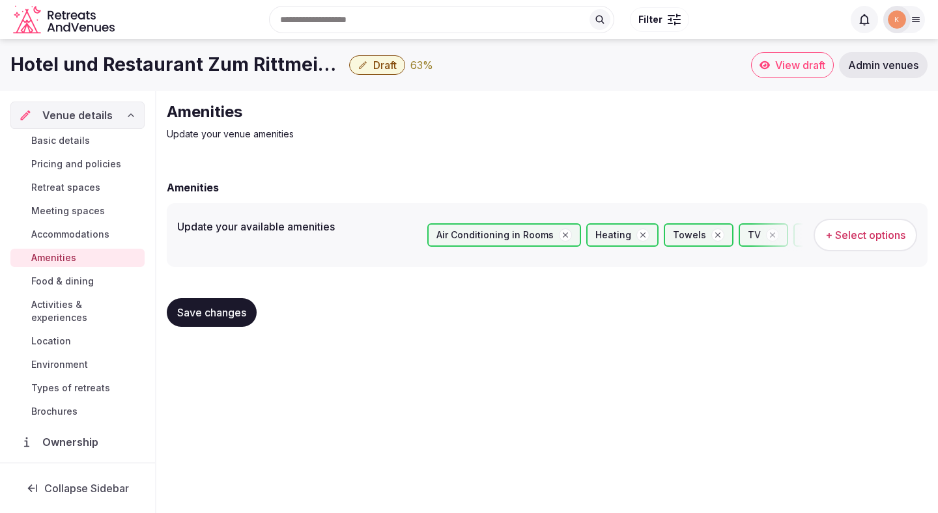
click at [225, 313] on span "Save changes" at bounding box center [211, 312] width 69 height 13
click at [213, 313] on span "Save changes" at bounding box center [211, 312] width 69 height 13
click at [80, 281] on span "Food & dining" at bounding box center [62, 281] width 63 height 13
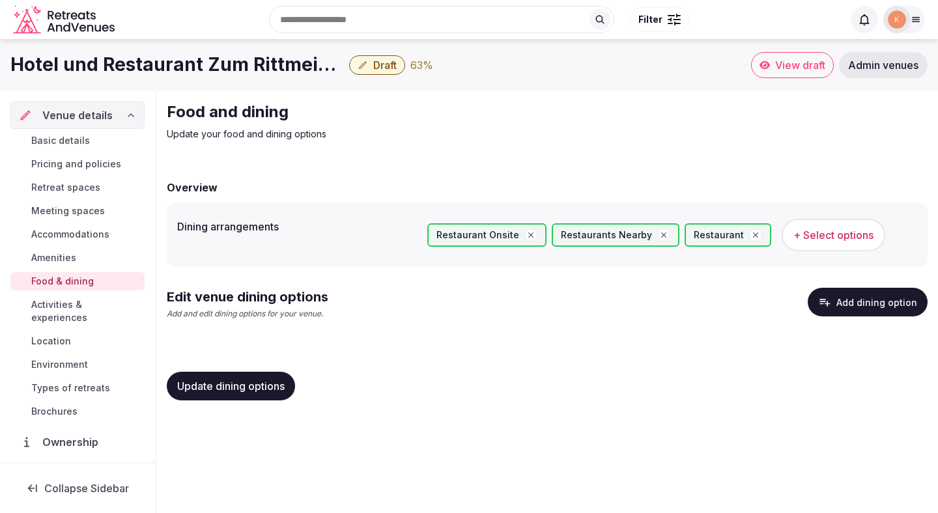
click at [864, 299] on button "Add dining option" at bounding box center [868, 302] width 120 height 29
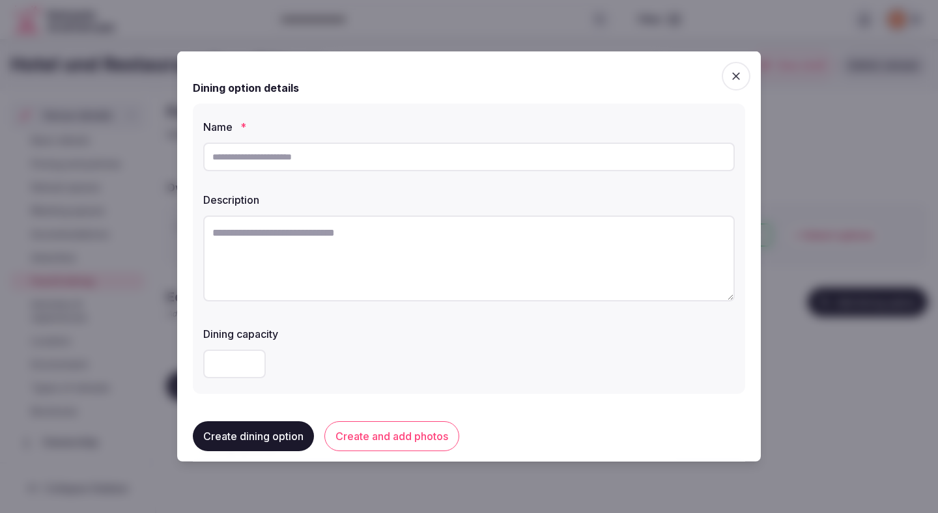
click at [394, 167] on input "text" at bounding box center [468, 157] width 531 height 29
type input "**********"
click at [354, 252] on textarea at bounding box center [468, 259] width 531 height 86
paste textarea "**********"
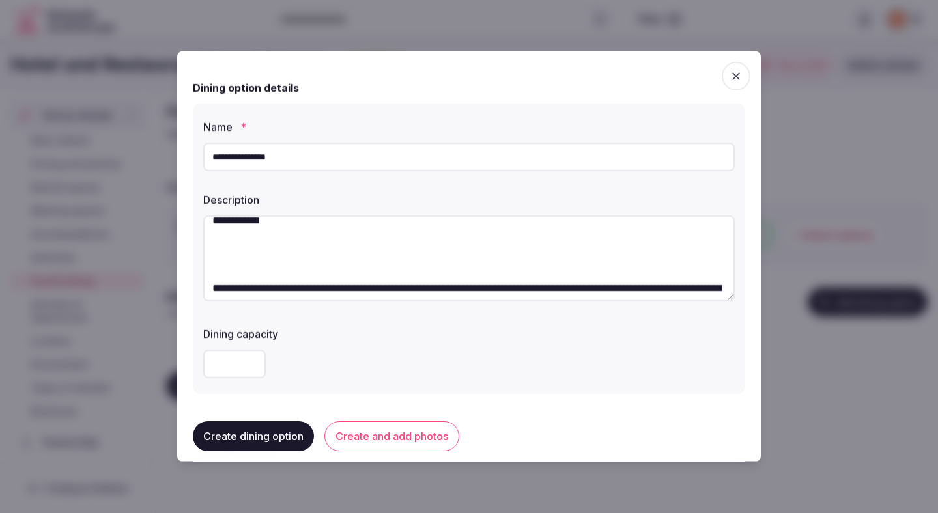
scroll to position [68, 0]
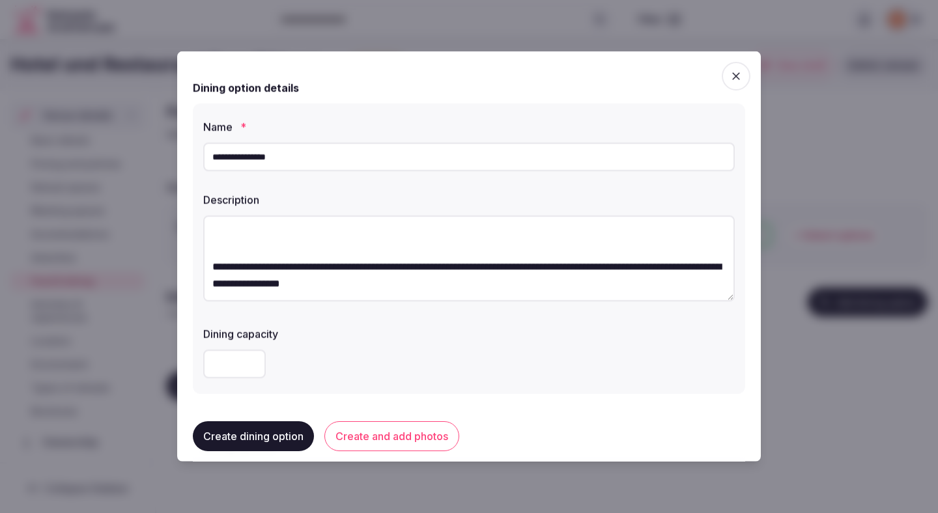
click at [216, 270] on textarea "**********" at bounding box center [468, 259] width 531 height 86
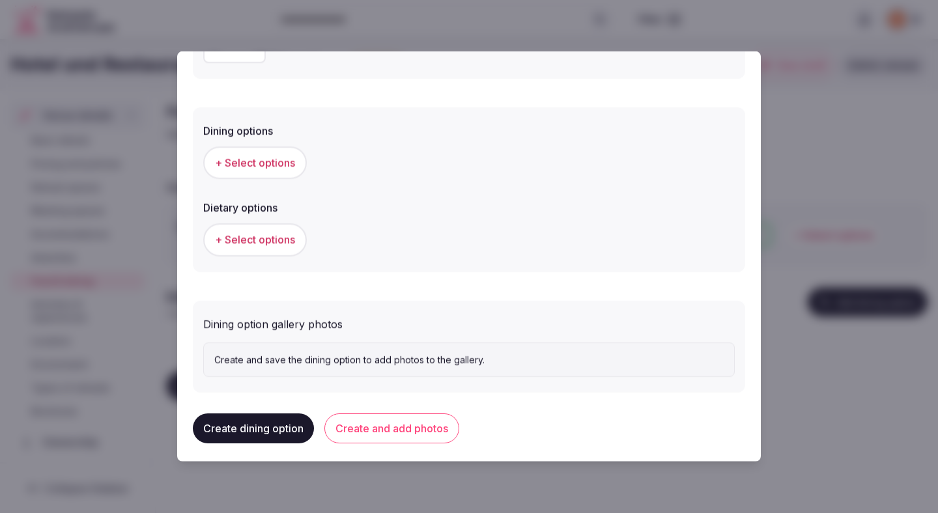
scroll to position [317, 0]
type textarea "**********"
click at [284, 170] on button "+ Select options" at bounding box center [255, 161] width 104 height 33
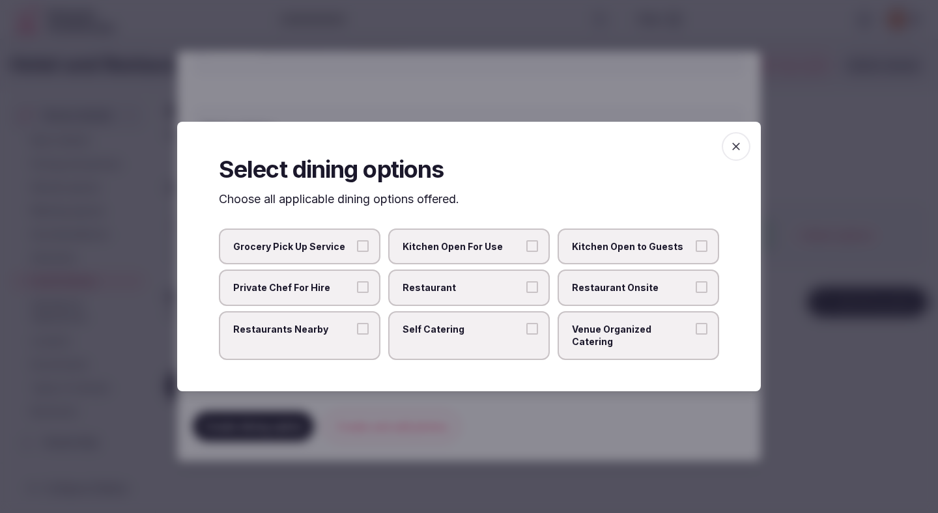
click at [519, 294] on span "Restaurant" at bounding box center [462, 287] width 120 height 13
click at [526, 293] on button "Restaurant" at bounding box center [532, 287] width 12 height 12
click at [615, 294] on span "Restaurant Onsite" at bounding box center [632, 287] width 120 height 13
click at [696, 293] on button "Restaurant Onsite" at bounding box center [702, 287] width 12 height 12
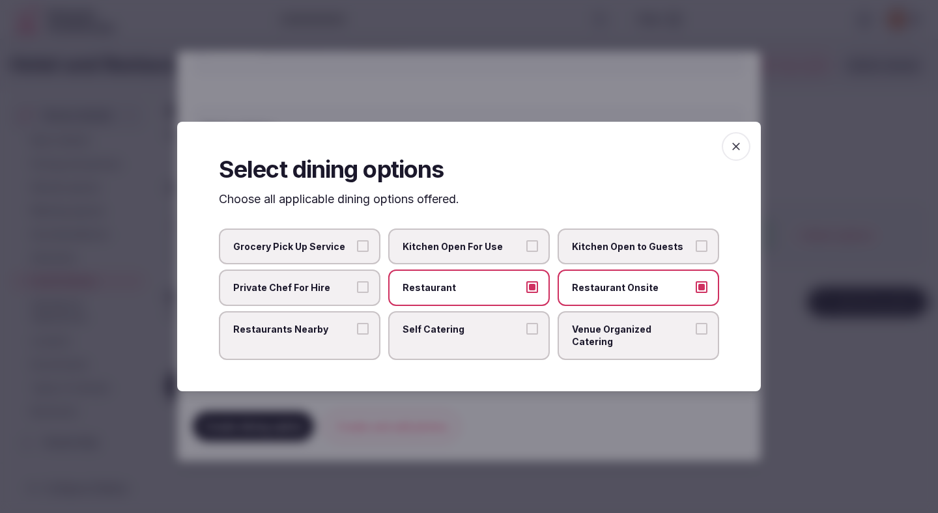
click at [567, 395] on div at bounding box center [469, 256] width 938 height 513
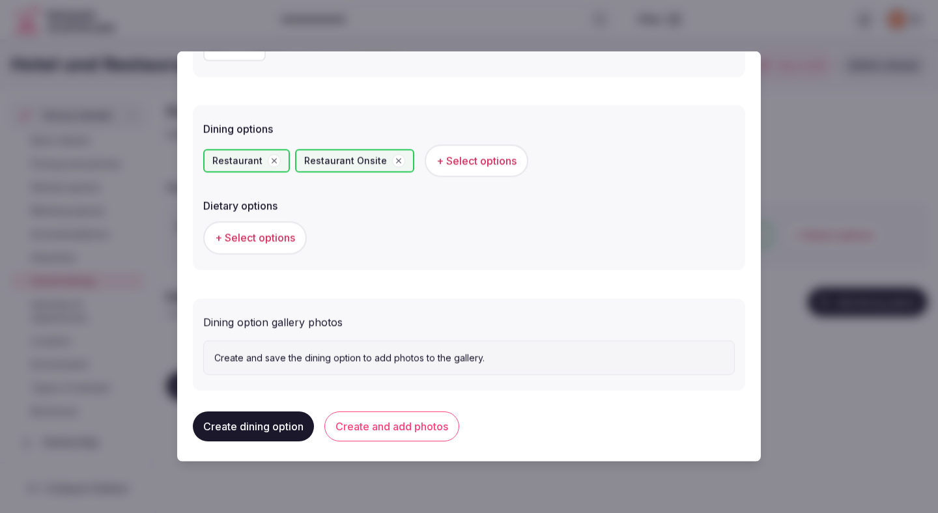
click at [280, 246] on button "+ Select options" at bounding box center [255, 237] width 104 height 33
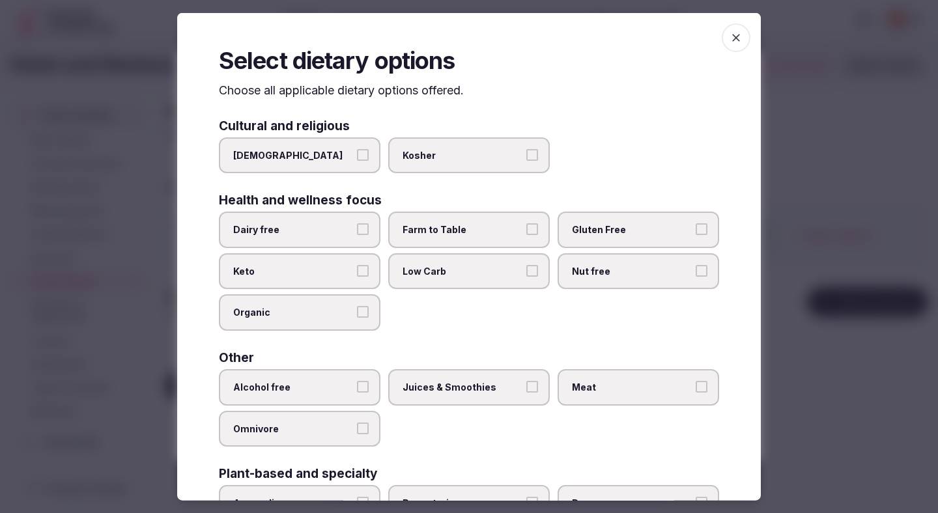
drag, startPoint x: 348, startPoint y: 223, endPoint x: 376, endPoint y: 221, distance: 28.1
click at [354, 223] on label "Dairy free" at bounding box center [300, 230] width 162 height 36
click at [357, 223] on button "Dairy free" at bounding box center [363, 229] width 12 height 12
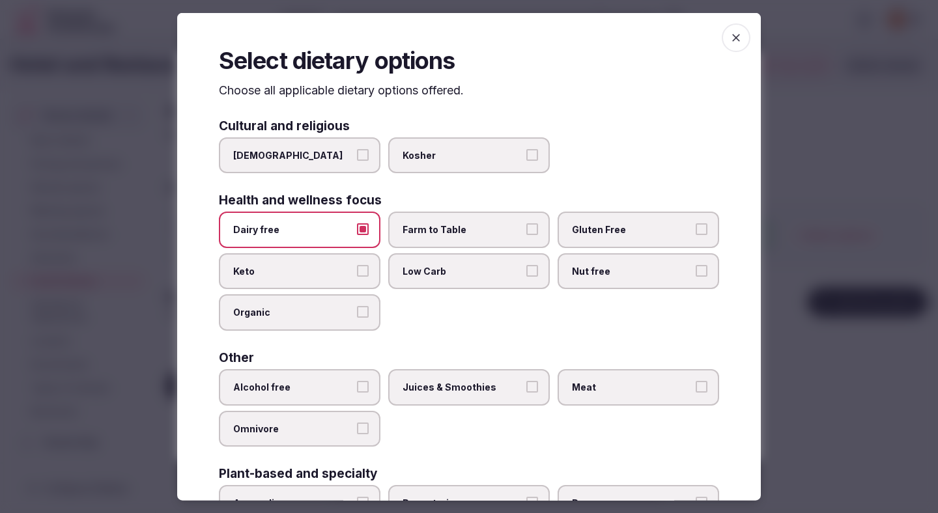
click at [447, 225] on span "Farm to Table" at bounding box center [462, 229] width 120 height 13
click at [526, 225] on button "Farm to Table" at bounding box center [532, 229] width 12 height 12
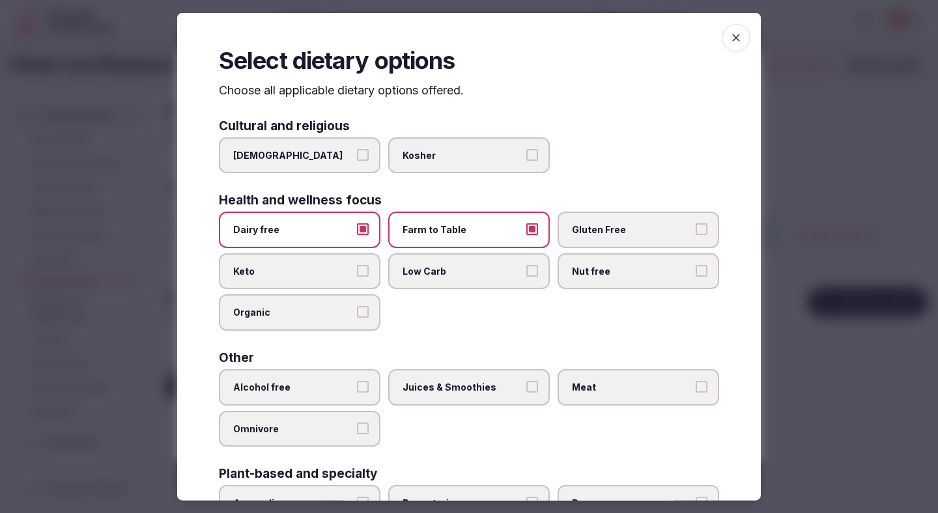
click at [589, 227] on span "Gluten Free" at bounding box center [632, 229] width 120 height 13
click at [696, 227] on button "Gluten Free" at bounding box center [702, 229] width 12 height 12
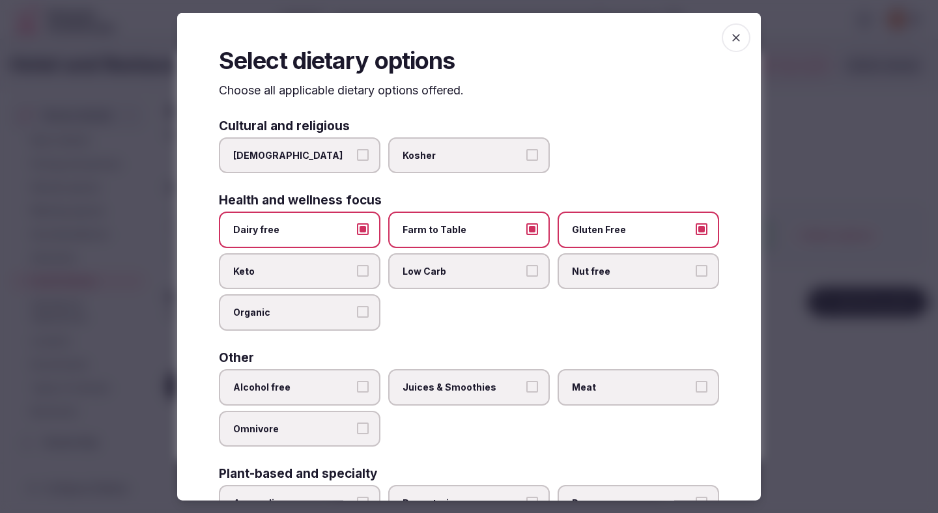
click at [337, 382] on span "Alcohol free" at bounding box center [293, 387] width 120 height 13
click at [357, 382] on button "Alcohol free" at bounding box center [363, 387] width 12 height 12
click at [447, 376] on label "Juices & Smoothies" at bounding box center [469, 387] width 162 height 36
click at [526, 381] on button "Juices & Smoothies" at bounding box center [532, 387] width 12 height 12
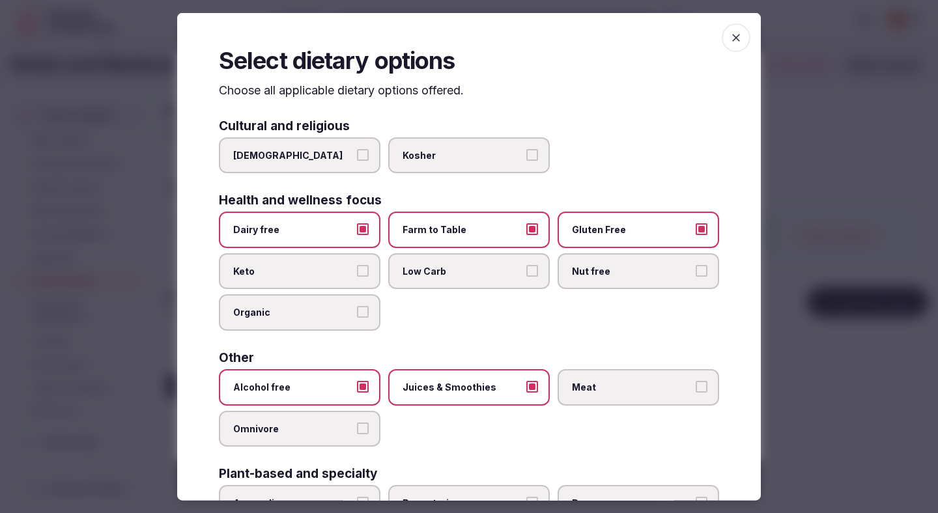
click at [598, 384] on span "Meat" at bounding box center [632, 387] width 120 height 13
click at [696, 384] on button "Meat" at bounding box center [702, 387] width 12 height 12
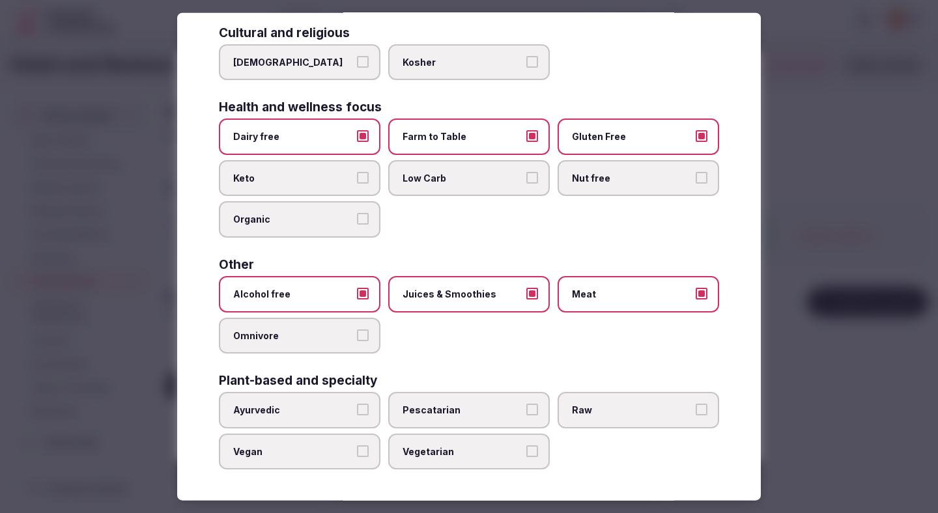
click at [486, 458] on label "Vegetarian" at bounding box center [469, 451] width 162 height 36
click at [526, 457] on button "Vegetarian" at bounding box center [532, 451] width 12 height 12
click at [464, 456] on span "Vegetarian" at bounding box center [462, 451] width 120 height 13
click at [526, 456] on button "Vegetarian" at bounding box center [532, 451] width 12 height 12
click at [459, 456] on span "Vegetarian" at bounding box center [462, 451] width 120 height 13
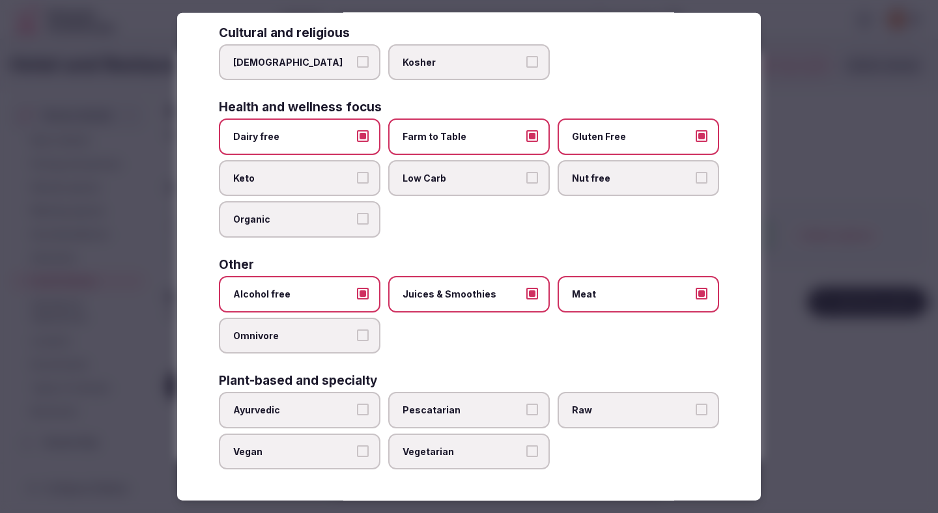
click at [526, 456] on button "Vegetarian" at bounding box center [532, 451] width 12 height 12
click at [901, 266] on div at bounding box center [469, 256] width 938 height 513
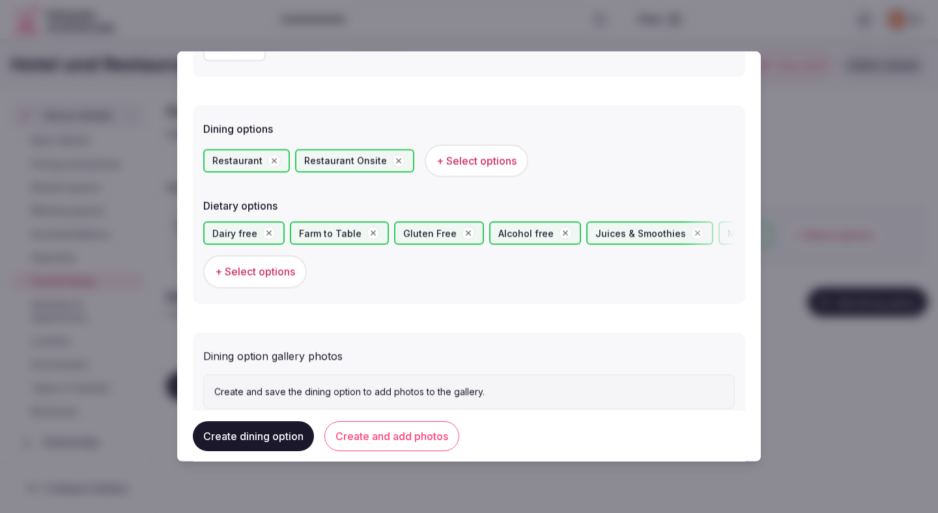
scroll to position [357, 0]
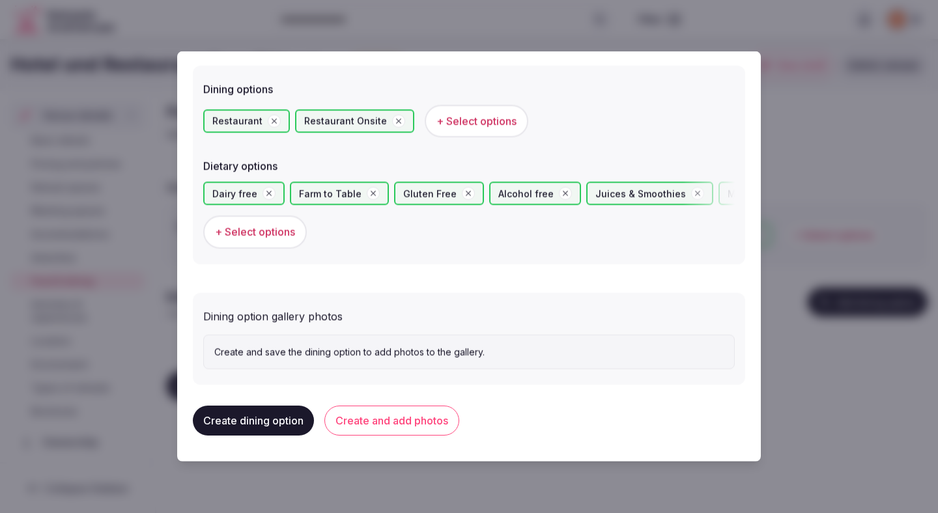
click at [421, 422] on button "Create and add photos" at bounding box center [391, 421] width 135 height 30
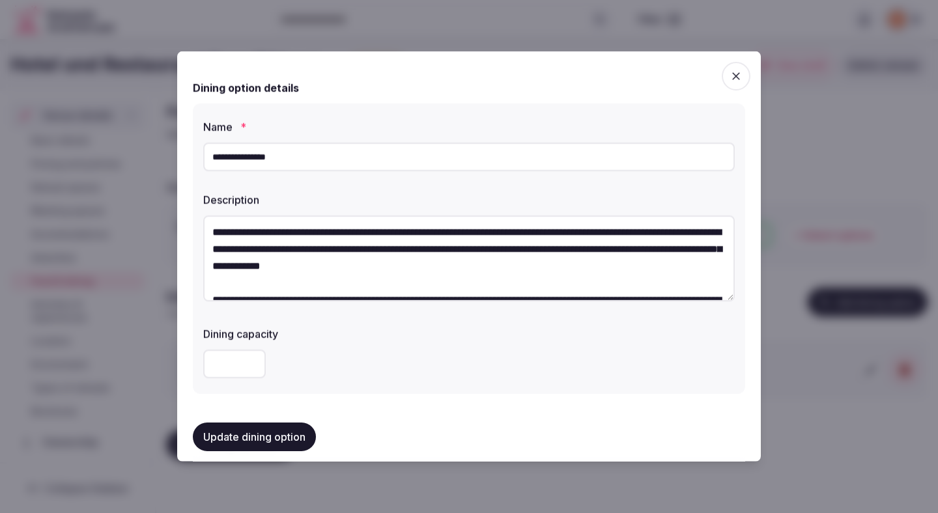
scroll to position [34, 0]
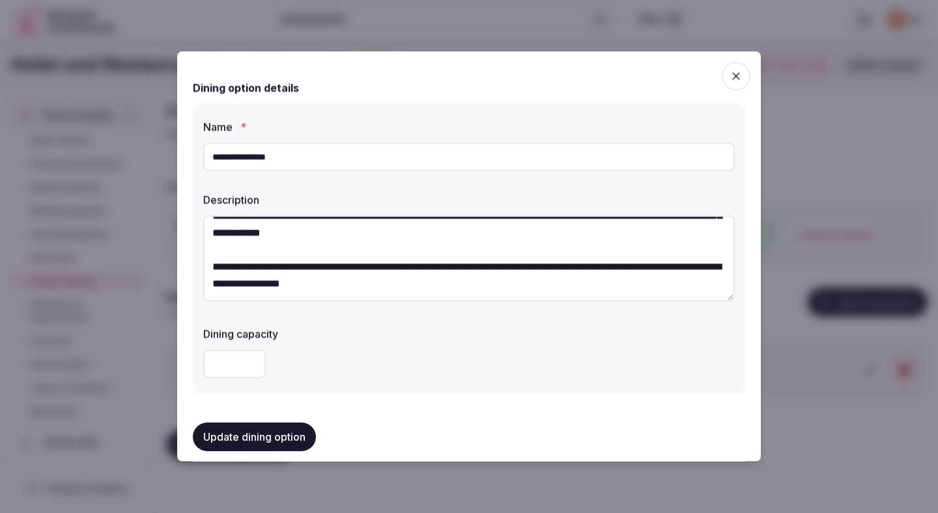
click at [229, 439] on button "Update dining option" at bounding box center [254, 437] width 123 height 29
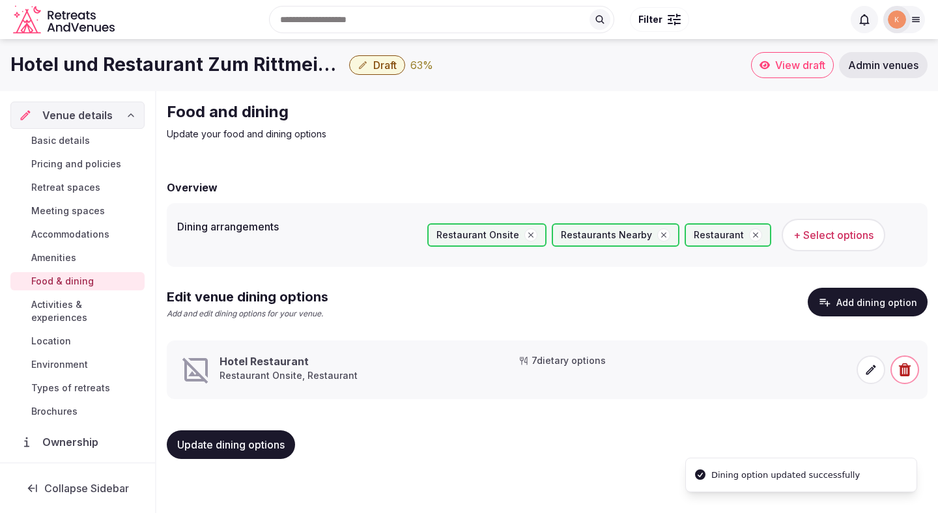
click at [868, 369] on icon at bounding box center [870, 369] width 13 height 13
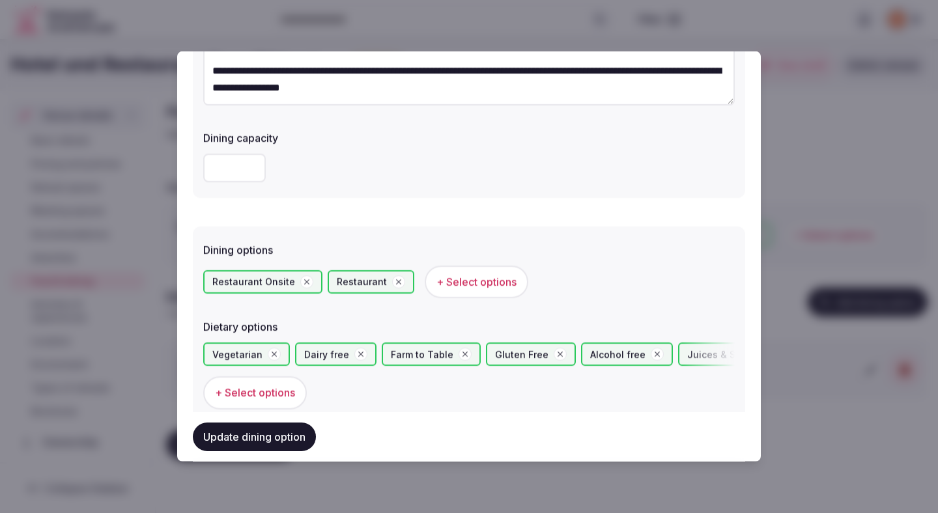
scroll to position [477, 0]
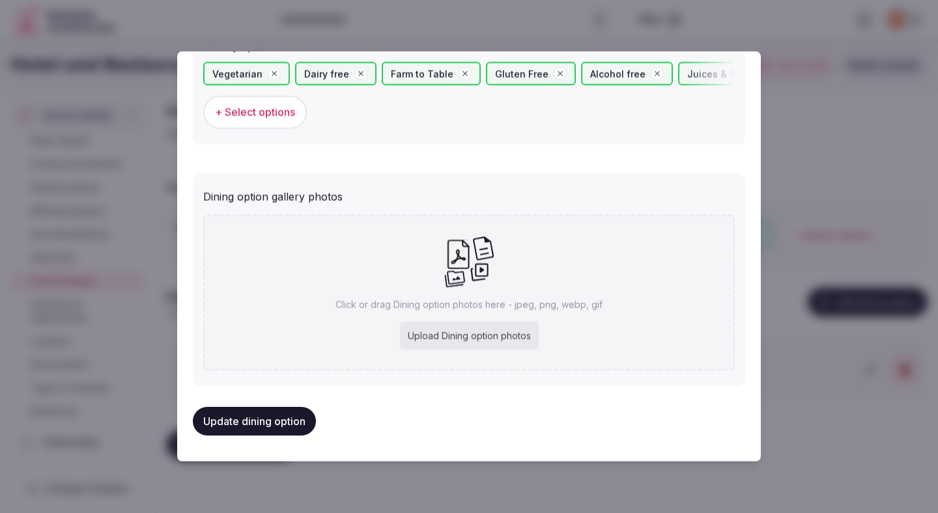
click at [486, 330] on div "Upload Dining option photos" at bounding box center [469, 336] width 139 height 29
type input "**********"
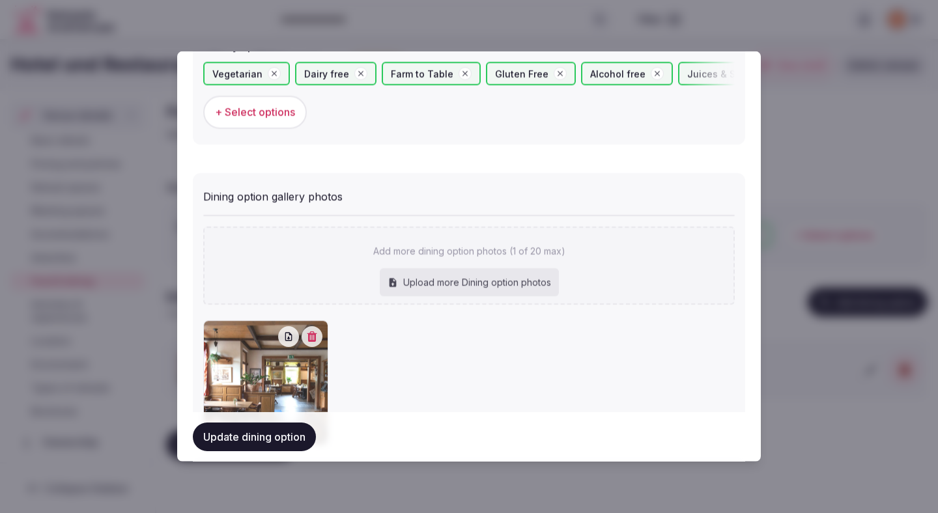
click at [275, 429] on button "Update dining option" at bounding box center [254, 437] width 123 height 29
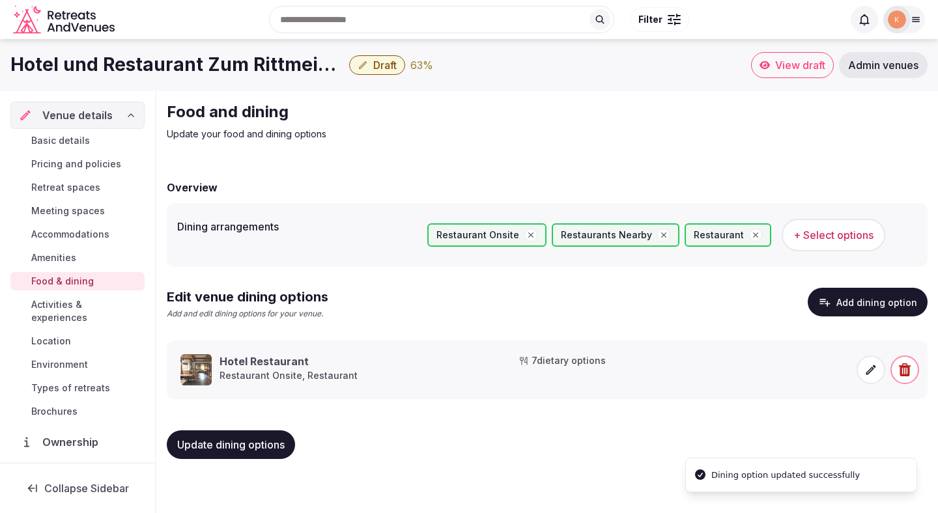
drag, startPoint x: 273, startPoint y: 438, endPoint x: 287, endPoint y: 418, distance: 24.8
click at [287, 418] on div "Overview Dining arrangements Restaurant Onsite Restaurants Nearby Restaurant + …" at bounding box center [547, 318] width 761 height 303
click at [278, 440] on span "Update dining options" at bounding box center [230, 444] width 107 height 13
click at [122, 309] on span "Activities & experiences" at bounding box center [85, 311] width 108 height 26
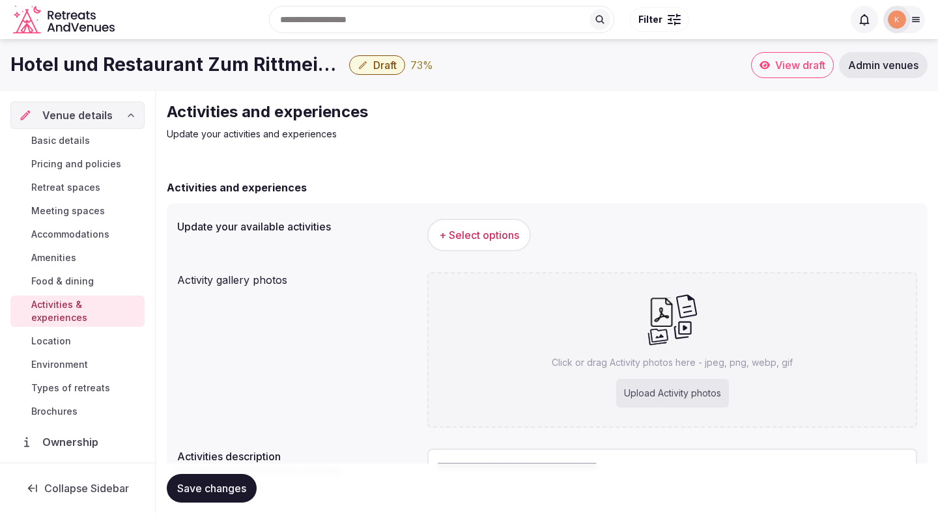
click at [450, 230] on span "+ Select options" at bounding box center [479, 235] width 80 height 14
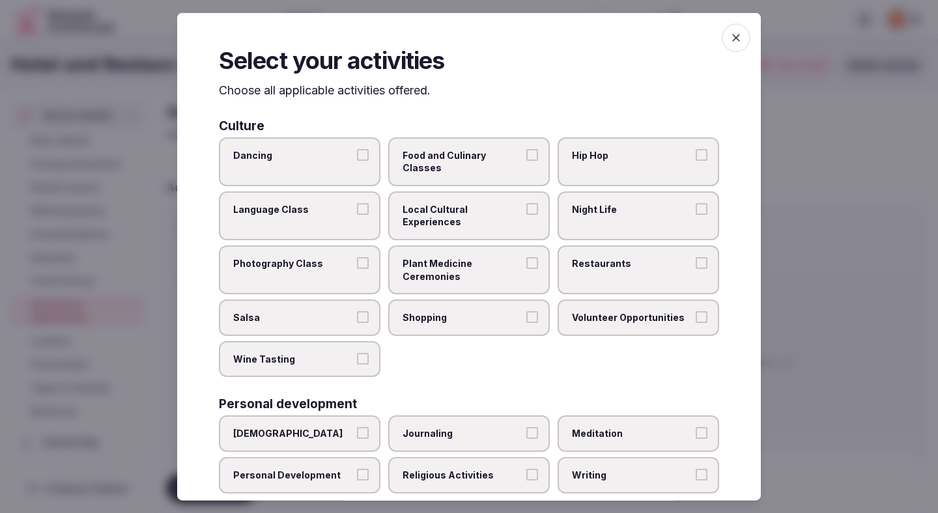
click at [455, 160] on span "Food and Culinary Classes" at bounding box center [462, 160] width 120 height 25
click at [526, 160] on button "Food and Culinary Classes" at bounding box center [532, 154] width 12 height 12
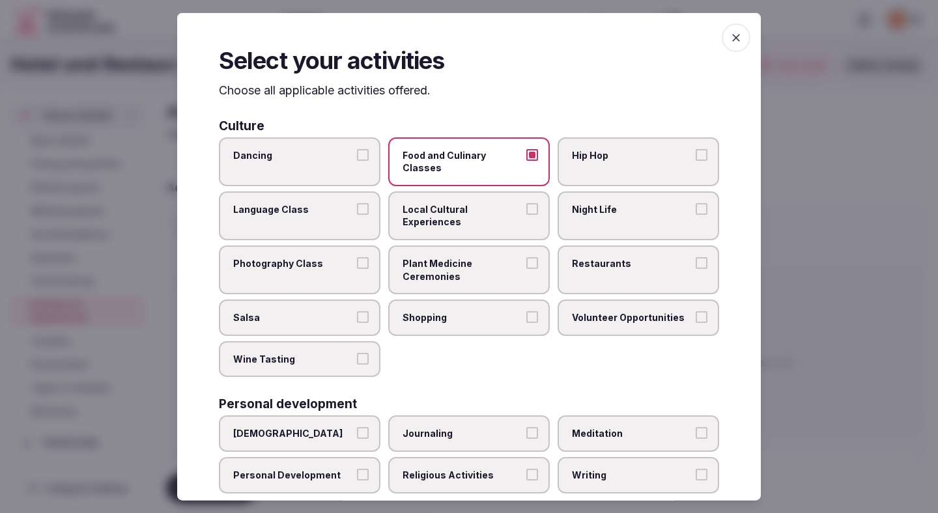
click at [512, 203] on span "Local Cultural Experiences" at bounding box center [462, 215] width 120 height 25
click at [526, 203] on button "Local Cultural Experiences" at bounding box center [532, 209] width 12 height 12
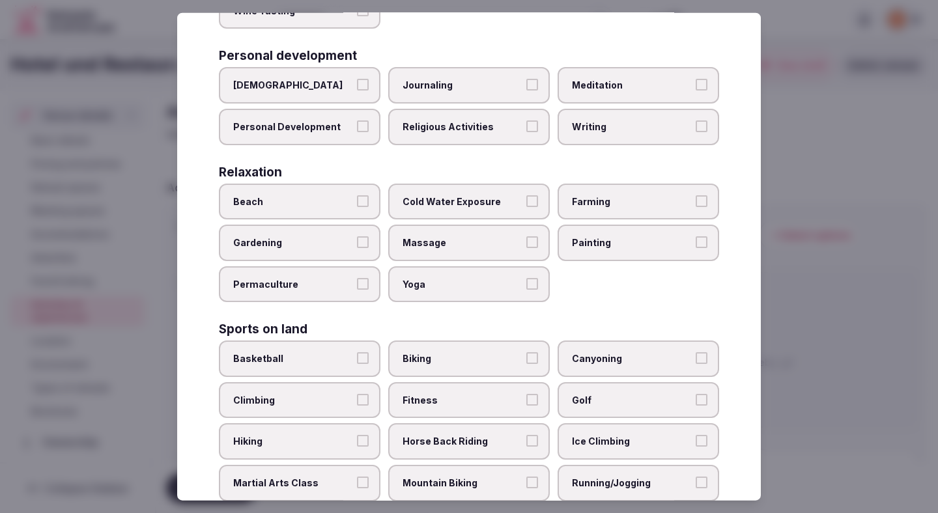
scroll to position [368, 0]
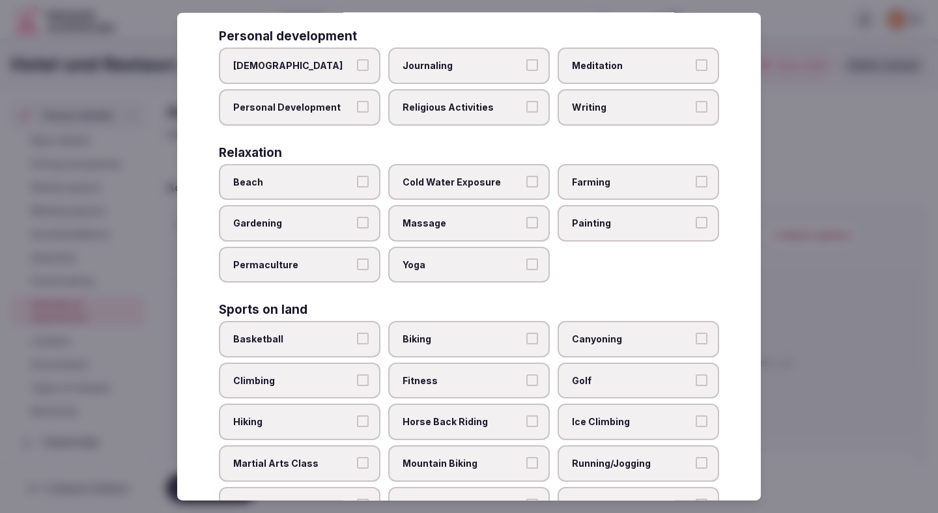
click at [365, 363] on label "Climbing" at bounding box center [300, 381] width 162 height 36
click at [365, 374] on button "Climbing" at bounding box center [363, 380] width 12 height 12
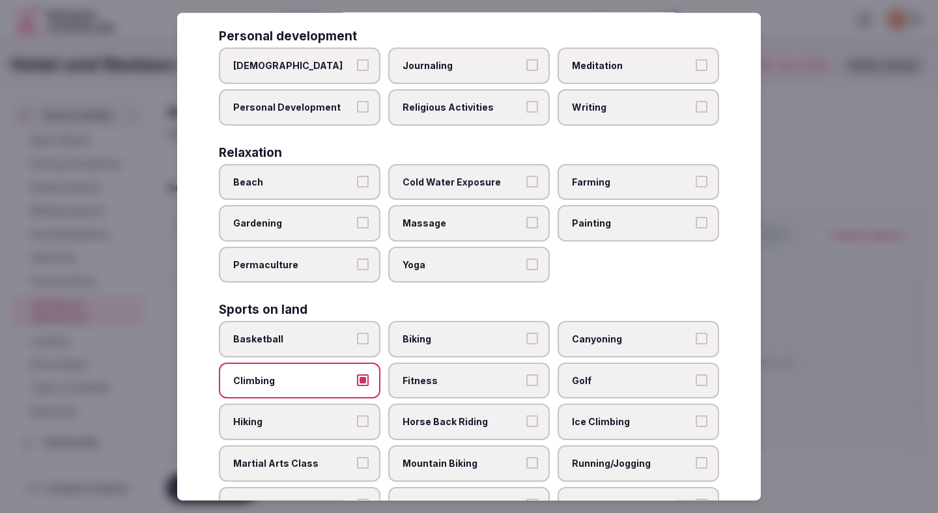
click at [362, 404] on label "Hiking" at bounding box center [300, 422] width 162 height 36
click at [362, 415] on button "Hiking" at bounding box center [363, 421] width 12 height 12
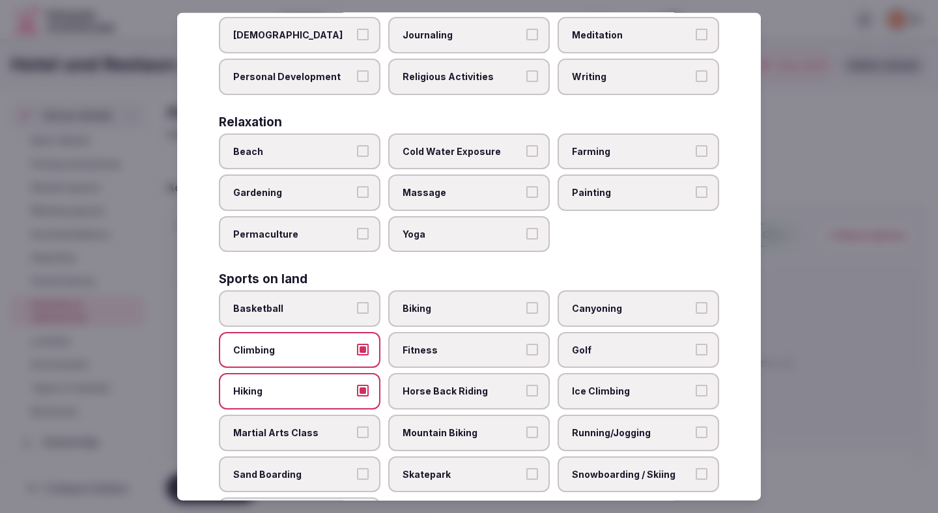
scroll to position [404, 0]
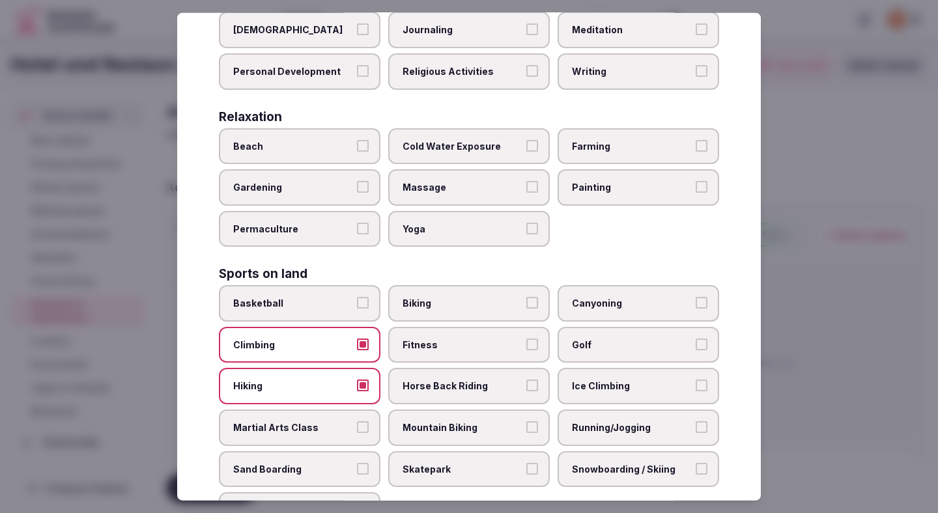
click at [587, 410] on label "Running/Jogging" at bounding box center [638, 428] width 162 height 36
click at [696, 421] on button "Running/Jogging" at bounding box center [702, 427] width 12 height 12
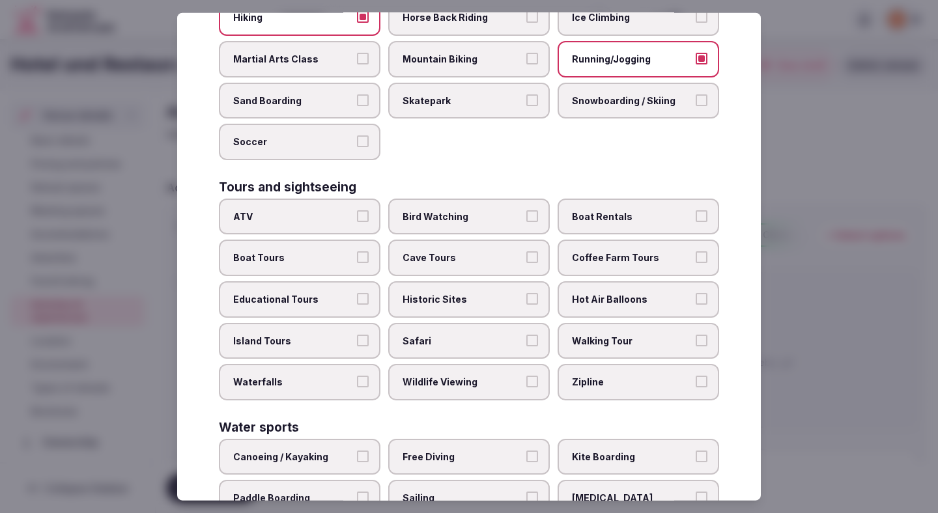
scroll to position [777, 0]
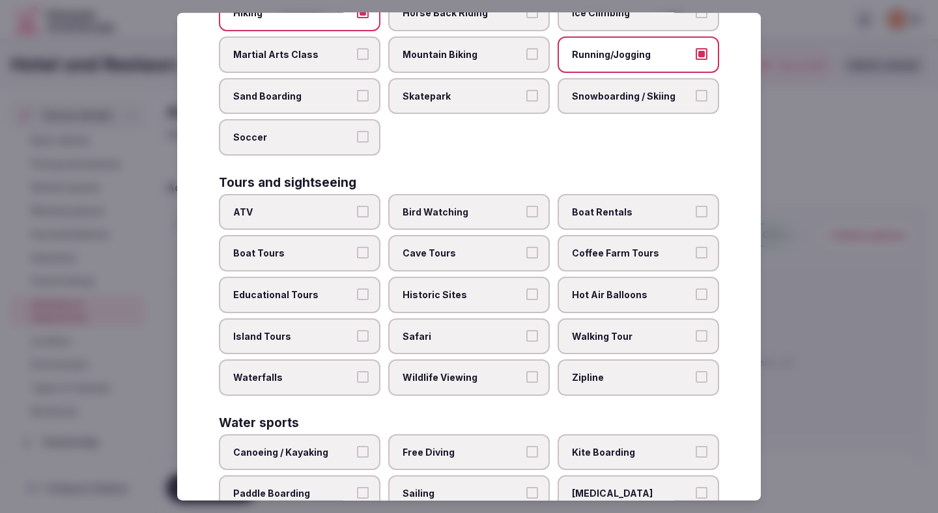
click at [587, 319] on label "Walking Tour" at bounding box center [638, 336] width 162 height 36
click at [696, 330] on button "Walking Tour" at bounding box center [702, 336] width 12 height 12
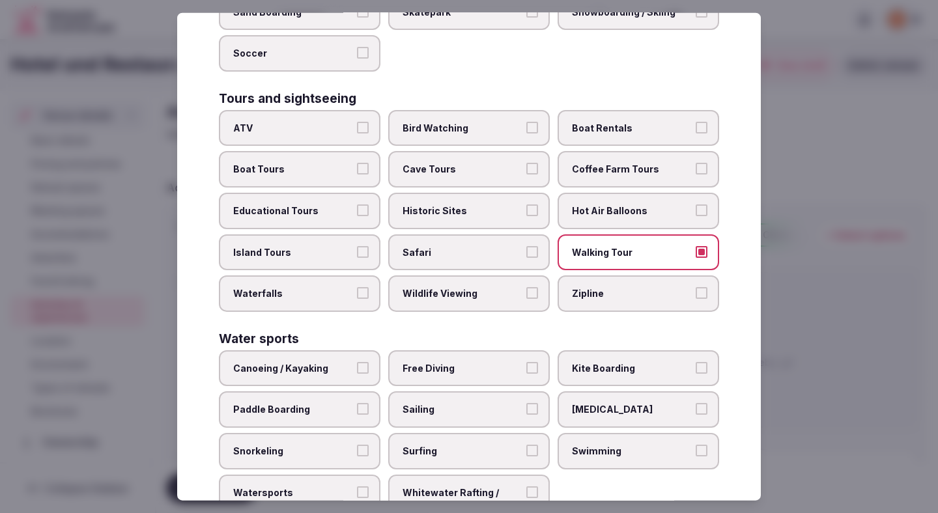
scroll to position [890, 0]
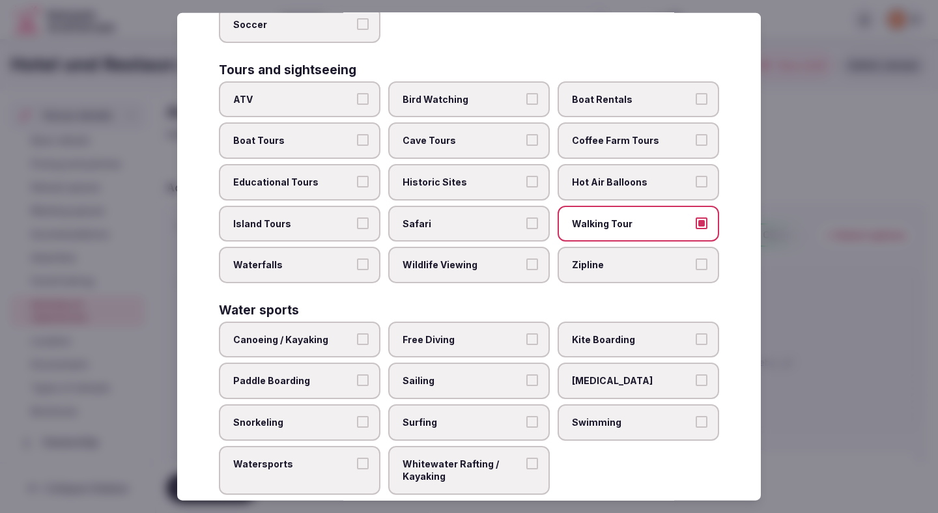
click at [865, 247] on div at bounding box center [469, 256] width 938 height 513
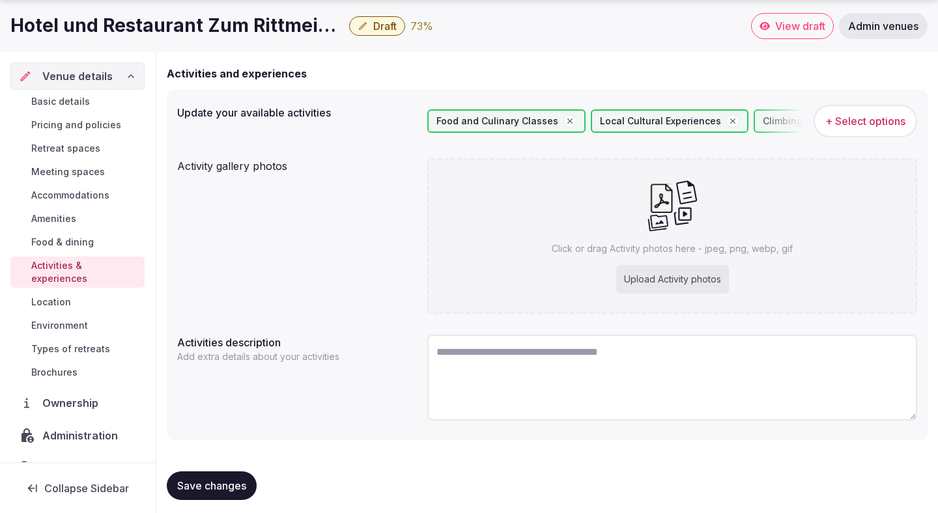
scroll to position [122, 0]
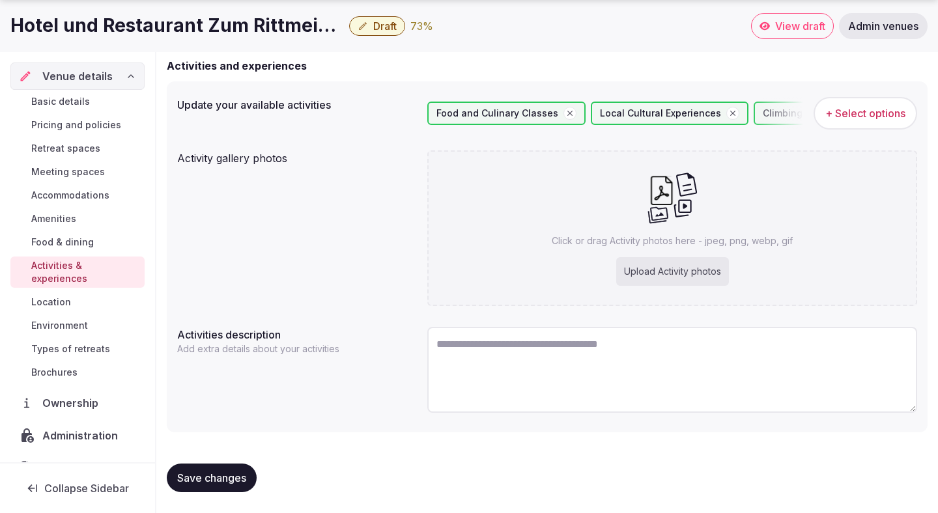
click at [615, 341] on textarea at bounding box center [672, 370] width 490 height 86
paste textarea "**********"
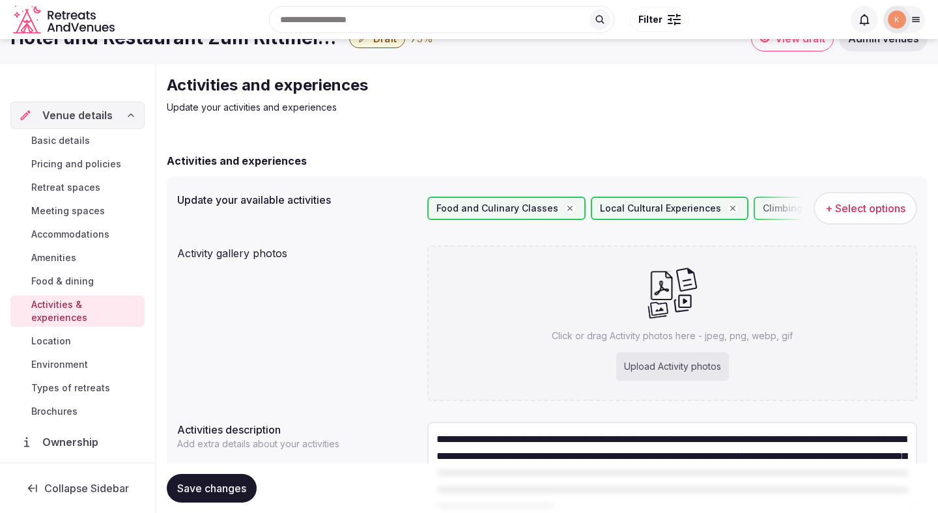
scroll to position [51, 0]
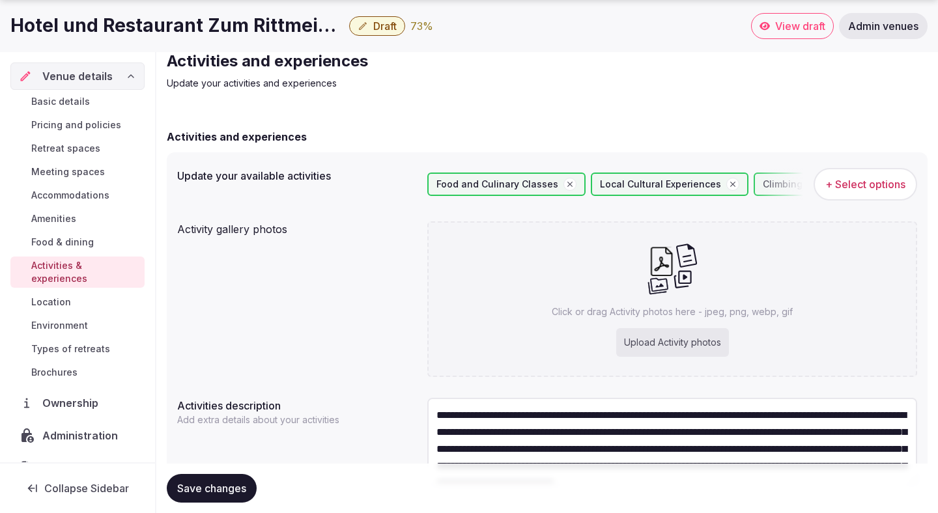
type textarea "**********"
click at [827, 188] on span "+ Select options" at bounding box center [865, 184] width 80 height 14
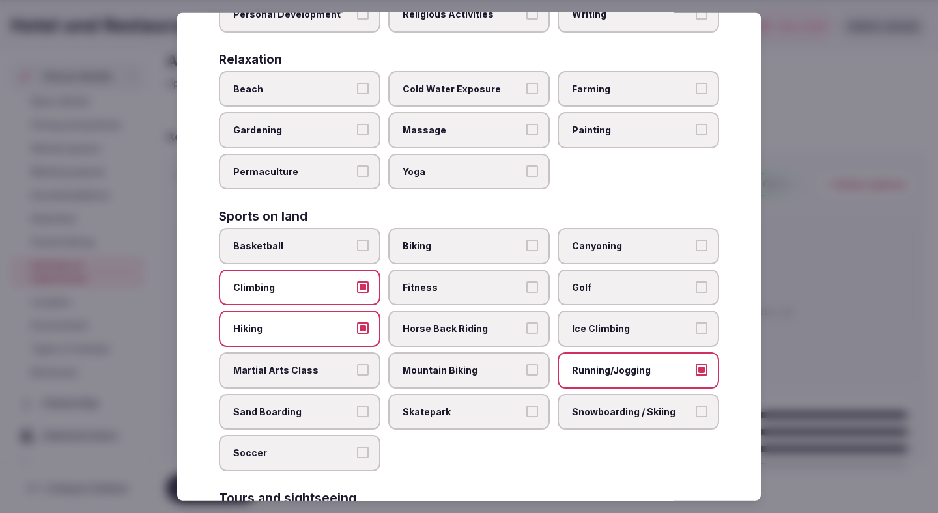
scroll to position [462, 0]
click at [640, 281] on span "Golf" at bounding box center [632, 287] width 120 height 13
click at [696, 281] on button "Golf" at bounding box center [702, 287] width 12 height 12
click at [509, 322] on span "Horse Back Riding" at bounding box center [462, 328] width 120 height 13
click at [526, 322] on button "Horse Back Riding" at bounding box center [532, 328] width 12 height 12
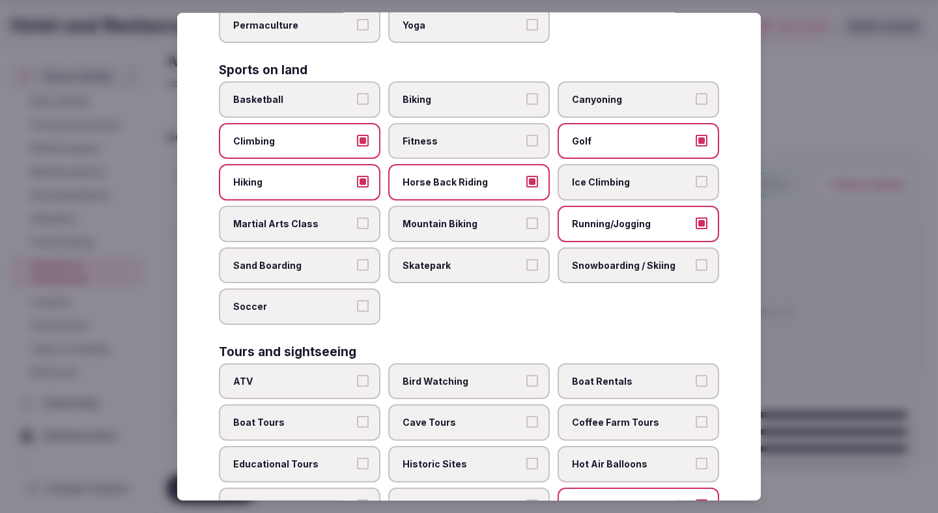
scroll to position [610, 0]
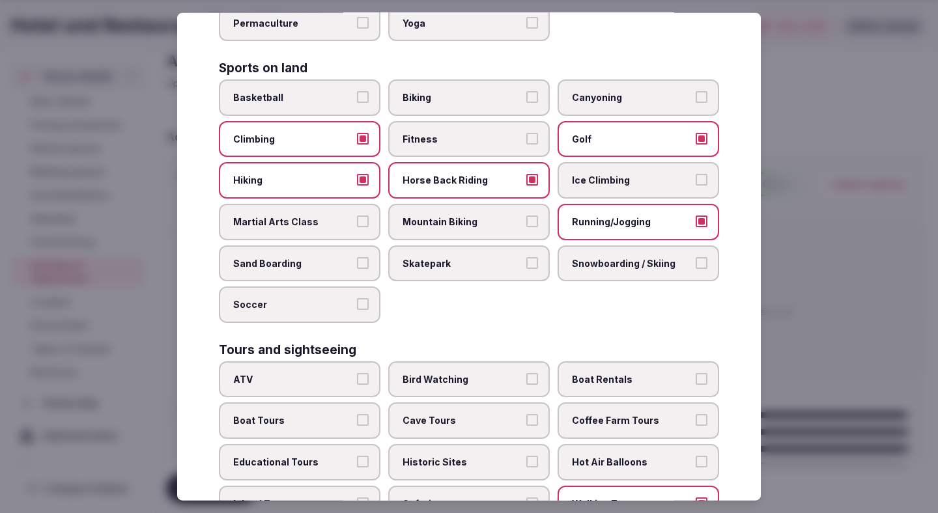
click at [497, 91] on span "Biking" at bounding box center [462, 97] width 120 height 13
click at [526, 91] on button "Biking" at bounding box center [532, 97] width 12 height 12
click at [493, 133] on span "Fitness" at bounding box center [462, 139] width 120 height 13
click at [526, 133] on button "Fitness" at bounding box center [532, 139] width 12 height 12
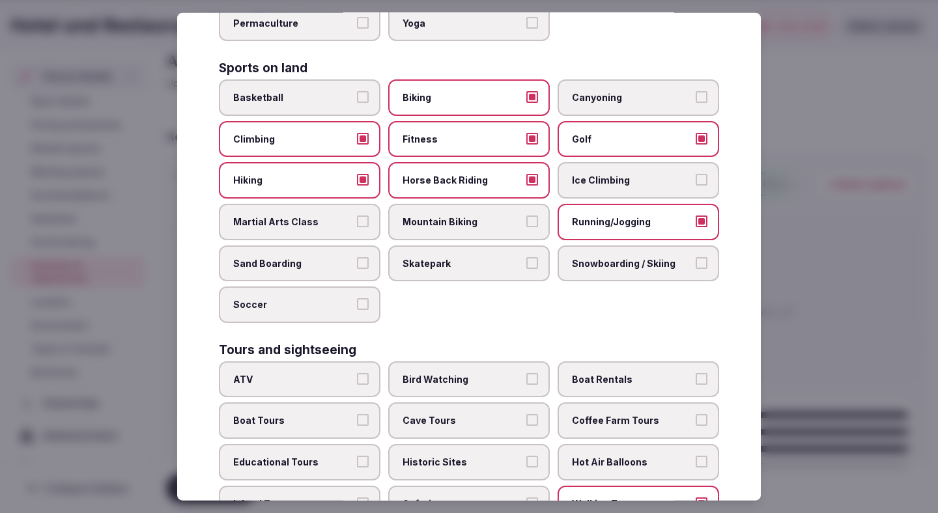
click at [827, 243] on div at bounding box center [469, 256] width 938 height 513
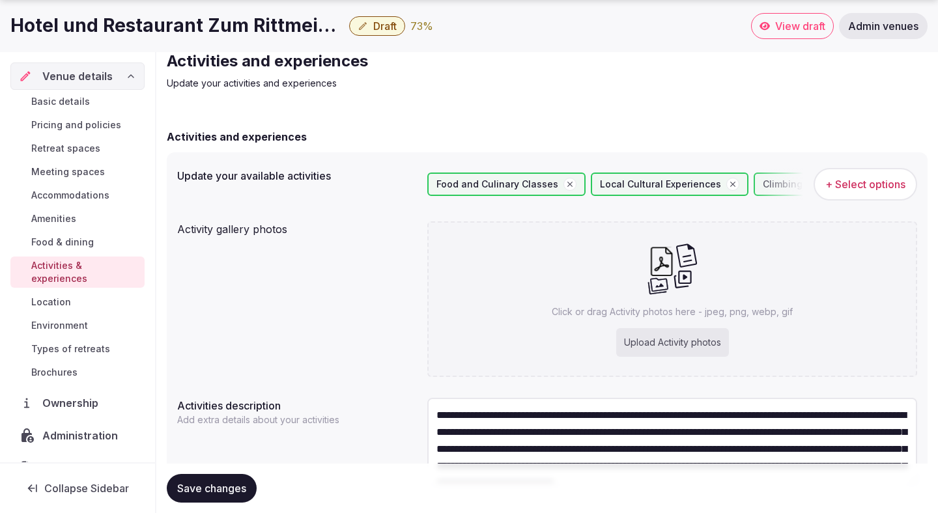
click at [699, 433] on textarea "**********" at bounding box center [672, 441] width 490 height 86
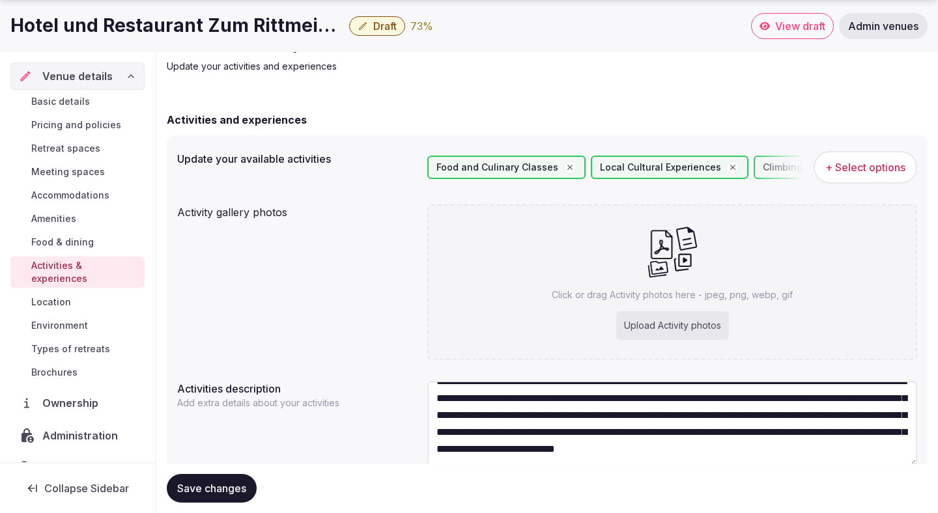
scroll to position [73, 0]
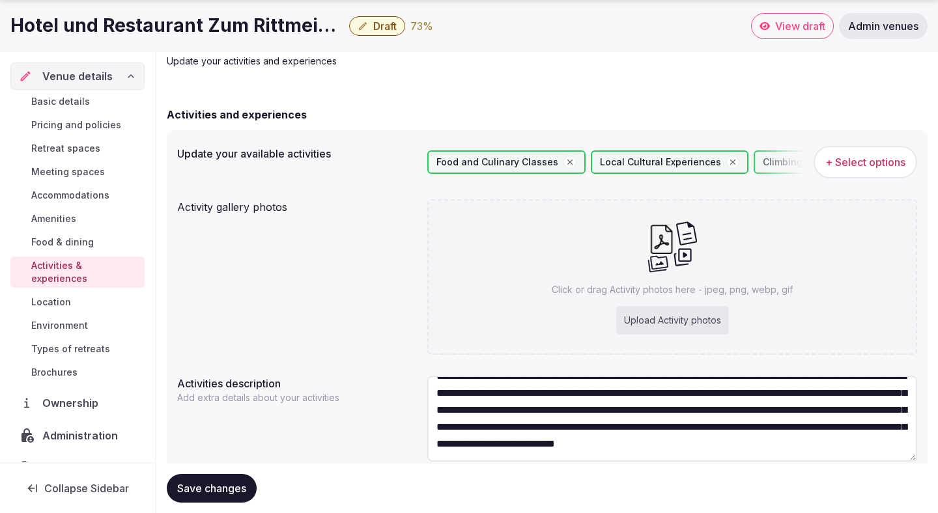
click at [846, 170] on button "+ Select options" at bounding box center [865, 162] width 104 height 33
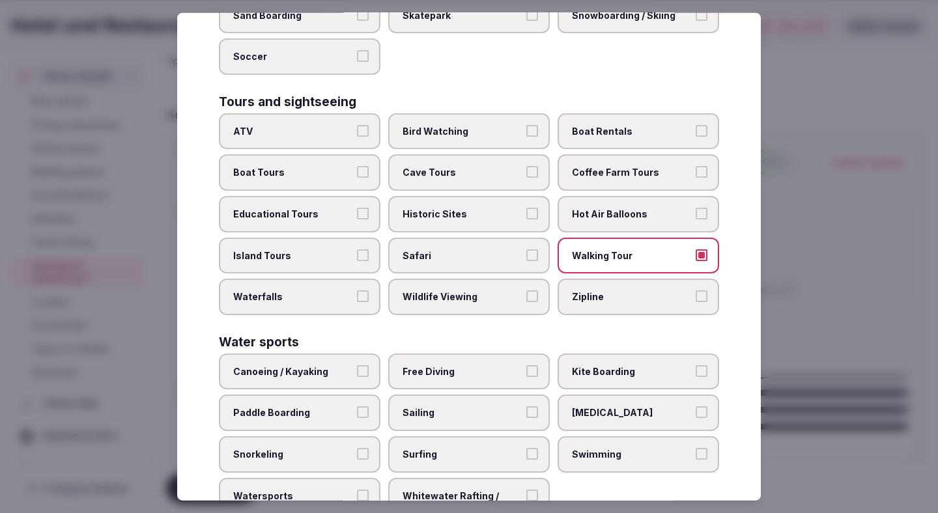
scroll to position [890, 0]
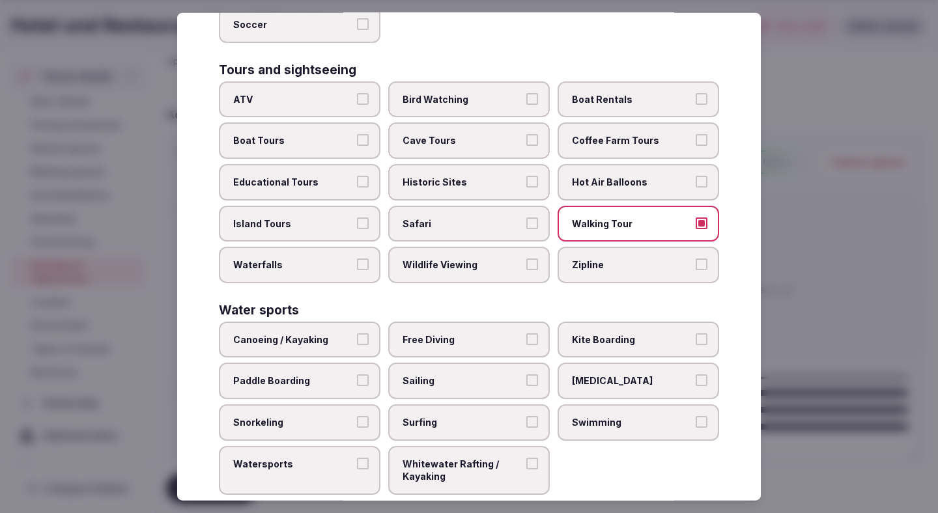
click at [499, 363] on label "Sailing" at bounding box center [469, 381] width 162 height 36
click at [526, 374] on button "Sailing" at bounding box center [532, 380] width 12 height 12
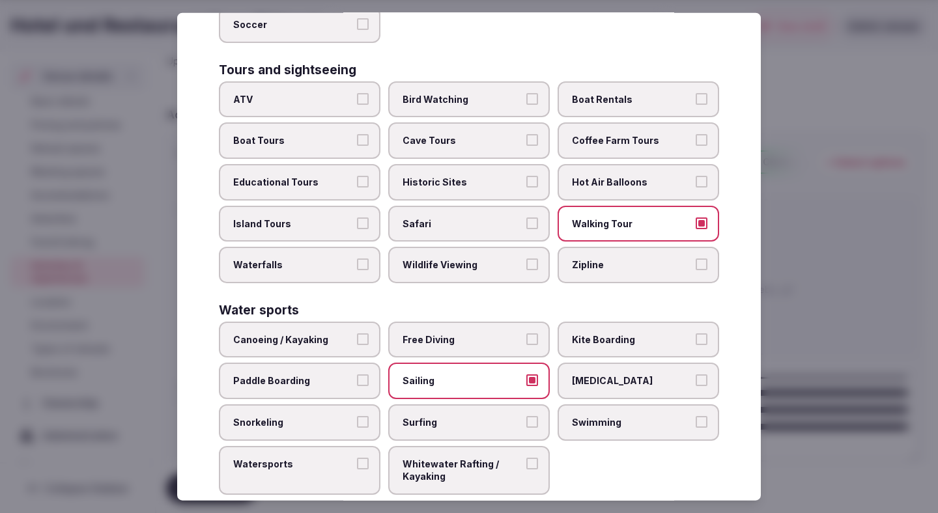
click at [507, 416] on span "Surfing" at bounding box center [462, 422] width 120 height 13
click at [526, 416] on button "Surfing" at bounding box center [532, 422] width 12 height 12
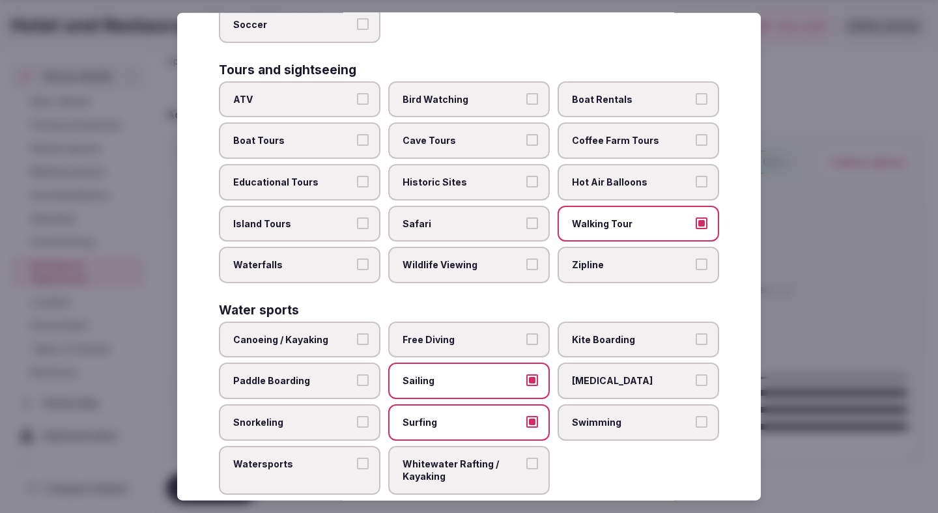
click at [591, 416] on span "Swimming" at bounding box center [632, 422] width 120 height 13
click at [696, 416] on button "Swimming" at bounding box center [702, 422] width 12 height 12
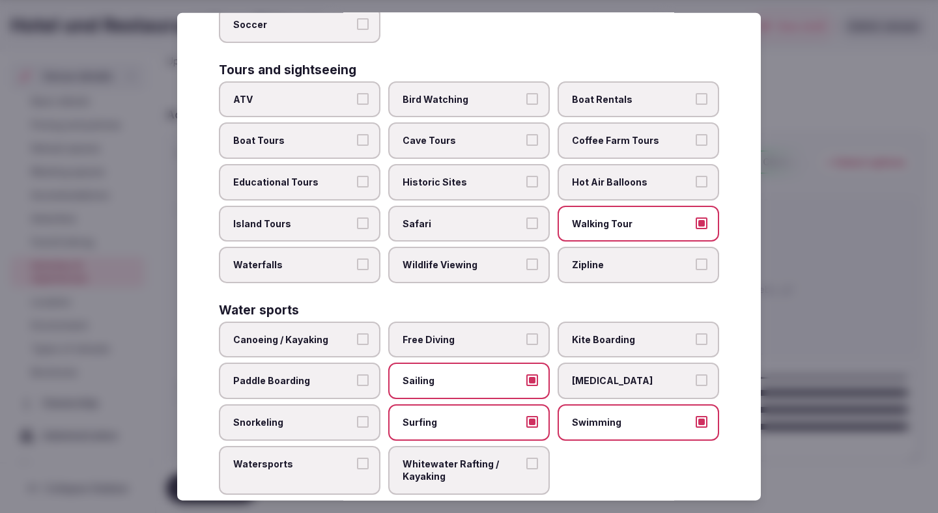
click at [903, 223] on div at bounding box center [469, 256] width 938 height 513
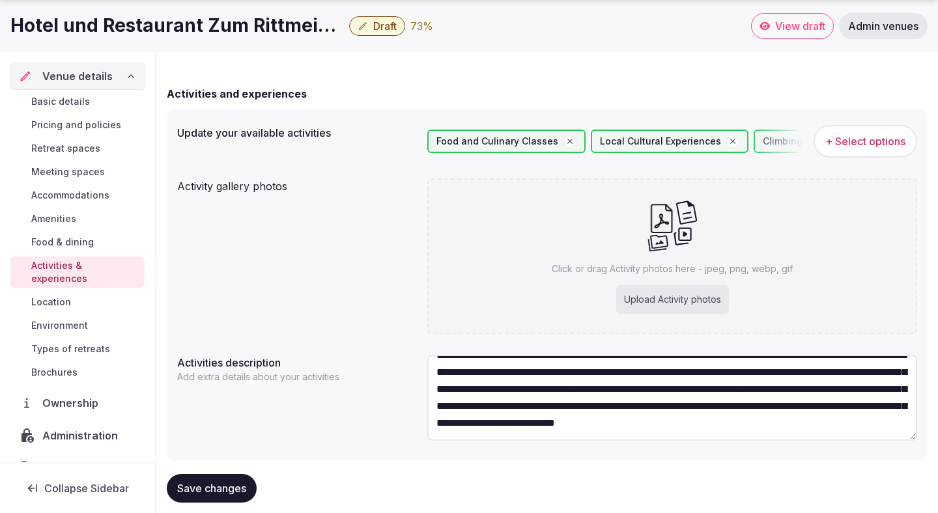
scroll to position [122, 0]
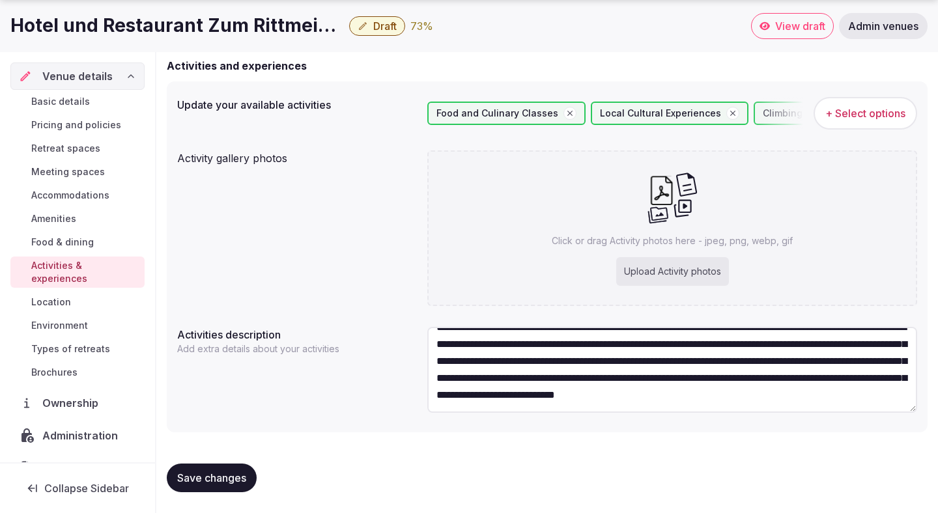
click at [223, 473] on span "Save changes" at bounding box center [211, 477] width 69 height 13
click at [221, 468] on button "Save changes" at bounding box center [212, 478] width 90 height 29
click at [105, 343] on span "Types of retreats" at bounding box center [70, 349] width 79 height 13
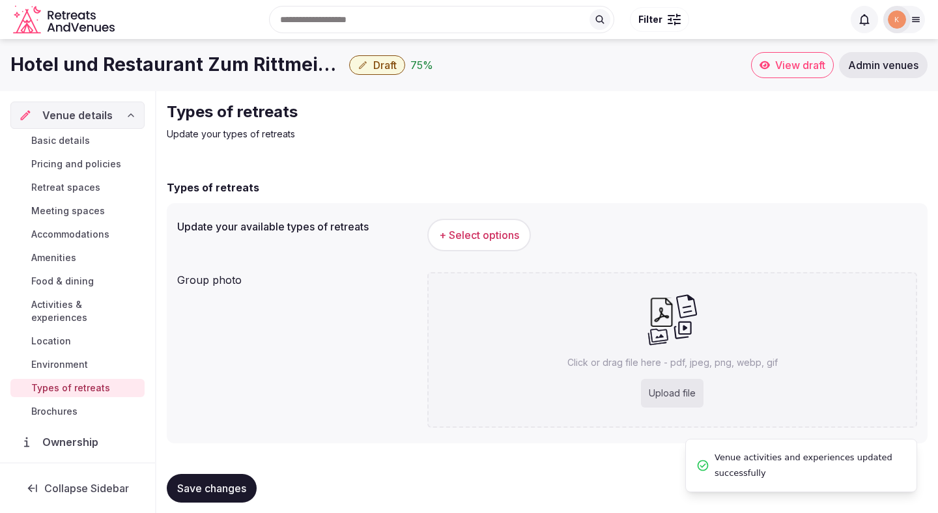
click at [550, 338] on div "Click or drag file here - pdf, jpeg, png, webp, gif Upload file" at bounding box center [672, 350] width 490 height 156
type input "**********"
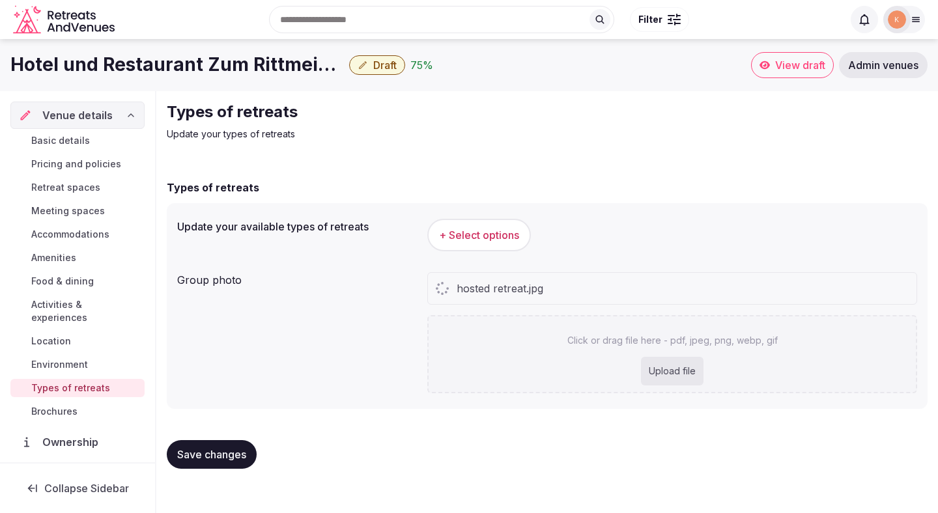
click at [466, 236] on span "+ Select options" at bounding box center [479, 235] width 80 height 14
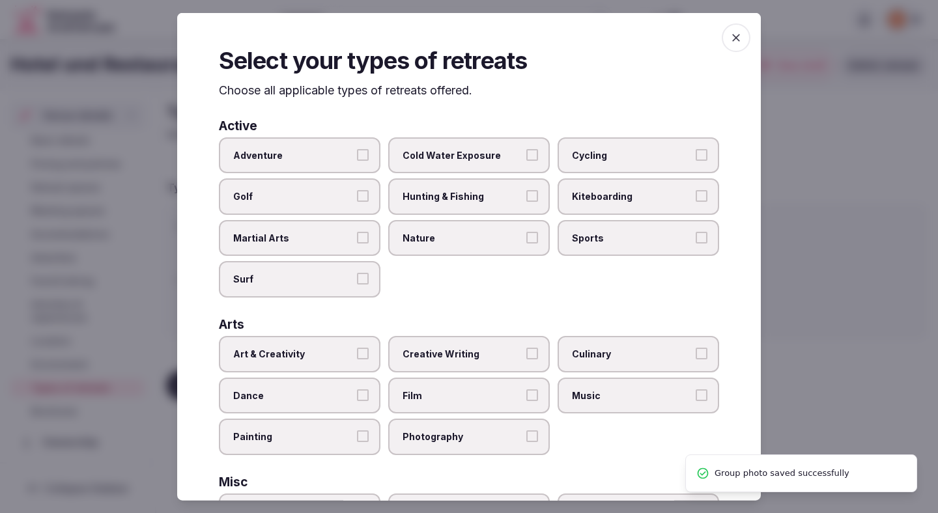
click at [347, 199] on span "Golf" at bounding box center [293, 196] width 120 height 13
click at [357, 199] on button "Golf" at bounding box center [363, 196] width 12 height 12
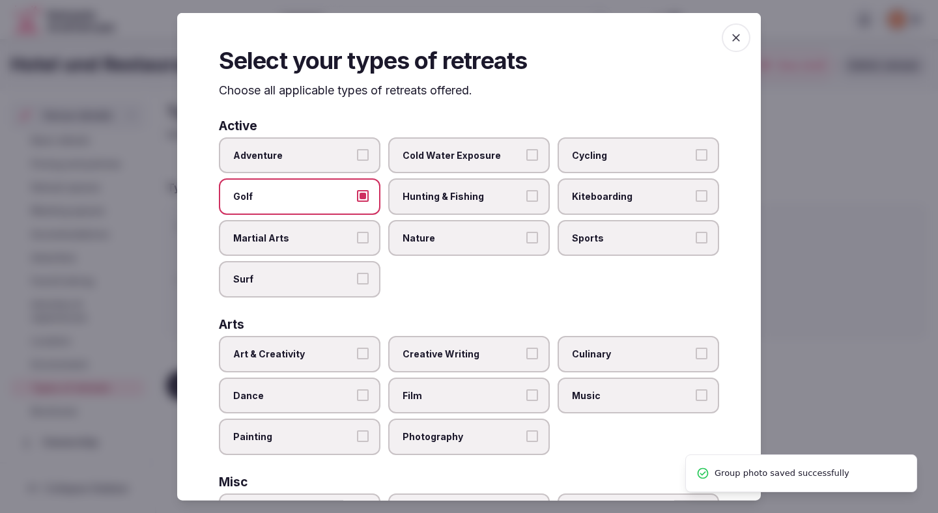
click at [361, 279] on button "Surf" at bounding box center [363, 279] width 12 height 12
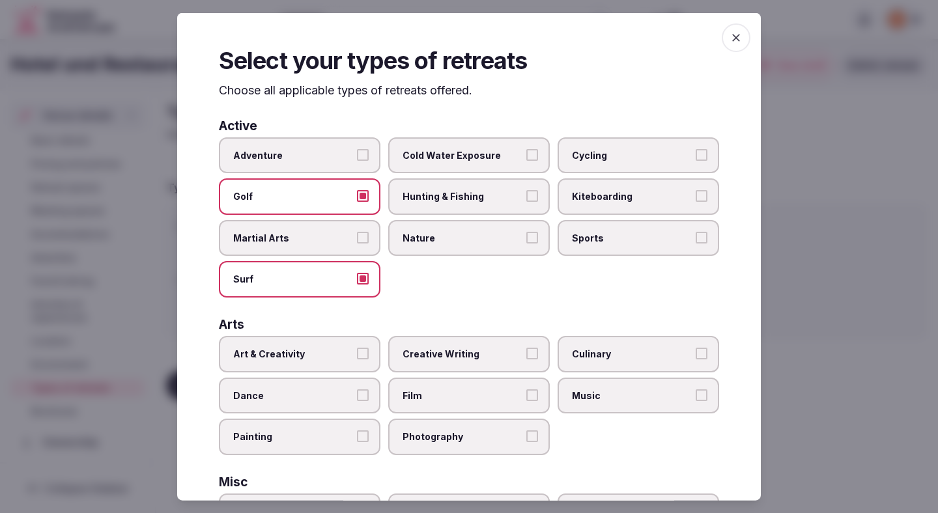
click at [442, 243] on span "Nature" at bounding box center [462, 237] width 120 height 13
click at [526, 243] on button "Nature" at bounding box center [532, 237] width 12 height 12
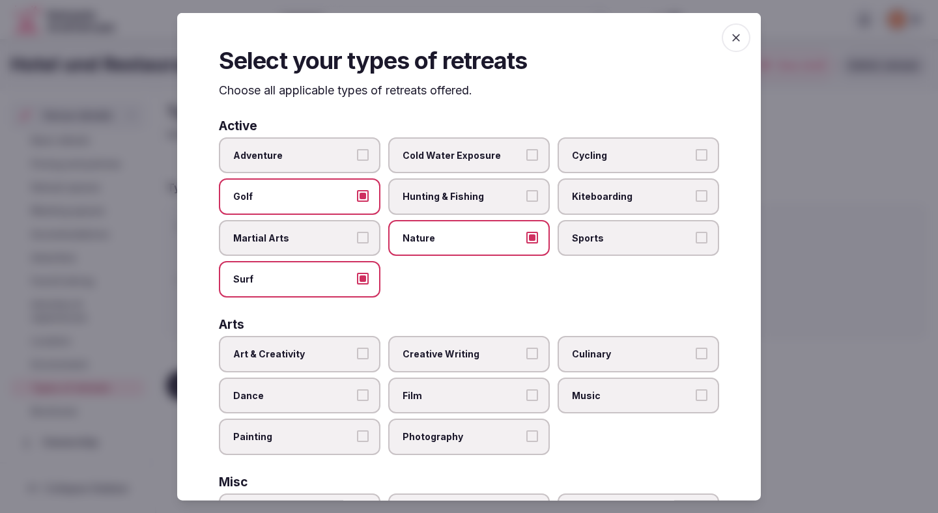
click at [572, 156] on span "Cycling" at bounding box center [632, 154] width 120 height 13
click at [696, 156] on button "Cycling" at bounding box center [702, 154] width 12 height 12
click at [541, 257] on div "Adventure Cold Water Exposure Cycling Golf Hunting & Fishing Kiteboarding Marti…" at bounding box center [469, 217] width 500 height 160
click at [577, 236] on span "Sports" at bounding box center [632, 237] width 120 height 13
click at [696, 236] on button "Sports" at bounding box center [702, 237] width 12 height 12
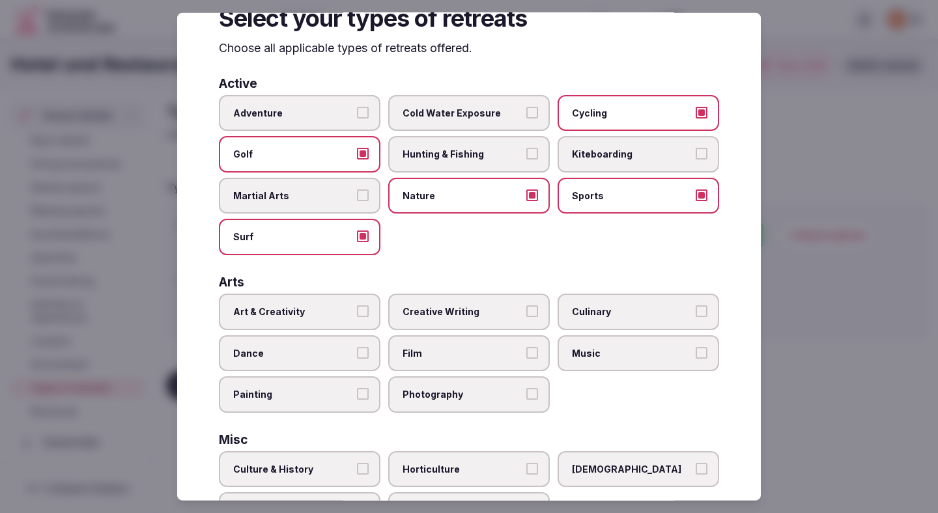
scroll to position [66, 0]
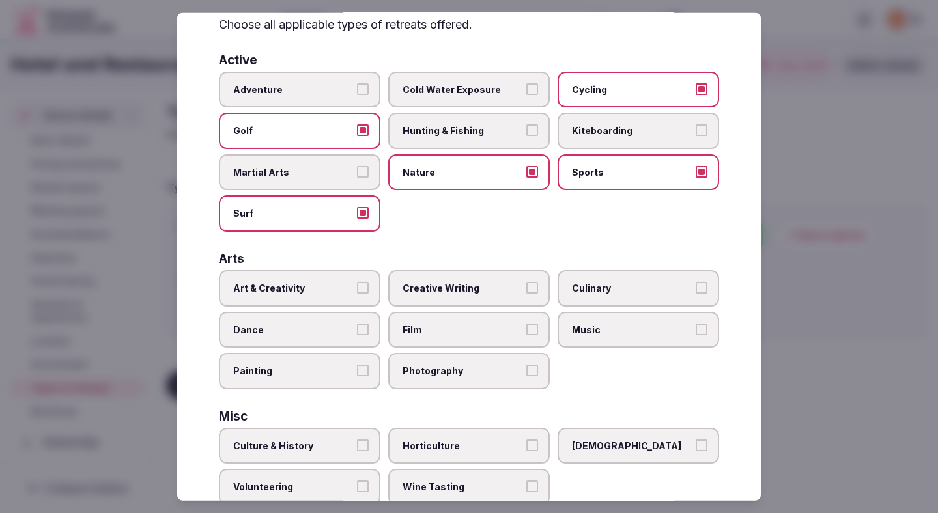
click at [333, 285] on span "Art & Creativity" at bounding box center [293, 288] width 120 height 13
click at [357, 285] on button "Art & Creativity" at bounding box center [363, 288] width 12 height 12
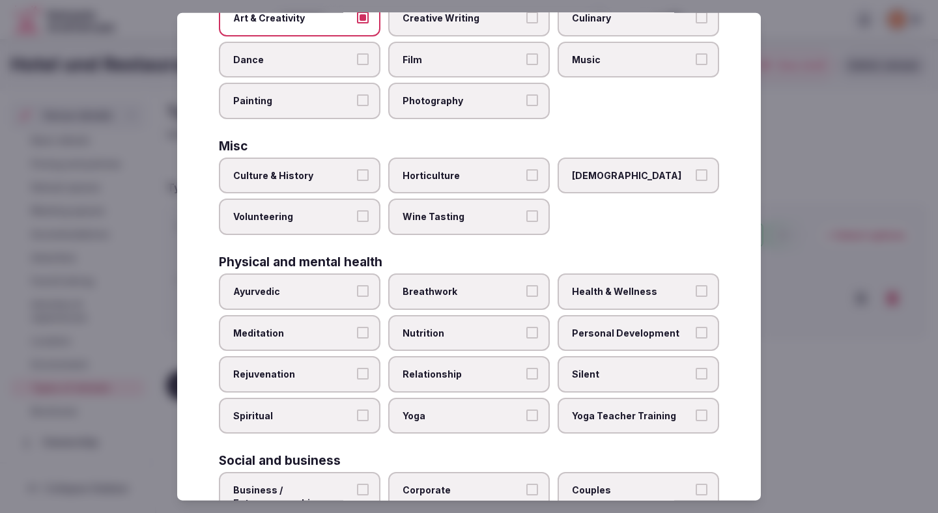
scroll to position [354, 0]
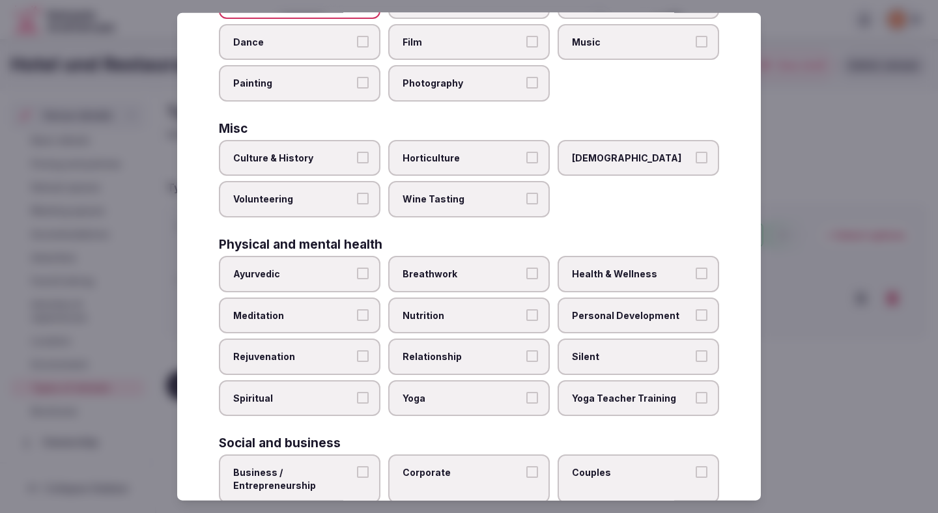
click at [458, 279] on span "Breathwork" at bounding box center [462, 274] width 120 height 13
click at [526, 279] on button "Breathwork" at bounding box center [532, 274] width 12 height 12
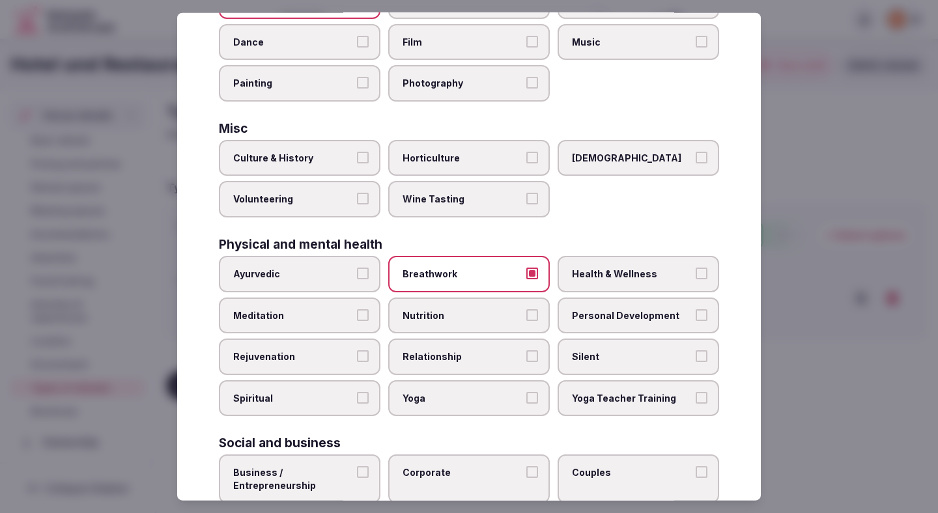
click at [458, 371] on label "Relationship" at bounding box center [469, 357] width 162 height 36
click at [526, 362] on button "Relationship" at bounding box center [532, 356] width 12 height 12
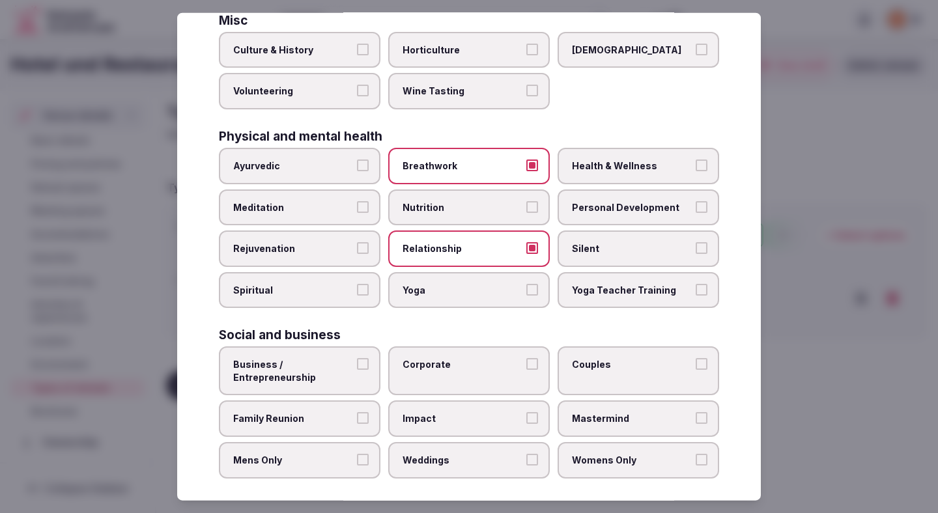
scroll to position [471, 0]
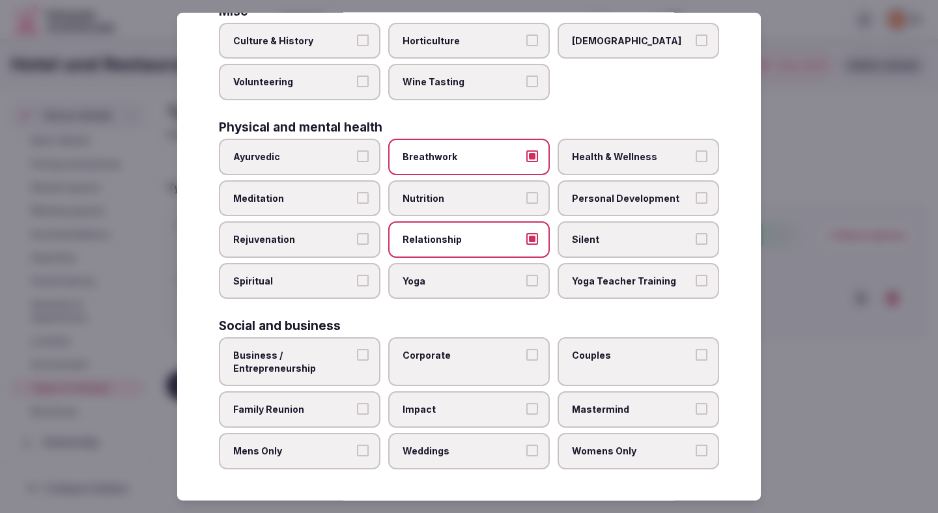
click at [434, 358] on span "Corporate" at bounding box center [462, 355] width 120 height 13
click at [526, 358] on button "Corporate" at bounding box center [532, 355] width 12 height 12
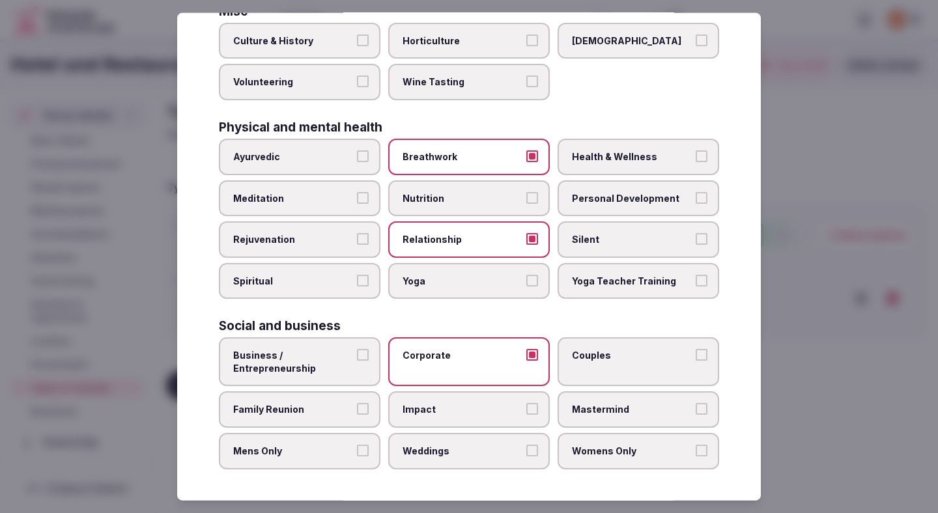
click at [348, 402] on label "Family Reunion" at bounding box center [300, 409] width 162 height 36
click at [357, 403] on button "Family Reunion" at bounding box center [363, 409] width 12 height 12
click at [586, 380] on label "Couples" at bounding box center [638, 361] width 162 height 49
click at [696, 361] on button "Couples" at bounding box center [702, 355] width 12 height 12
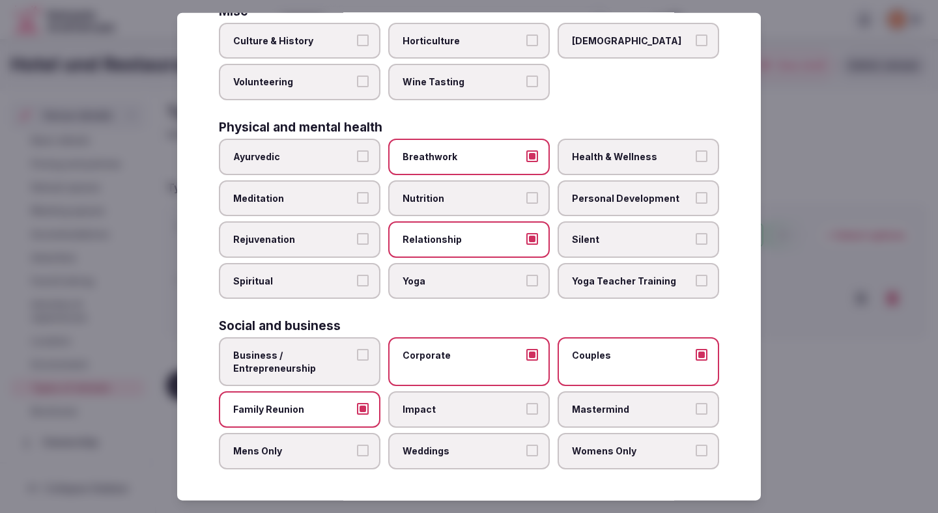
click at [595, 442] on label "Womens Only" at bounding box center [638, 451] width 162 height 36
click at [696, 445] on button "Womens Only" at bounding box center [702, 451] width 12 height 12
click at [509, 448] on span "Weddings" at bounding box center [462, 451] width 120 height 13
click at [526, 448] on button "Weddings" at bounding box center [532, 451] width 12 height 12
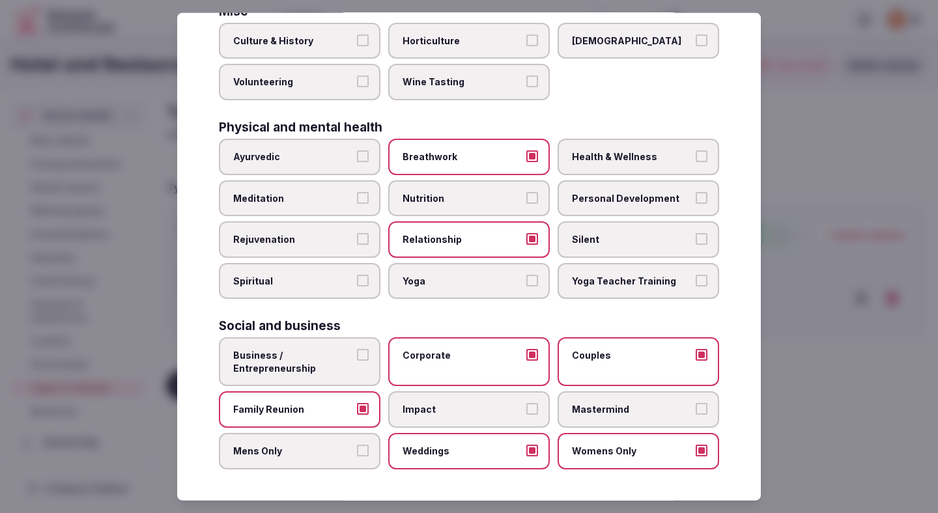
click at [367, 453] on button "Mens Only" at bounding box center [363, 451] width 12 height 12
click at [860, 317] on div at bounding box center [469, 256] width 938 height 513
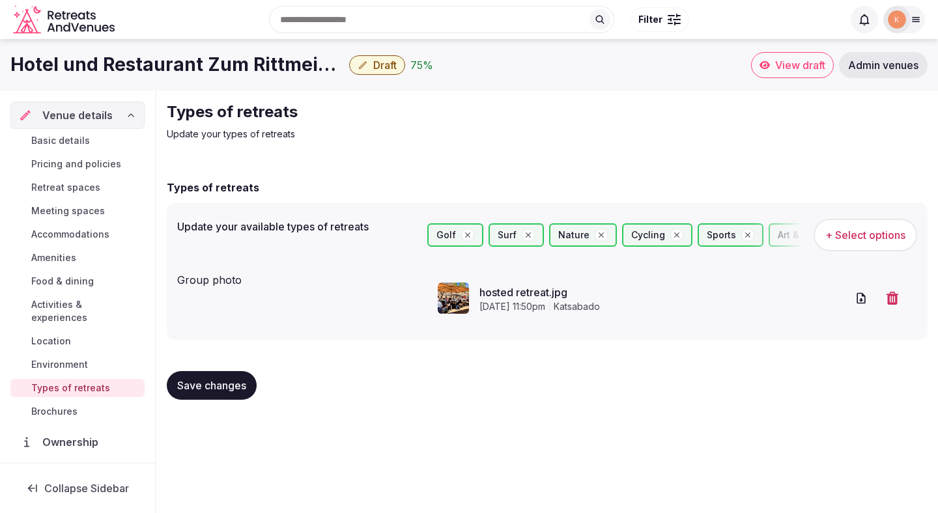
click at [205, 406] on div "Save changes" at bounding box center [547, 385] width 761 height 49
click at [214, 380] on span "Save changes" at bounding box center [211, 385] width 69 height 13
click at [180, 384] on span "Save changes" at bounding box center [211, 385] width 69 height 13
click at [85, 358] on span "Environment" at bounding box center [59, 364] width 57 height 13
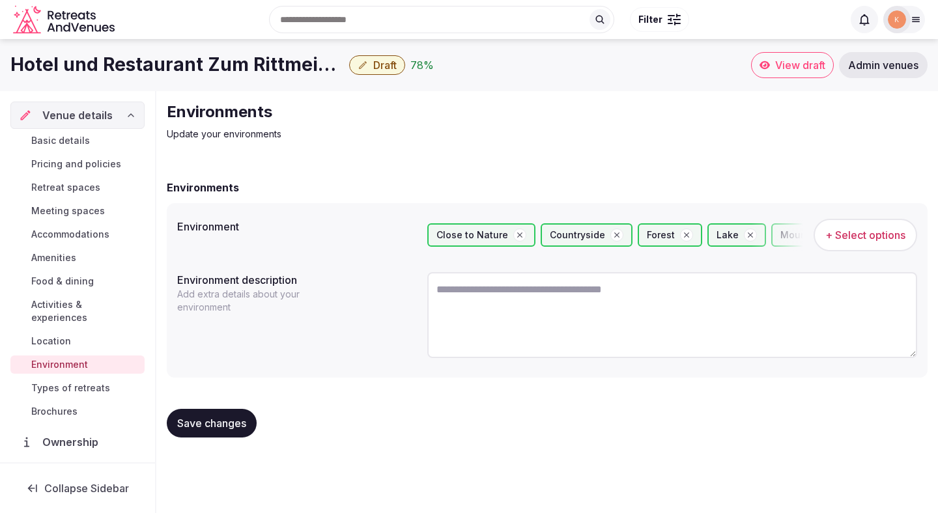
click at [216, 419] on span "Save changes" at bounding box center [211, 423] width 69 height 13
click at [115, 302] on span "Activities & experiences" at bounding box center [85, 311] width 108 height 26
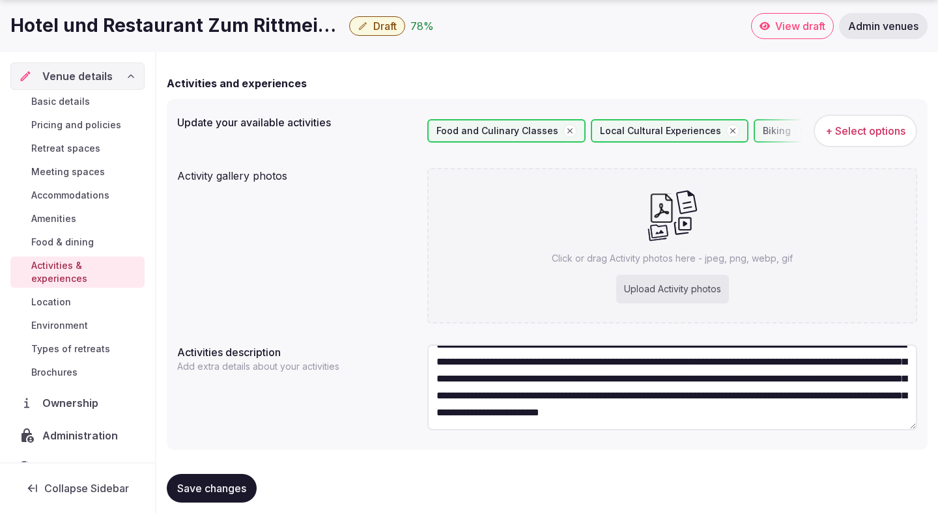
scroll to position [122, 0]
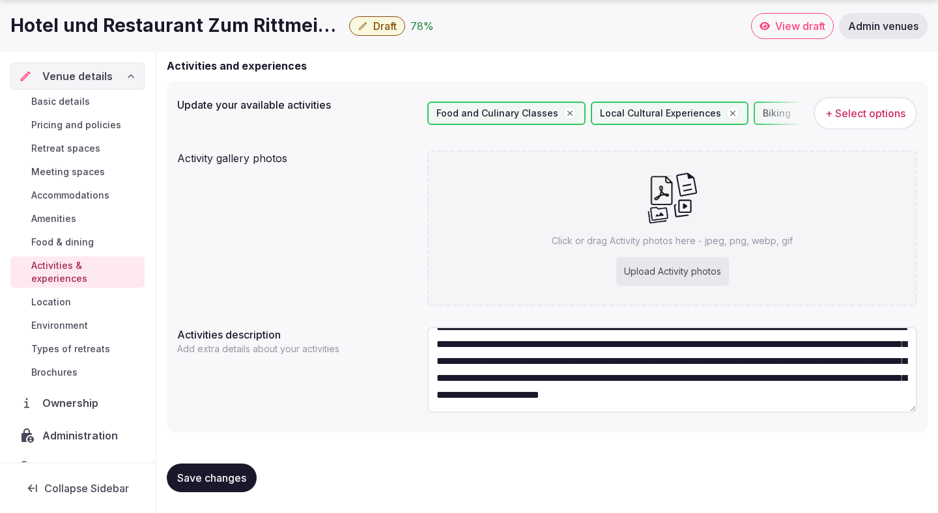
click at [679, 259] on div "Upload Activity photos" at bounding box center [672, 271] width 113 height 29
type input "**********"
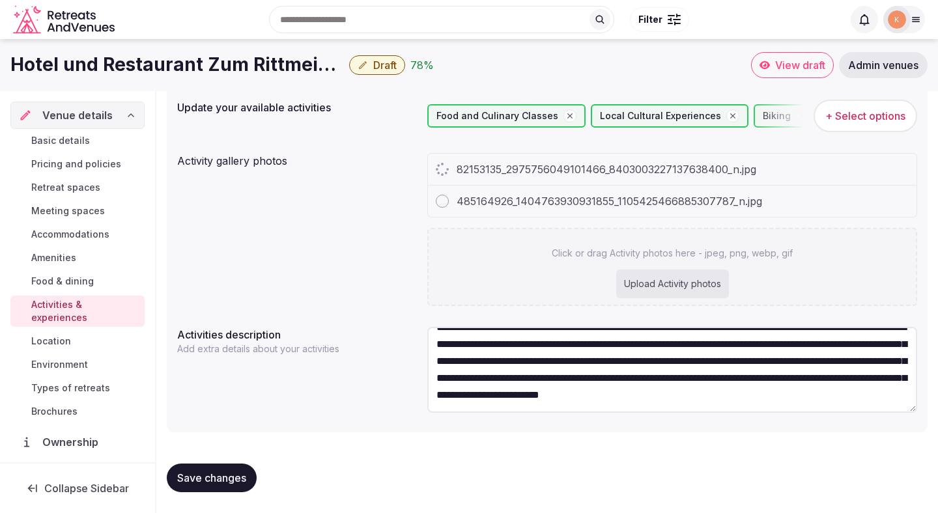
click at [634, 288] on div "Upload Activity photos" at bounding box center [672, 284] width 113 height 29
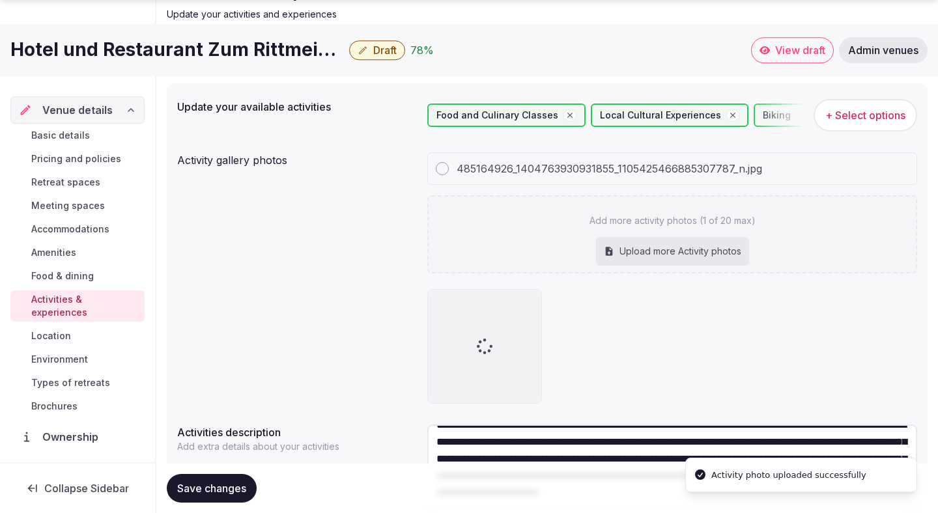
scroll to position [122, 0]
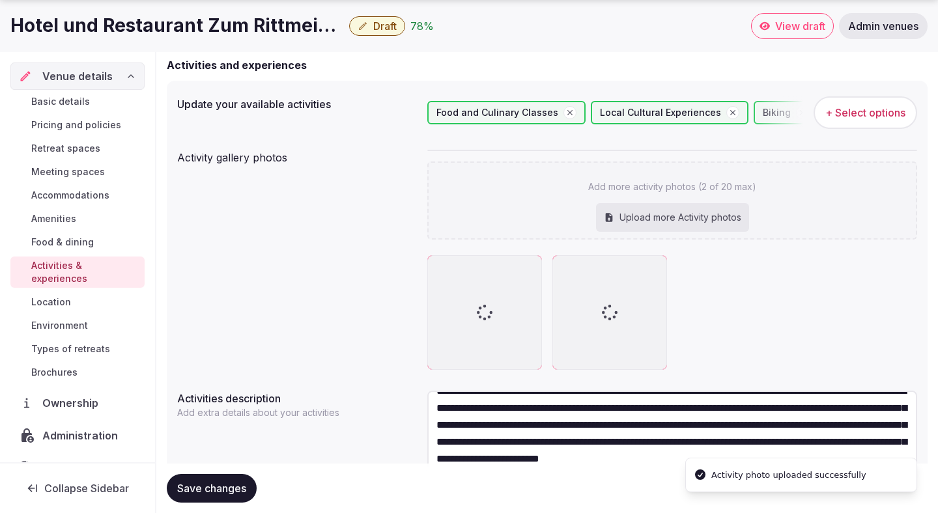
type input "**********"
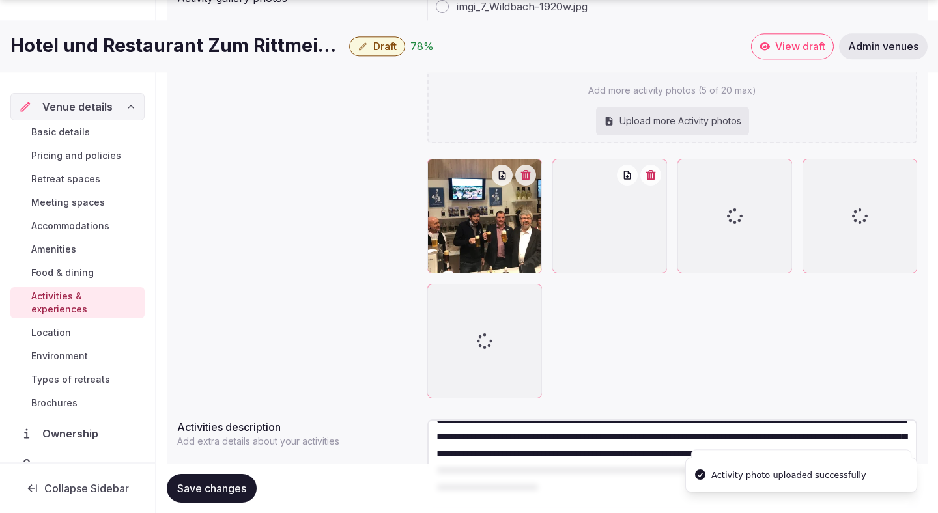
scroll to position [309, 0]
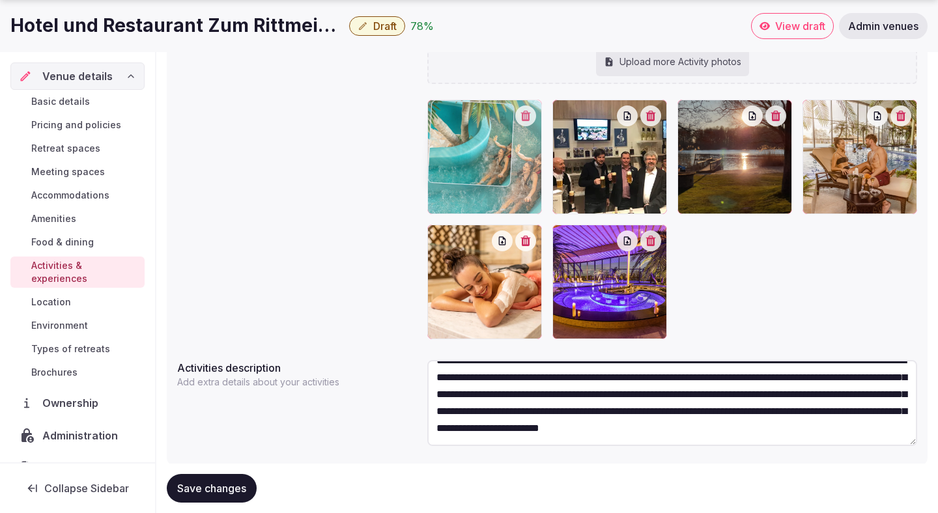
drag, startPoint x: 714, startPoint y: 197, endPoint x: 522, endPoint y: 186, distance: 192.5
click at [522, 186] on body "Search Popular Destinations Toscana, Italy Riviera Maya, Mexico Indonesia, Bali…" at bounding box center [469, 119] width 938 height 856
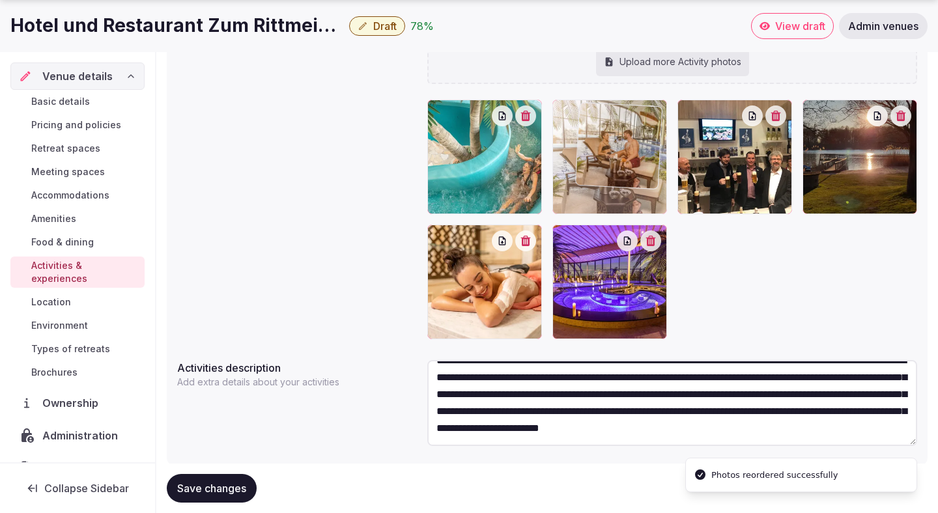
drag, startPoint x: 832, startPoint y: 195, endPoint x: 607, endPoint y: 200, distance: 225.4
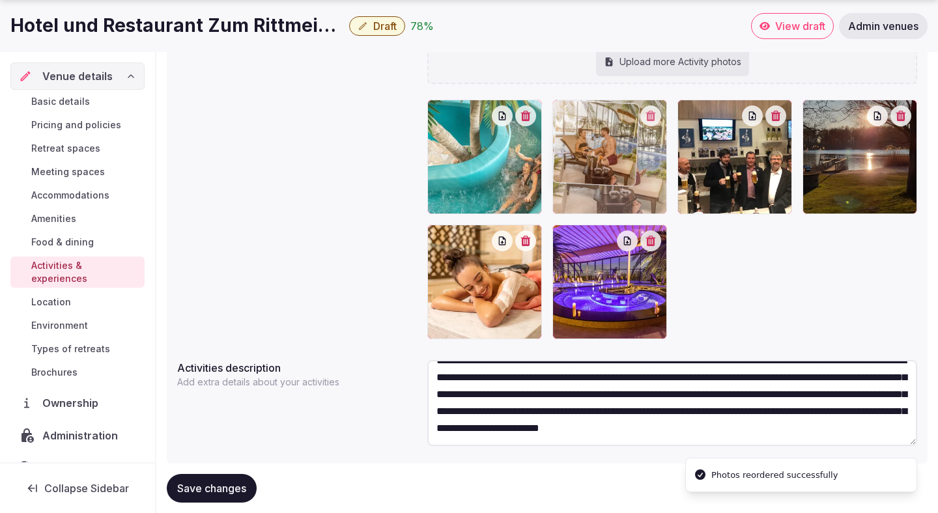
click at [607, 200] on body "Search Popular Destinations Toscana, Italy Riviera Maya, Mexico Indonesia, Bali…" at bounding box center [469, 119] width 938 height 856
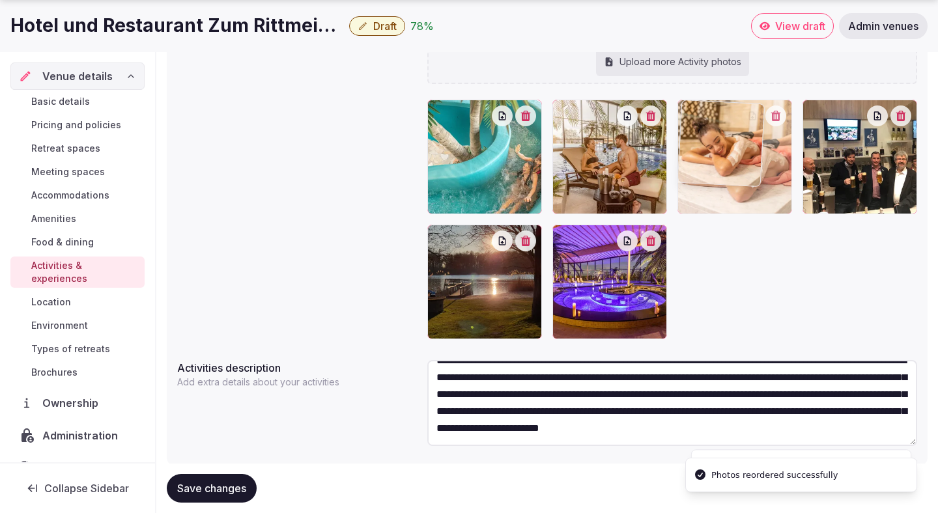
drag, startPoint x: 481, startPoint y: 289, endPoint x: 758, endPoint y: 164, distance: 304.3
click at [758, 164] on body "Search Popular Destinations Toscana, Italy Riviera Maya, Mexico Indonesia, Bali…" at bounding box center [469, 119] width 938 height 856
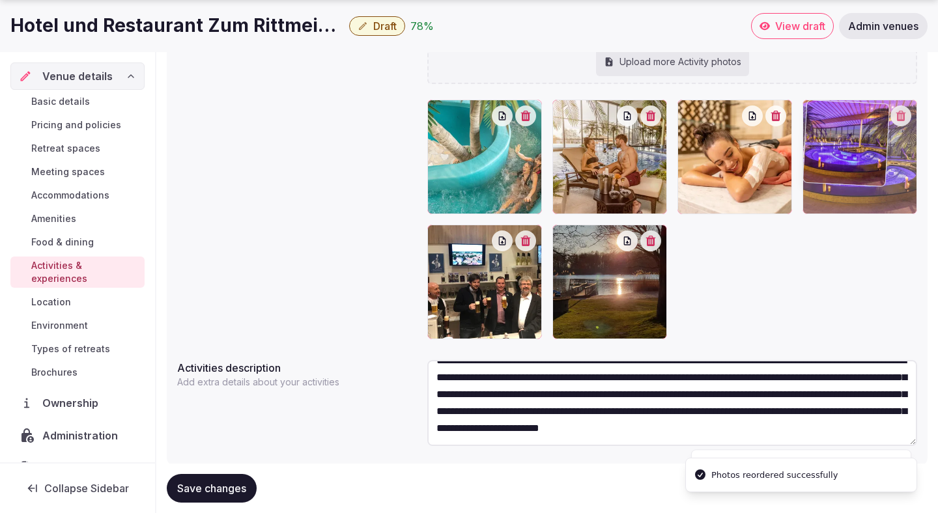
drag, startPoint x: 604, startPoint y: 272, endPoint x: 877, endPoint y: 165, distance: 293.6
click at [877, 165] on body "Search Popular Destinations Toscana, Italy Riviera Maya, Mexico Indonesia, Bali…" at bounding box center [469, 119] width 938 height 856
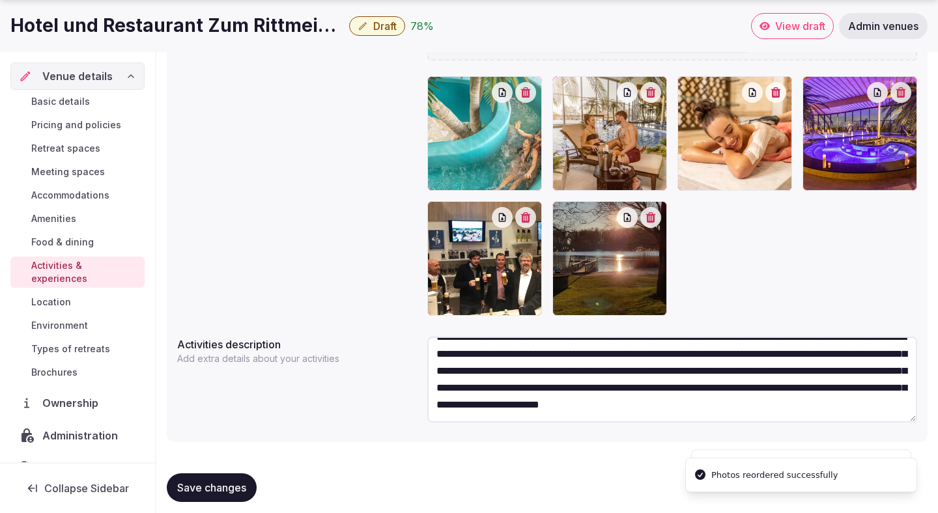
scroll to position [343, 0]
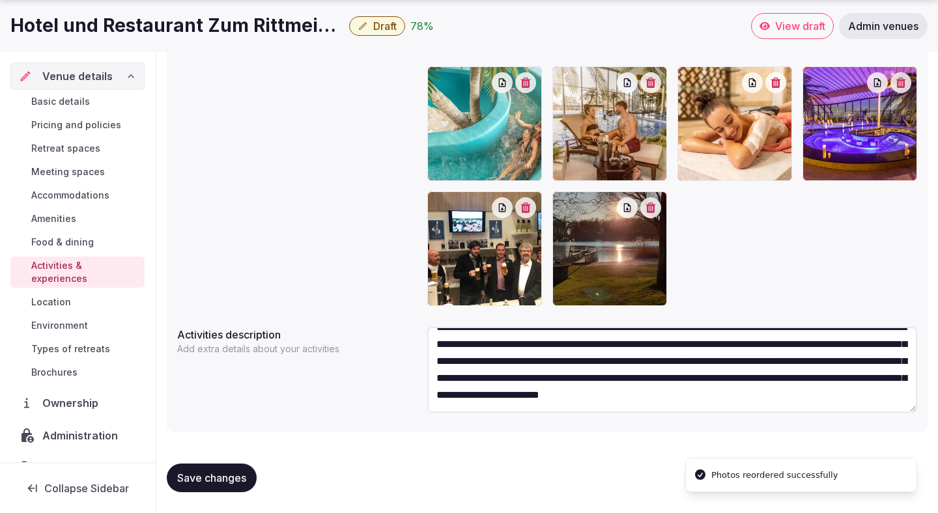
click at [240, 471] on span "Save changes" at bounding box center [211, 477] width 69 height 13
click at [224, 476] on span "Save changes" at bounding box center [211, 477] width 69 height 13
click at [64, 296] on span "Location" at bounding box center [51, 302] width 40 height 13
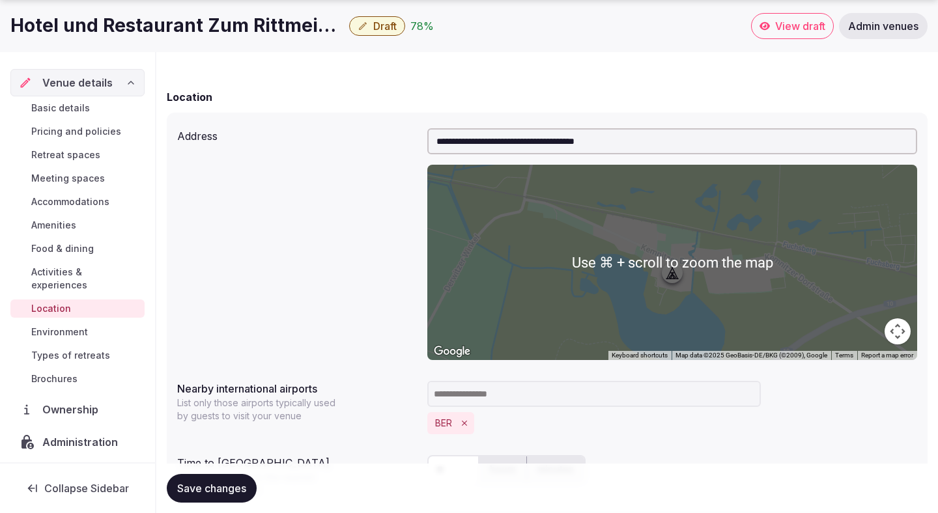
scroll to position [276, 0]
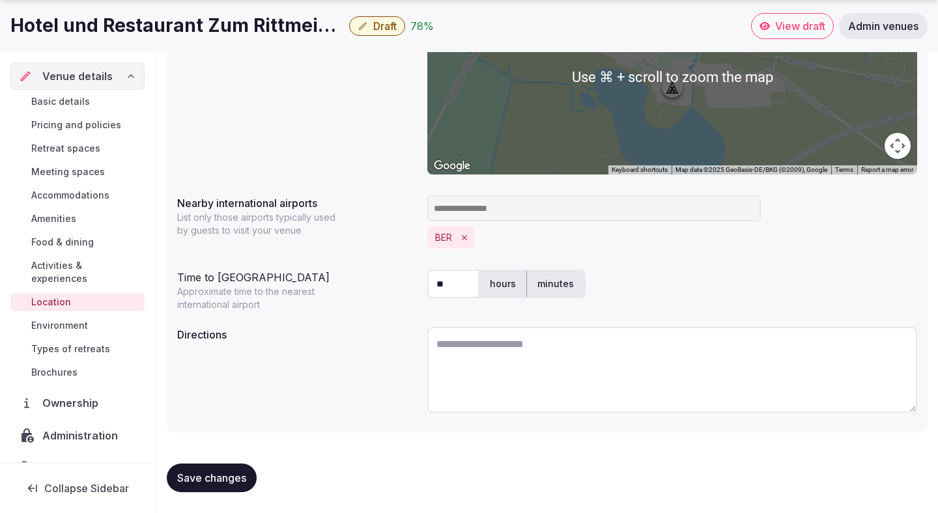
click at [480, 383] on textarea at bounding box center [672, 370] width 490 height 86
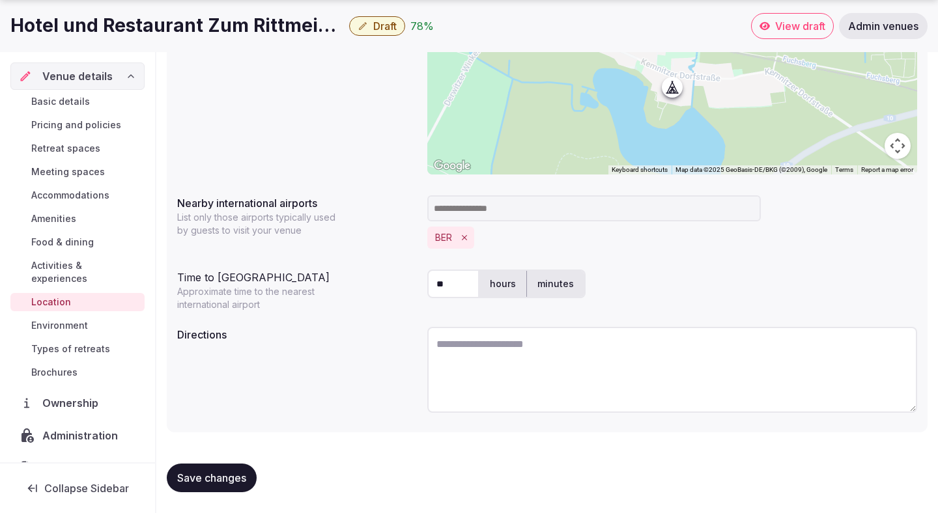
paste textarea "**********"
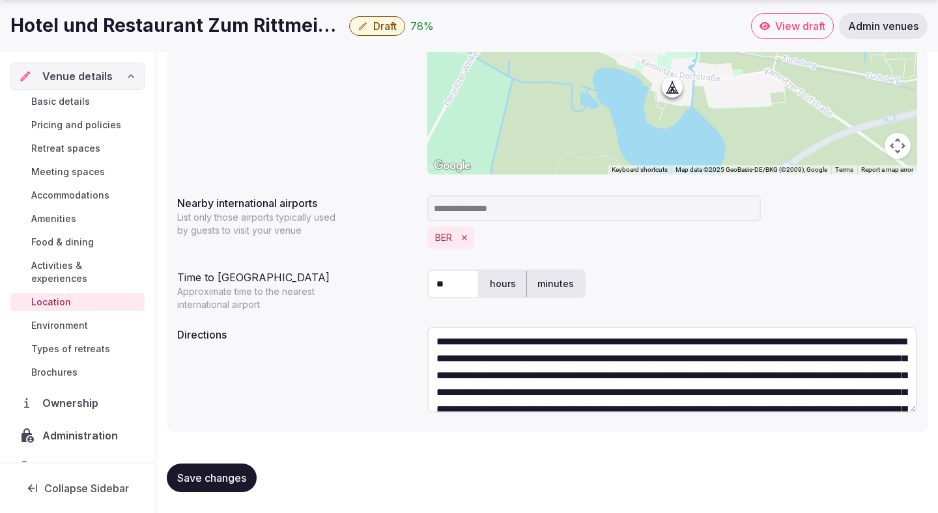
scroll to position [0, 0]
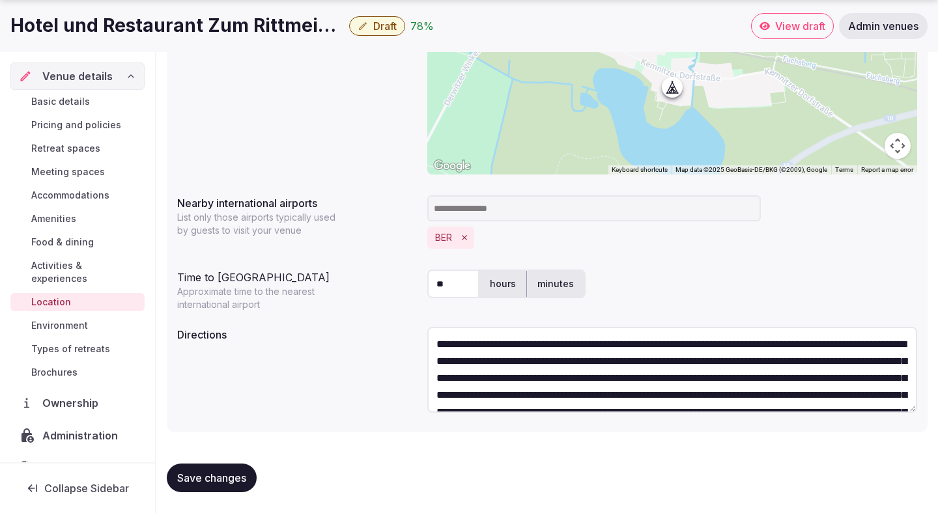
click at [477, 341] on textarea "**********" at bounding box center [672, 370] width 490 height 86
click at [640, 345] on textarea "**********" at bounding box center [672, 370] width 490 height 86
click at [703, 346] on textarea "**********" at bounding box center [672, 370] width 490 height 86
click at [884, 346] on textarea "**********" at bounding box center [672, 370] width 490 height 86
click at [585, 363] on textarea "**********" at bounding box center [672, 370] width 490 height 86
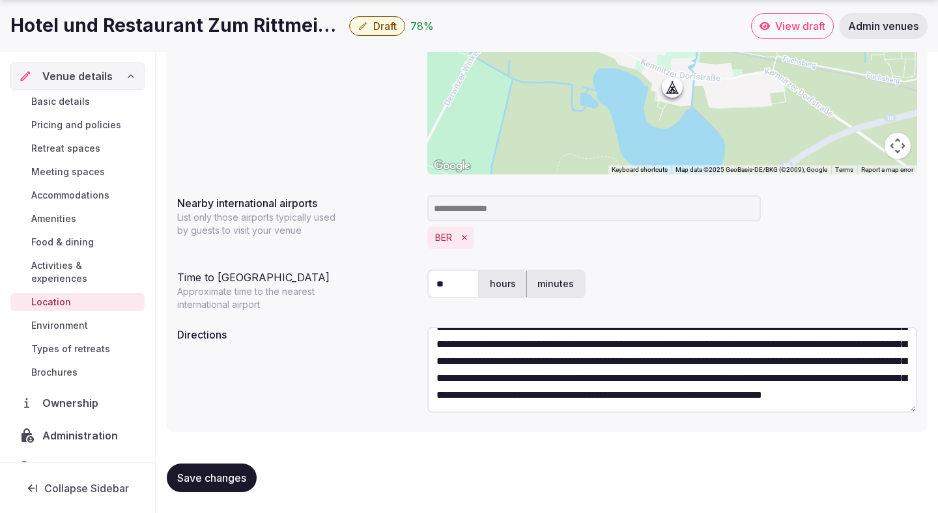
scroll to position [85, 0]
click at [548, 401] on textarea "**********" at bounding box center [672, 370] width 490 height 86
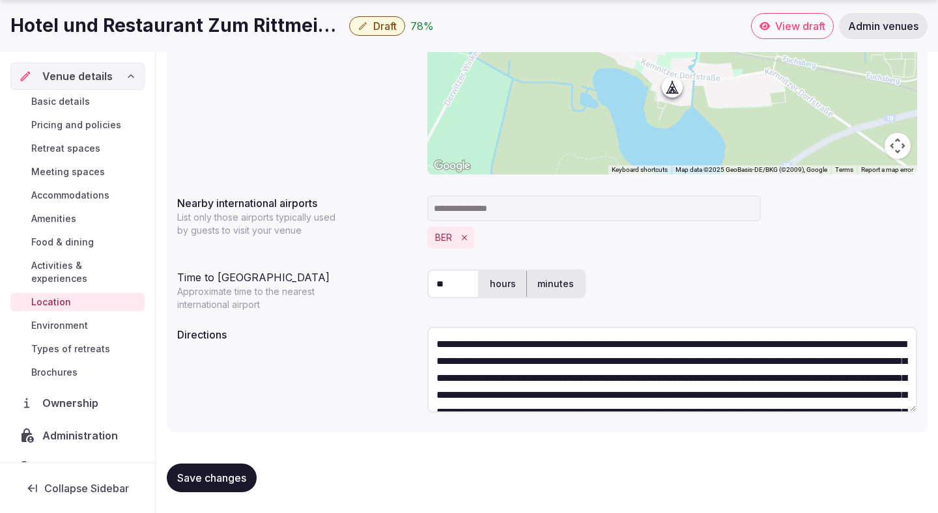
type textarea "**********"
click at [236, 473] on span "Save changes" at bounding box center [211, 477] width 69 height 13
click at [223, 481] on span "Save changes" at bounding box center [211, 477] width 69 height 13
click at [85, 319] on span "Environment" at bounding box center [59, 325] width 57 height 13
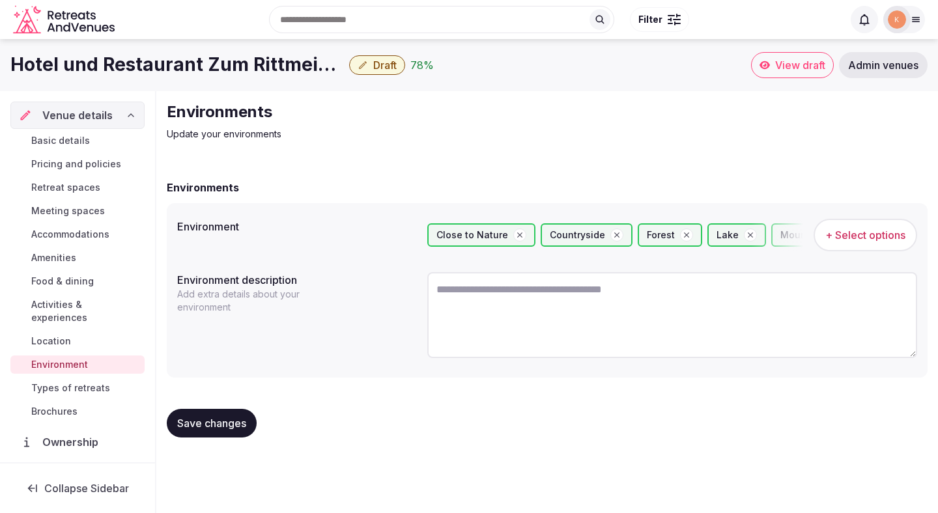
click at [449, 303] on textarea at bounding box center [672, 315] width 490 height 86
paste textarea "**********"
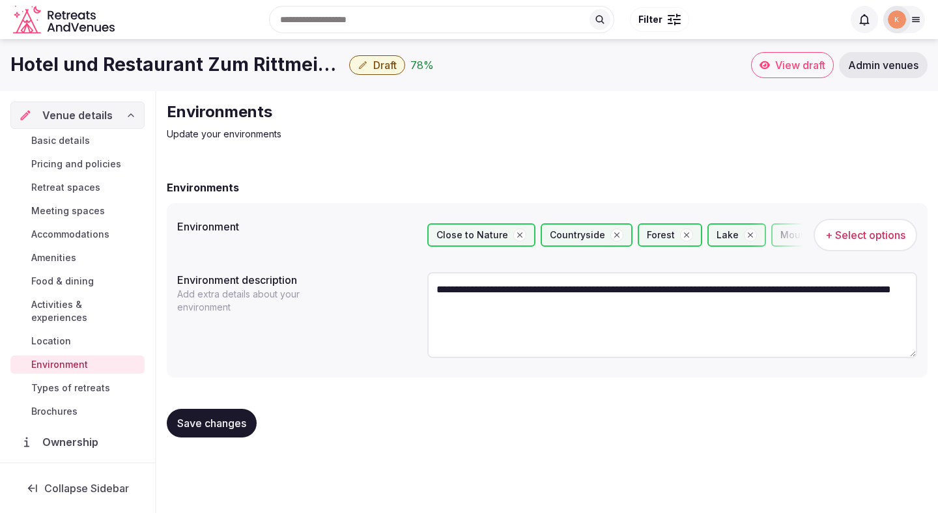
type textarea "**********"
click at [229, 419] on span "Save changes" at bounding box center [211, 423] width 69 height 13
click at [240, 419] on span "Save changes" at bounding box center [211, 423] width 69 height 13
click at [231, 422] on span "Save changes" at bounding box center [211, 423] width 69 height 13
click at [94, 382] on span "Types of retreats" at bounding box center [70, 388] width 79 height 13
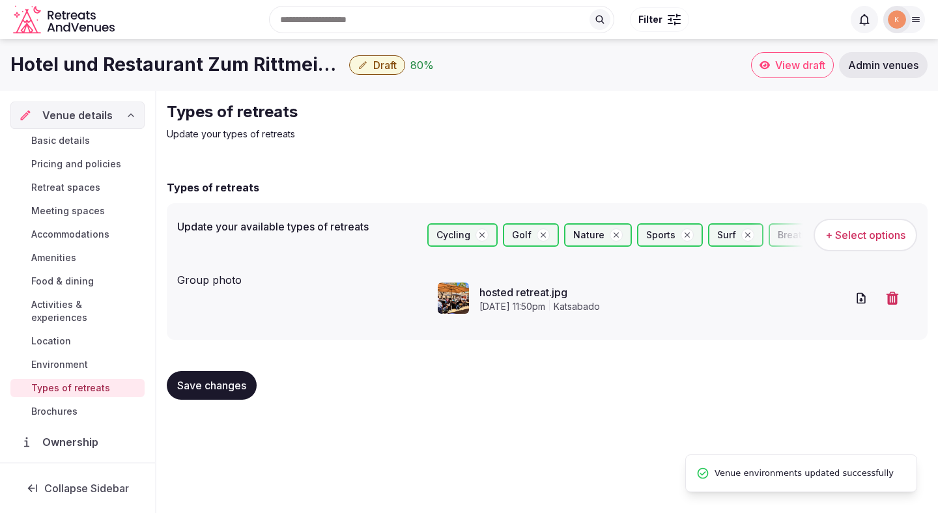
click at [191, 384] on span "Save changes" at bounding box center [211, 385] width 69 height 13
click at [386, 68] on span "Draft" at bounding box center [384, 65] width 23 height 13
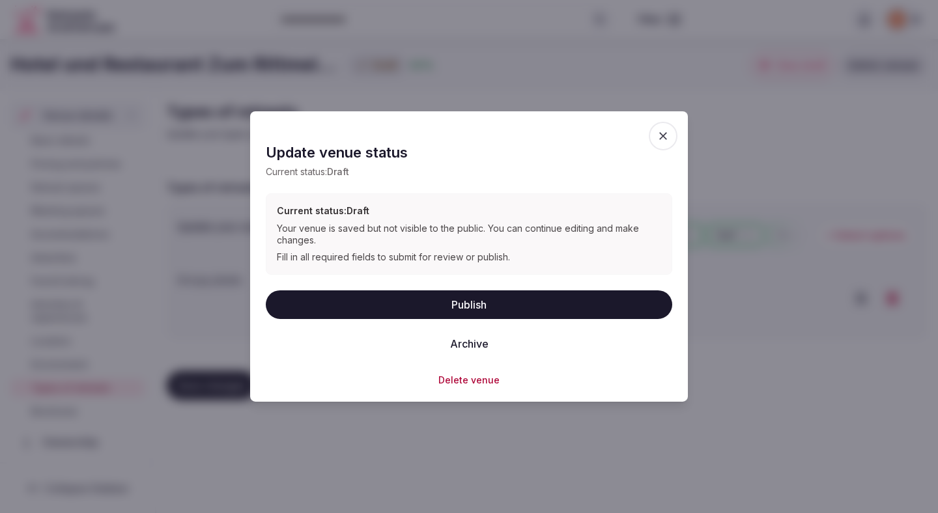
click at [455, 300] on button "Publish" at bounding box center [469, 304] width 406 height 29
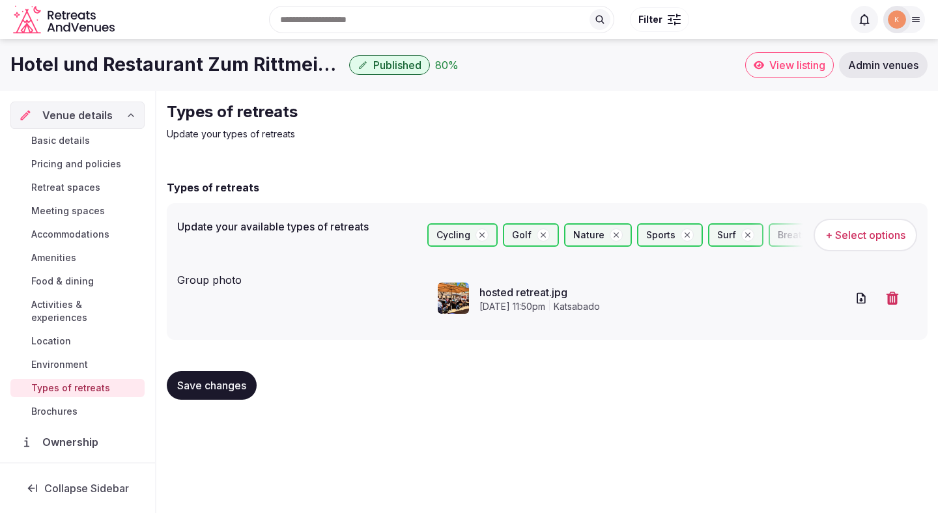
click at [865, 69] on span "Admin venues" at bounding box center [883, 65] width 70 height 13
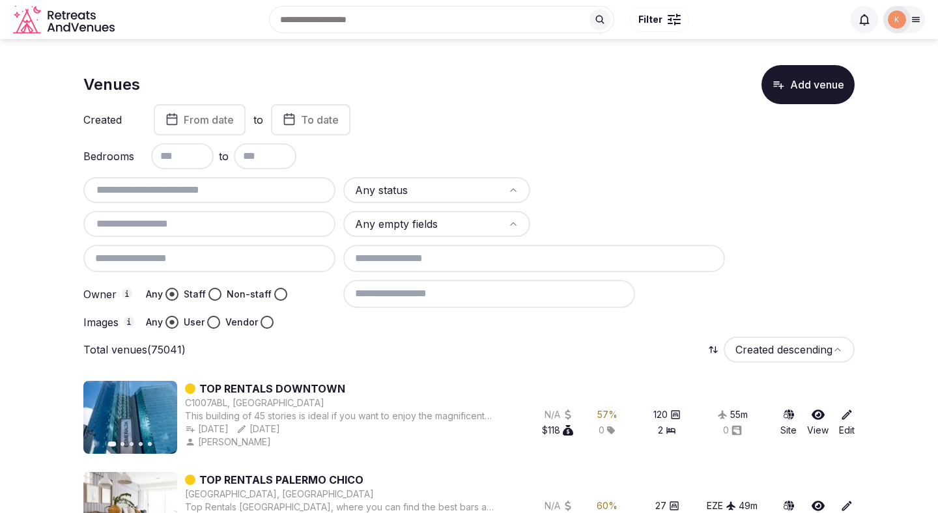
click at [231, 199] on div at bounding box center [209, 190] width 252 height 26
click at [233, 194] on input "text" at bounding box center [210, 190] width 242 height 16
paste input "**********"
type input "**********"
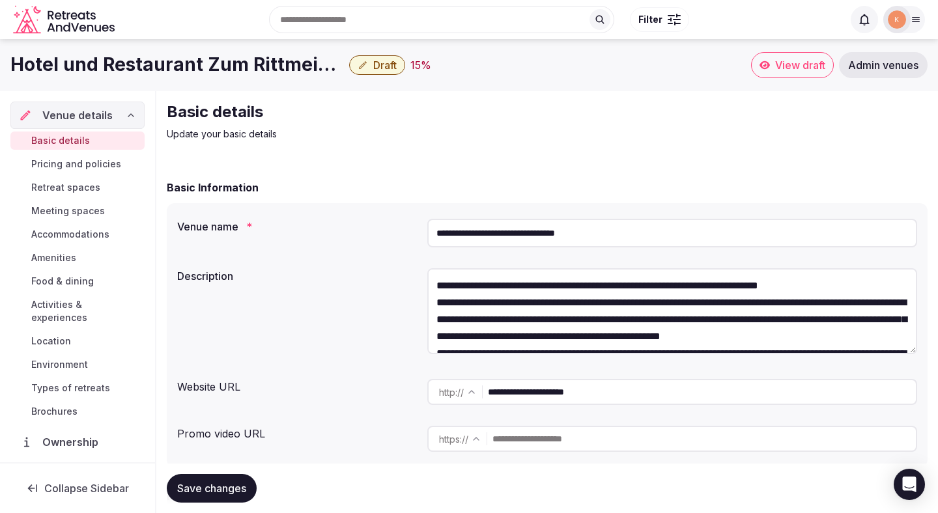
click at [520, 238] on input "**********" at bounding box center [672, 233] width 490 height 29
click at [874, 61] on span "Admin venues" at bounding box center [883, 65] width 70 height 13
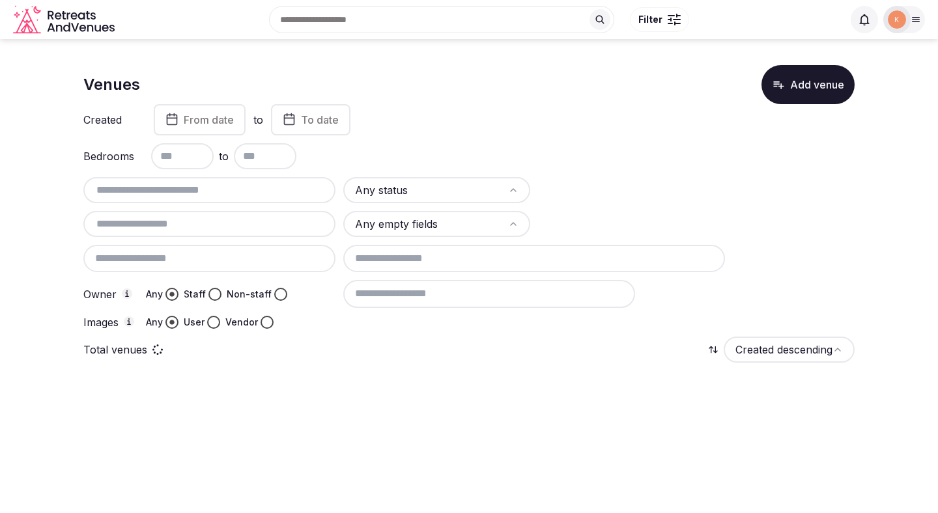
click at [438, 186] on html "Search Popular Destinations [GEOGRAPHIC_DATA], [GEOGRAPHIC_DATA] [GEOGRAPHIC_DA…" at bounding box center [469, 256] width 938 height 513
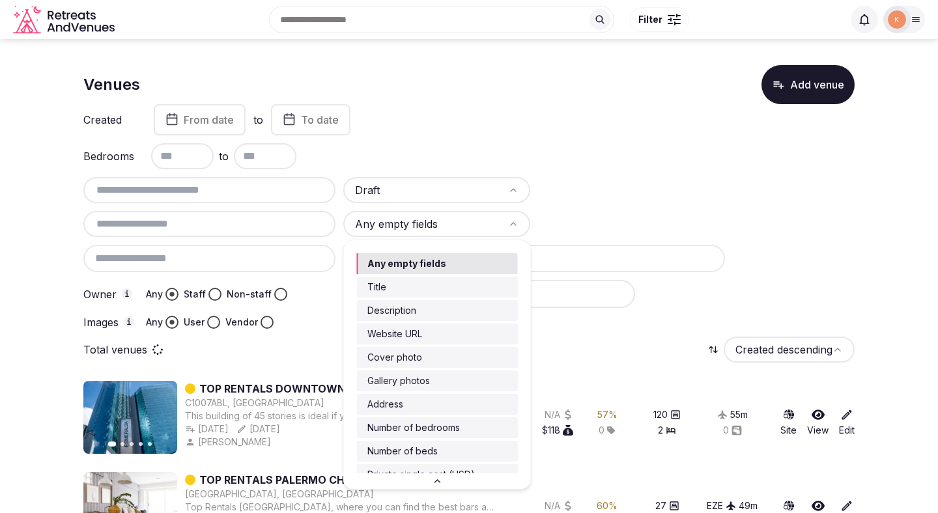
click at [433, 228] on html "Search Popular Destinations [GEOGRAPHIC_DATA], [GEOGRAPHIC_DATA] [GEOGRAPHIC_DA…" at bounding box center [469, 256] width 938 height 513
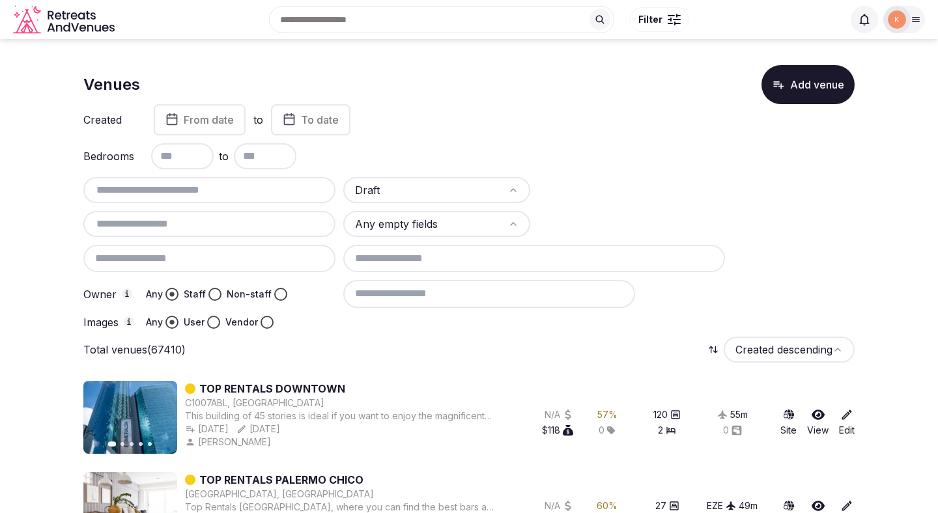
click at [580, 170] on html "Search Popular Destinations [GEOGRAPHIC_DATA], [GEOGRAPHIC_DATA] [GEOGRAPHIC_DA…" at bounding box center [469, 256] width 938 height 513
click at [216, 297] on button "Staff" at bounding box center [214, 294] width 13 height 13
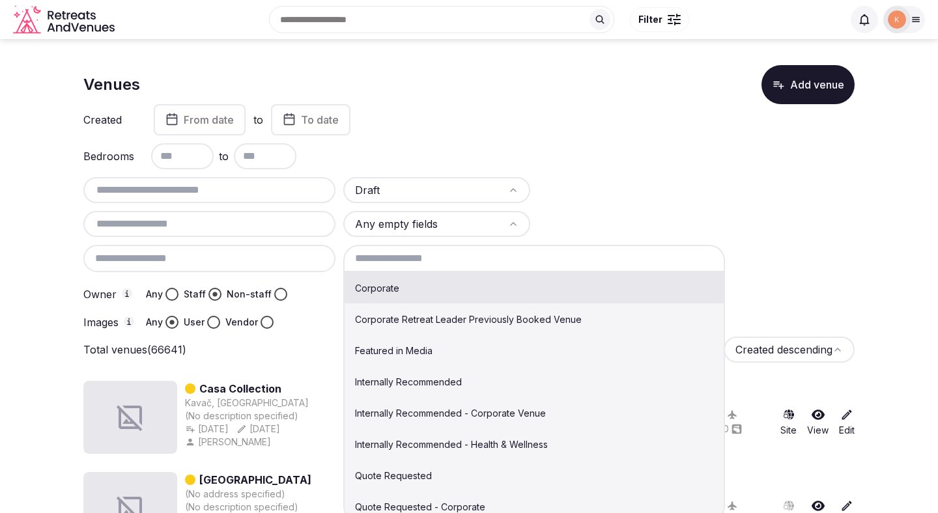
click at [404, 259] on input at bounding box center [534, 258] width 382 height 27
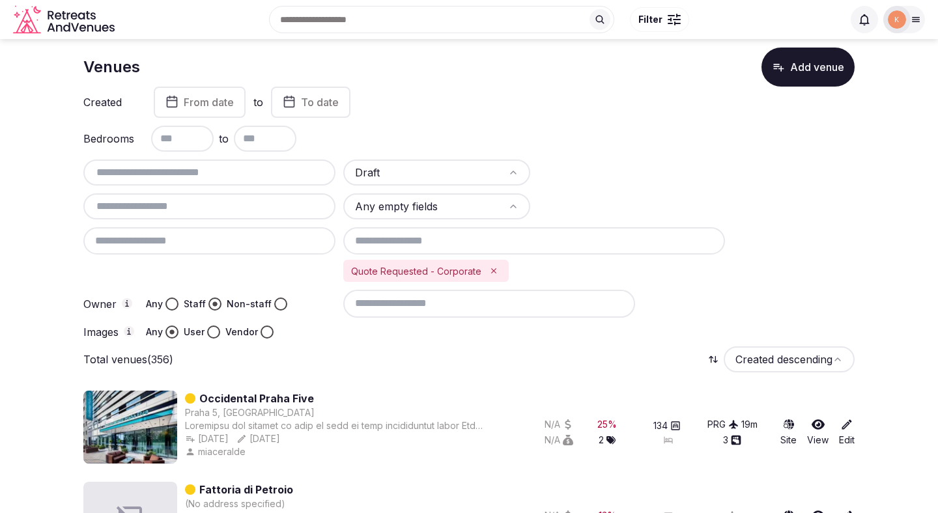
scroll to position [25, 0]
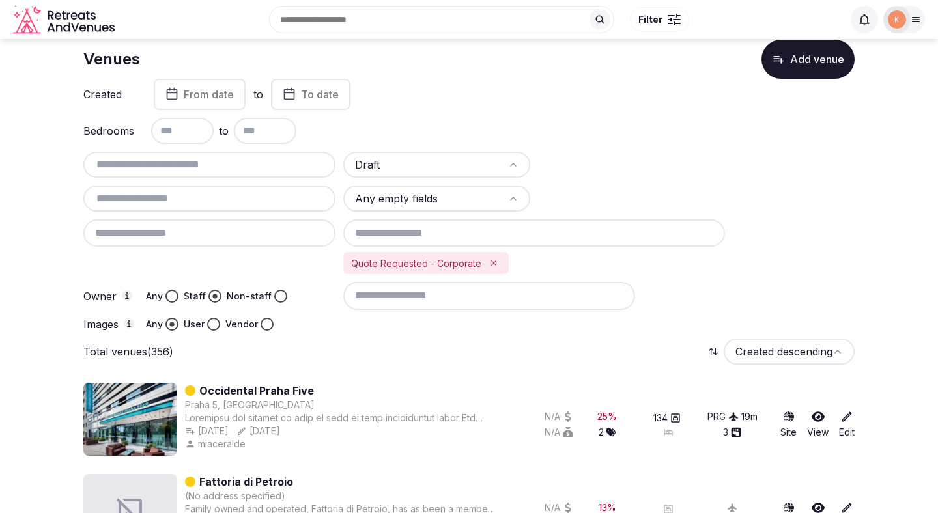
click at [524, 298] on input at bounding box center [489, 295] width 292 height 27
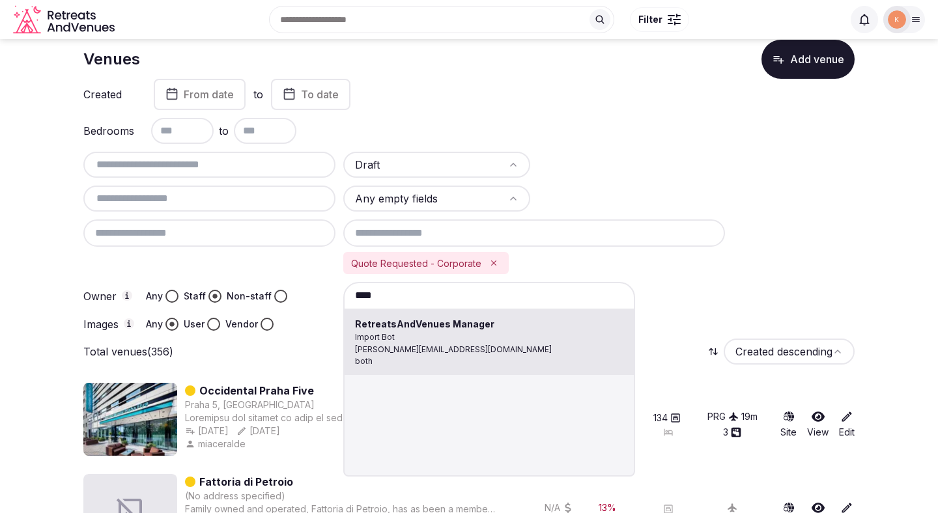
type input "**********"
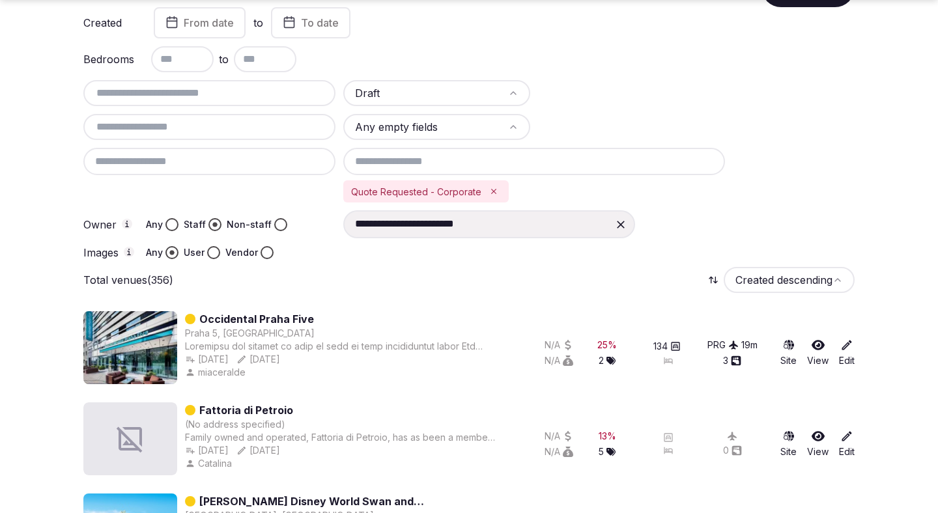
scroll to position [106, 0]
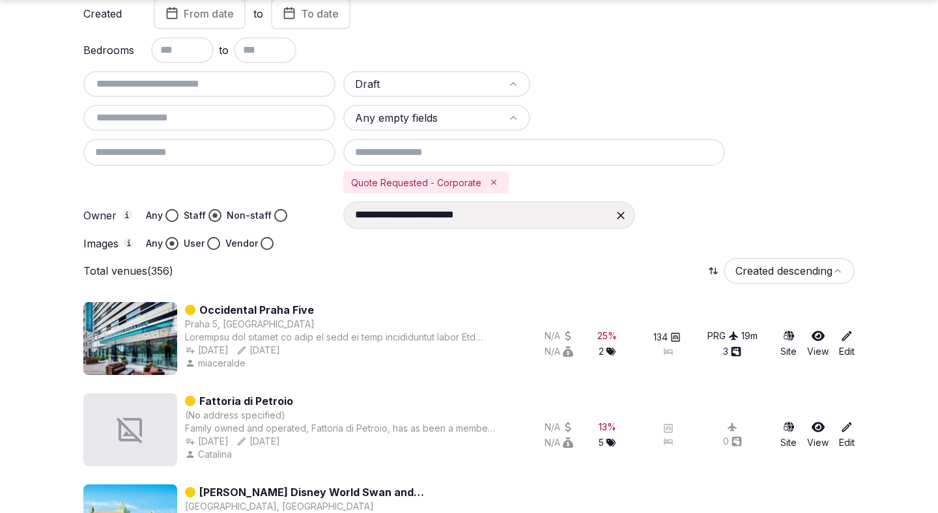
click at [212, 246] on button "User" at bounding box center [213, 243] width 13 height 13
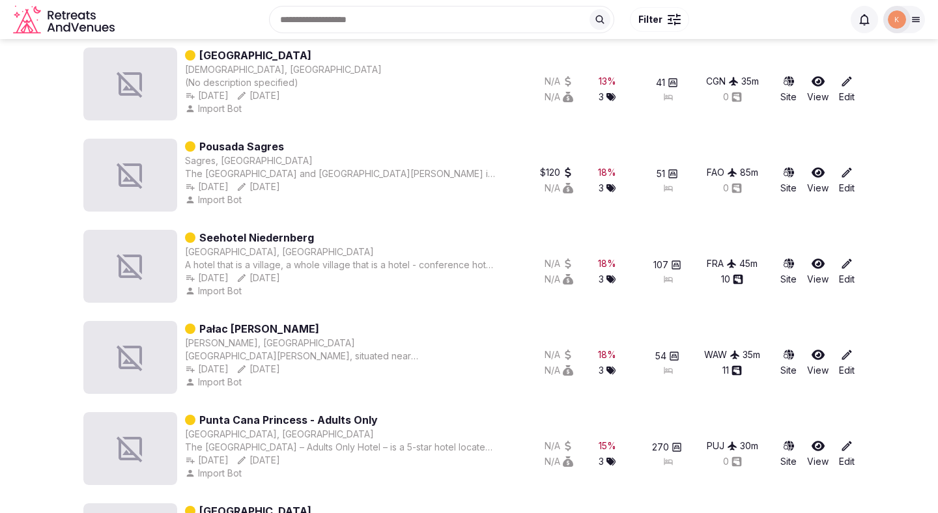
scroll to position [1455, 0]
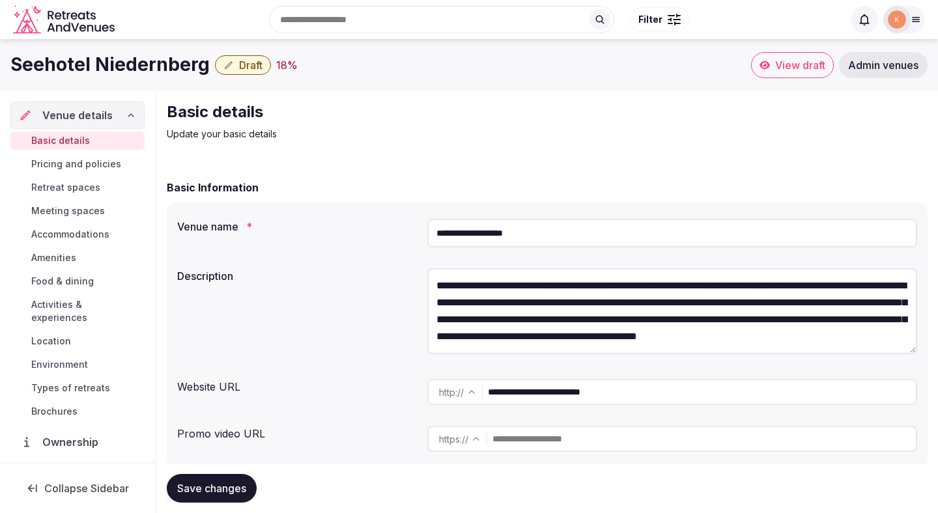
click at [492, 231] on input "**********" at bounding box center [672, 233] width 490 height 29
click at [494, 231] on input "**********" at bounding box center [672, 233] width 490 height 29
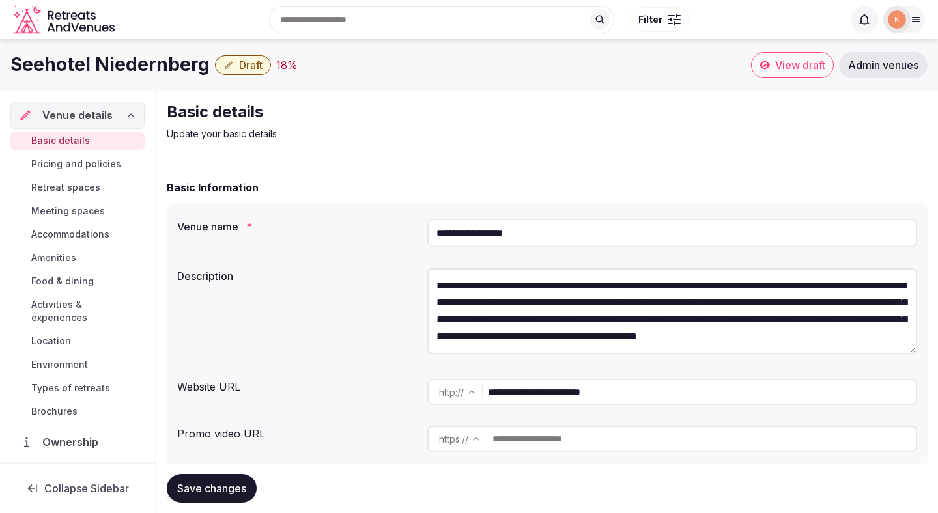
click at [494, 231] on input "**********" at bounding box center [672, 233] width 490 height 29
click at [544, 399] on input "**********" at bounding box center [702, 392] width 428 height 26
